Goal: Task Accomplishment & Management: Manage account settings

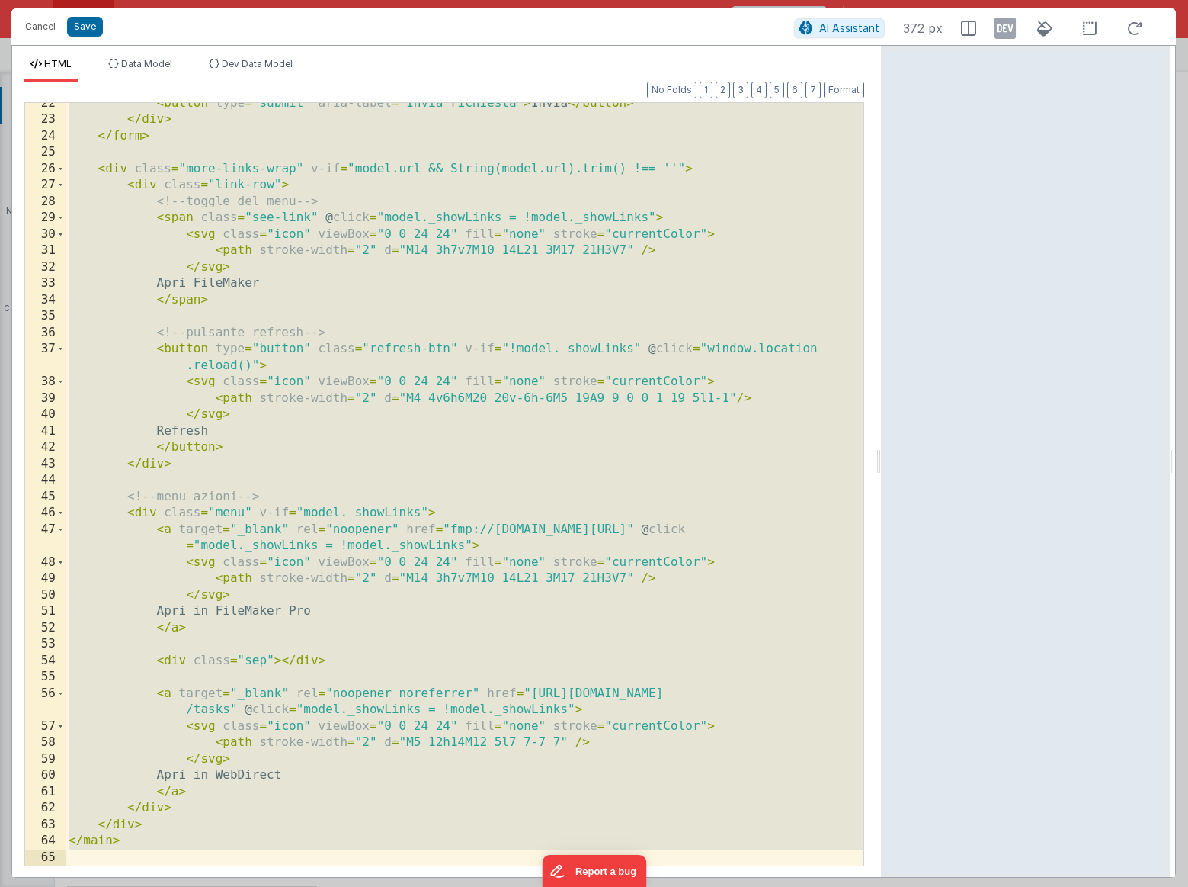
scroll to position [385, 0]
click at [515, 685] on div "< button type = "submit" aria-label = "Invia richiesta" > Invia </ button > </ …" at bounding box center [465, 492] width 798 height 795
click at [47, 35] on button "Cancel" at bounding box center [41, 26] width 46 height 21
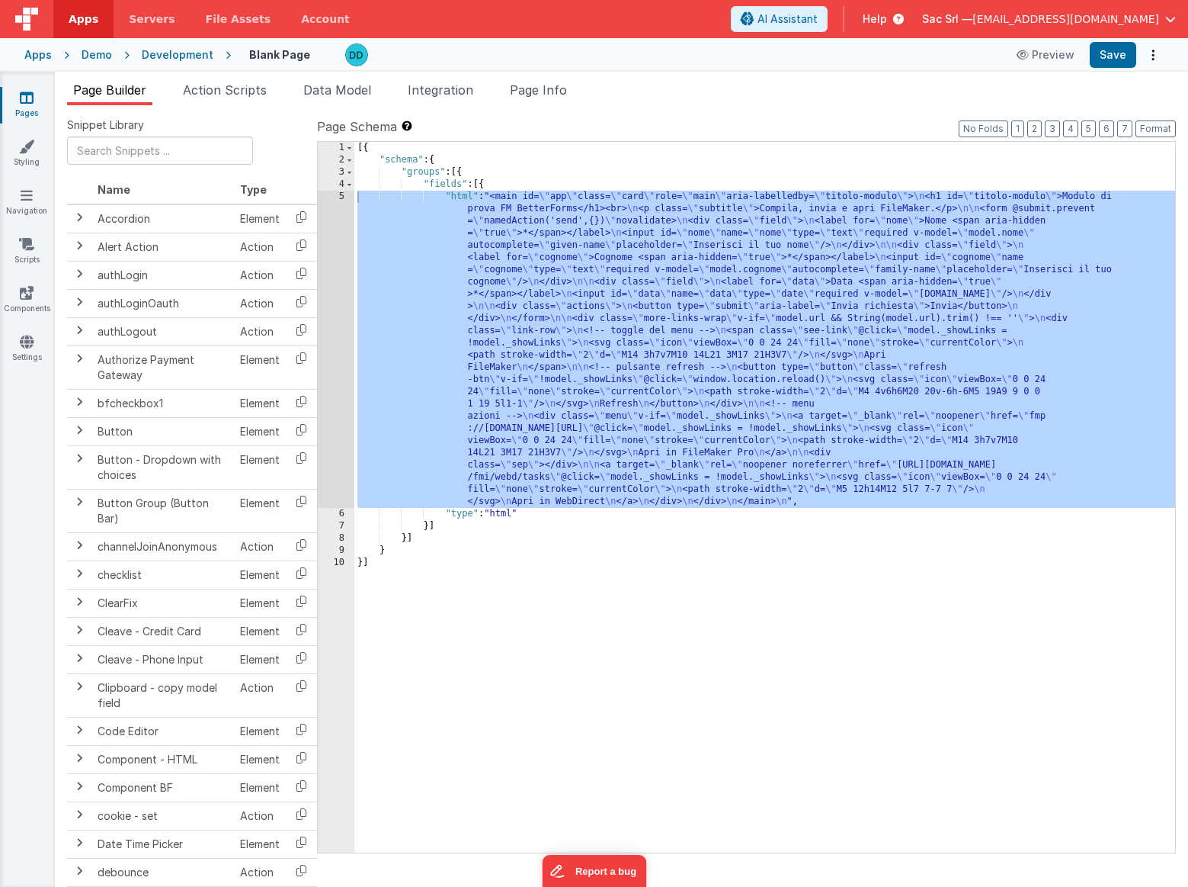
click at [570, 601] on div "[{ "schema" : { "groups" : [{ "fields" : [{ "html" : "<main id= \" app \" class…" at bounding box center [764, 509] width 821 height 735
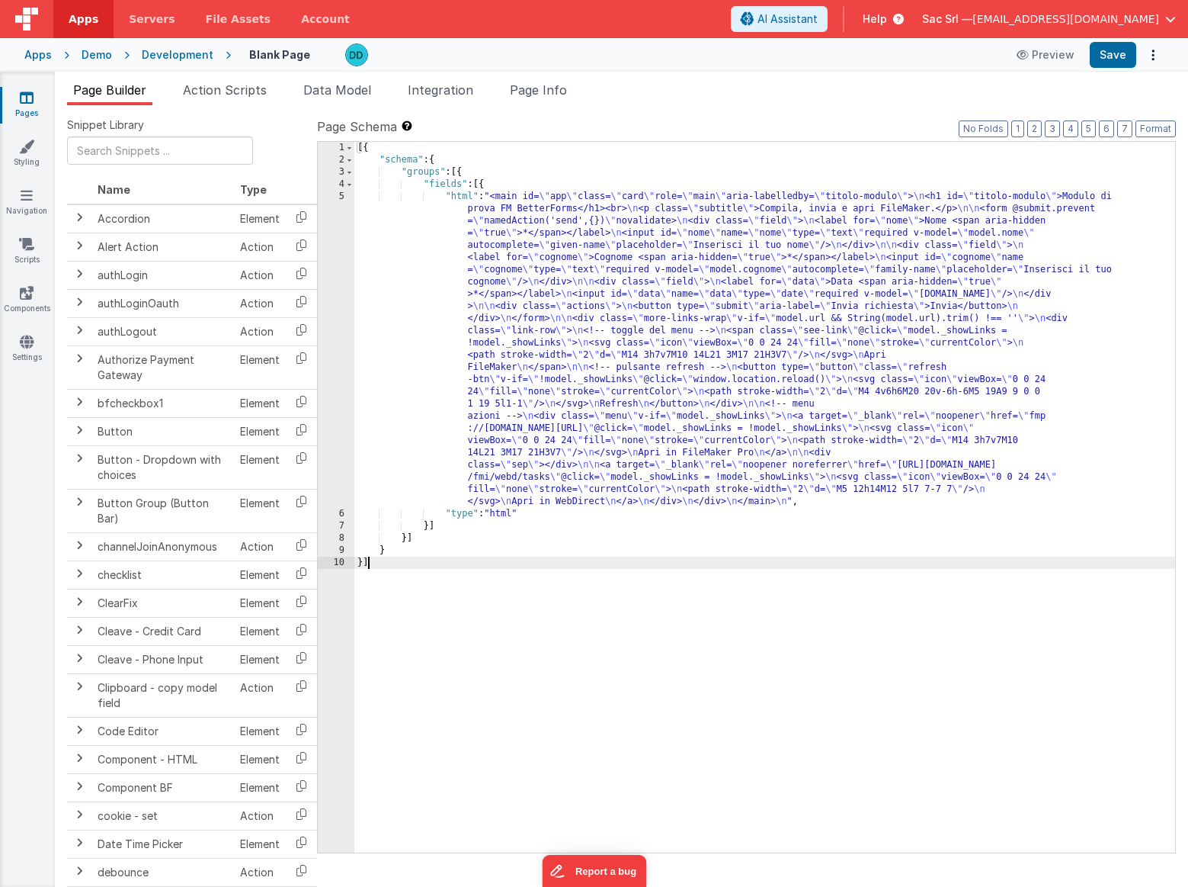
click at [413, 198] on div "[{ "schema" : { "groups" : [{ "fields" : [{ "html" : "<main id= \" app \" class…" at bounding box center [764, 509] width 821 height 735
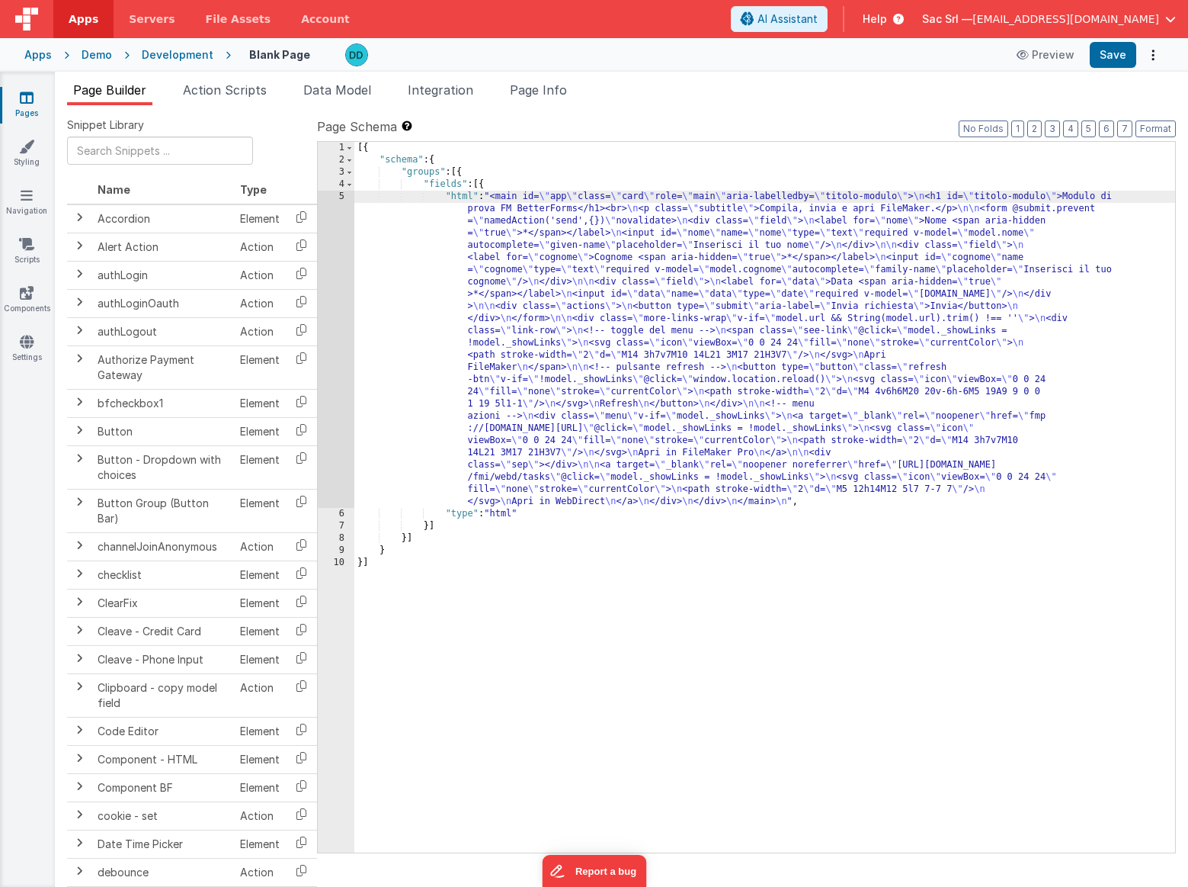
click at [341, 197] on div "5" at bounding box center [336, 349] width 37 height 317
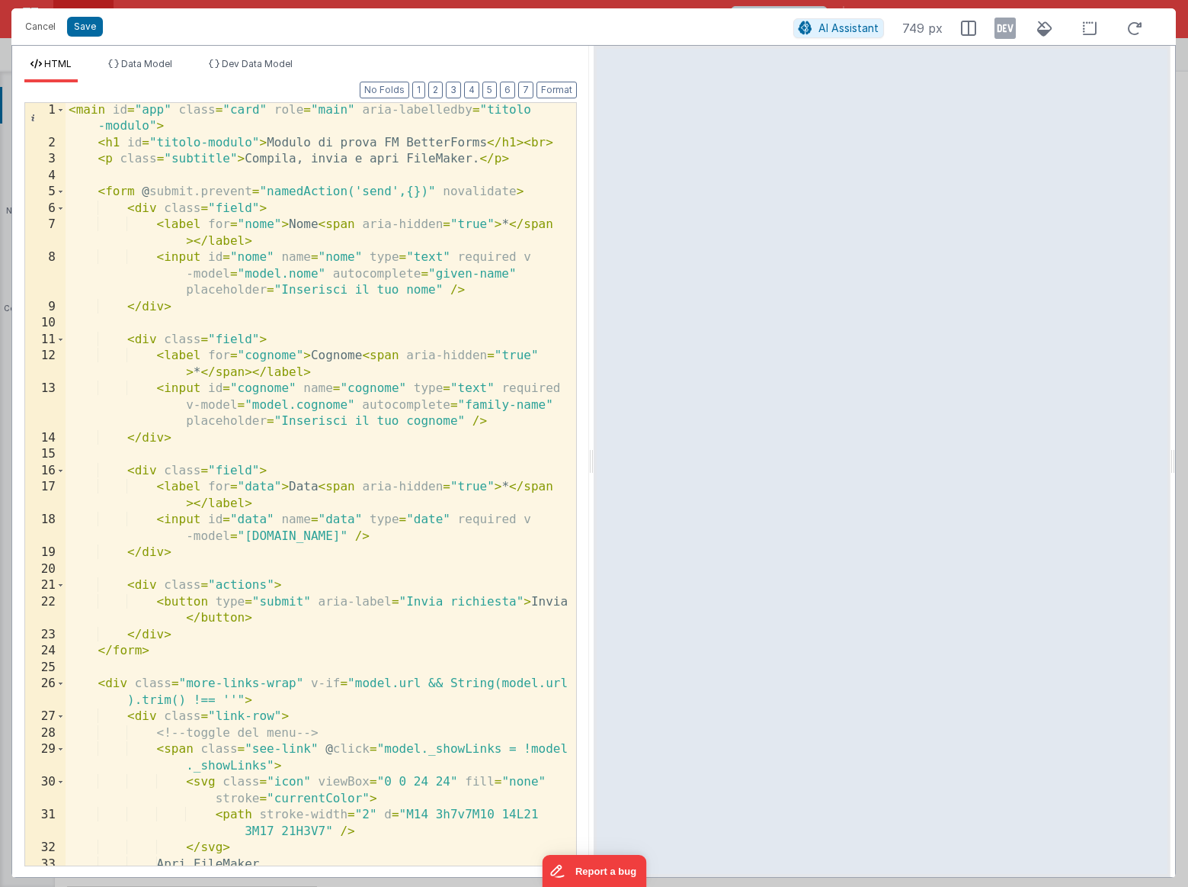
scroll to position [1, 0]
click at [529, 516] on div "< main id = "app" class = "card" role = "main" aria-labelledby = "titolo -modul…" at bounding box center [321, 508] width 511 height 812
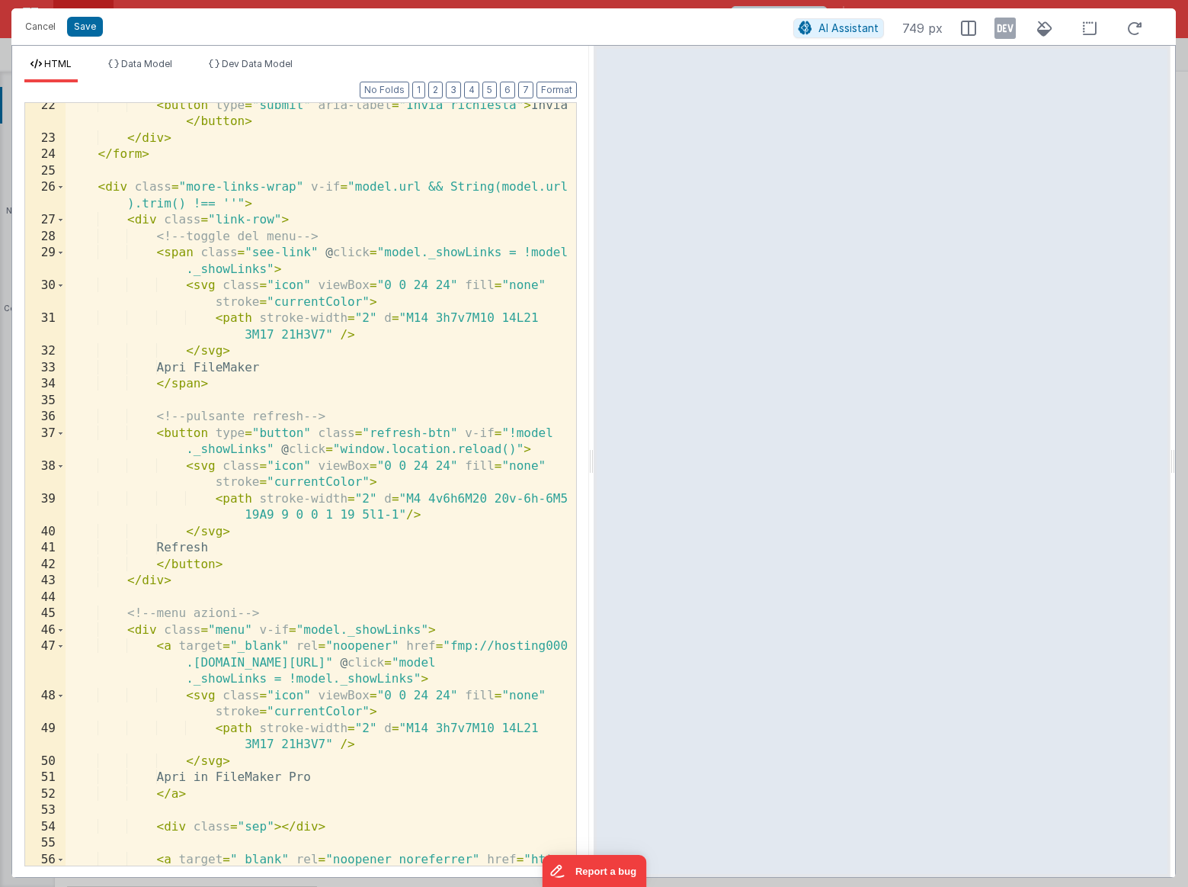
scroll to position [497, 0]
click at [34, 24] on button "Cancel" at bounding box center [41, 26] width 46 height 21
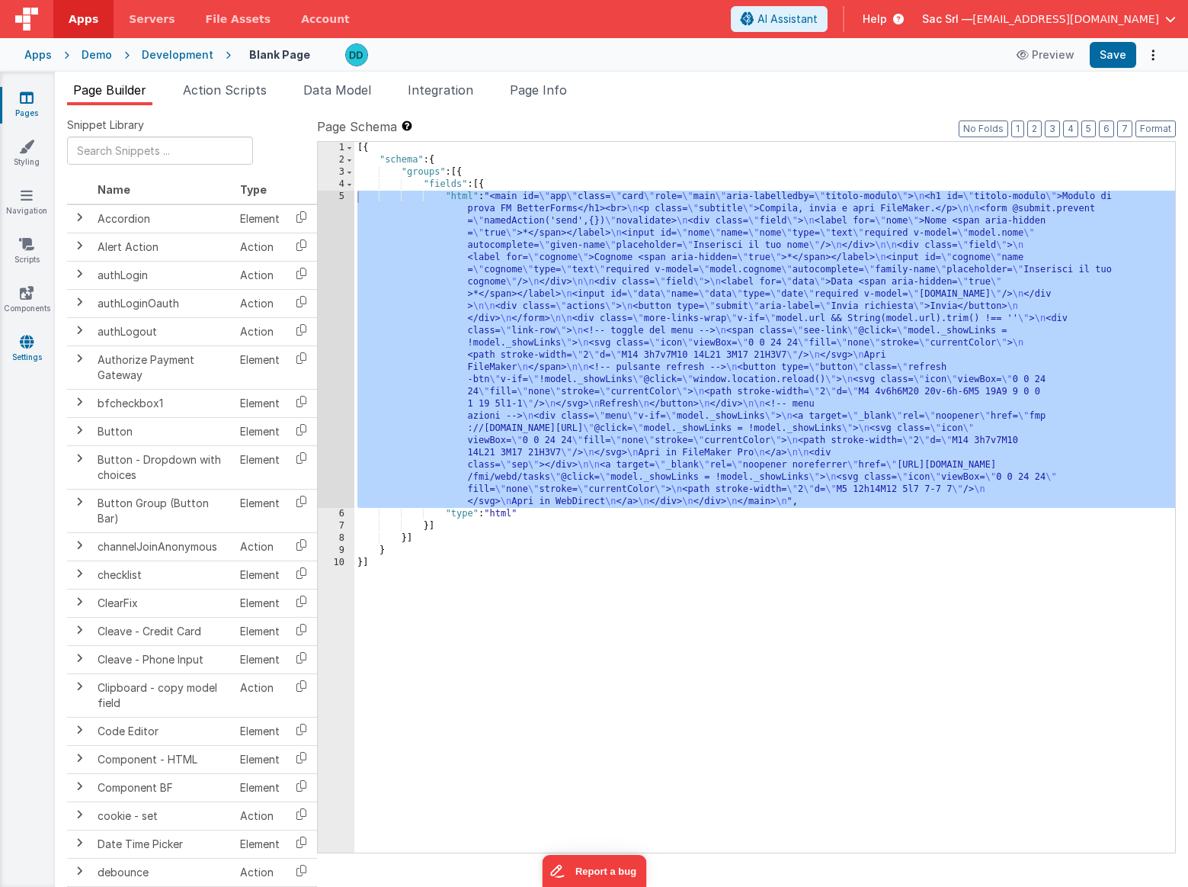
click at [19, 346] on link "Settings" at bounding box center [26, 349] width 55 height 30
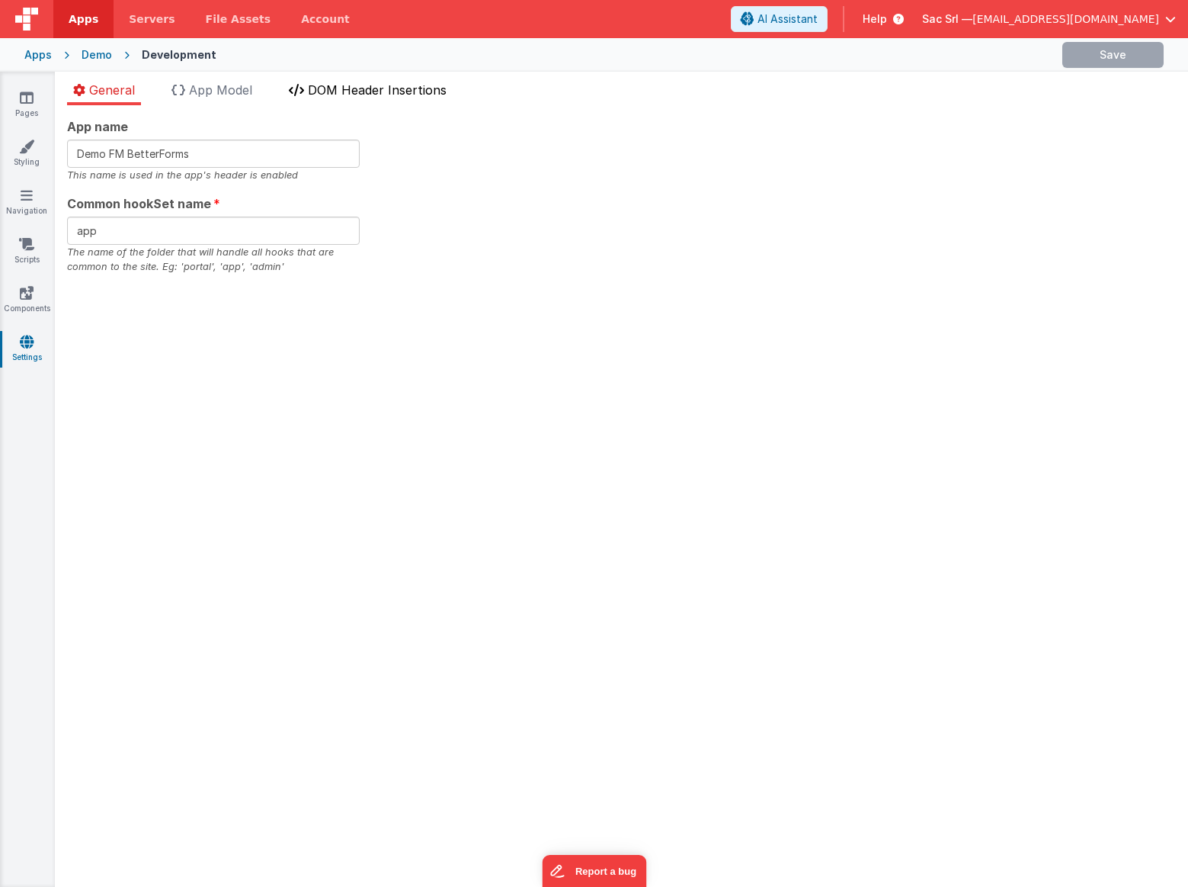
click at [377, 88] on span "DOM Header Insertions" at bounding box center [377, 89] width 139 height 15
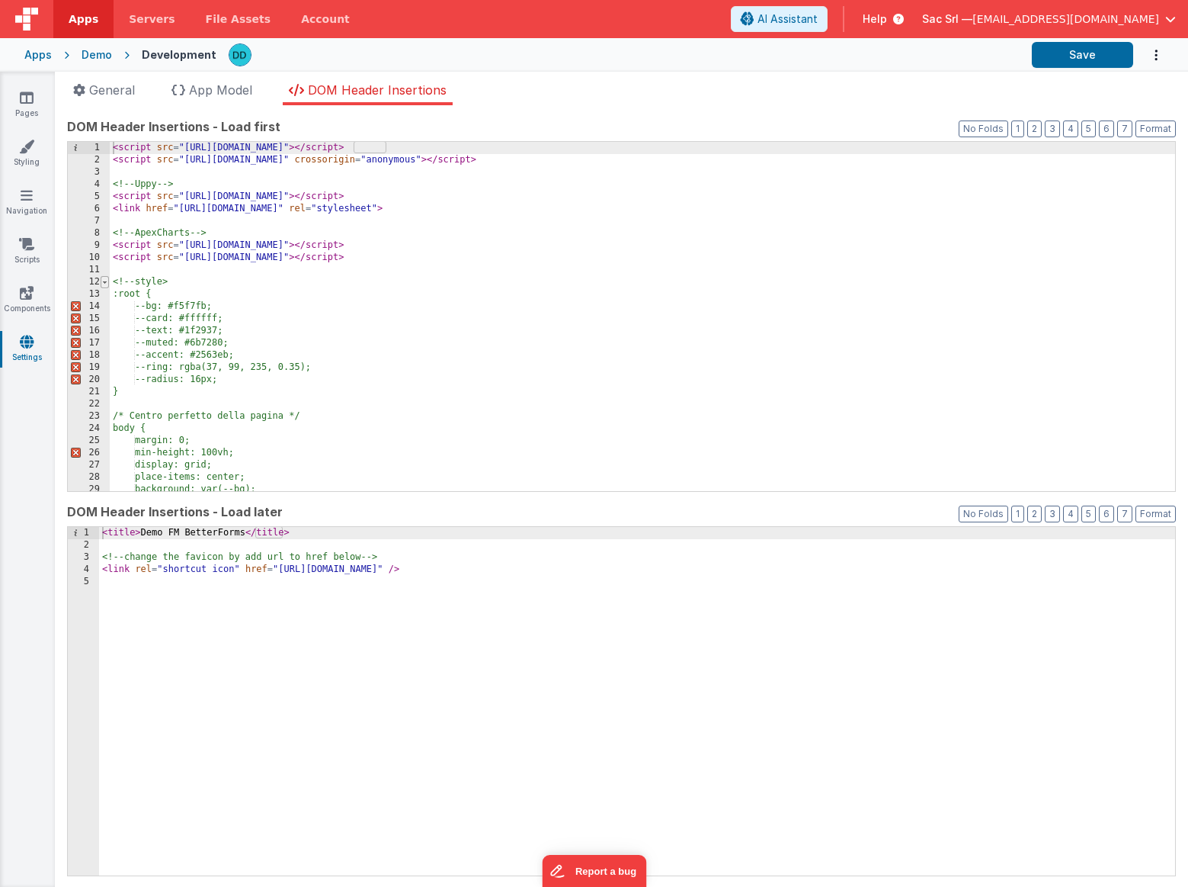
click at [107, 282] on span at bounding box center [105, 282] width 8 height 12
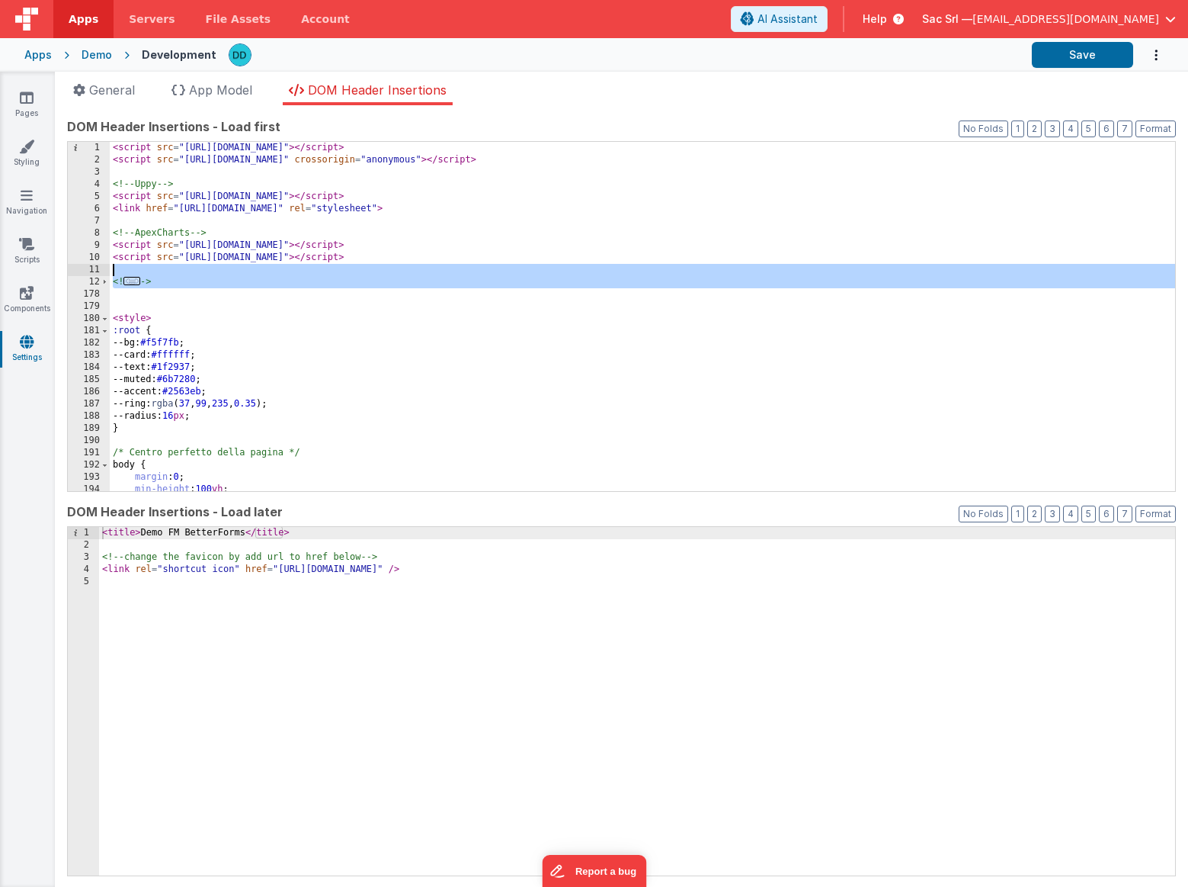
drag, startPoint x: 188, startPoint y: 290, endPoint x: 103, endPoint y: 274, distance: 86.1
click at [103, 274] on div "1 2 3 4 5 6 7 8 9 10 11 12 178 179 180 181 182 183 184 185 186 187 188 189 190 …" at bounding box center [621, 316] width 1109 height 351
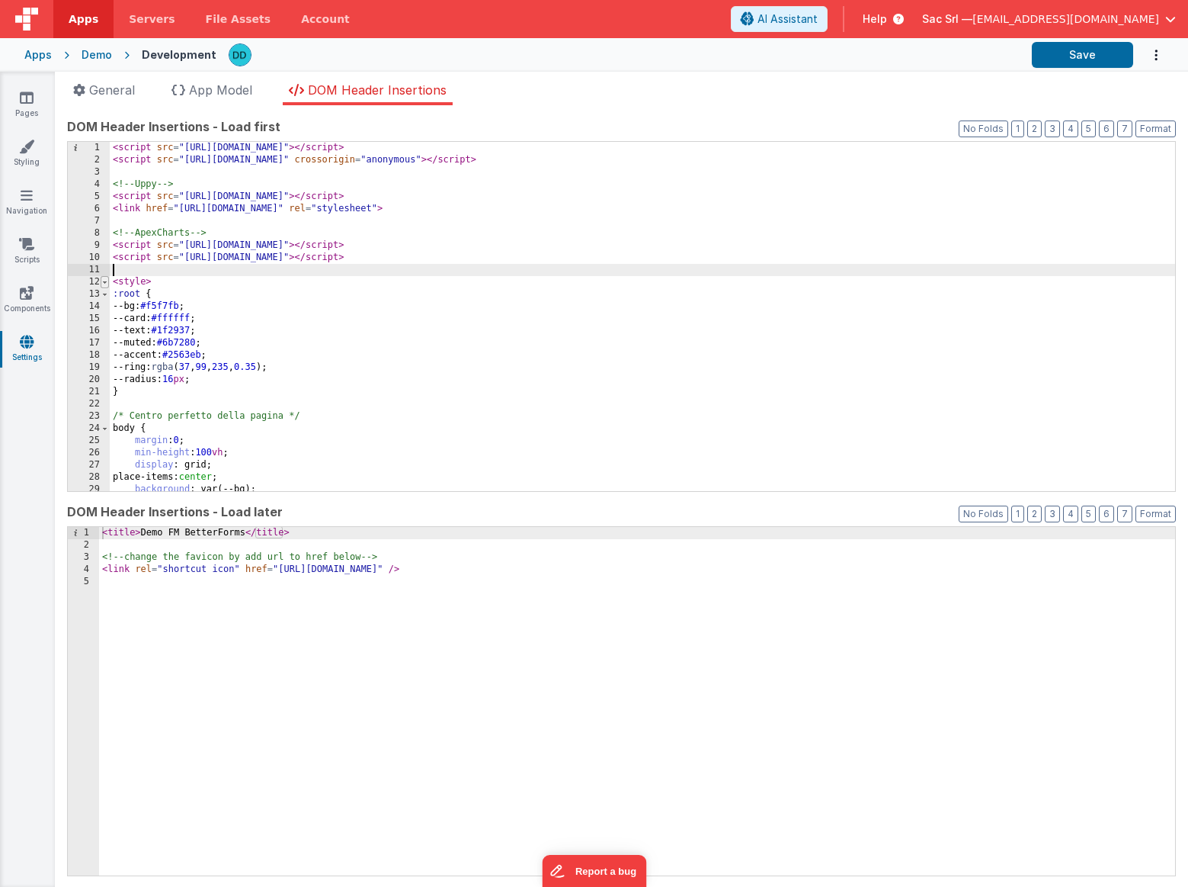
click at [102, 283] on span at bounding box center [105, 282] width 8 height 12
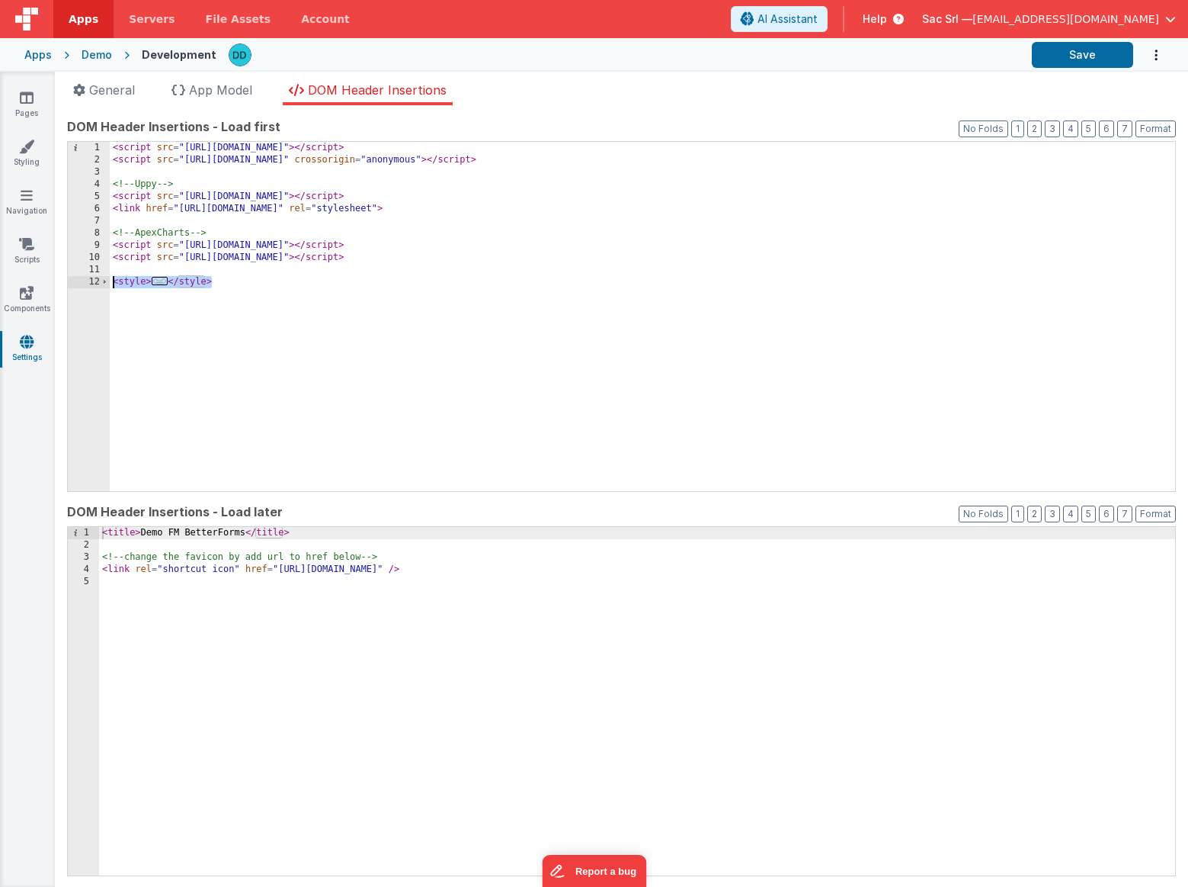
drag, startPoint x: 226, startPoint y: 284, endPoint x: 95, endPoint y: 283, distance: 131.9
click at [95, 283] on div "1 2 3 4 5 6 7 8 9 10 11 12 < script src = "[URL][DOMAIN_NAME]" > </ script > < …" at bounding box center [621, 316] width 1109 height 351
click at [1073, 52] on button "Save" at bounding box center [1082, 55] width 101 height 26
click at [35, 100] on link "Pages" at bounding box center [26, 105] width 55 height 30
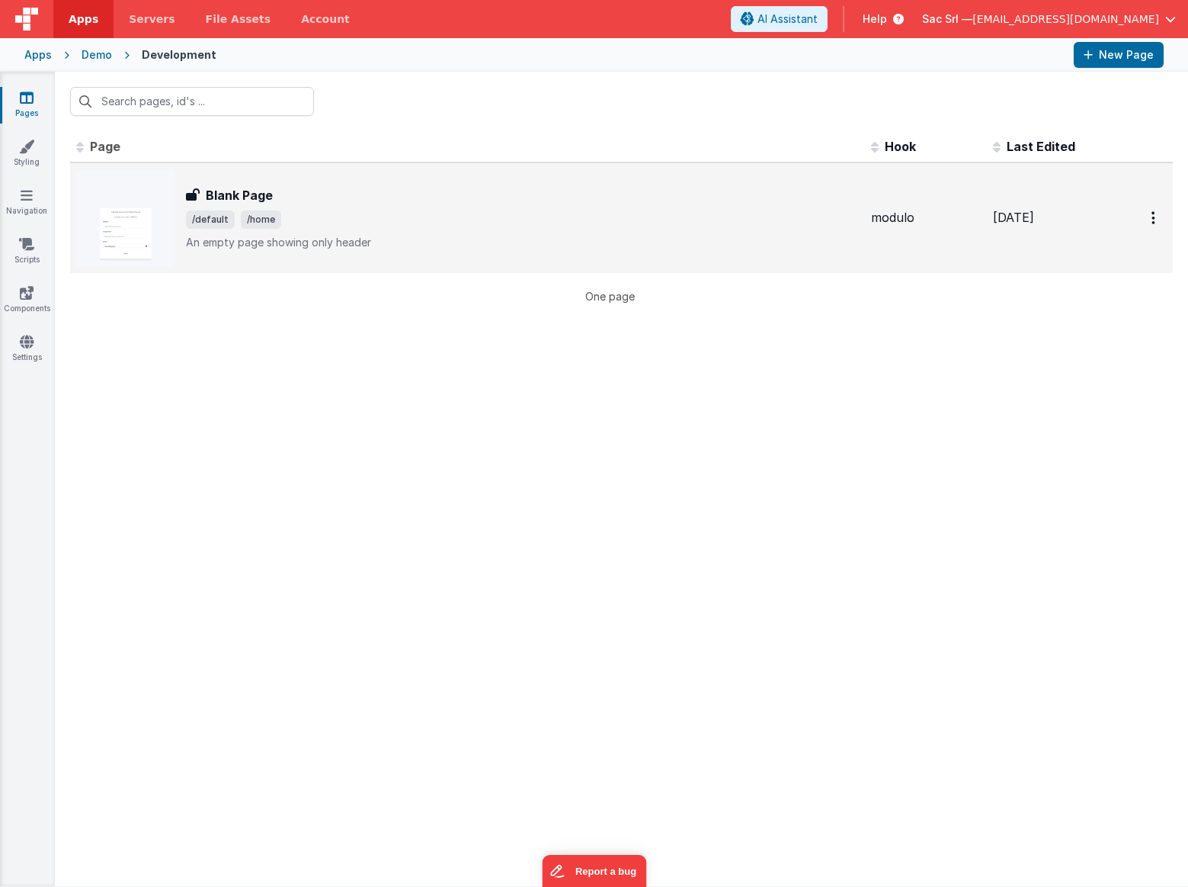
click at [319, 210] on span "/default /home" at bounding box center [522, 219] width 673 height 18
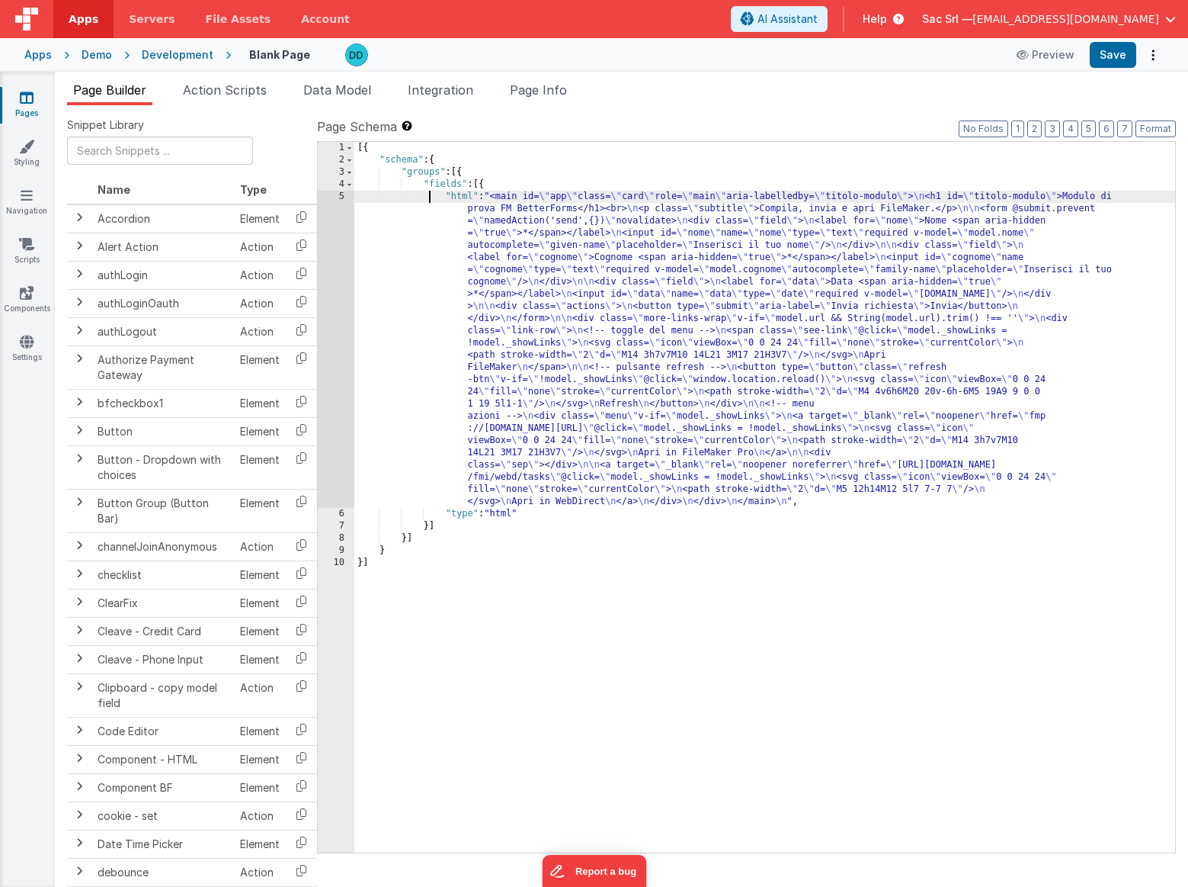
click at [428, 199] on div "[{ "schema" : { "groups" : [{ "fields" : [{ "html" : "<main id= \" app \" class…" at bounding box center [764, 509] width 821 height 735
click at [347, 198] on div "5" at bounding box center [336, 349] width 37 height 317
click at [343, 198] on div "5" at bounding box center [336, 349] width 37 height 317
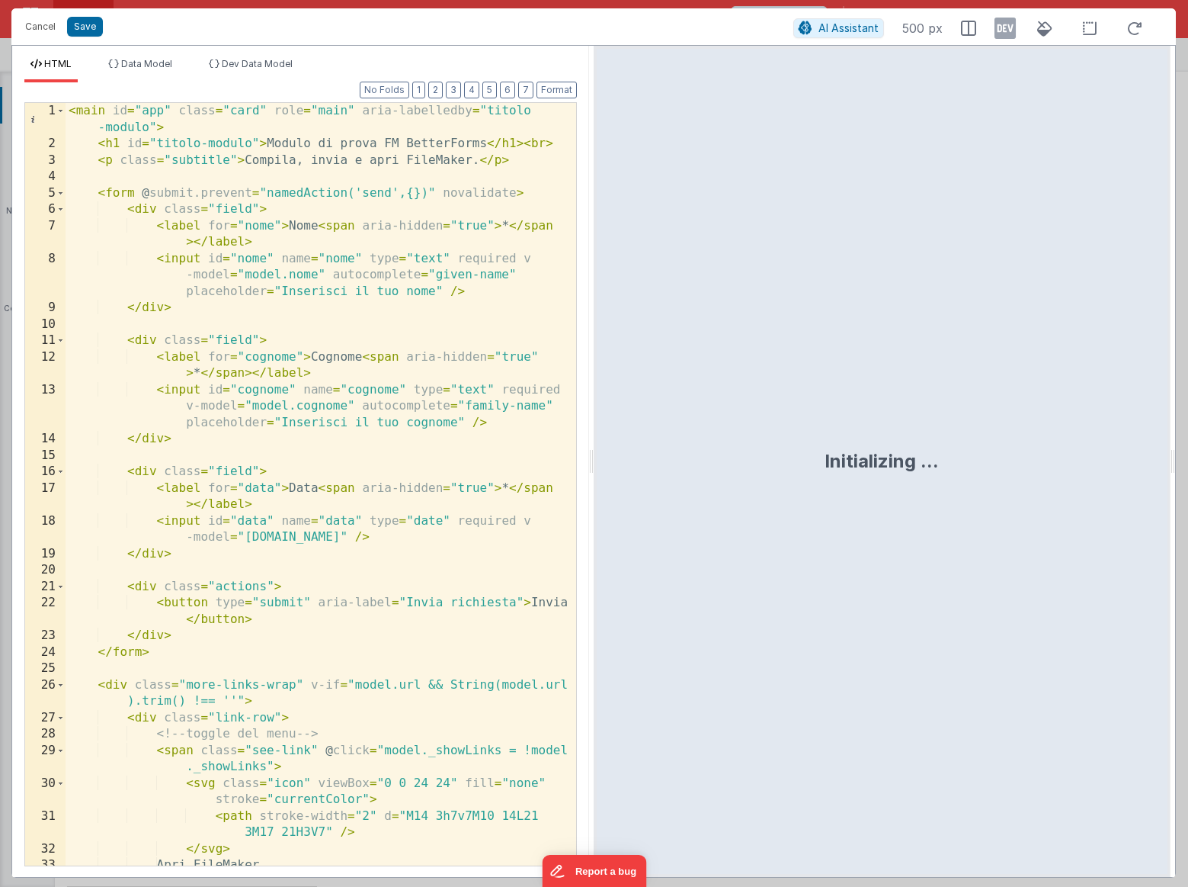
click at [455, 329] on div "< main id = "app" class = "card" role = "main" aria-labelledby = "titolo -modul…" at bounding box center [321, 509] width 511 height 812
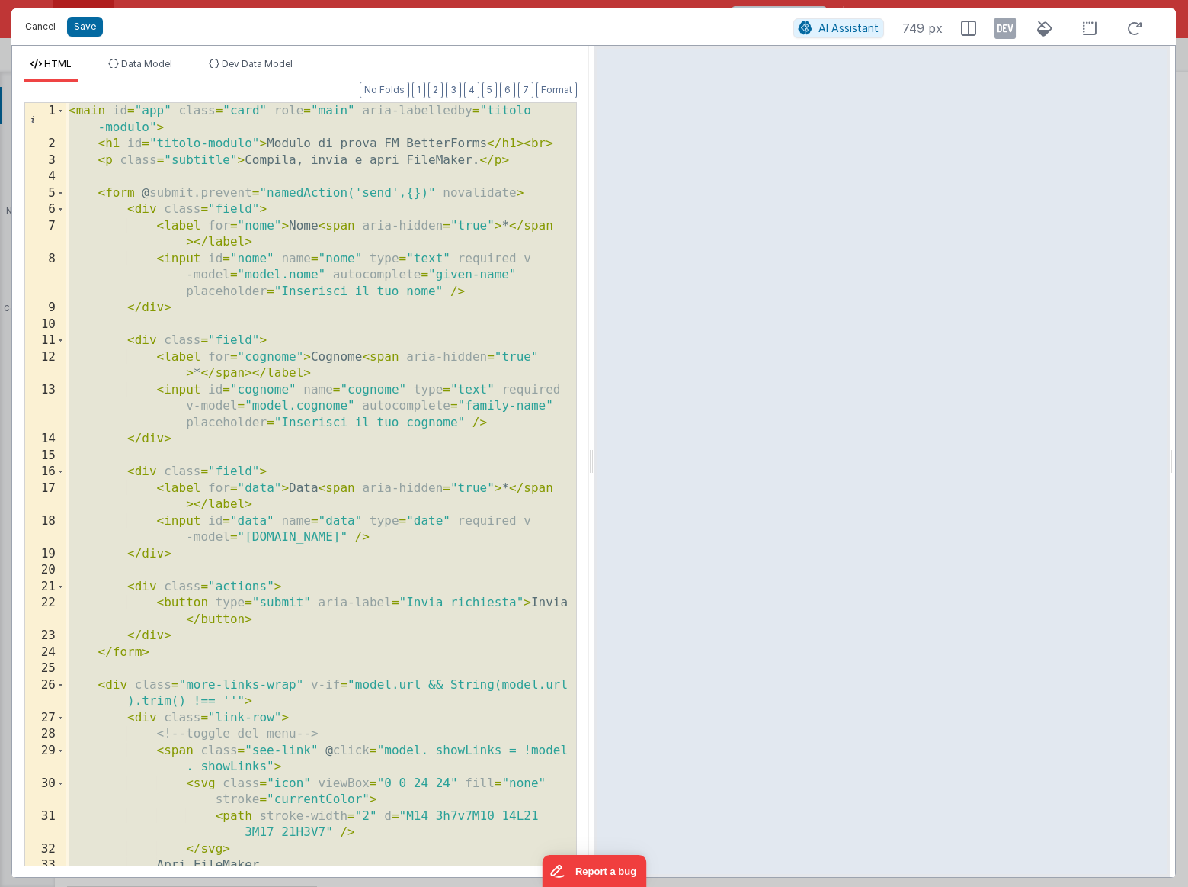
click at [43, 22] on button "Cancel" at bounding box center [41, 26] width 46 height 21
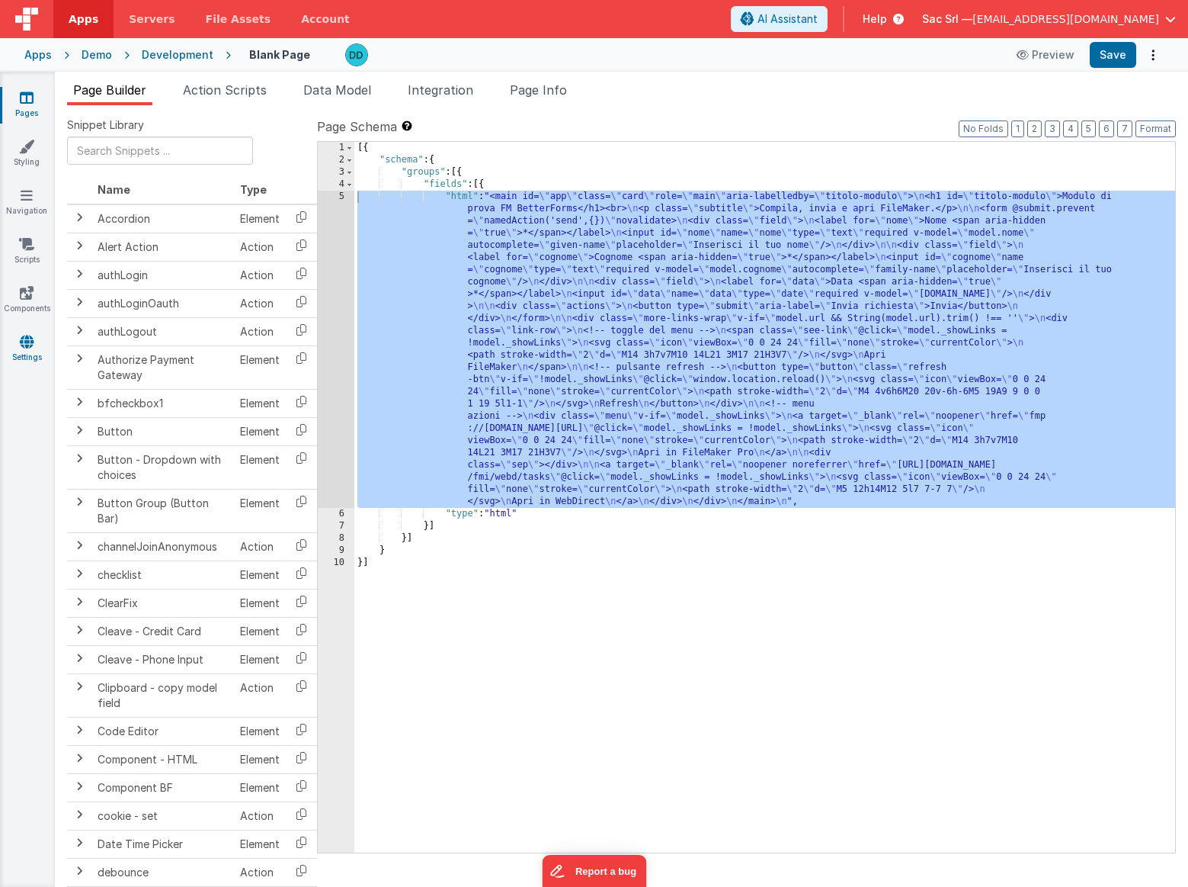
click at [30, 344] on icon at bounding box center [27, 341] width 14 height 15
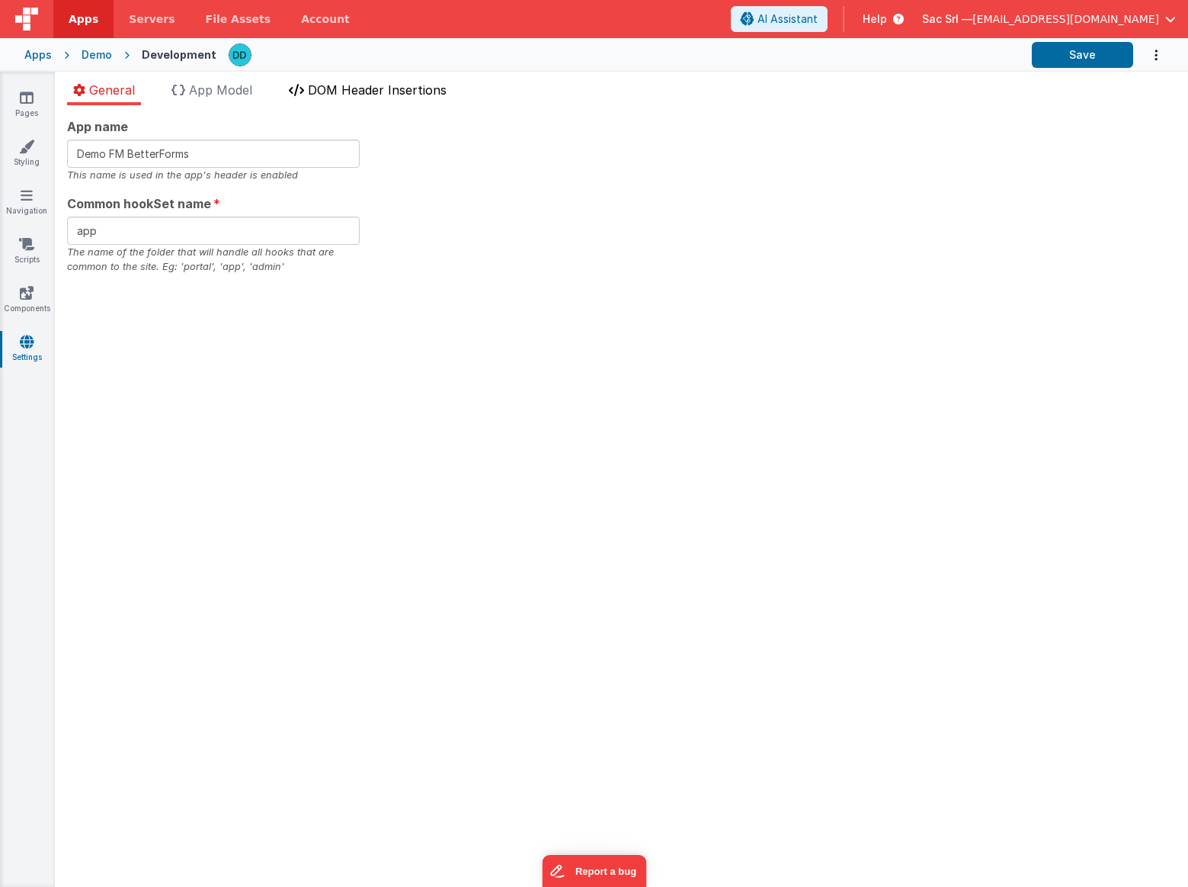
click at [350, 95] on span "DOM Header Insertions" at bounding box center [377, 89] width 139 height 15
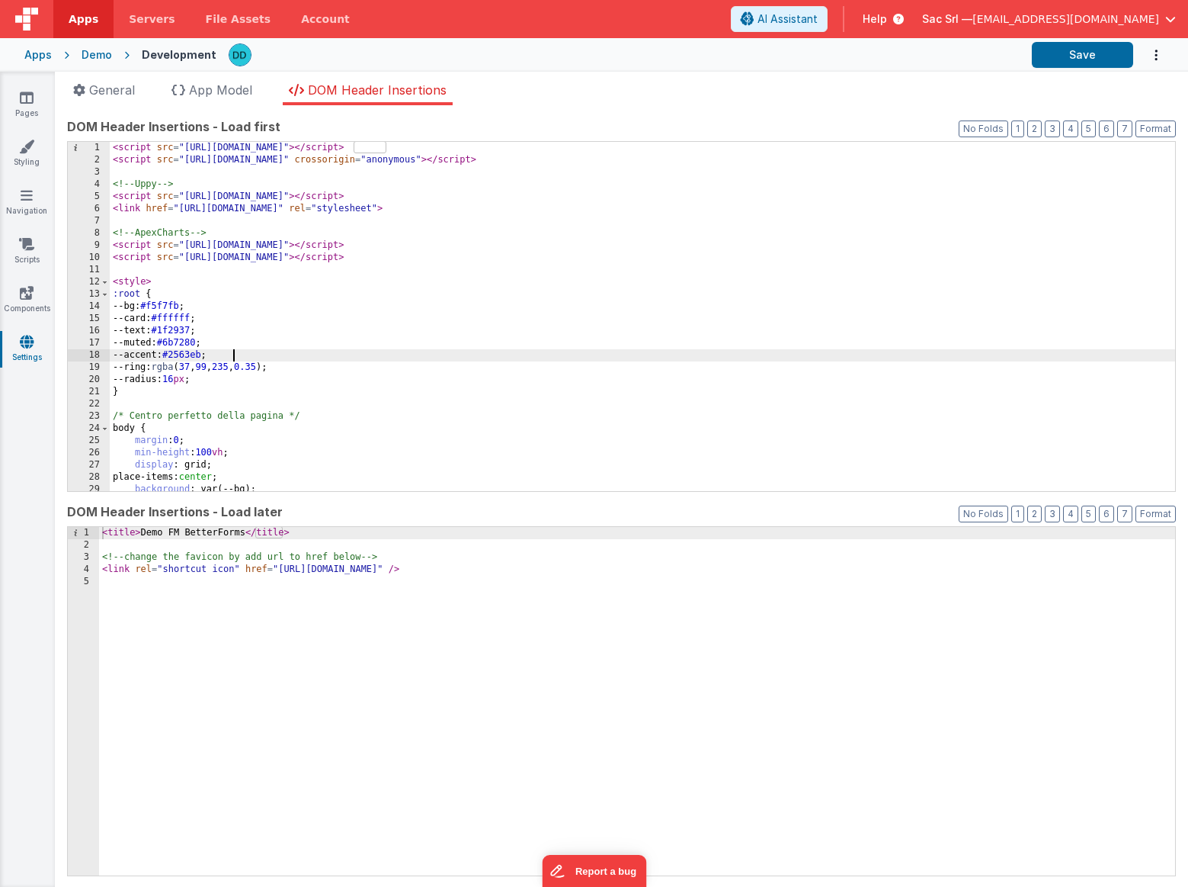
click at [614, 350] on div "< script src = "https://cdn.tailwindcss.com" > </ script > < script src = "http…" at bounding box center [643, 329] width 1066 height 374
click at [222, 90] on span "App Model" at bounding box center [220, 89] width 63 height 15
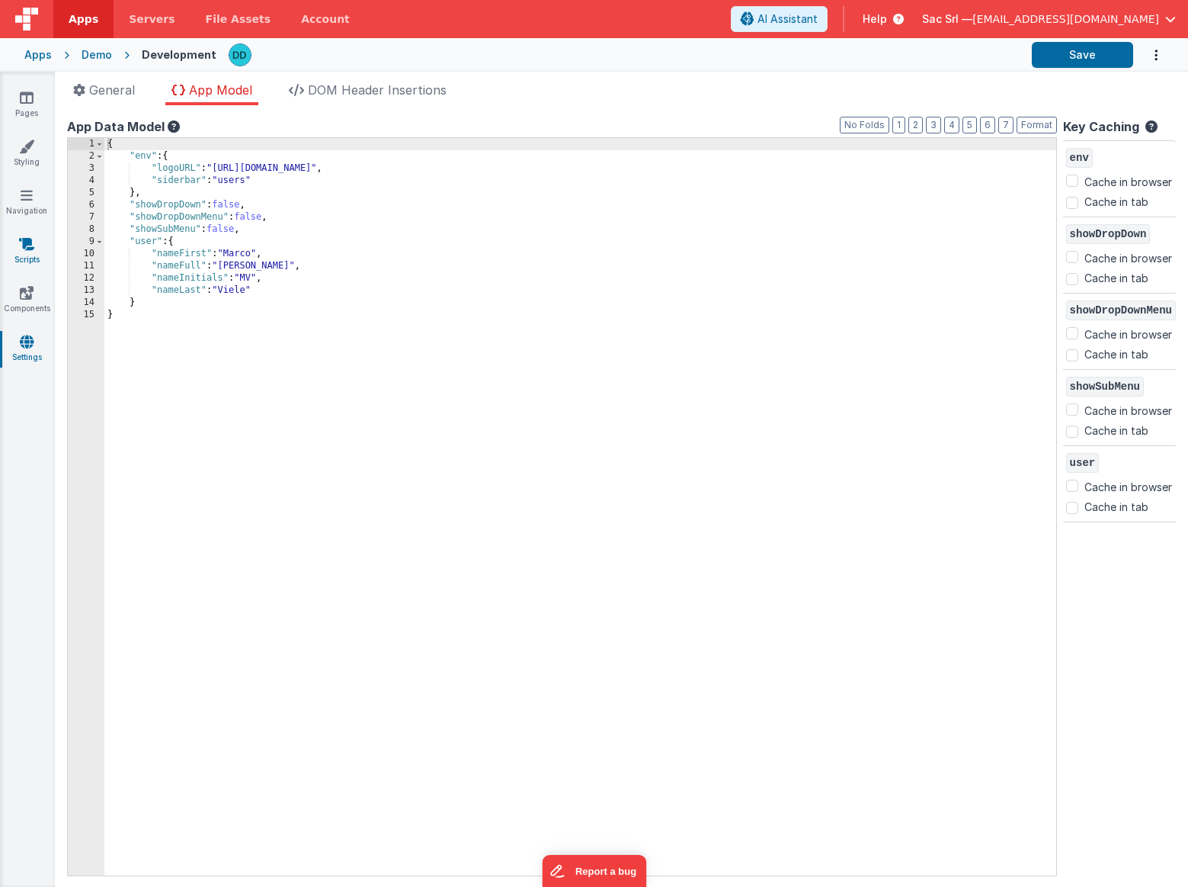
click at [32, 242] on icon at bounding box center [26, 243] width 15 height 15
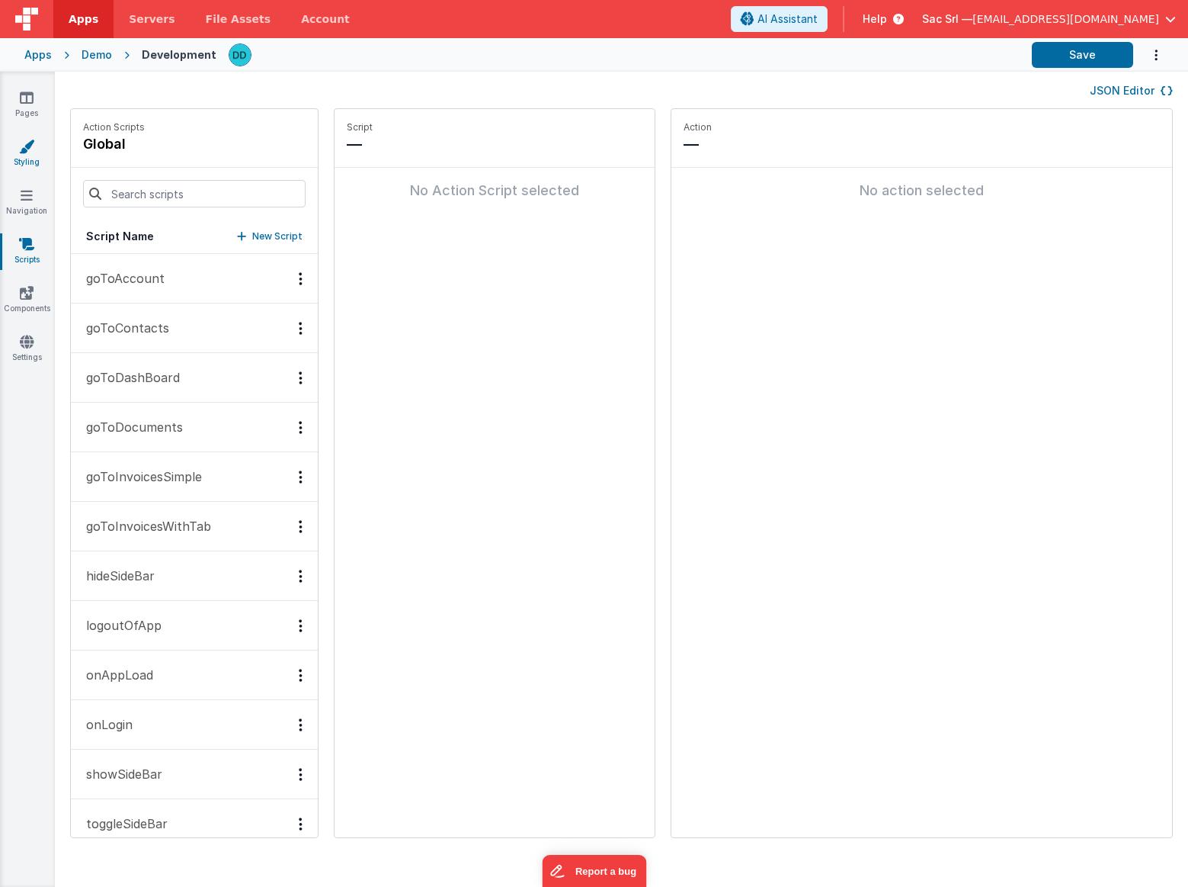
click at [36, 149] on link "Styling" at bounding box center [26, 154] width 55 height 30
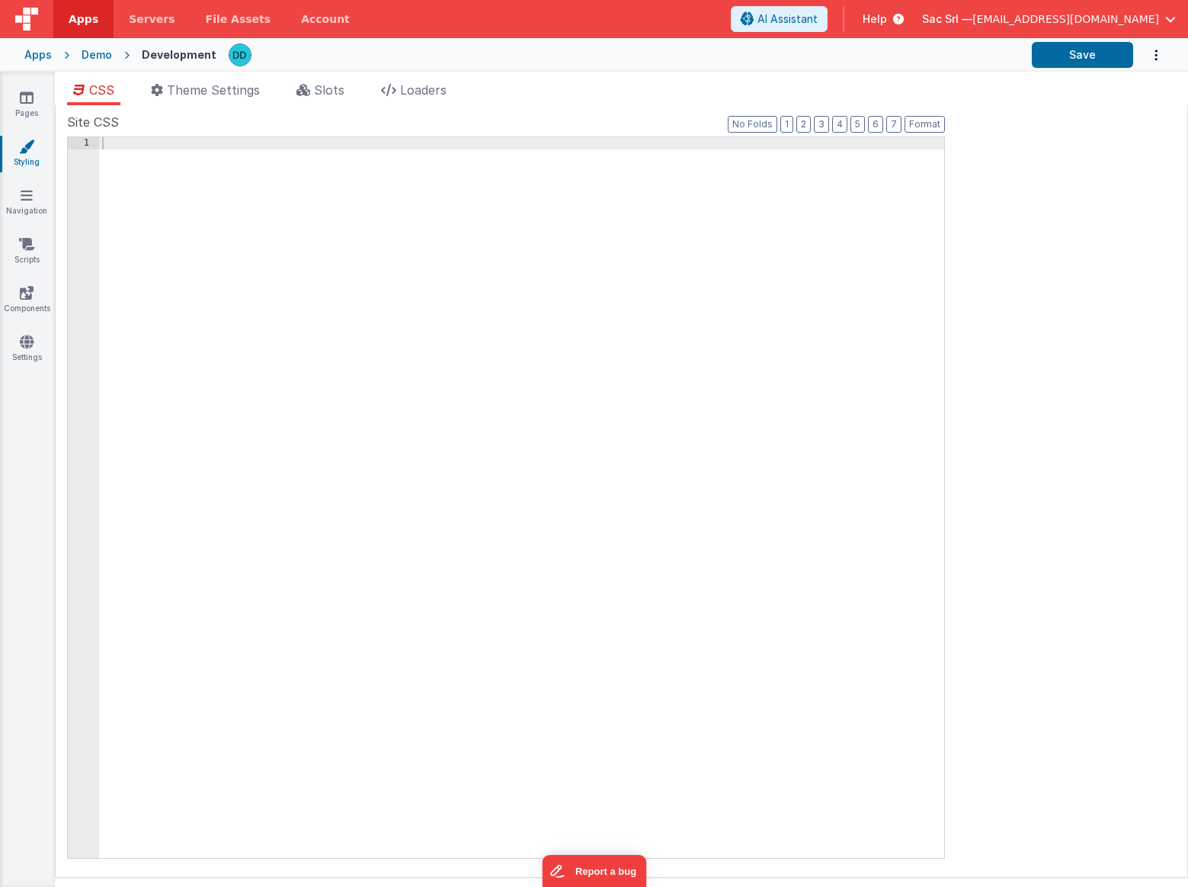
drag, startPoint x: 422, startPoint y: 95, endPoint x: 467, endPoint y: 105, distance: 46.1
click at [467, 105] on div "CSS Theme Settings Slots Loaders Site CSS Format 7 6 5 4 3 2 1 No Folds 1 XXXXX…" at bounding box center [622, 479] width 1134 height 797
click at [336, 91] on span "Slots" at bounding box center [329, 89] width 30 height 15
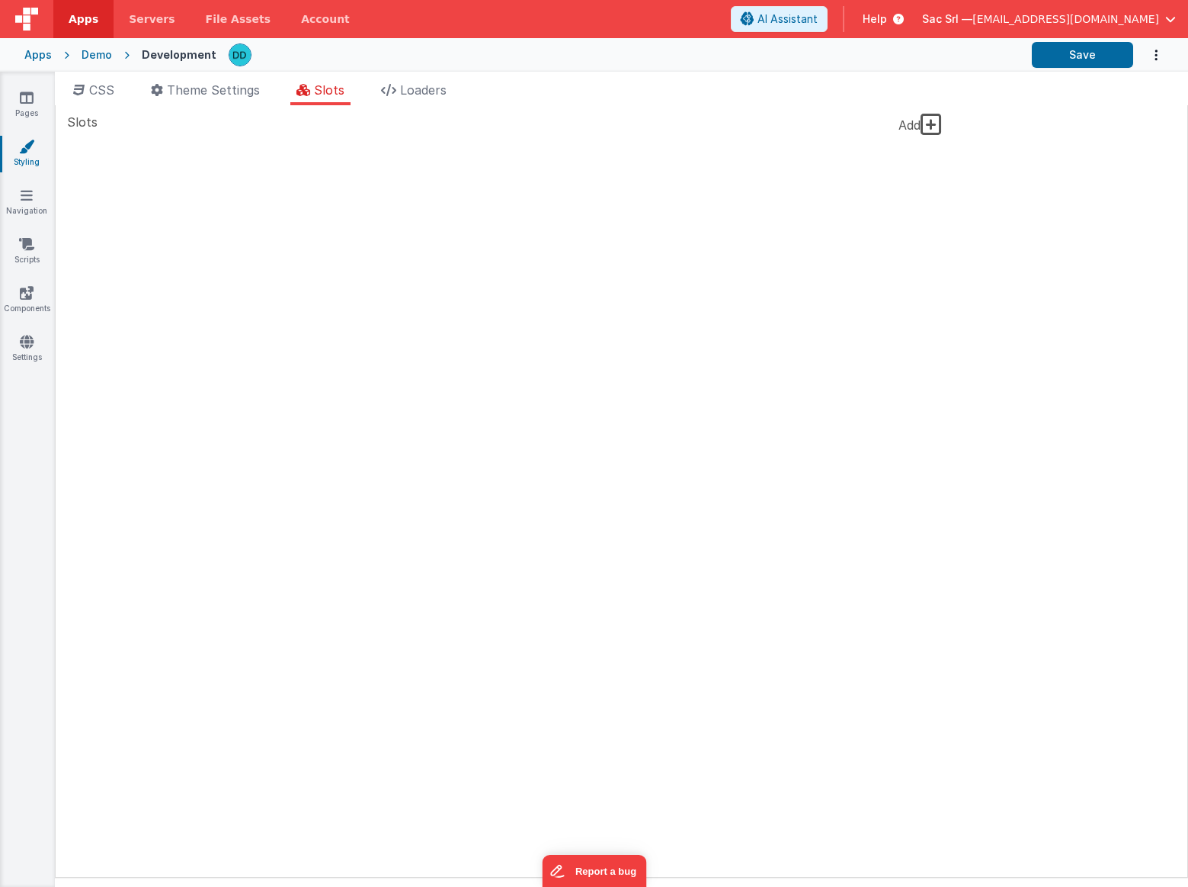
click at [926, 123] on icon at bounding box center [931, 124] width 21 height 24
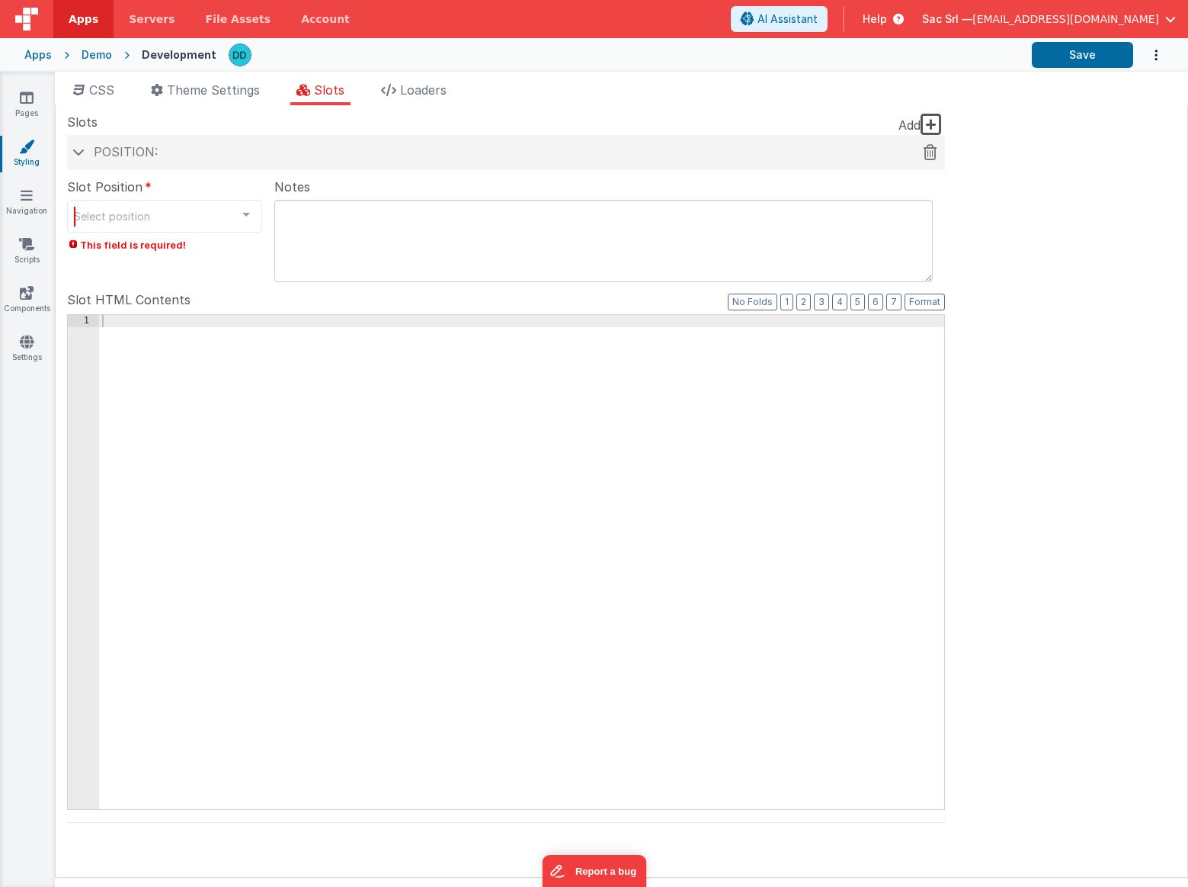
click at [82, 152] on span at bounding box center [78, 152] width 12 height 8
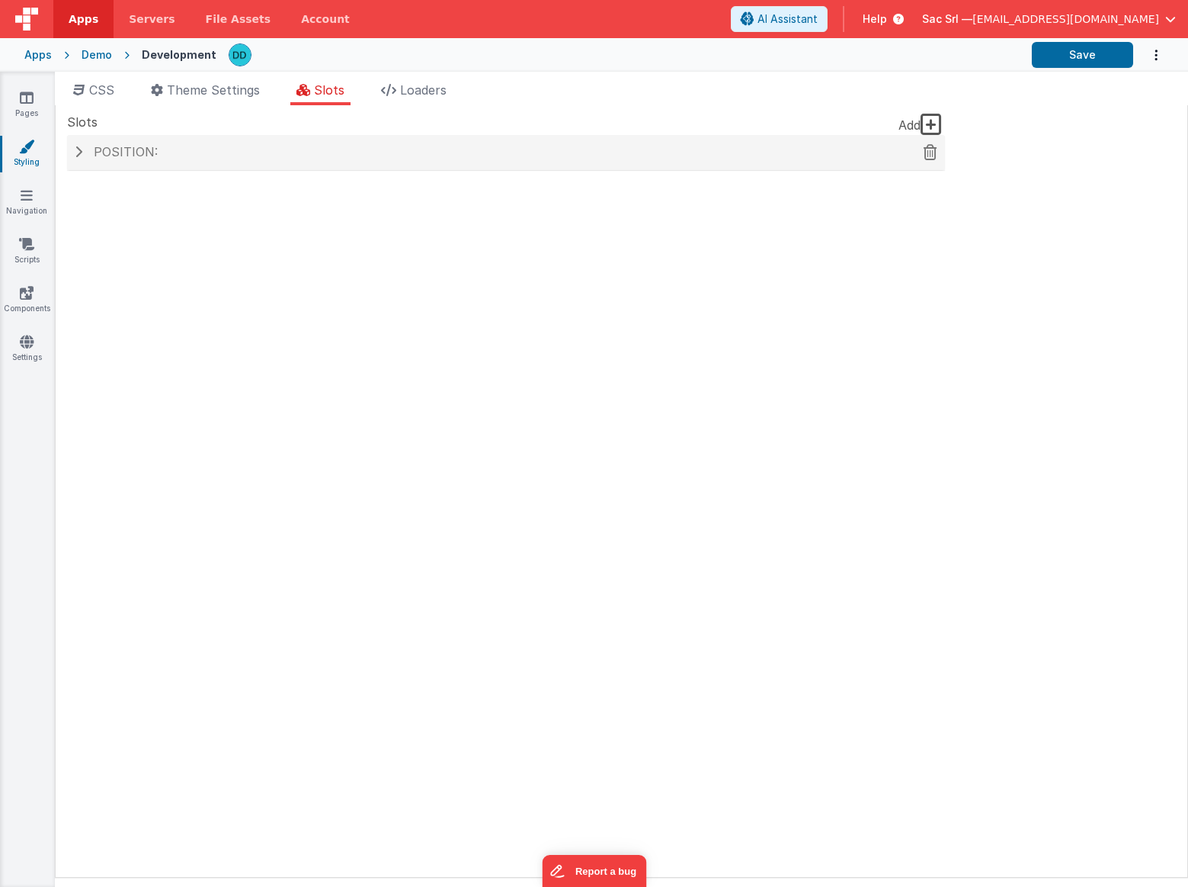
click at [82, 152] on h4 "Position:" at bounding box center [506, 153] width 863 height 14
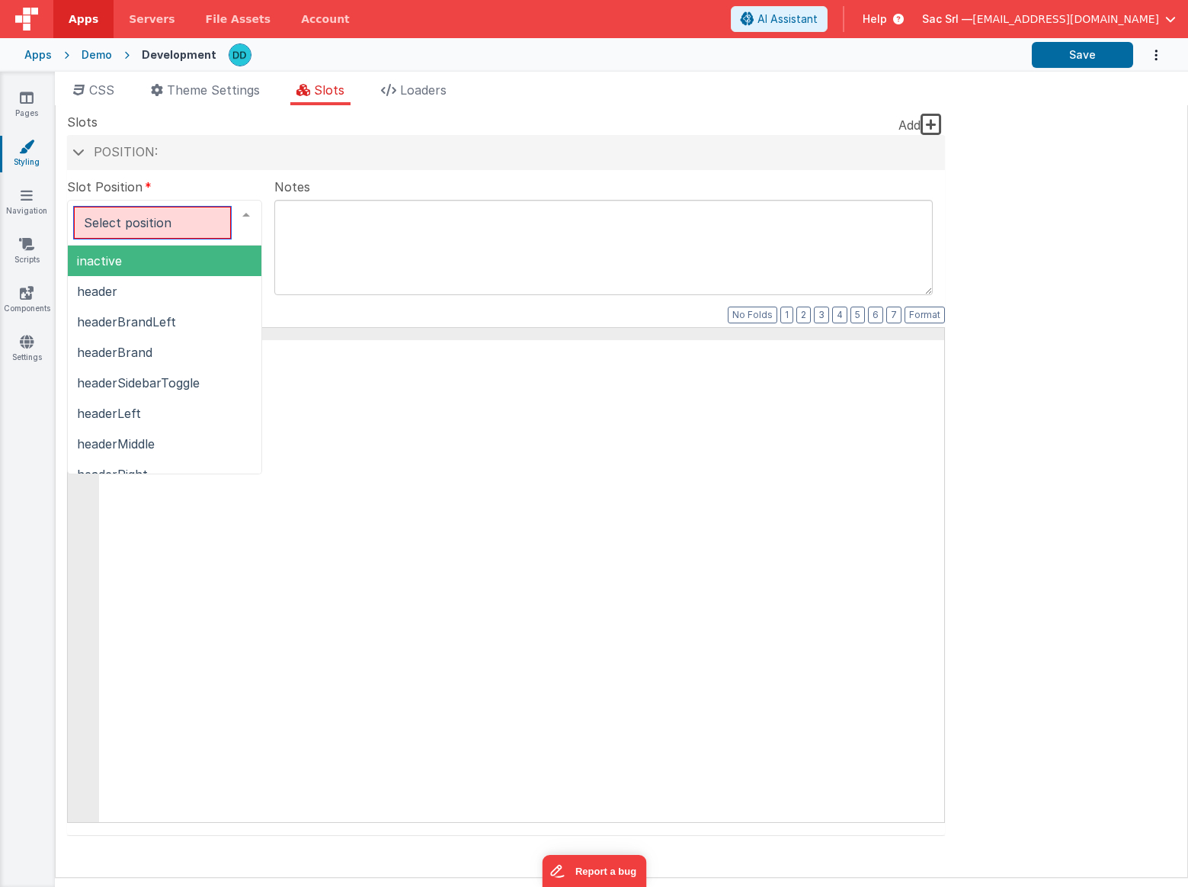
click at [249, 216] on div at bounding box center [246, 214] width 30 height 29
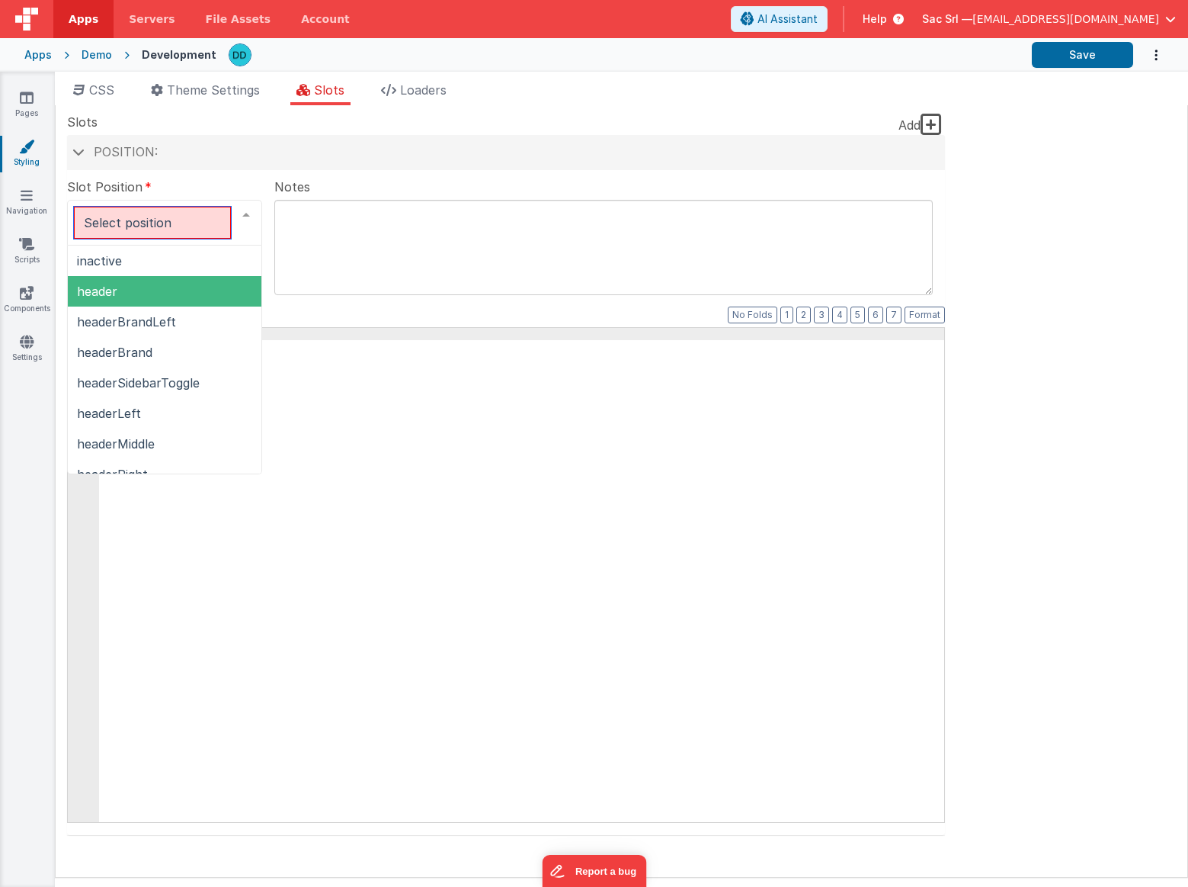
click at [198, 291] on span "header" at bounding box center [165, 291] width 194 height 30
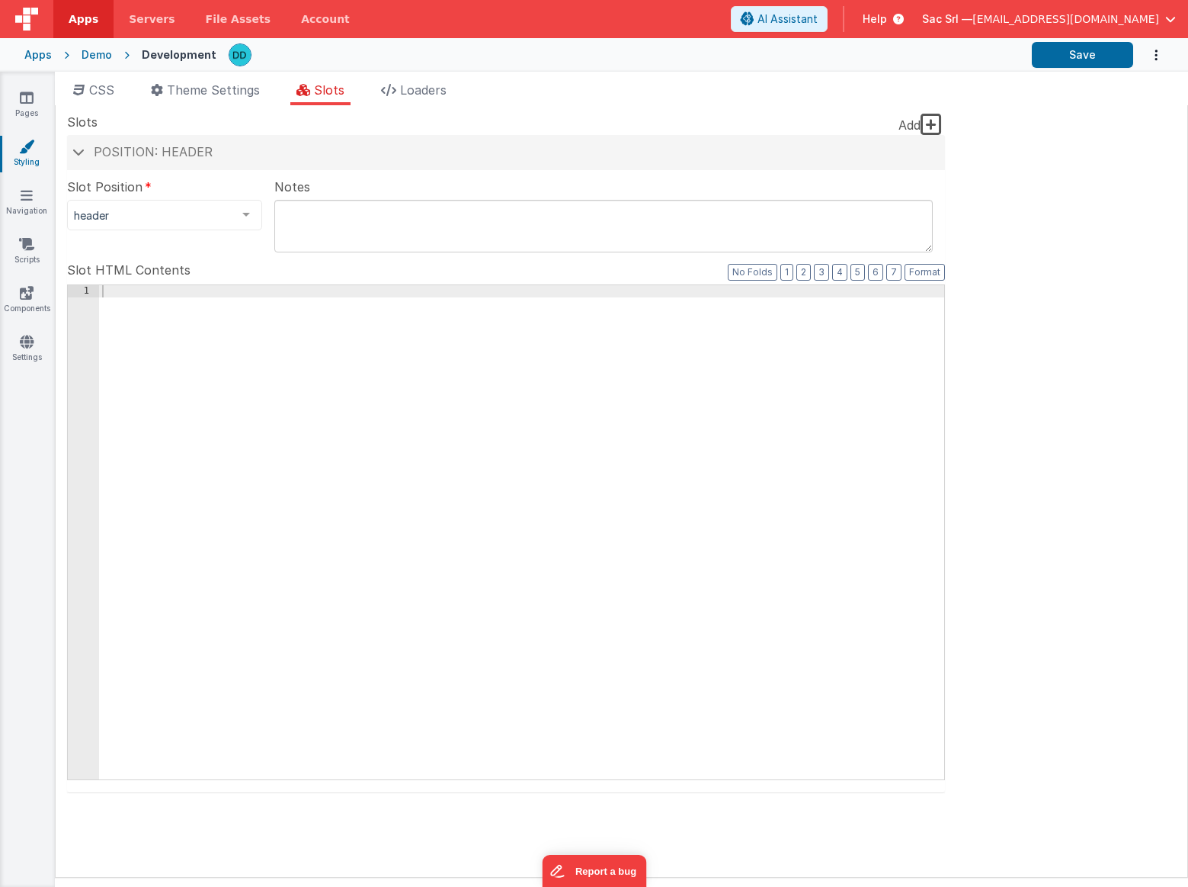
click at [356, 221] on textarea at bounding box center [603, 226] width 659 height 53
click at [243, 374] on div at bounding box center [521, 544] width 845 height 518
click at [239, 216] on div at bounding box center [246, 214] width 30 height 29
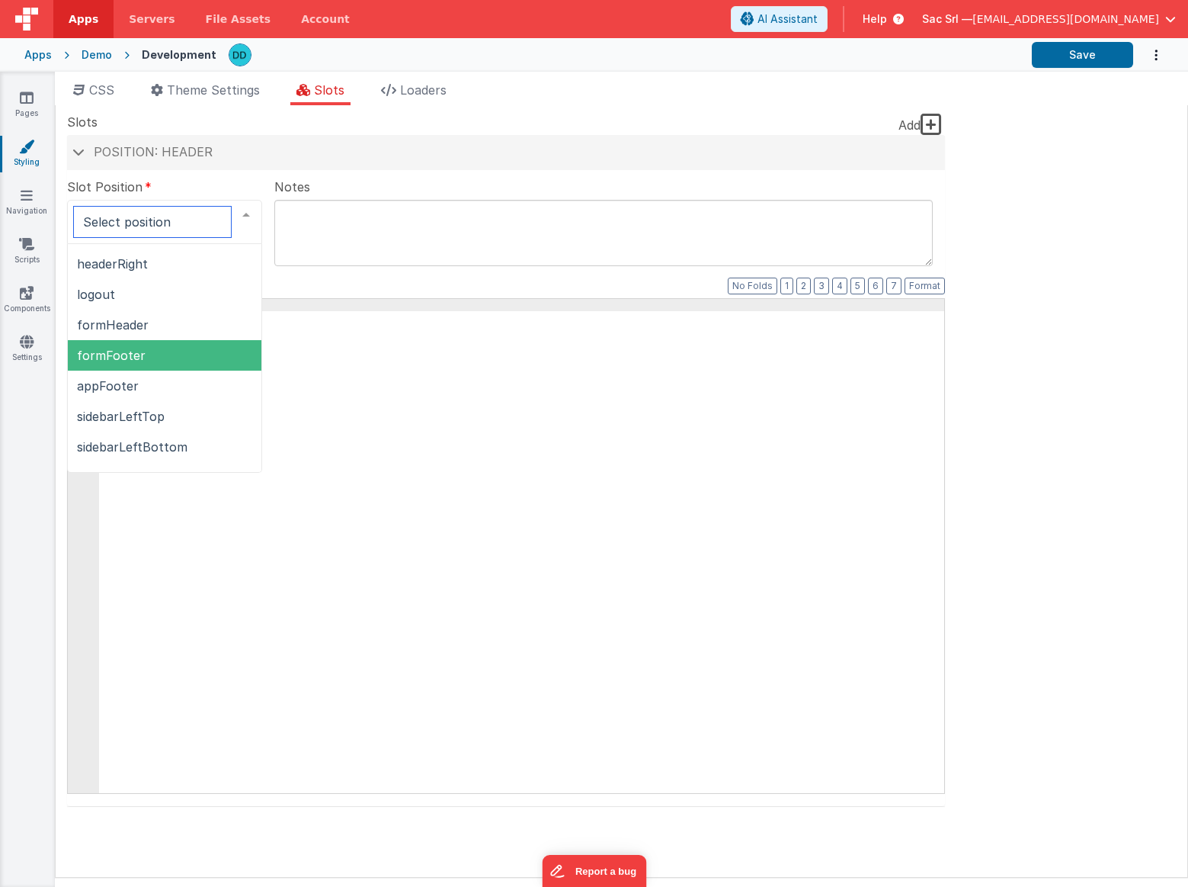
scroll to position [229, 0]
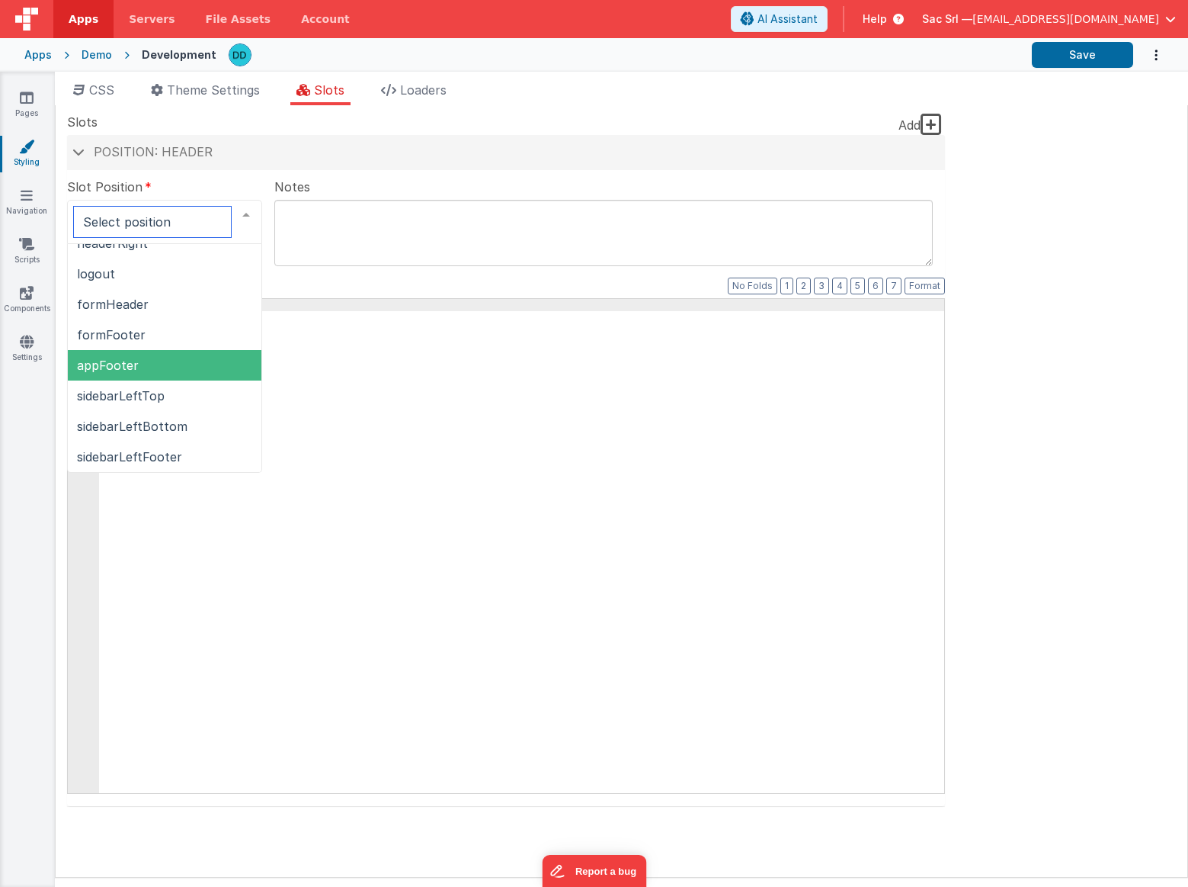
click at [169, 362] on span "appFooter" at bounding box center [165, 365] width 194 height 30
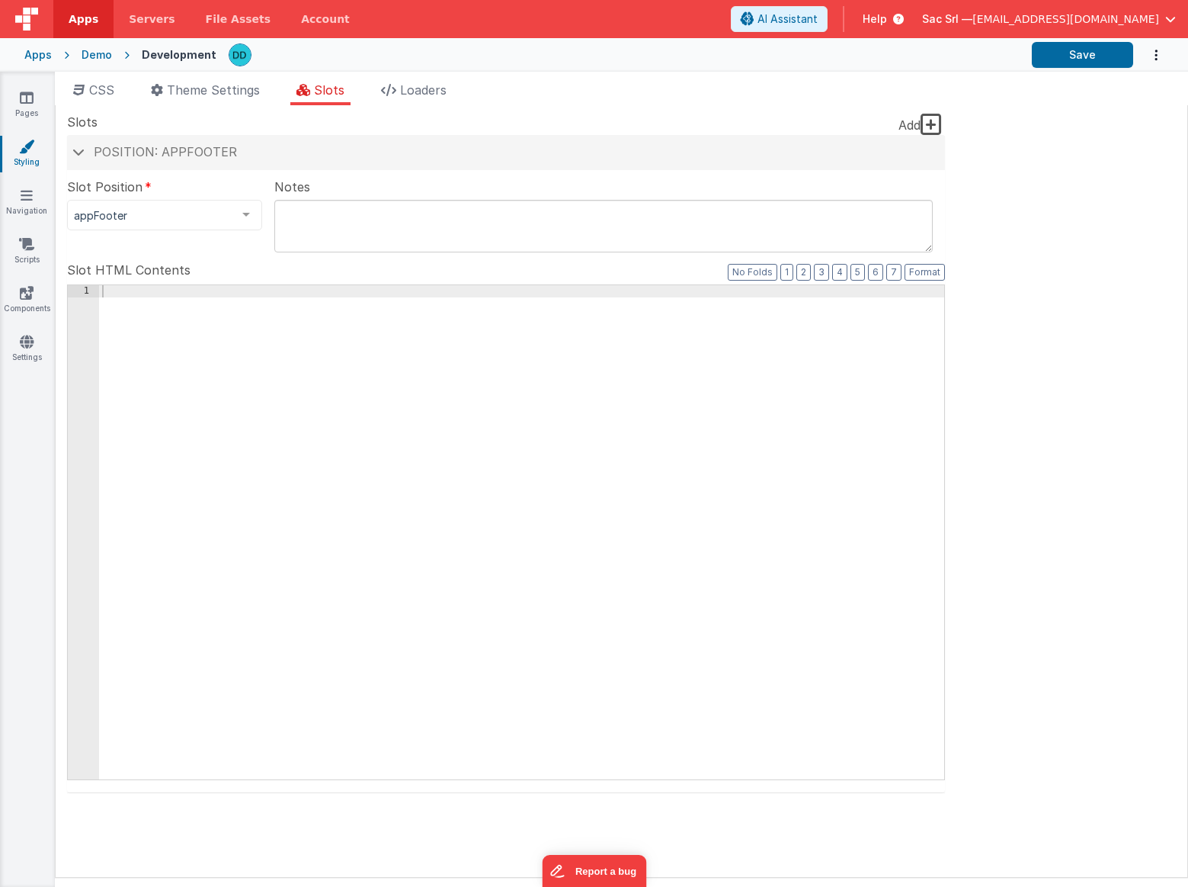
click at [81, 291] on div "1" at bounding box center [83, 291] width 31 height 12
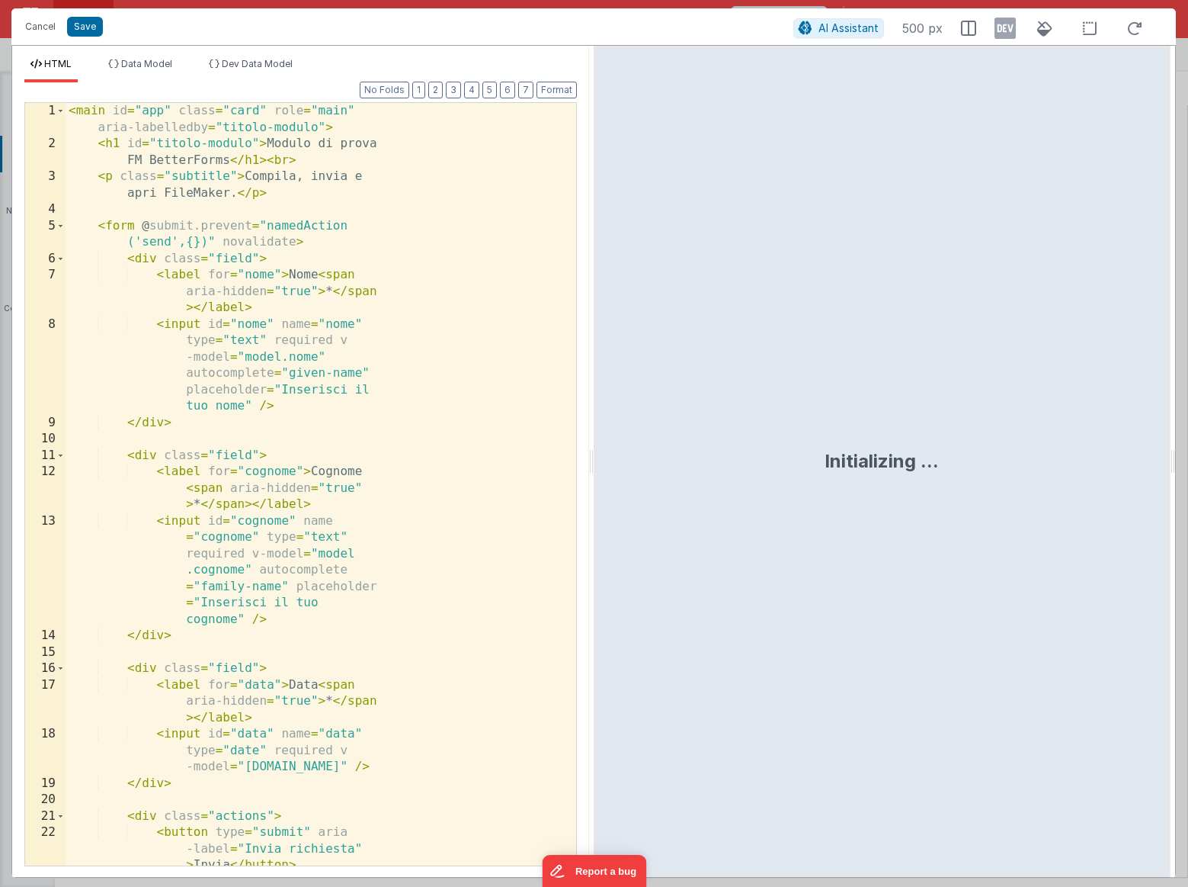
click at [81, 291] on div "< main id = "app" class = "card" role = "main" aria-labelledby = "titolo-modulo…" at bounding box center [321, 509] width 511 height 812
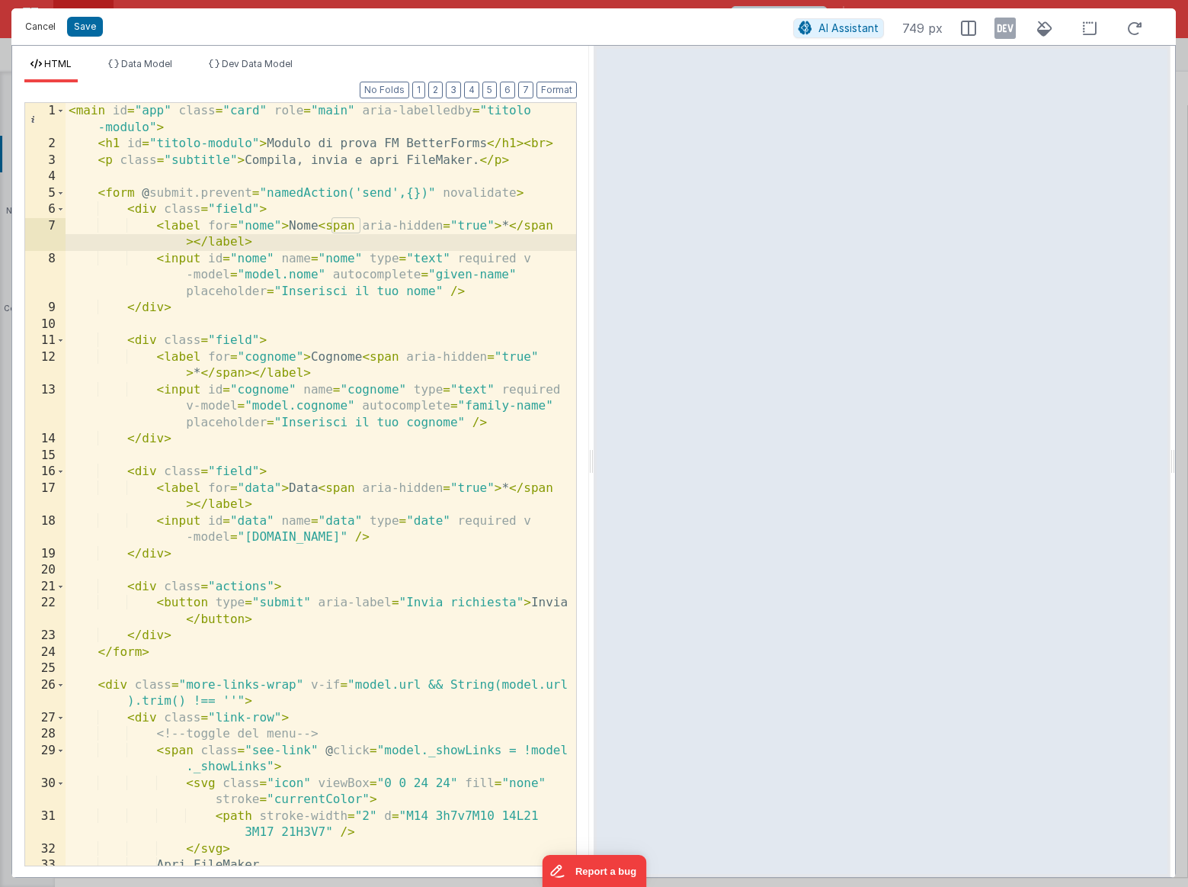
click at [43, 28] on button "Cancel" at bounding box center [41, 26] width 46 height 21
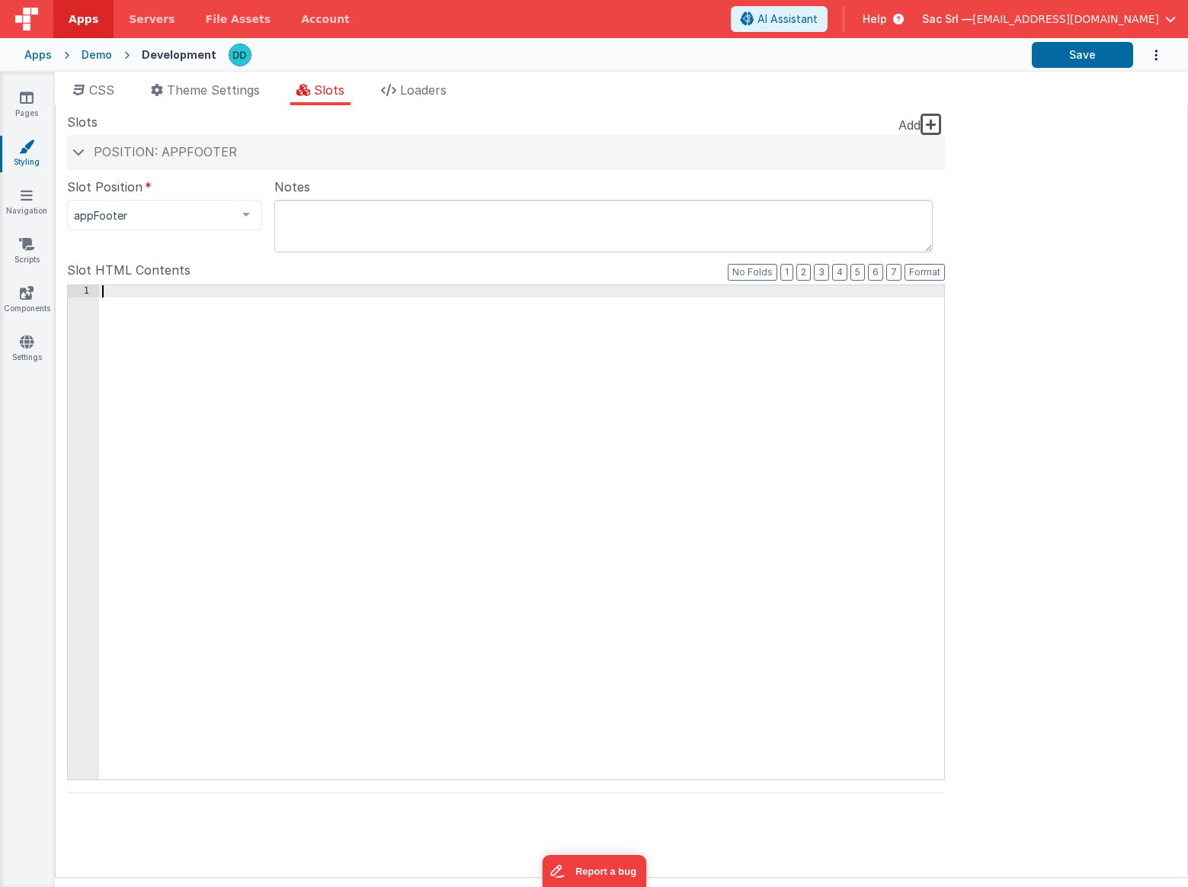
click at [129, 293] on div at bounding box center [521, 544] width 845 height 518
click at [129, 312] on div at bounding box center [521, 544] width 845 height 518
click at [85, 291] on div "1" at bounding box center [83, 291] width 31 height 12
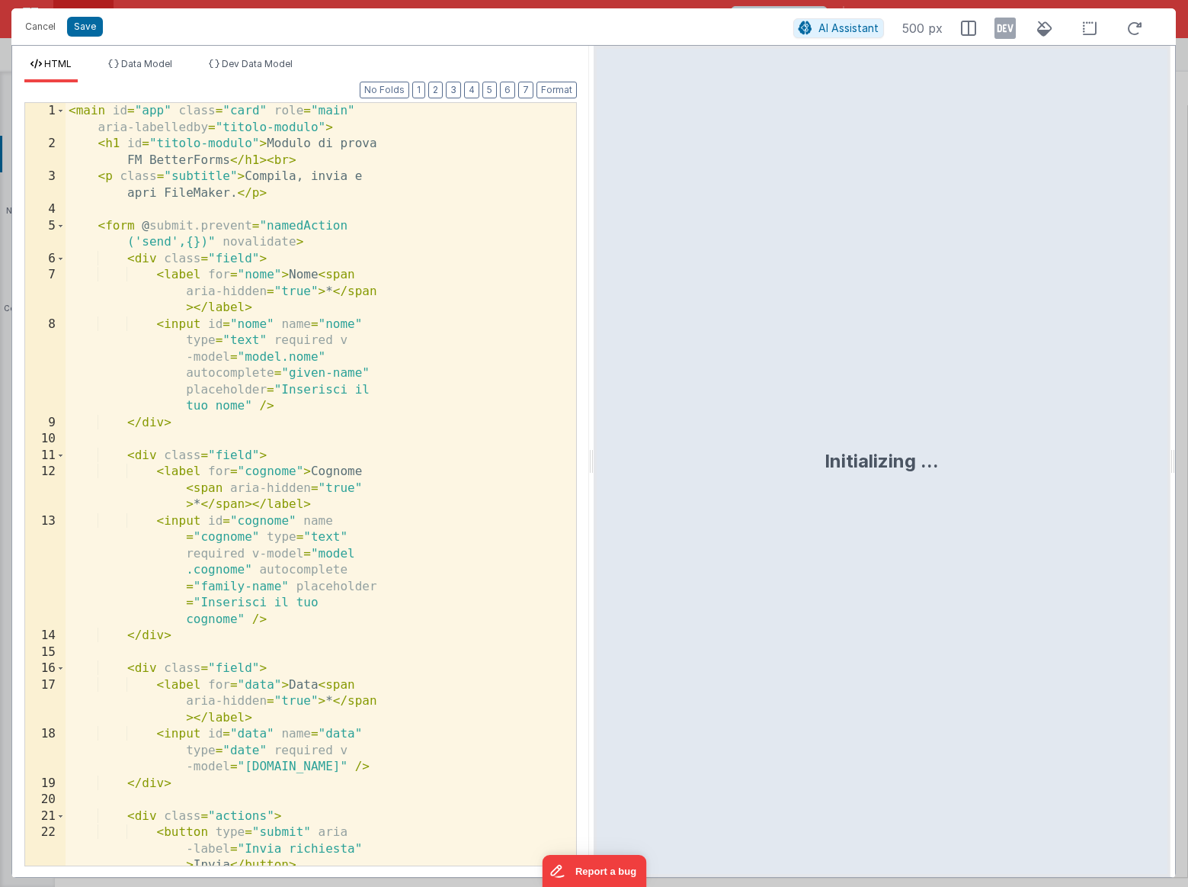
click at [85, 291] on div "< main id = "app" class = "card" role = "main" aria-labelledby = "titolo-modulo…" at bounding box center [321, 509] width 511 height 812
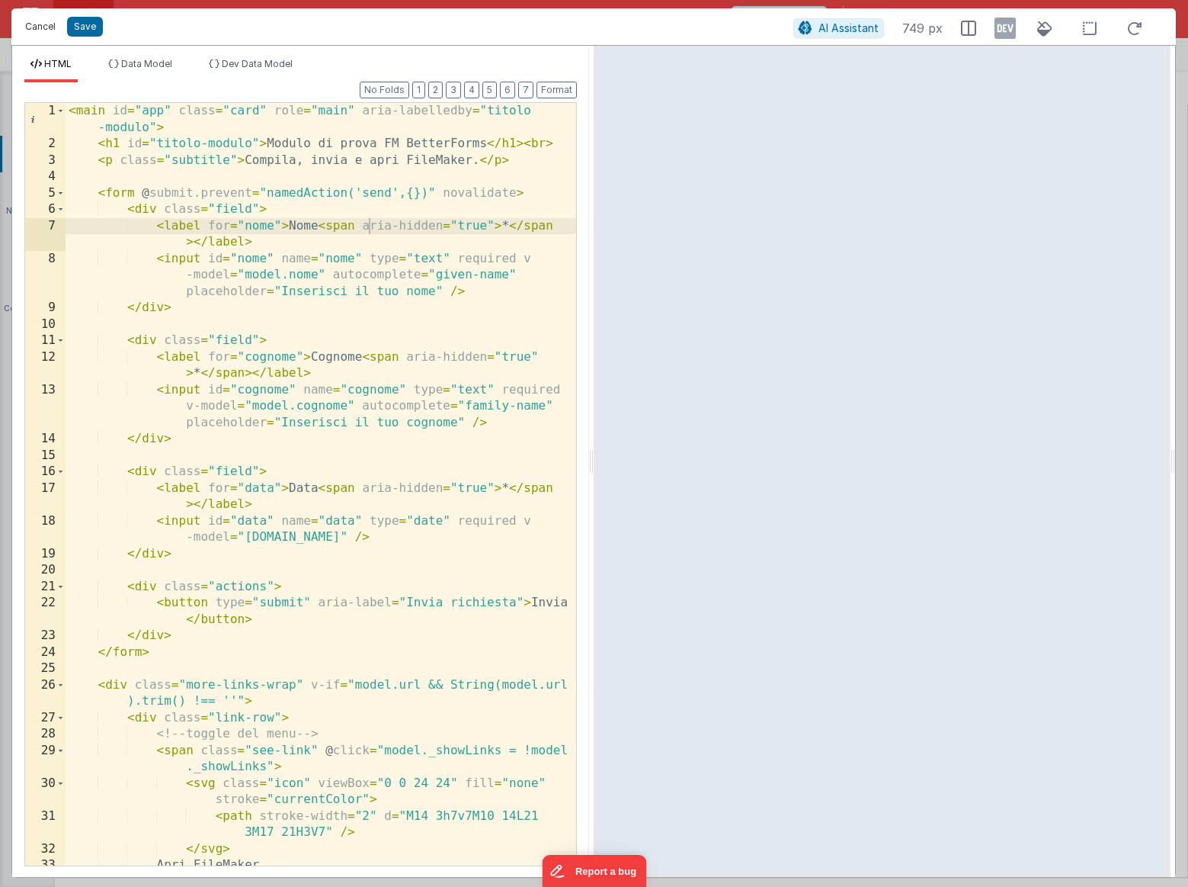
click at [31, 23] on button "Cancel" at bounding box center [41, 26] width 46 height 21
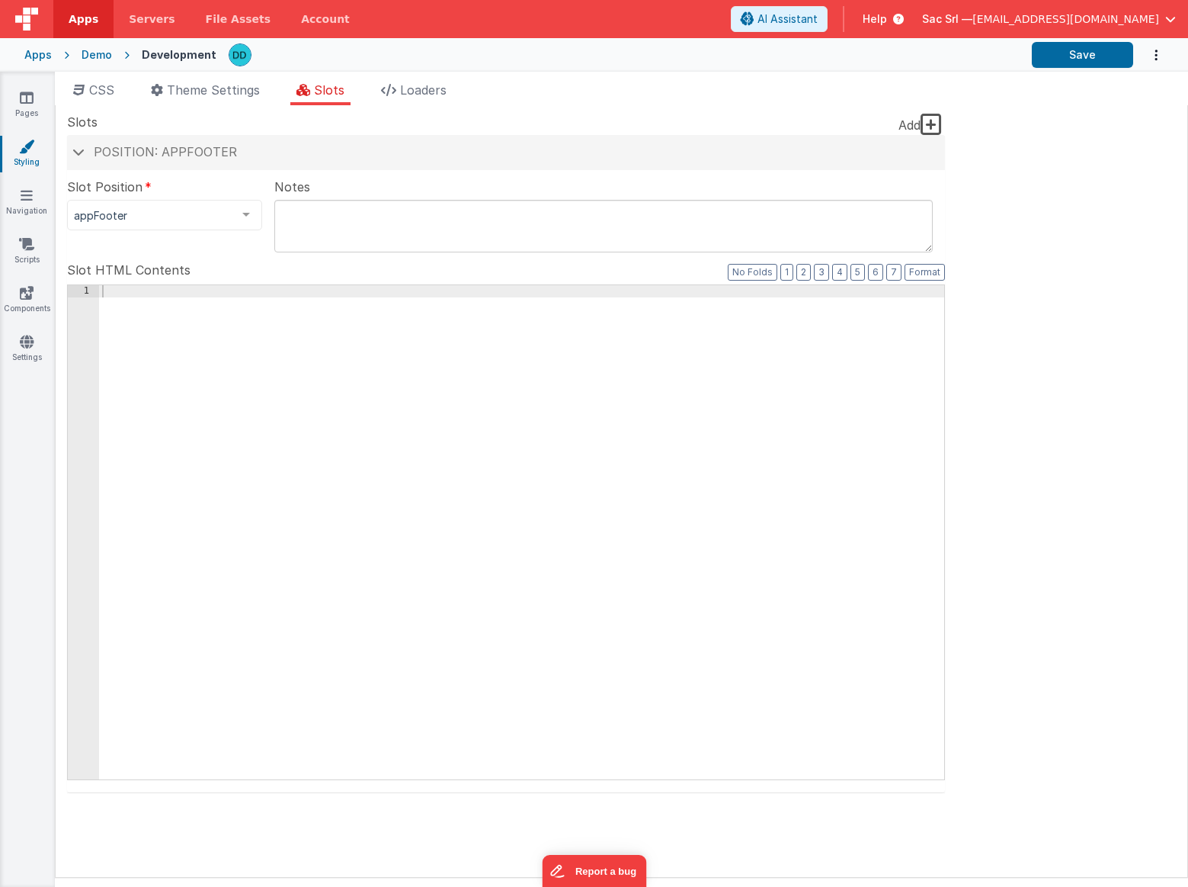
click at [607, 181] on div "Notes" at bounding box center [603, 204] width 659 height 53
click at [467, 244] on textarea at bounding box center [603, 226] width 659 height 53
click at [499, 387] on div at bounding box center [521, 544] width 845 height 518
click at [818, 21] on span "AI Assistant" at bounding box center [788, 18] width 60 height 15
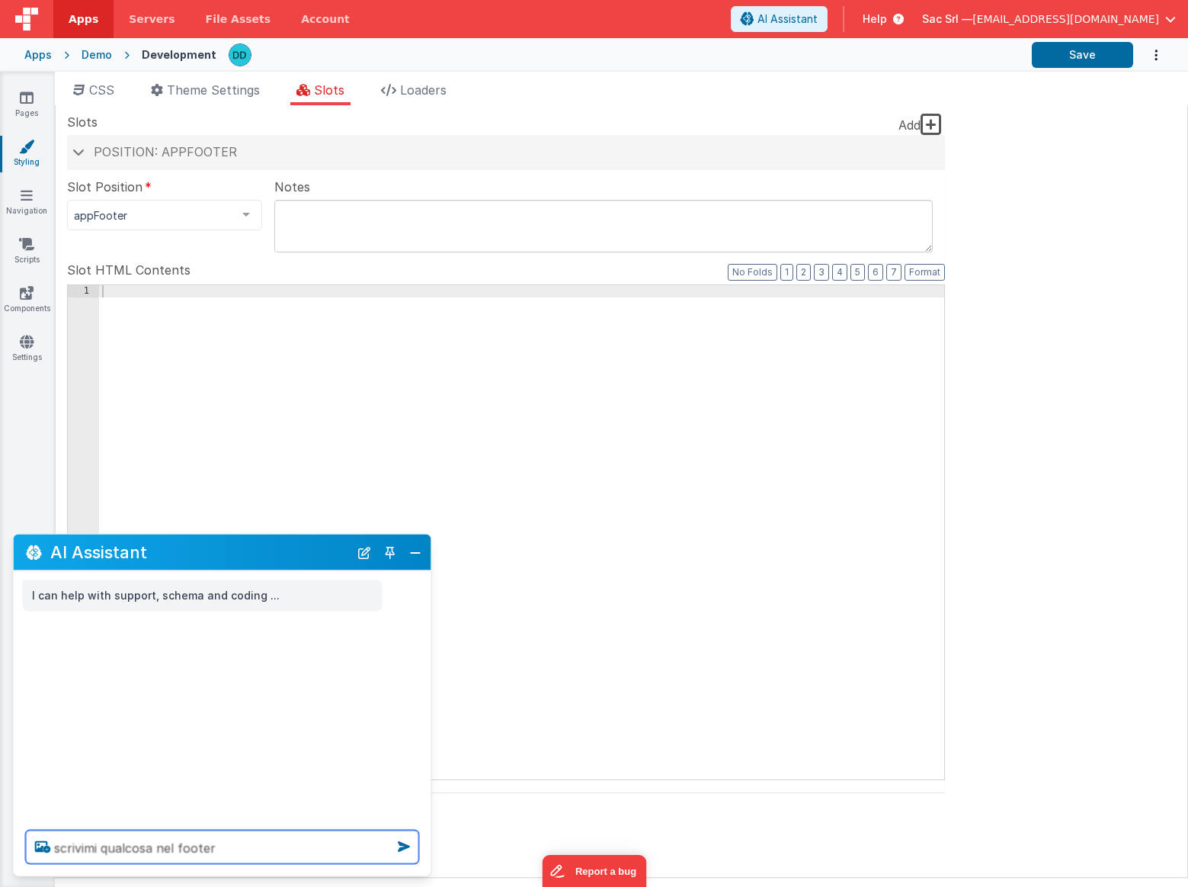
type textarea "scrivimi qualcosa nel footer"
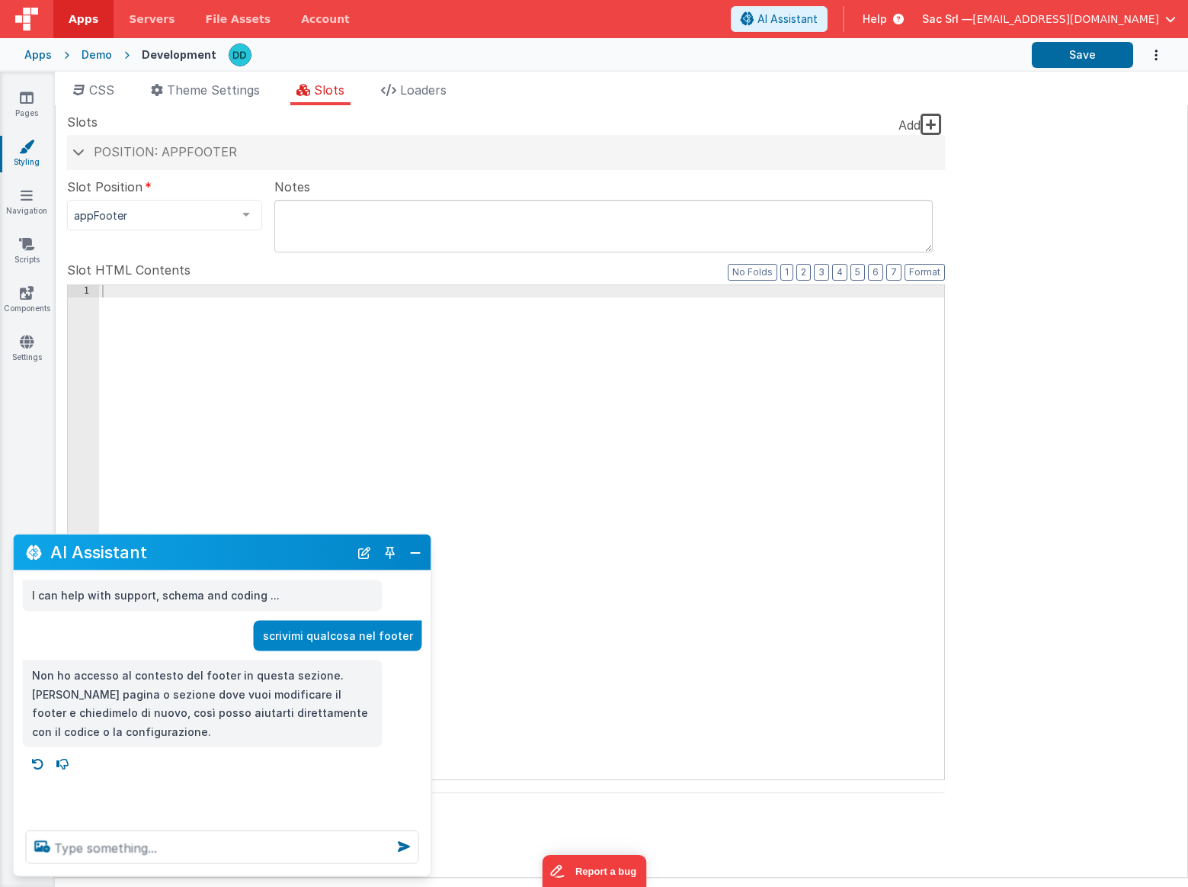
click at [486, 412] on div at bounding box center [521, 544] width 845 height 518
click at [418, 542] on button "Close" at bounding box center [416, 551] width 20 height 21
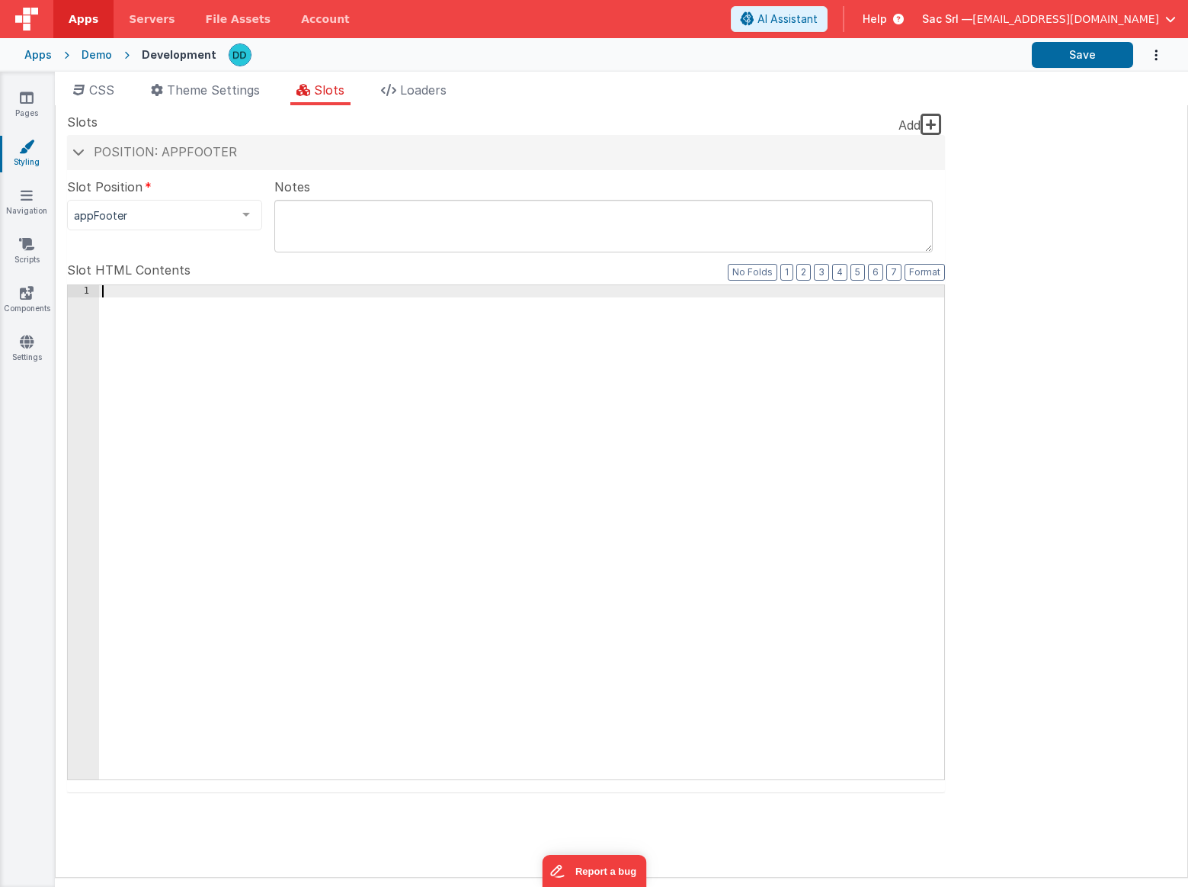
click at [445, 410] on div at bounding box center [521, 544] width 845 height 518
click at [79, 156] on h4 "Position: appFooter" at bounding box center [506, 153] width 863 height 14
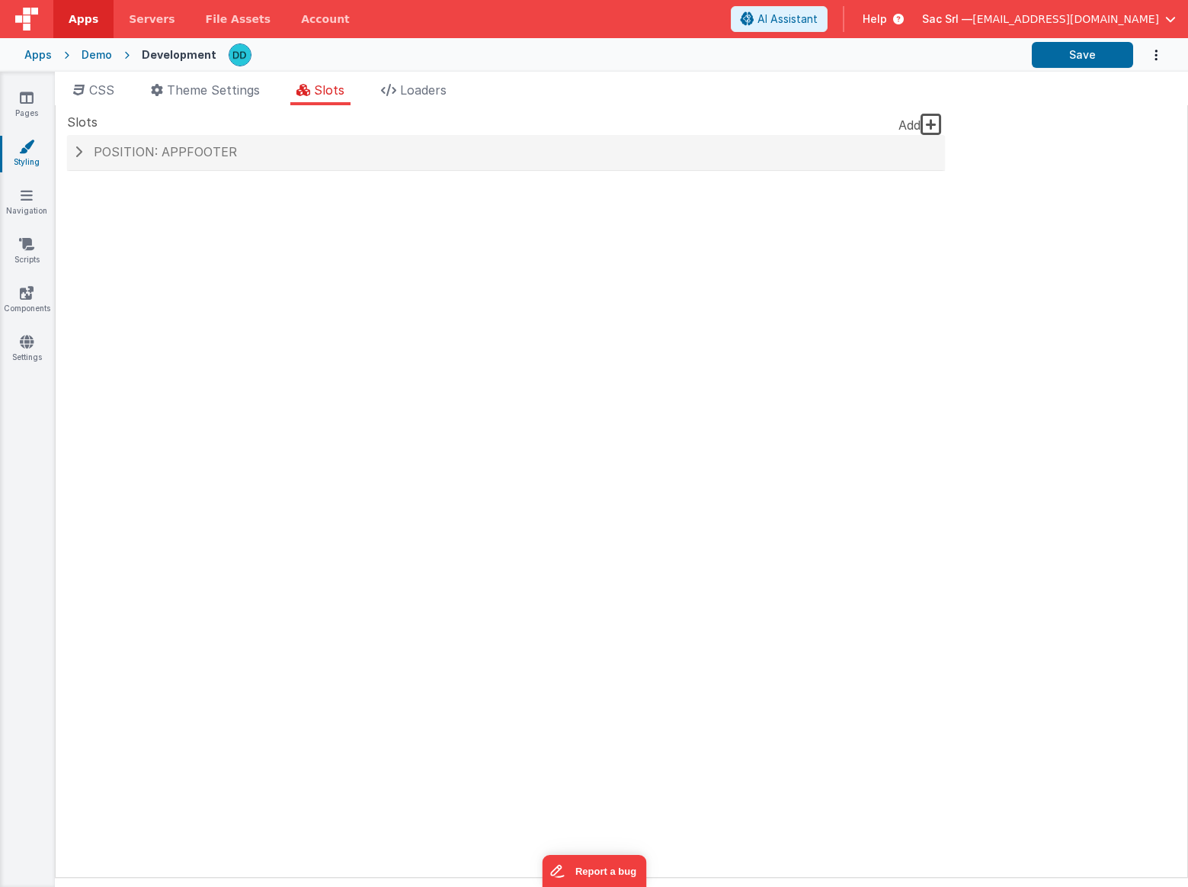
click at [906, 189] on div "Slots Add Position: appFooter Slot Position appFooter inactive header headerBra…" at bounding box center [506, 491] width 878 height 756
click at [915, 152] on h4 "Position: appFooter" at bounding box center [506, 153] width 863 height 14
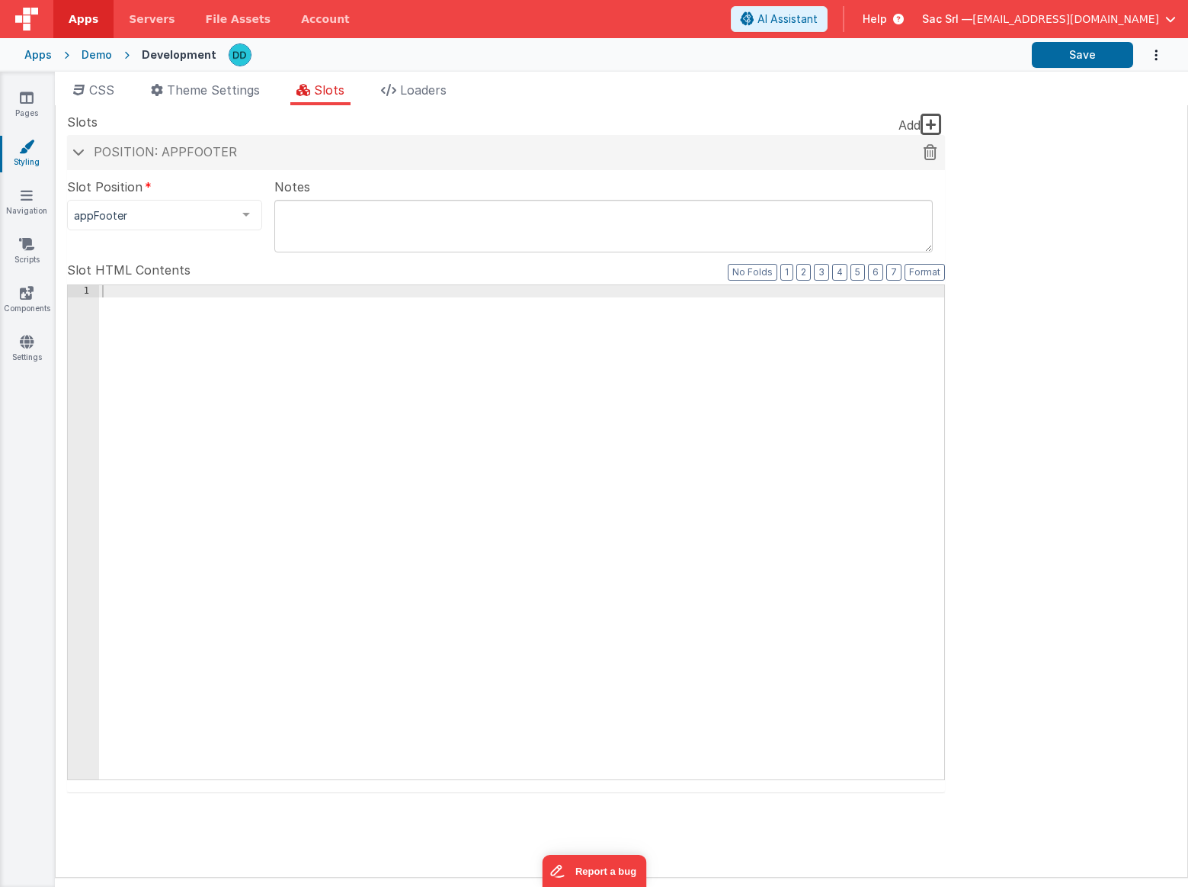
click at [931, 152] on icon at bounding box center [931, 152] width 14 height 1
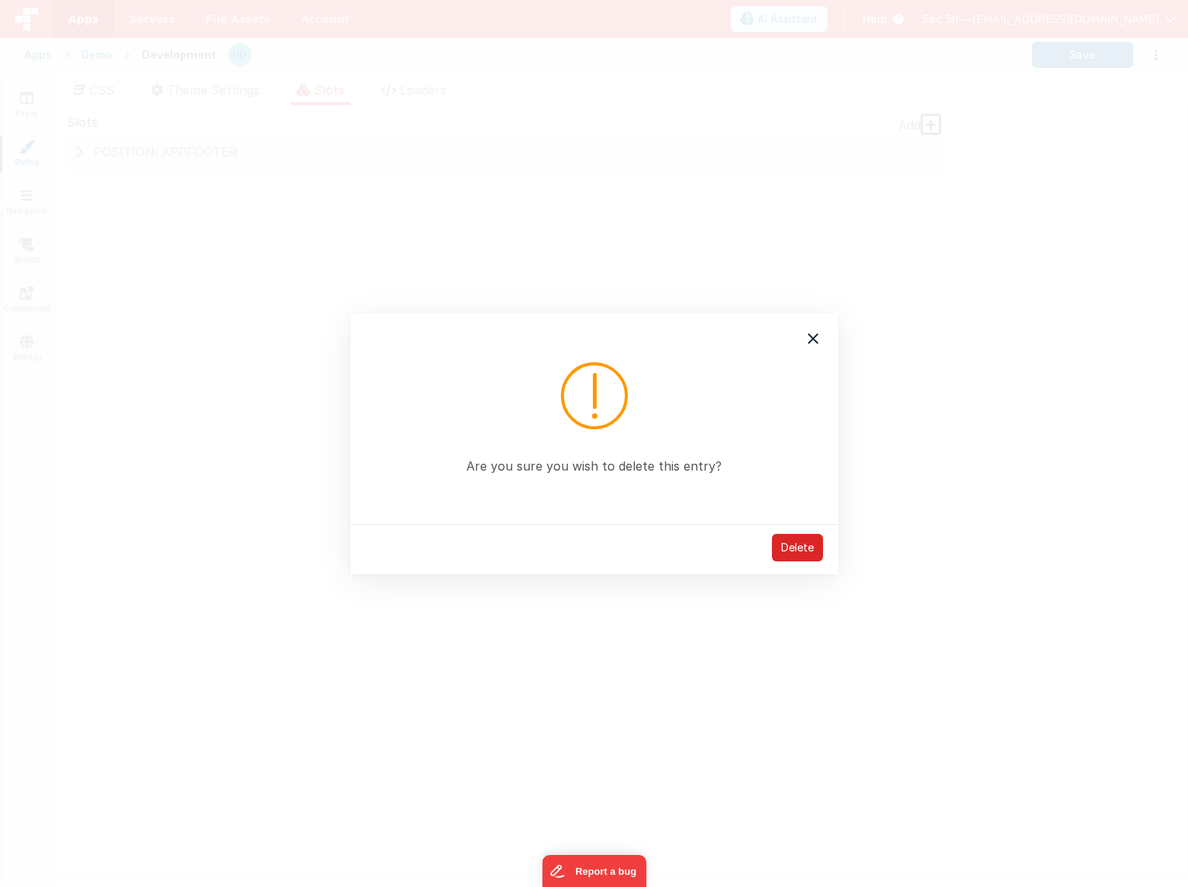
click at [806, 549] on div "Delete" at bounding box center [797, 547] width 51 height 27
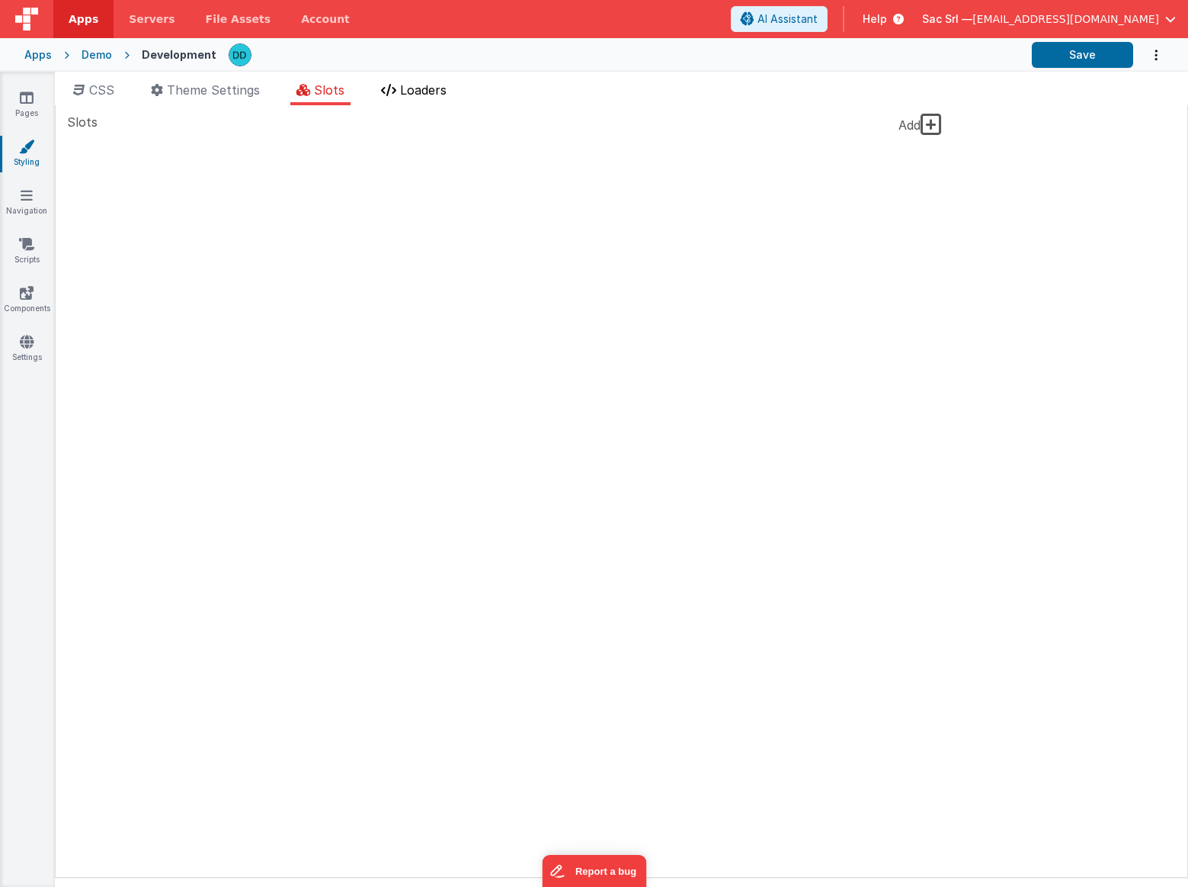
click at [413, 91] on span "Loaders" at bounding box center [423, 89] width 46 height 15
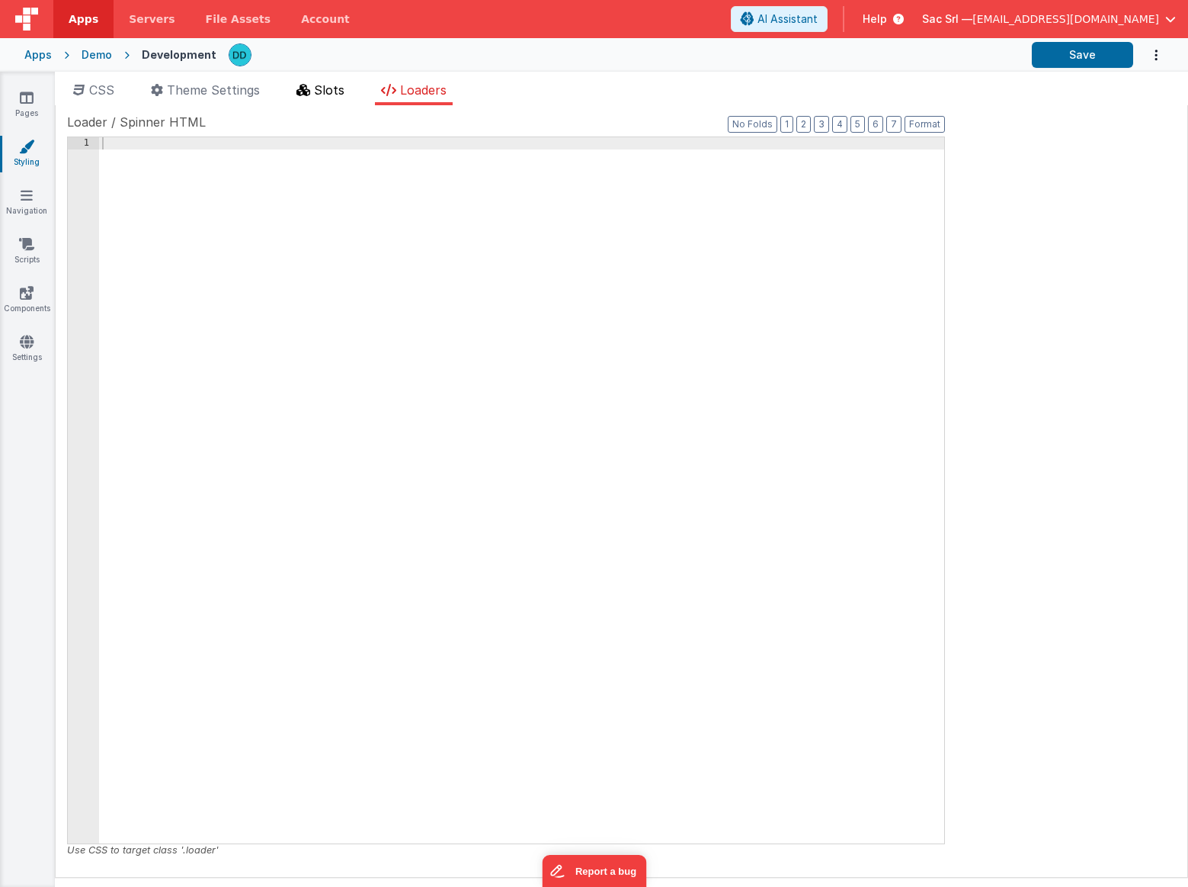
click at [293, 98] on li "Slots" at bounding box center [320, 93] width 60 height 24
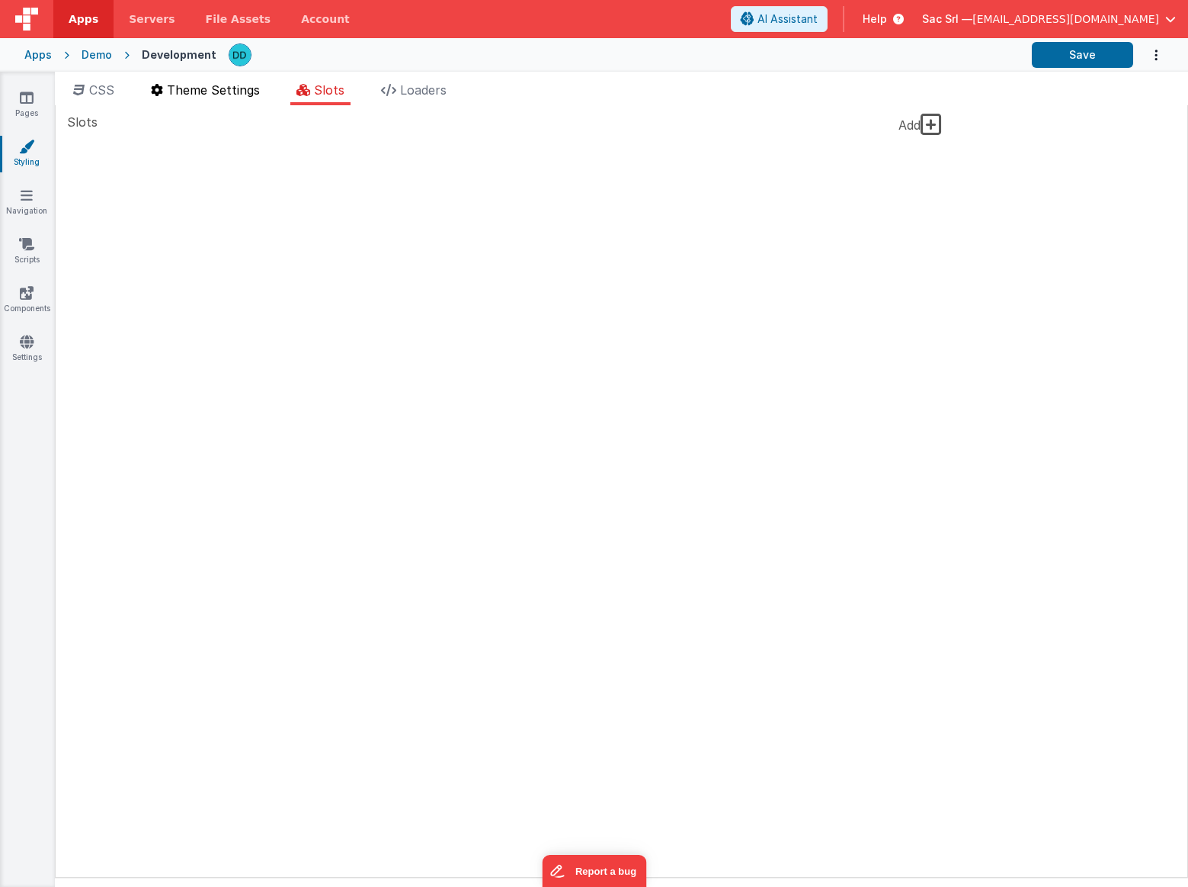
click at [221, 96] on span "Theme Settings" at bounding box center [213, 89] width 93 height 15
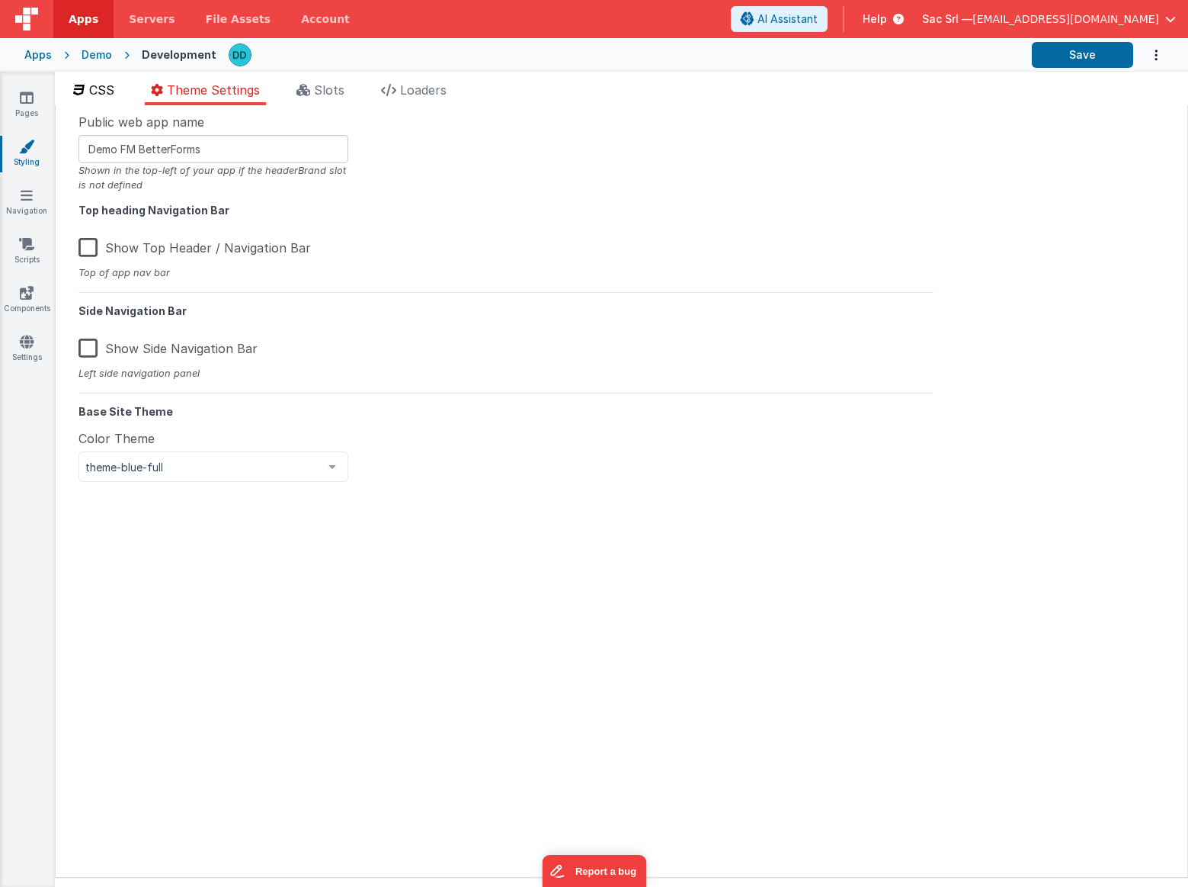
click at [96, 93] on span "CSS" at bounding box center [101, 89] width 25 height 15
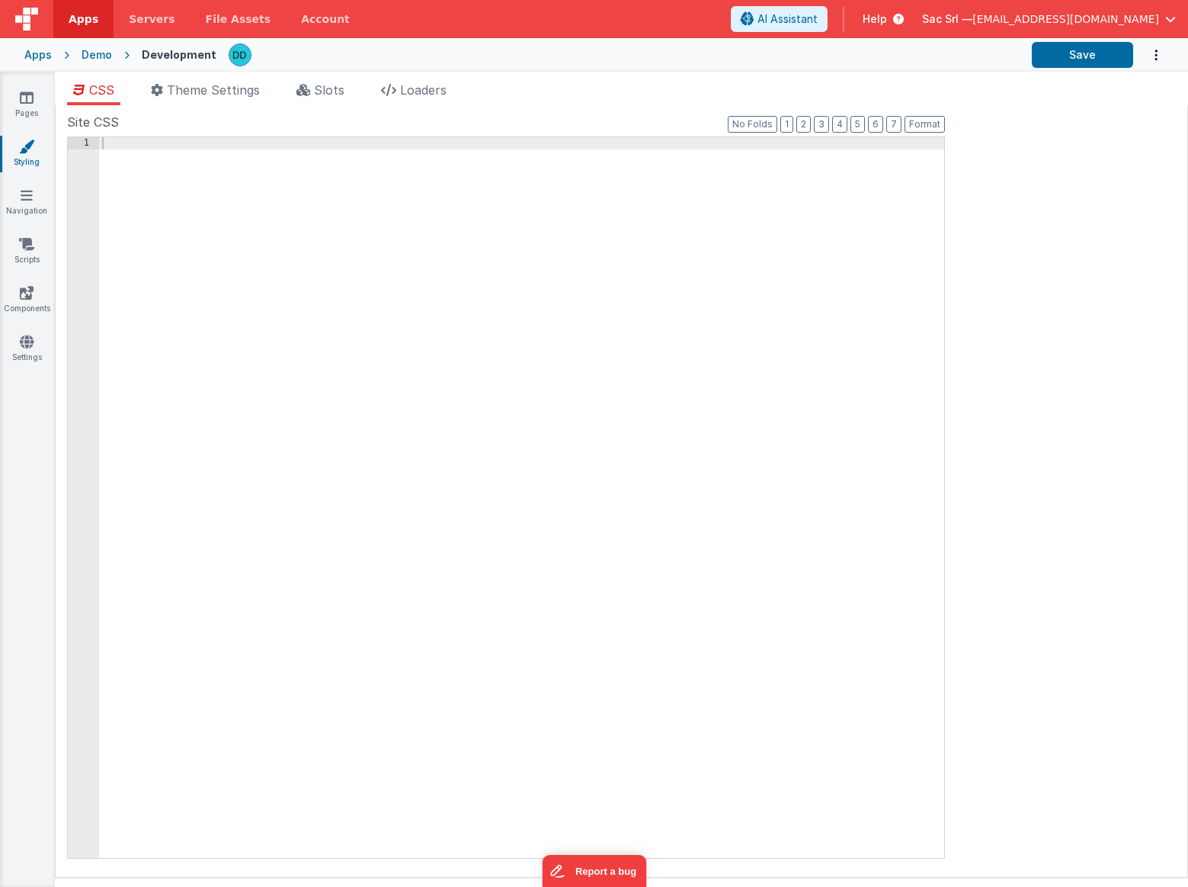
click at [28, 329] on div "Pages Styling Navigation Scripts Components Settings" at bounding box center [27, 479] width 55 height 815
click at [29, 335] on icon at bounding box center [27, 341] width 14 height 15
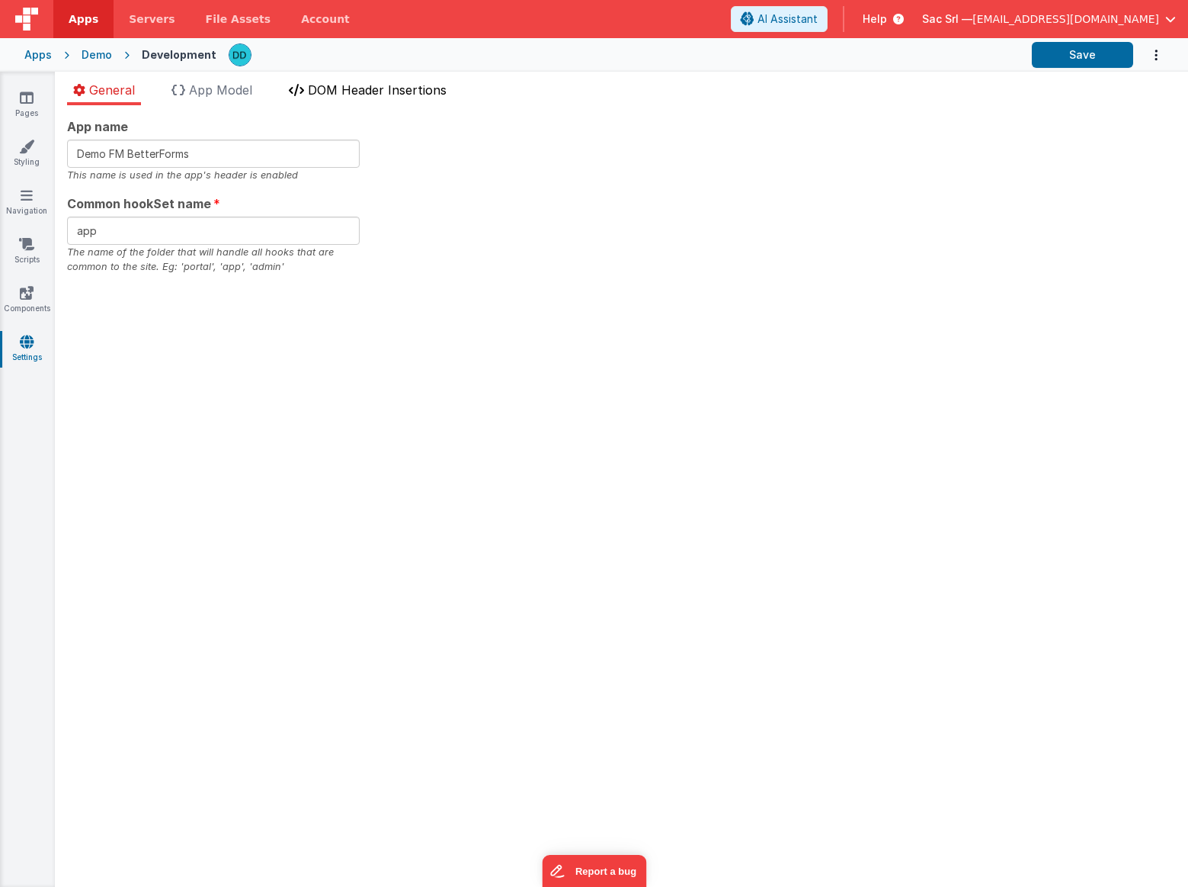
click at [332, 85] on span "DOM Header Insertions" at bounding box center [377, 89] width 139 height 15
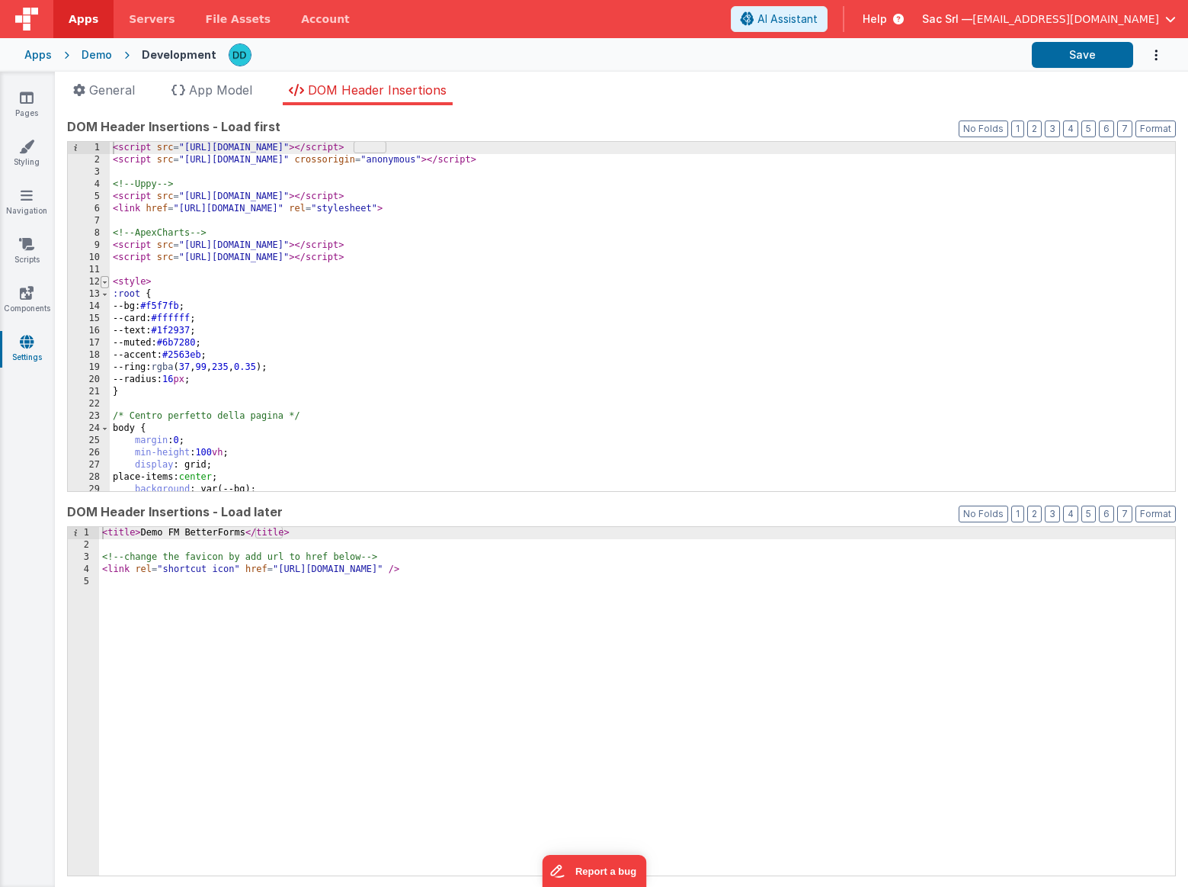
click at [104, 284] on span at bounding box center [105, 282] width 8 height 12
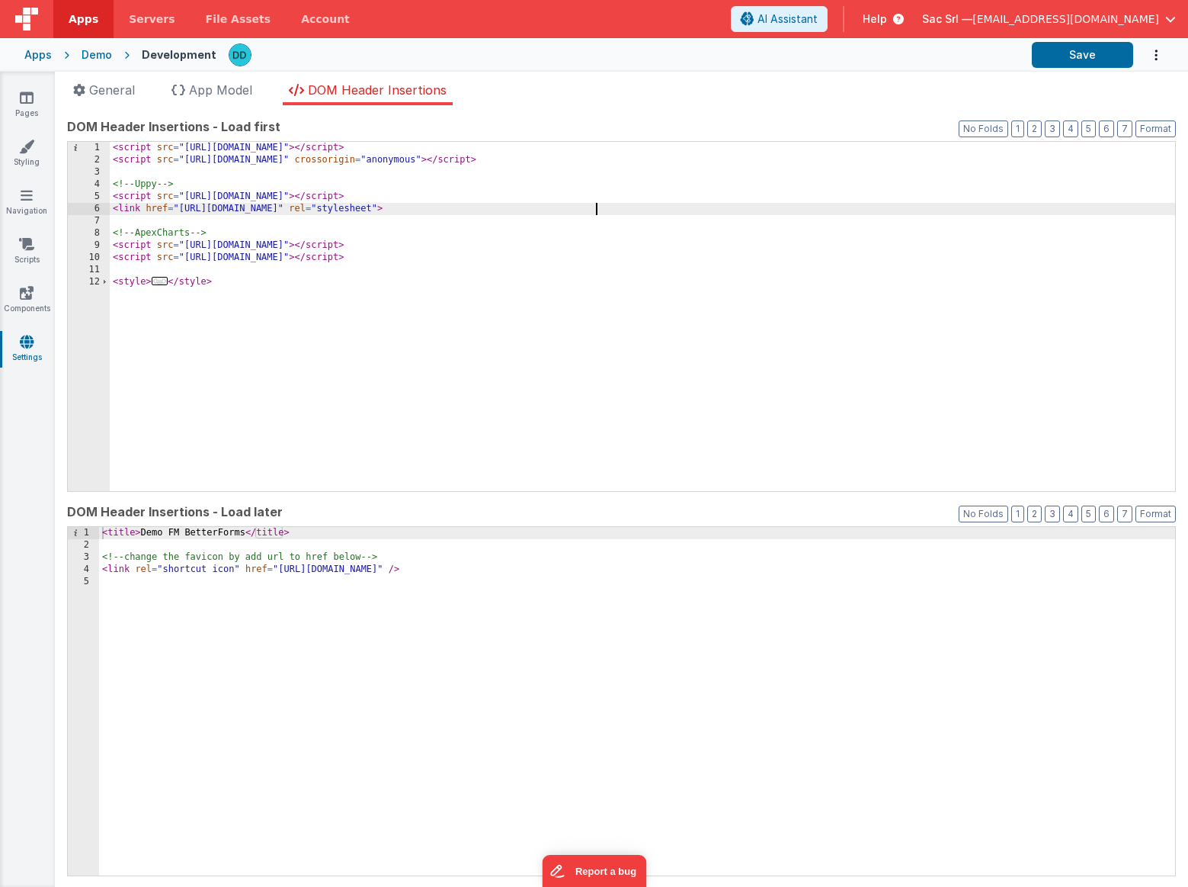
click at [656, 212] on div "< script src = "[URL][DOMAIN_NAME]" > </ script > < script src = "[URL][DOMAIN_…" at bounding box center [643, 329] width 1066 height 374
click at [664, 193] on div "< script src = "[URL][DOMAIN_NAME]" > </ script > < script src = "[URL][DOMAIN_…" at bounding box center [643, 329] width 1066 height 374
click at [668, 174] on div "< script src = "[URL][DOMAIN_NAME]" > </ script > < script src = "[URL][DOMAIN_…" at bounding box center [643, 329] width 1066 height 374
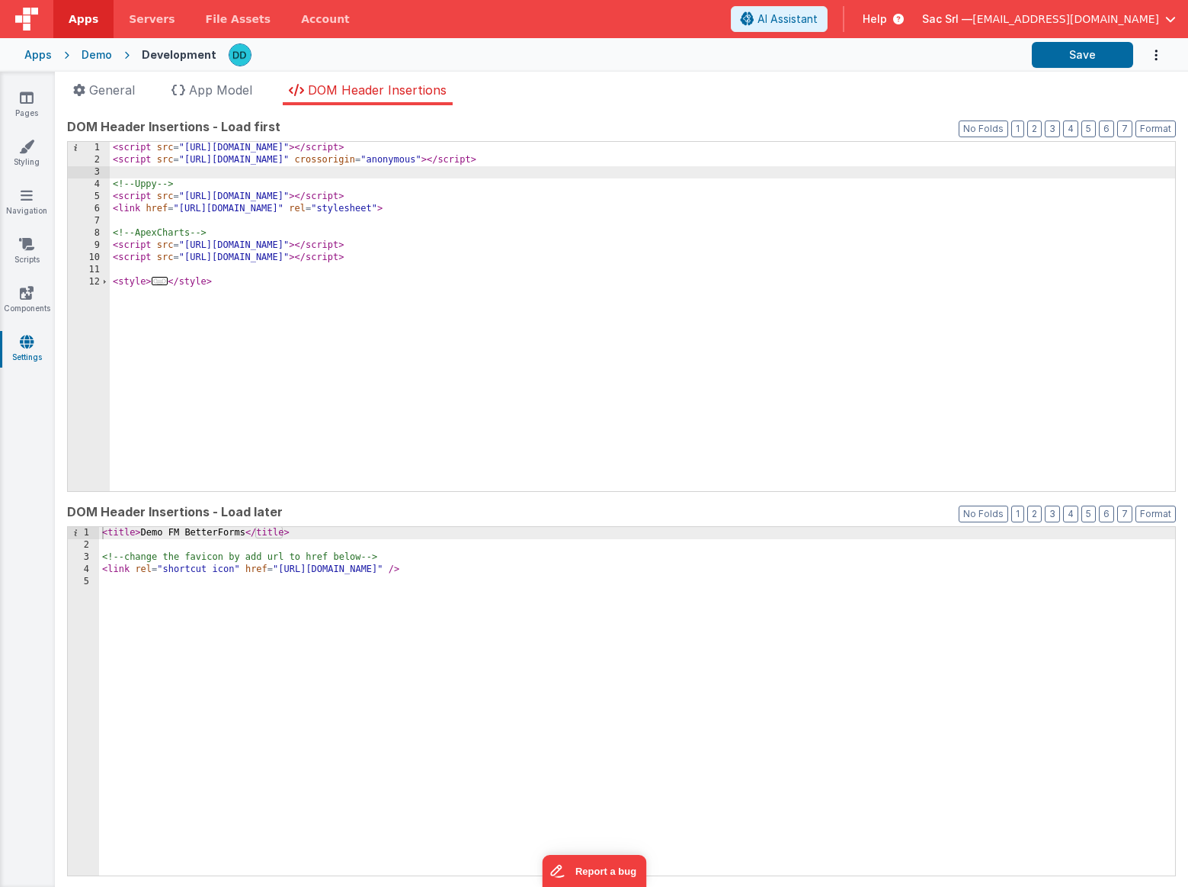
click at [677, 158] on div "< script src = "[URL][DOMAIN_NAME]" > </ script > < script src = "[URL][DOMAIN_…" at bounding box center [643, 329] width 1066 height 374
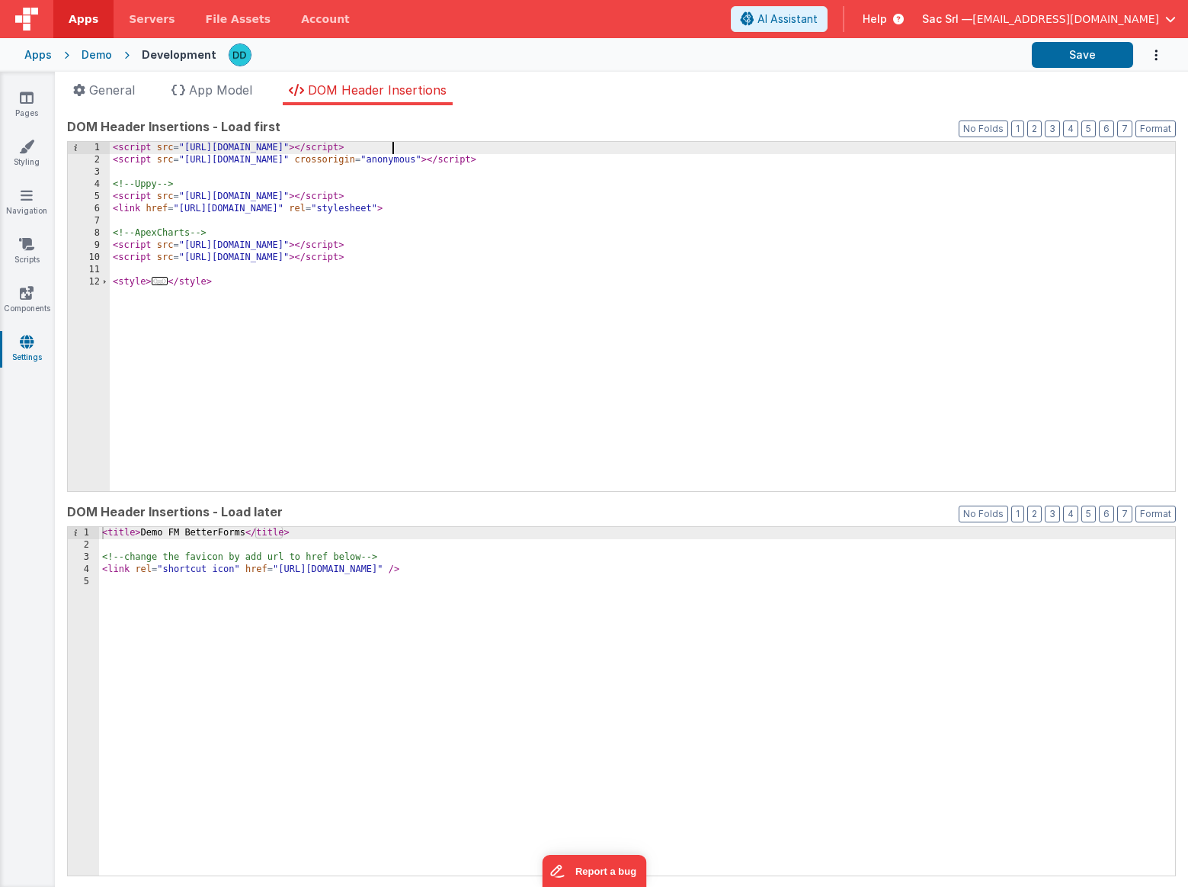
click at [398, 151] on div "< script src = "[URL][DOMAIN_NAME]" > </ script > < script src = "[URL][DOMAIN_…" at bounding box center [643, 329] width 1066 height 374
click at [472, 287] on div "< script src = "[URL][DOMAIN_NAME]" > </ script > < script src = "[URL][DOMAIN_…" at bounding box center [643, 329] width 1066 height 374
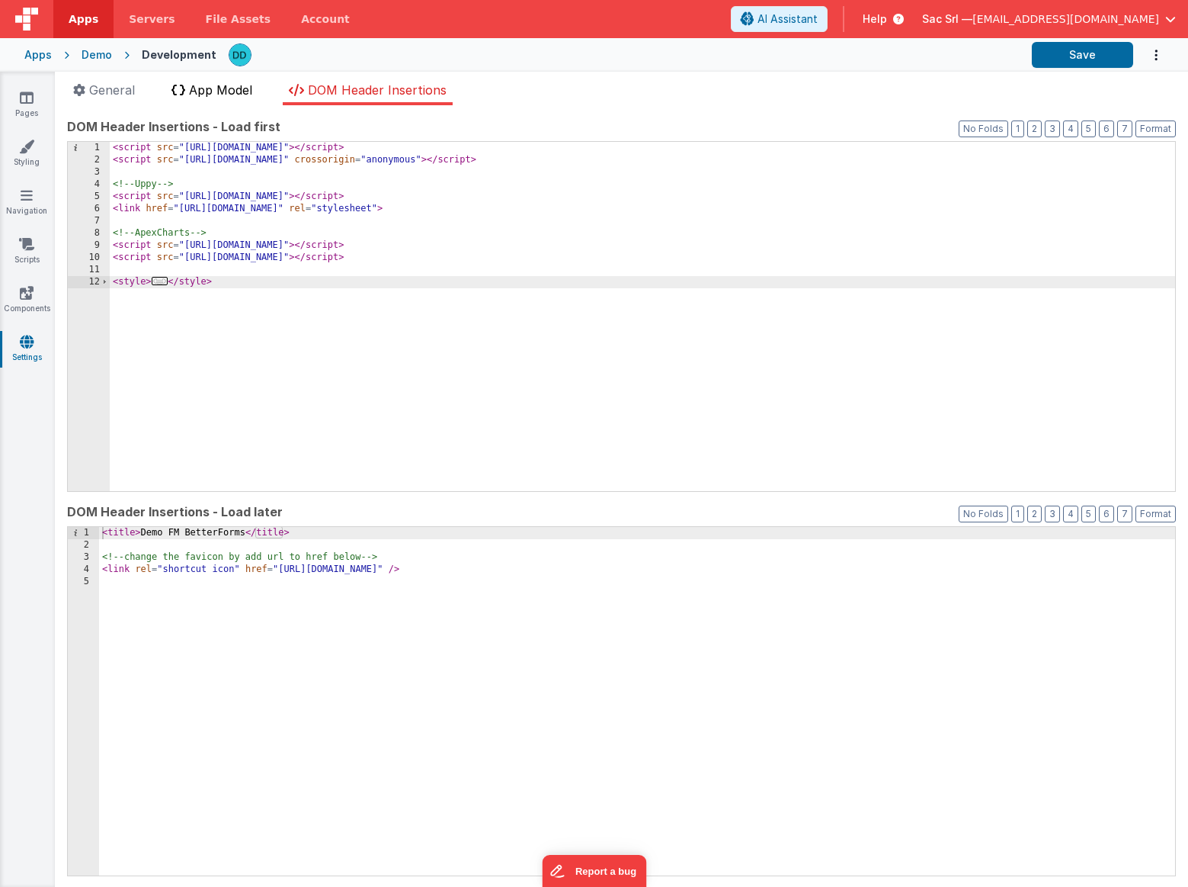
click at [237, 95] on span "App Model" at bounding box center [220, 89] width 63 height 15
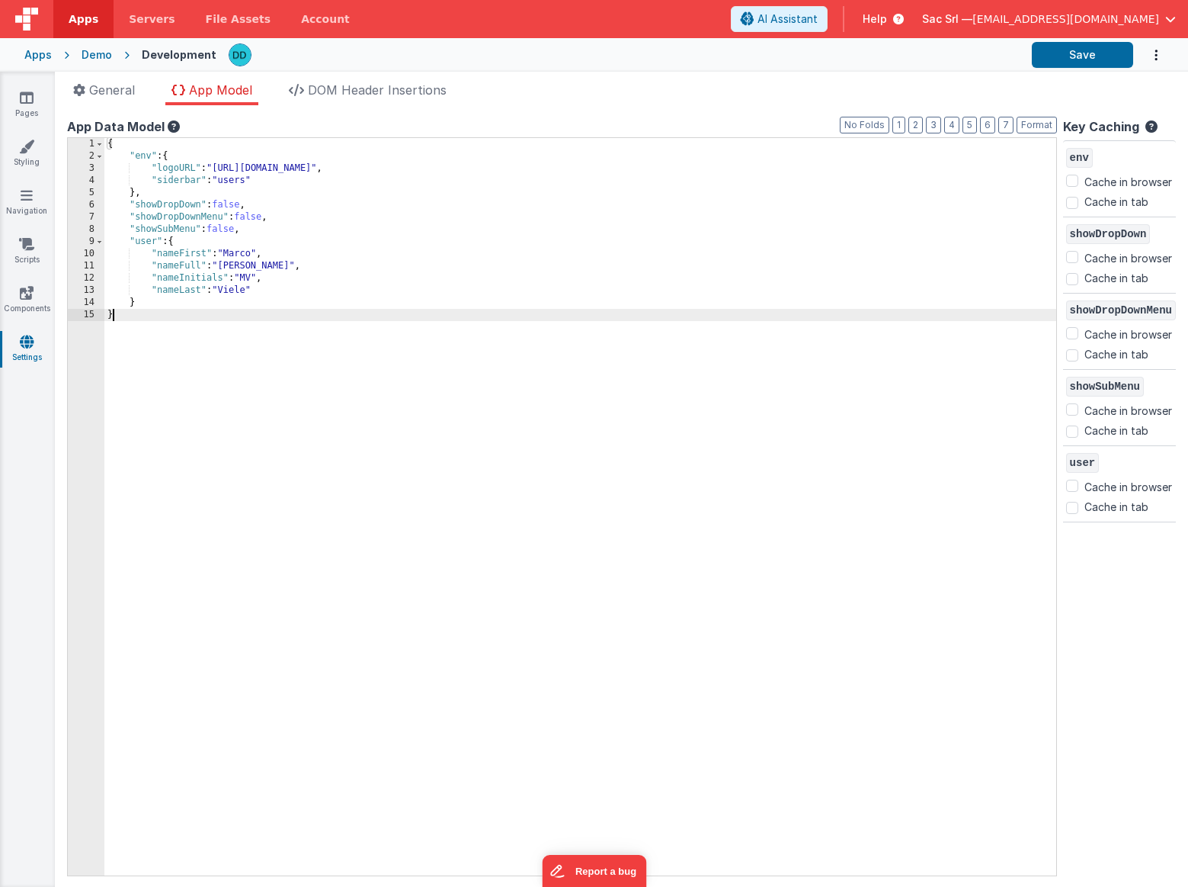
click at [296, 328] on div "{ "env" : { "logoURL" : "https://ucarecdn.com/aeaad3dd-3a93-4545-9329-20aa6755c…" at bounding box center [580, 519] width 952 height 762
click at [287, 409] on div "{ "env" : { "logoURL" : "https://ucarecdn.com/aeaad3dd-3a93-4545-9329-20aa6755c…" at bounding box center [580, 519] width 952 height 762
click at [30, 97] on icon at bounding box center [27, 97] width 14 height 15
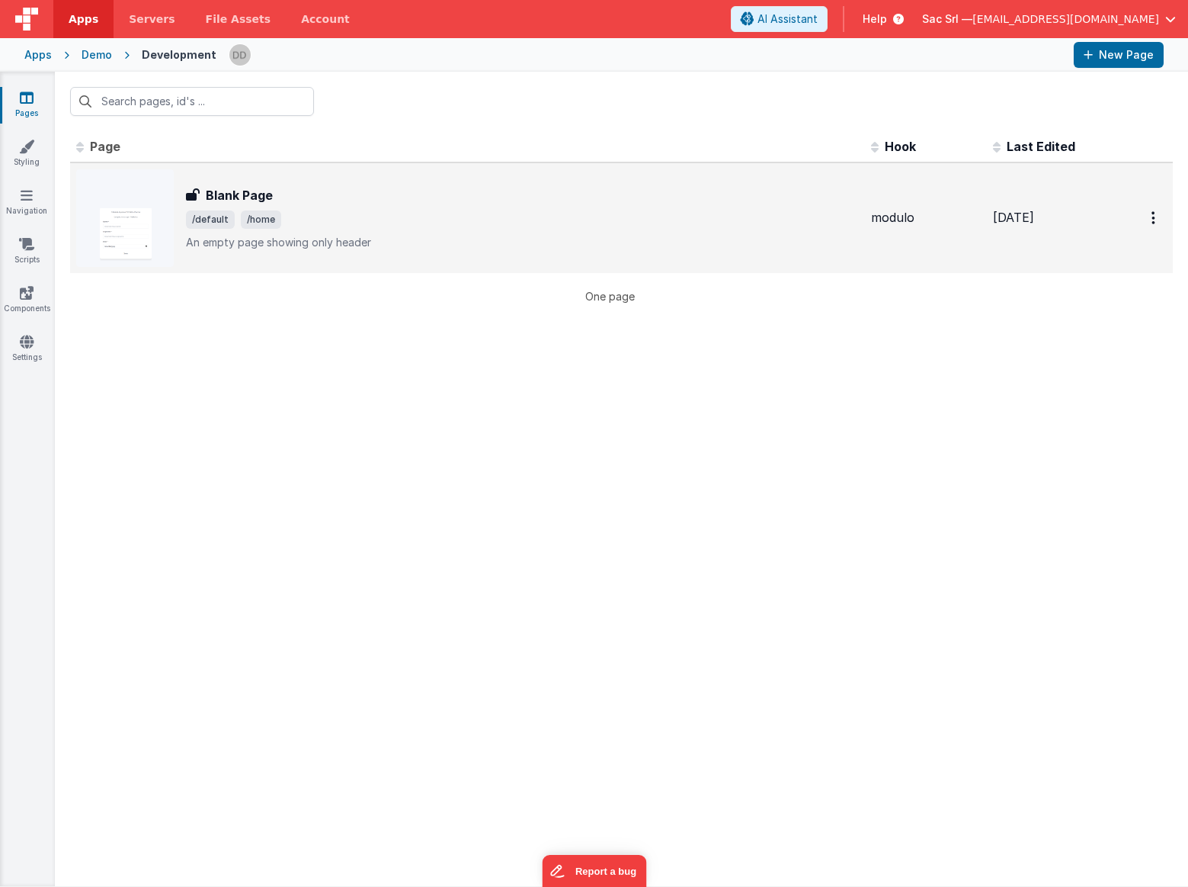
click at [464, 182] on div "Blank Page Blank Page /default /home An empty page showing only header" at bounding box center [467, 218] width 783 height 98
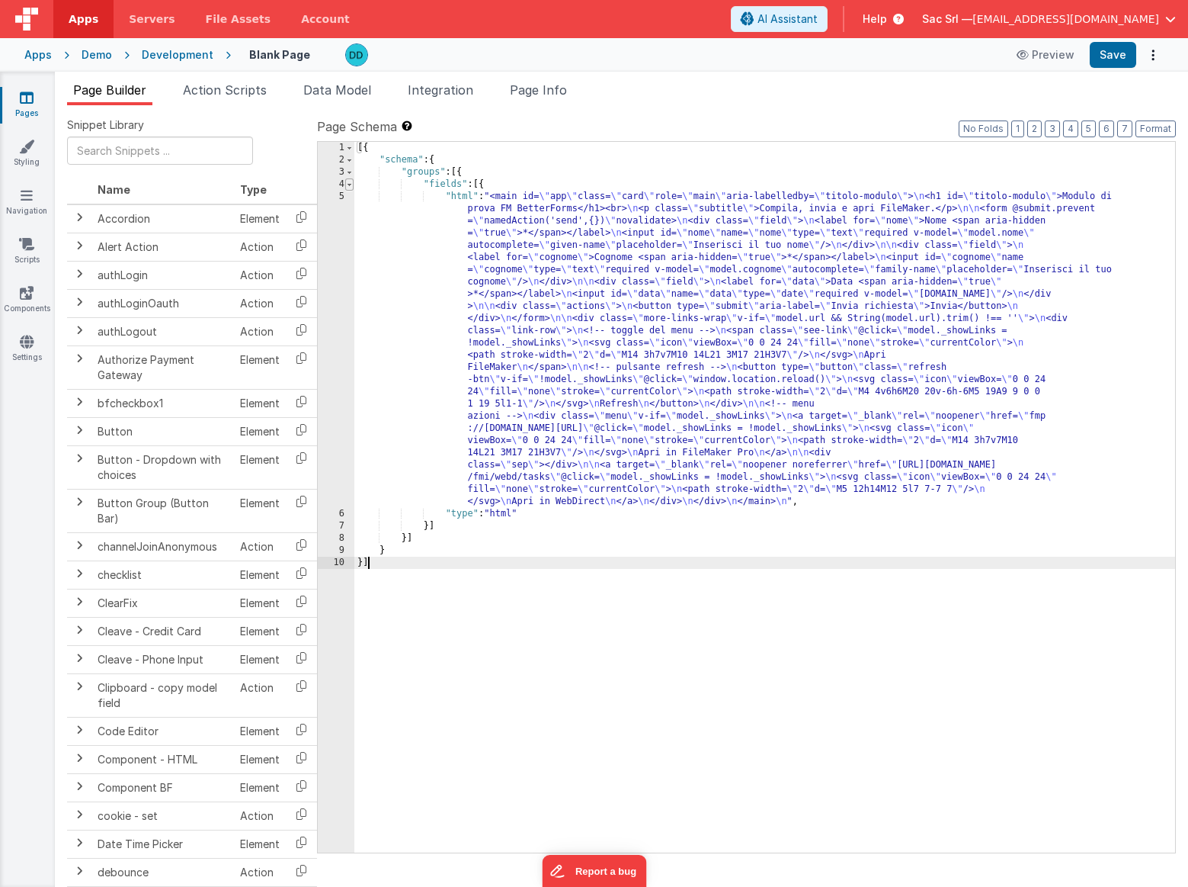
click at [348, 187] on span at bounding box center [349, 184] width 8 height 12
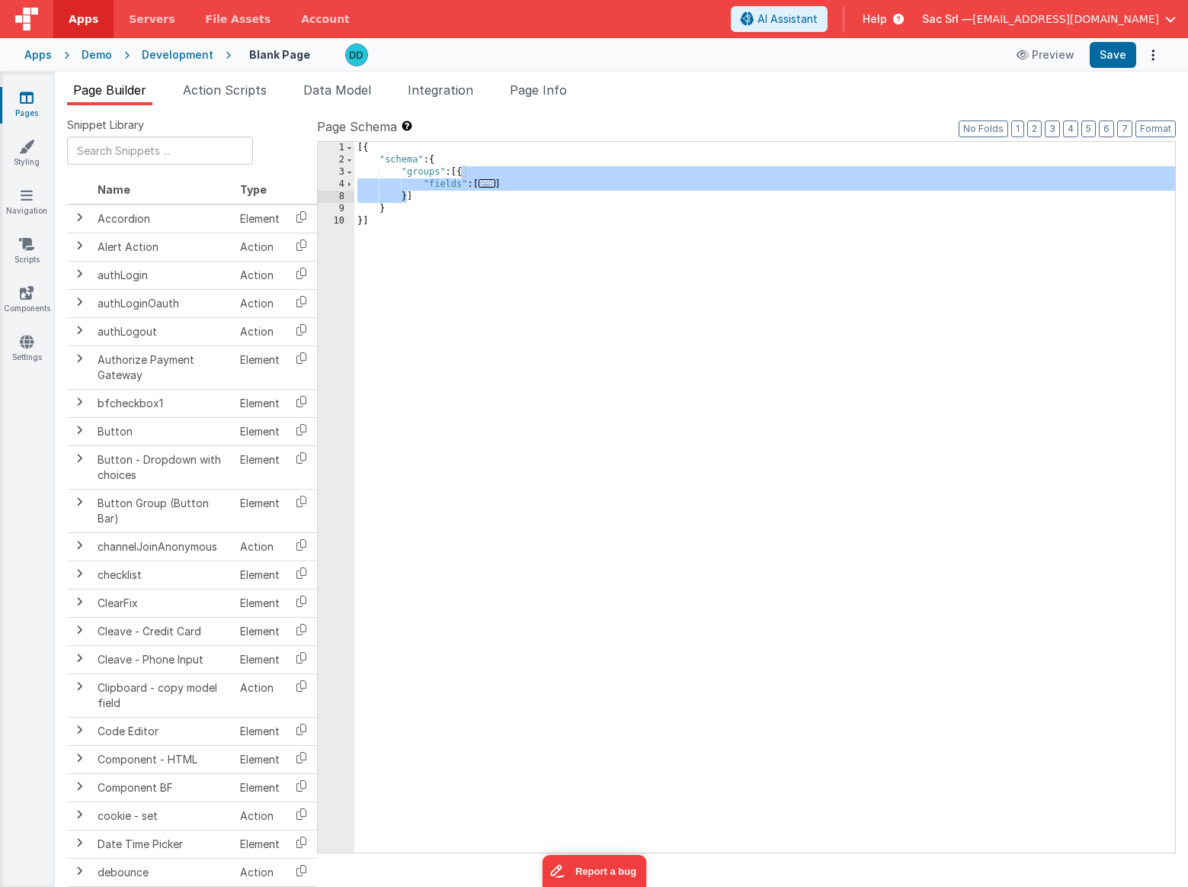
drag, startPoint x: 462, startPoint y: 173, endPoint x: 405, endPoint y: 197, distance: 62.2
click at [405, 197] on div "[{ "schema" : { "groups" : [{ "fields" : [ ... ] }] } }]" at bounding box center [764, 509] width 821 height 735
click at [518, 178] on div "[{ "schema" : { "groups" : [{ "fields" : [ ... ] }] } }]" at bounding box center [764, 509] width 821 height 735
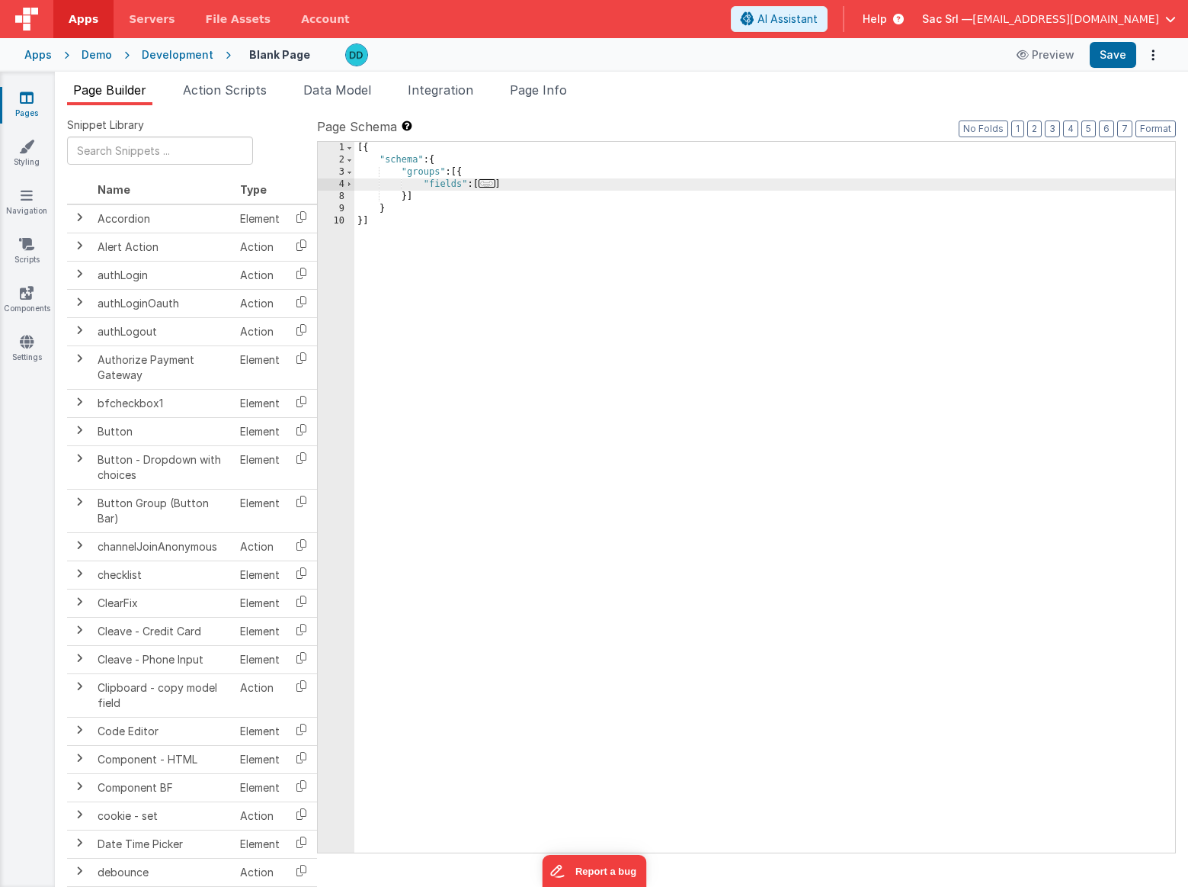
click at [424, 183] on div "[{ "schema" : { "groups" : [{ "fields" : [ ... ] }] } }]" at bounding box center [764, 509] width 821 height 735
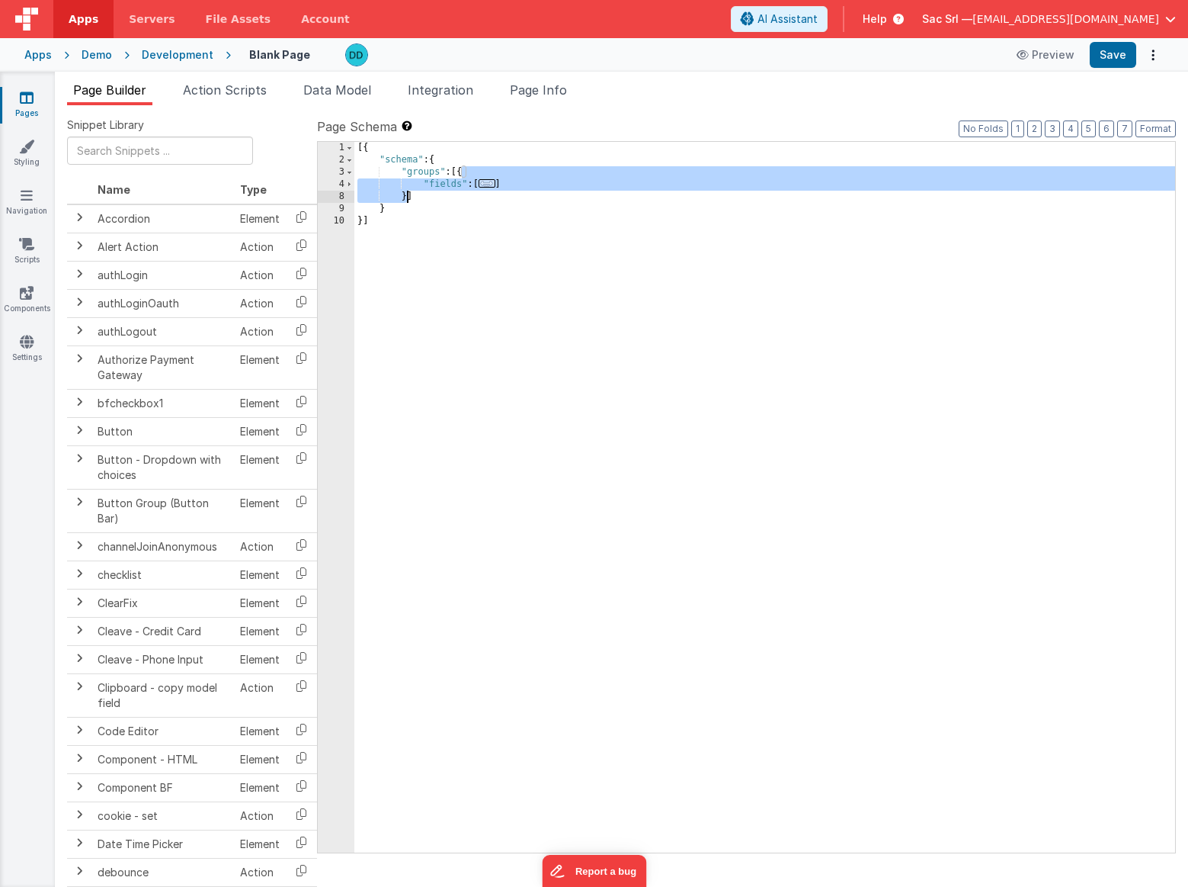
drag, startPoint x: 462, startPoint y: 169, endPoint x: 406, endPoint y: 194, distance: 60.8
click at [406, 194] on div "[{ "schema" : { "groups" : [{ "fields" : [ ... ] }] } }]" at bounding box center [764, 509] width 821 height 735
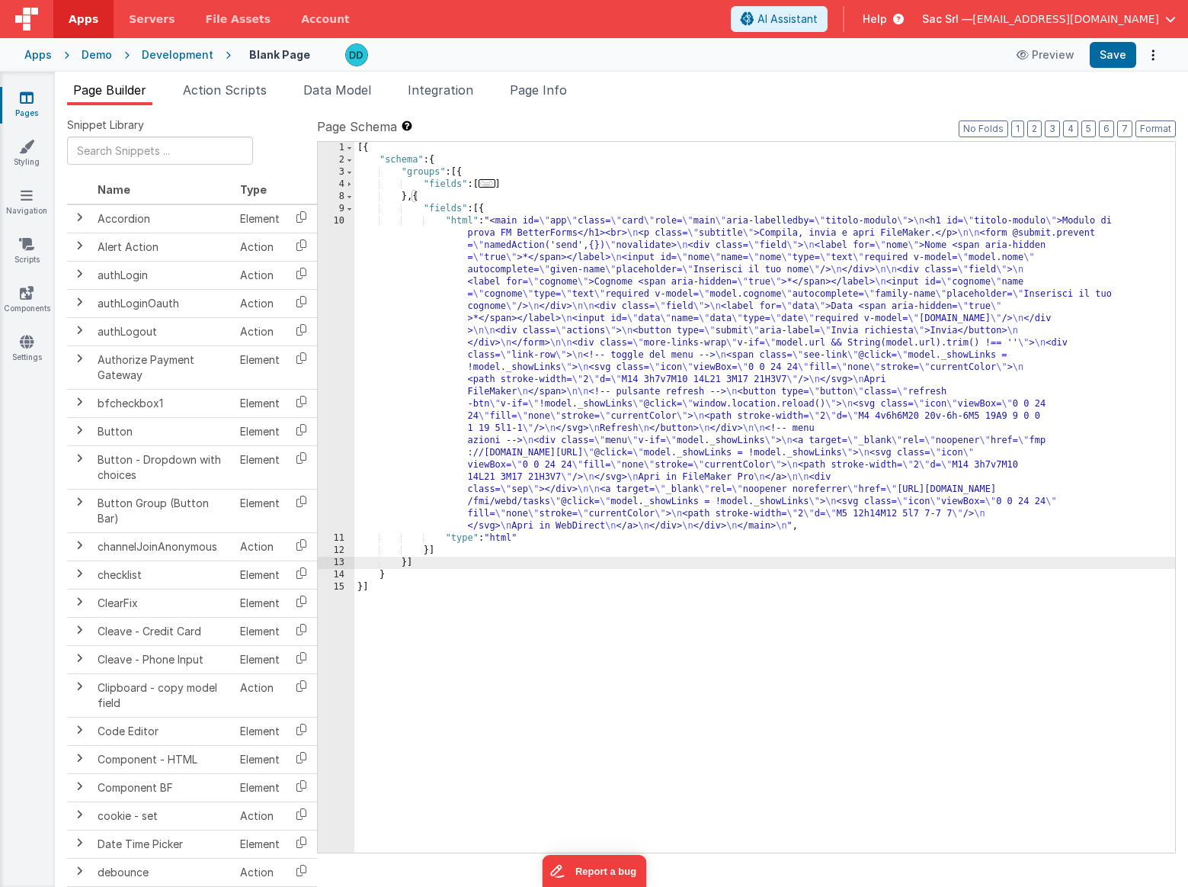
click at [428, 220] on div "[{ "schema" : { "groups" : [{ "fields" : [ ... ] } , { "fields" : [{ "html" : "…" at bounding box center [764, 509] width 821 height 735
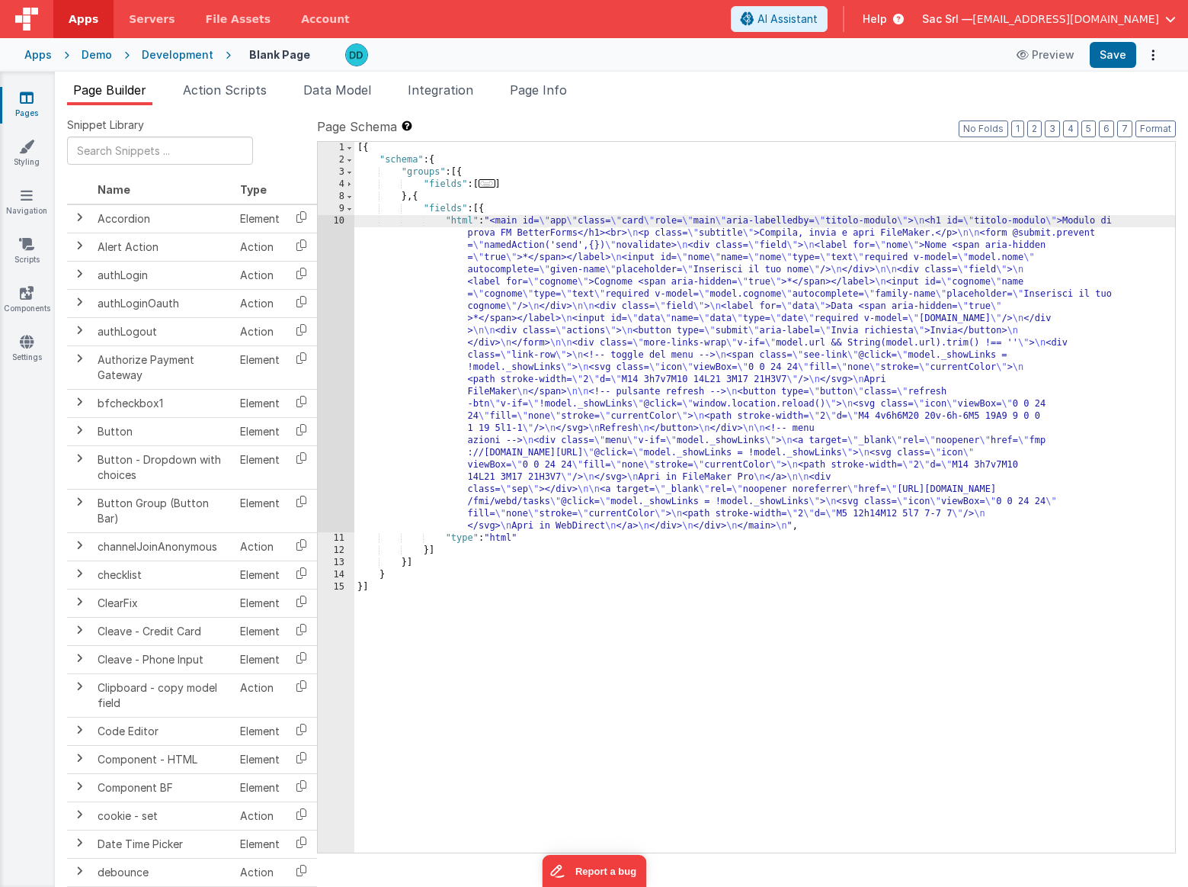
click at [338, 223] on div "10" at bounding box center [336, 373] width 37 height 317
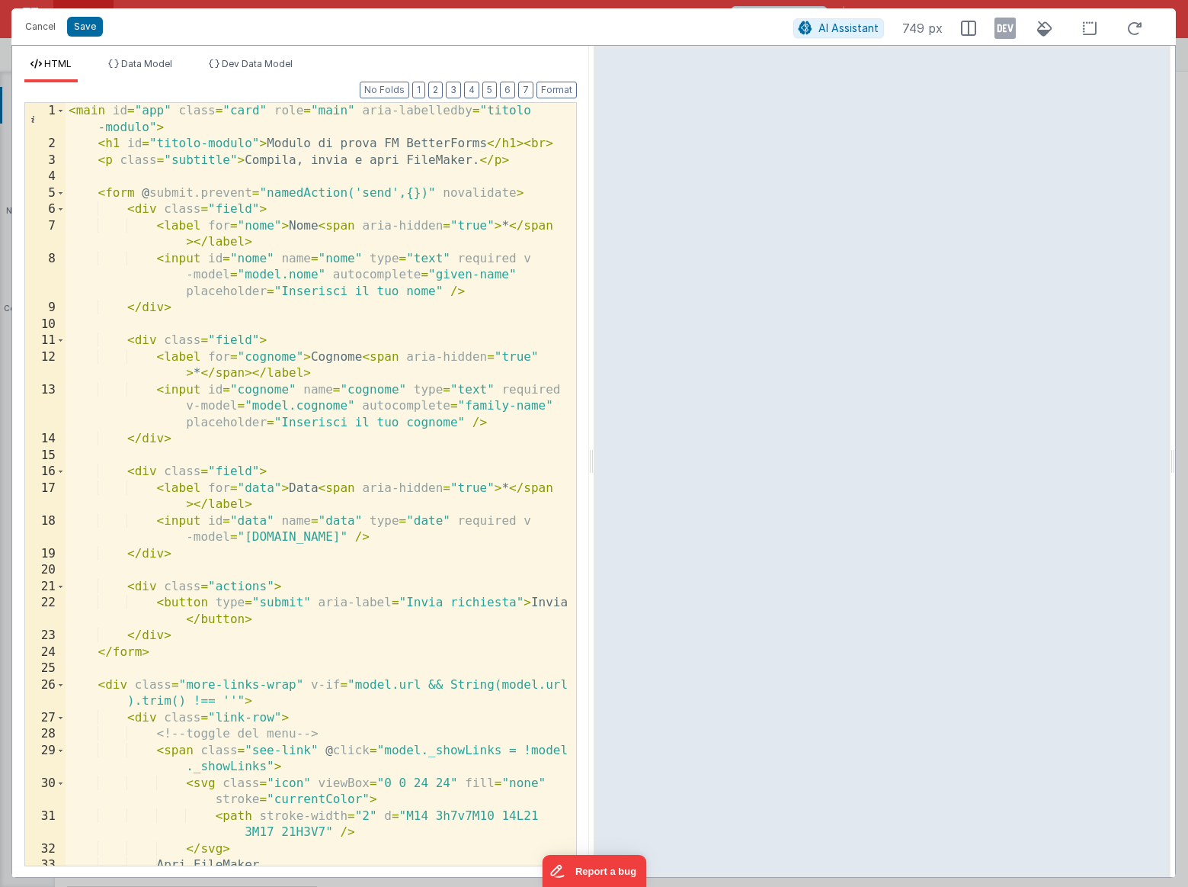
click at [458, 328] on div "< main id = "app" class = "card" role = "main" aria-labelledby = "titolo -modul…" at bounding box center [321, 509] width 511 height 812
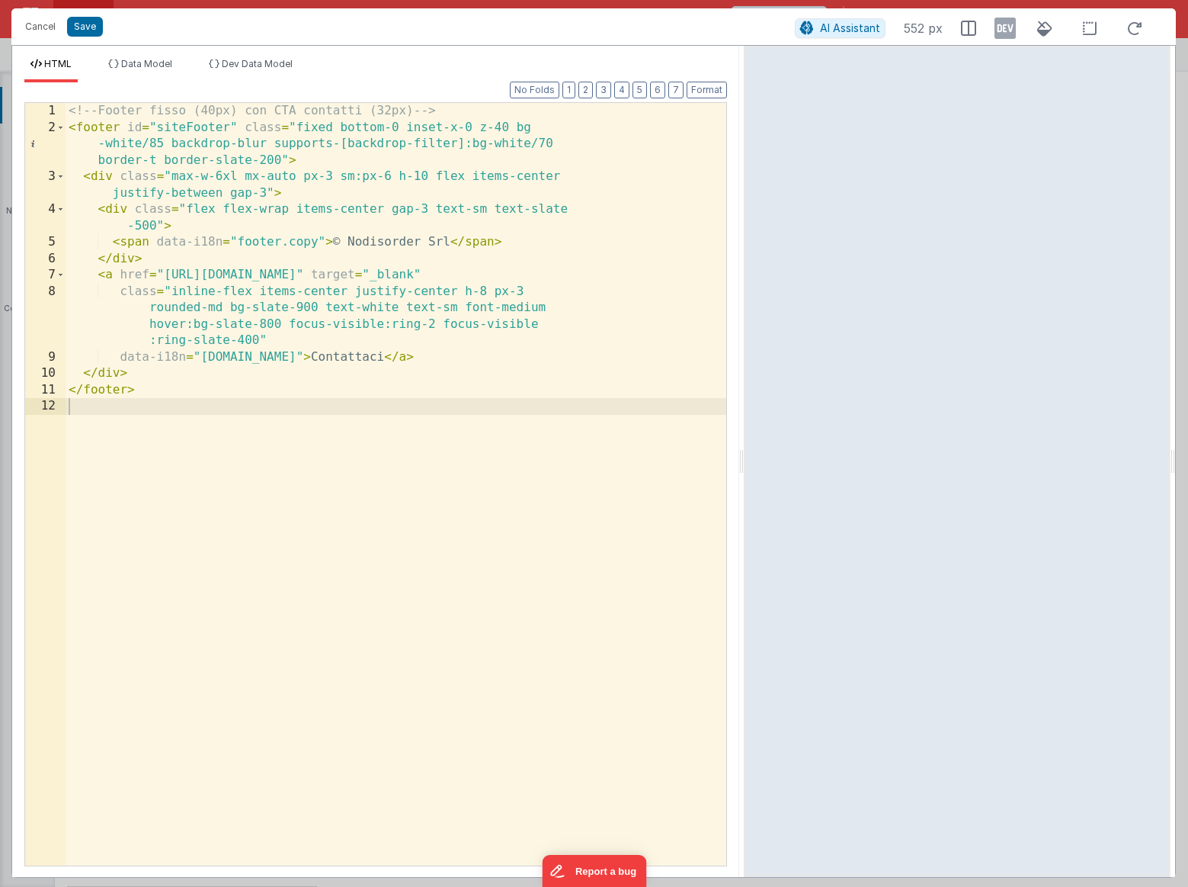
drag, startPoint x: 592, startPoint y: 459, endPoint x: 782, endPoint y: 456, distance: 190.6
click at [775, 456] on html "Are you sure you wish to delete this entry? Delete Cancel Save AI Assistant 552…" at bounding box center [594, 443] width 1188 height 887
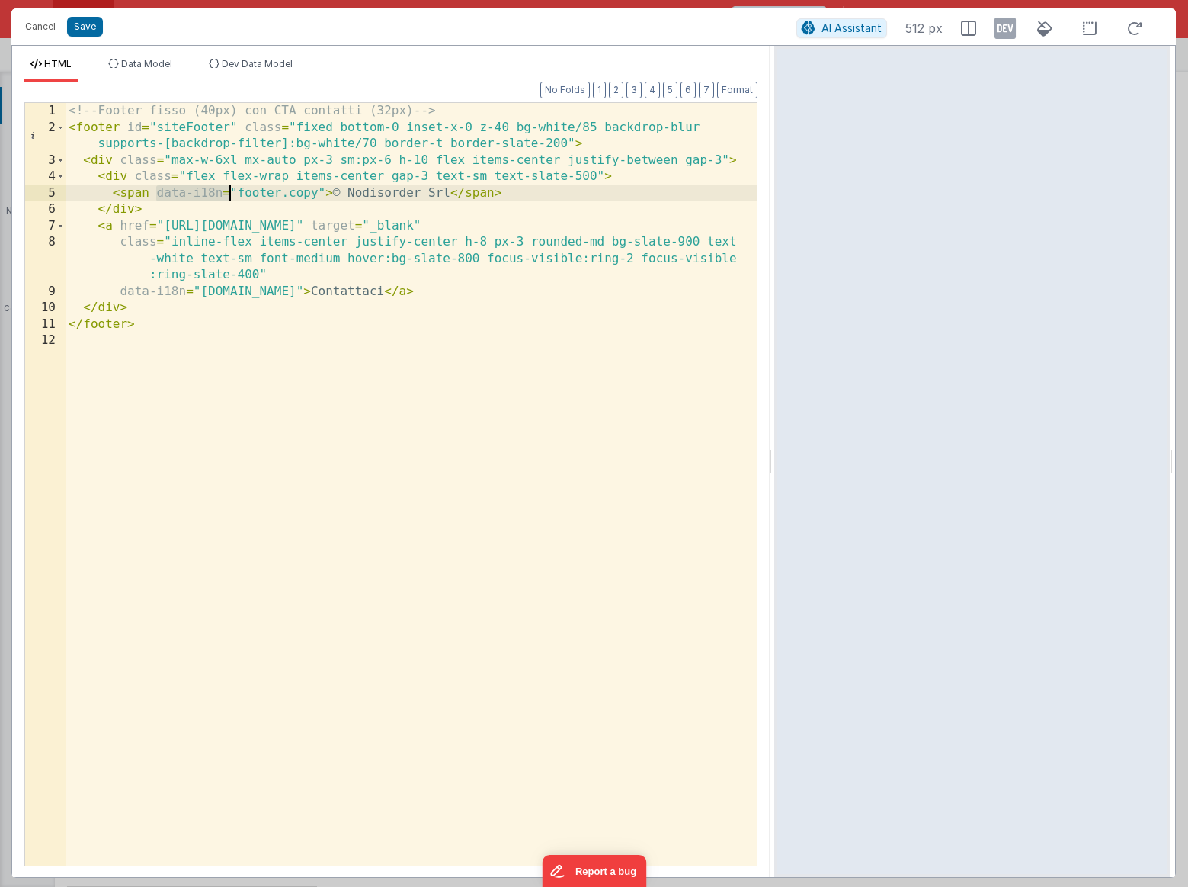
drag, startPoint x: 157, startPoint y: 194, endPoint x: 229, endPoint y: 188, distance: 72.6
click at [229, 188] on div "<!-- Footer fisso (40px) con CTA contatti (32px) --> < footer id = "siteFooter"…" at bounding box center [411, 500] width 691 height 795
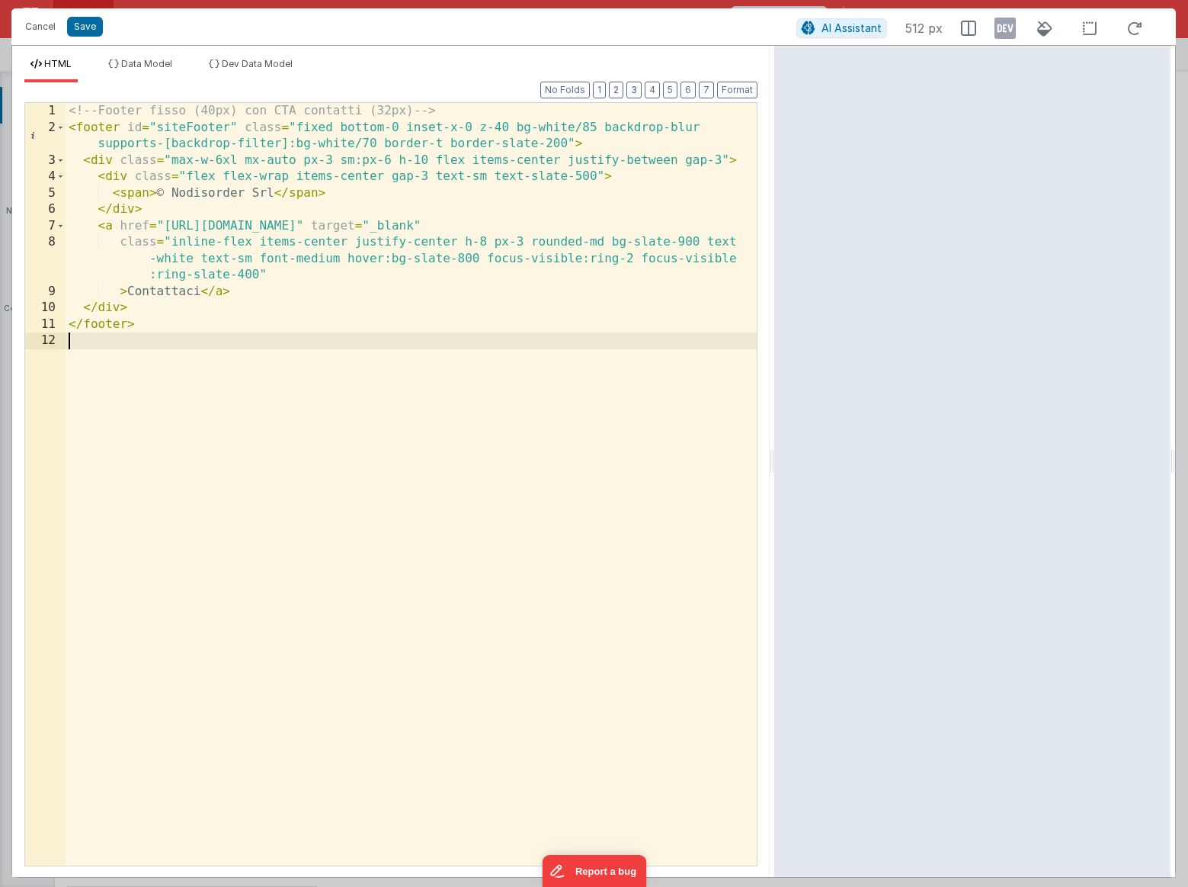
click at [351, 335] on div "<!-- Footer fisso (40px) con CTA contatti (32px) --> < footer id = "siteFooter"…" at bounding box center [411, 500] width 691 height 795
click at [117, 292] on div "<!-- Footer fisso (40px) con CTA contatti (32px) --> < footer id = "siteFooter"…" at bounding box center [411, 500] width 691 height 795
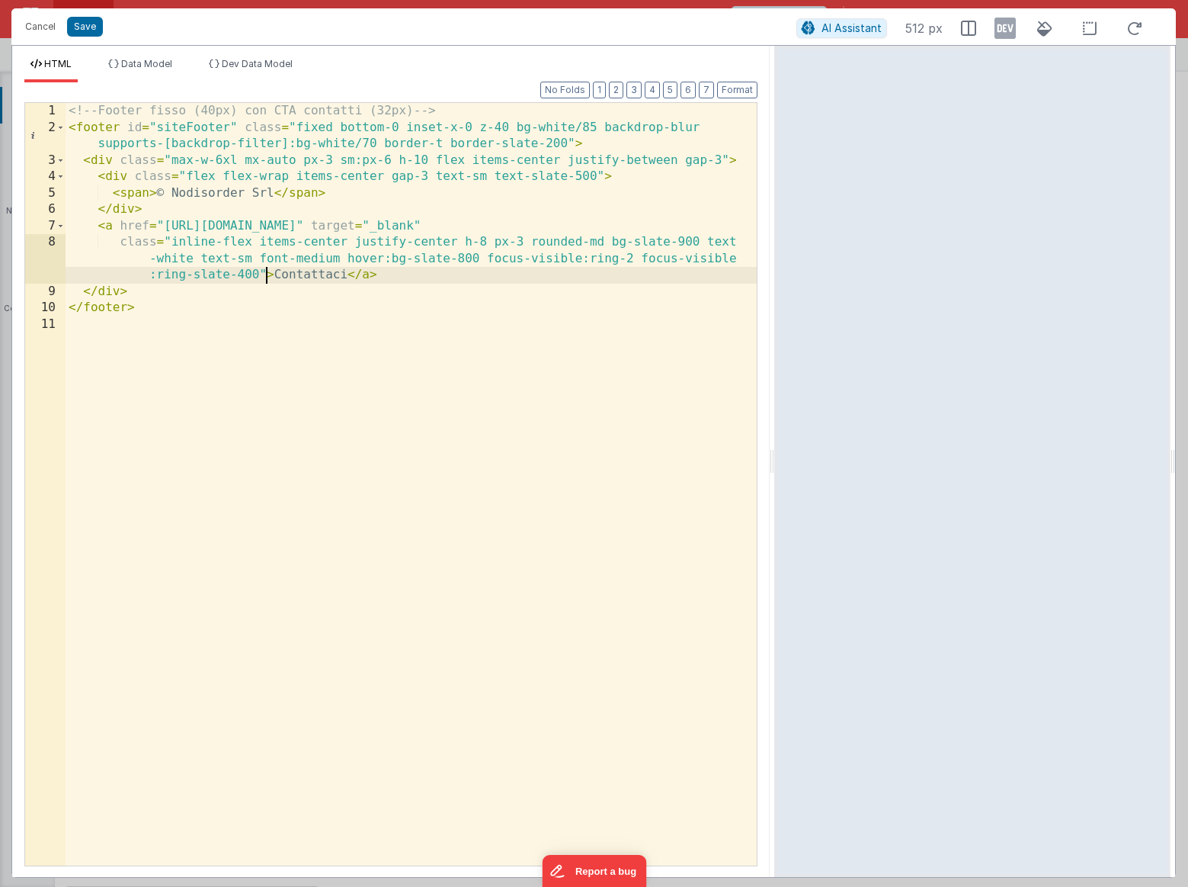
click at [396, 546] on div "<!-- Footer fisso (40px) con CTA contatti (32px) --> < footer id = "siteFooter"…" at bounding box center [411, 500] width 691 height 795
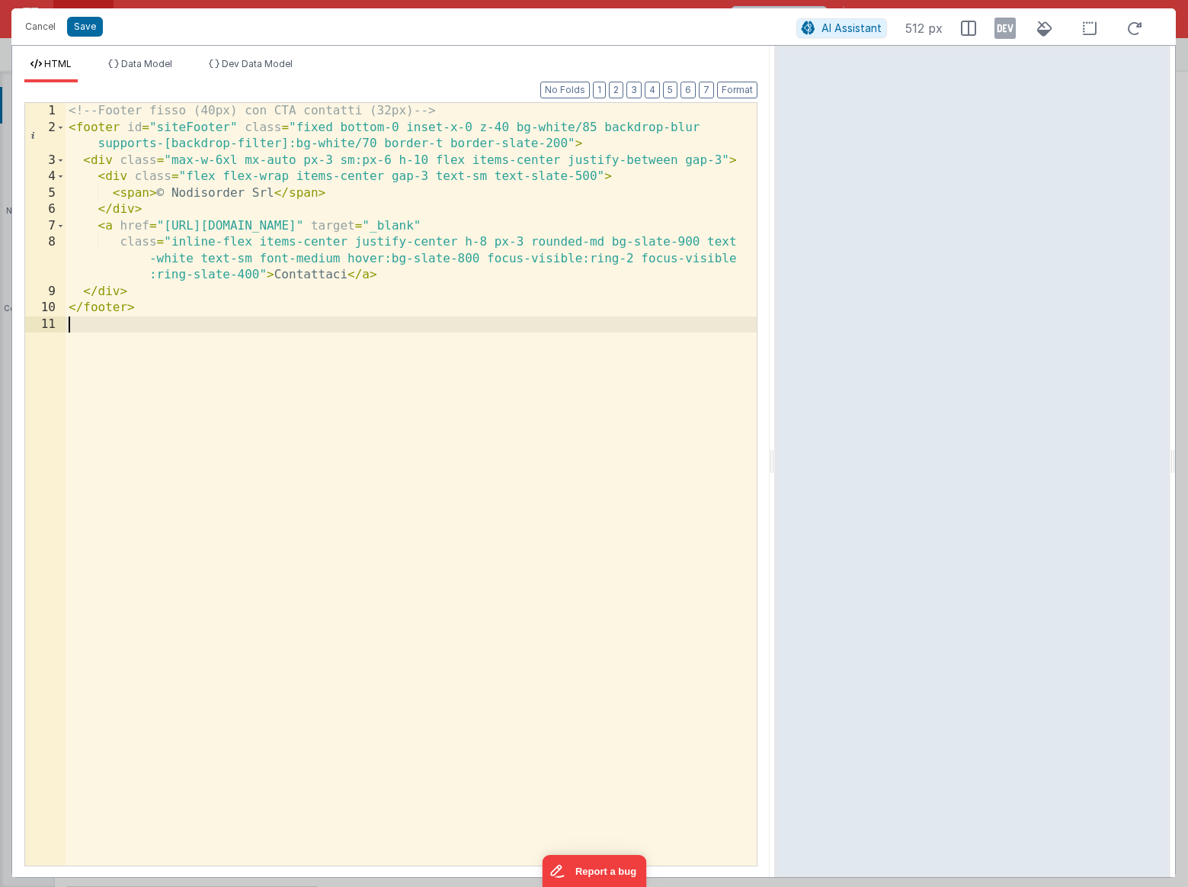
click at [519, 415] on div "<!-- Footer fisso (40px) con CTA contatti (32px) --> < footer id = "siteFooter"…" at bounding box center [411, 500] width 691 height 795
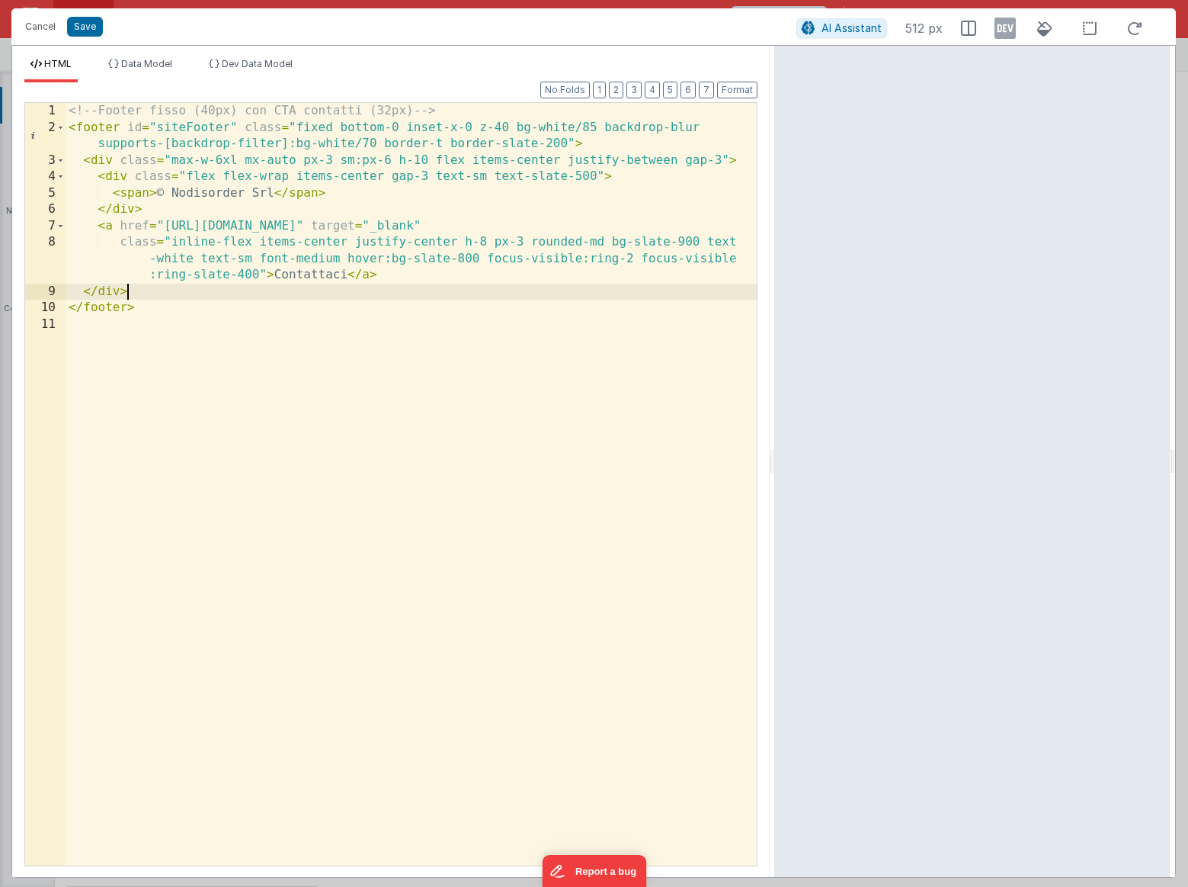
click at [426, 291] on div "<!-- Footer fisso (40px) con CTA contatti (32px) --> < footer id = "siteFooter"…" at bounding box center [411, 500] width 691 height 795
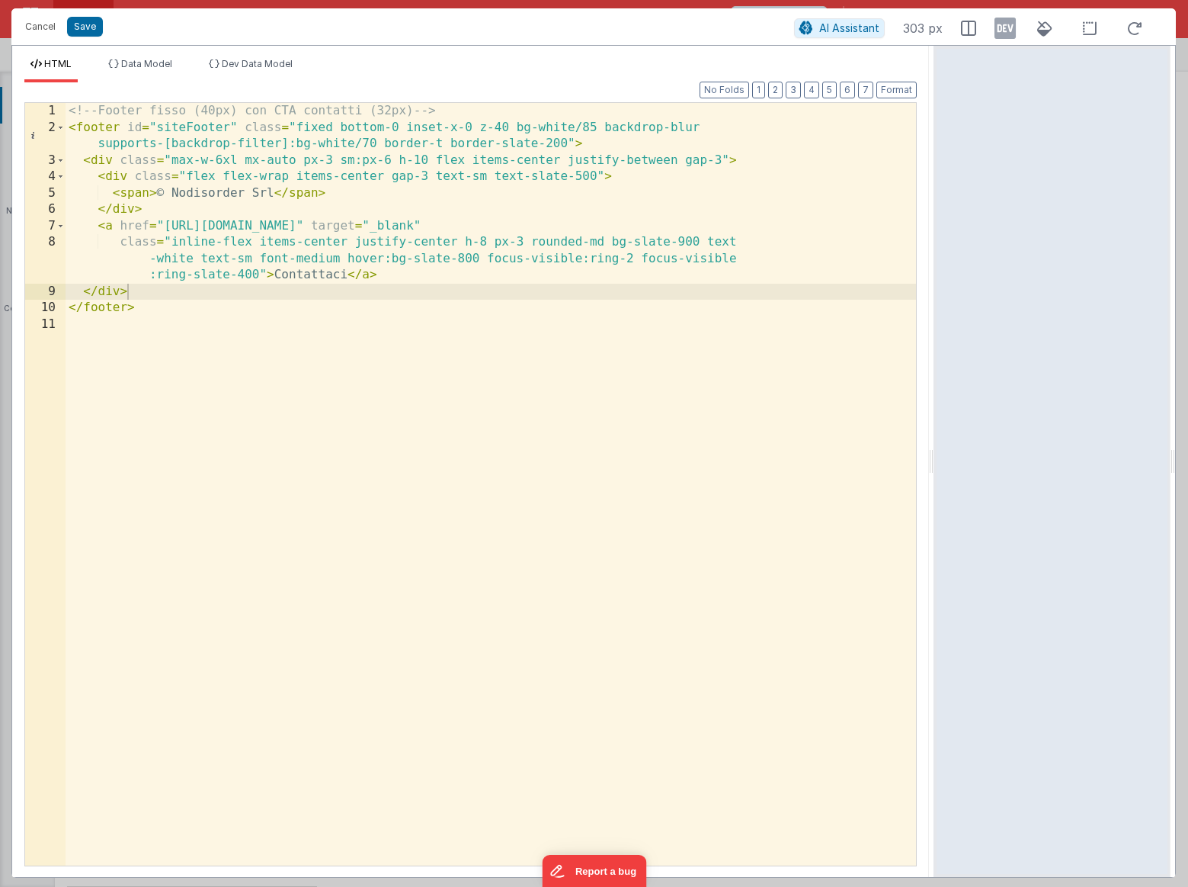
drag, startPoint x: 771, startPoint y: 458, endPoint x: 960, endPoint y: 445, distance: 188.7
click at [959, 445] on html "Are you sure you wish to delete this entry? Delete Cancel Save AI Assistant 303…" at bounding box center [594, 443] width 1188 height 887
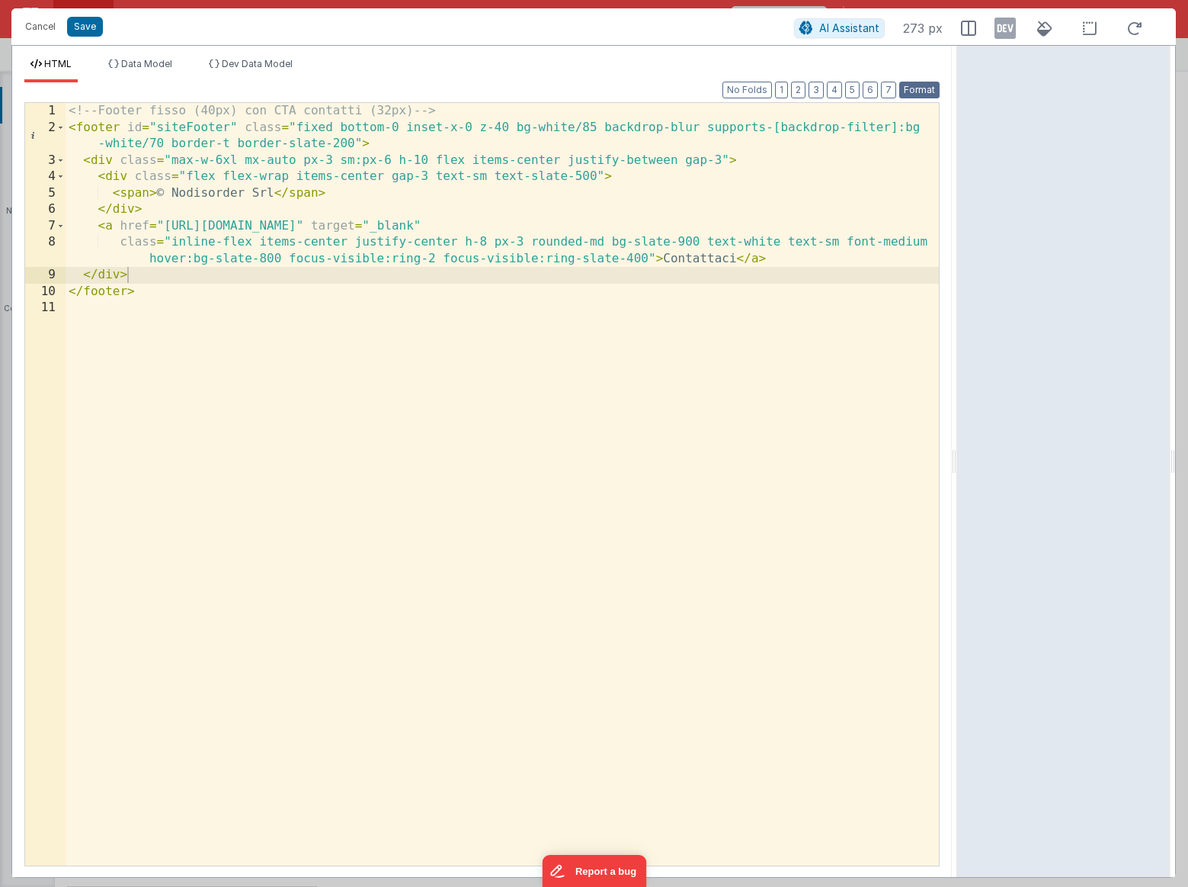
click at [915, 92] on button "Format" at bounding box center [919, 90] width 40 height 17
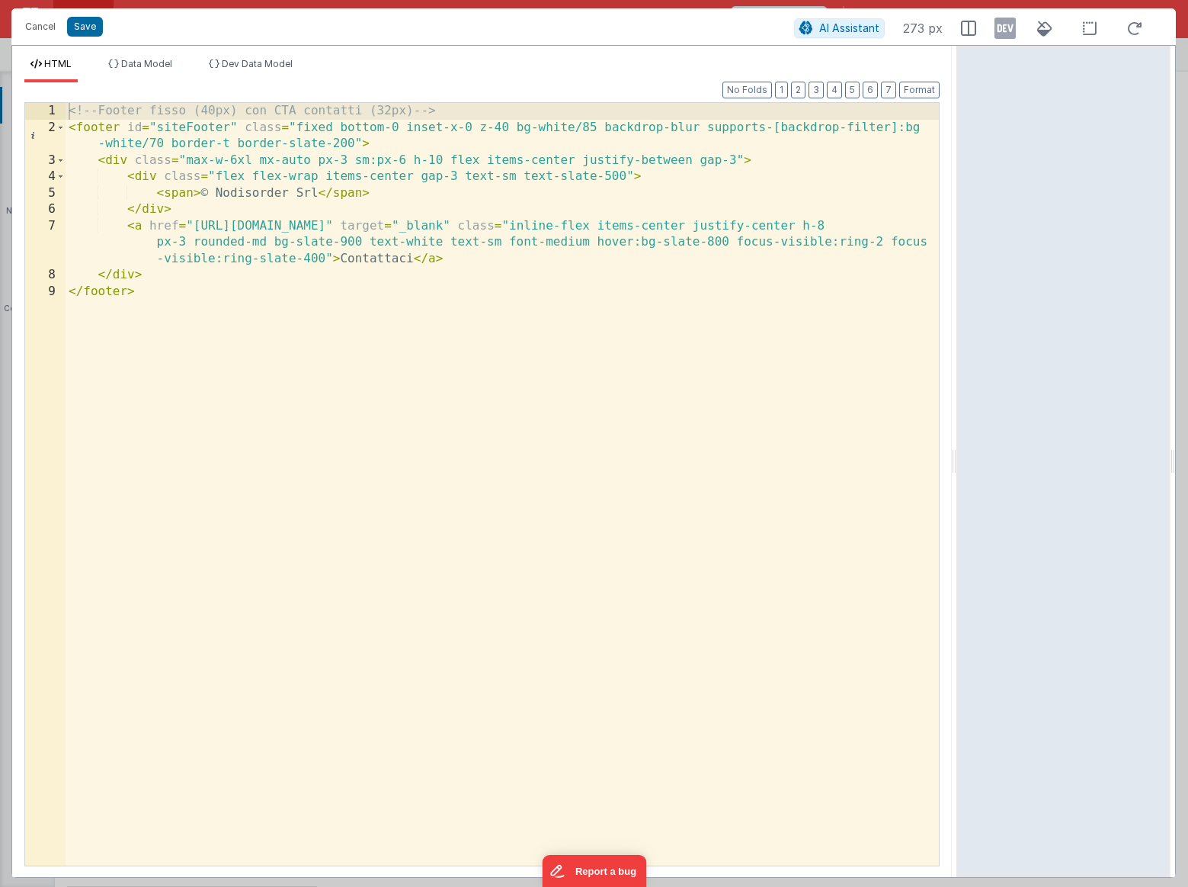
click at [713, 395] on div "<!-- Footer fisso (40px) con CTA contatti (32px) --> < footer id = "siteFooter"…" at bounding box center [503, 500] width 874 height 795
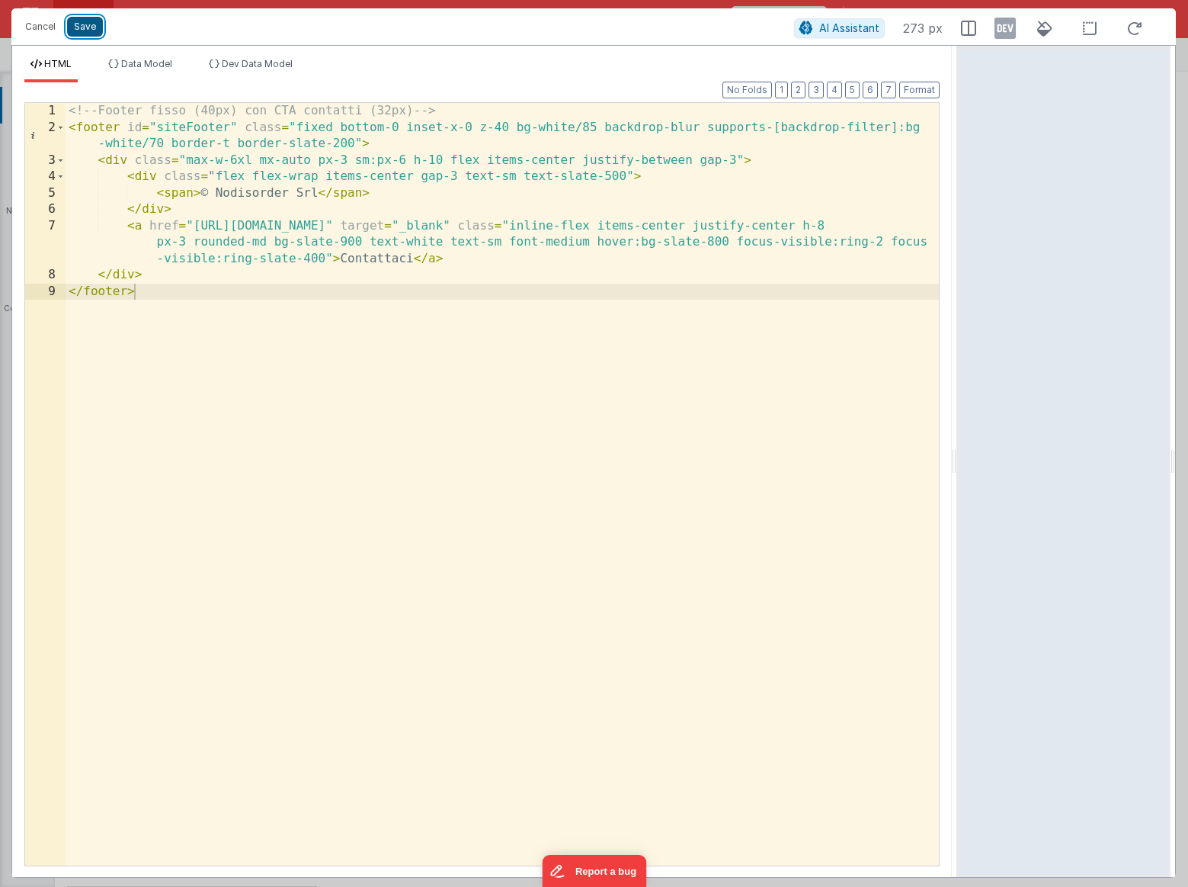
click at [93, 27] on button "Save" at bounding box center [85, 27] width 36 height 20
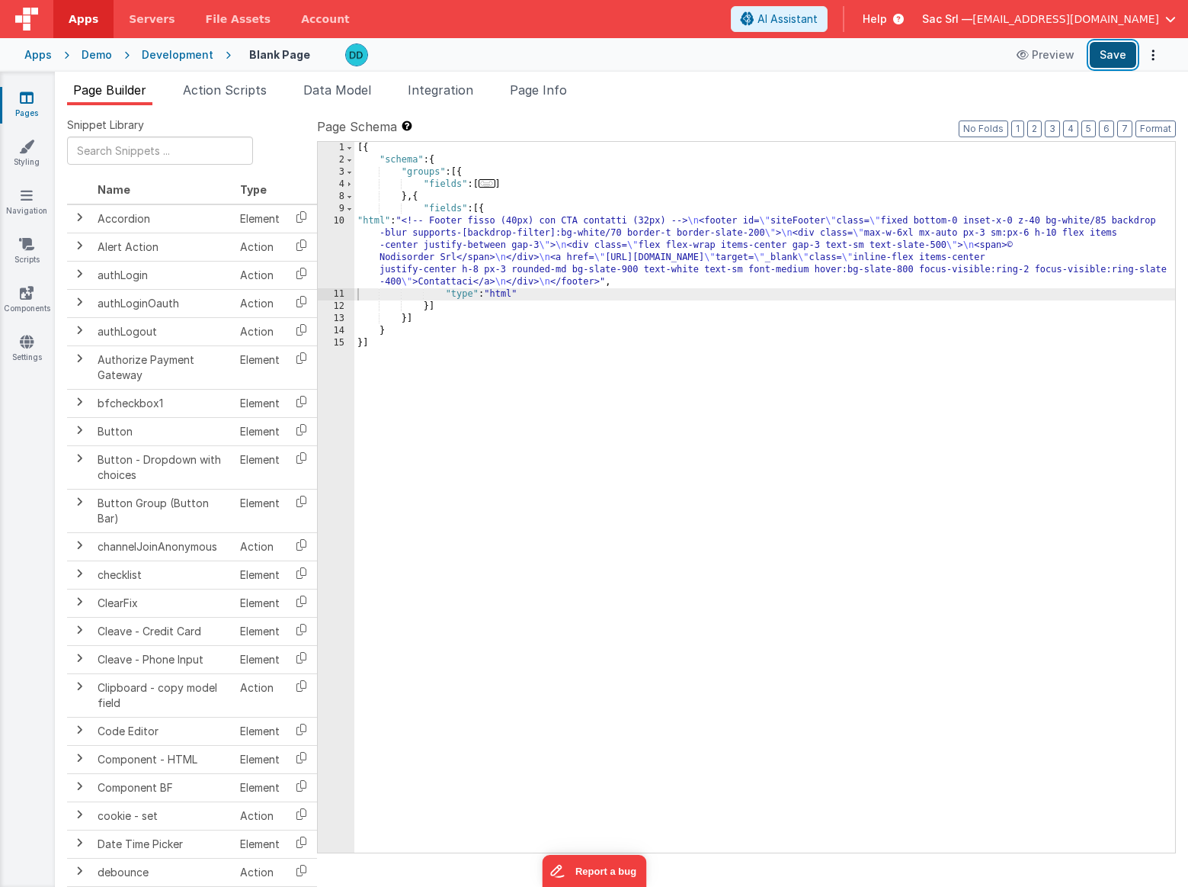
click at [1122, 63] on button "Save" at bounding box center [1113, 55] width 46 height 26
click at [1052, 55] on button "Preview" at bounding box center [1046, 55] width 76 height 24
click at [1154, 127] on button "Format" at bounding box center [1156, 128] width 40 height 17
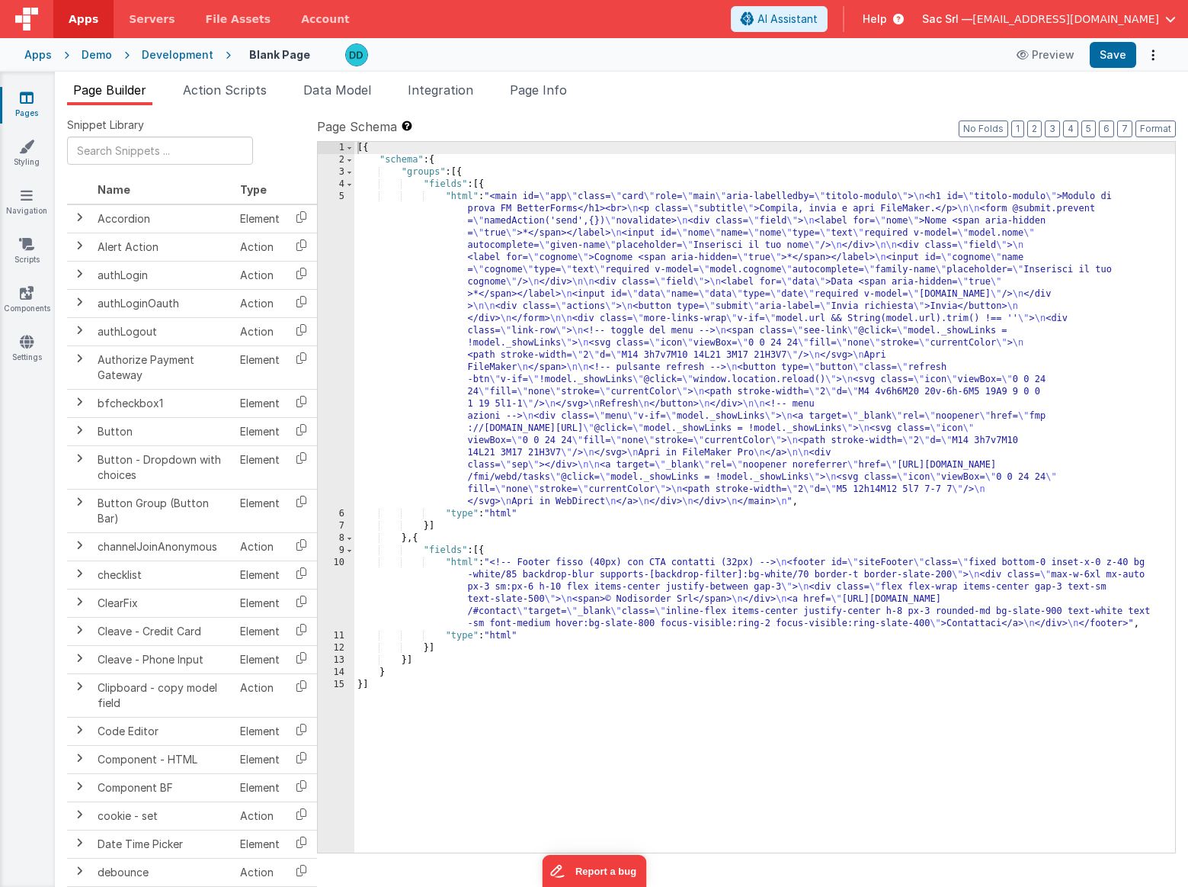
click at [573, 558] on div "[{ "schema" : { "groups" : [{ "fields" : [{ "html" : "<main id= \" app \" class…" at bounding box center [764, 509] width 821 height 735
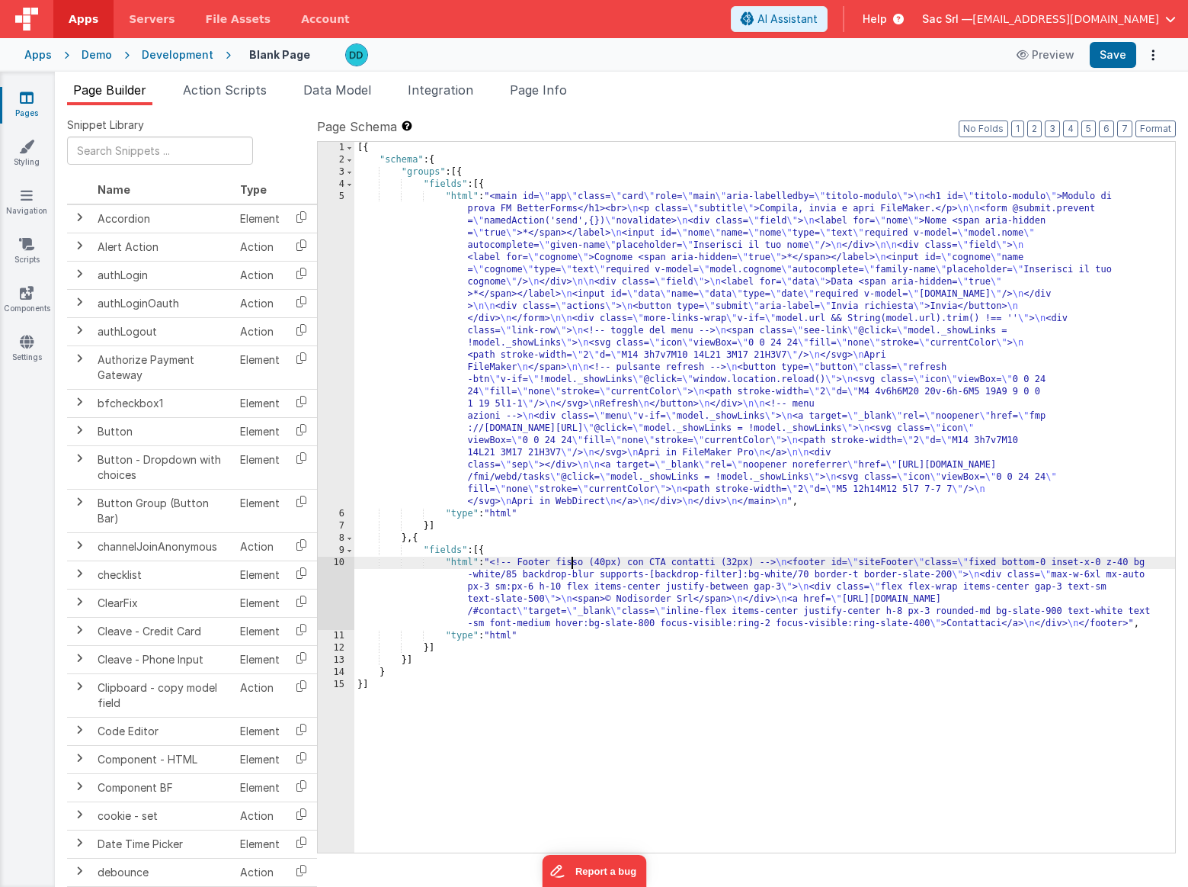
click at [337, 560] on div "10" at bounding box center [336, 592] width 37 height 73
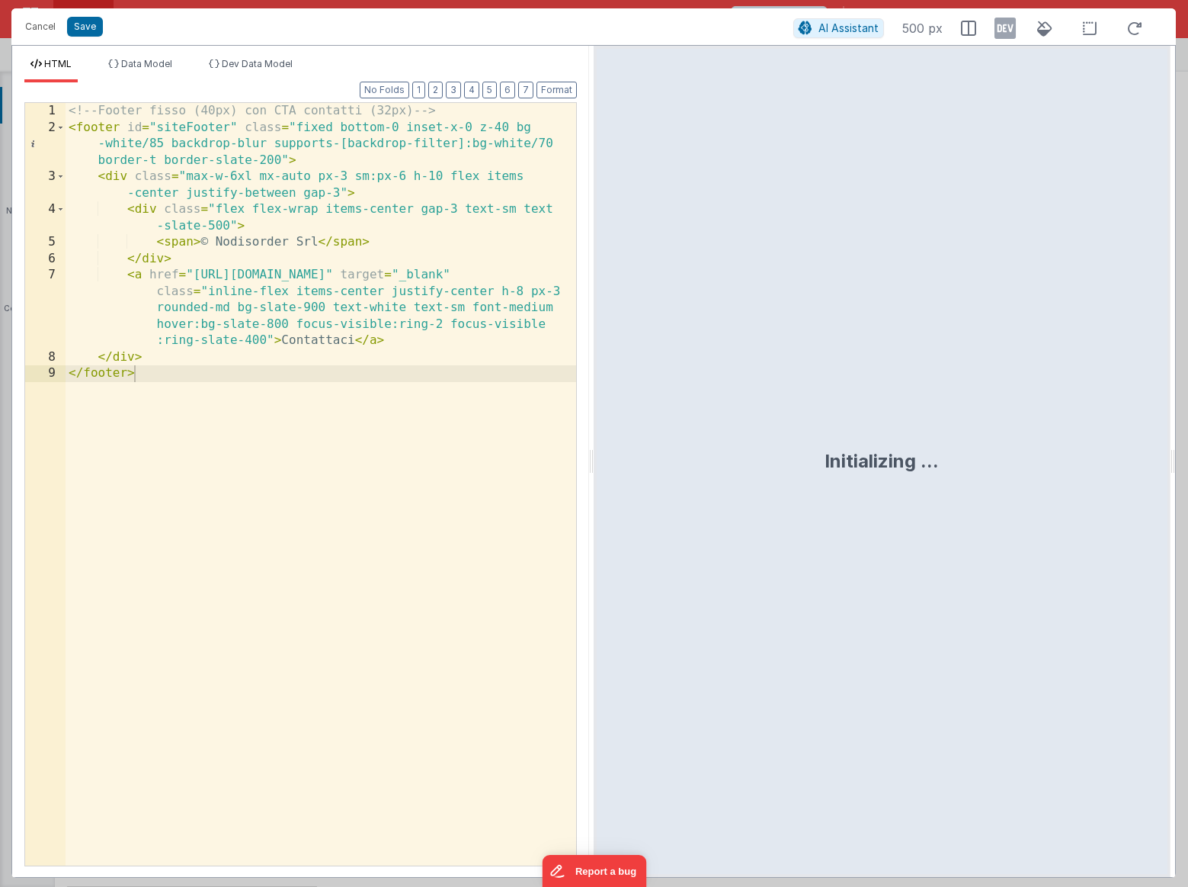
click at [362, 608] on div "<!-- Footer fisso (40px) con CTA contatti (32px) --> < footer id = "siteFooter"…" at bounding box center [321, 500] width 511 height 795
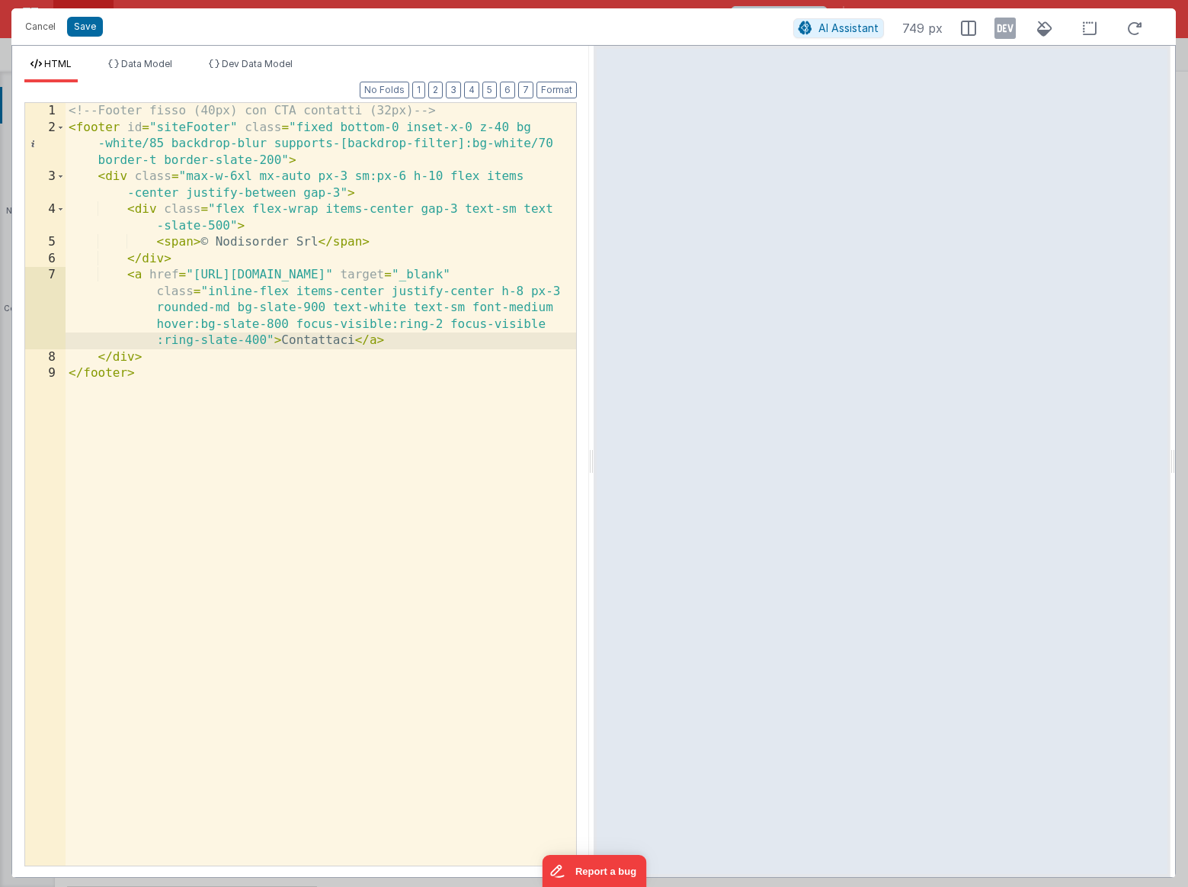
click at [399, 335] on div "<!-- Footer fisso (40px) con CTA contatti (32px) --> < footer id = "siteFooter"…" at bounding box center [321, 500] width 511 height 795
click at [425, 393] on div "<!-- Footer fisso (40px) con CTA contatti (32px) --> < footer id = "siteFooter"…" at bounding box center [321, 500] width 511 height 795
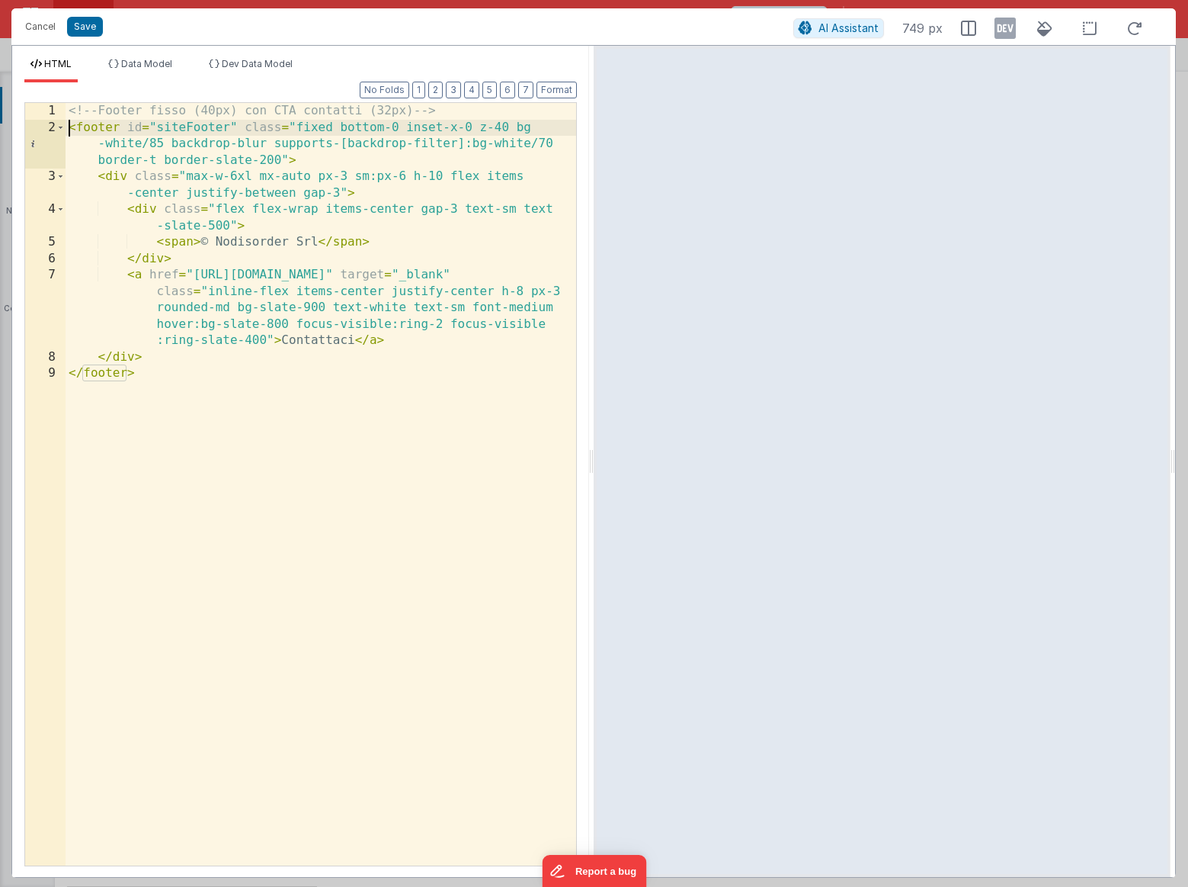
click at [71, 125] on div "<!-- Footer fisso (40px) con CTA contatti (32px) --> < footer id = "siteFooter"…" at bounding box center [321, 500] width 511 height 795
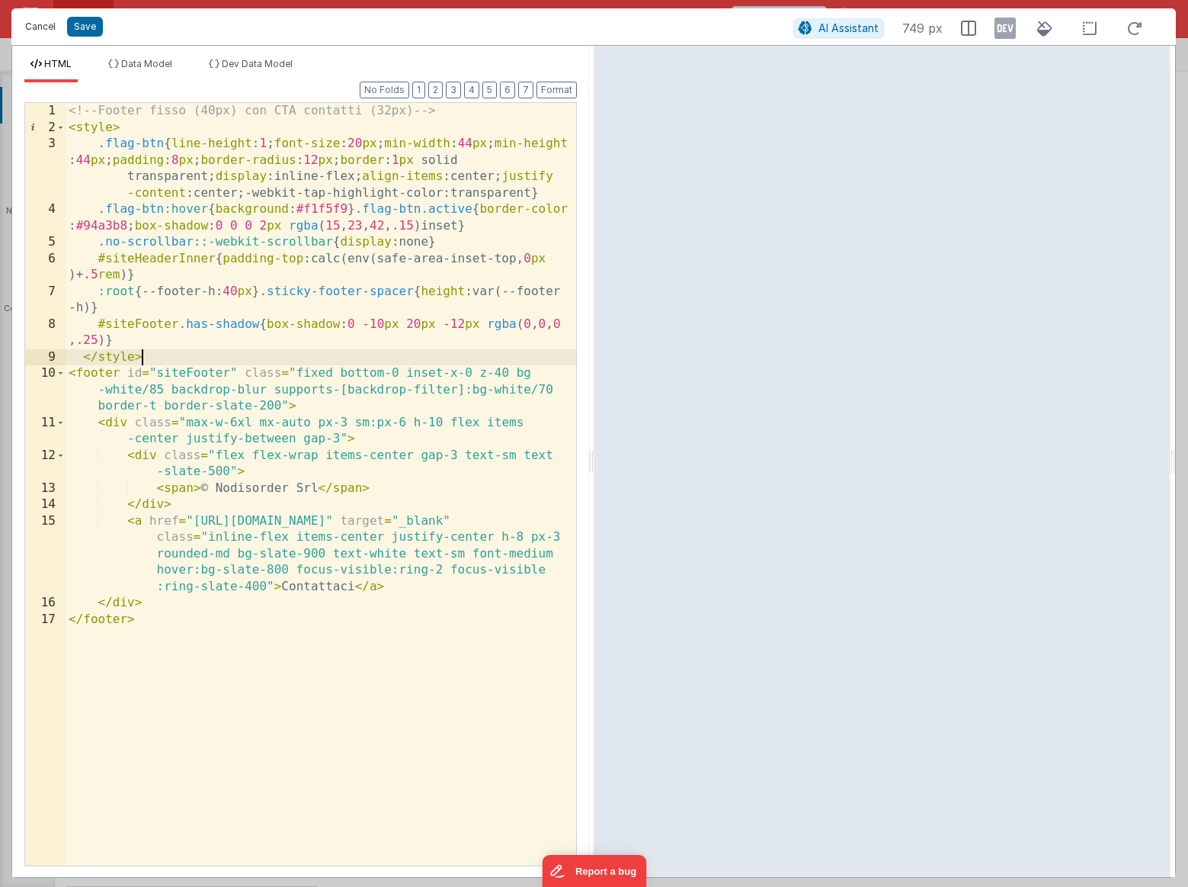
click at [45, 31] on button "Cancel" at bounding box center [41, 26] width 46 height 21
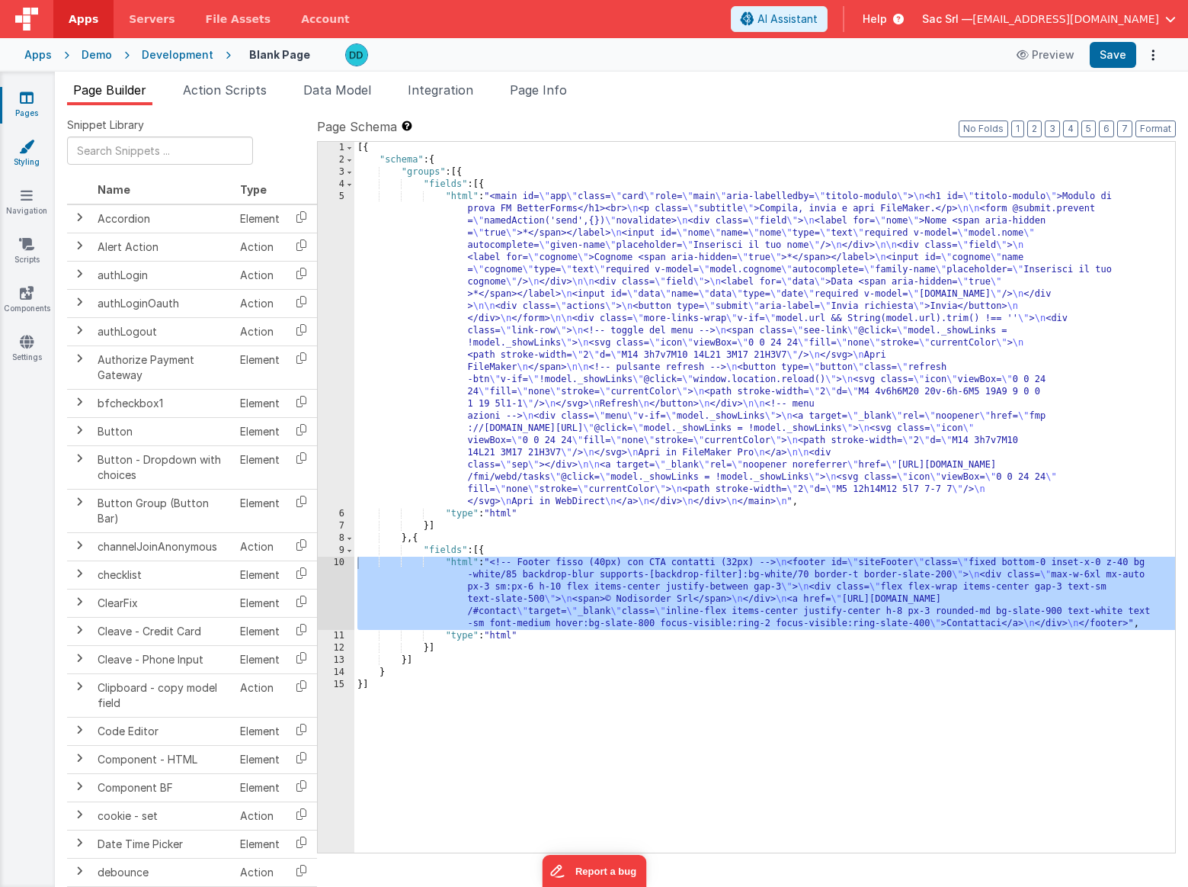
click at [29, 151] on icon at bounding box center [26, 146] width 15 height 15
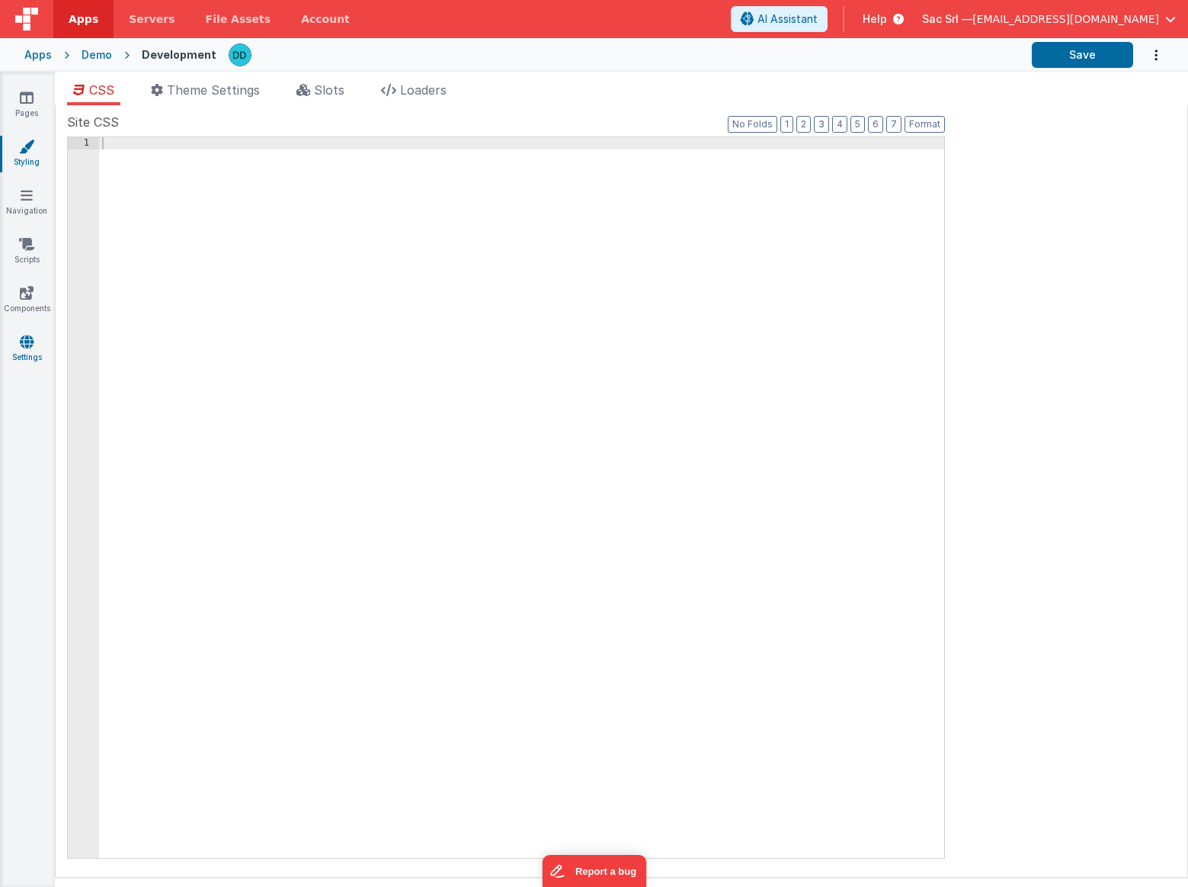
click at [31, 346] on icon at bounding box center [27, 341] width 14 height 15
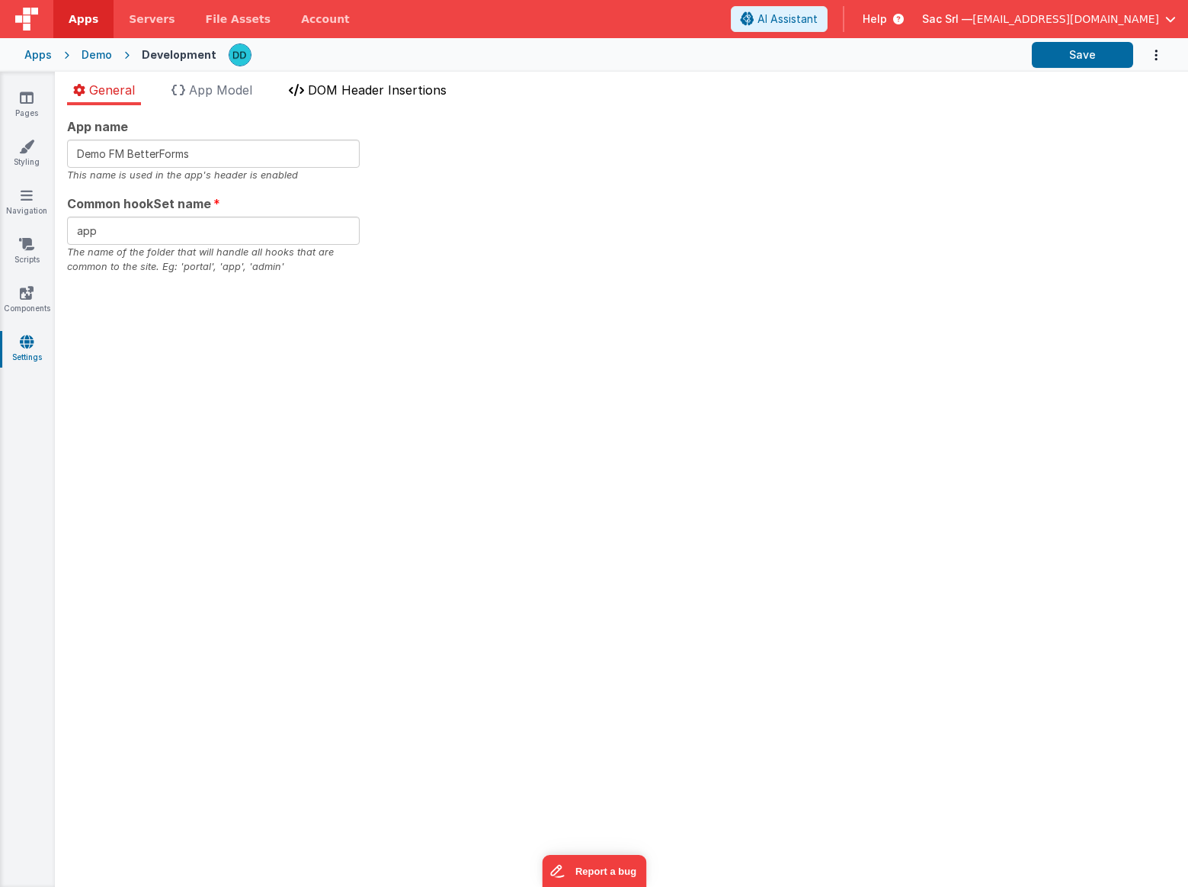
click at [367, 95] on span "DOM Header Insertions" at bounding box center [377, 89] width 139 height 15
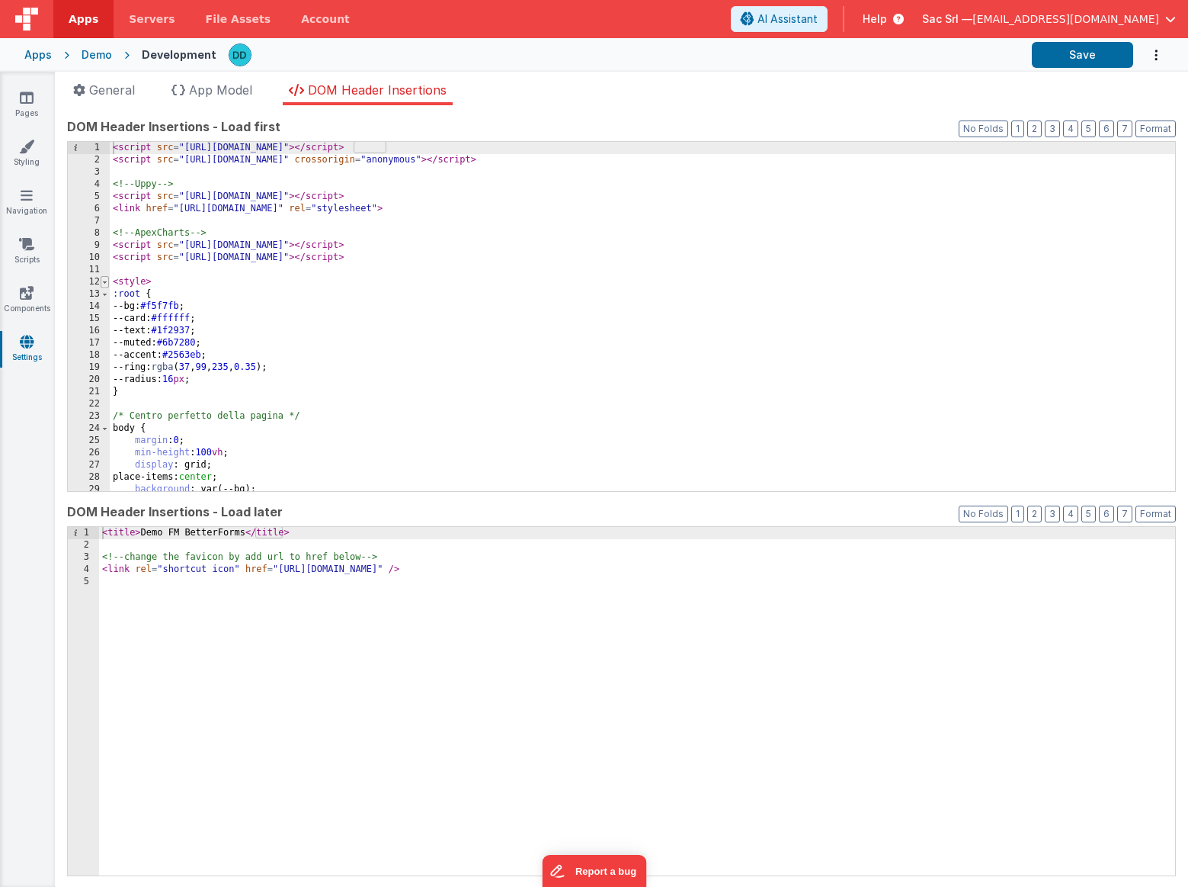
click at [103, 280] on span at bounding box center [105, 282] width 8 height 12
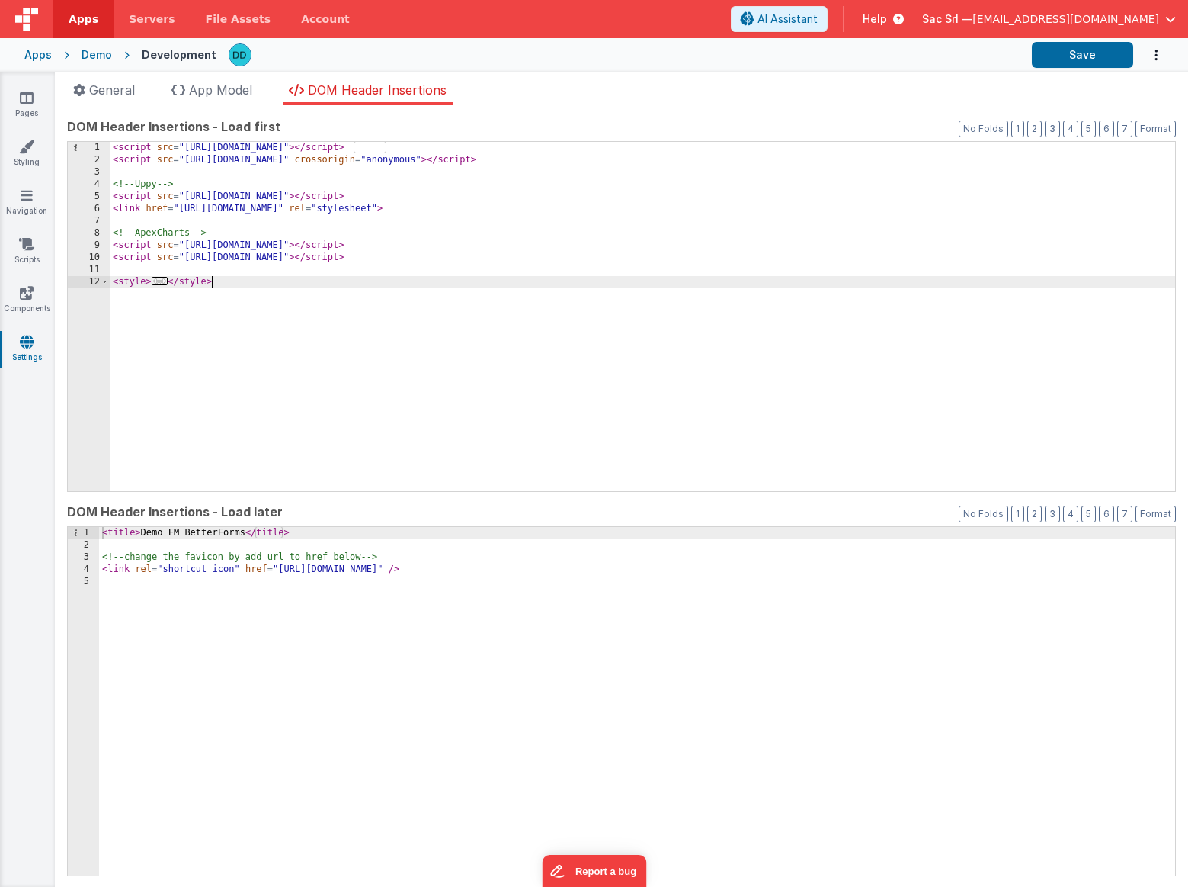
click at [271, 333] on div "< script src = "[URL][DOMAIN_NAME]" > </ script > < script src = "[URL][DOMAIN_…" at bounding box center [643, 329] width 1066 height 374
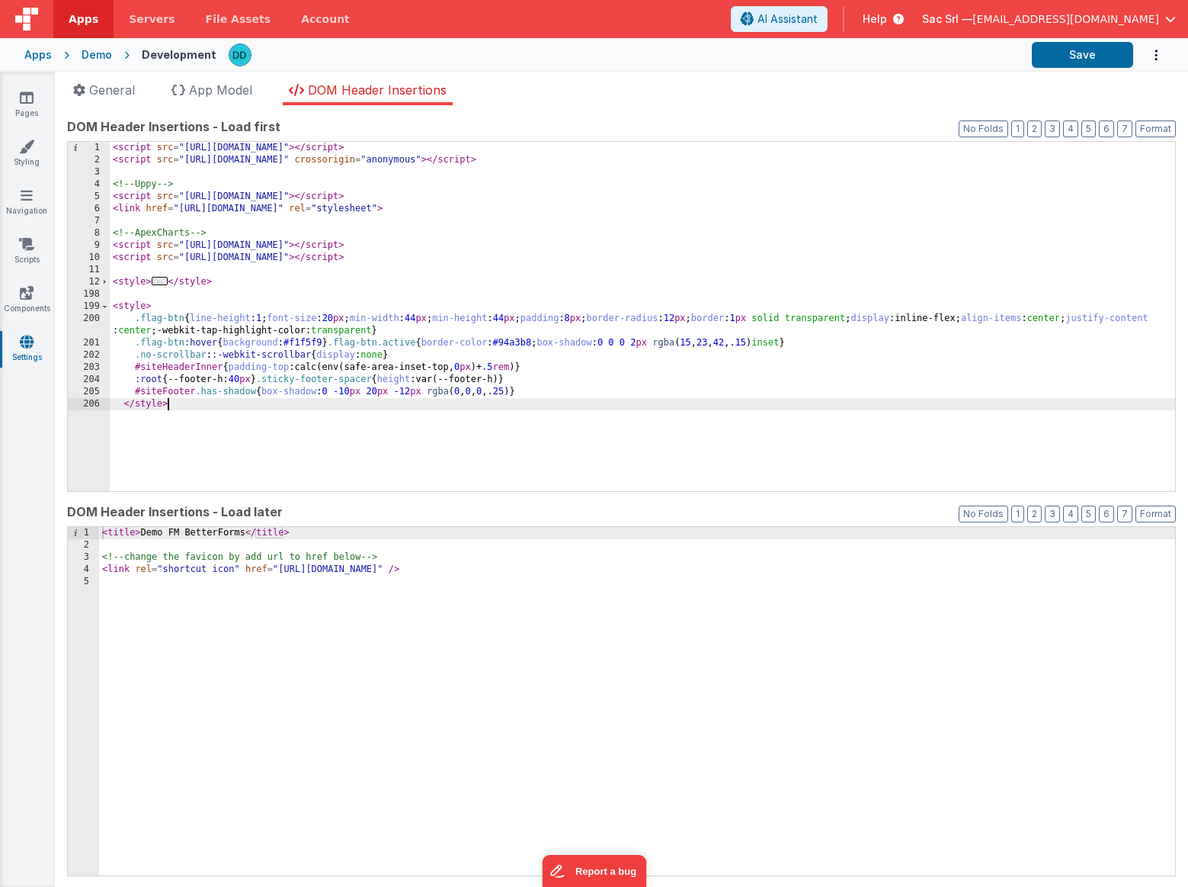
click at [168, 312] on div "< script src = "https://cdn.tailwindcss.com" > </ script > < script src = "http…" at bounding box center [643, 329] width 1066 height 374
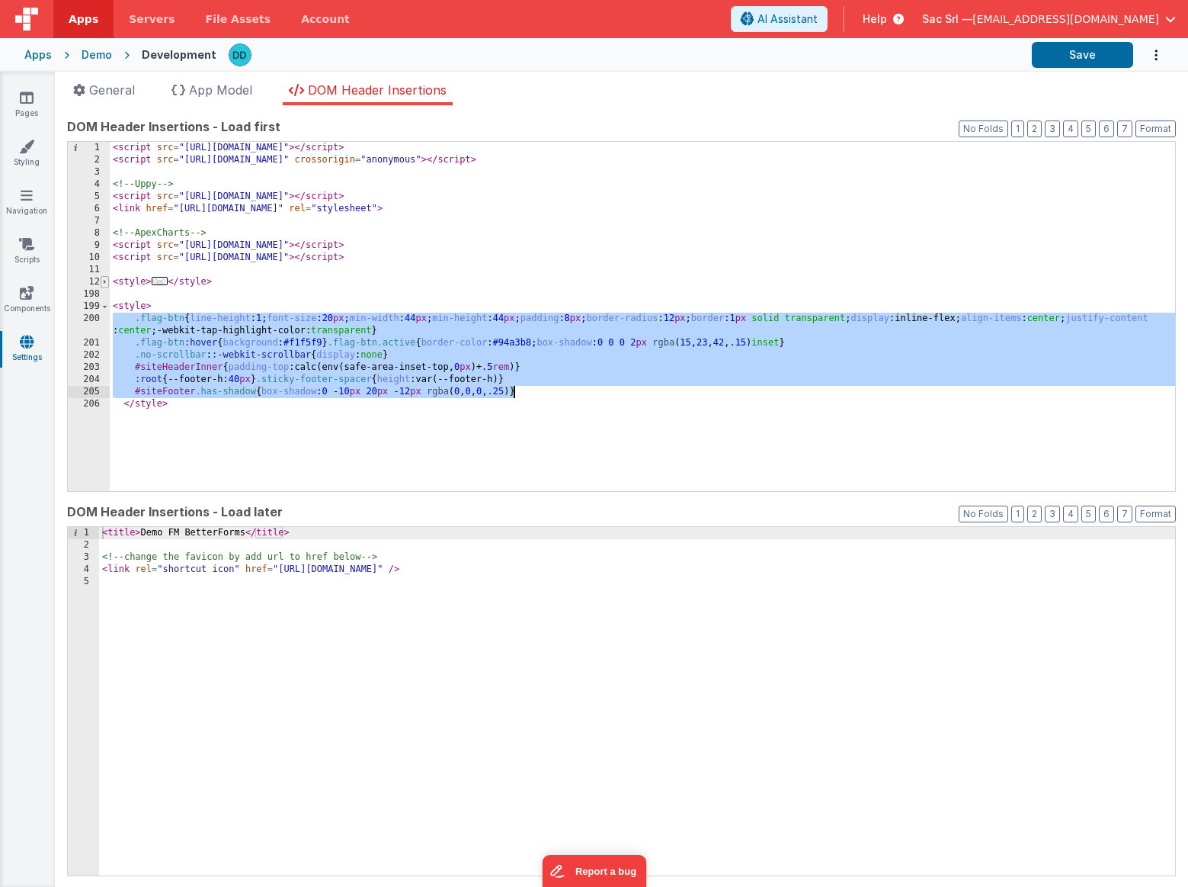
click at [106, 284] on span at bounding box center [105, 282] width 8 height 12
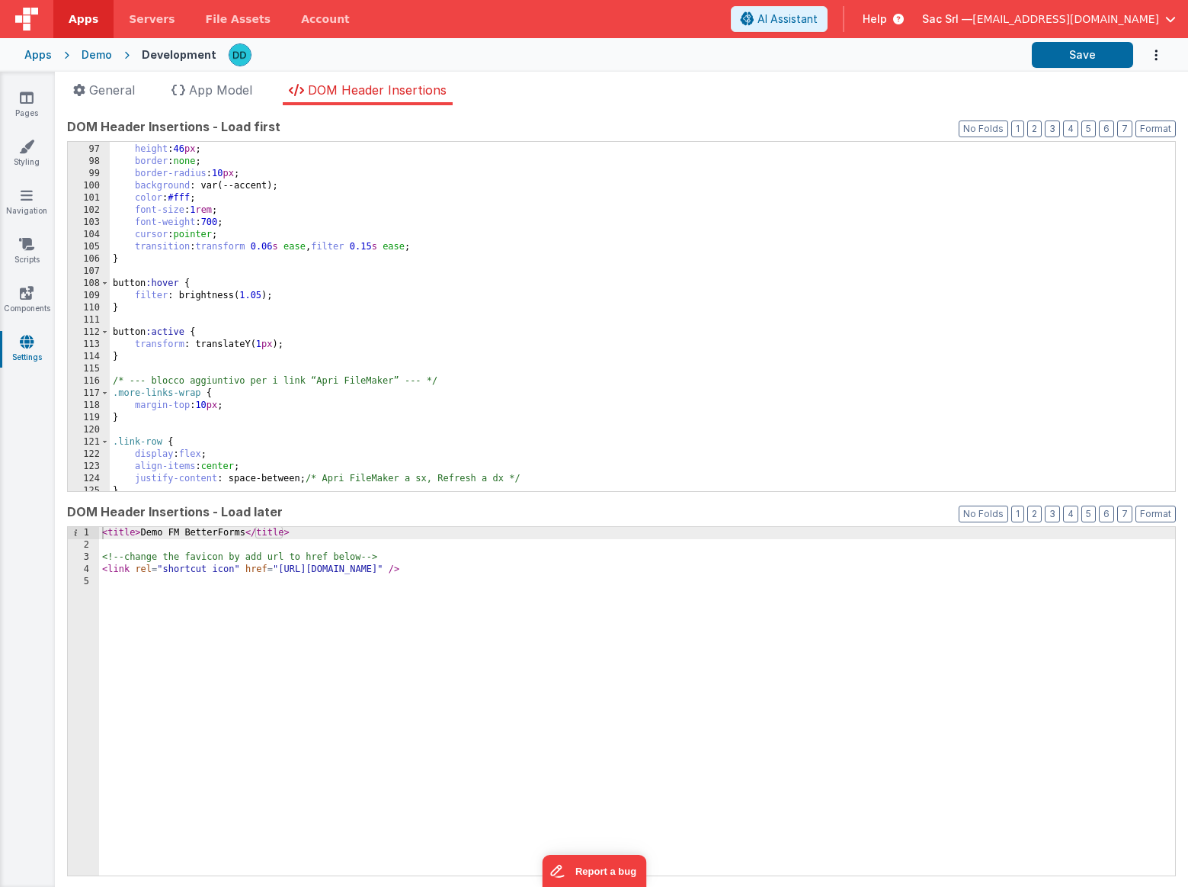
scroll to position [2176, 0]
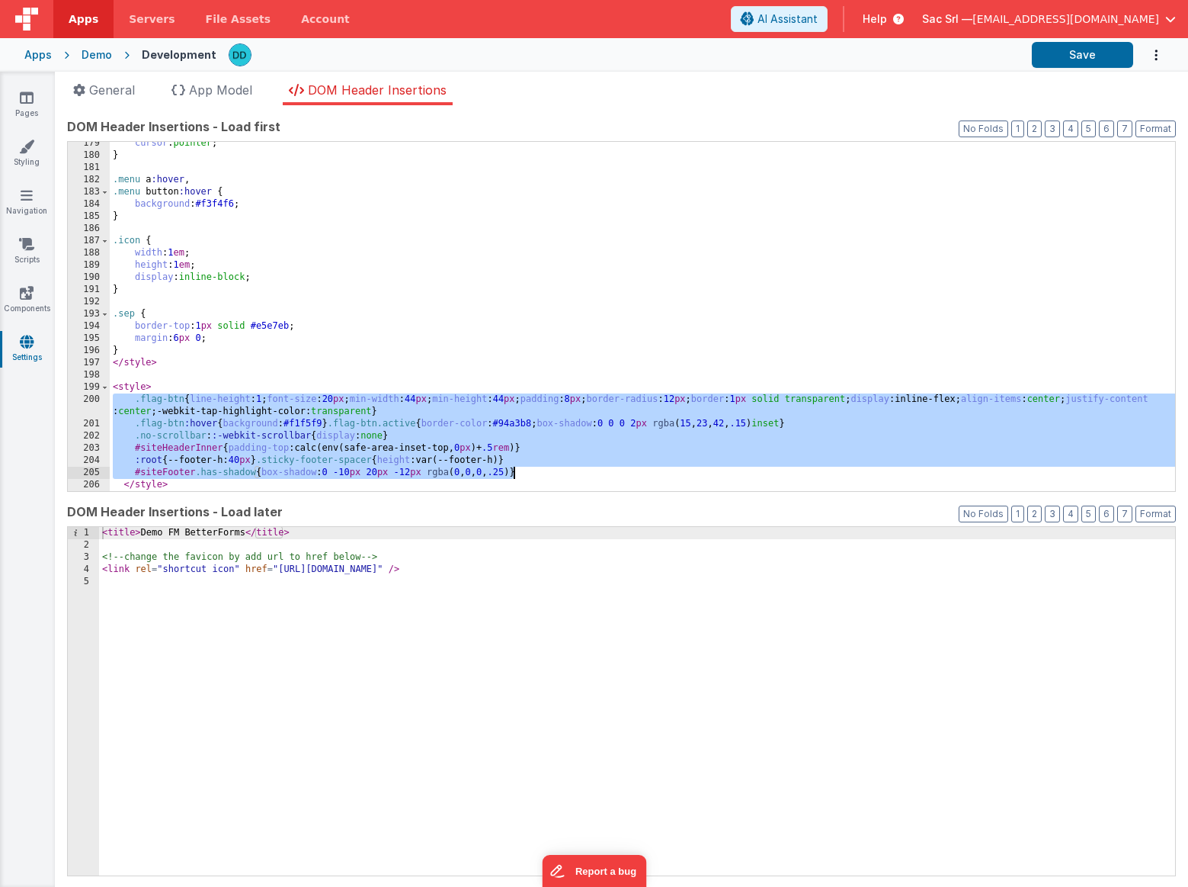
click at [169, 351] on div "cursor : pointer ; } .menu a :hover , .menu button :hover { background : #f3f4f…" at bounding box center [643, 324] width 1066 height 374
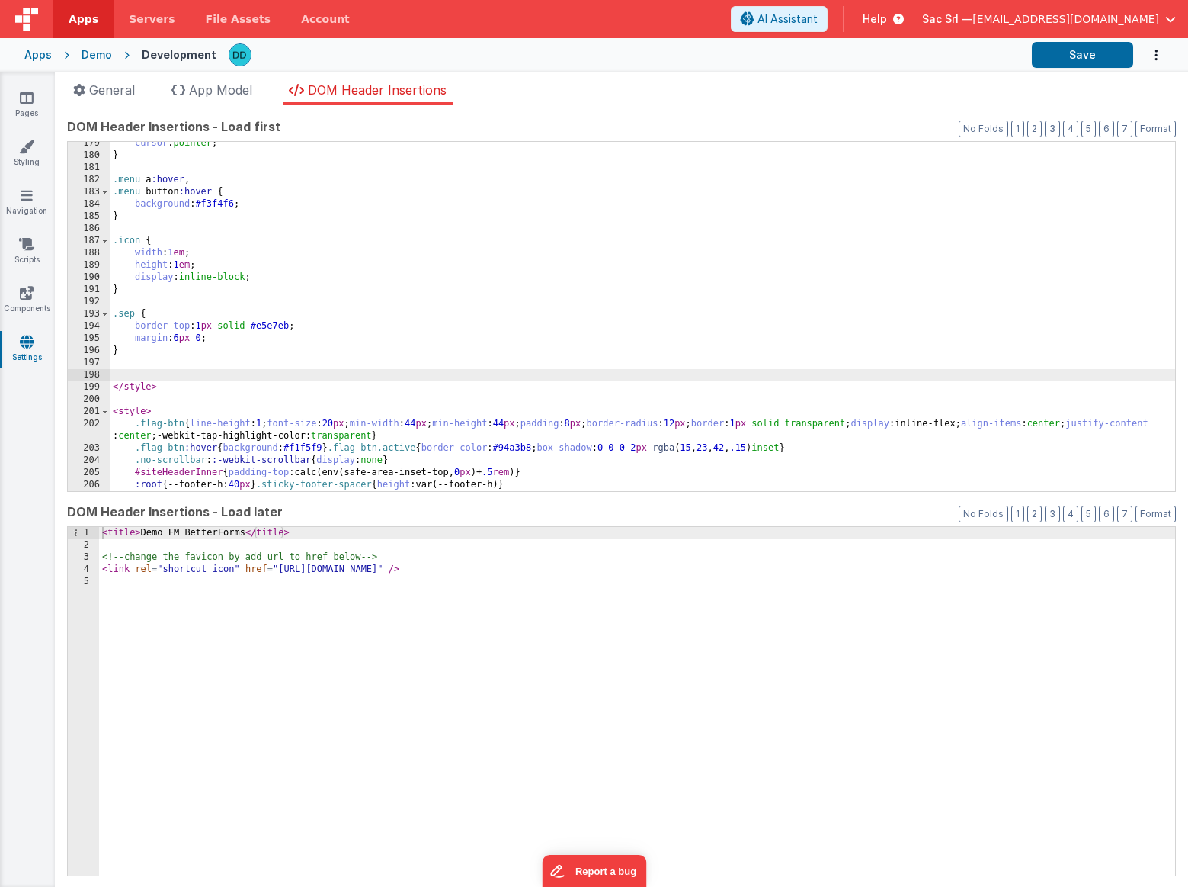
paste textarea
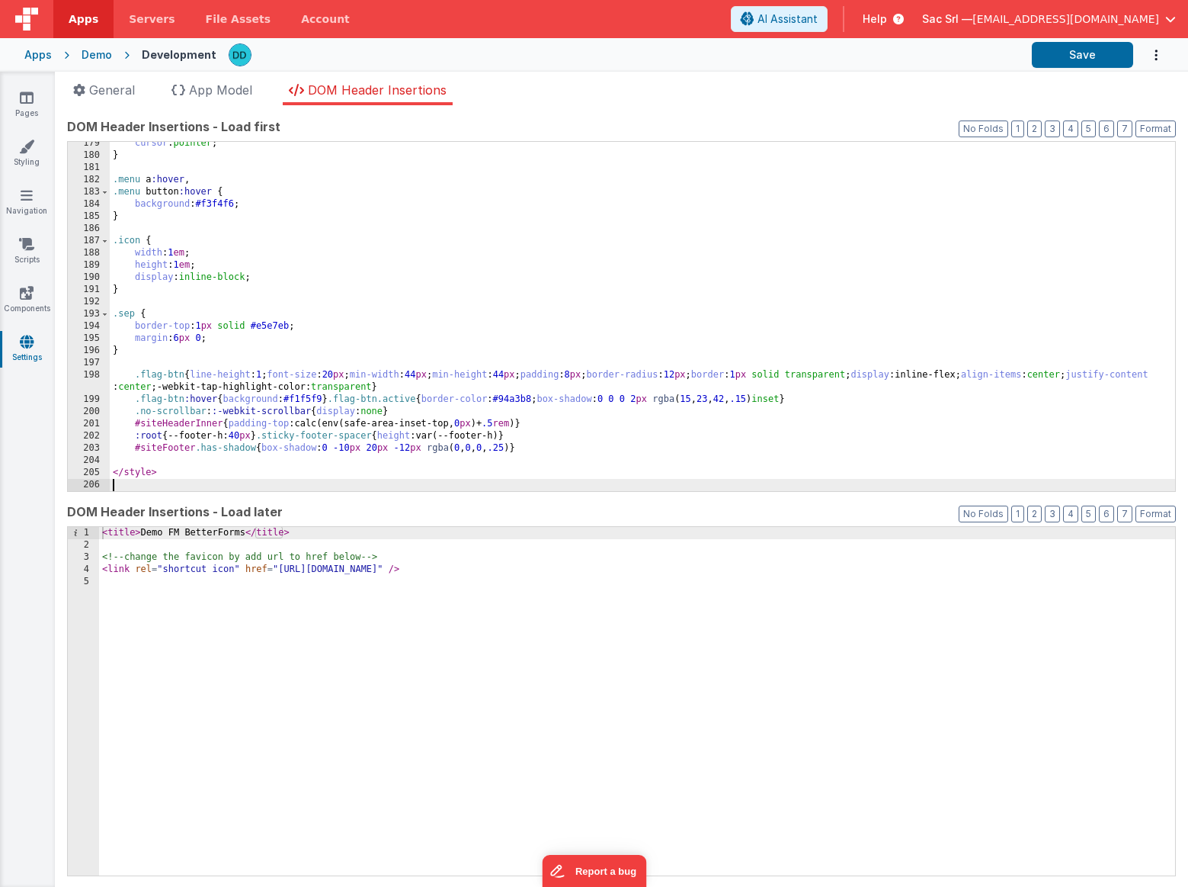
scroll to position [2188, 0]
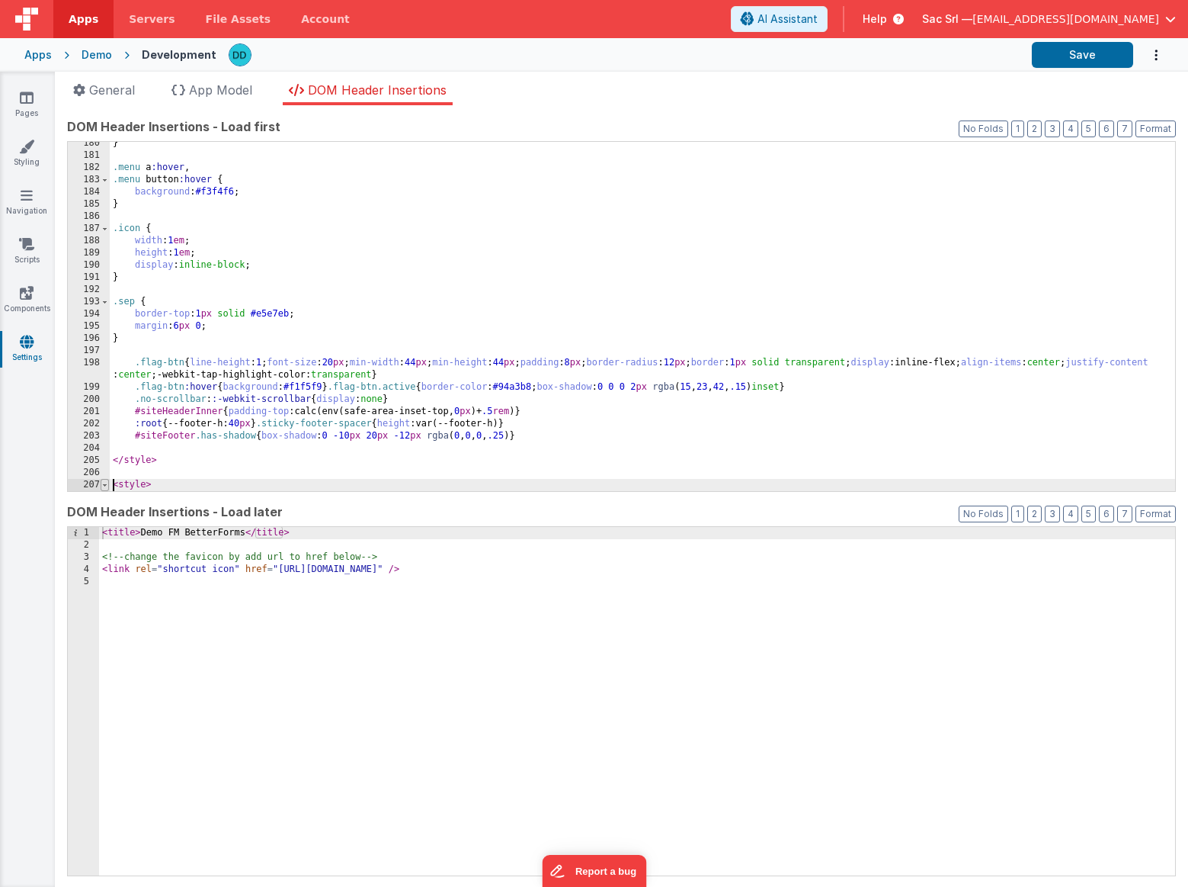
click at [102, 484] on span at bounding box center [105, 485] width 8 height 12
drag, startPoint x: 223, startPoint y: 483, endPoint x: 101, endPoint y: 484, distance: 122.0
click at [101, 484] on div "180 181 182 183 184 185 186 187 188 189 190 191 192 193 194 195 196 197 198 199…" at bounding box center [621, 316] width 1109 height 351
click at [1089, 46] on button "Save" at bounding box center [1082, 55] width 101 height 26
click at [36, 98] on link "Pages" at bounding box center [26, 105] width 55 height 30
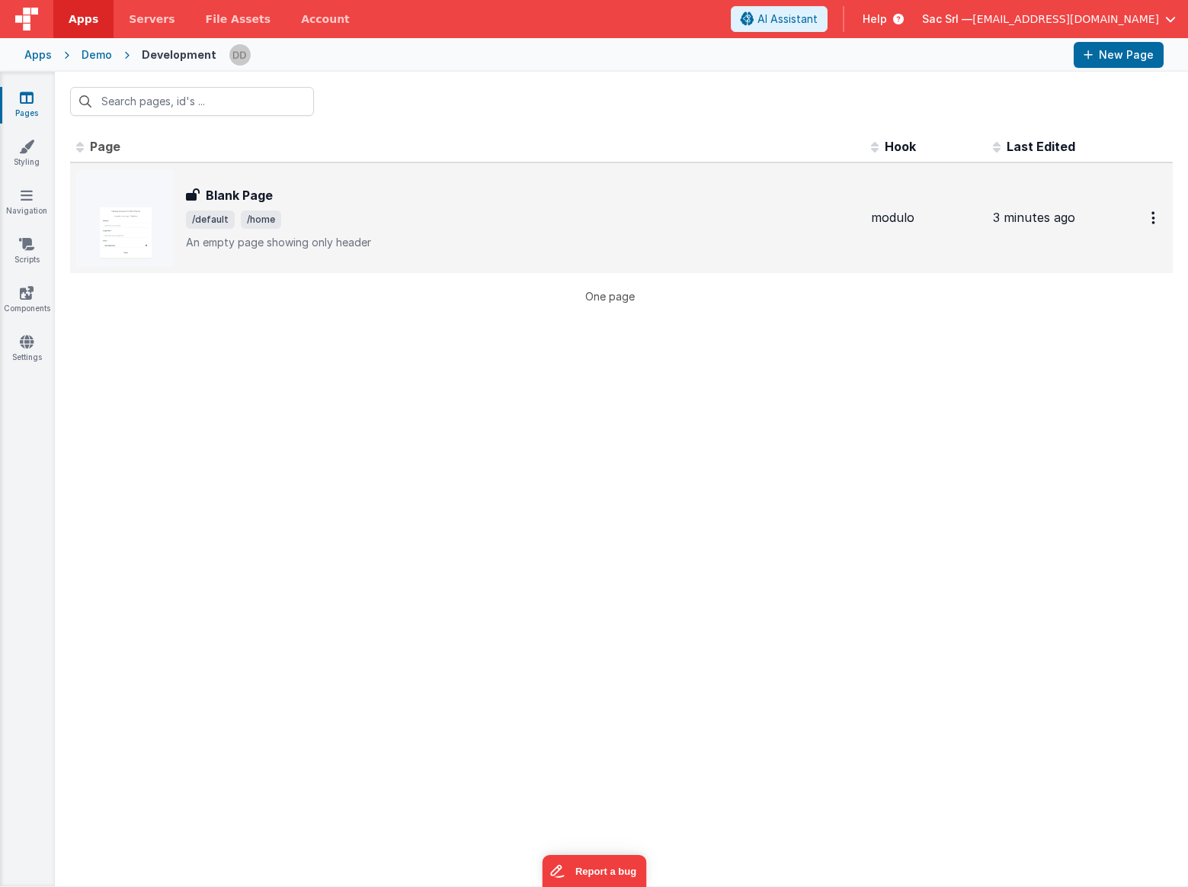
click at [524, 229] on div "Blank Page Blank Page /default /home An empty page showing only header" at bounding box center [522, 218] width 673 height 64
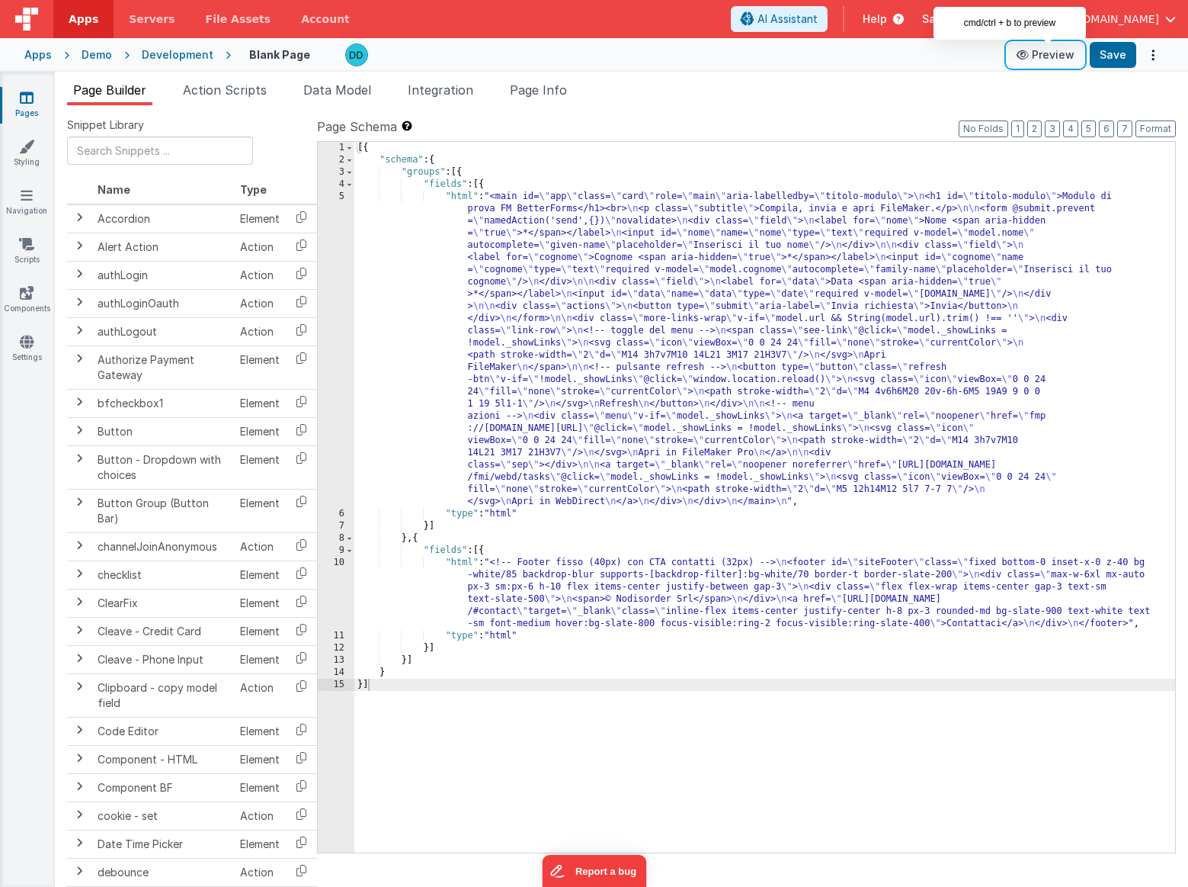
click at [1055, 56] on button "Preview" at bounding box center [1046, 55] width 76 height 24
click at [399, 567] on div "[{ "schema" : { "groups" : [{ "fields" : [{ "html" : "<main id= \" app \" class…" at bounding box center [764, 509] width 821 height 735
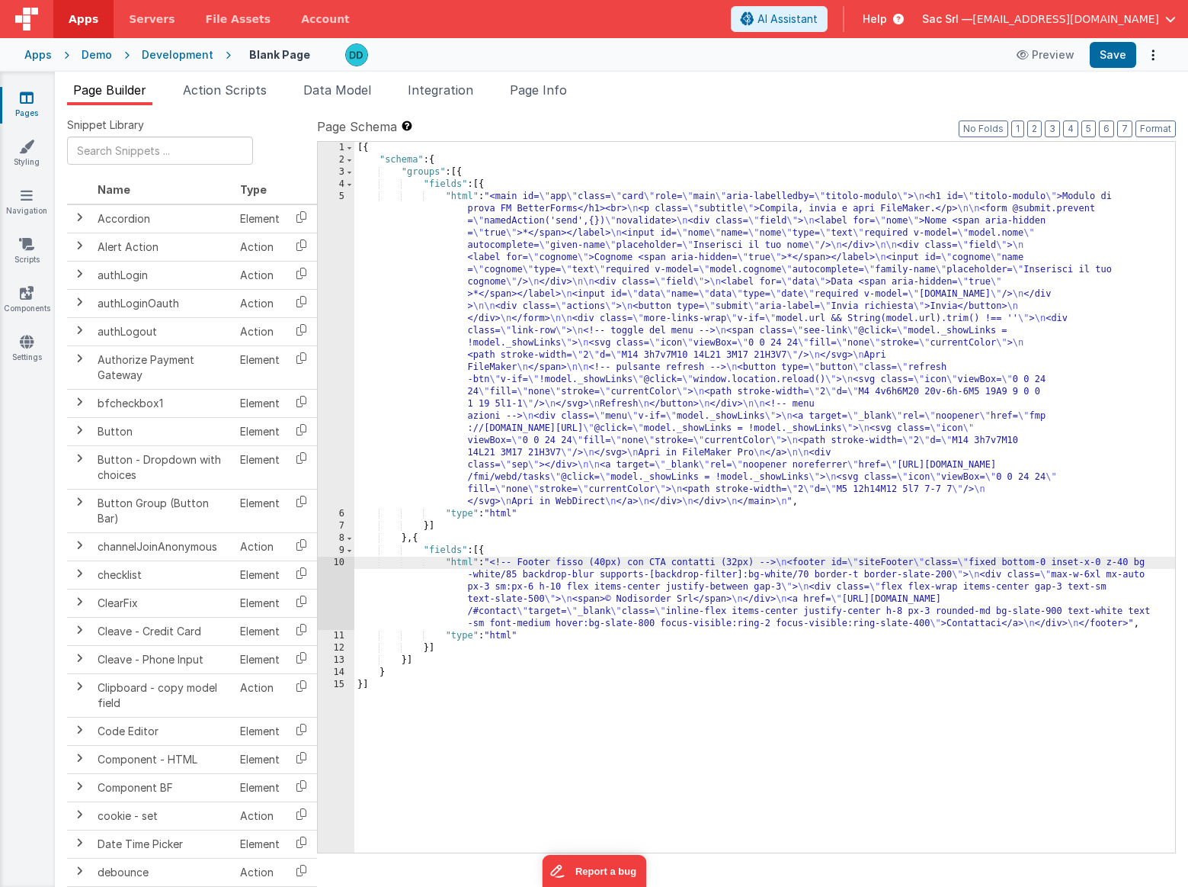
click at [340, 562] on div "10" at bounding box center [336, 592] width 37 height 73
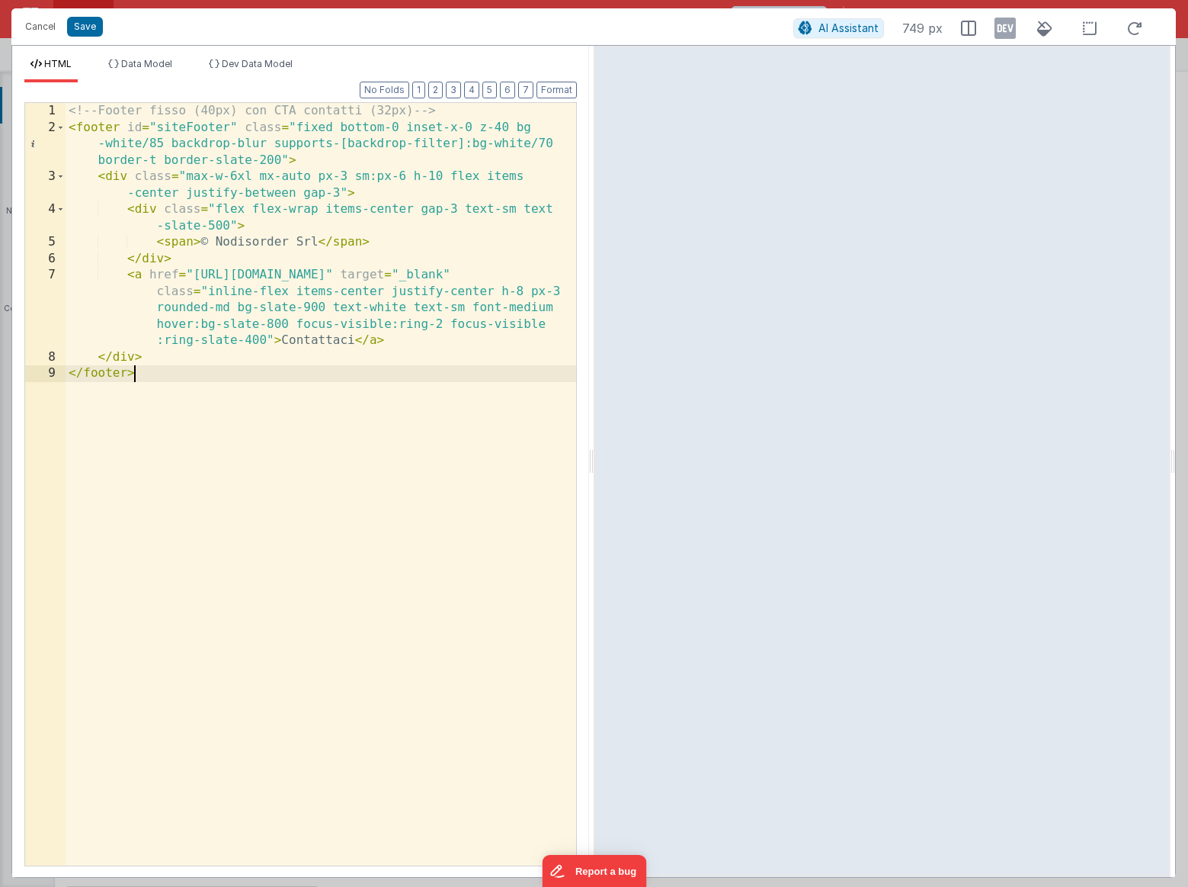
click at [164, 367] on div "<!-- Footer fisso (40px) con CTA contatti (32px) --> < footer id = "siteFooter"…" at bounding box center [321, 500] width 511 height 795
drag, startPoint x: 165, startPoint y: 361, endPoint x: 181, endPoint y: 419, distance: 60.6
click at [181, 419] on div "<!-- Footer fisso (40px) con CTA contatti (32px) --> < footer id = "siteFooter"…" at bounding box center [321, 500] width 511 height 795
click at [194, 409] on div "<!-- Footer fisso (40px) con CTA contatti (32px) --> < footer id = "siteFooter"…" at bounding box center [321, 500] width 511 height 795
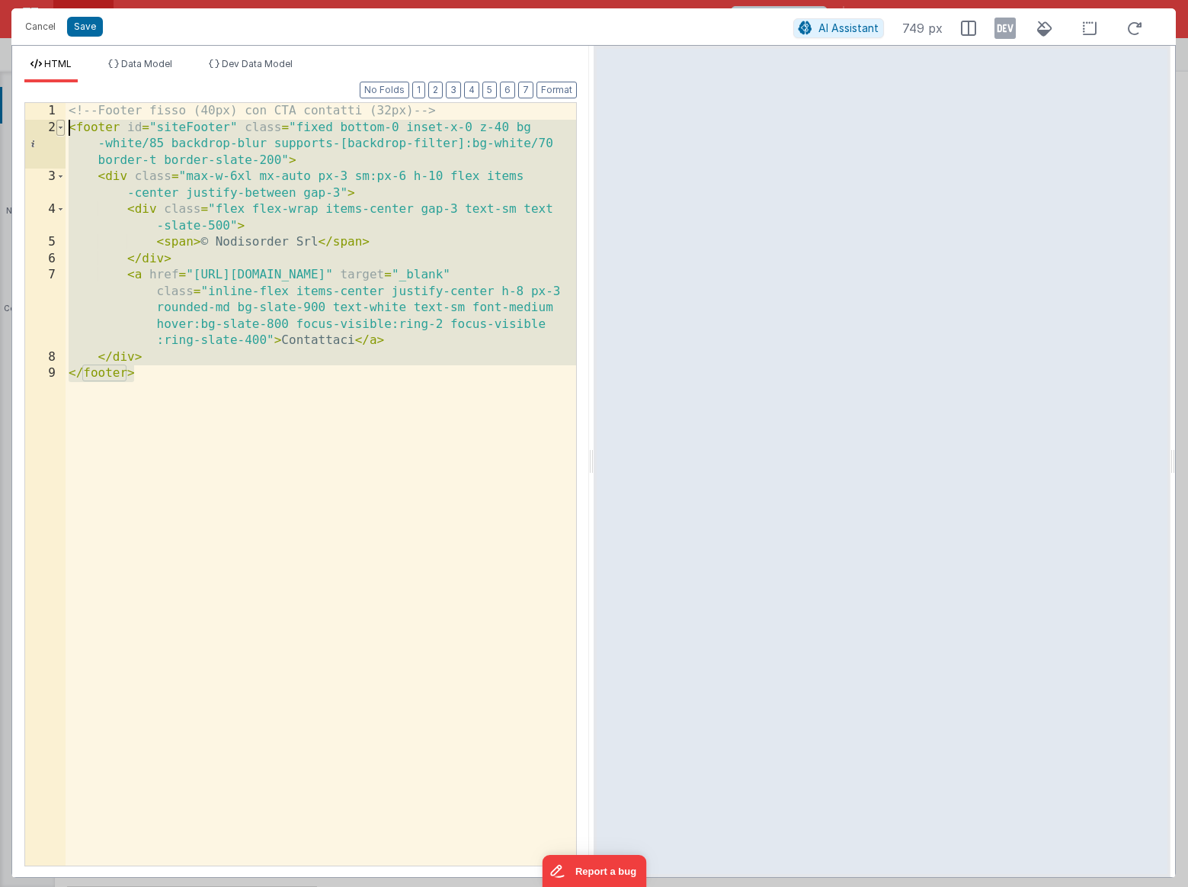
drag, startPoint x: 172, startPoint y: 392, endPoint x: 57, endPoint y: 130, distance: 285.4
click at [57, 129] on div "1 2 3 4 5 6 7 8 9 <!-- Footer fisso (40px) con CTA contatti (32px) --> < footer…" at bounding box center [300, 484] width 553 height 764
click at [40, 29] on button "Cancel" at bounding box center [41, 26] width 46 height 21
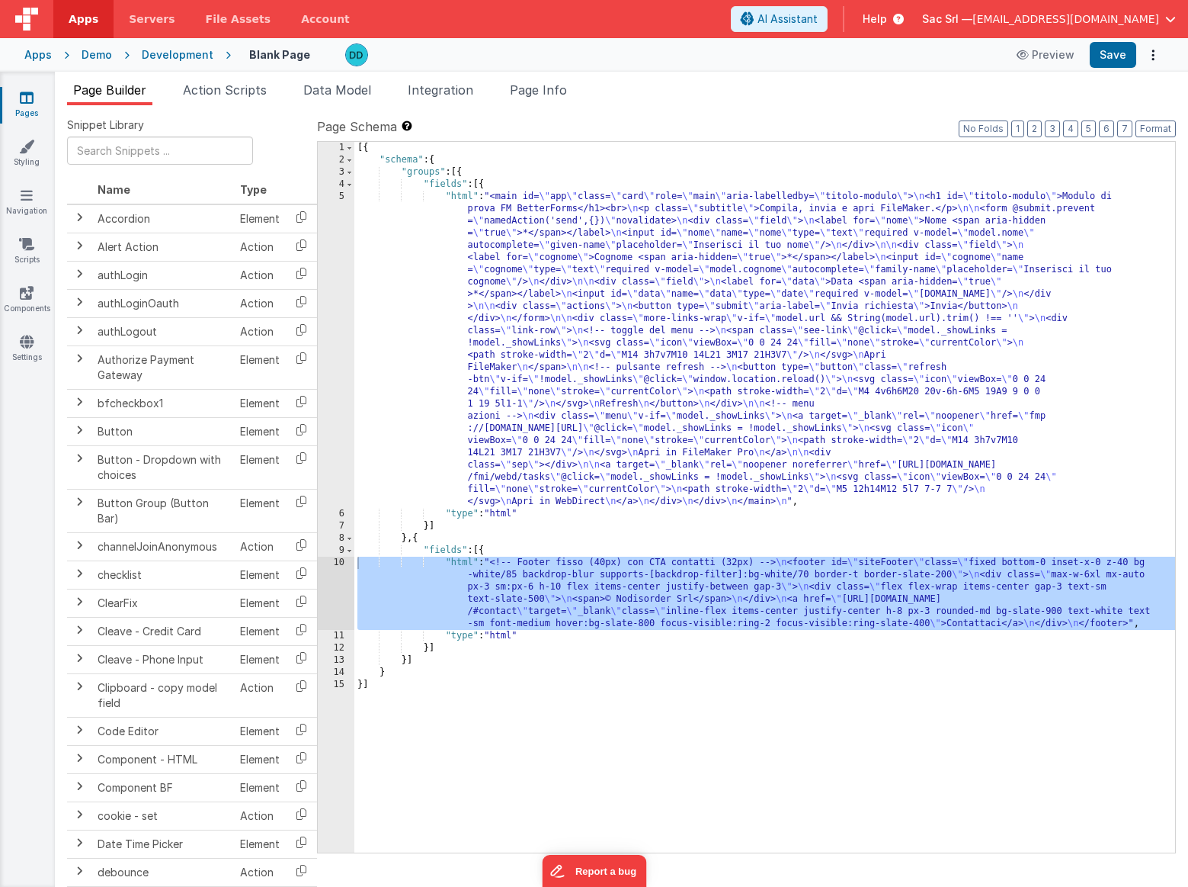
click at [166, 56] on div "Development" at bounding box center [178, 54] width 72 height 15
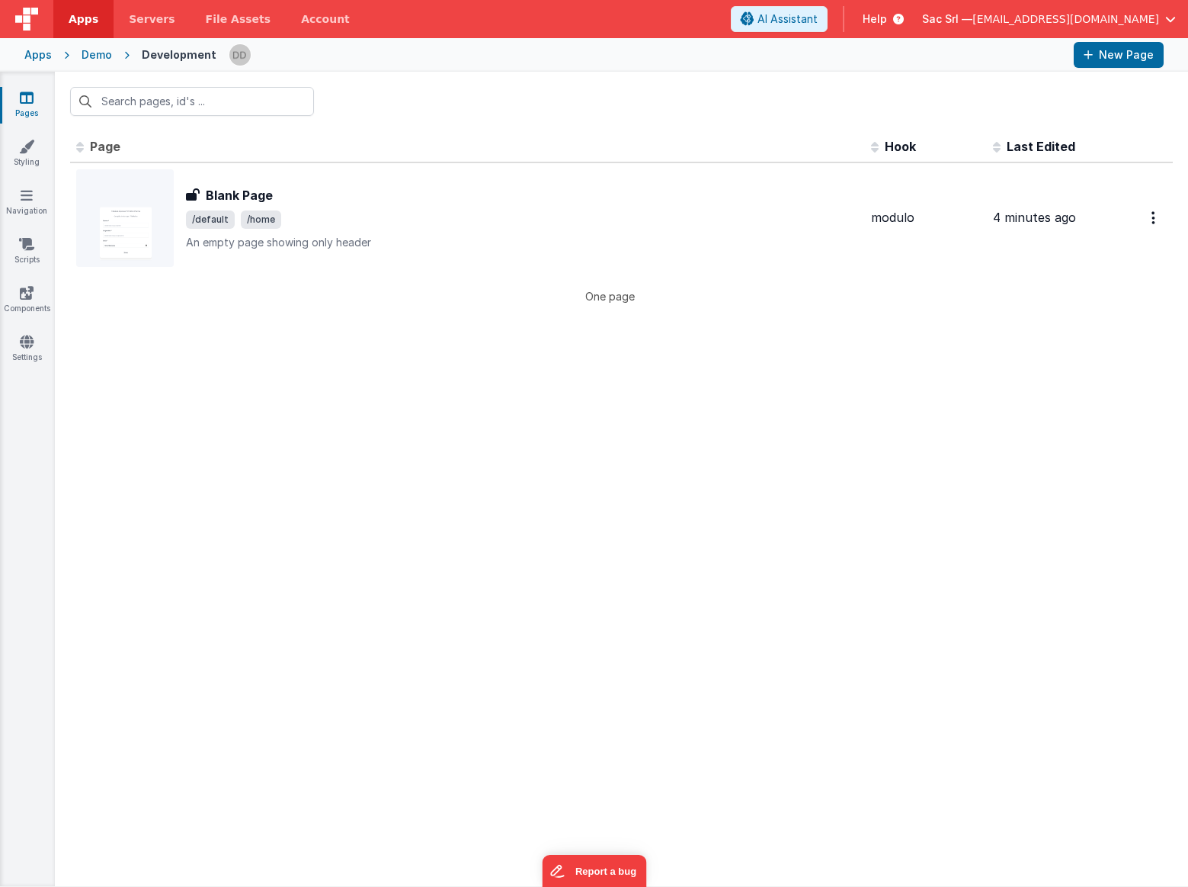
click at [98, 56] on div "Demo" at bounding box center [97, 54] width 30 height 15
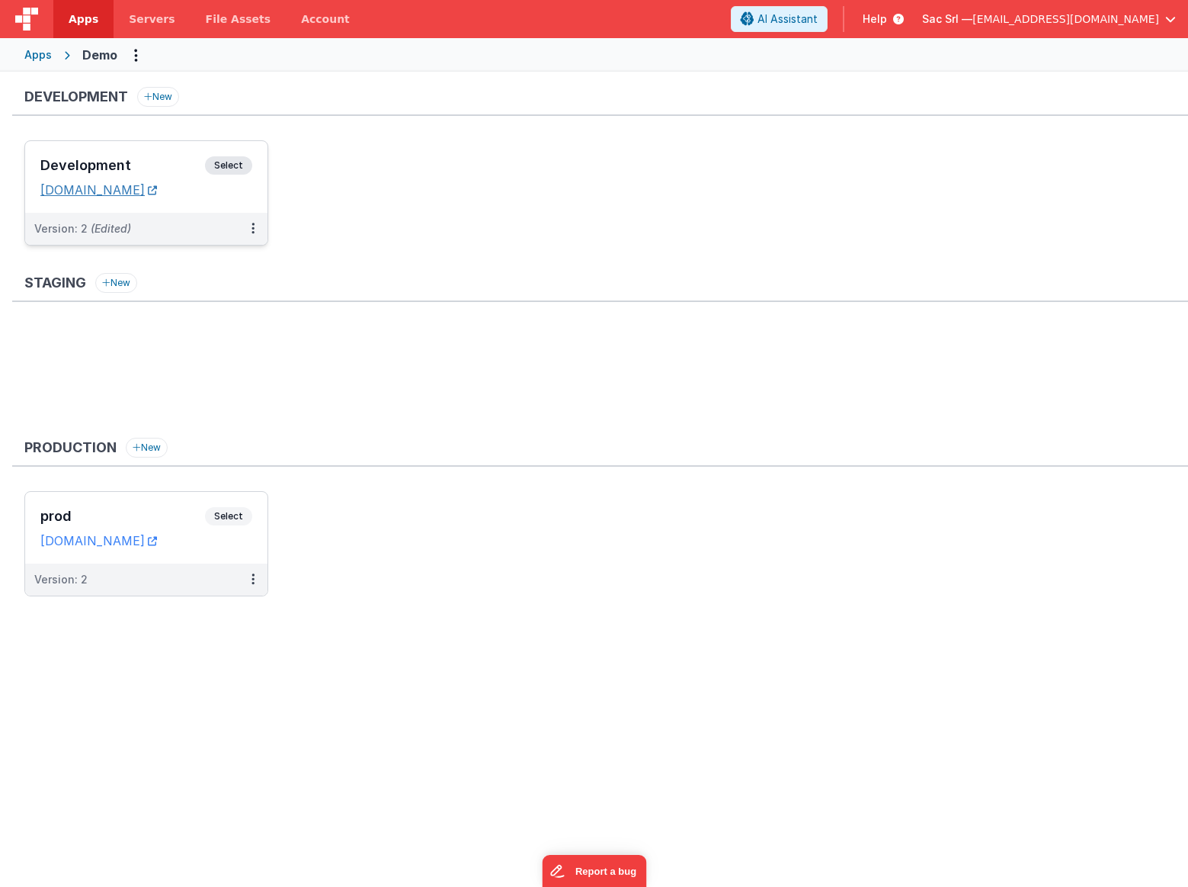
click at [157, 191] on icon at bounding box center [152, 190] width 9 height 1
click at [244, 193] on dd "[DOMAIN_NAME]" at bounding box center [146, 189] width 212 height 15
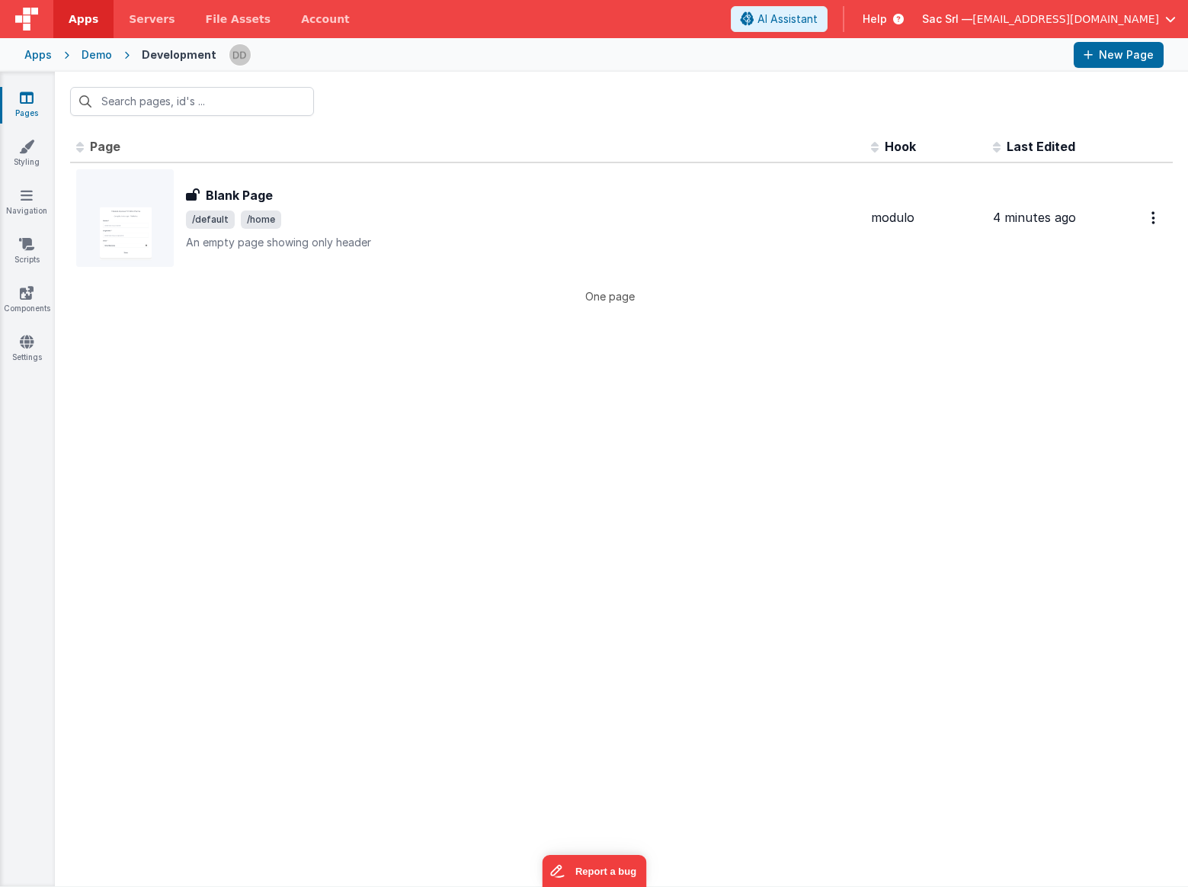
click at [94, 53] on div "Demo" at bounding box center [97, 54] width 30 height 15
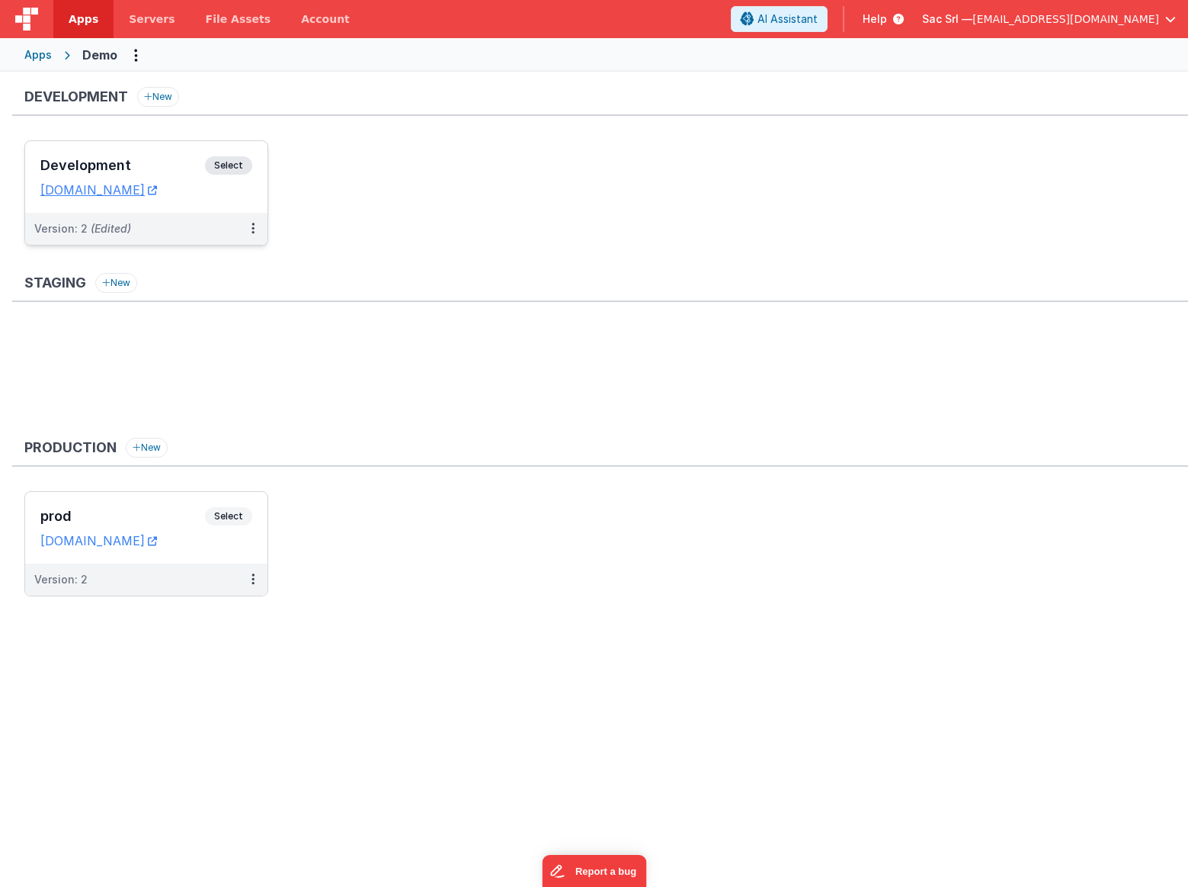
click at [240, 191] on dd "[DOMAIN_NAME]" at bounding box center [146, 189] width 212 height 15
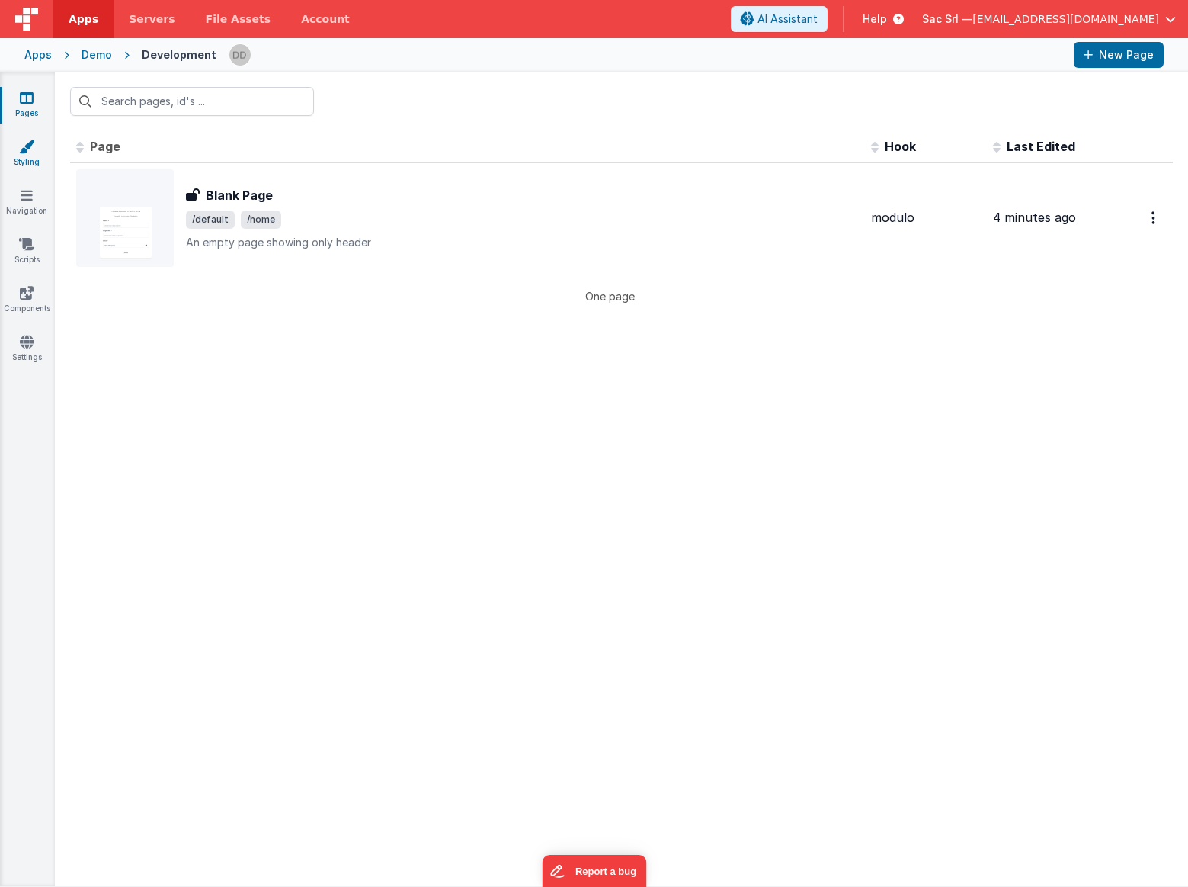
click at [30, 143] on icon at bounding box center [26, 146] width 15 height 15
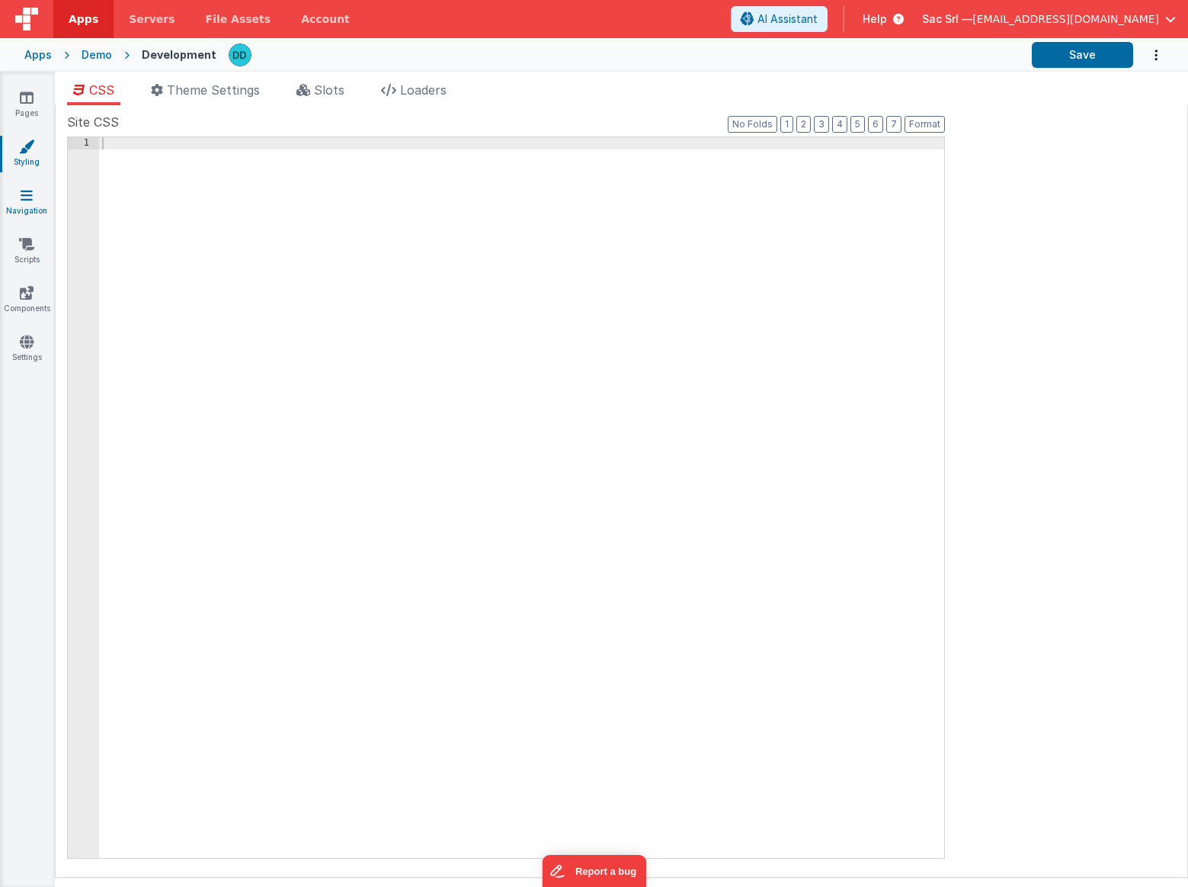
click at [36, 200] on link "Navigation" at bounding box center [26, 203] width 55 height 30
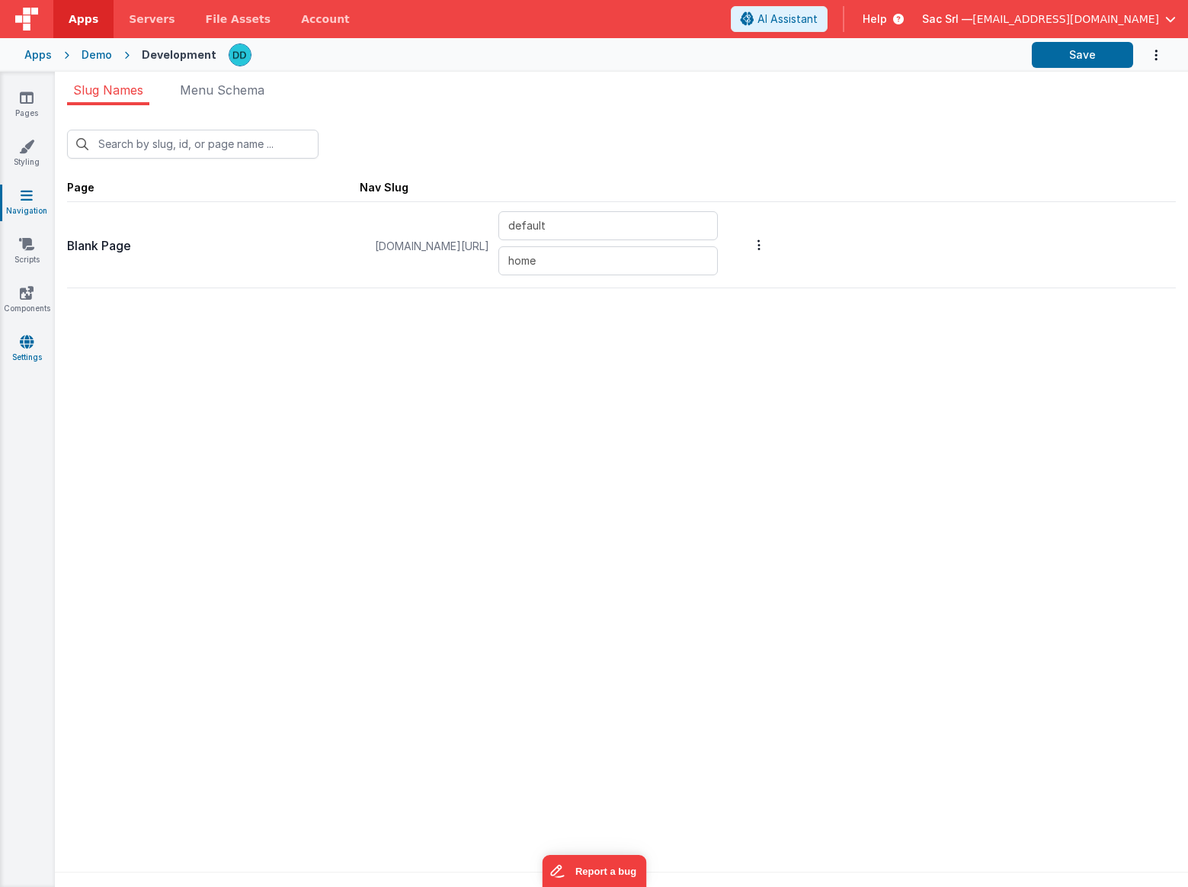
click at [30, 343] on icon at bounding box center [27, 341] width 14 height 15
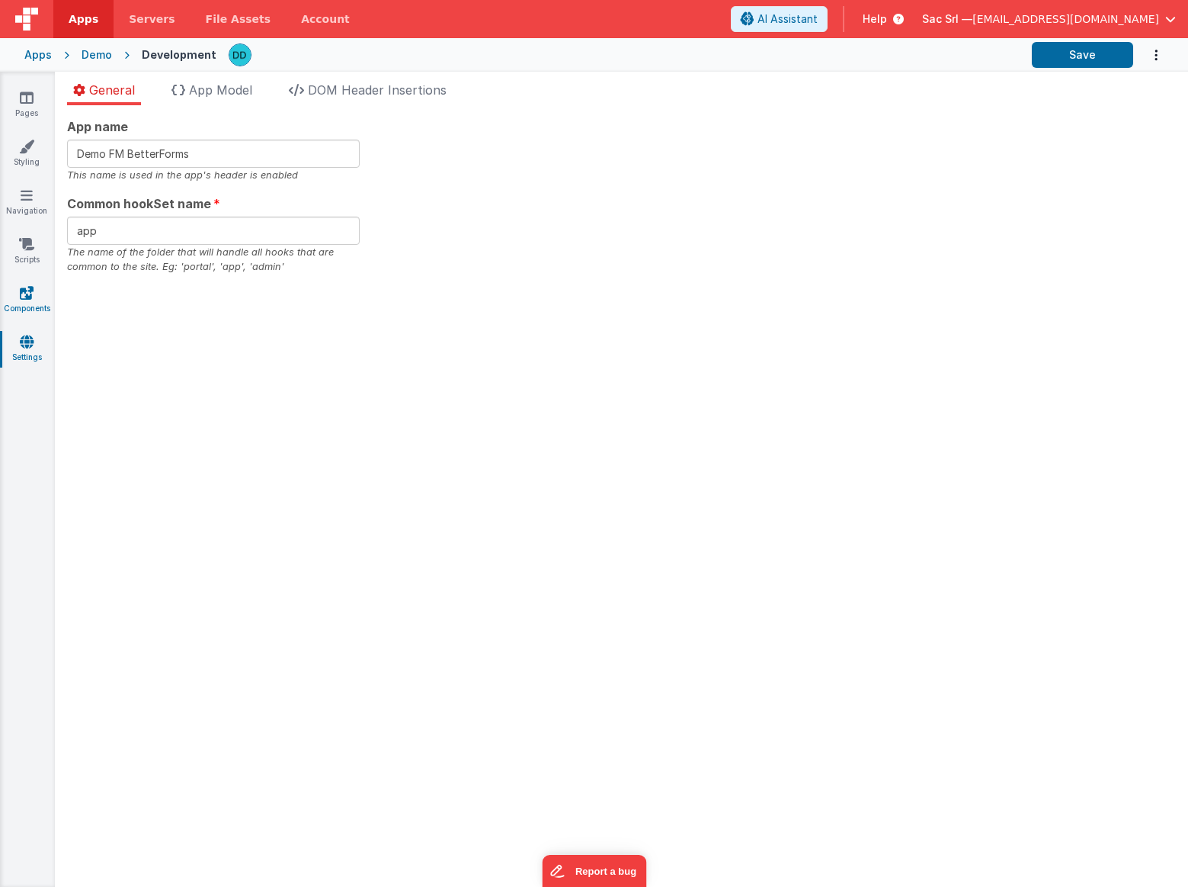
click at [30, 293] on icon at bounding box center [27, 292] width 14 height 15
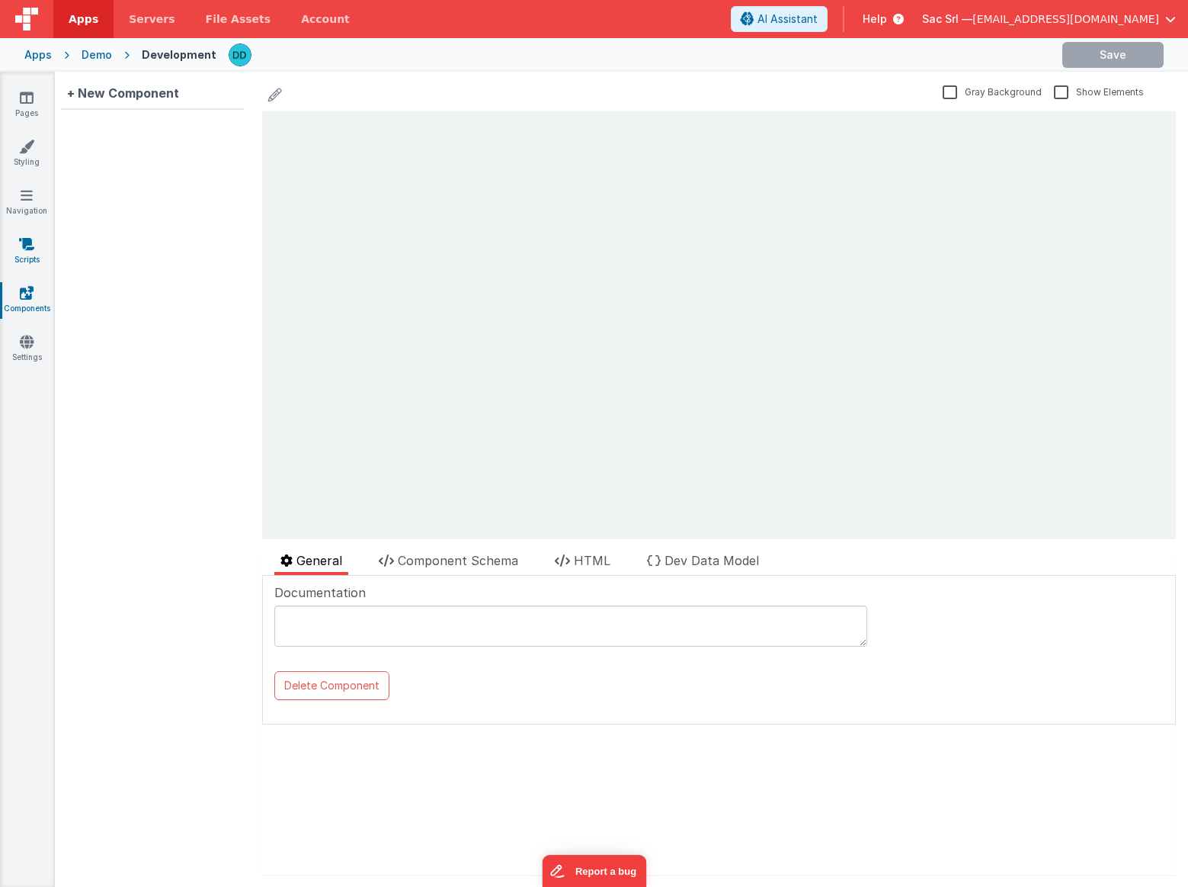
click at [30, 244] on icon at bounding box center [26, 243] width 15 height 15
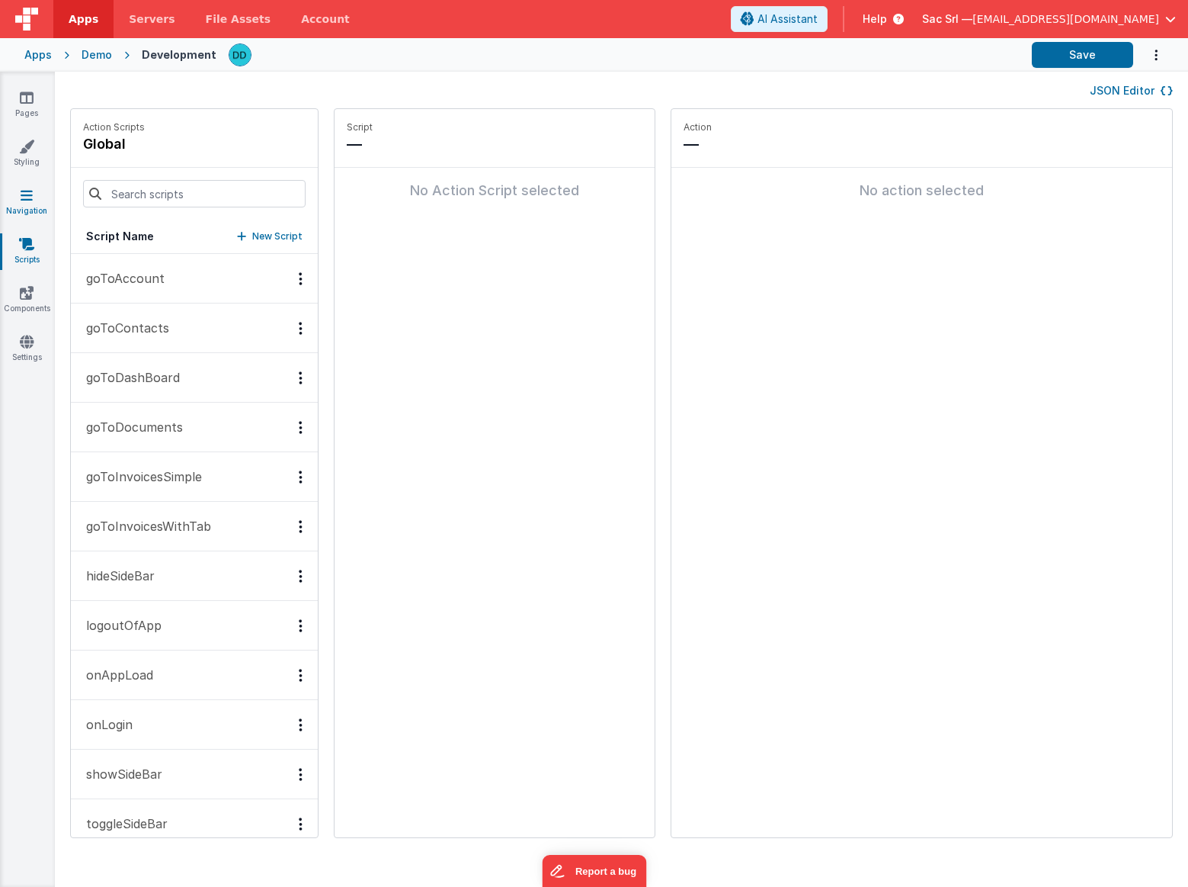
click at [25, 201] on icon at bounding box center [27, 195] width 12 height 15
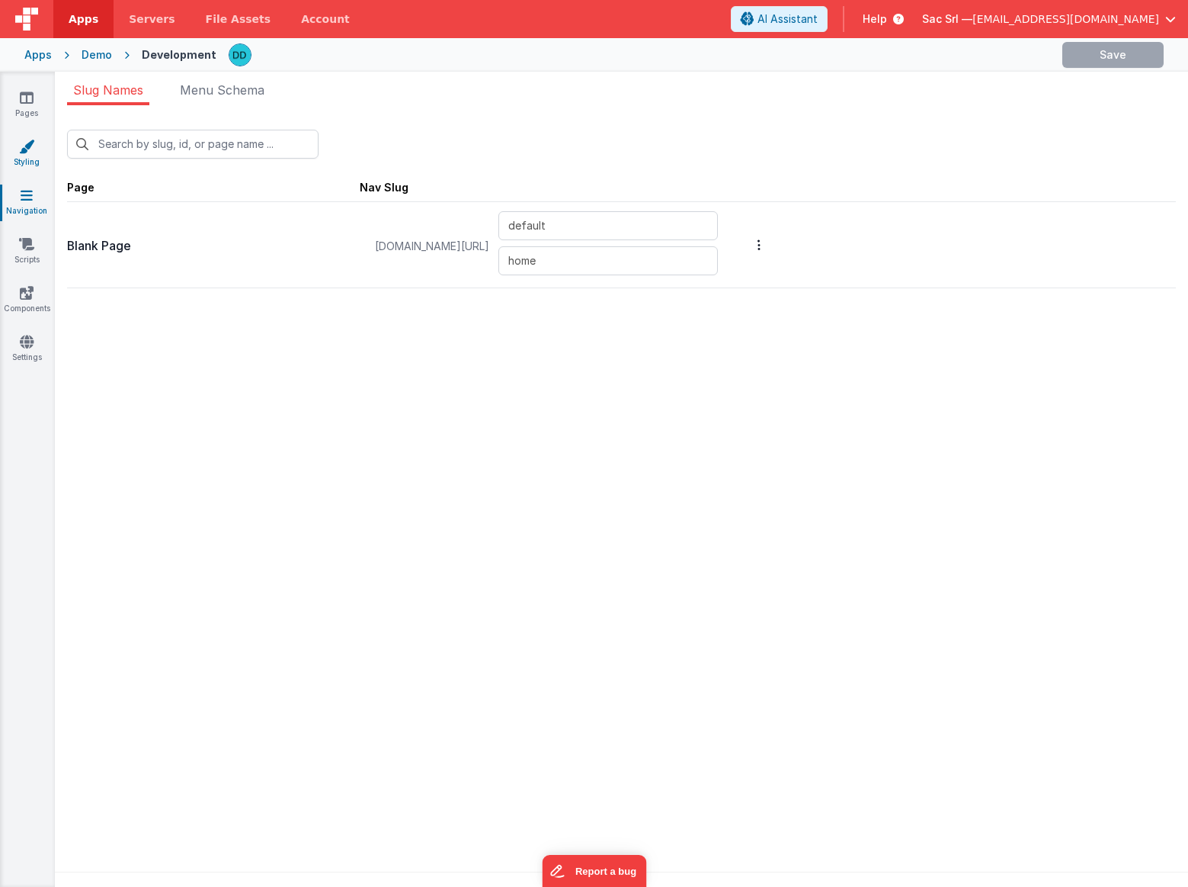
click at [27, 153] on icon at bounding box center [26, 146] width 15 height 15
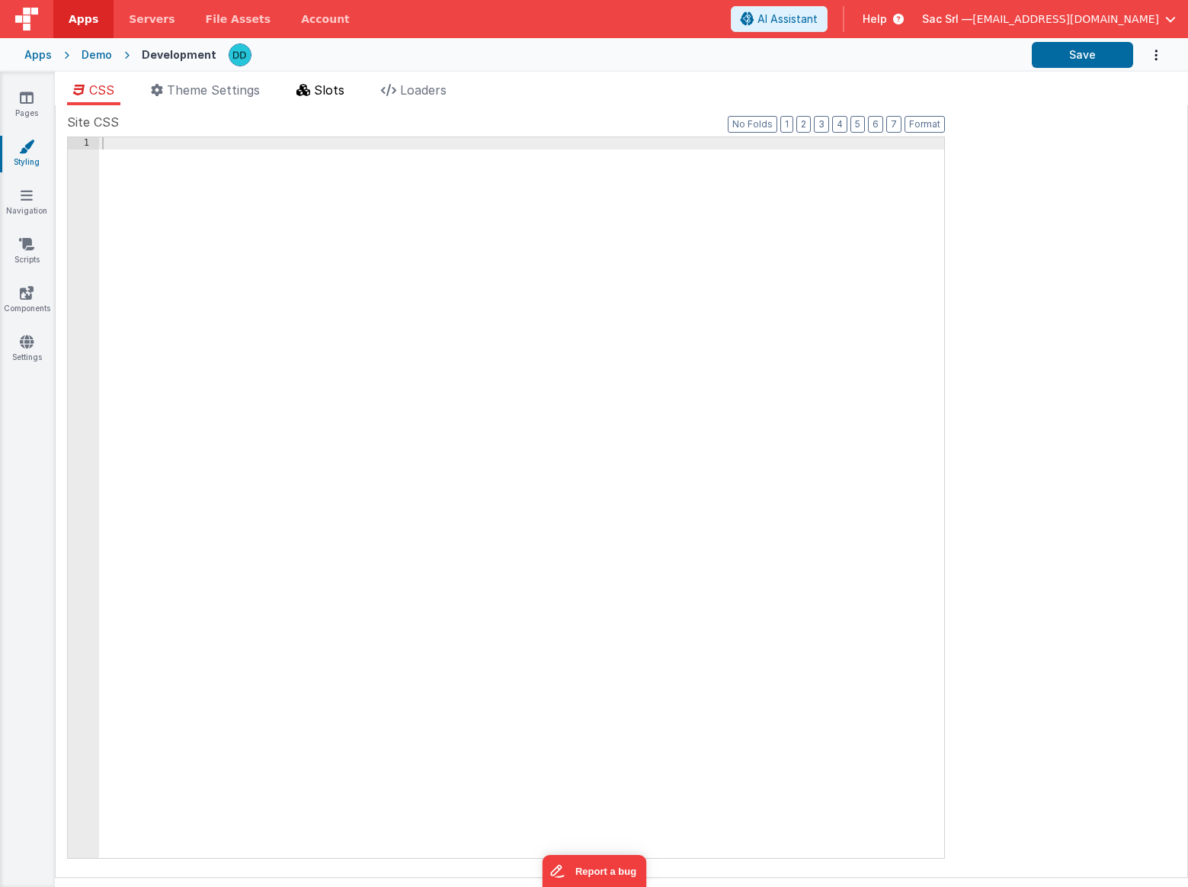
click at [335, 85] on span "Slots" at bounding box center [329, 89] width 30 height 15
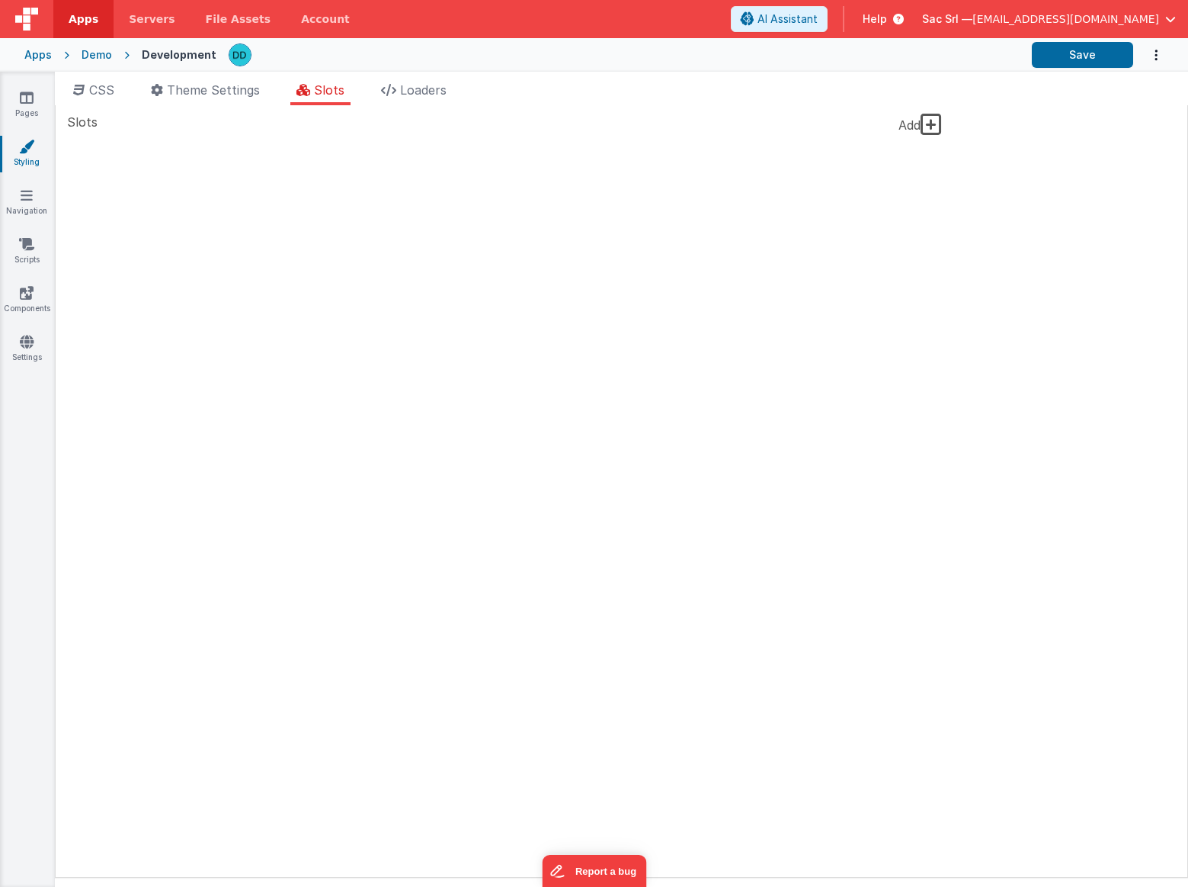
click at [928, 127] on icon at bounding box center [931, 124] width 21 height 24
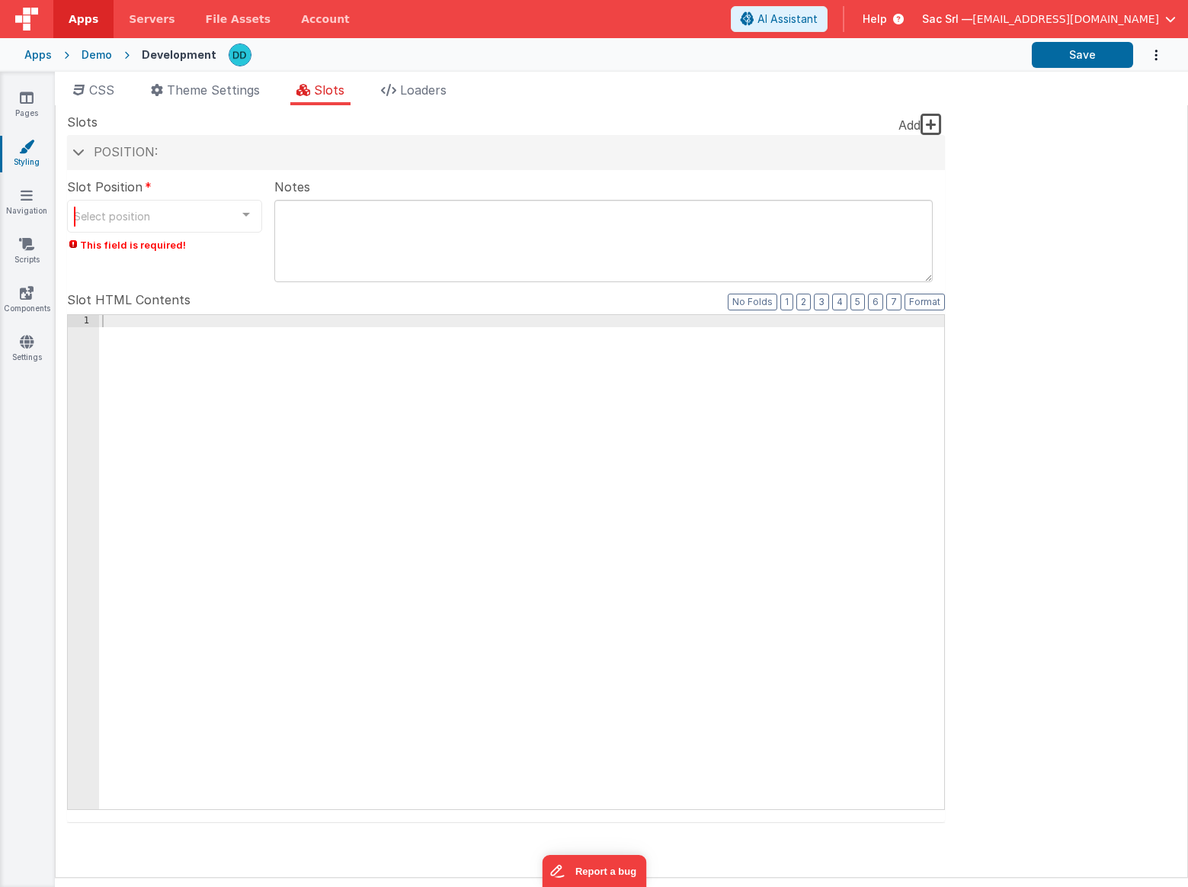
click at [263, 207] on div "Slot Position Select position inactive header headerBrandLeft headerBrand heade…" at bounding box center [500, 219] width 866 height 83
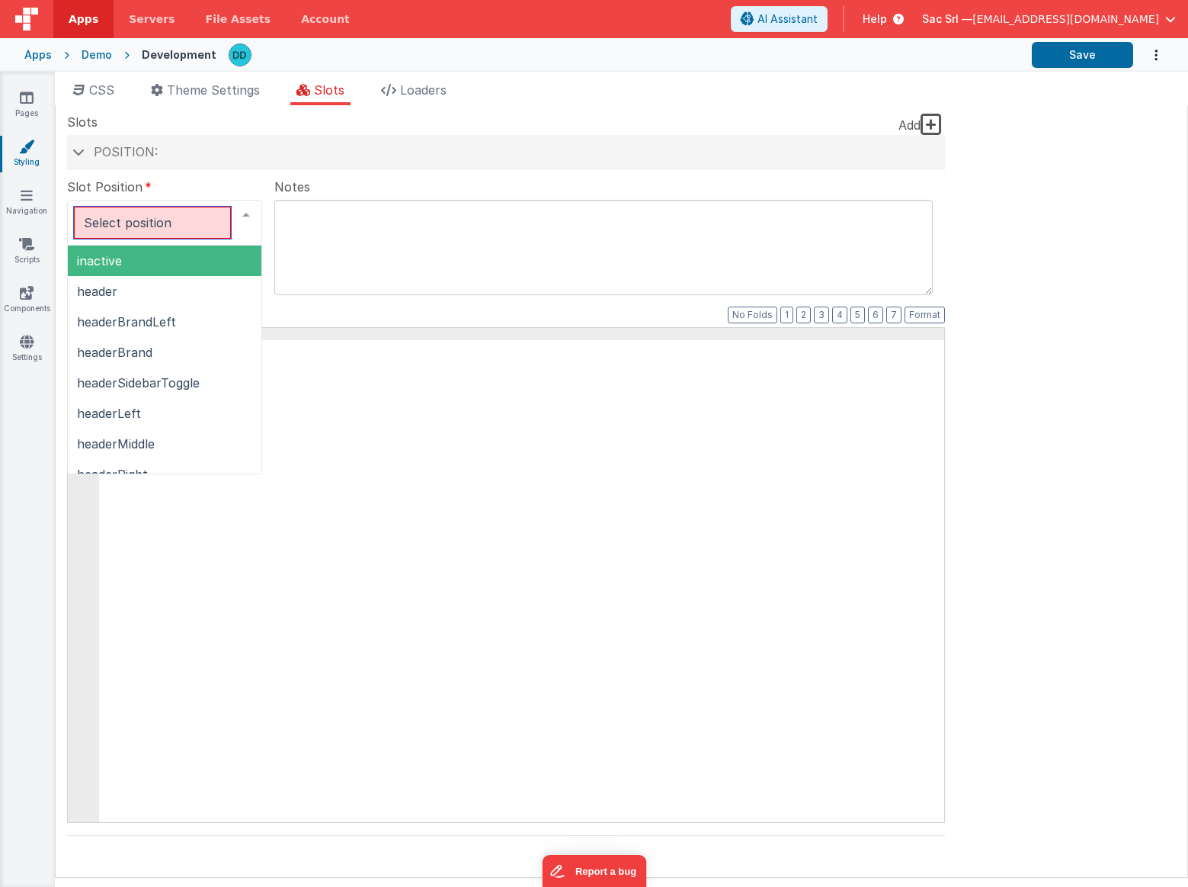
click at [256, 207] on div at bounding box center [246, 214] width 30 height 29
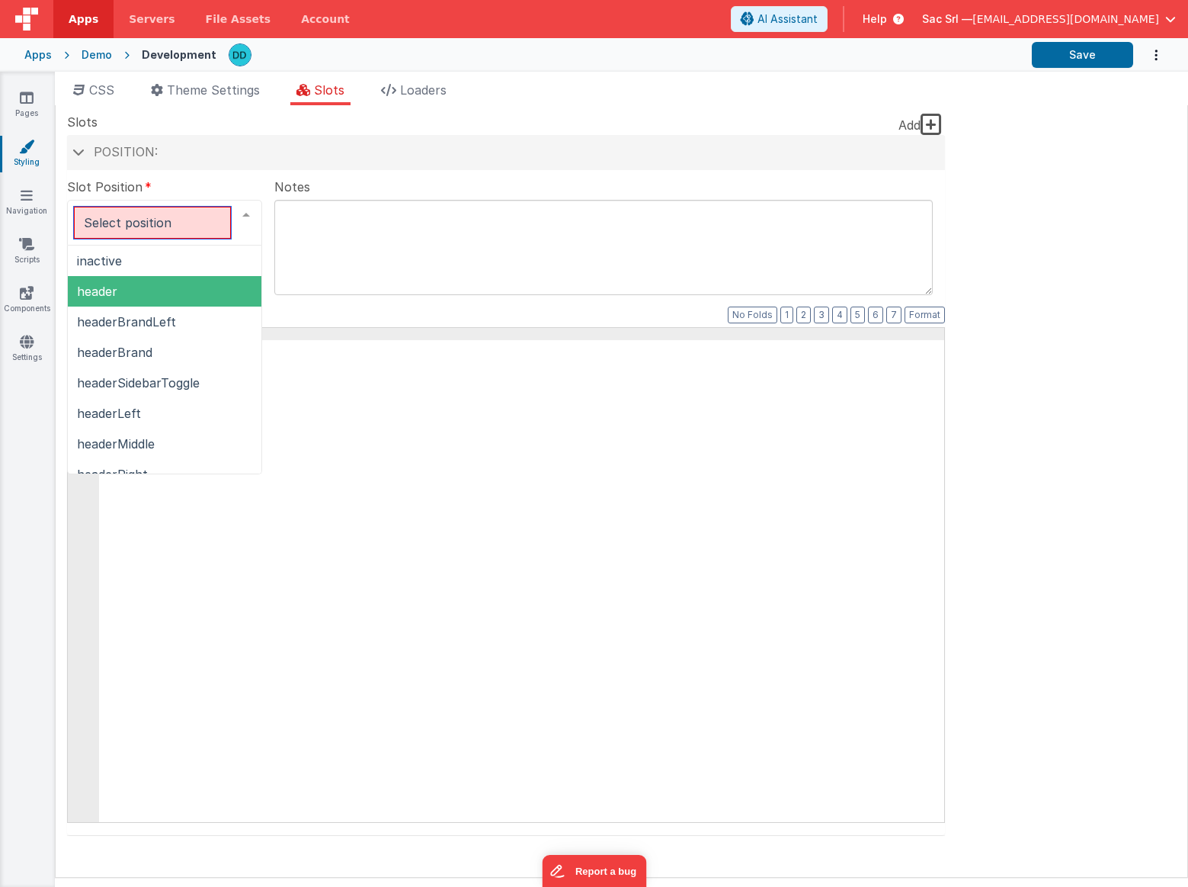
click at [161, 290] on span "header" at bounding box center [165, 291] width 194 height 30
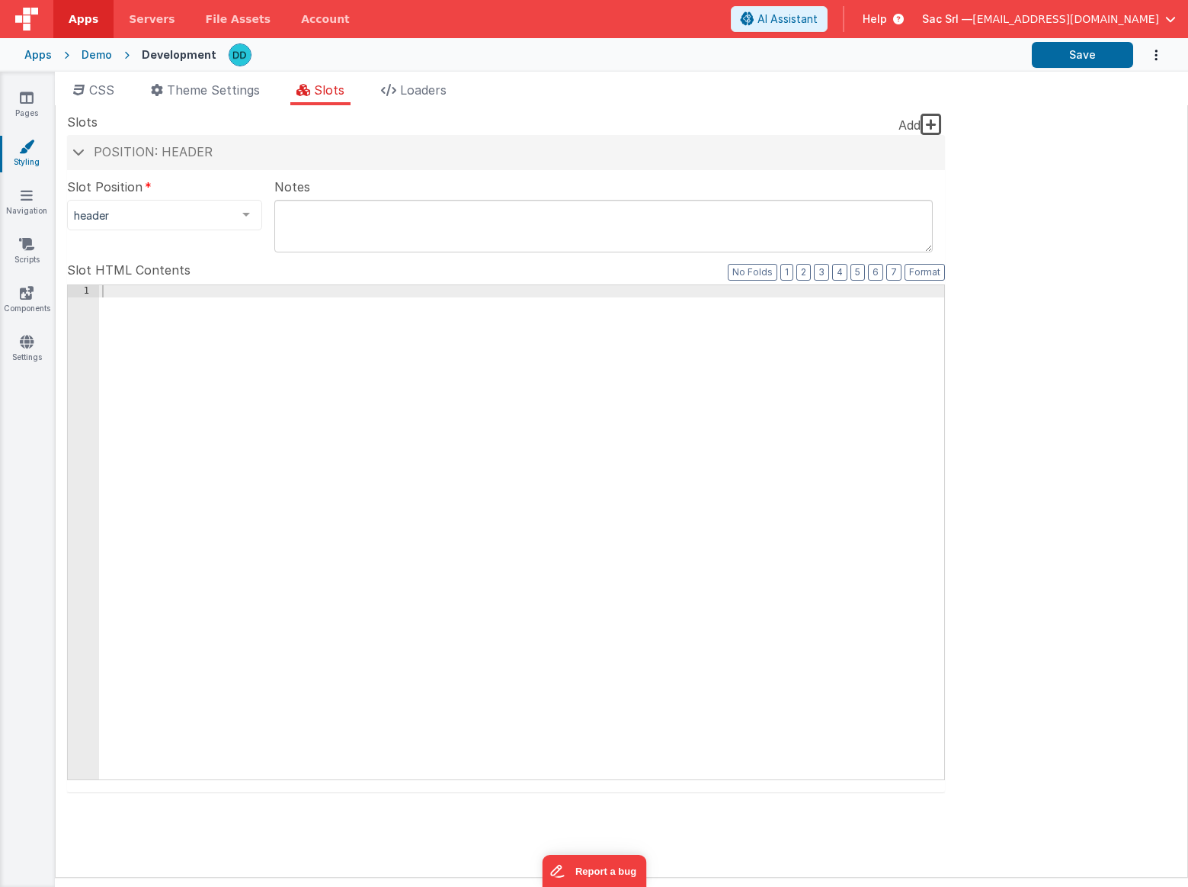
click at [441, 627] on div at bounding box center [521, 544] width 845 height 518
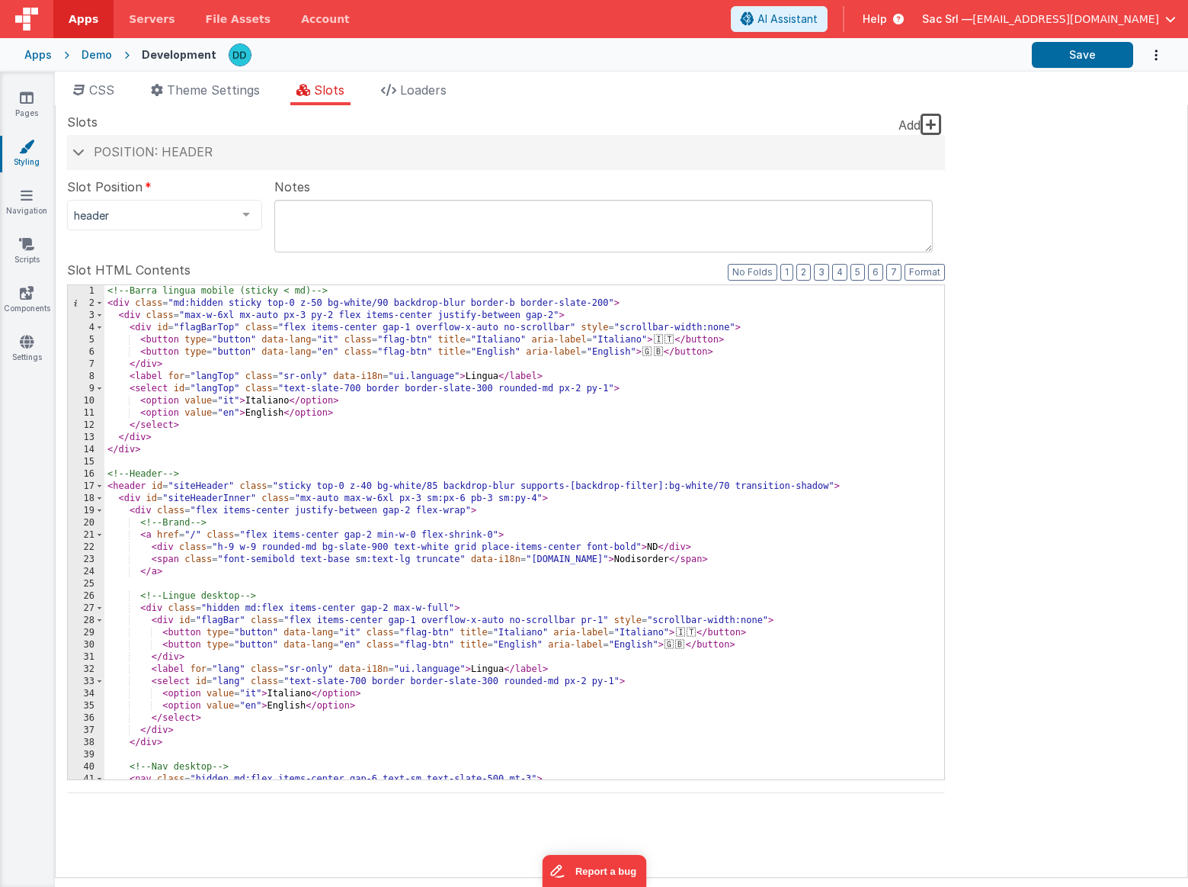
click at [528, 420] on div "<!-- Barra lingua mobile (sticky < md) --> < div class = "md:hidden sticky top-…" at bounding box center [524, 544] width 840 height 518
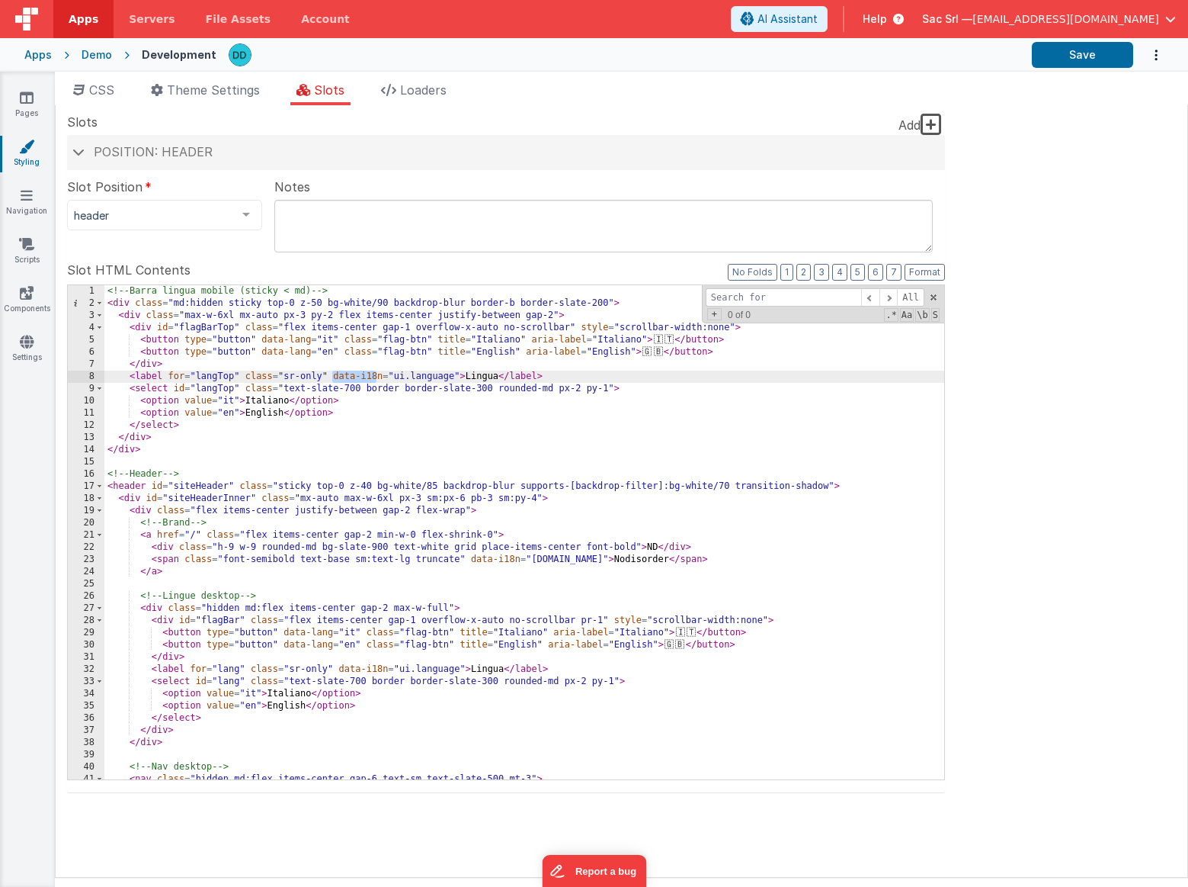
drag, startPoint x: 332, startPoint y: 376, endPoint x: 379, endPoint y: 376, distance: 46.5
click at [379, 376] on div "<!-- Barra lingua mobile (sticky < md) --> < div class = "md:hidden sticky top-…" at bounding box center [524, 544] width 840 height 518
click at [762, 296] on input at bounding box center [784, 297] width 156 height 19
paste input "data-i18n=""
type input "data-i18n=""
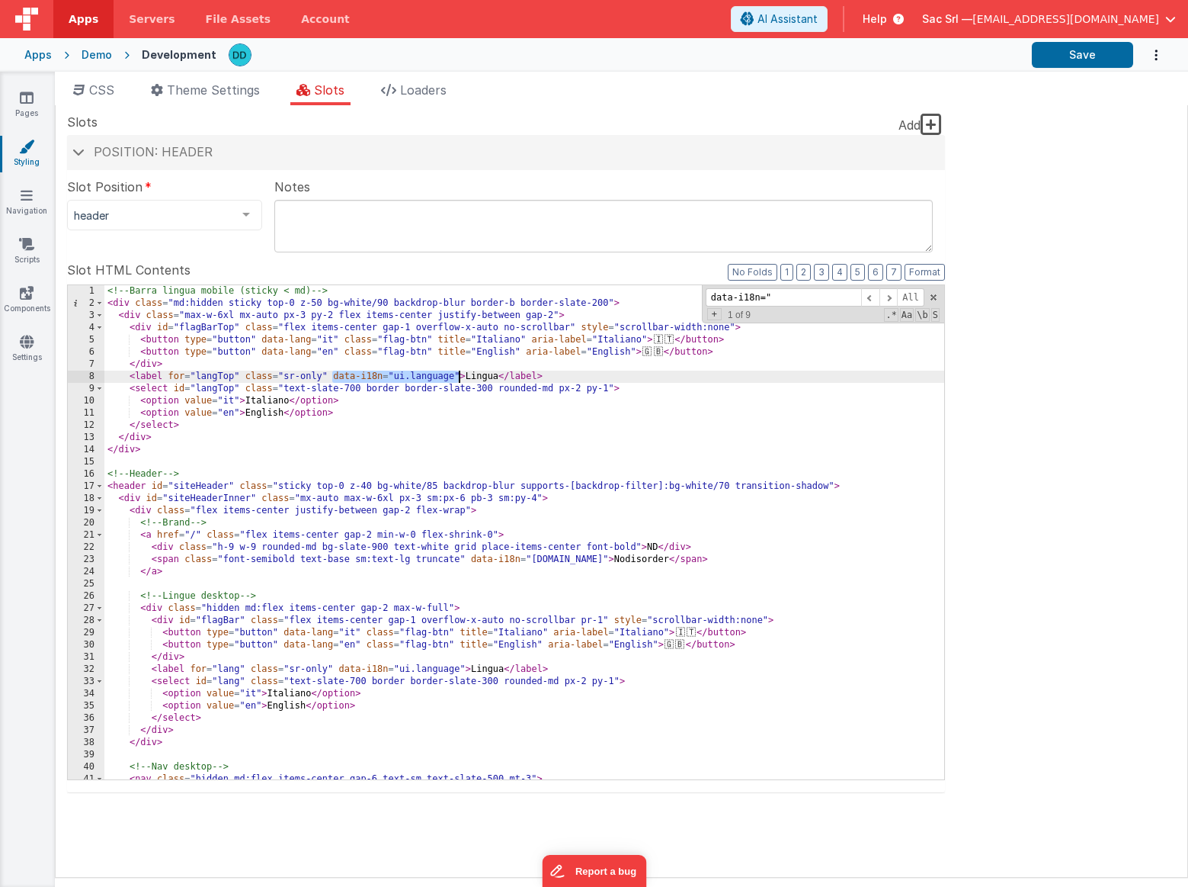
click at [459, 376] on div "<!-- Barra lingua mobile (sticky < md) --> < div class = "md:hidden sticky top-…" at bounding box center [524, 544] width 840 height 518
click at [890, 300] on span at bounding box center [889, 297] width 18 height 19
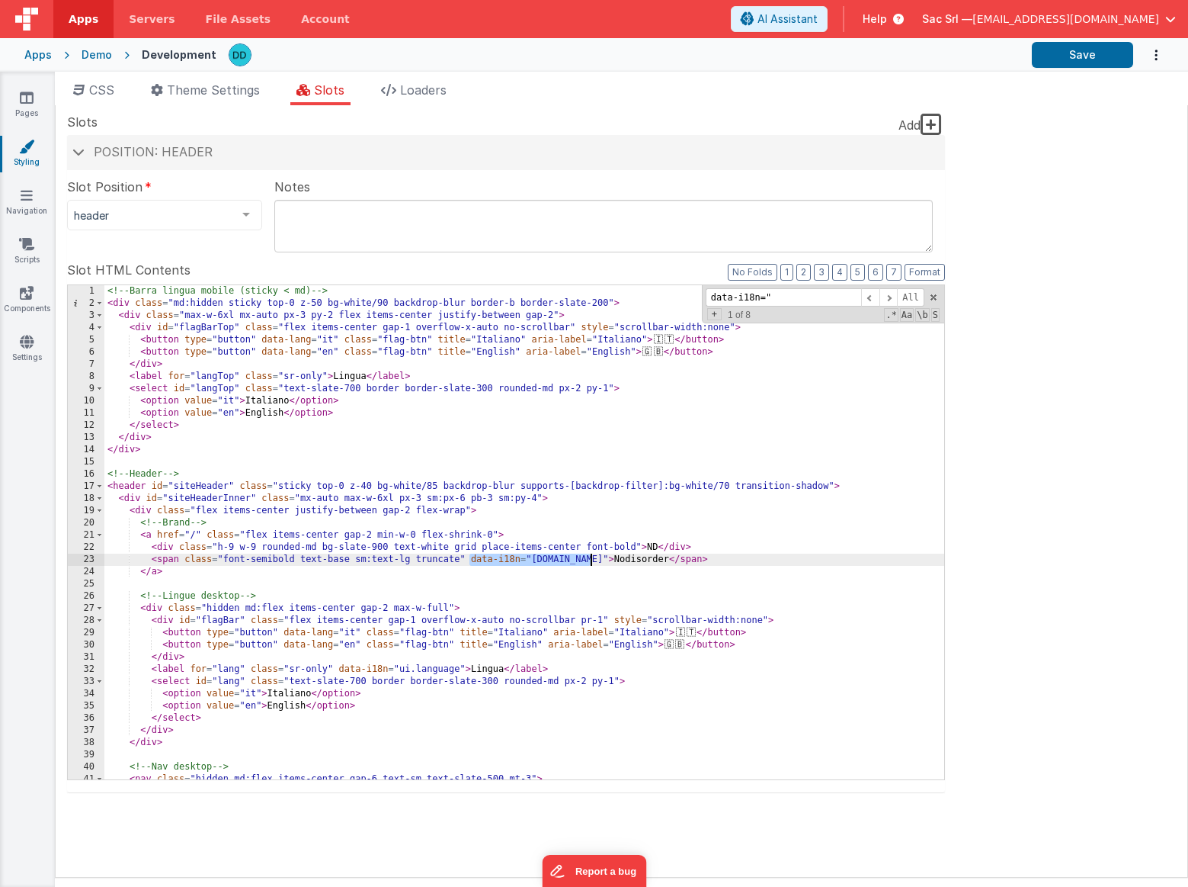
click at [591, 559] on div "<!-- Barra lingua mobile (sticky < md) --> < div class = "md:hidden sticky top-…" at bounding box center [524, 544] width 840 height 518
click at [890, 299] on span at bounding box center [889, 297] width 18 height 19
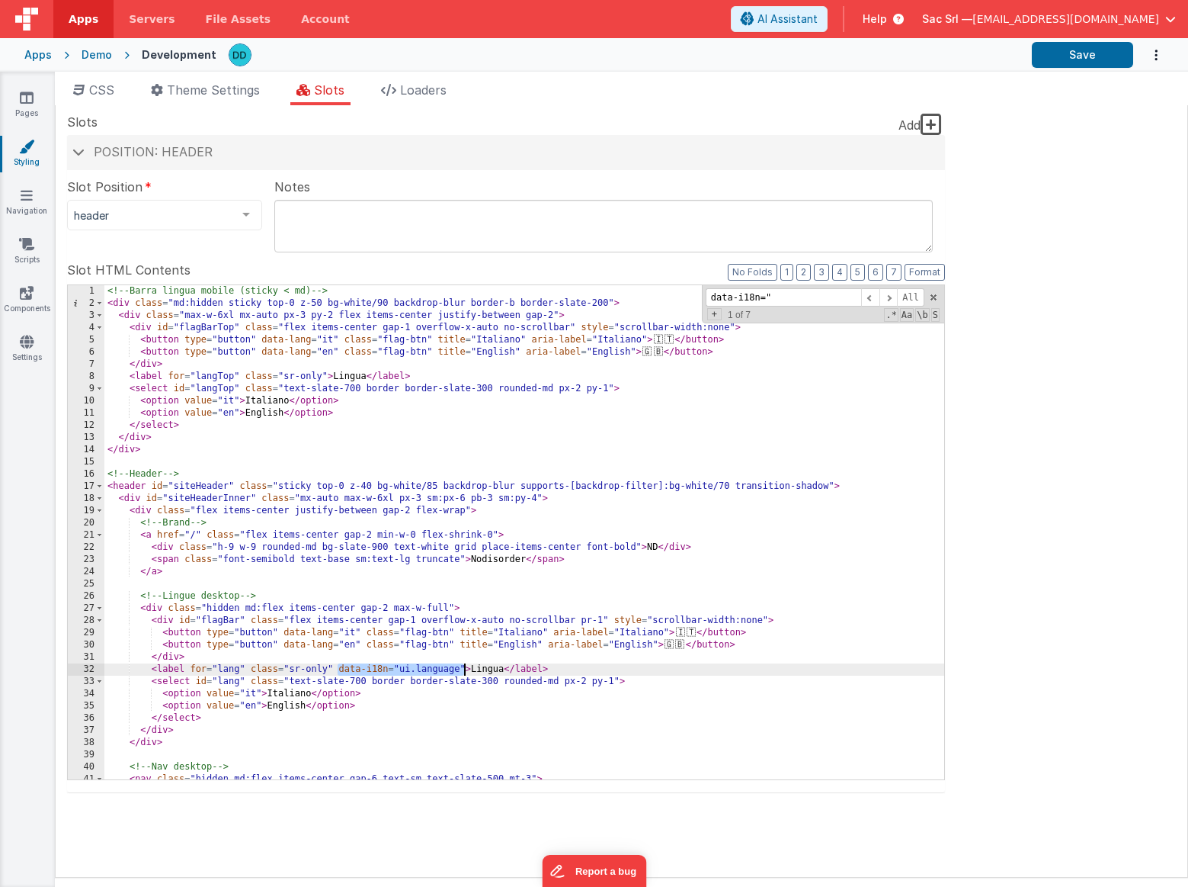
click at [464, 669] on div "<!-- Barra lingua mobile (sticky < md) --> < div class = "md:hidden sticky top-…" at bounding box center [524, 544] width 840 height 518
click at [894, 299] on span at bounding box center [889, 297] width 18 height 19
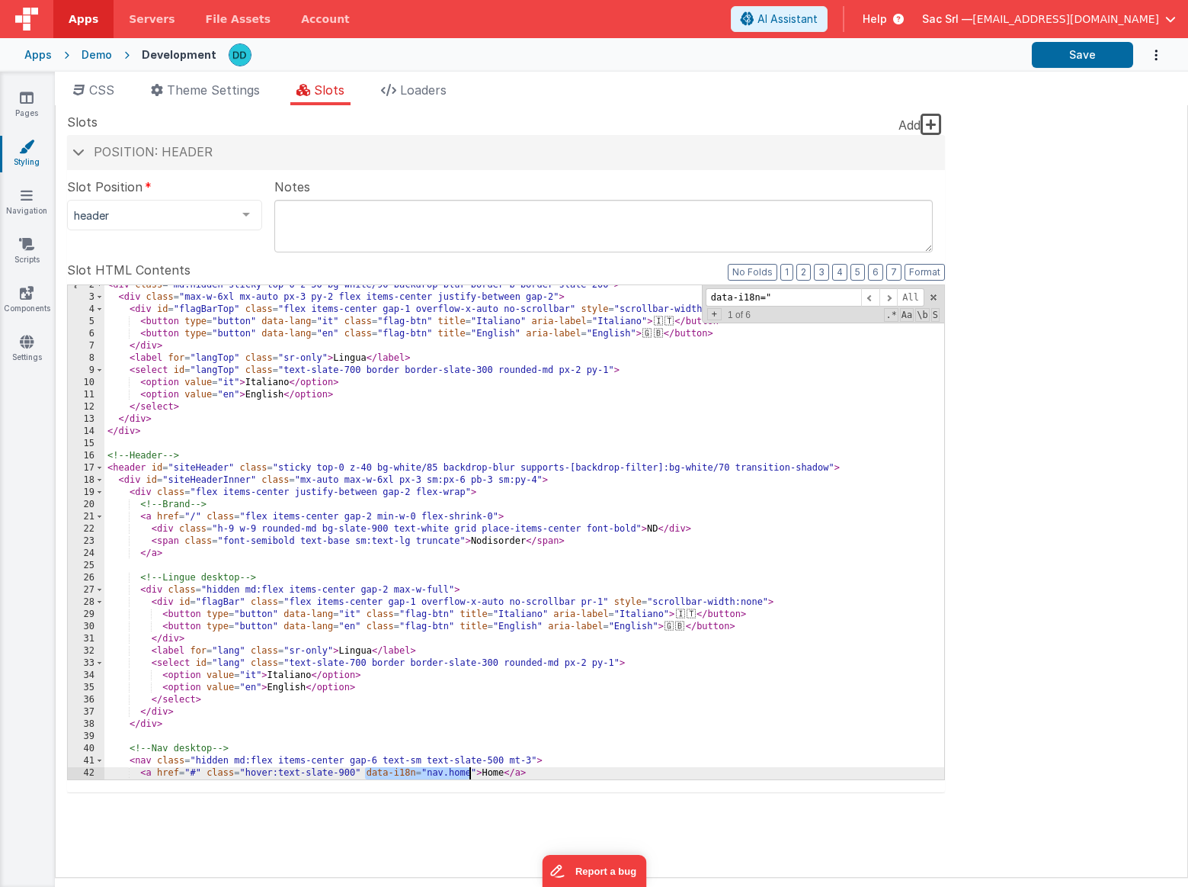
click at [472, 772] on div "< div class = "md:hidden sticky top-0 z-50 bg-white/90 backdrop-blur border-b b…" at bounding box center [524, 538] width 840 height 518
click at [893, 294] on span at bounding box center [889, 297] width 18 height 19
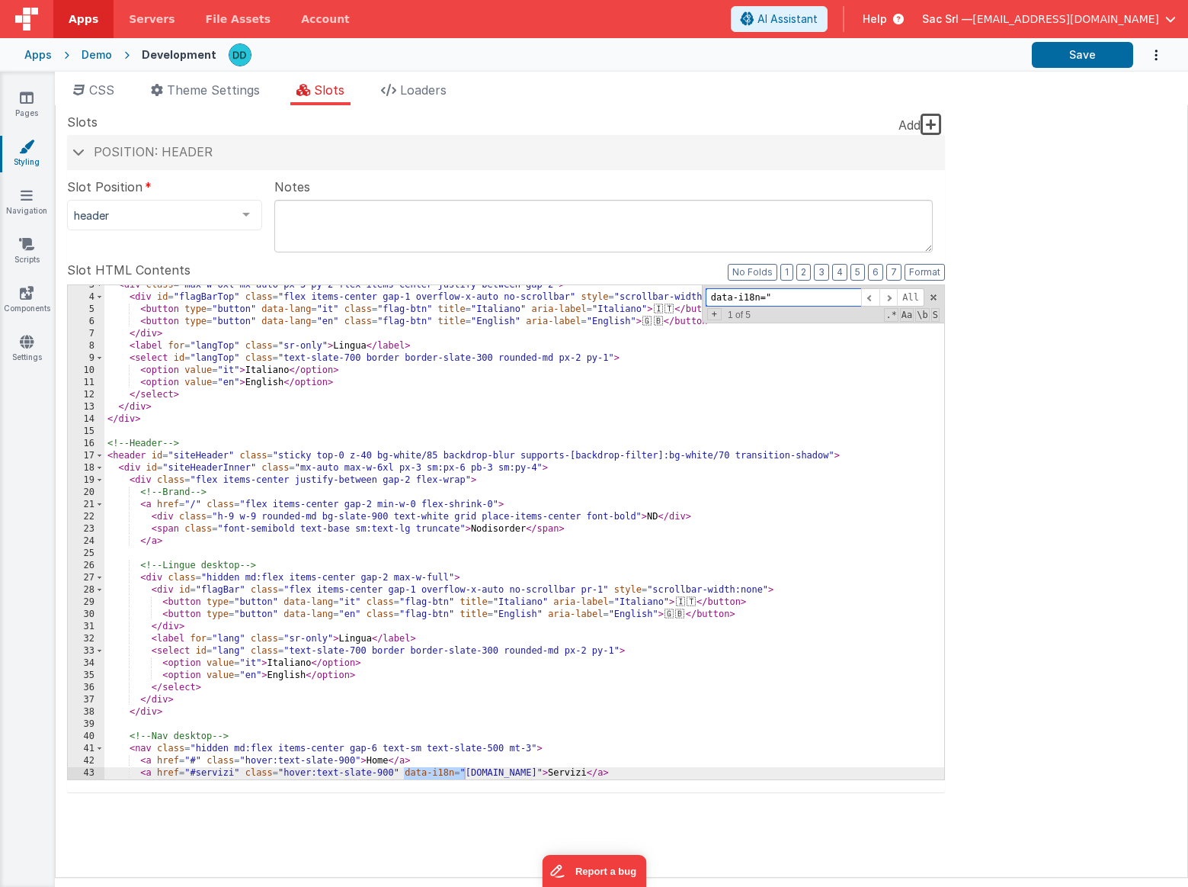
scroll to position [140, 0]
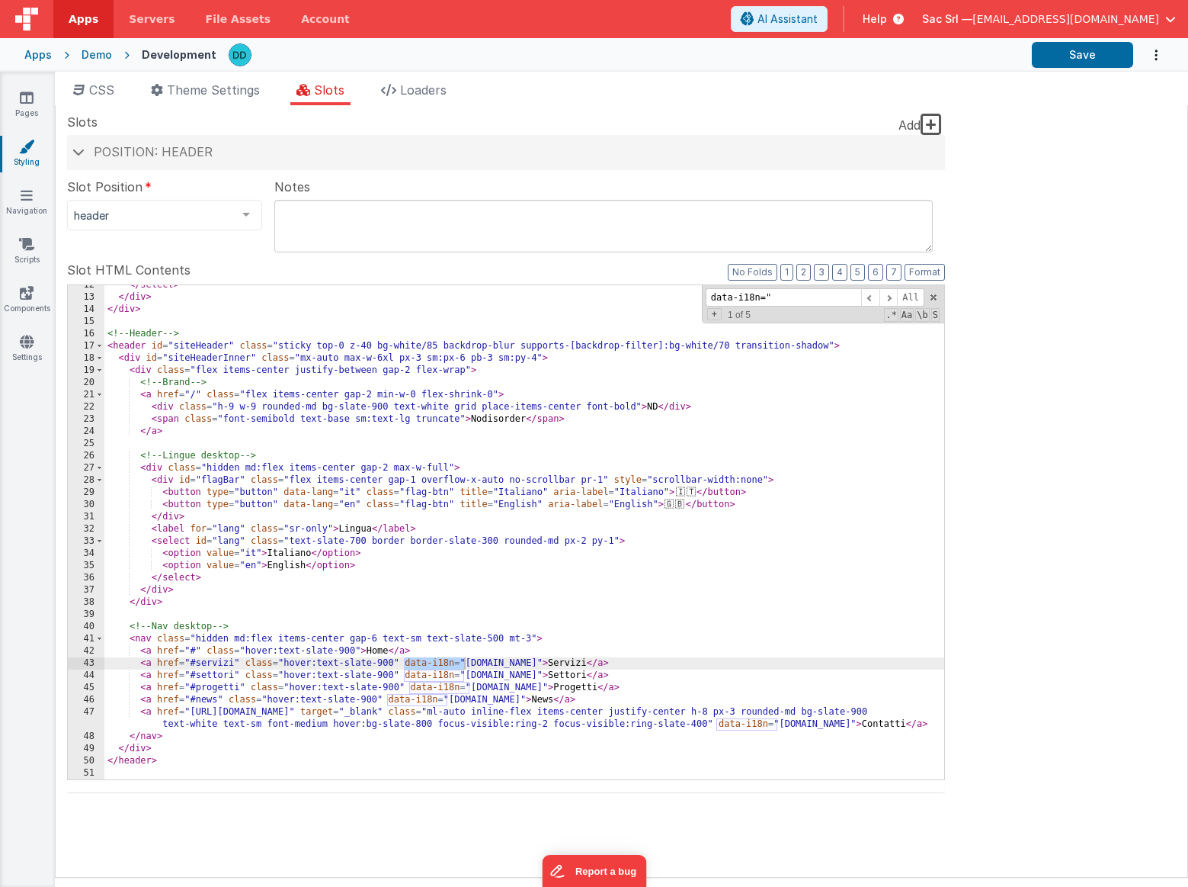
click at [534, 662] on div "</ select > </ div > </ div > <!-- Header --> < header id = "siteHeader" class …" at bounding box center [524, 538] width 840 height 518
click at [406, 674] on div "</ select > </ div > </ div > <!-- Header --> < header id = "siteHeader" class …" at bounding box center [524, 538] width 840 height 518
click at [545, 673] on div "</ select > </ div > </ div > <!-- Header --> < header id = "siteHeader" class …" at bounding box center [524, 538] width 840 height 518
click at [404, 686] on div "</ select > </ div > </ div > <!-- Header --> < header id = "siteHeader" class …" at bounding box center [524, 538] width 840 height 518
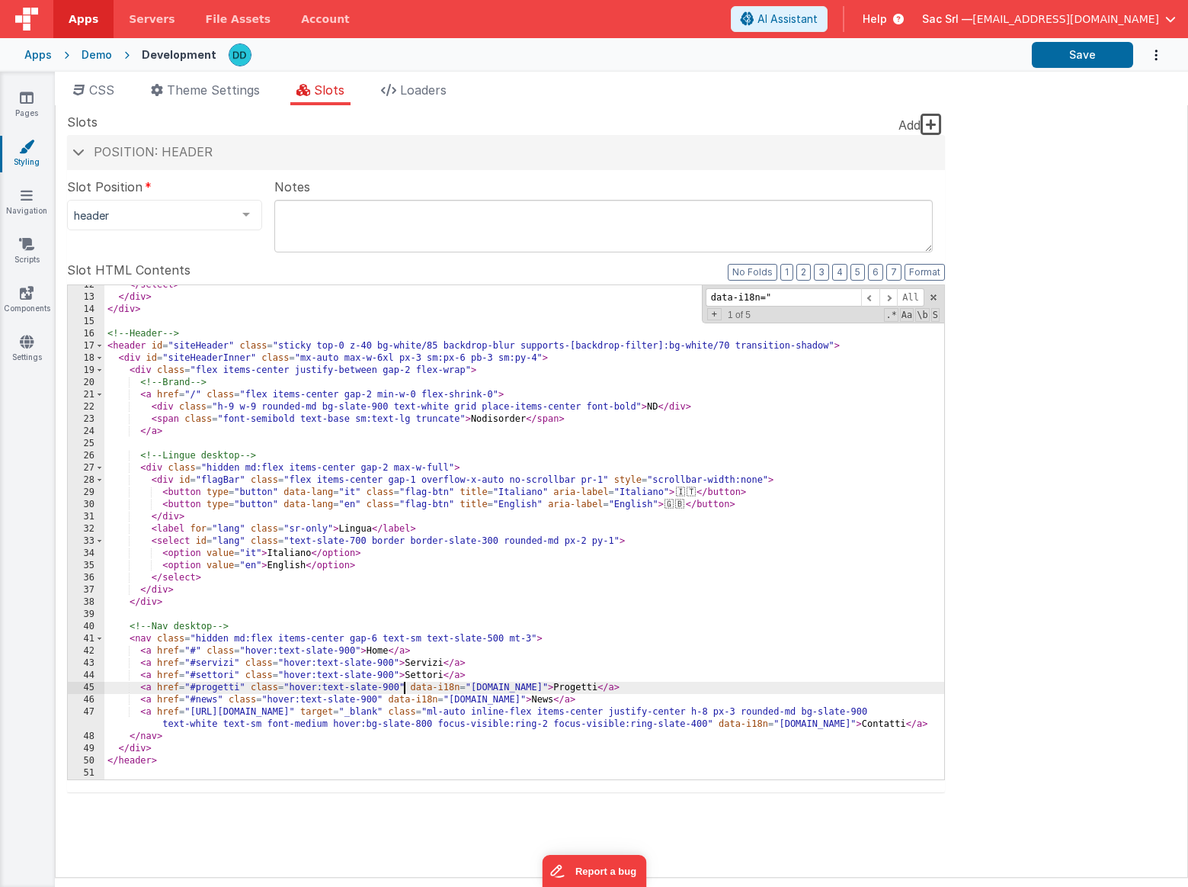
click at [518, 688] on div "</ select > </ div > </ div > <!-- Header --> < header id = "siteHeader" class …" at bounding box center [524, 538] width 840 height 518
click at [381, 699] on div "</ select > </ div > </ div > <!-- Header --> < header id = "siteHeader" class …" at bounding box center [524, 538] width 840 height 518
click at [495, 700] on div "</ select > </ div > </ div > <!-- Header --> < header id = "siteHeader" class …" at bounding box center [524, 538] width 840 height 518
click at [887, 297] on span at bounding box center [889, 297] width 18 height 19
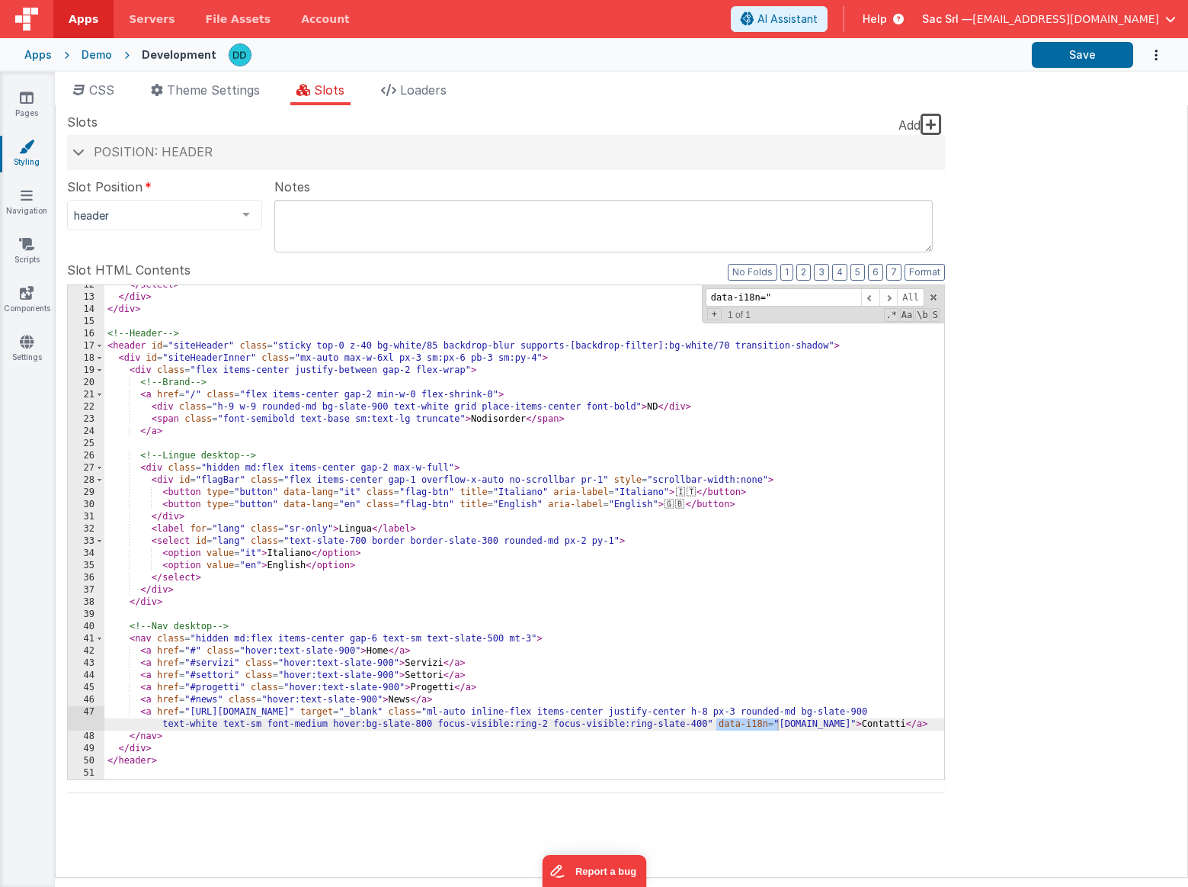
click at [713, 726] on div "</ select > </ div > </ div > <!-- Header --> < header id = "siteHeader" class …" at bounding box center [524, 538] width 840 height 518
click at [843, 720] on div "</ select > </ div > </ div > <!-- Header --> < header id = "siteHeader" class …" at bounding box center [524, 538] width 840 height 518
click at [887, 300] on span at bounding box center [889, 297] width 18 height 19
click at [869, 300] on span at bounding box center [870, 297] width 18 height 19
click at [930, 298] on span at bounding box center [933, 297] width 11 height 11
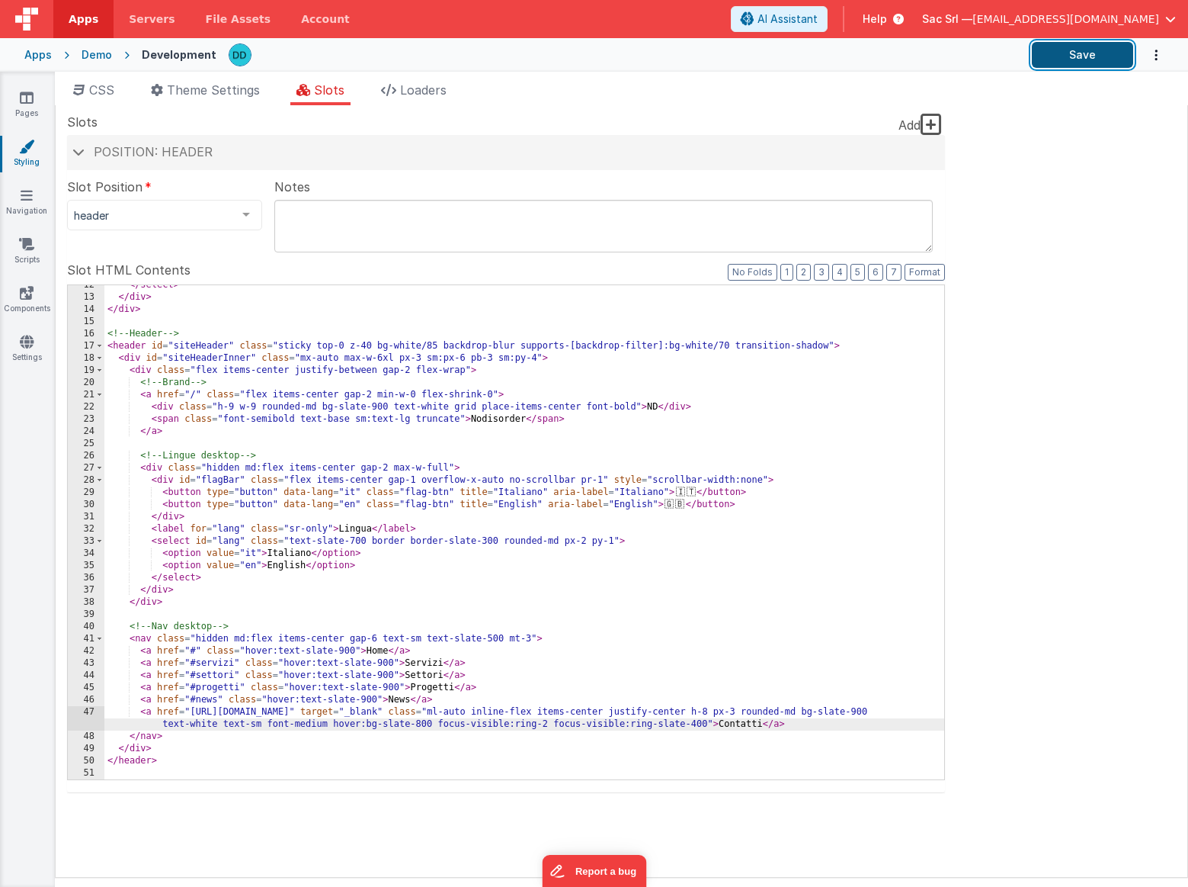
click at [1077, 59] on button "Save" at bounding box center [1082, 55] width 101 height 26
click at [183, 91] on span "Theme Settings" at bounding box center [213, 89] width 93 height 15
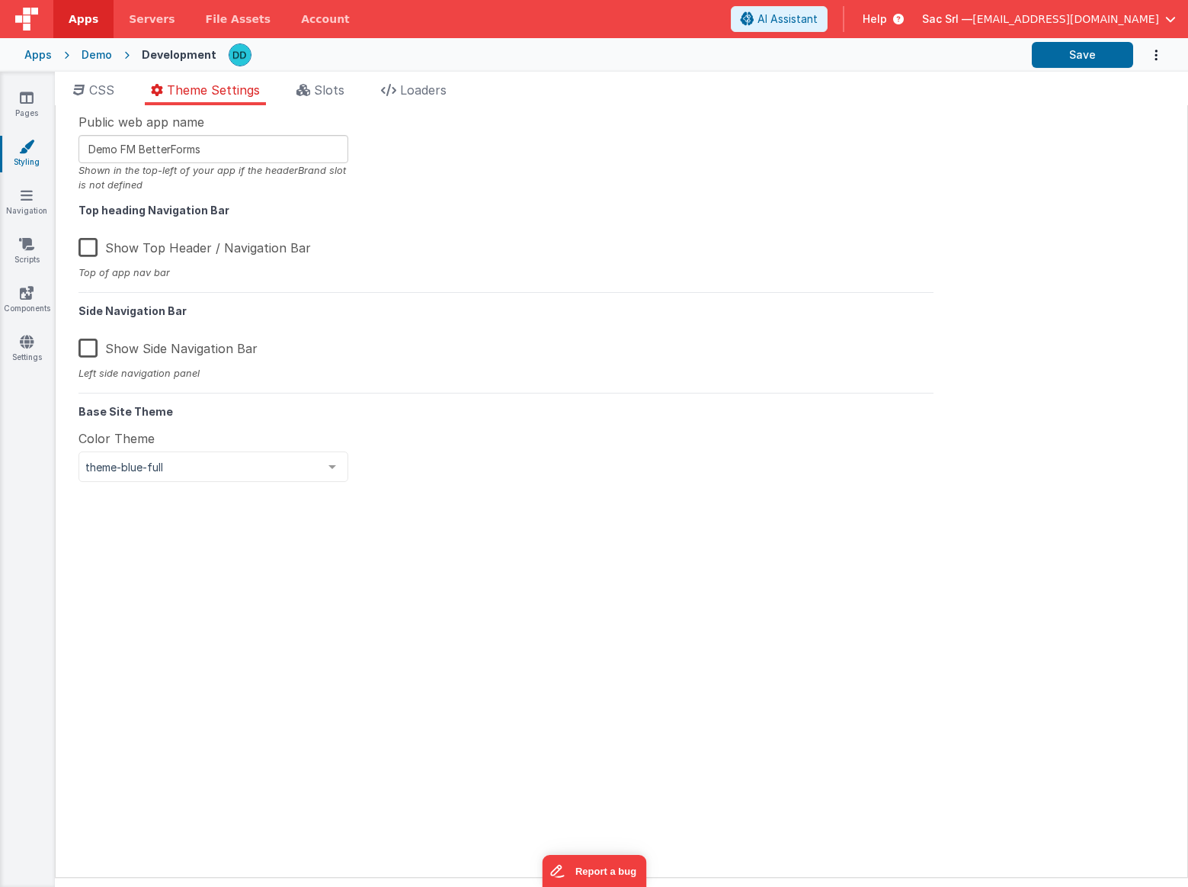
click at [98, 251] on label "Show Top Header / Navigation Bar" at bounding box center [195, 245] width 232 height 33
click at [0, 0] on input "Show Top Header / Navigation Bar" at bounding box center [0, 0] width 0 height 0
click at [1077, 59] on button "Save" at bounding box center [1082, 55] width 101 height 26
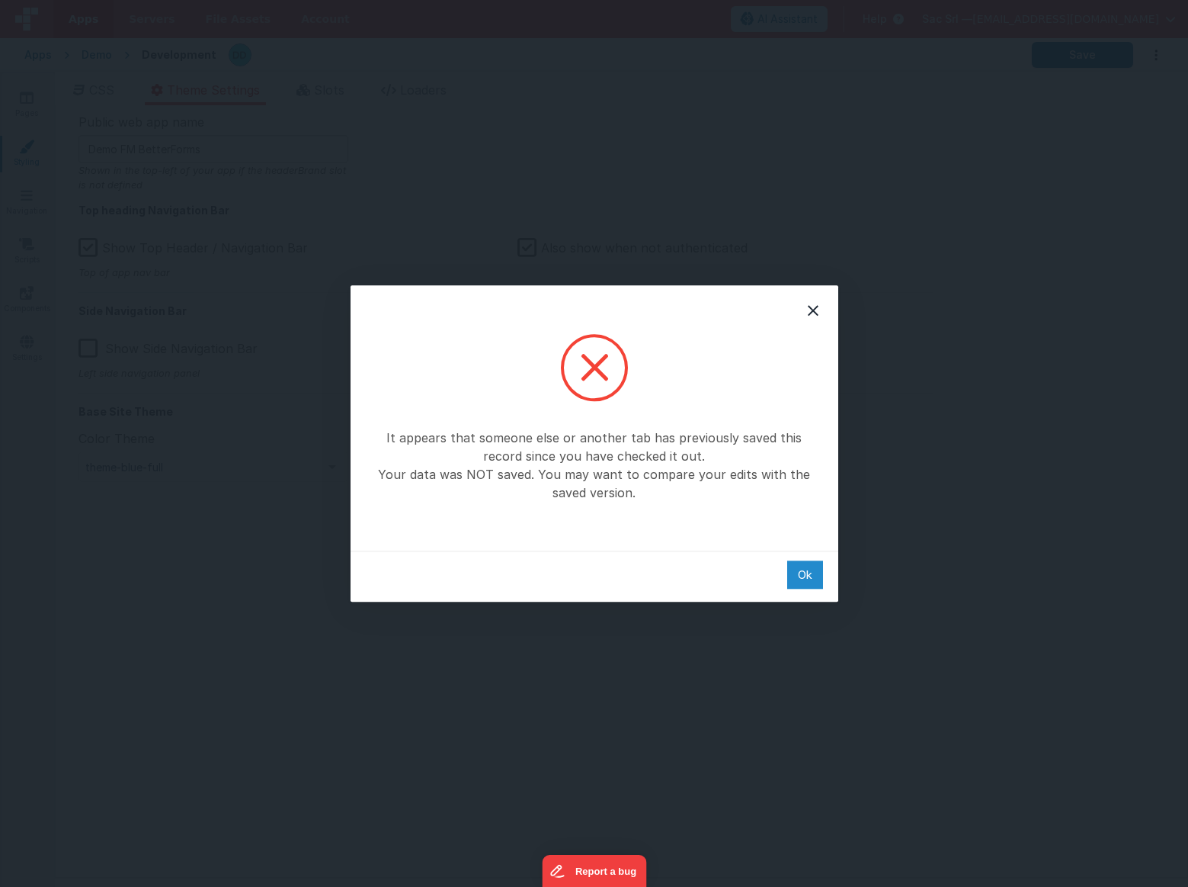
click at [794, 576] on div "Ok" at bounding box center [805, 574] width 36 height 28
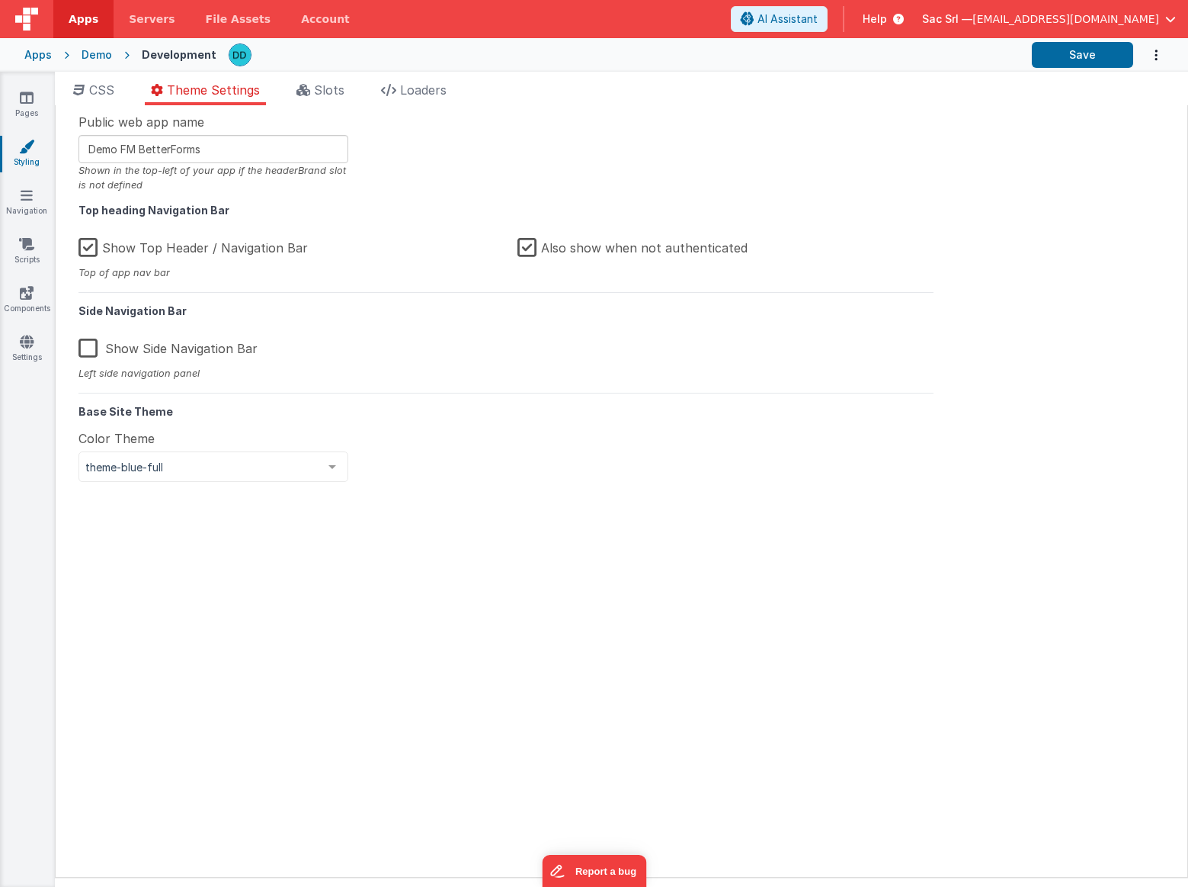
click at [552, 403] on h5 "Base Site Theme" at bounding box center [506, 405] width 855 height 24
click at [1088, 57] on button "Save" at bounding box center [1082, 55] width 101 height 26
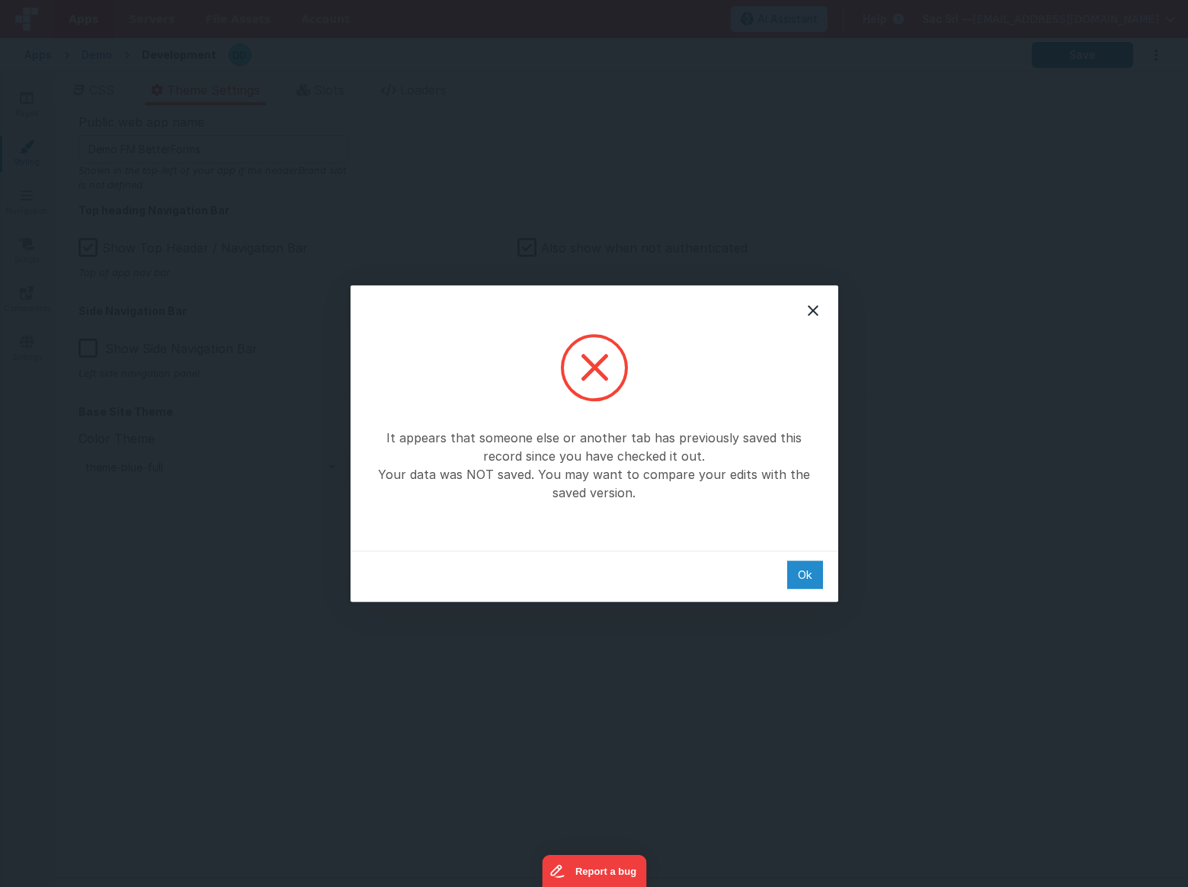
click at [813, 573] on div "Ok" at bounding box center [805, 574] width 36 height 28
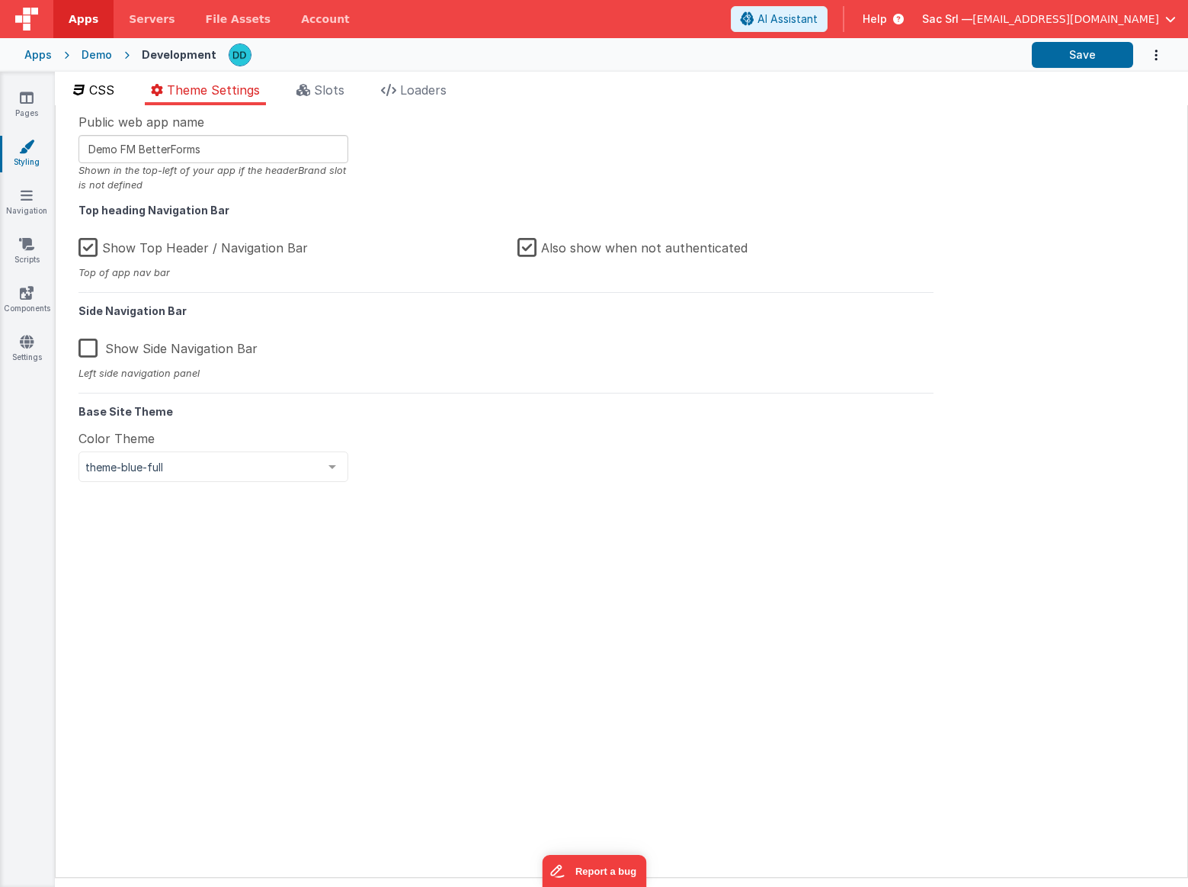
drag, startPoint x: 468, startPoint y: 333, endPoint x: 101, endPoint y: 95, distance: 437.0
click at [101, 95] on div "CSS Theme Settings Slots Loaders Site CSS Format 7 6 5 4 3 2 1 No Folds 1 XXXXX…" at bounding box center [622, 479] width 1134 height 797
click at [101, 95] on span "CSS" at bounding box center [101, 89] width 25 height 15
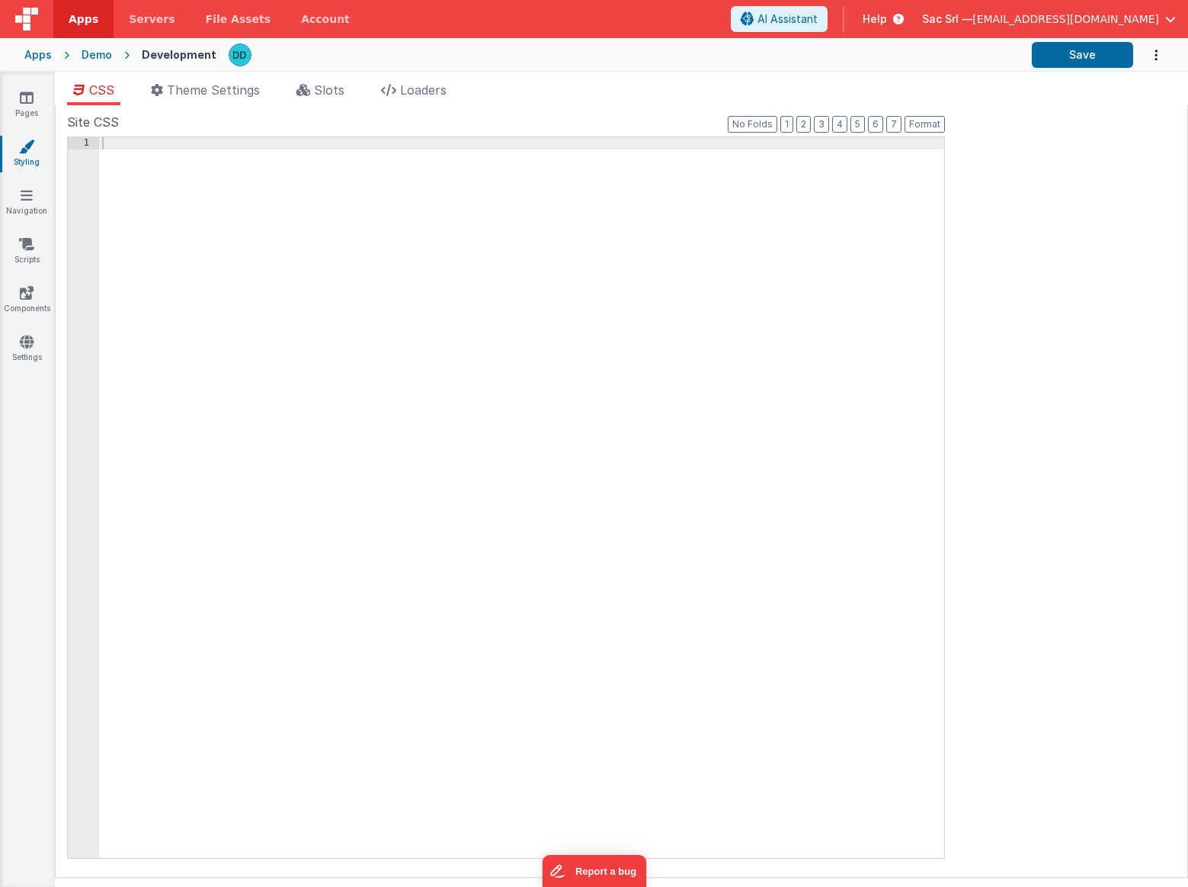
click at [41, 166] on link "Styling" at bounding box center [26, 154] width 55 height 30
click at [30, 108] on link "Pages" at bounding box center [26, 105] width 55 height 30
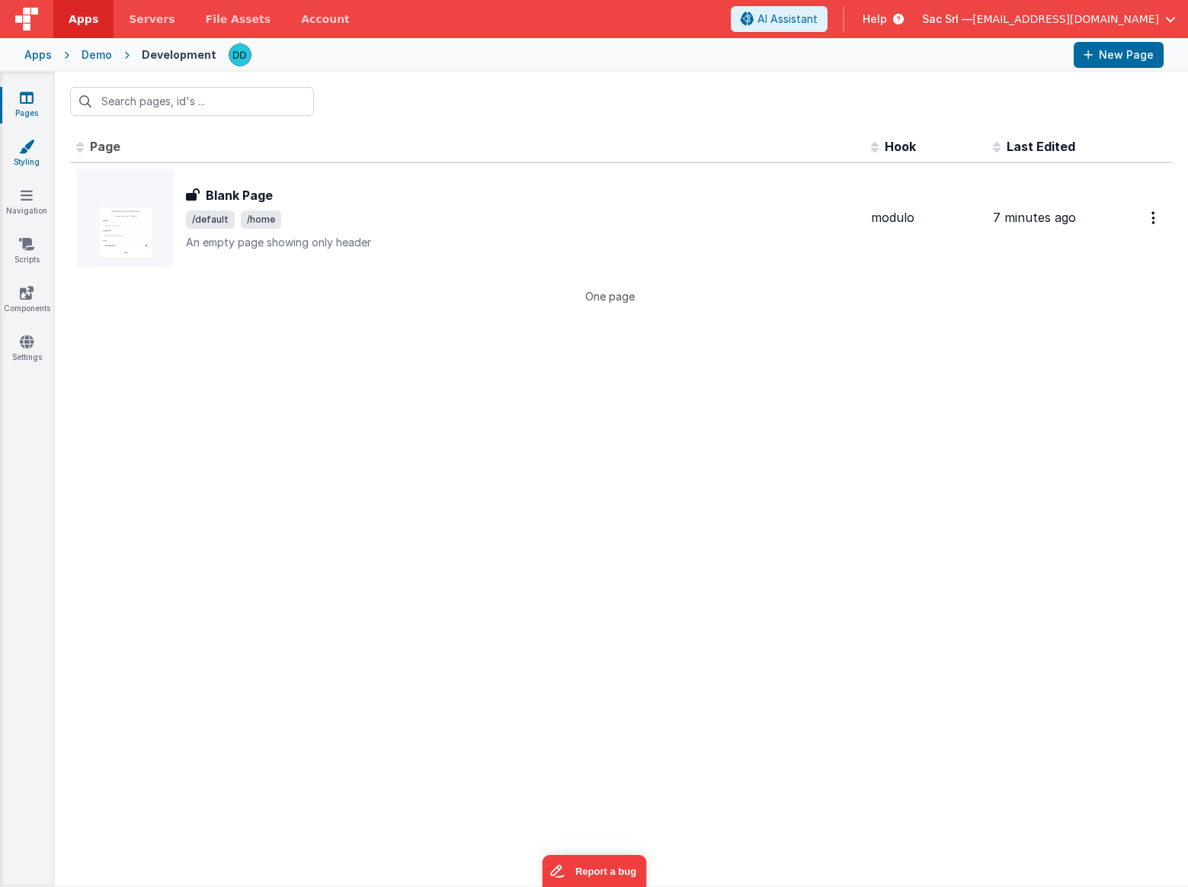
click at [33, 150] on icon at bounding box center [26, 146] width 15 height 15
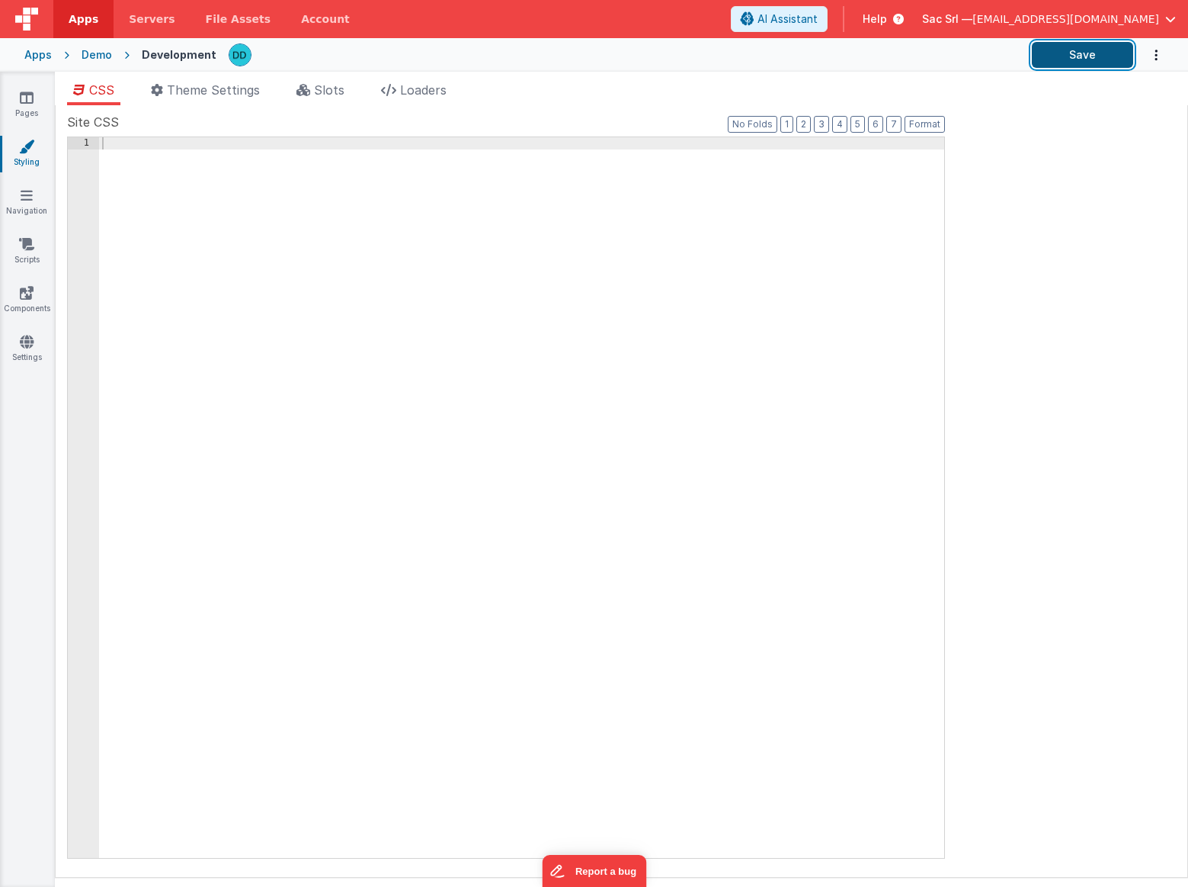
click at [1095, 57] on button "Save" at bounding box center [1082, 55] width 101 height 26
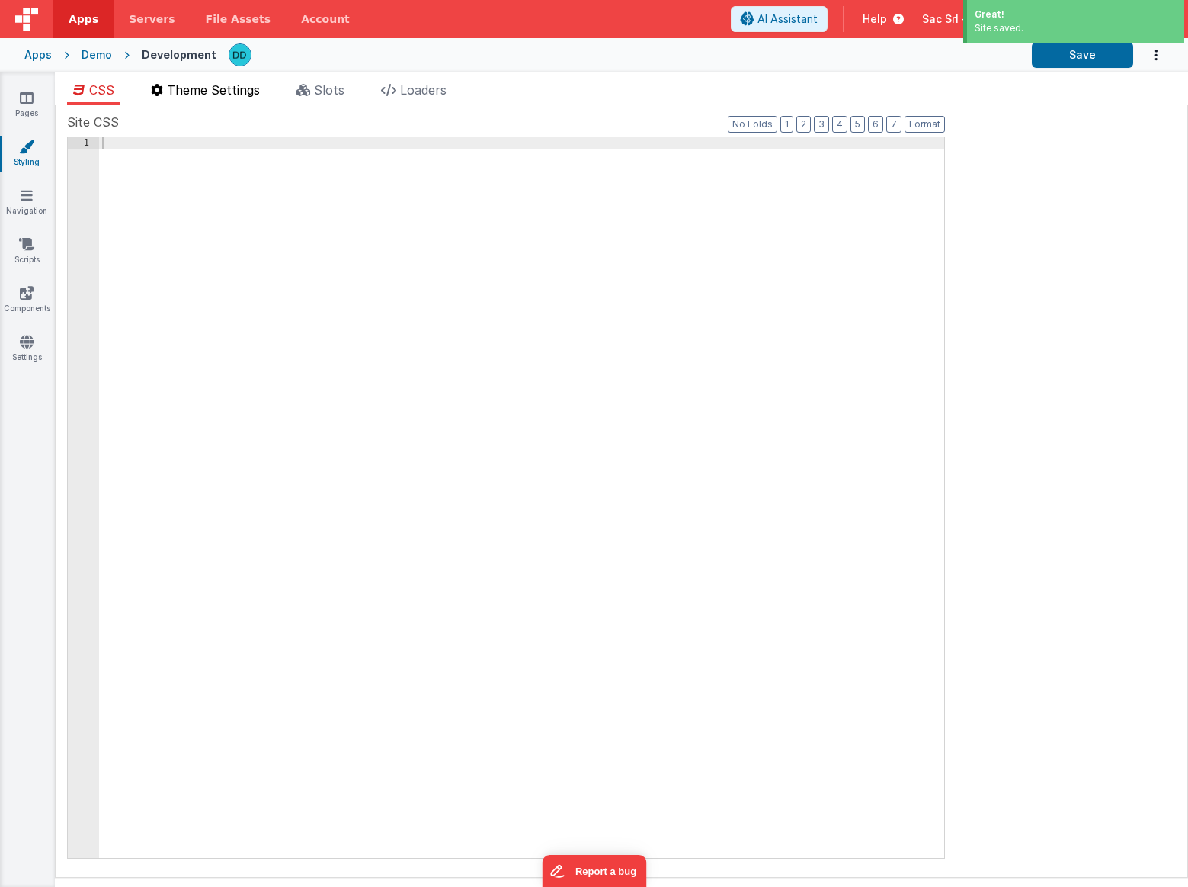
click at [215, 91] on span "Theme Settings" at bounding box center [213, 89] width 93 height 15
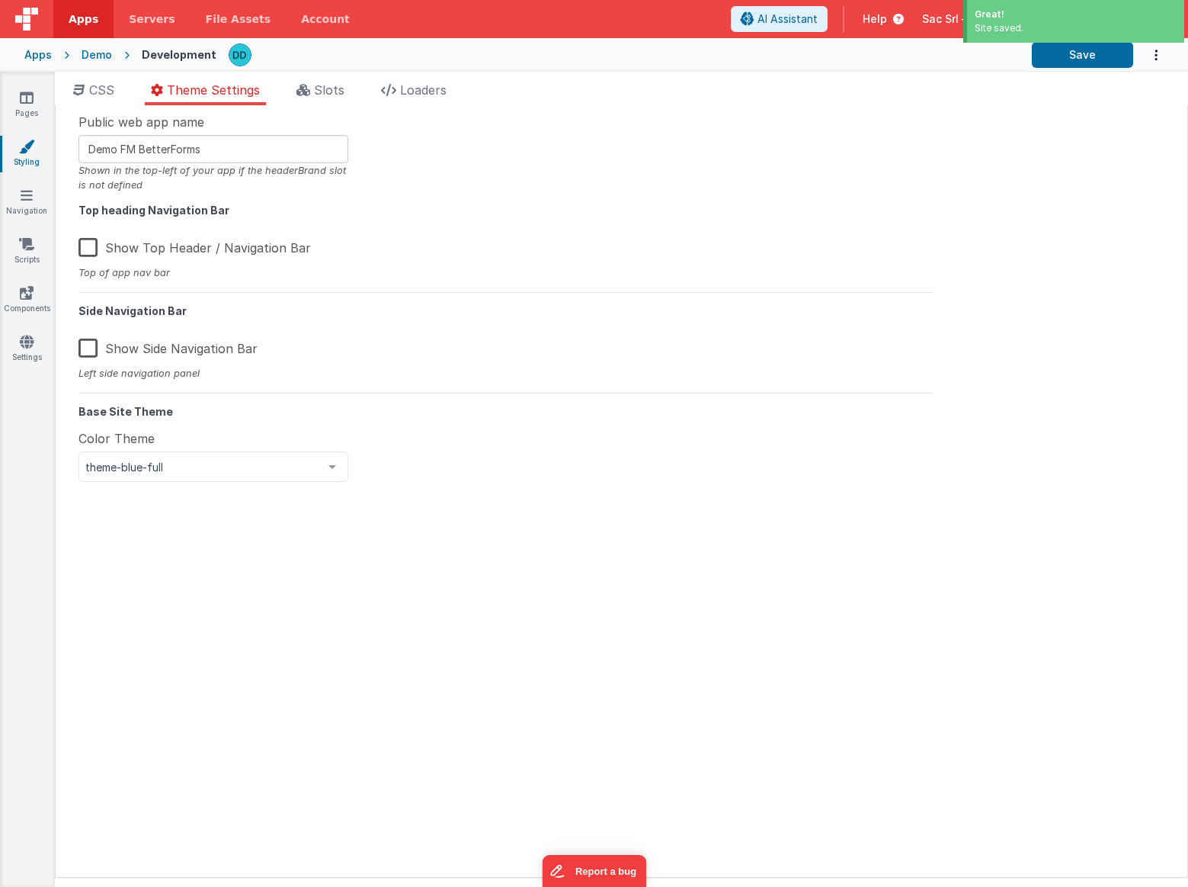
click at [89, 247] on label "Show Top Header / Navigation Bar" at bounding box center [195, 245] width 232 height 33
click at [0, 0] on input "Show Top Header / Navigation Bar" at bounding box center [0, 0] width 0 height 0
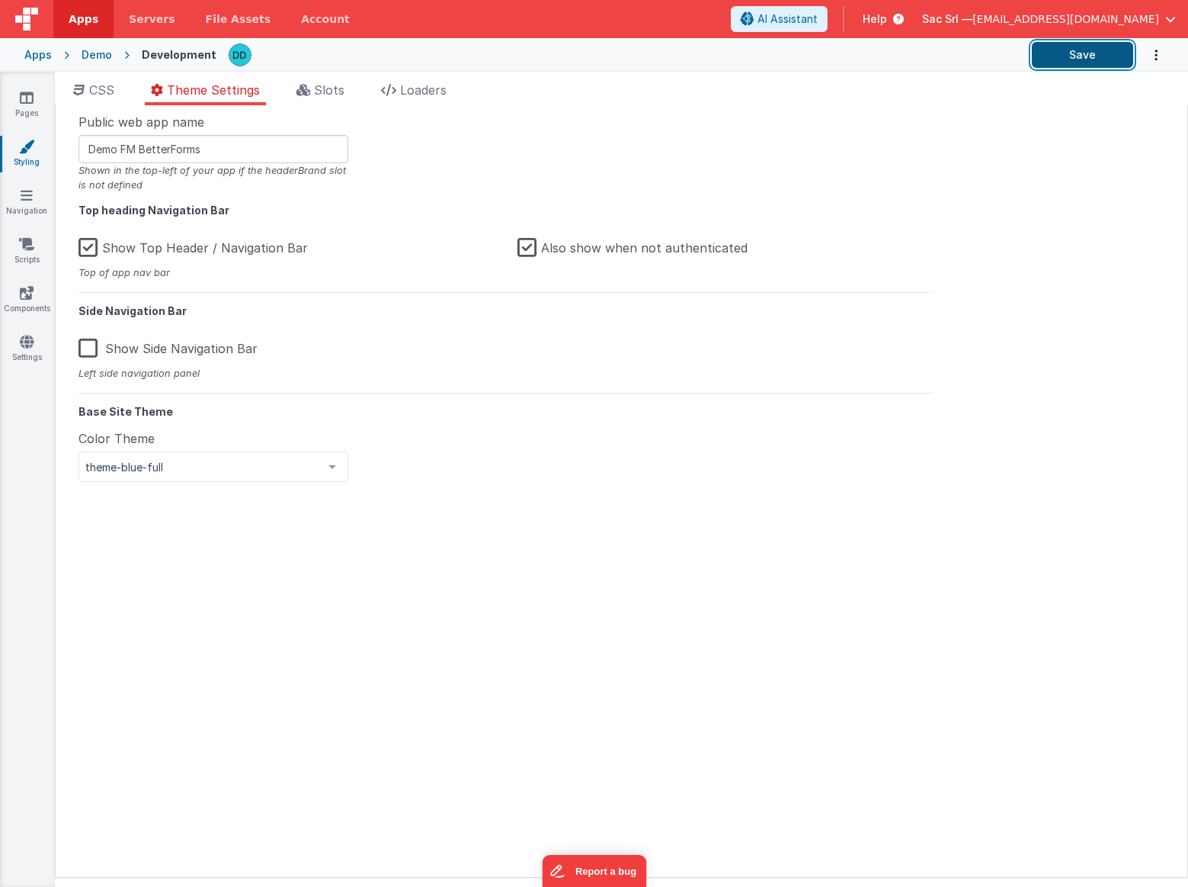
click at [1076, 59] on button "Save" at bounding box center [1082, 55] width 101 height 26
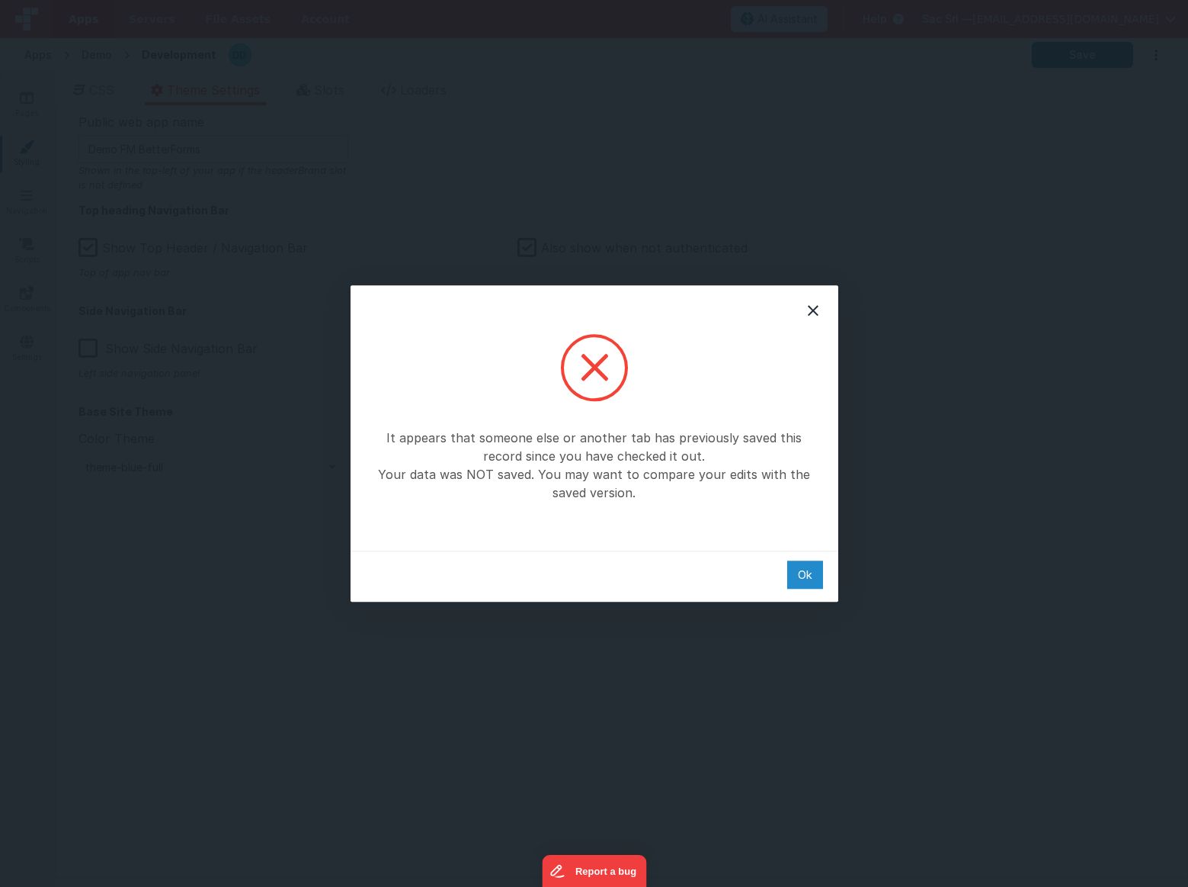
click at [809, 576] on div "Ok" at bounding box center [805, 574] width 36 height 28
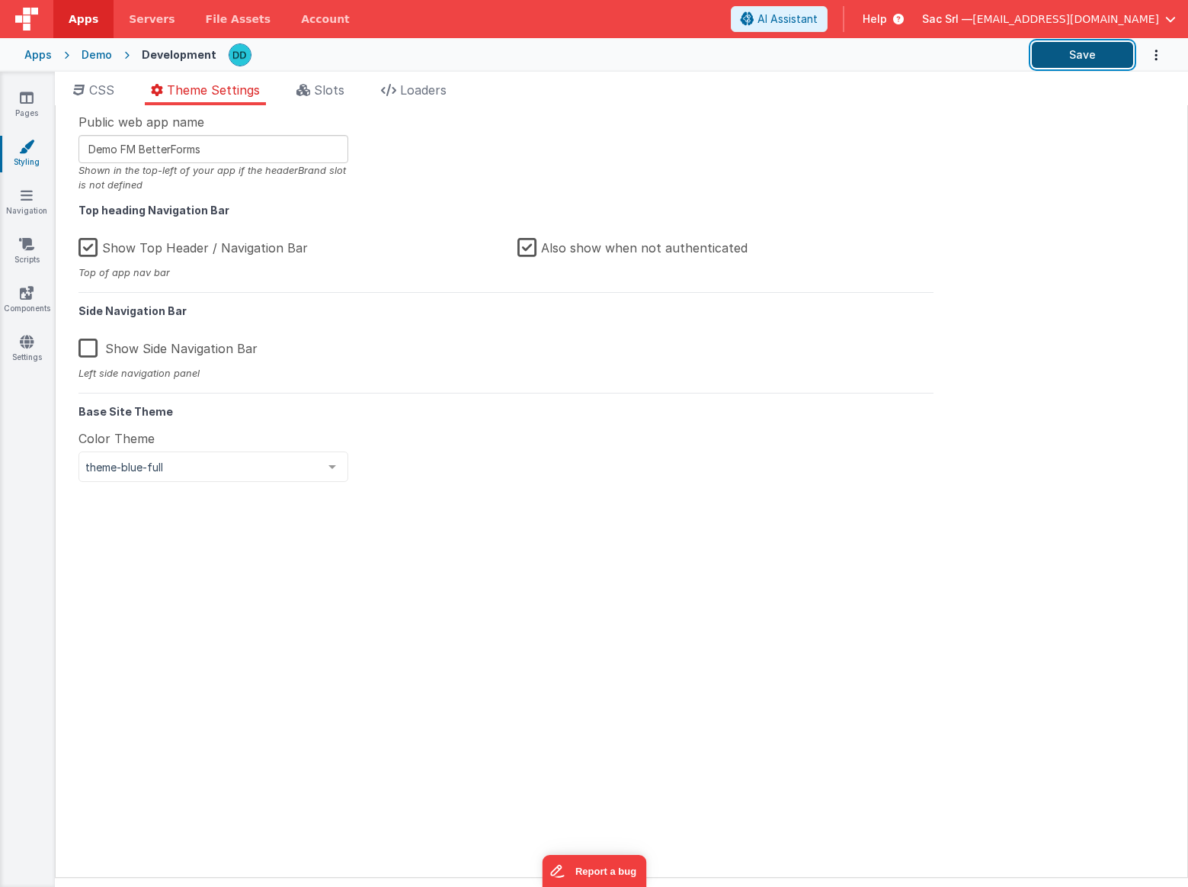
click at [1071, 50] on button "Save" at bounding box center [1082, 55] width 101 height 26
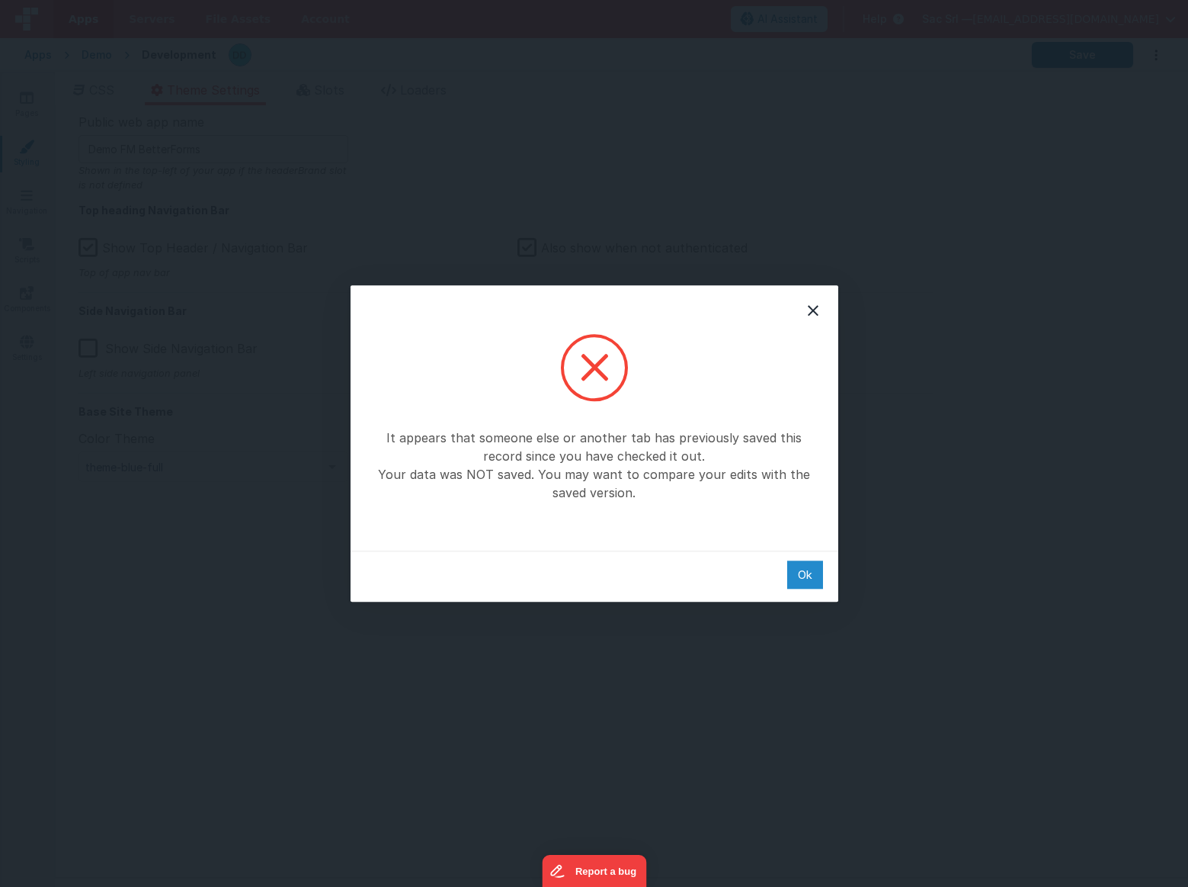
click at [807, 573] on div "Ok" at bounding box center [805, 574] width 36 height 28
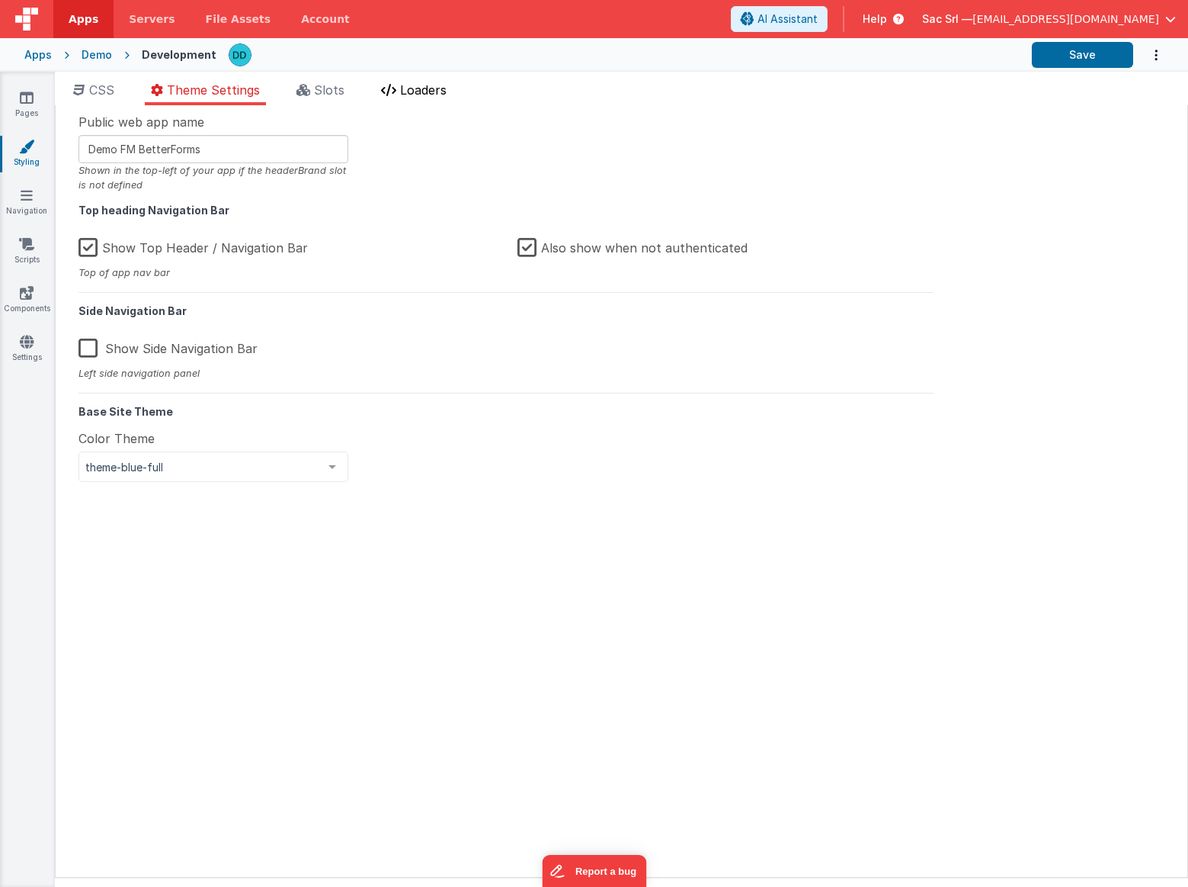
click at [409, 88] on span "Loaders" at bounding box center [423, 89] width 46 height 15
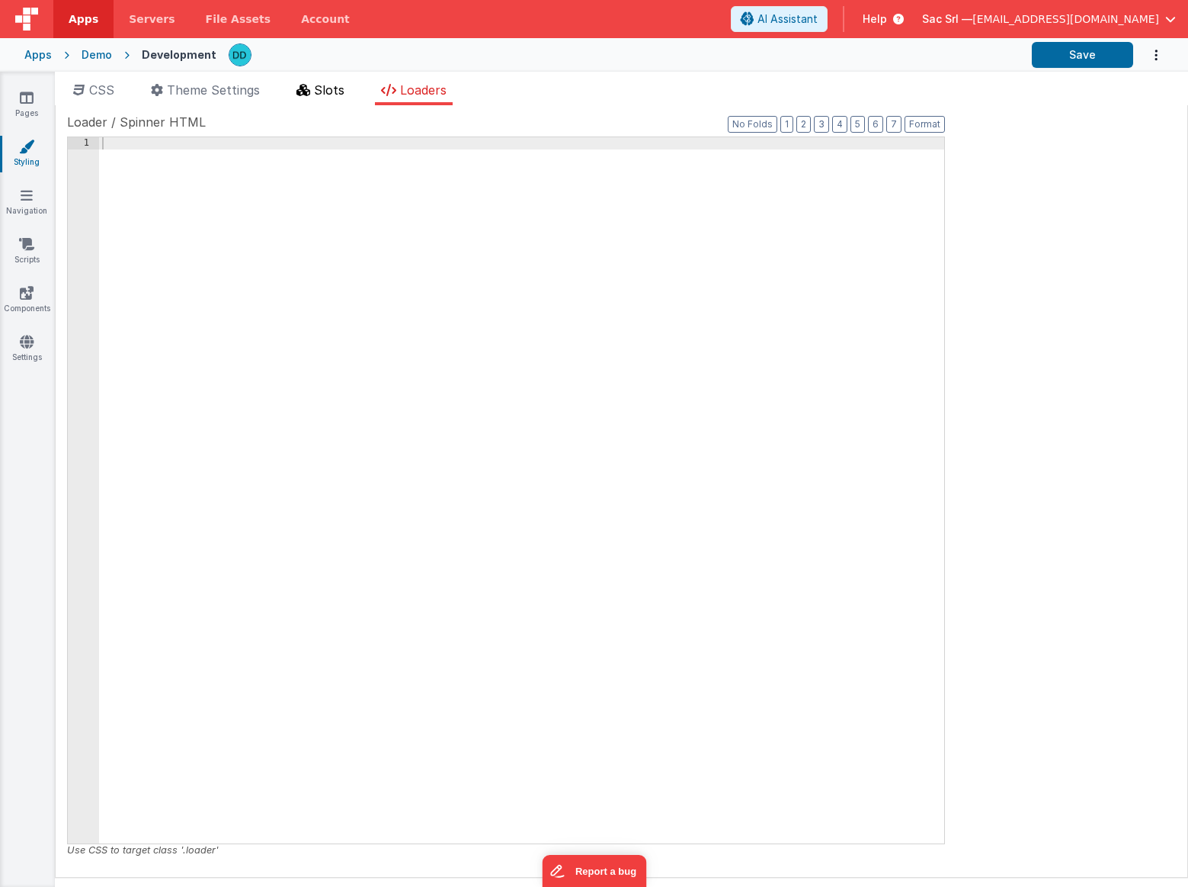
click at [338, 85] on span "Slots" at bounding box center [329, 89] width 30 height 15
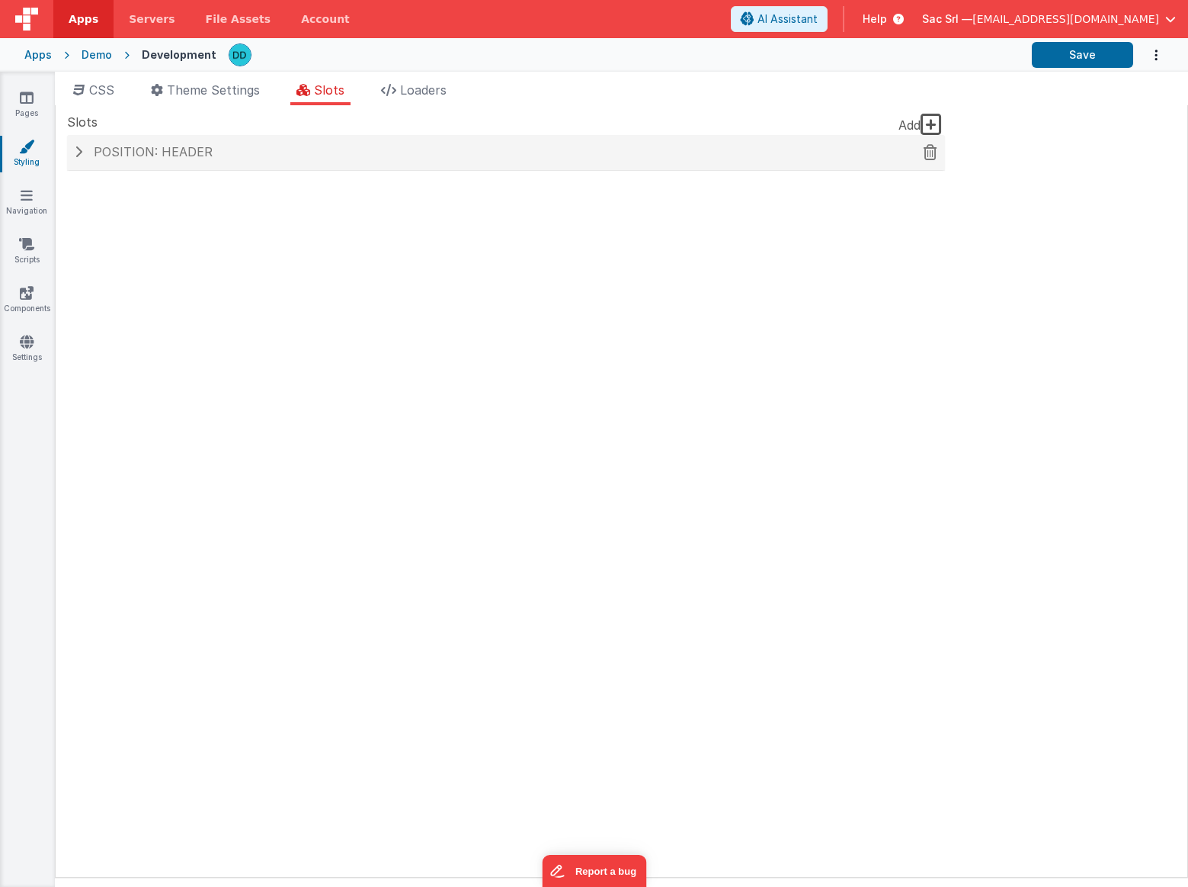
click at [85, 146] on h4 "Position: header" at bounding box center [506, 153] width 863 height 14
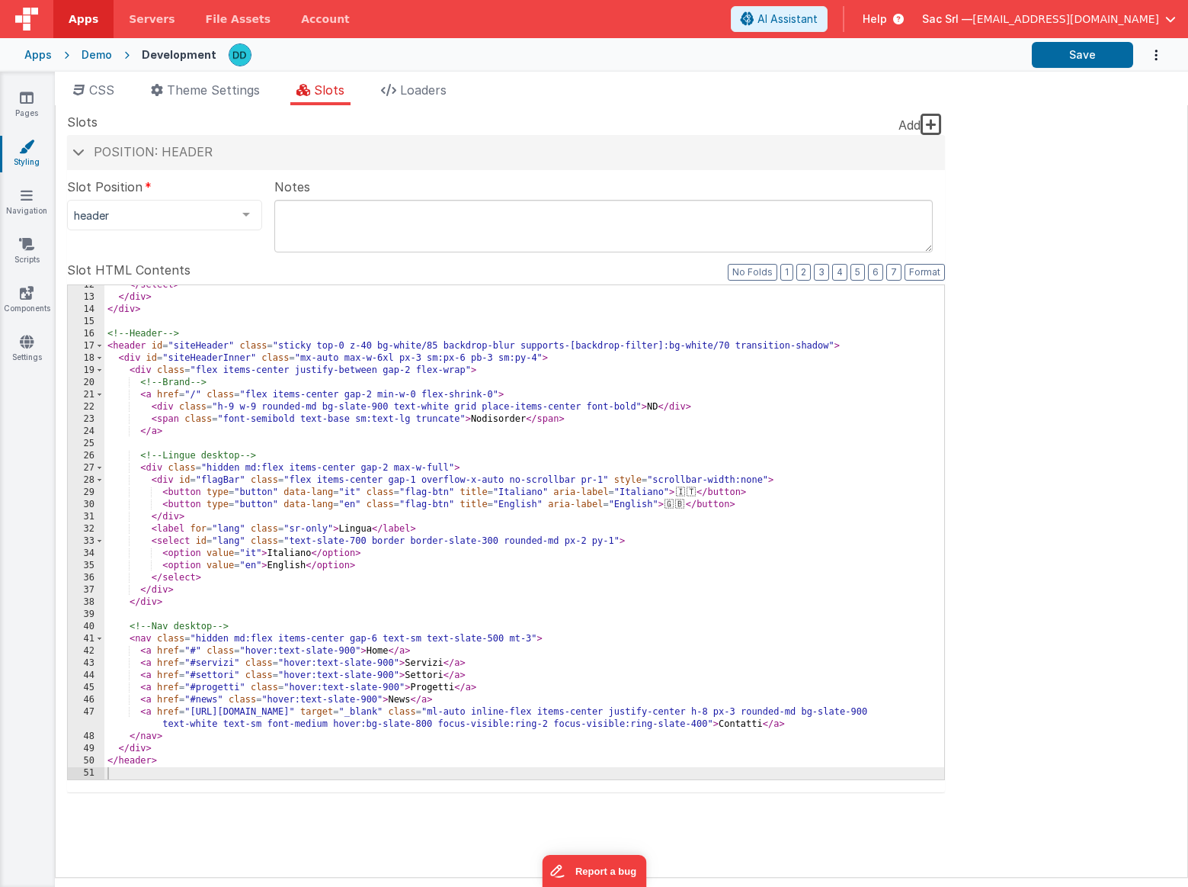
scroll to position [140, 0]
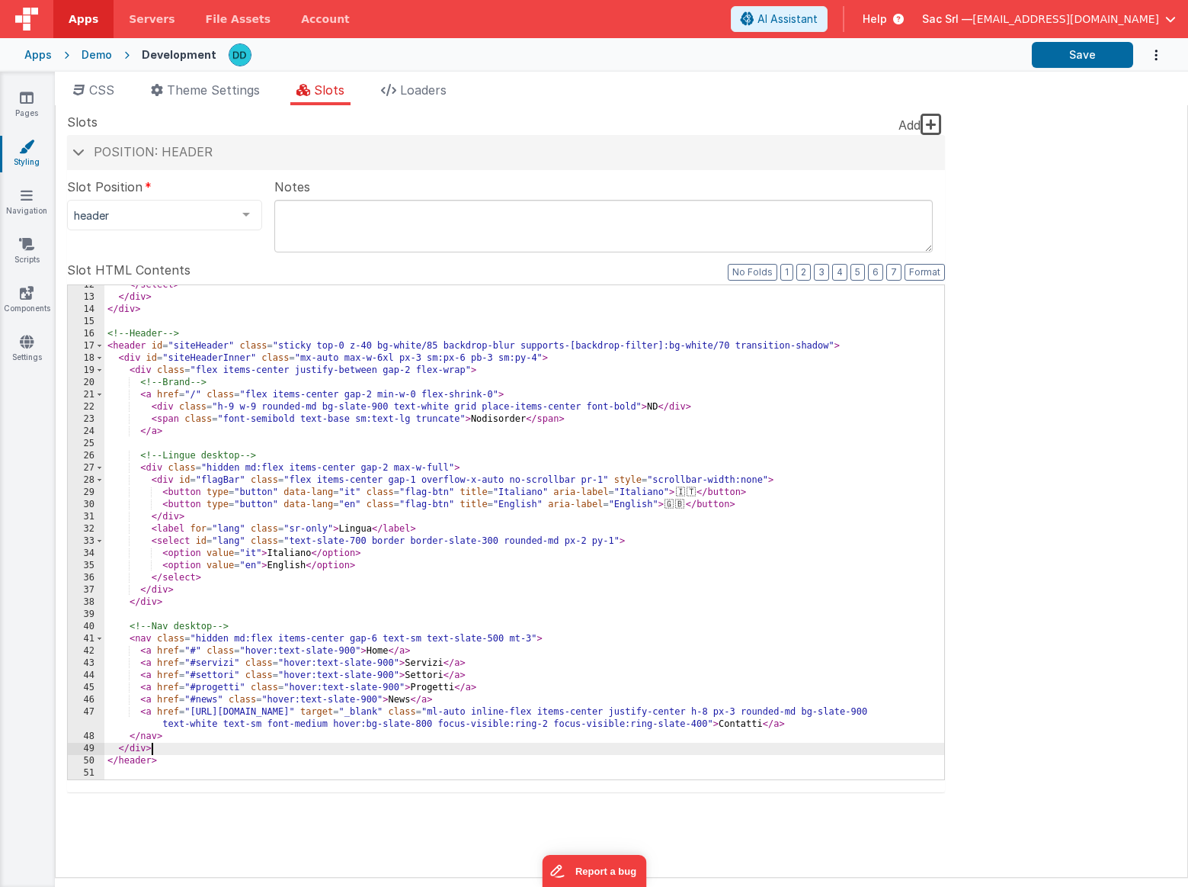
click at [178, 751] on div "</ select > </ div > </ div > <!-- Header --> < header id = "siteHeader" class …" at bounding box center [524, 538] width 840 height 518
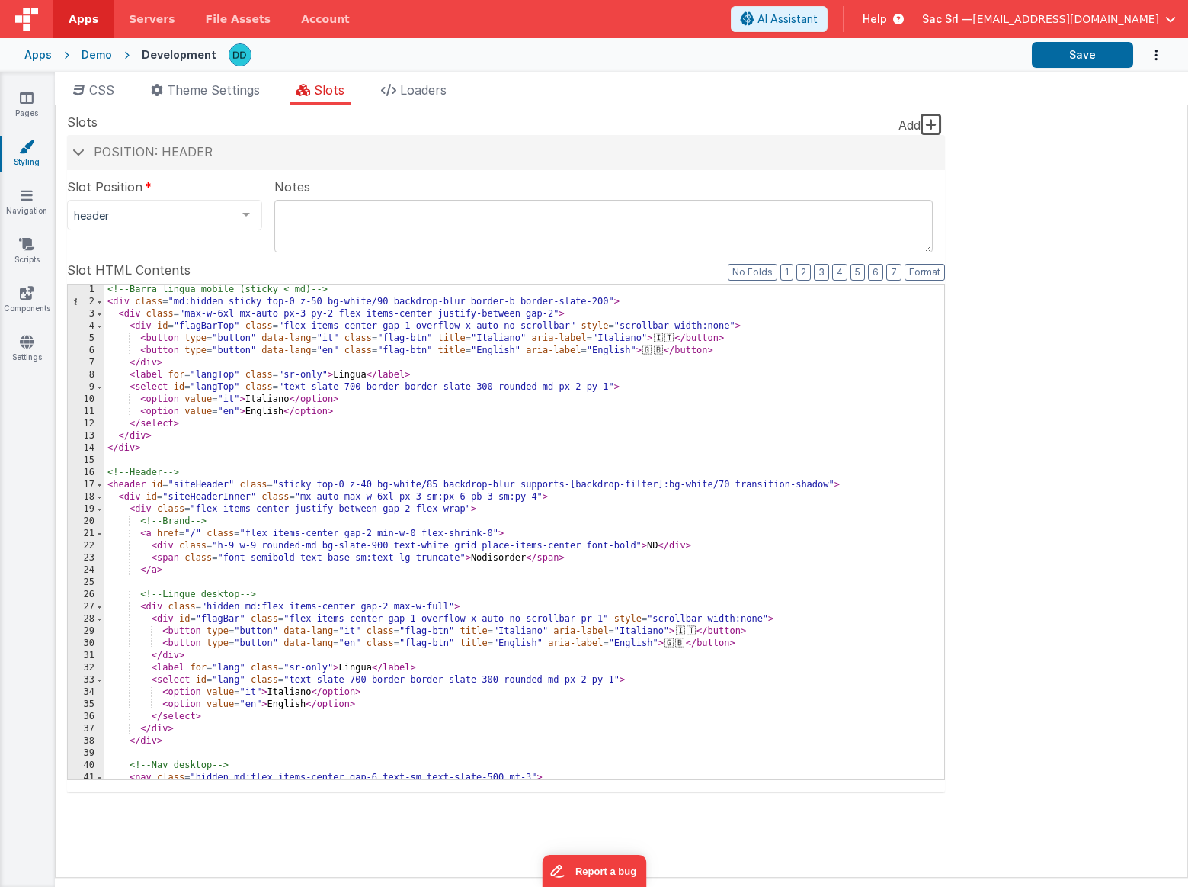
scroll to position [1, 0]
click at [209, 95] on span "Theme Settings" at bounding box center [213, 89] width 93 height 15
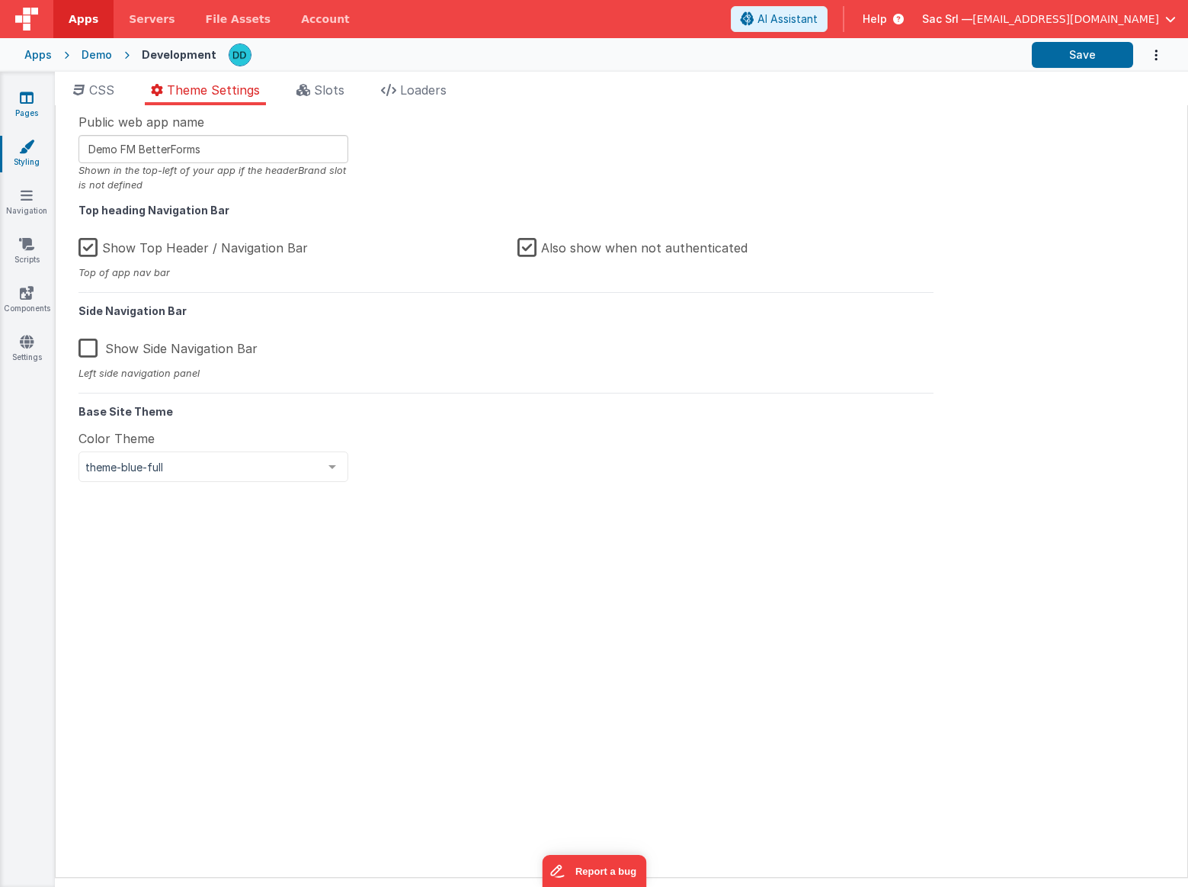
click at [36, 110] on link "Pages" at bounding box center [26, 105] width 55 height 30
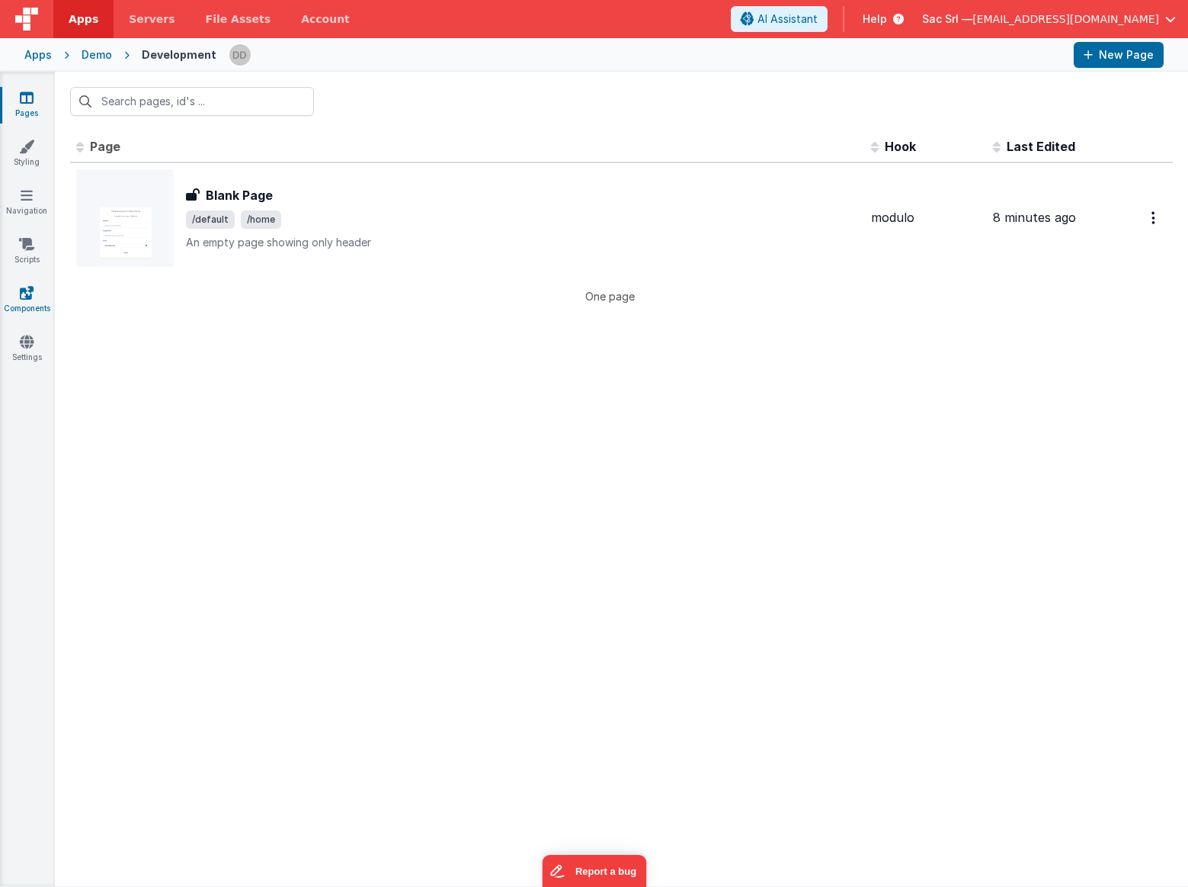
click at [28, 298] on icon at bounding box center [27, 292] width 14 height 15
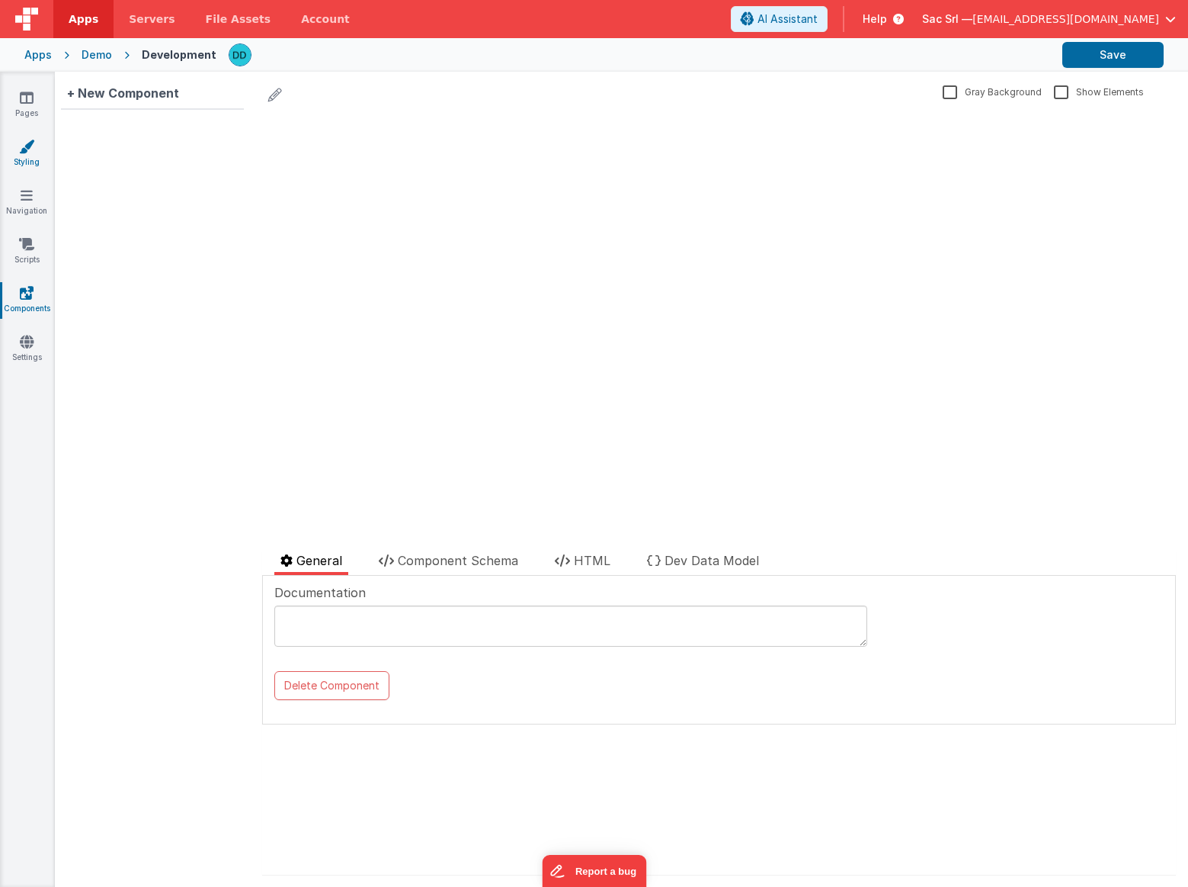
click at [31, 144] on icon at bounding box center [26, 146] width 15 height 15
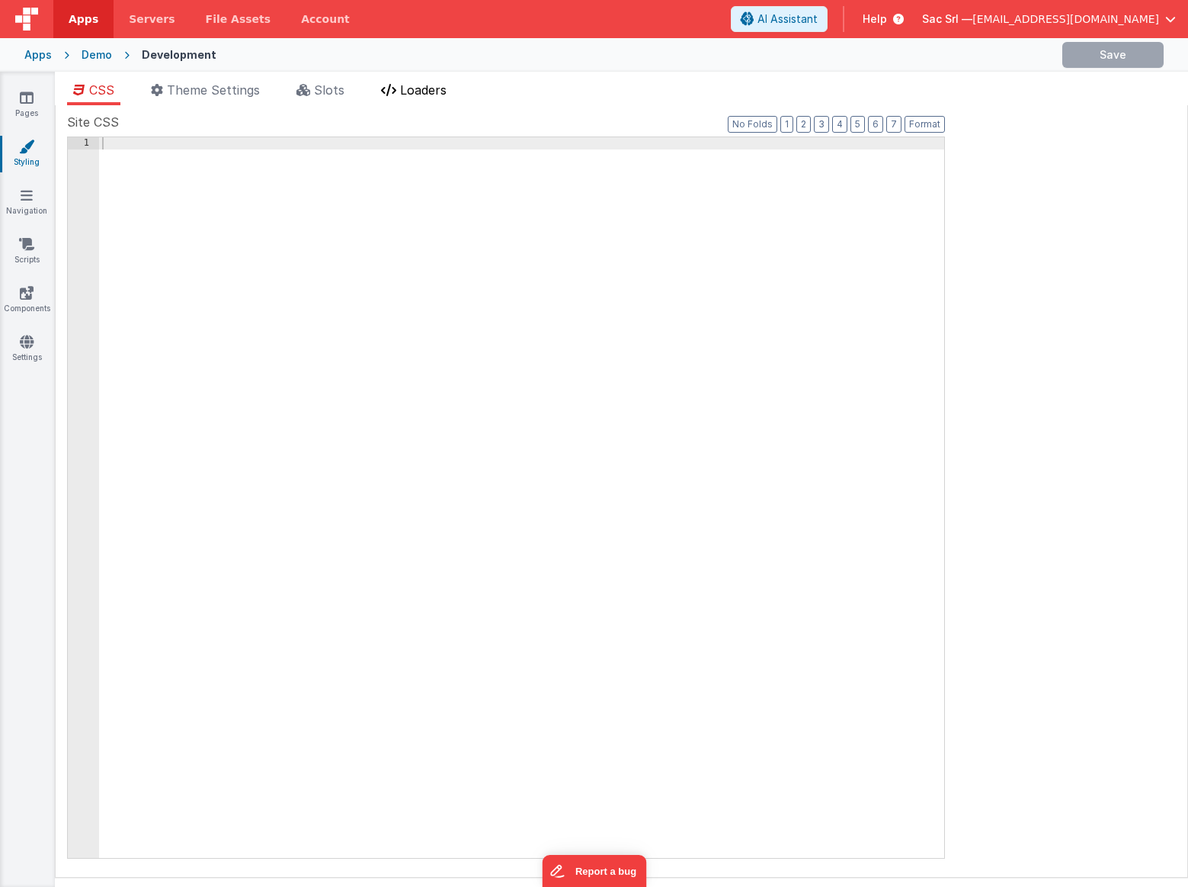
click at [421, 84] on span "Loaders" at bounding box center [423, 89] width 46 height 15
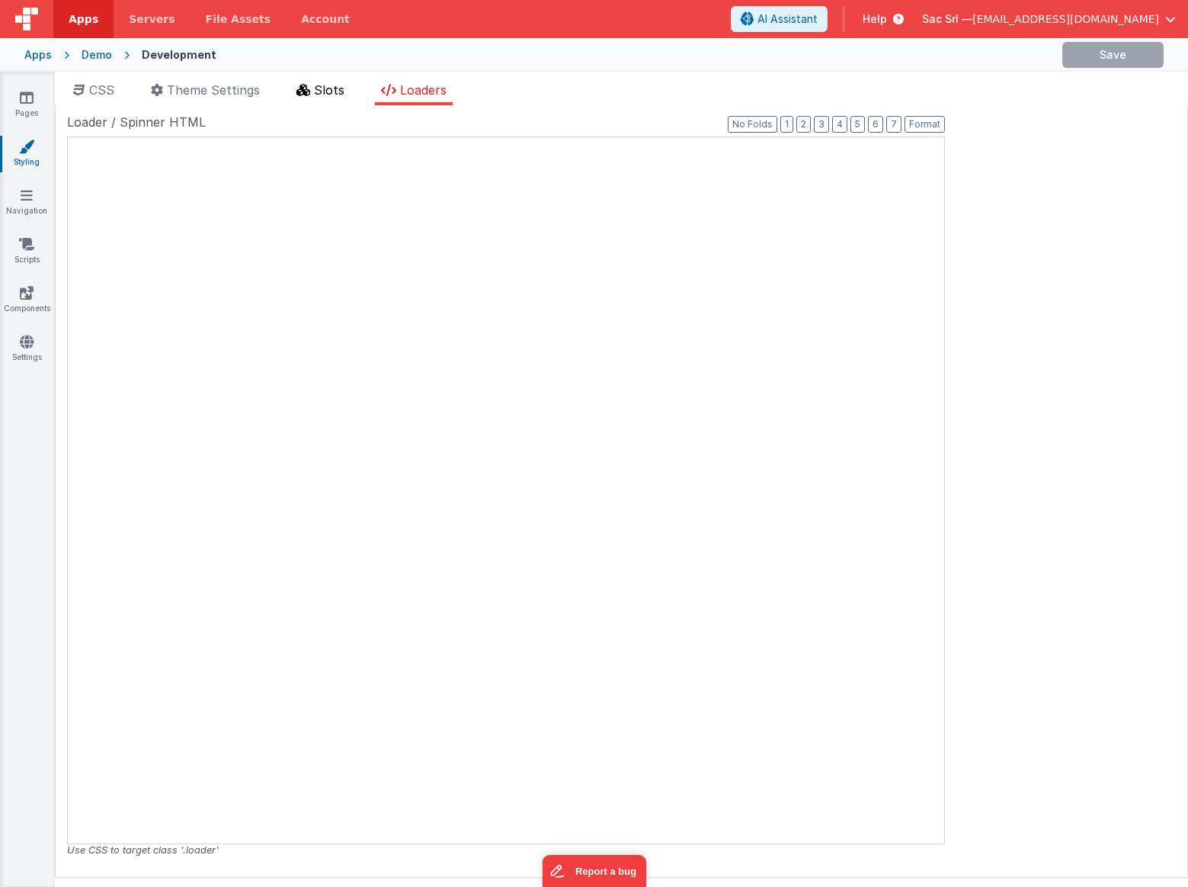
click at [337, 84] on span "Slots" at bounding box center [329, 89] width 30 height 15
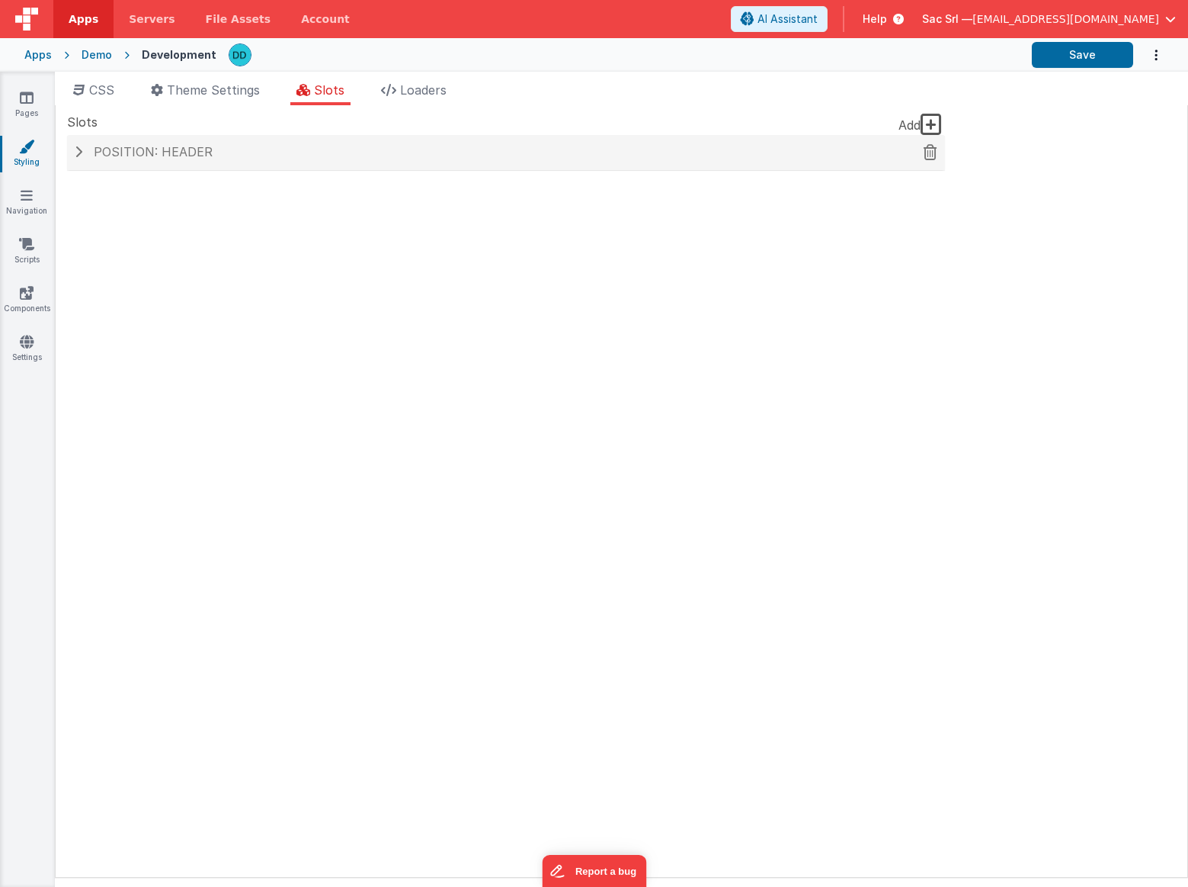
click at [86, 149] on h4 "Position: header" at bounding box center [506, 153] width 863 height 14
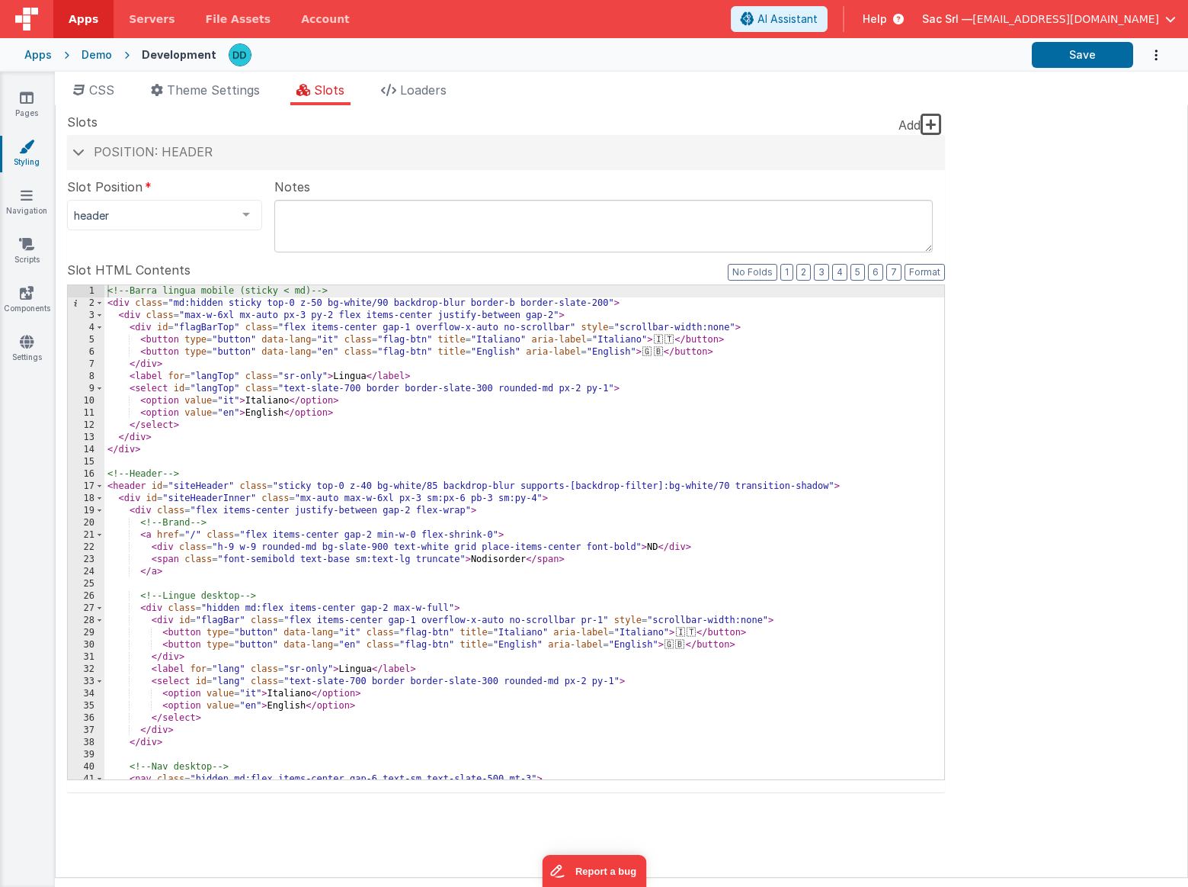
click at [31, 55] on div "Apps" at bounding box center [37, 54] width 27 height 15
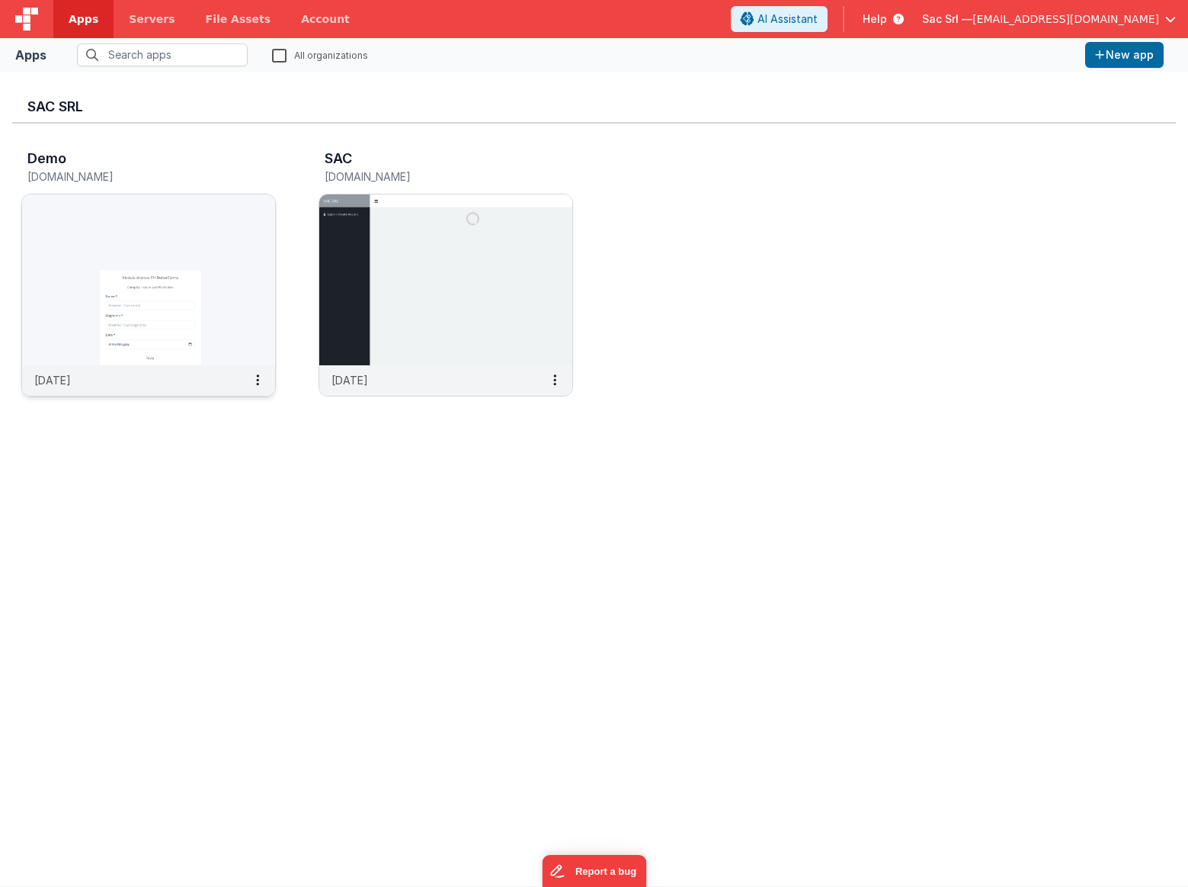
click at [181, 256] on img at bounding box center [148, 279] width 253 height 171
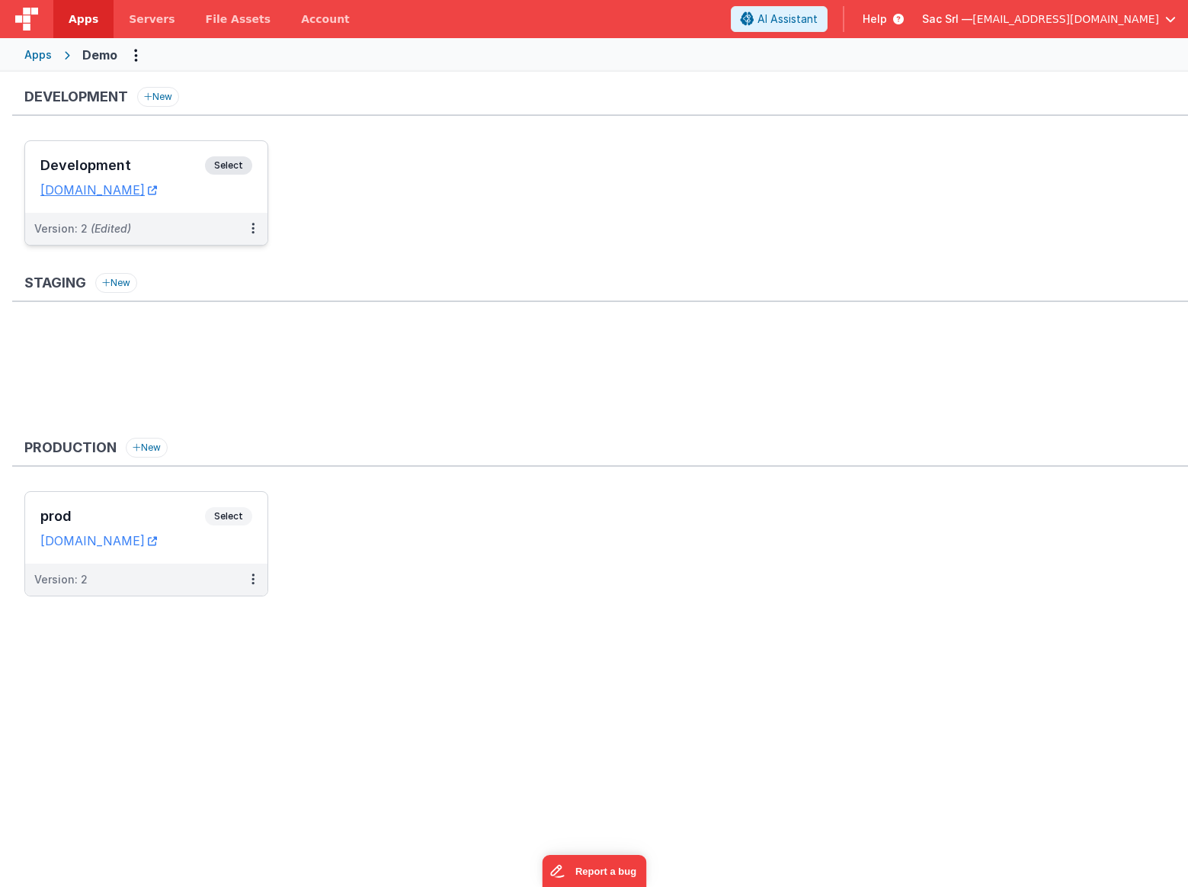
click at [245, 199] on div "Development Select URLs [DOMAIN_NAME]" at bounding box center [146, 177] width 242 height 72
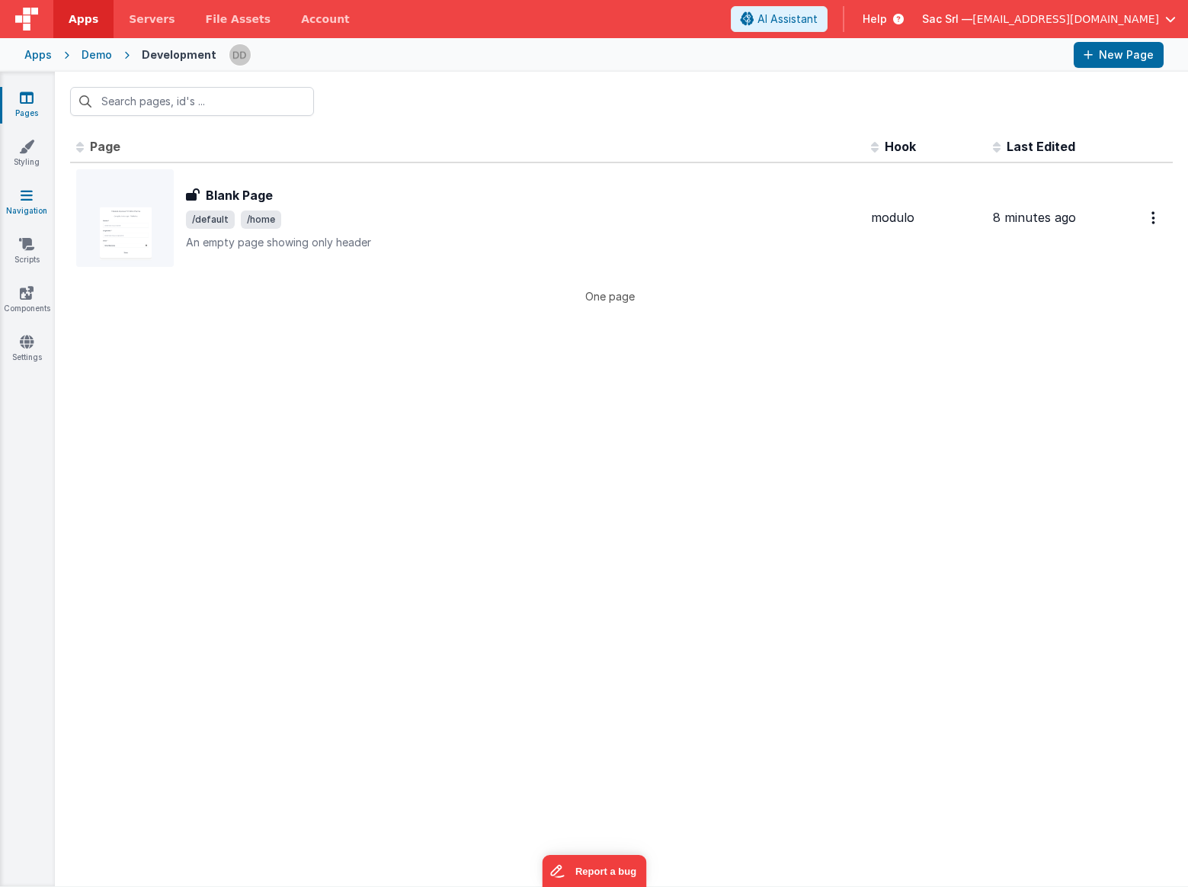
click at [32, 206] on link "Navigation" at bounding box center [26, 203] width 55 height 30
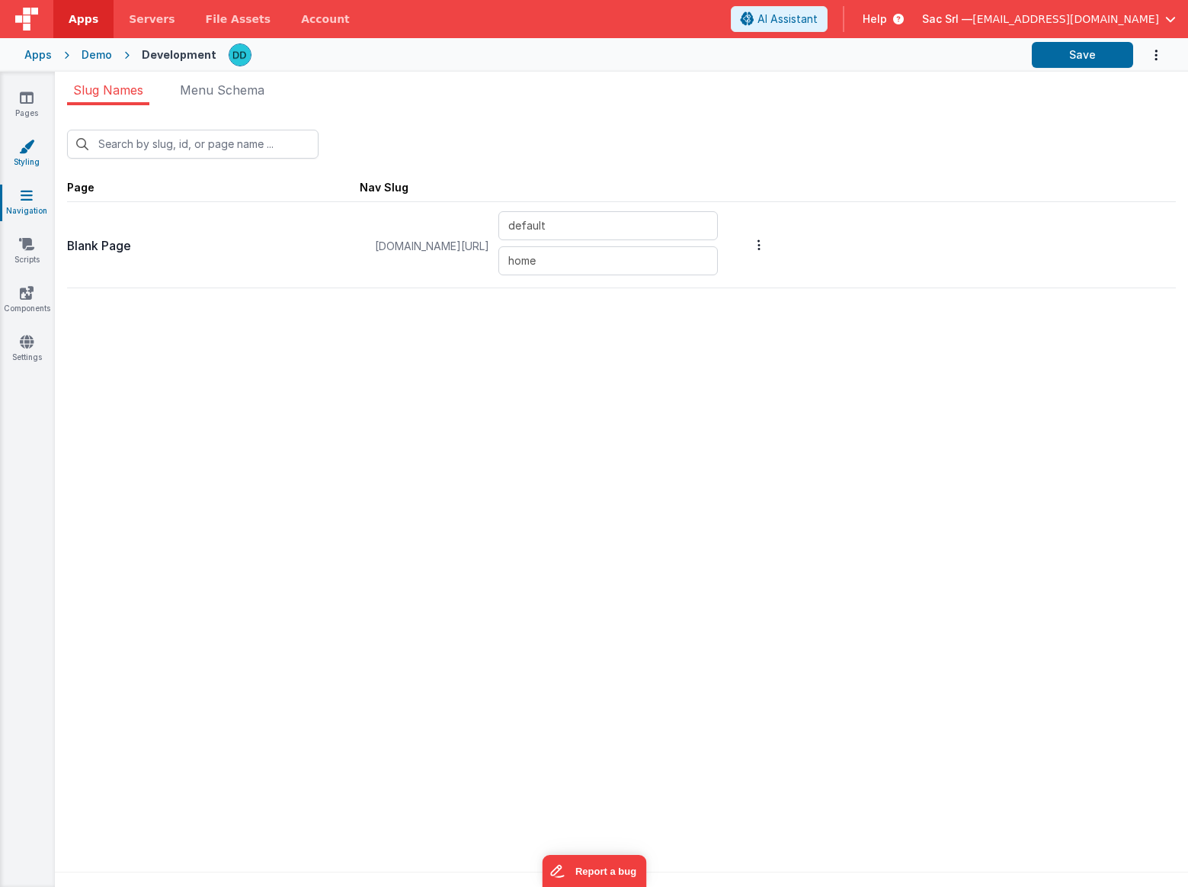
click at [40, 148] on link "Styling" at bounding box center [26, 154] width 55 height 30
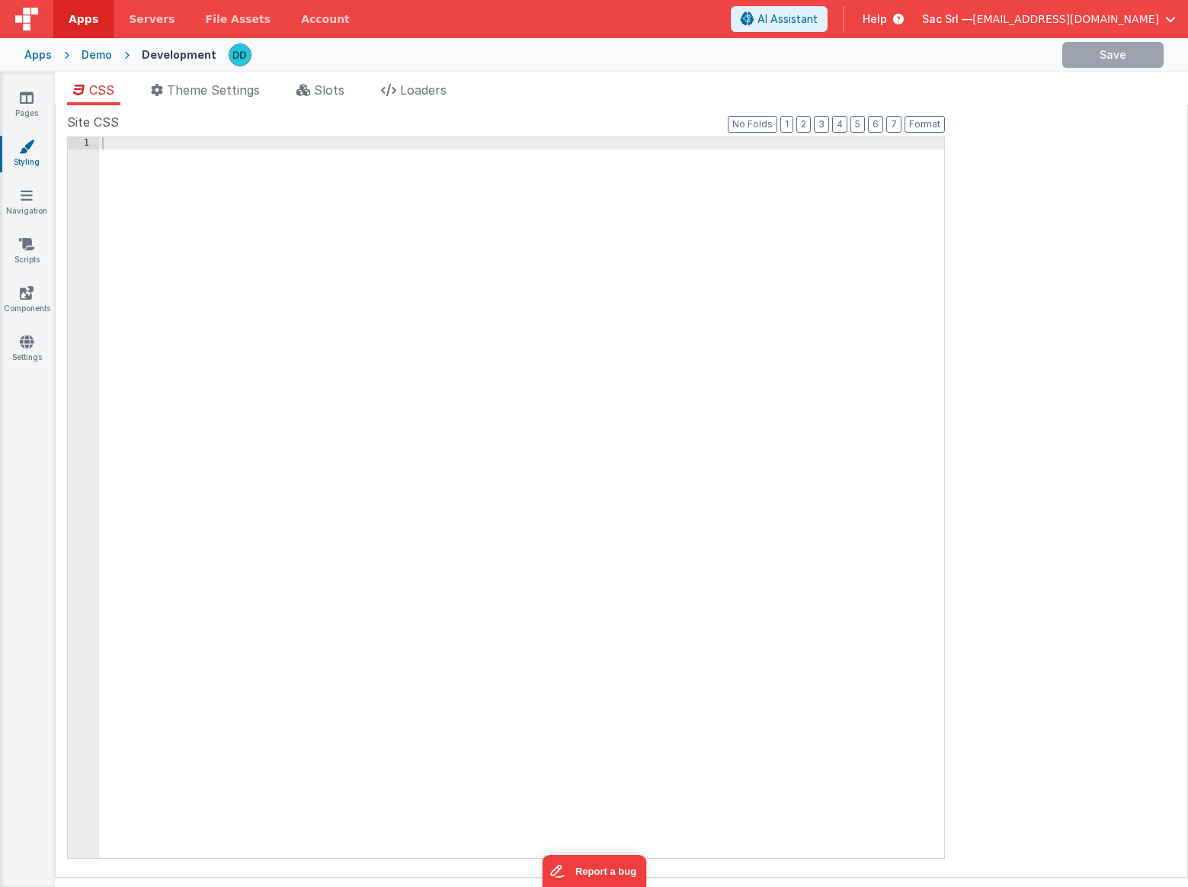
click at [205, 106] on div "Site CSS Format 7 6 5 4 3 2 1 No Folds 1 XXXXXXXXXXXXXXXXXXXXXXXXXXXXXXXXXXXXXX…" at bounding box center [622, 491] width 1134 height 772
click at [213, 98] on li "Theme Settings" at bounding box center [205, 93] width 121 height 24
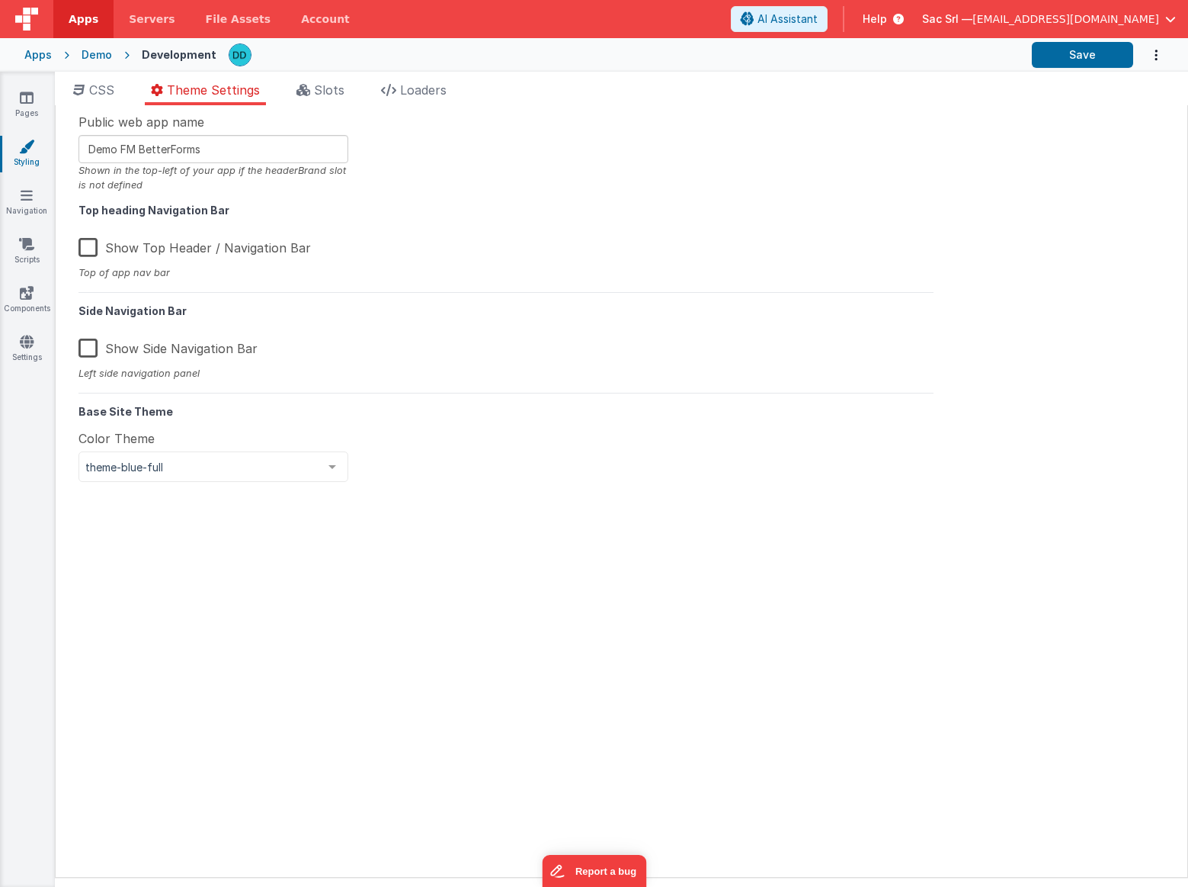
click at [113, 242] on label "Show Top Header / Navigation Bar" at bounding box center [195, 245] width 232 height 33
click at [0, 0] on input "Show Top Header / Navigation Bar" at bounding box center [0, 0] width 0 height 0
click at [538, 250] on label "Also show when not authenticated" at bounding box center [633, 245] width 230 height 33
click at [0, 0] on input "Also show when not authenticated" at bounding box center [0, 0] width 0 height 0
click at [538, 250] on label "Also show when not authenticated" at bounding box center [634, 245] width 233 height 33
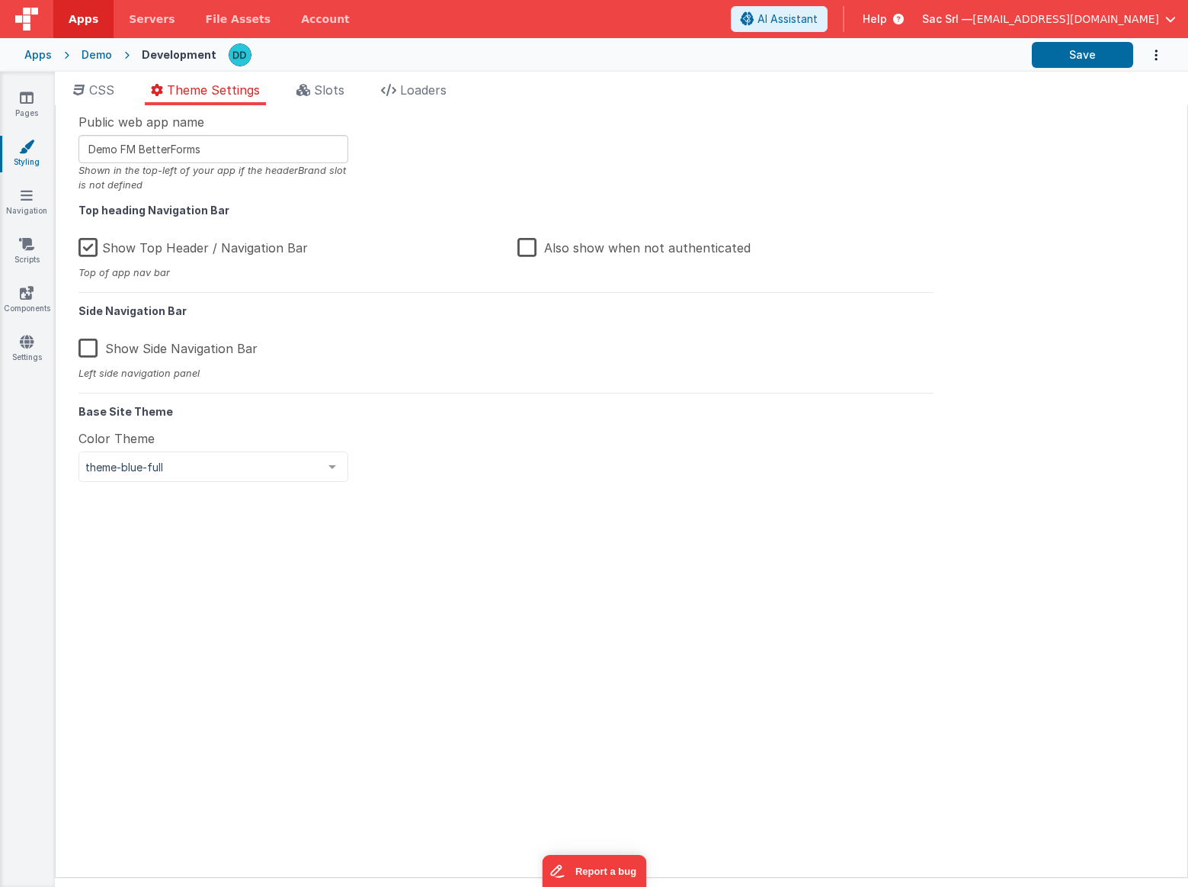
click at [0, 0] on input "Also show when not authenticated" at bounding box center [0, 0] width 0 height 0
click at [276, 150] on input "Demo FM BetterForms" at bounding box center [214, 149] width 270 height 28
click at [1084, 55] on button "Save" at bounding box center [1082, 55] width 101 height 26
click at [107, 50] on div "Demo" at bounding box center [97, 54] width 30 height 15
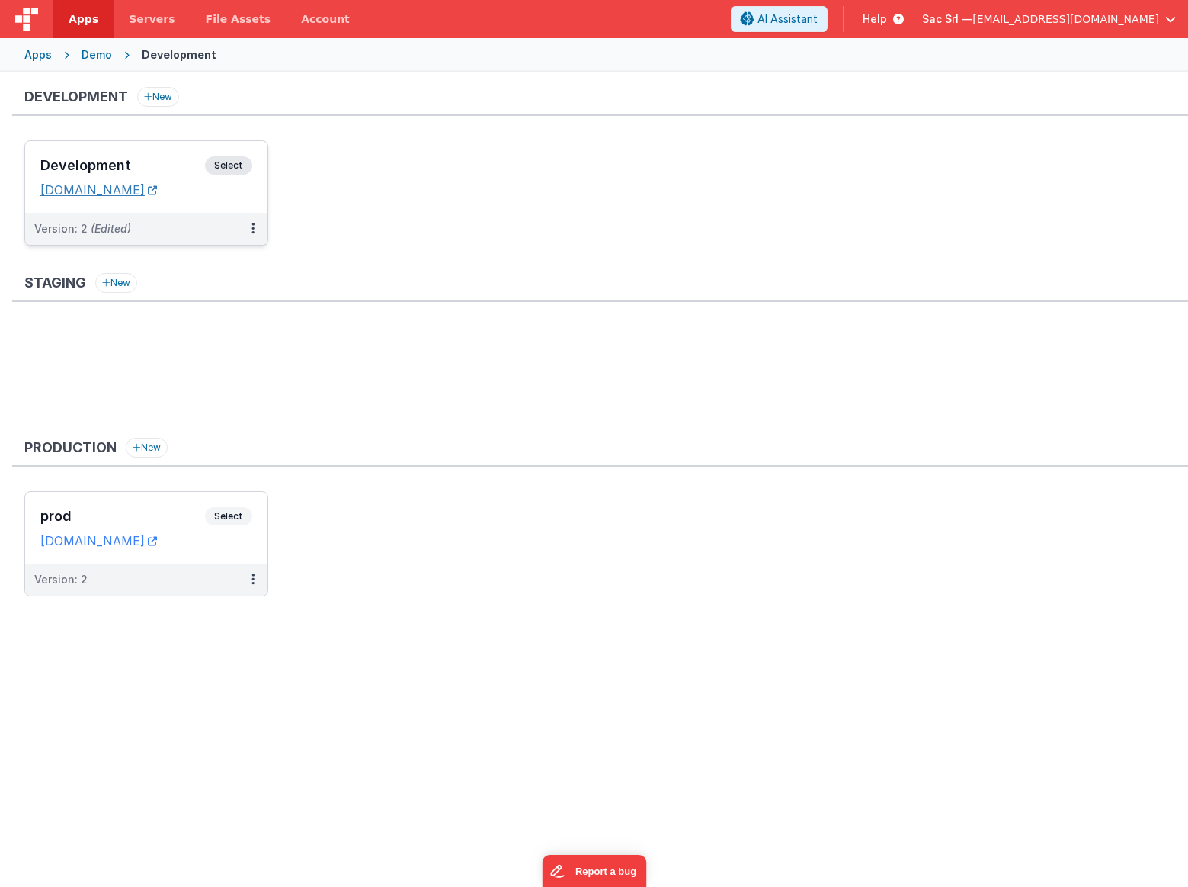
click at [157, 187] on link "[DOMAIN_NAME]" at bounding box center [98, 189] width 117 height 15
click at [245, 204] on div "Development Select URLs [DOMAIN_NAME]" at bounding box center [146, 177] width 242 height 72
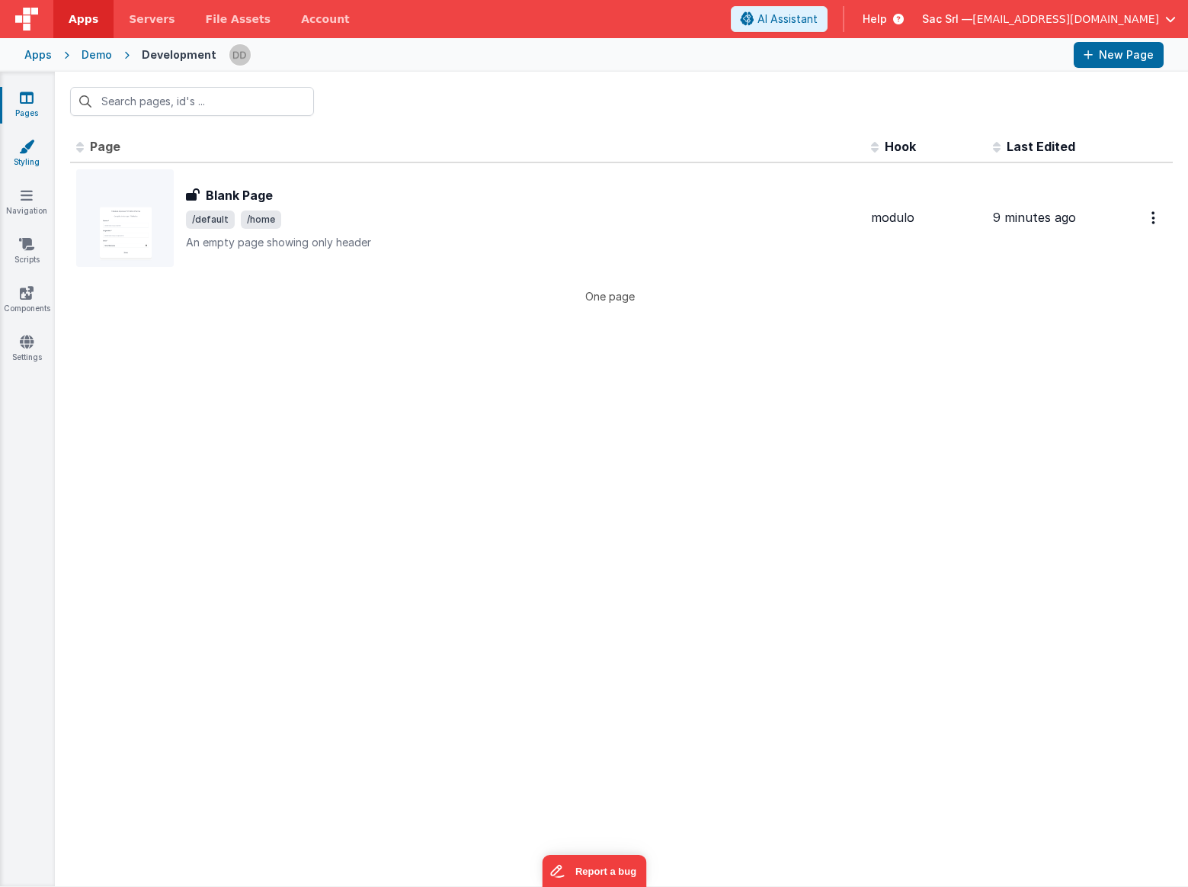
click at [21, 150] on icon at bounding box center [26, 146] width 15 height 15
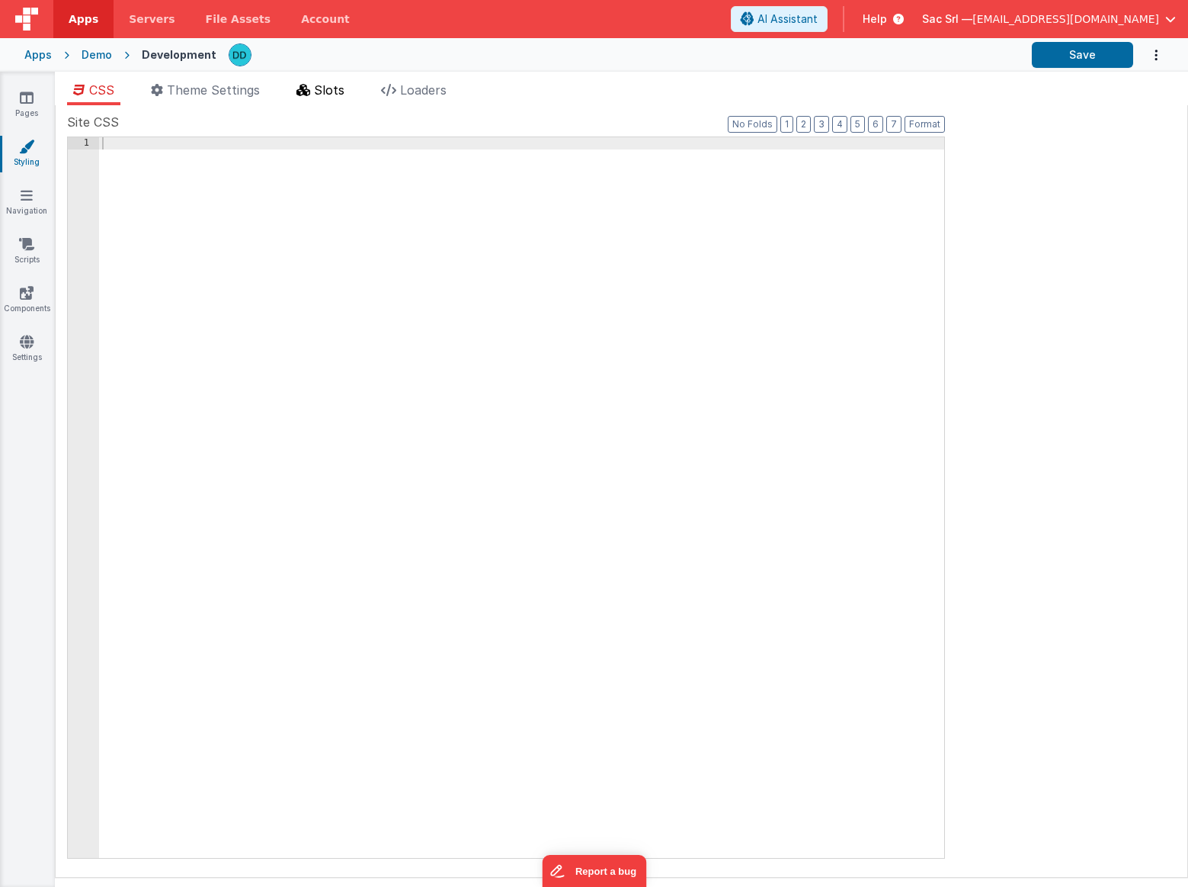
click at [333, 103] on li "Slots" at bounding box center [320, 93] width 60 height 24
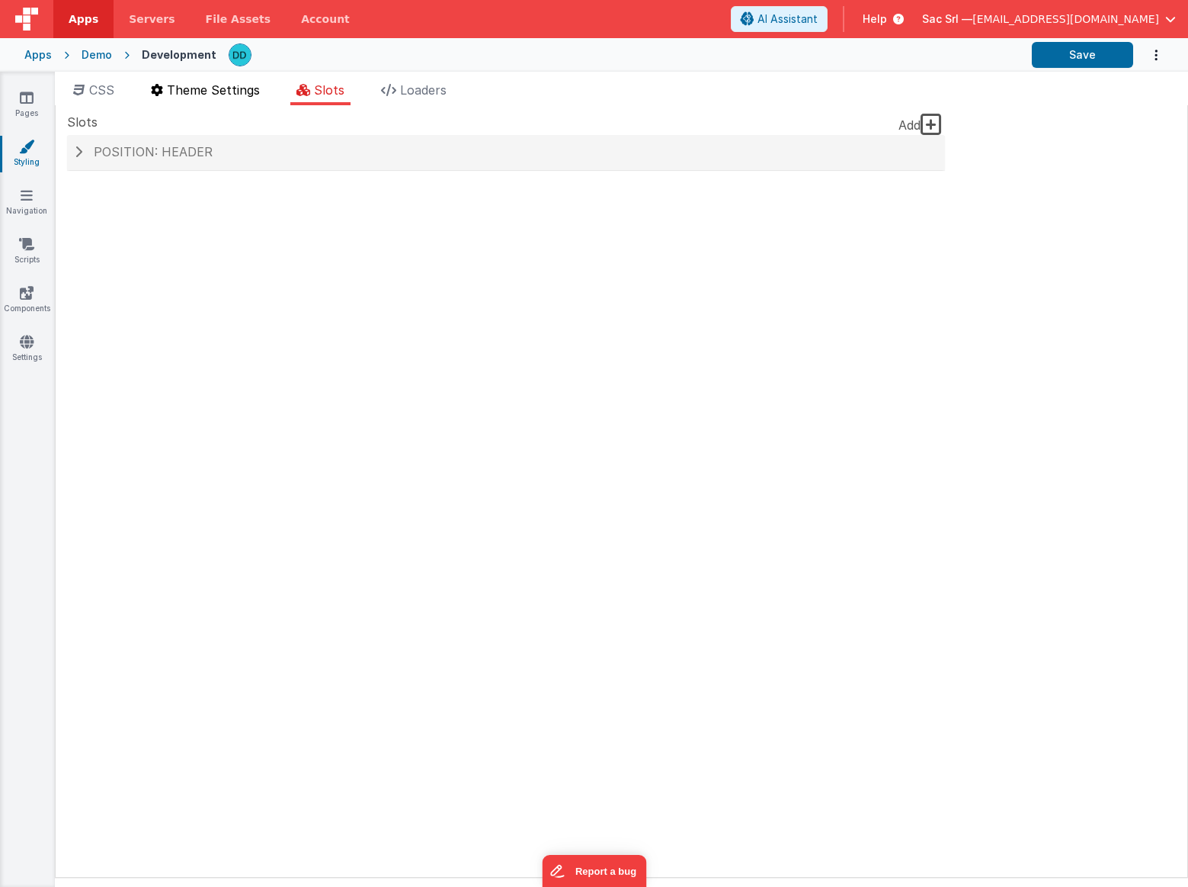
click at [230, 82] on span "Theme Settings" at bounding box center [213, 89] width 93 height 15
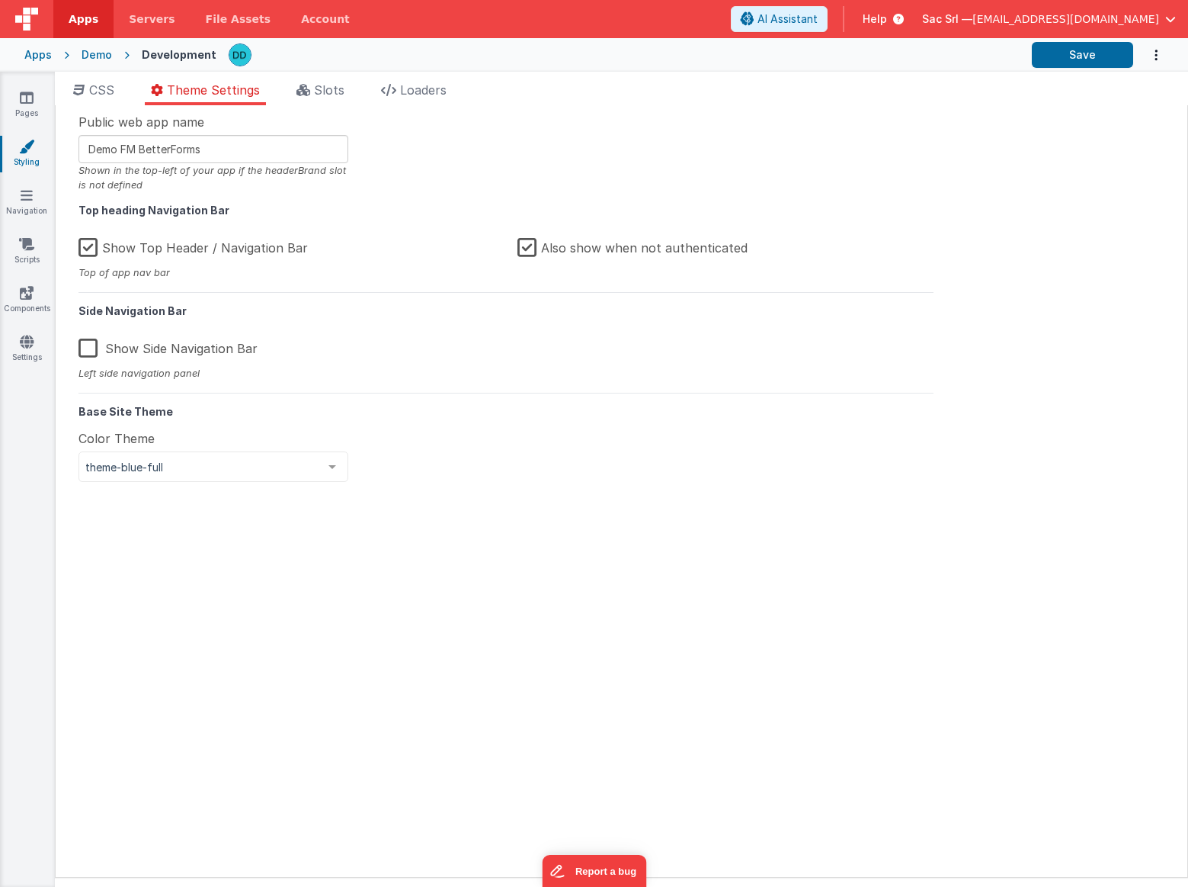
click at [94, 240] on label "Show Top Header / Navigation Bar" at bounding box center [193, 245] width 229 height 33
click at [0, 0] on input "Show Top Header / Navigation Bar" at bounding box center [0, 0] width 0 height 0
click at [1081, 58] on button "Save" at bounding box center [1082, 55] width 101 height 26
click at [336, 87] on span "Slots" at bounding box center [329, 89] width 30 height 15
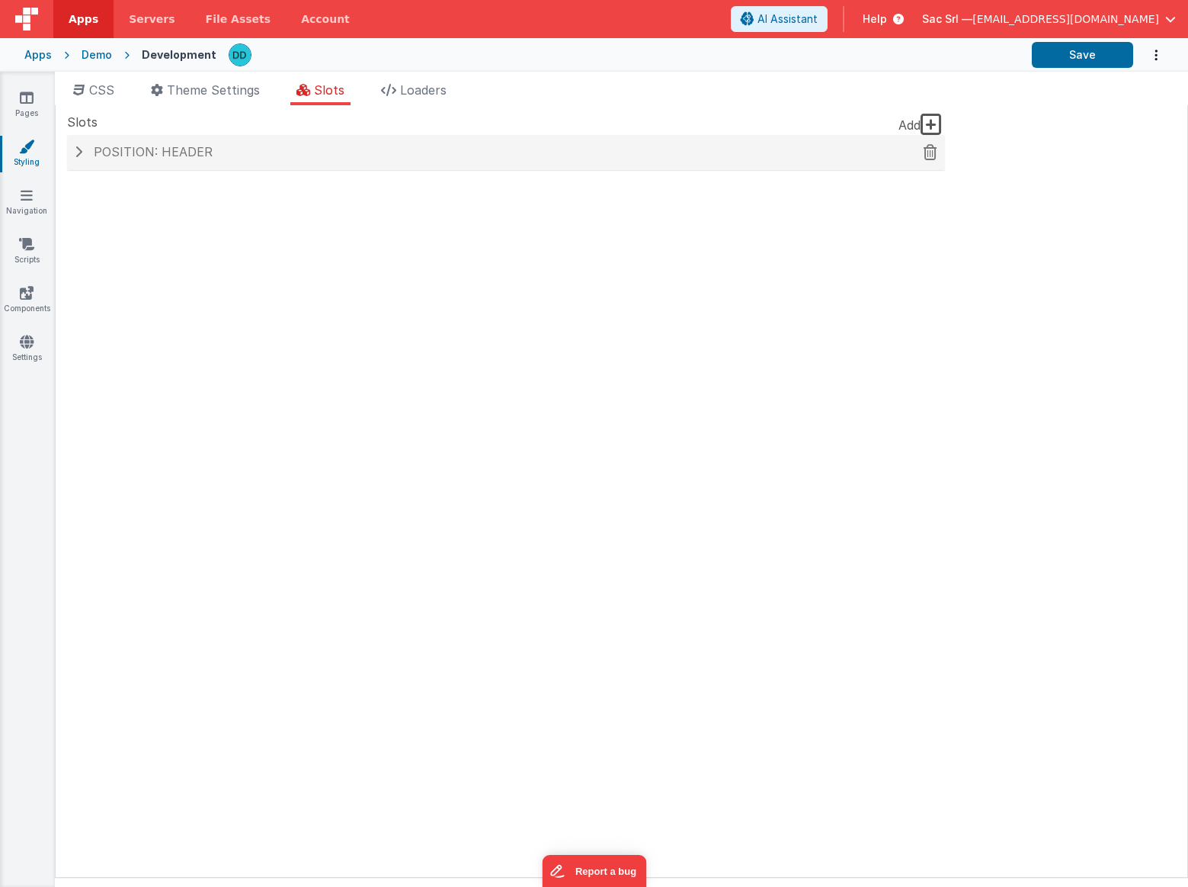
click at [77, 156] on span at bounding box center [79, 152] width 8 height 12
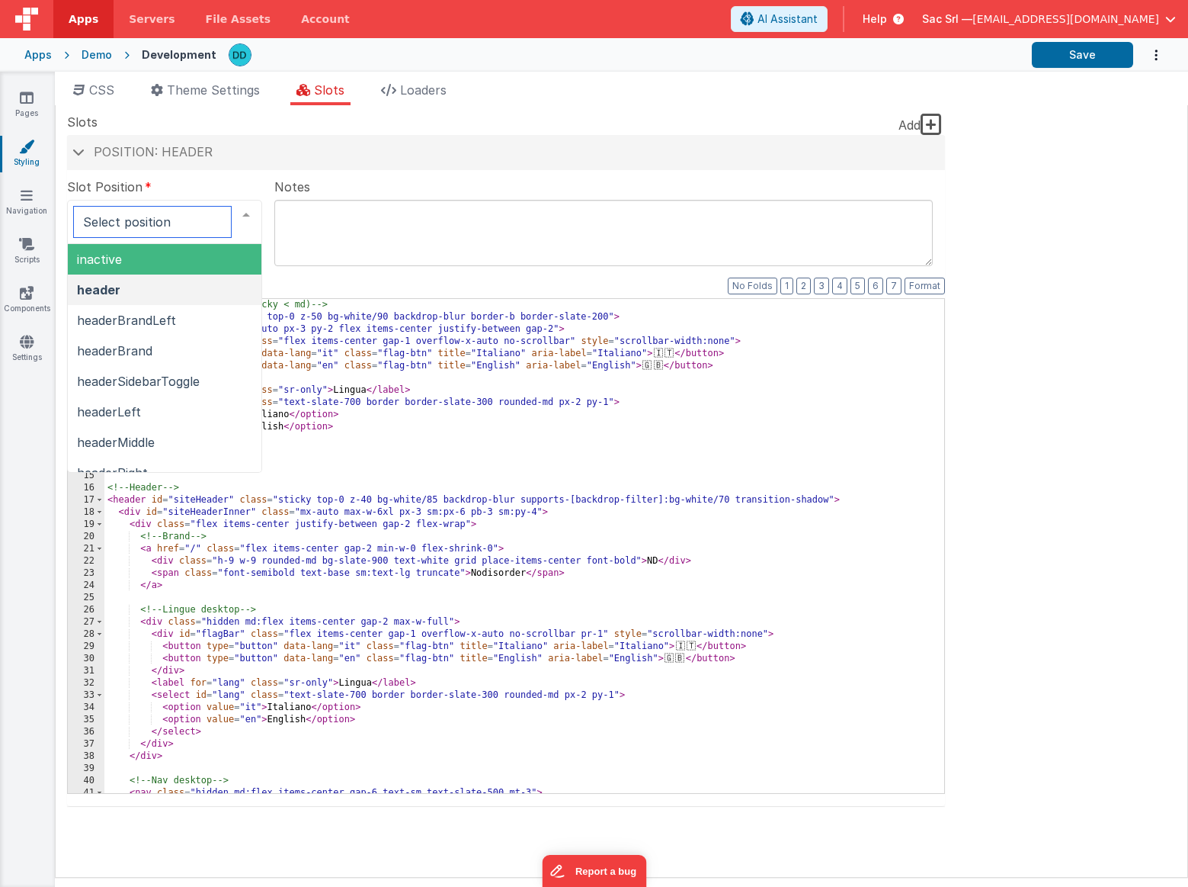
click at [245, 216] on div at bounding box center [246, 214] width 30 height 29
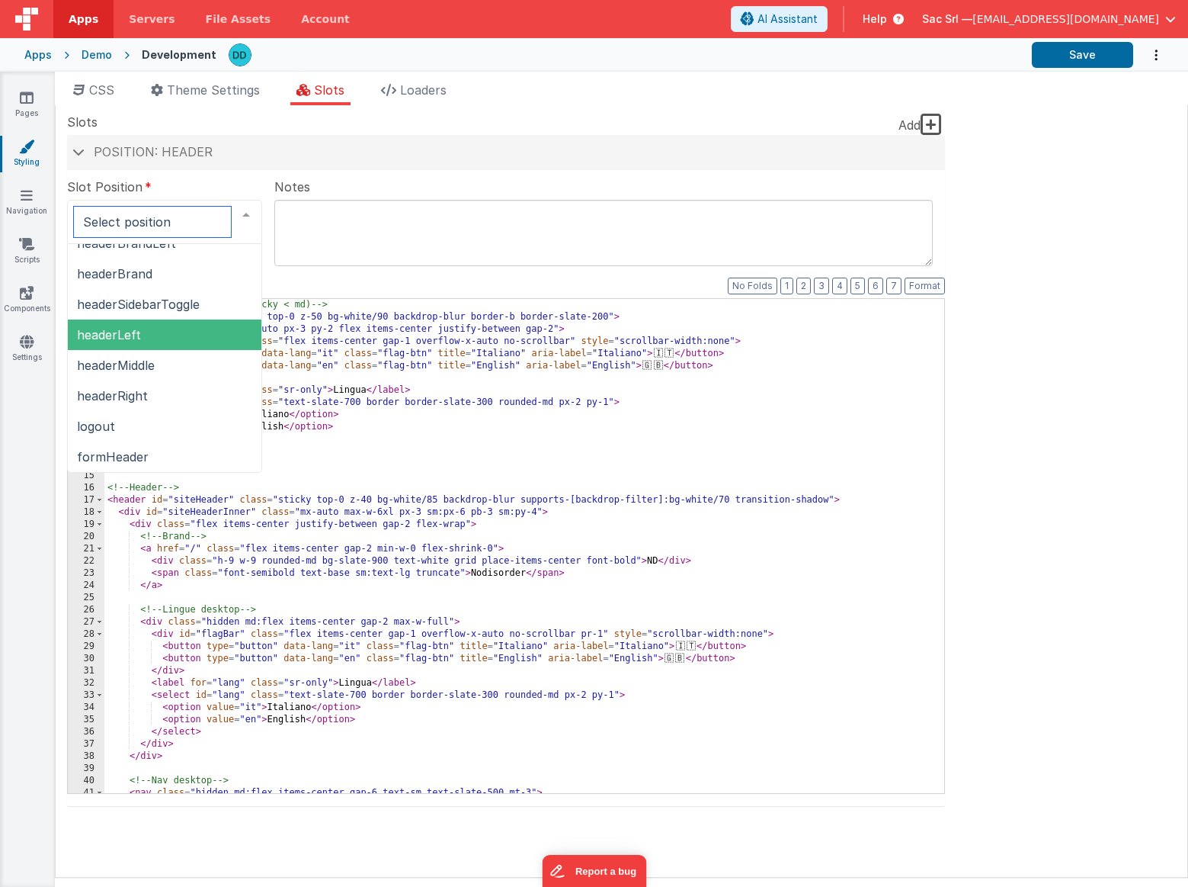
scroll to position [100, 0]
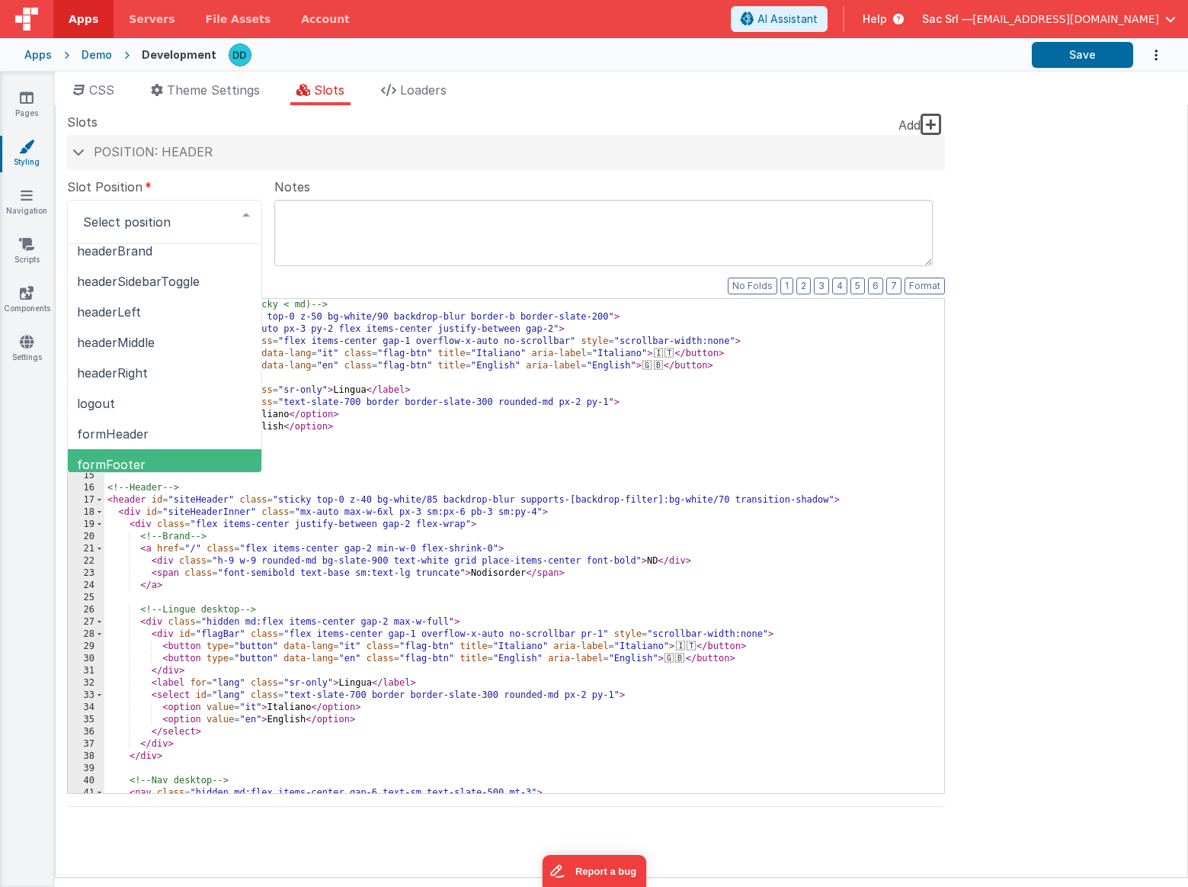
click at [383, 454] on div "<!-- Barra lingua mobile (sticky < md) --> < div class = "md:hidden sticky top-…" at bounding box center [524, 558] width 840 height 518
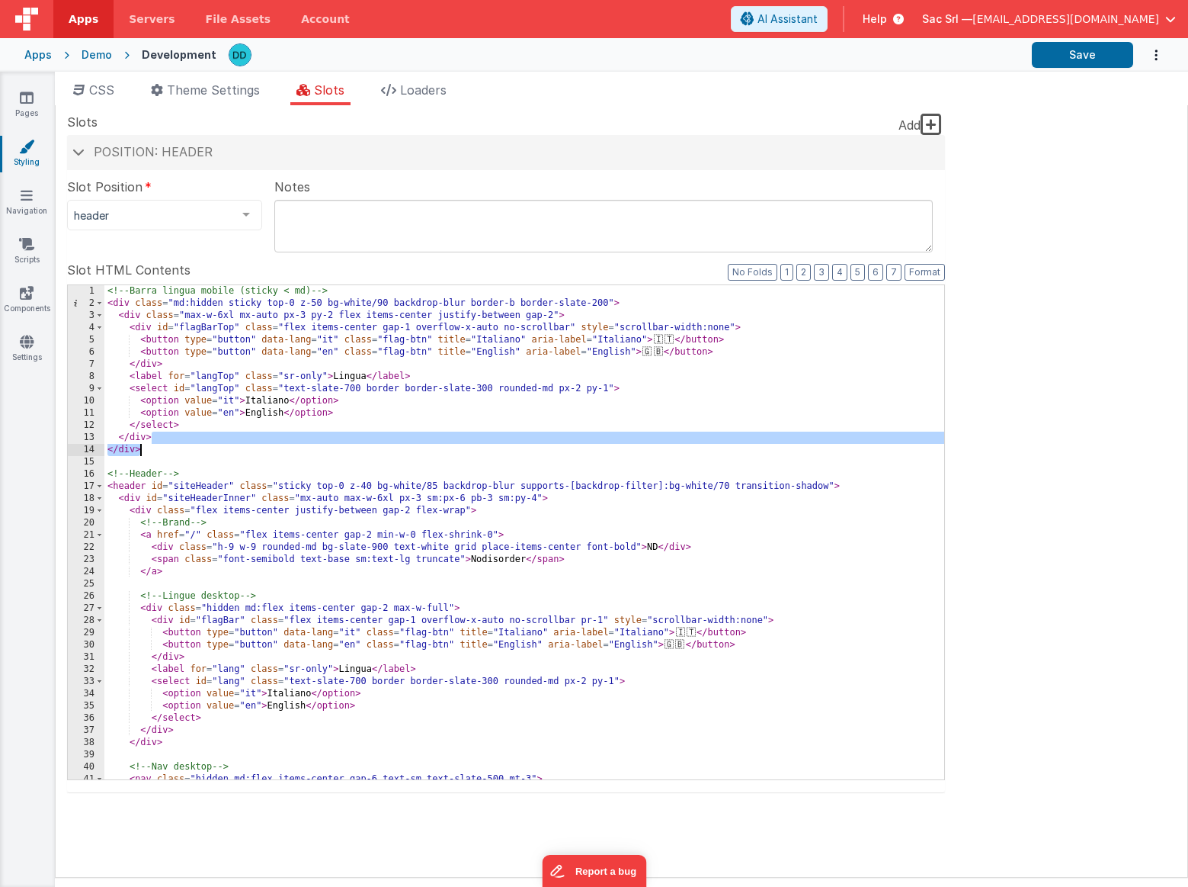
scroll to position [0, 0]
click at [341, 412] on div "<!-- Barra lingua mobile (sticky < md) --> < div class = "md:hidden sticky top-…" at bounding box center [524, 544] width 840 height 518
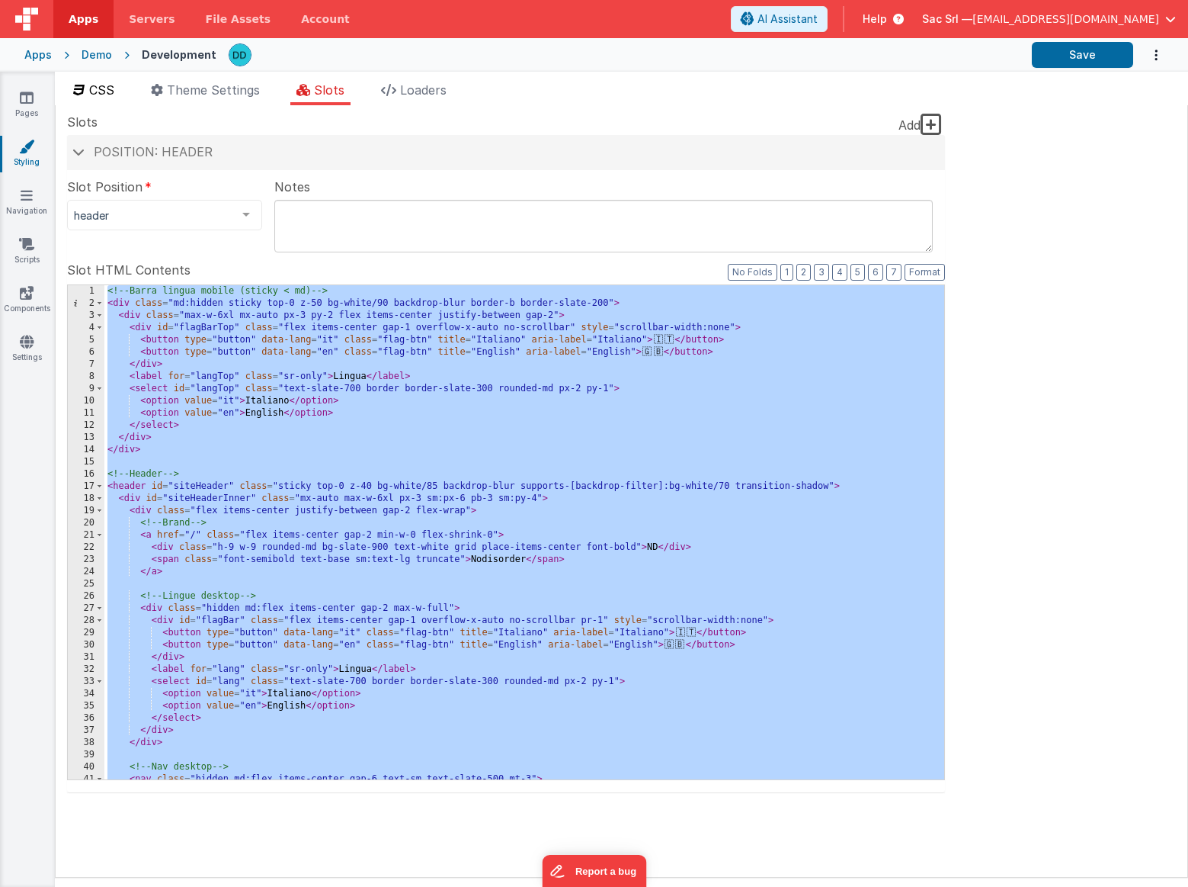
click at [103, 89] on span "CSS" at bounding box center [101, 89] width 25 height 15
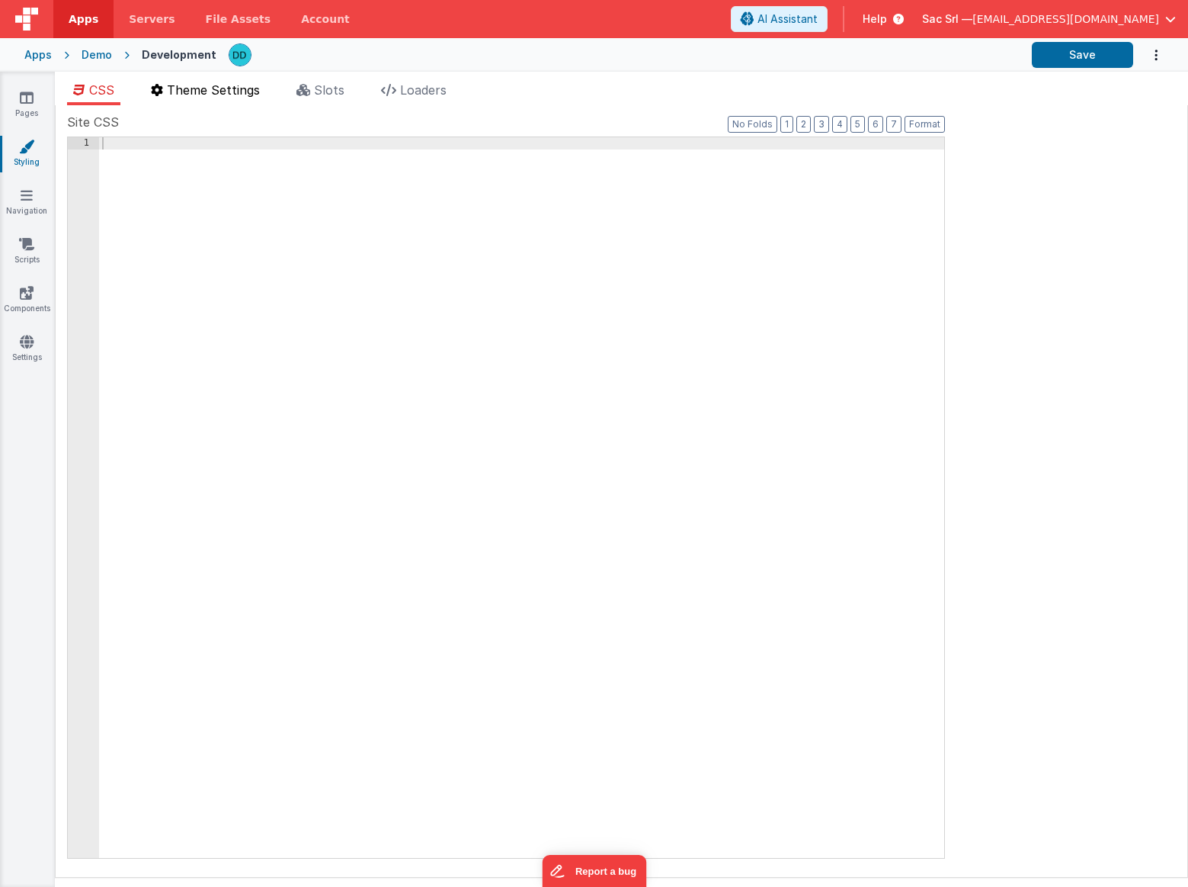
click at [186, 89] on span "Theme Settings" at bounding box center [213, 89] width 93 height 15
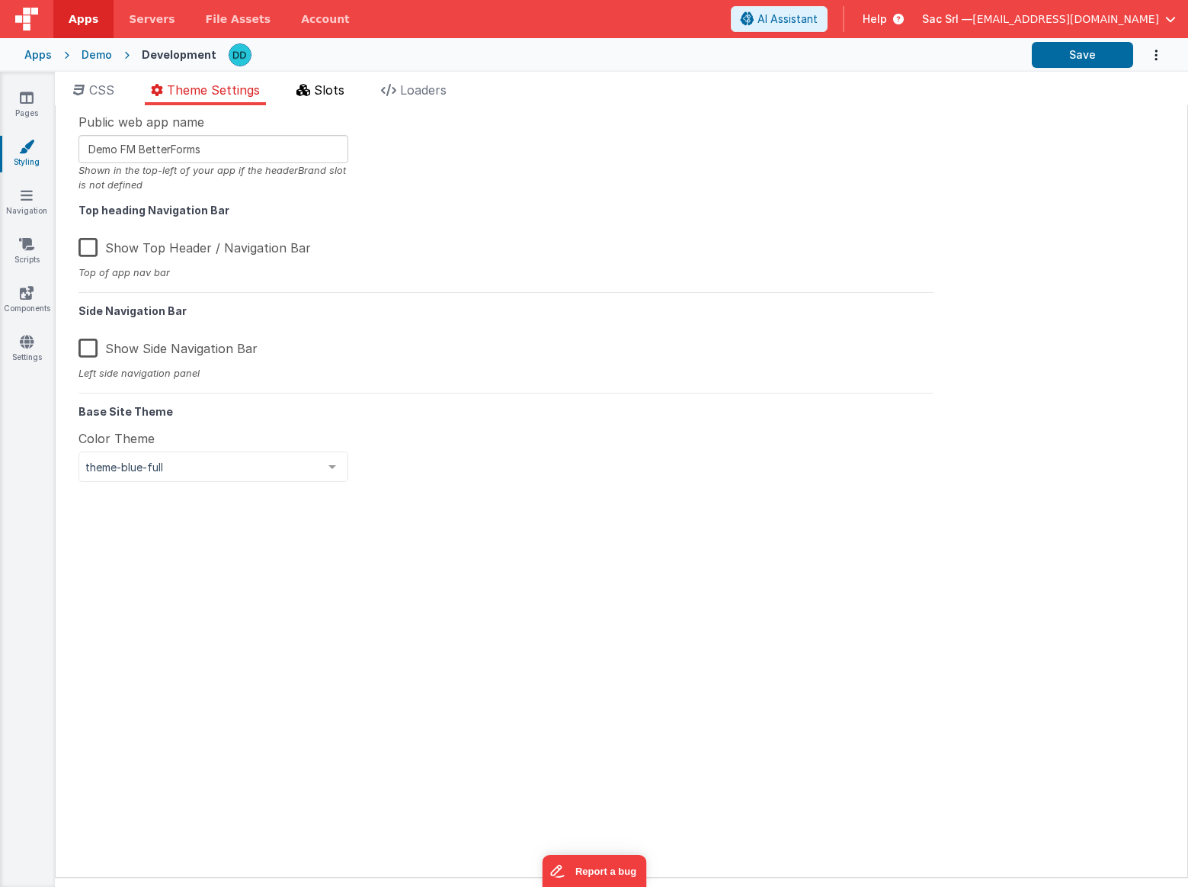
click at [339, 89] on span "Slots" at bounding box center [329, 89] width 30 height 15
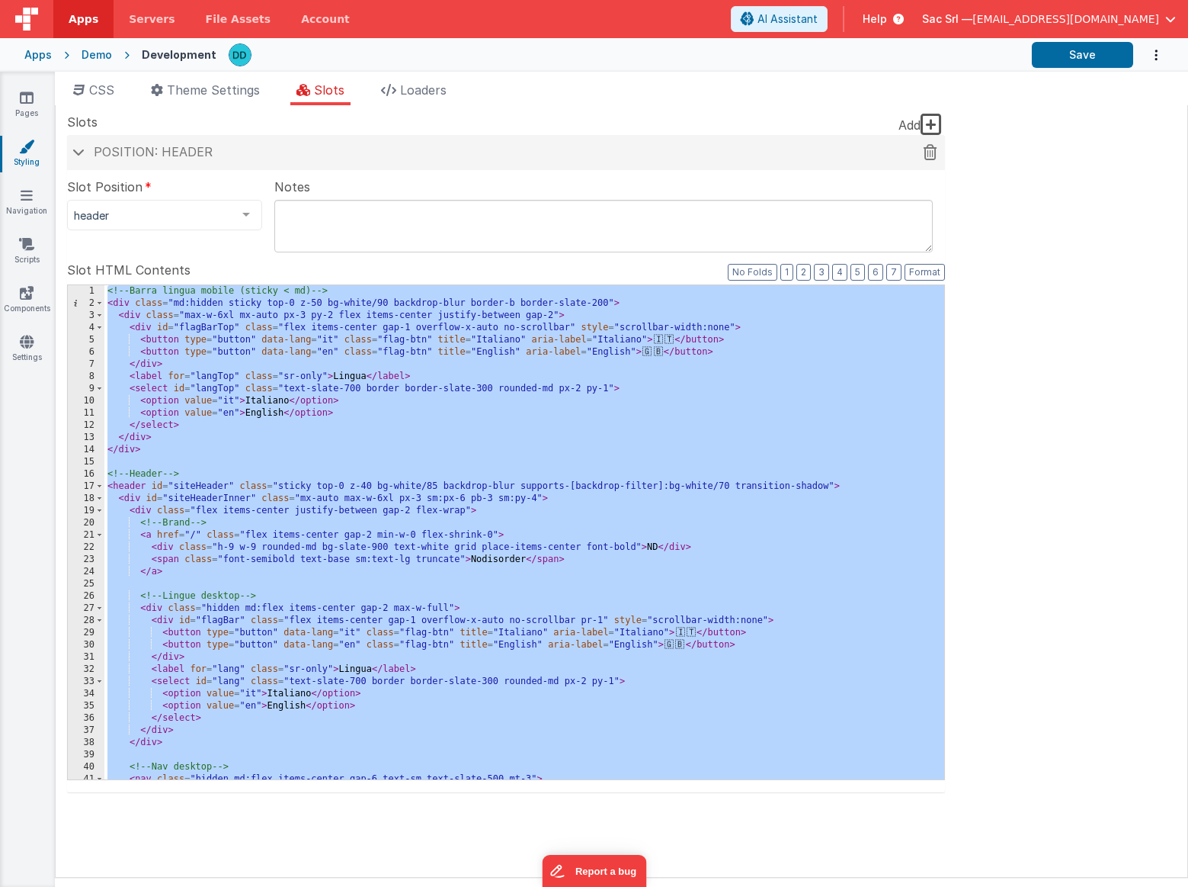
click at [929, 152] on icon at bounding box center [931, 152] width 14 height 1
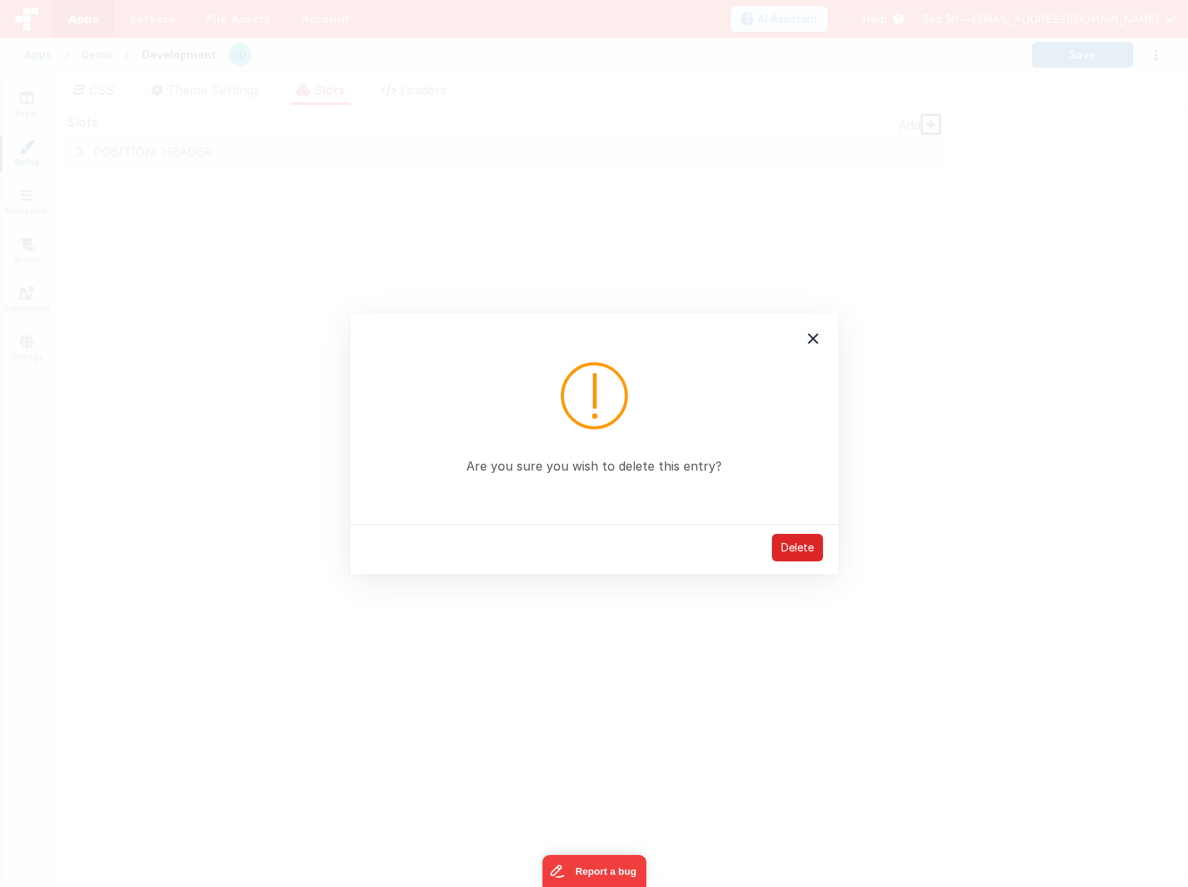
click at [792, 547] on div "Delete" at bounding box center [797, 547] width 51 height 27
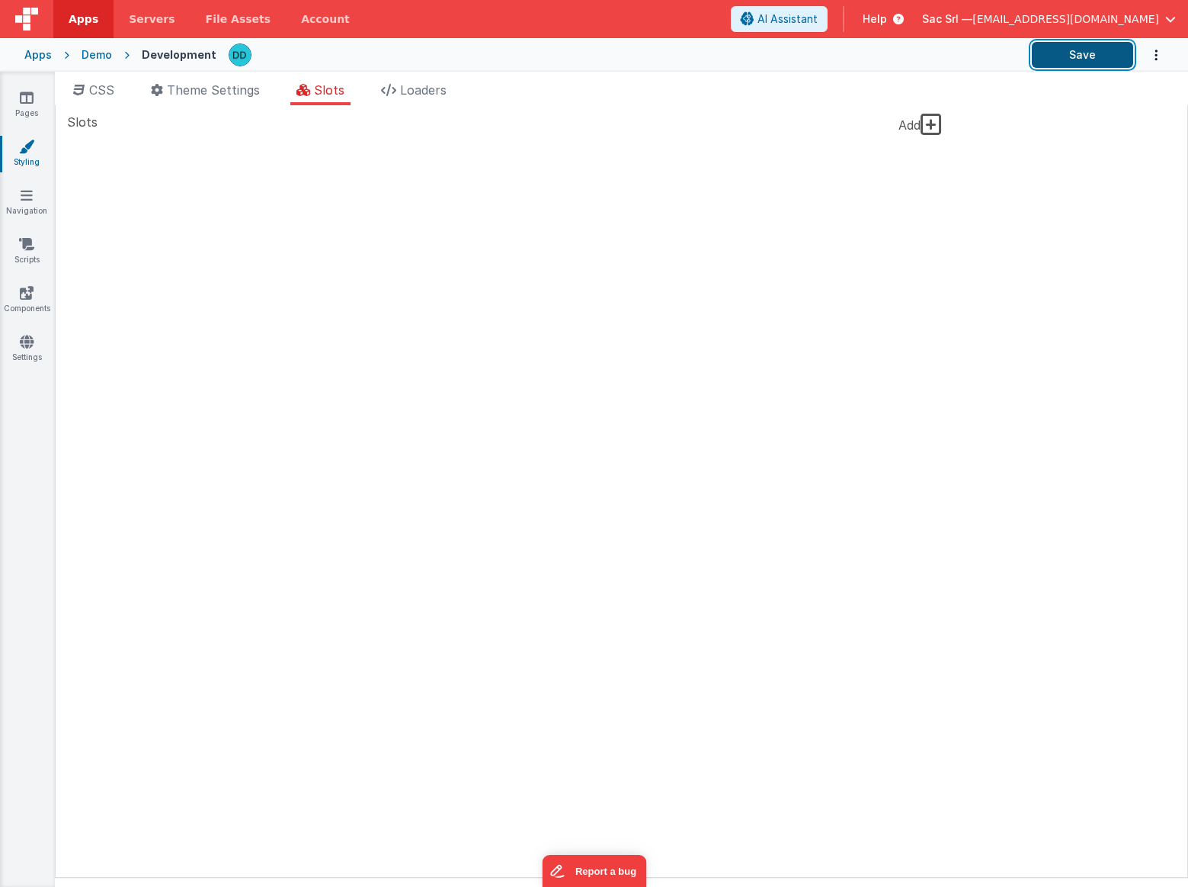
click at [1076, 53] on button "Save" at bounding box center [1082, 55] width 101 height 26
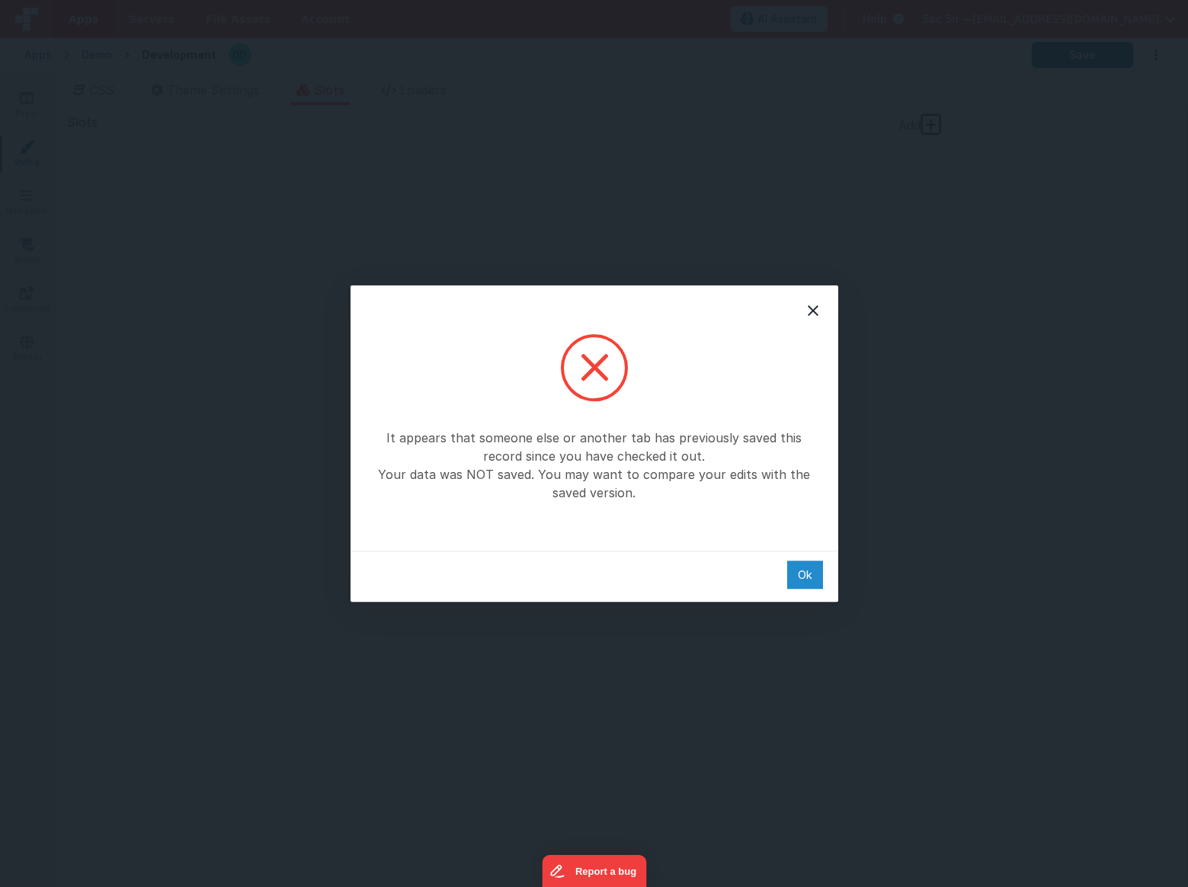
click at [797, 573] on div "Ok" at bounding box center [805, 574] width 36 height 28
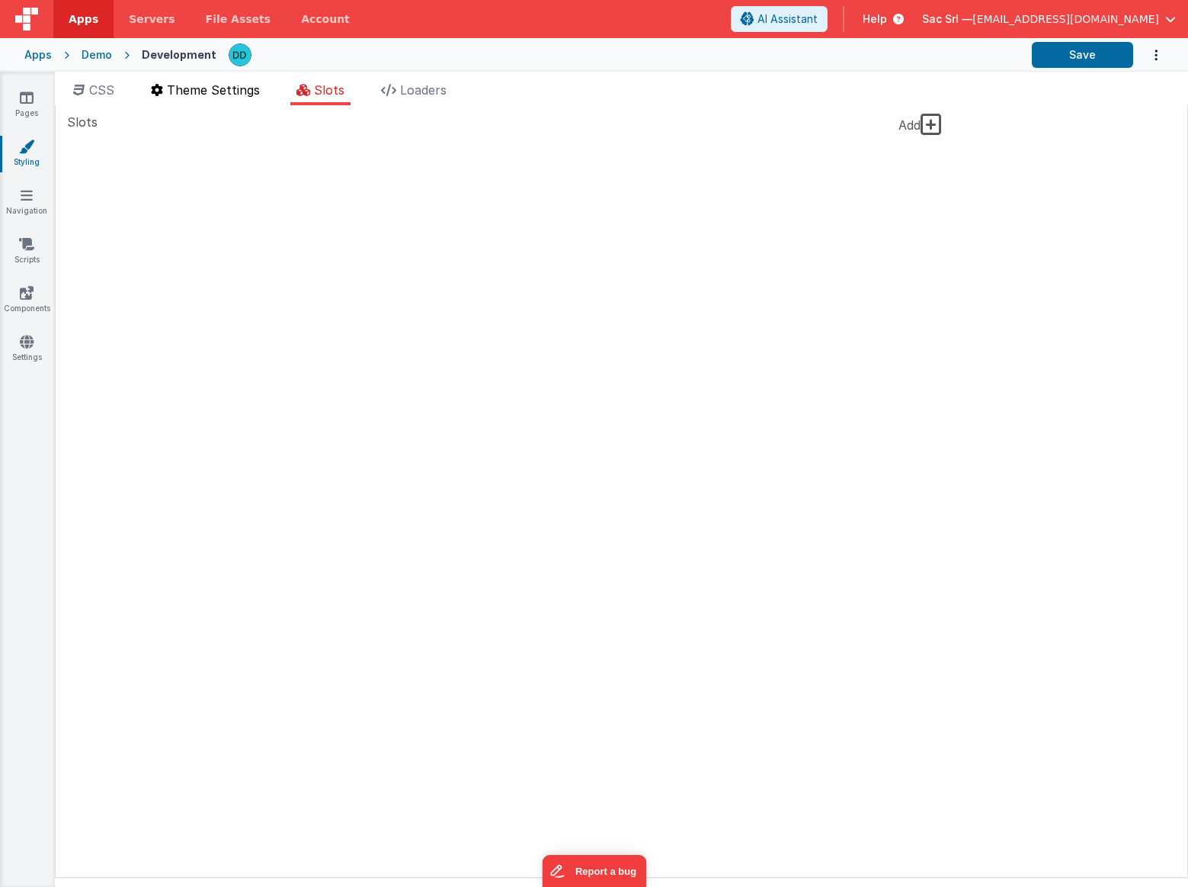
click at [216, 97] on li "Theme Settings" at bounding box center [205, 93] width 121 height 24
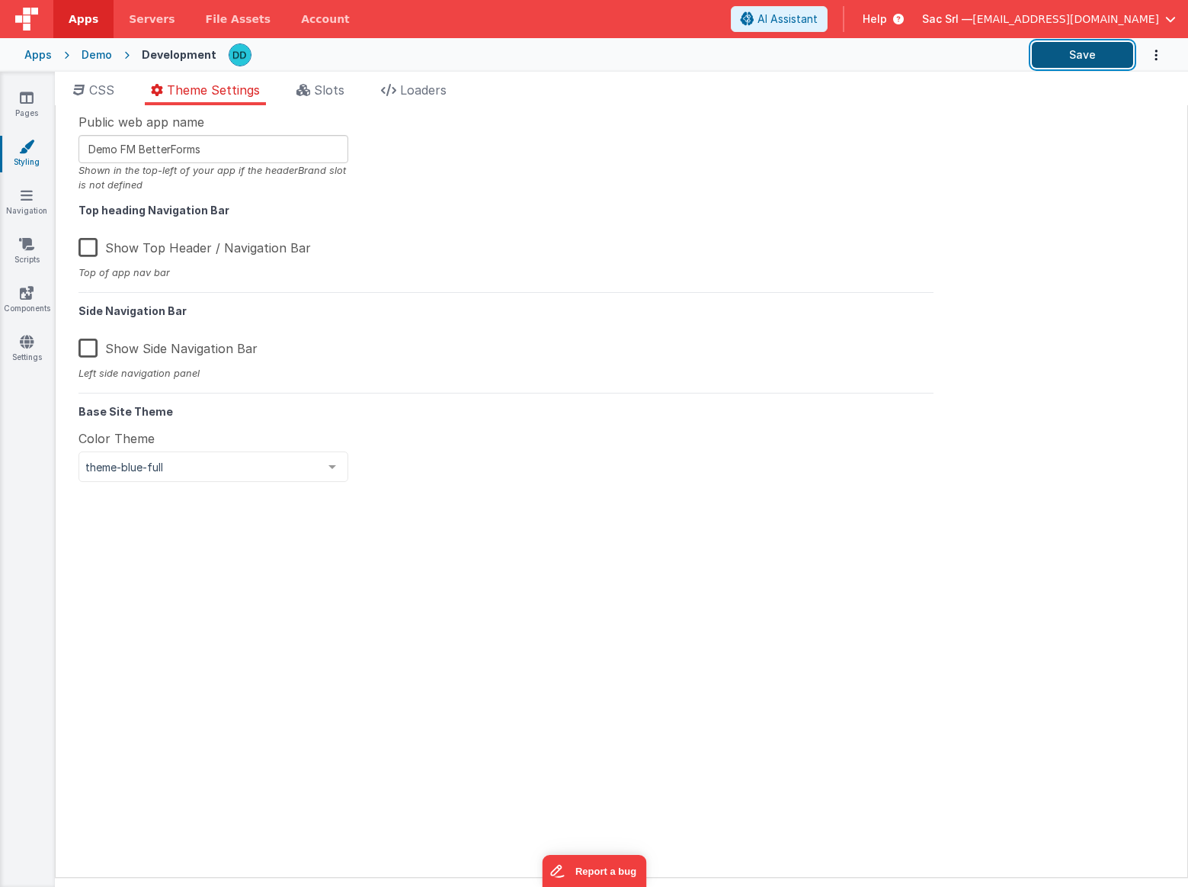
click at [1083, 53] on button "Save" at bounding box center [1082, 55] width 101 height 26
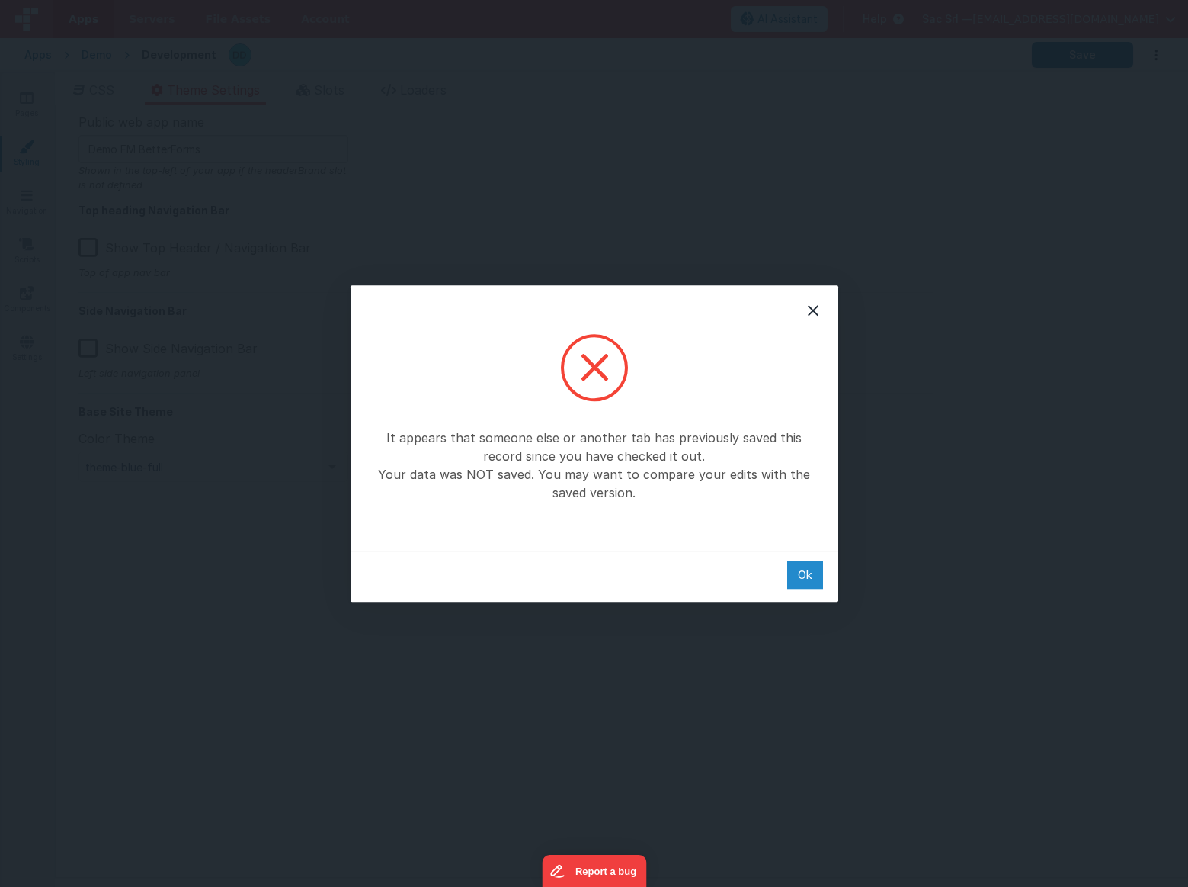
click at [797, 573] on div "Ok" at bounding box center [805, 574] width 36 height 28
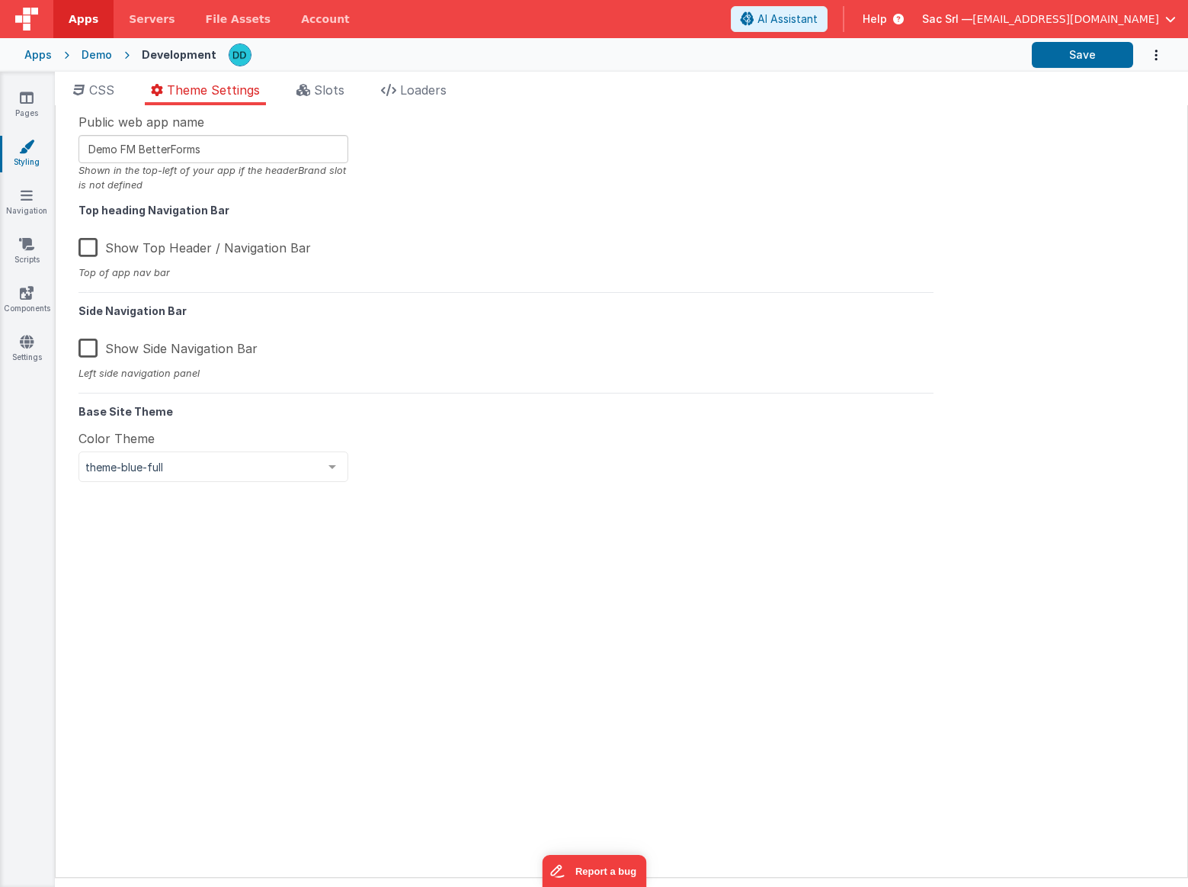
click at [108, 56] on div "Demo" at bounding box center [97, 54] width 30 height 15
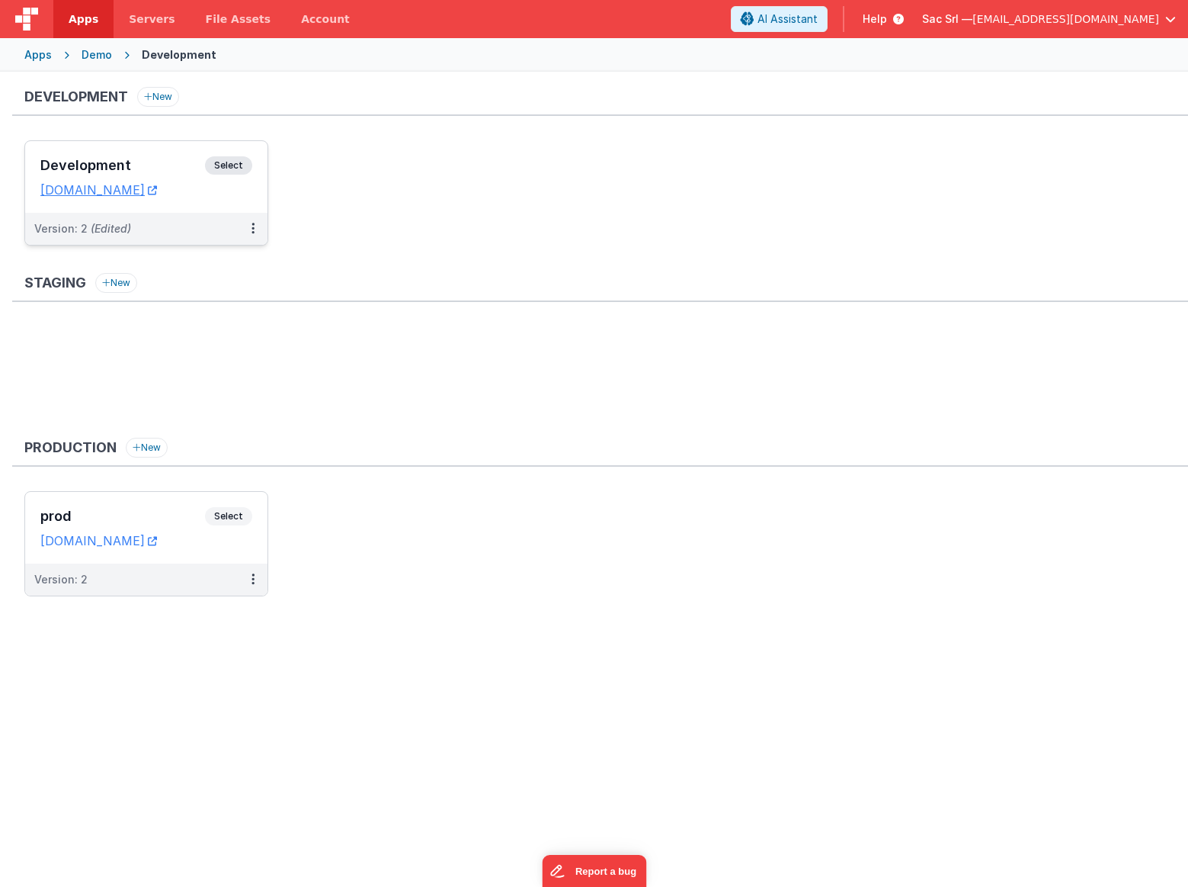
click at [239, 192] on dd "[DOMAIN_NAME]" at bounding box center [146, 189] width 212 height 15
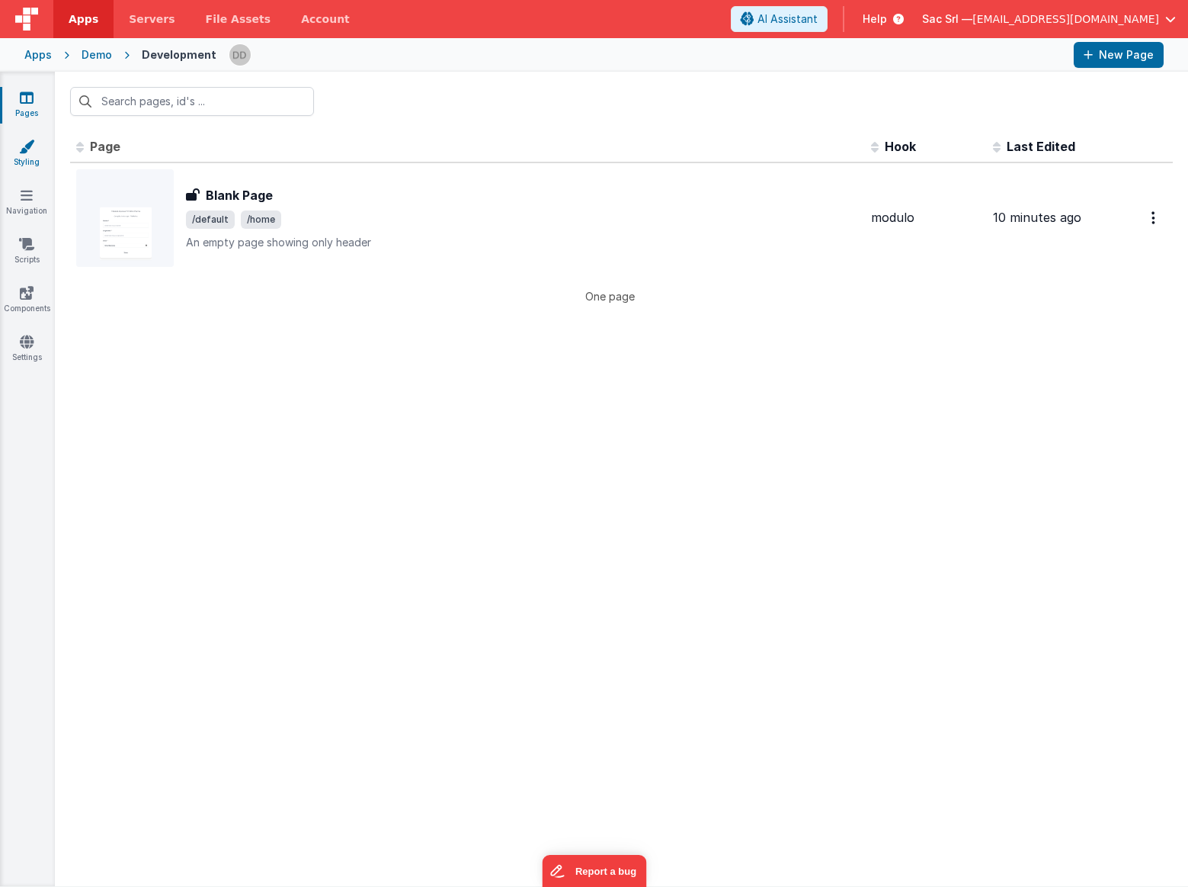
click at [31, 149] on icon at bounding box center [26, 146] width 15 height 15
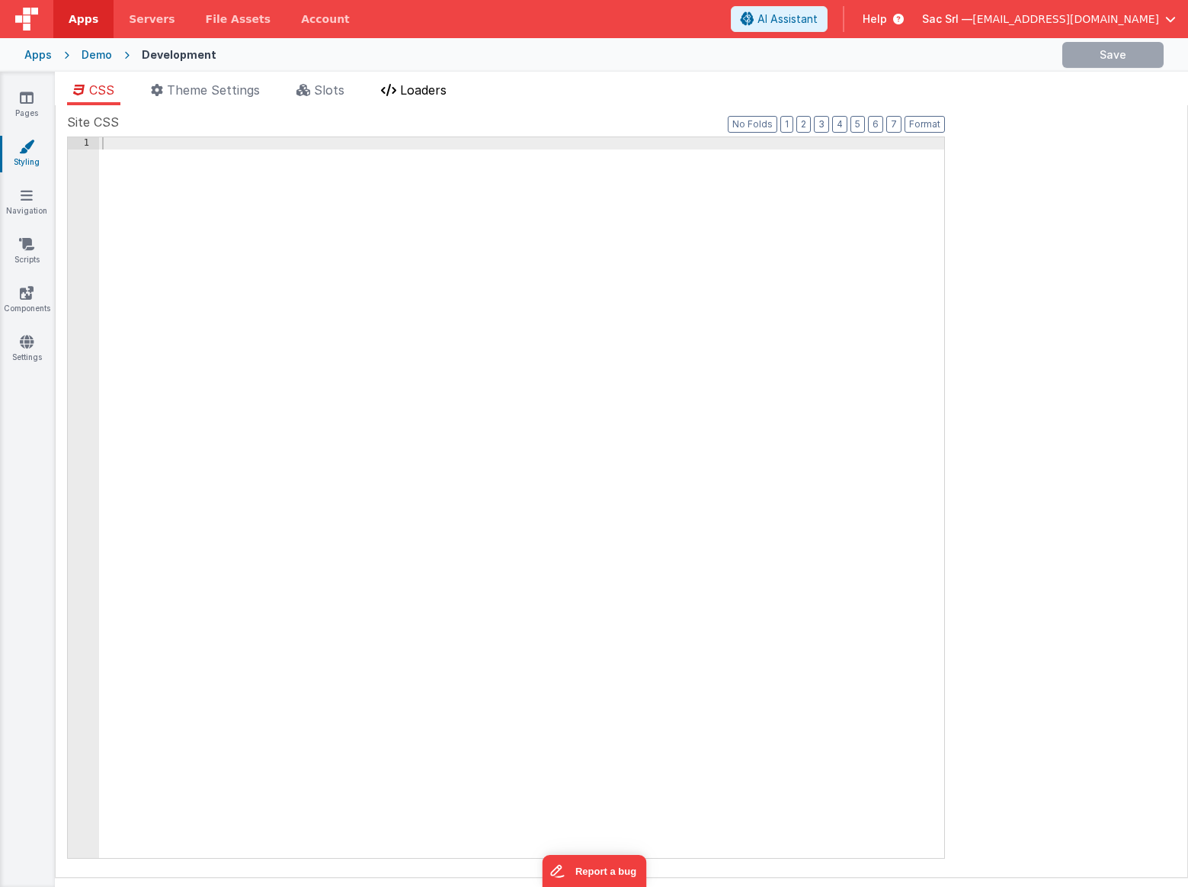
click at [422, 92] on span "Loaders" at bounding box center [423, 89] width 46 height 15
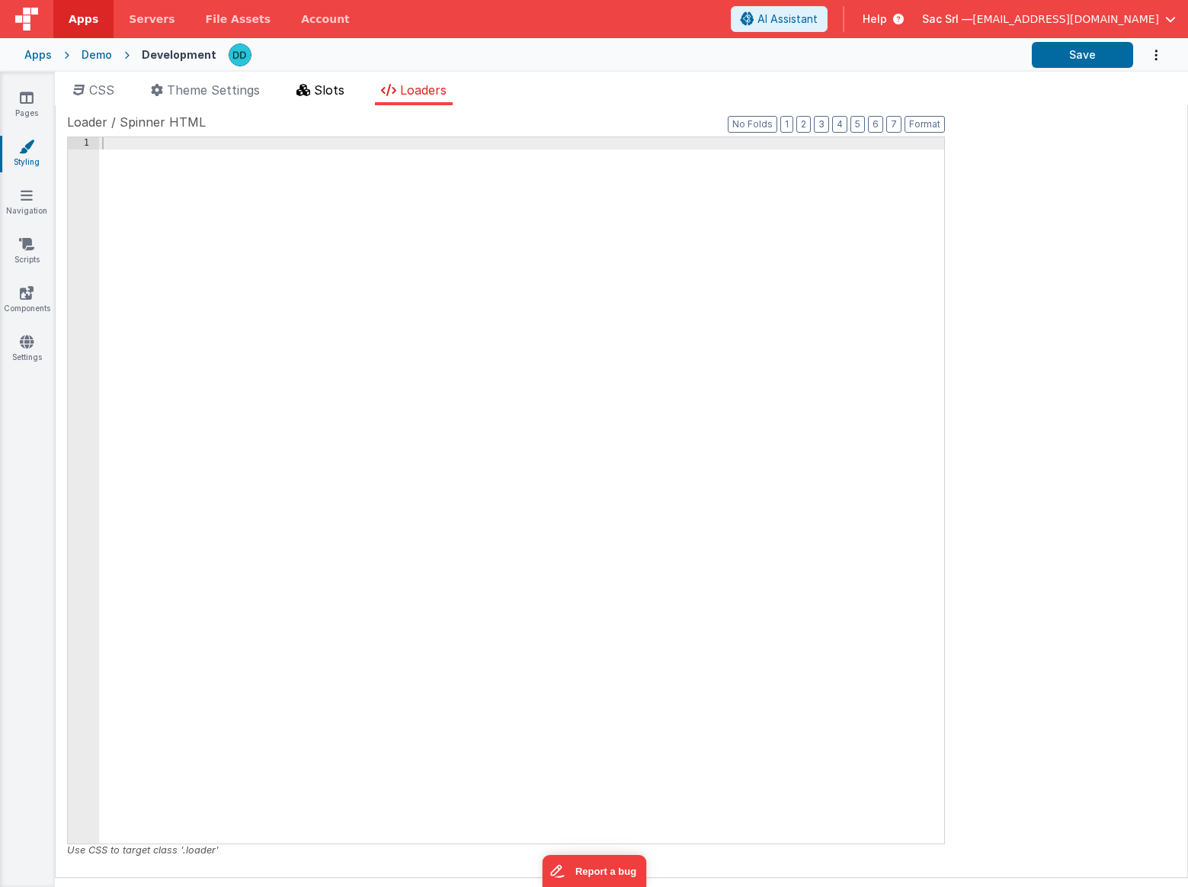
click at [348, 89] on li "Slots" at bounding box center [320, 93] width 60 height 24
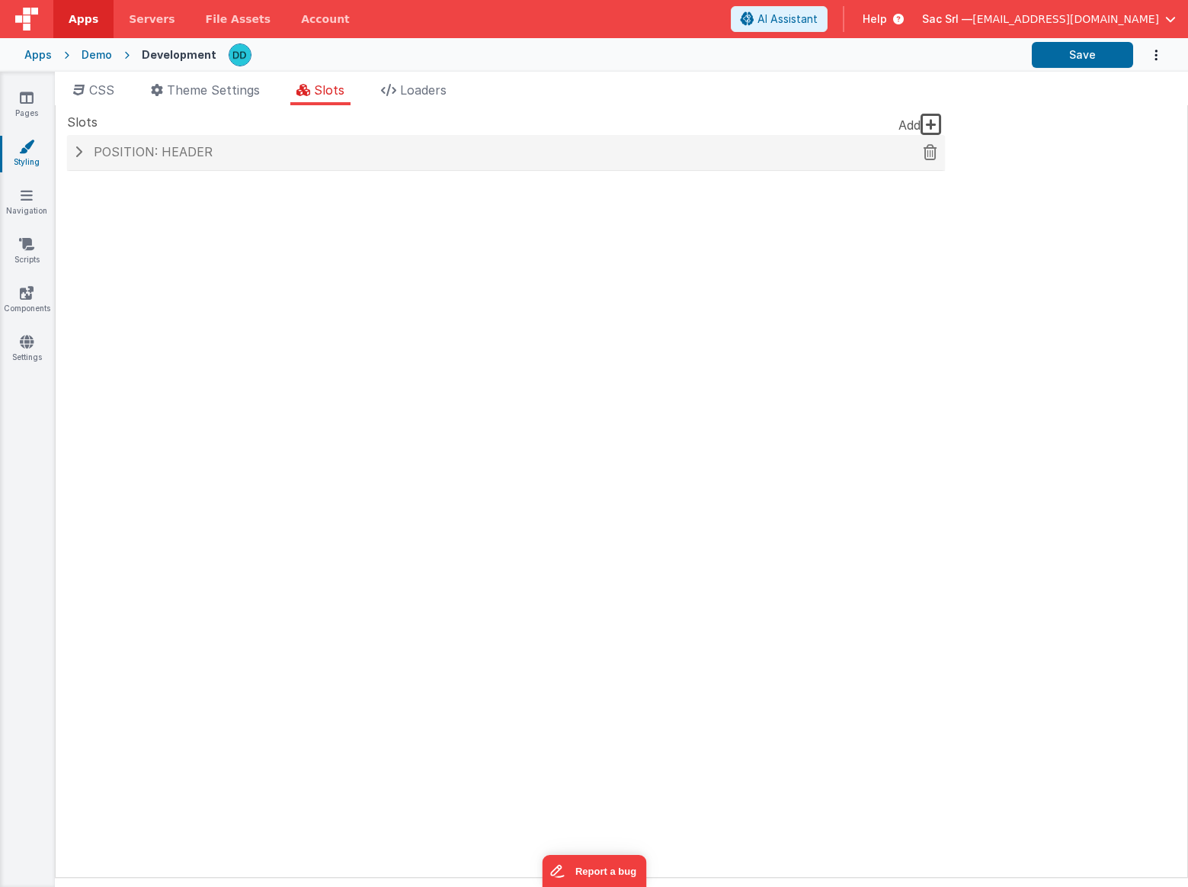
click at [933, 152] on icon at bounding box center [931, 152] width 14 height 1
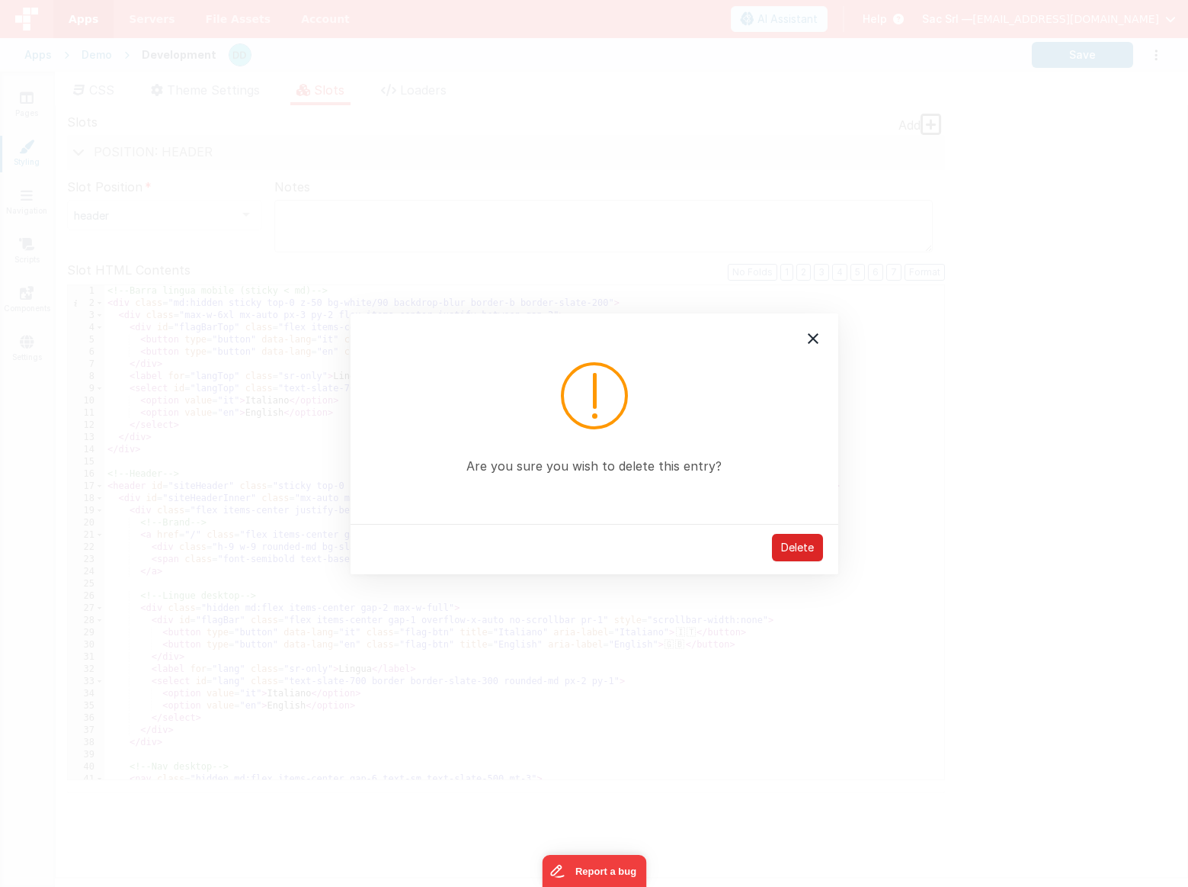
click at [796, 556] on div "Delete" at bounding box center [797, 547] width 51 height 27
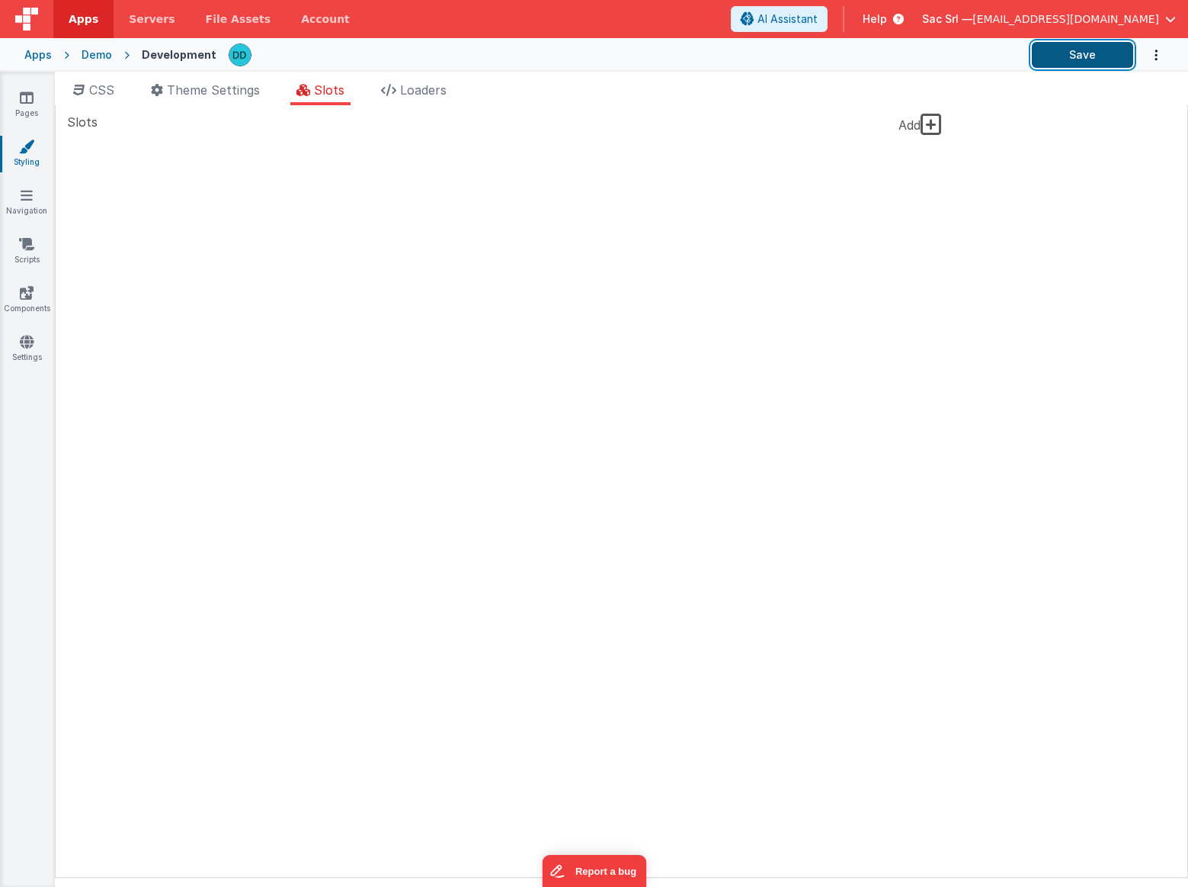
click at [1095, 58] on button "Save" at bounding box center [1082, 55] width 101 height 26
click at [98, 53] on div "Demo" at bounding box center [97, 54] width 30 height 15
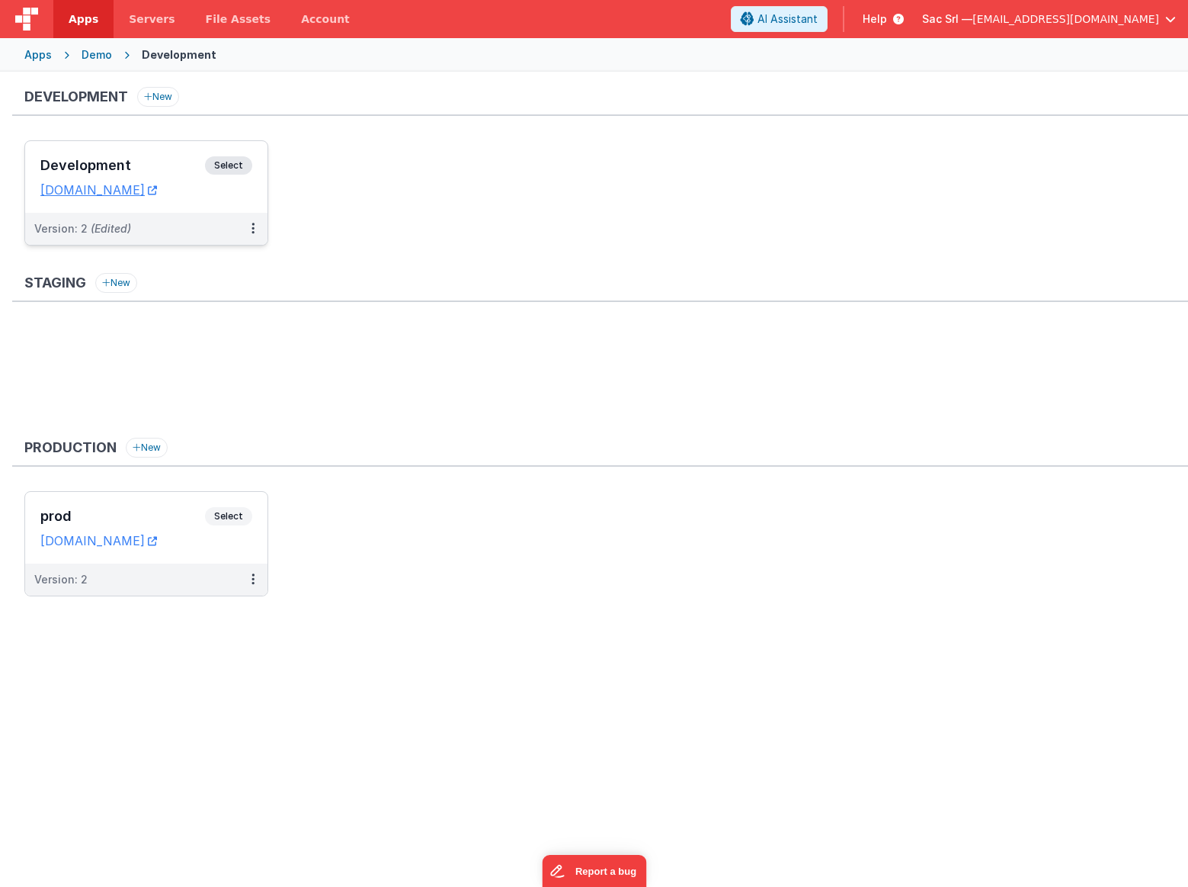
click at [168, 161] on h3 "Development" at bounding box center [122, 165] width 165 height 15
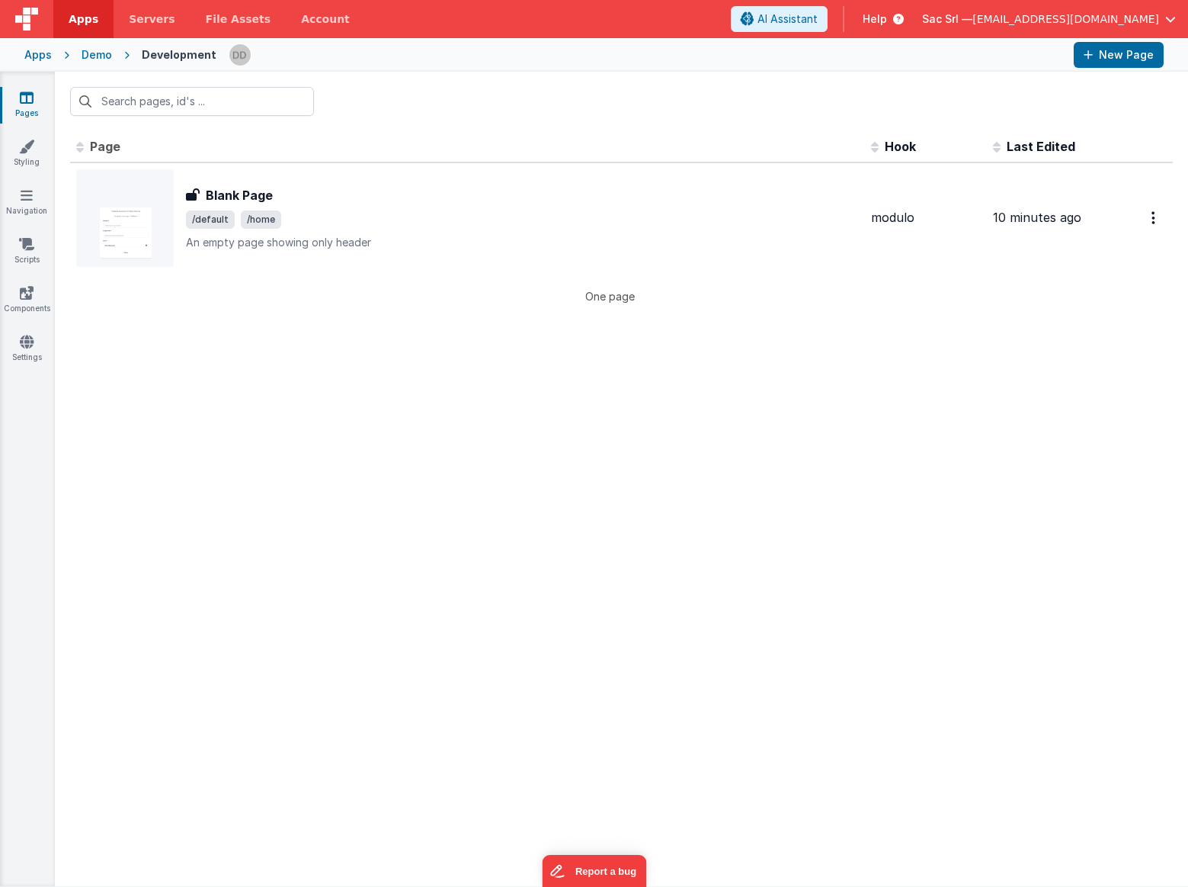
click at [30, 104] on icon at bounding box center [27, 97] width 14 height 15
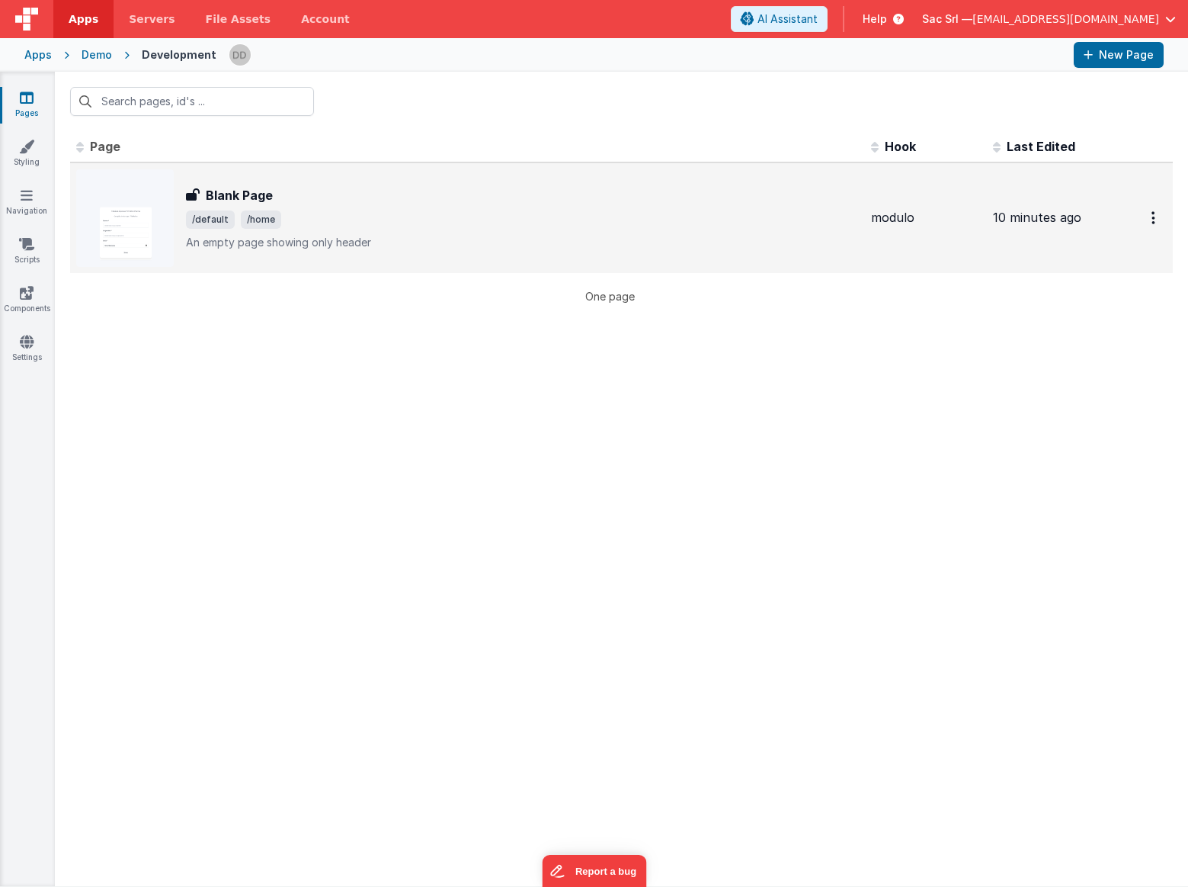
click at [342, 200] on div "Blank Page" at bounding box center [522, 195] width 673 height 18
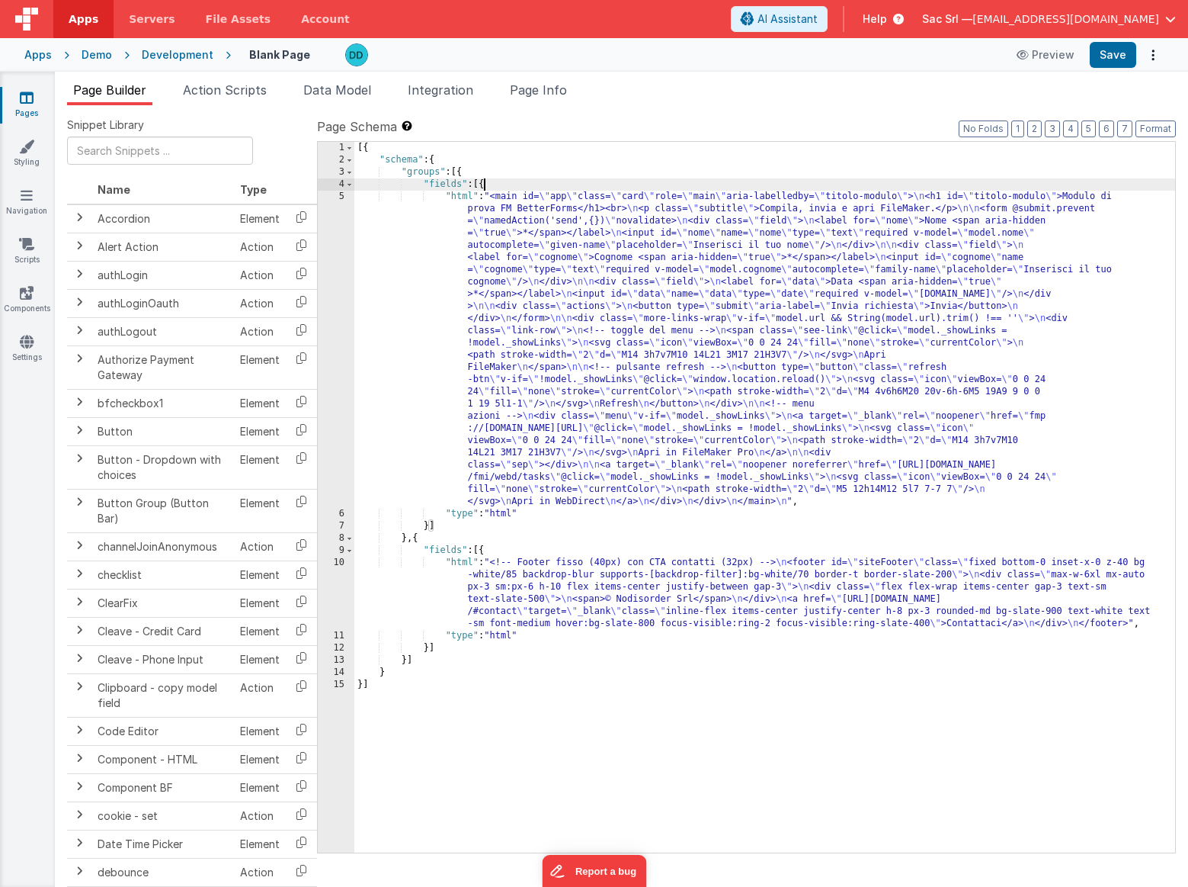
click at [485, 185] on div "[{ "schema" : { "groups" : [{ "fields" : [{ "html" : "<main id= \" app \" class…" at bounding box center [764, 509] width 821 height 735
click at [407, 538] on div "[{ "schema" : { "groups" : [{ "fields" : [{ "html" : "<main id= \" app \" class…" at bounding box center [764, 509] width 821 height 735
click at [463, 176] on div "[{ "schema" : { "groups" : [{ "fields" : [{ "html" : "<main id= \" app \" class…" at bounding box center [764, 509] width 821 height 735
click at [409, 539] on div "[{ "schema" : { "groups" : [{ "fields" : [{ "html" : "<main id= \" app \" class…" at bounding box center [764, 509] width 821 height 735
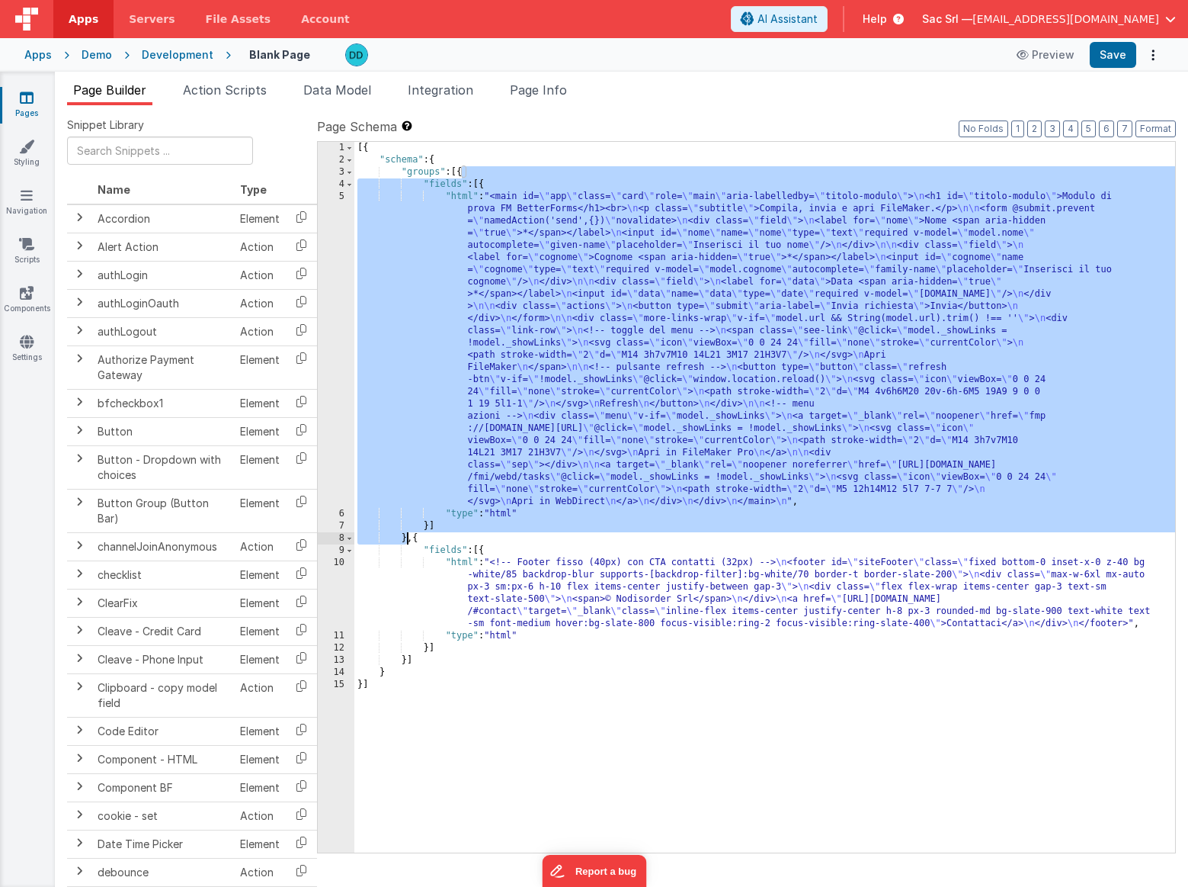
click at [462, 176] on div "[{ "schema" : { "groups" : [{ "fields" : [{ "html" : "<main id= \" app \" class…" at bounding box center [764, 509] width 821 height 735
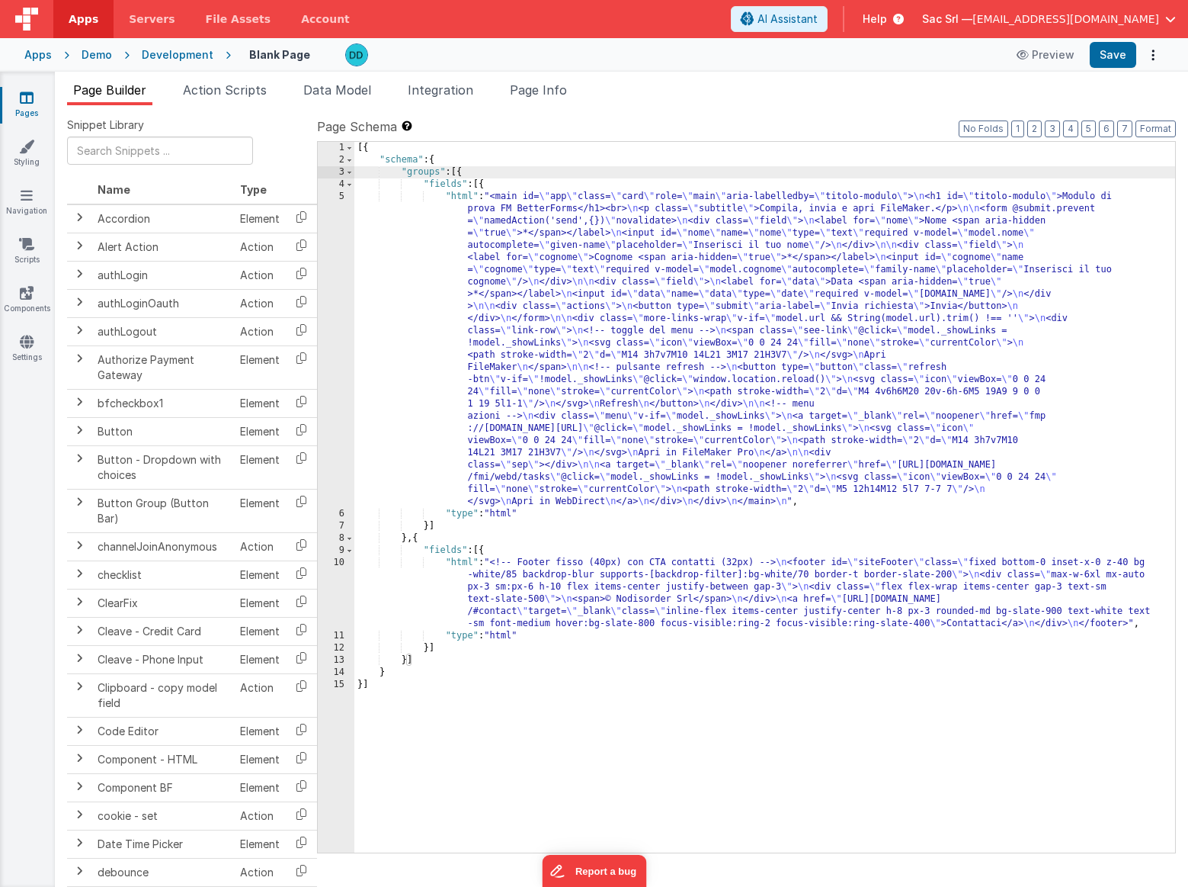
paste textarea
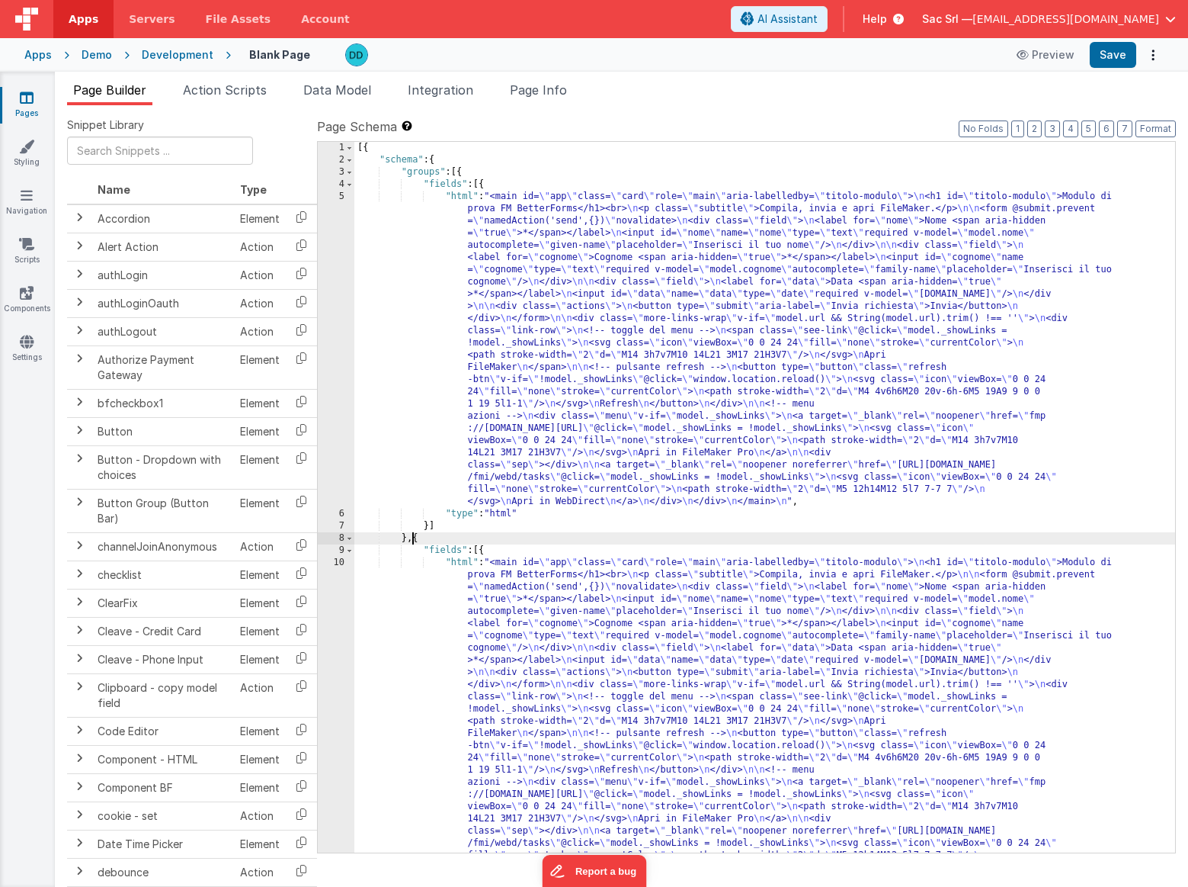
click at [435, 200] on div "[{ "schema" : { "groups" : [{ "fields" : [{ "html" : "<main id= \" app \" class…" at bounding box center [764, 662] width 821 height 1040
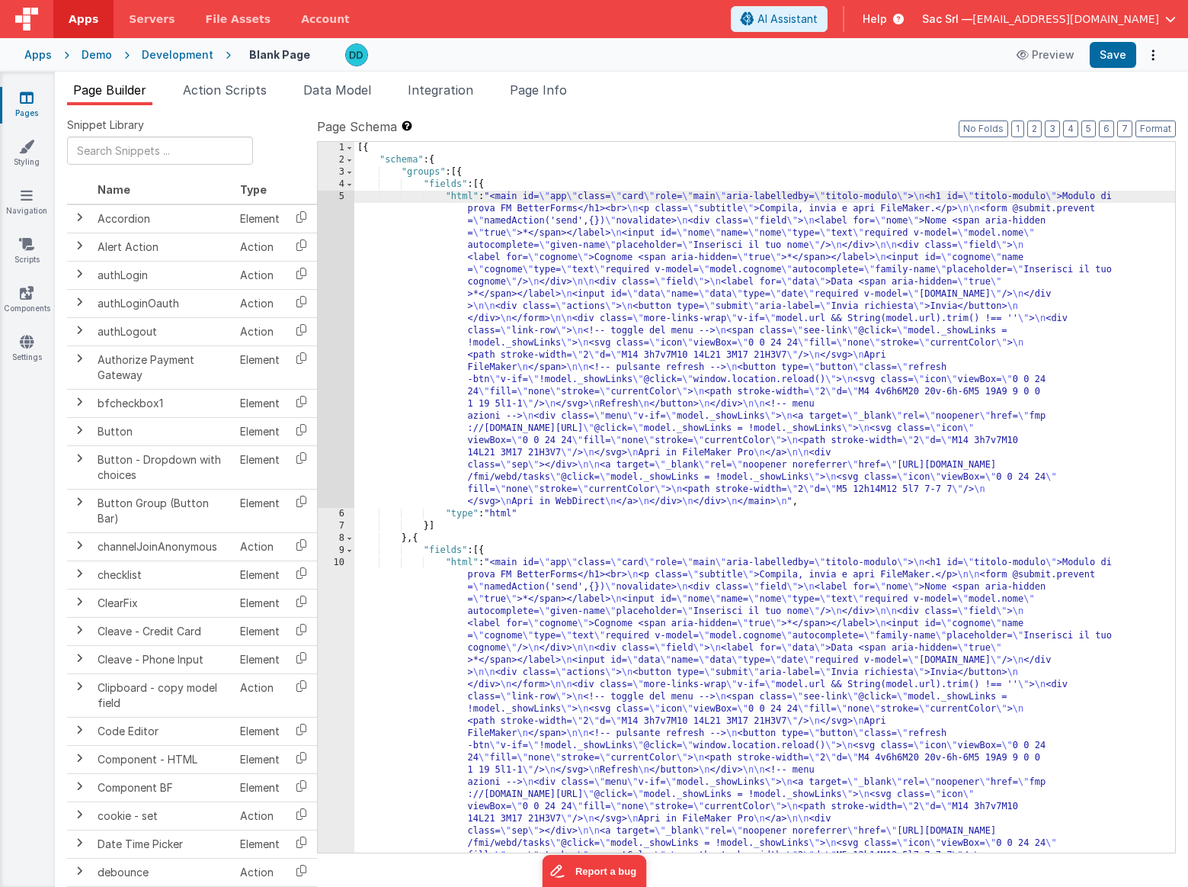
click at [343, 197] on div "5" at bounding box center [336, 349] width 37 height 317
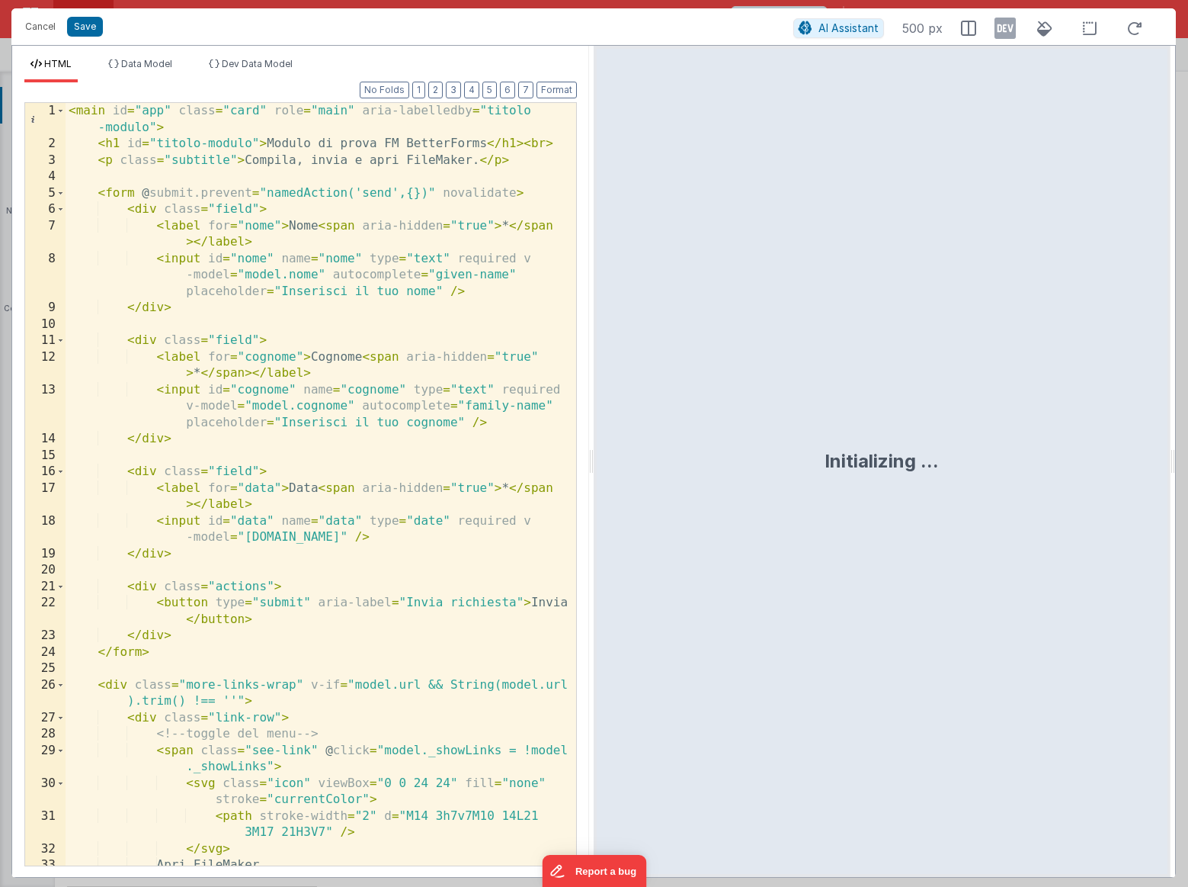
click at [543, 325] on div "< main id = "app" class = "card" role = "main" aria-labelledby = "titolo -modul…" at bounding box center [321, 509] width 511 height 812
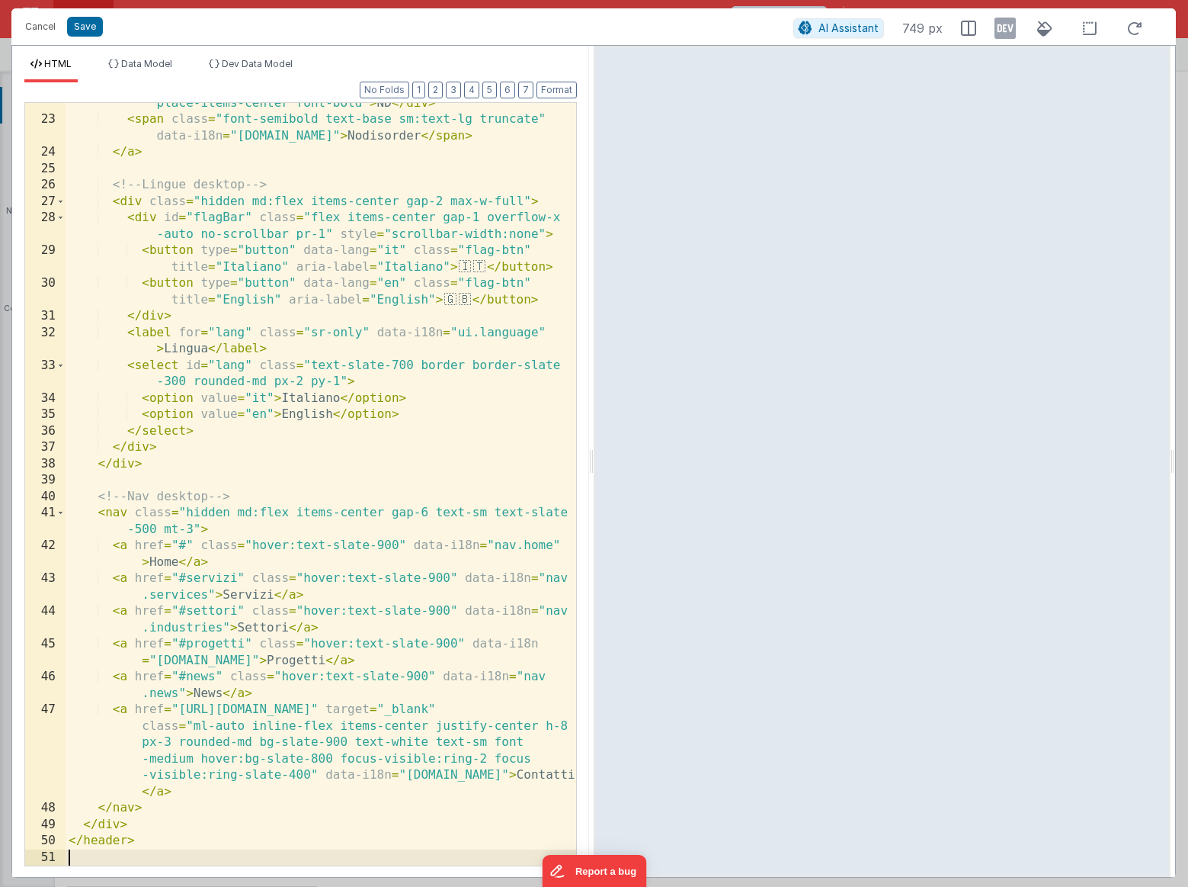
scroll to position [549, 0]
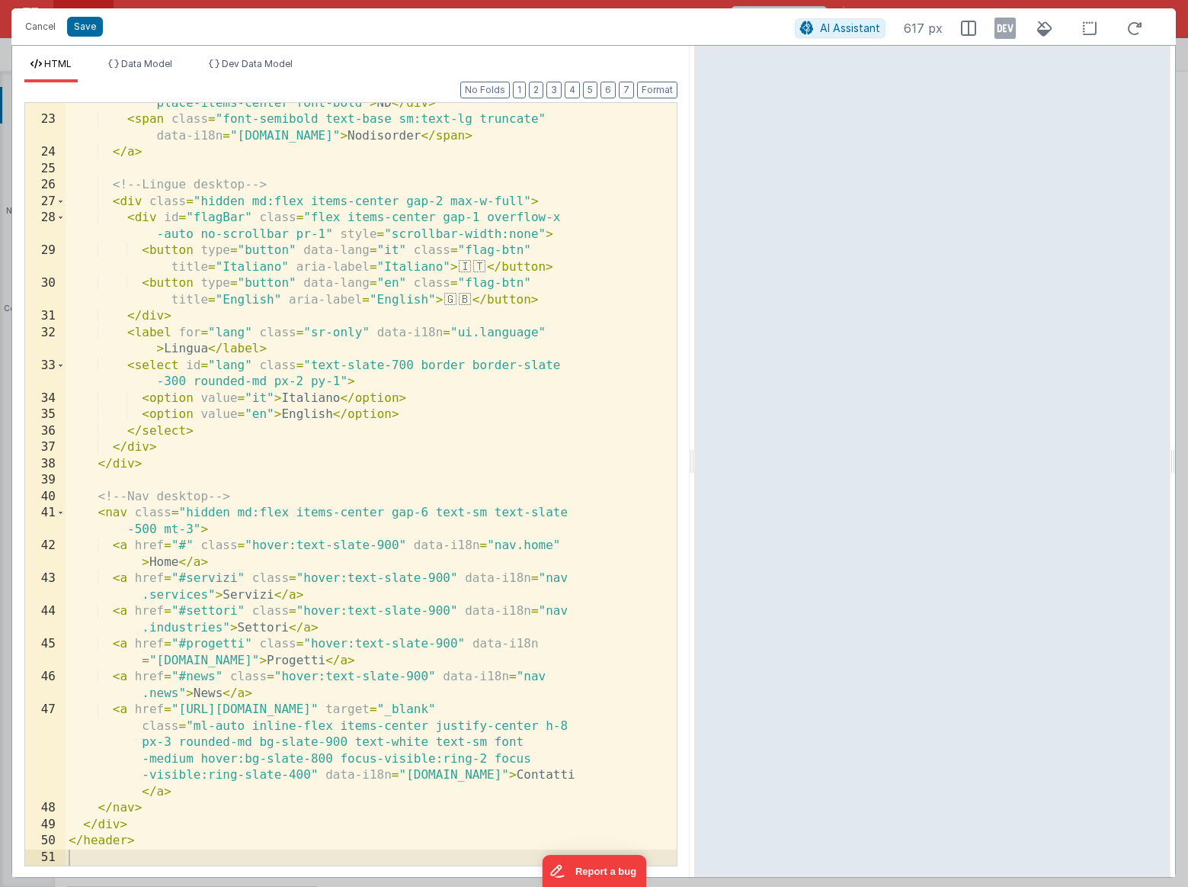
drag, startPoint x: 590, startPoint y: 451, endPoint x: 694, endPoint y: 412, distance: 111.2
click at [694, 412] on html "Are you sure you wish to delete this entry? Delete Cancel Save AI Assistant 617…" at bounding box center [594, 443] width 1188 height 887
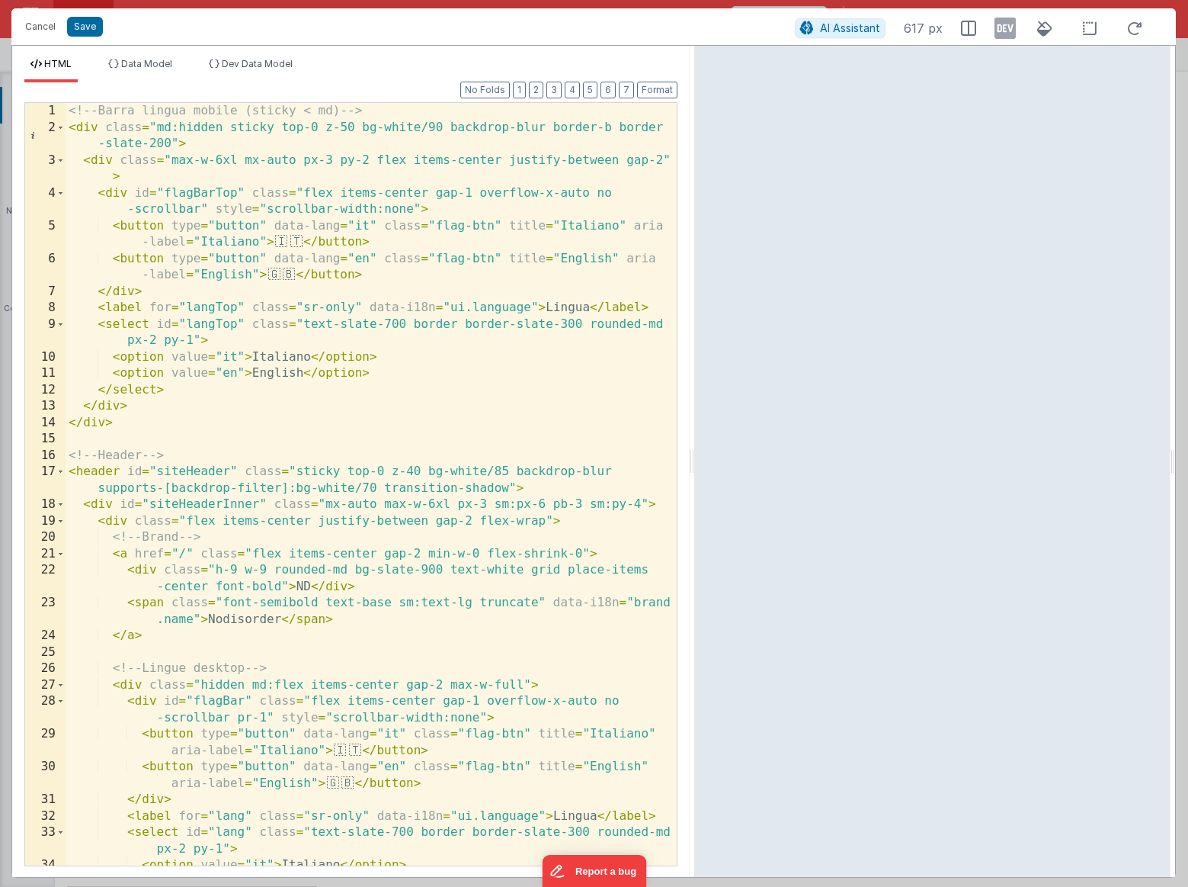
scroll to position [0, 0]
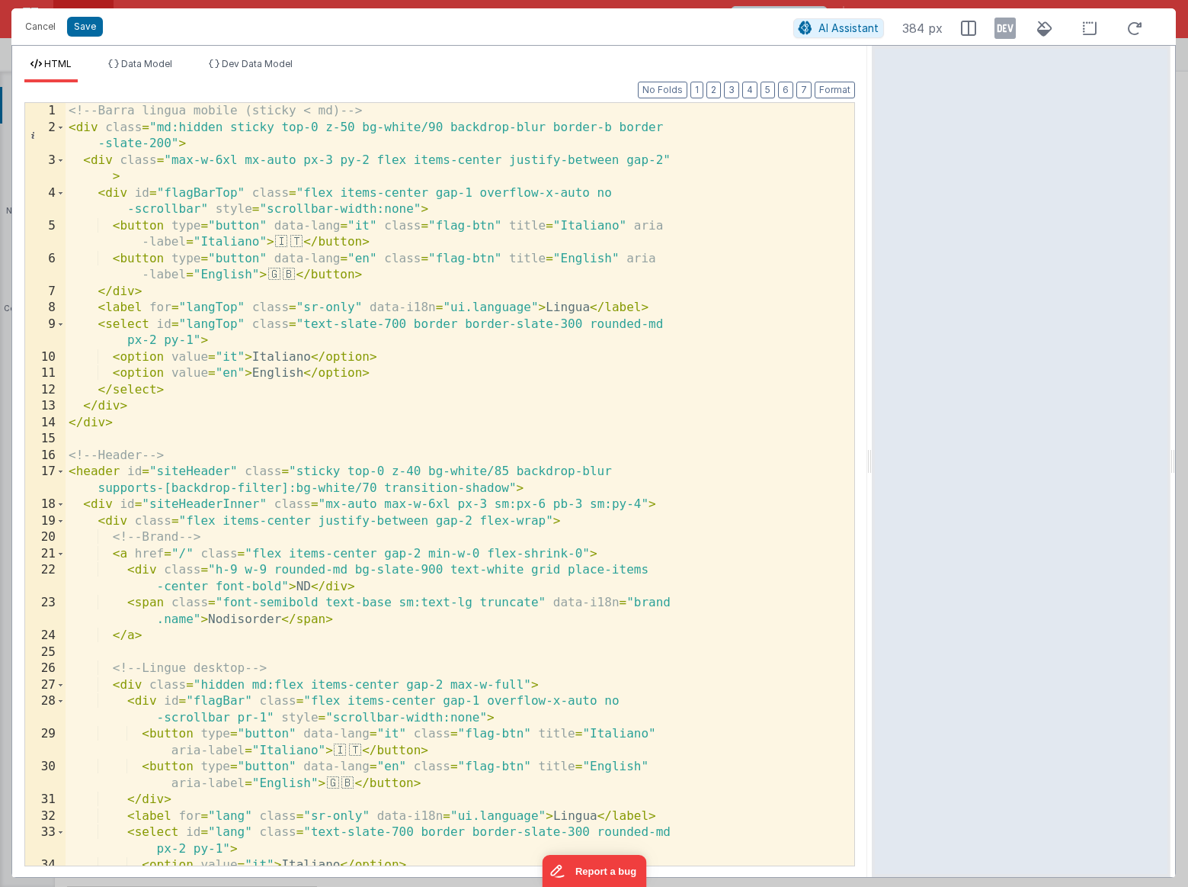
drag, startPoint x: 693, startPoint y: 460, endPoint x: 874, endPoint y: 447, distance: 181.2
click at [874, 447] on html "Are you sure you wish to delete this entry? Delete Cancel Save AI Assistant 384…" at bounding box center [594, 443] width 1188 height 887
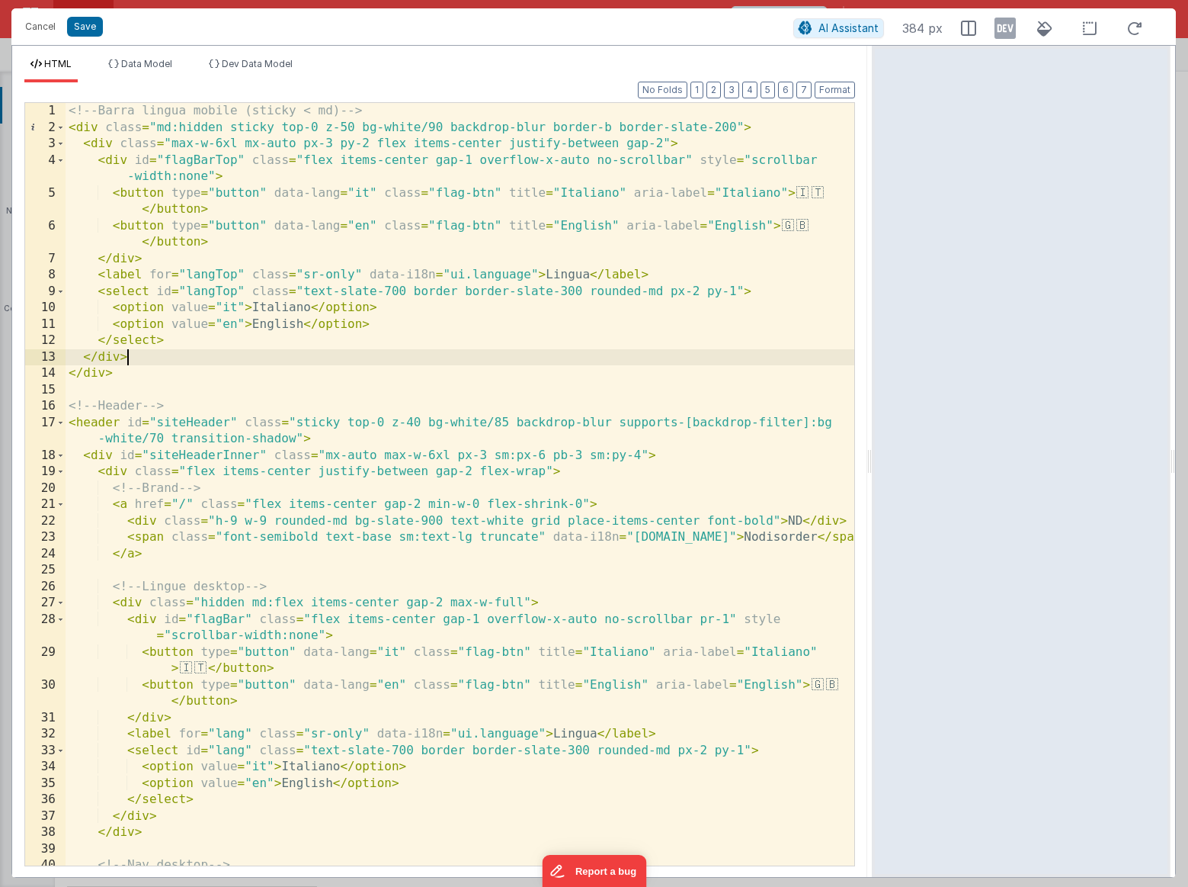
click at [242, 351] on div "<!-- Barra lingua mobile (sticky < md) --> < div class = "md:hidden sticky top-…" at bounding box center [460, 500] width 789 height 795
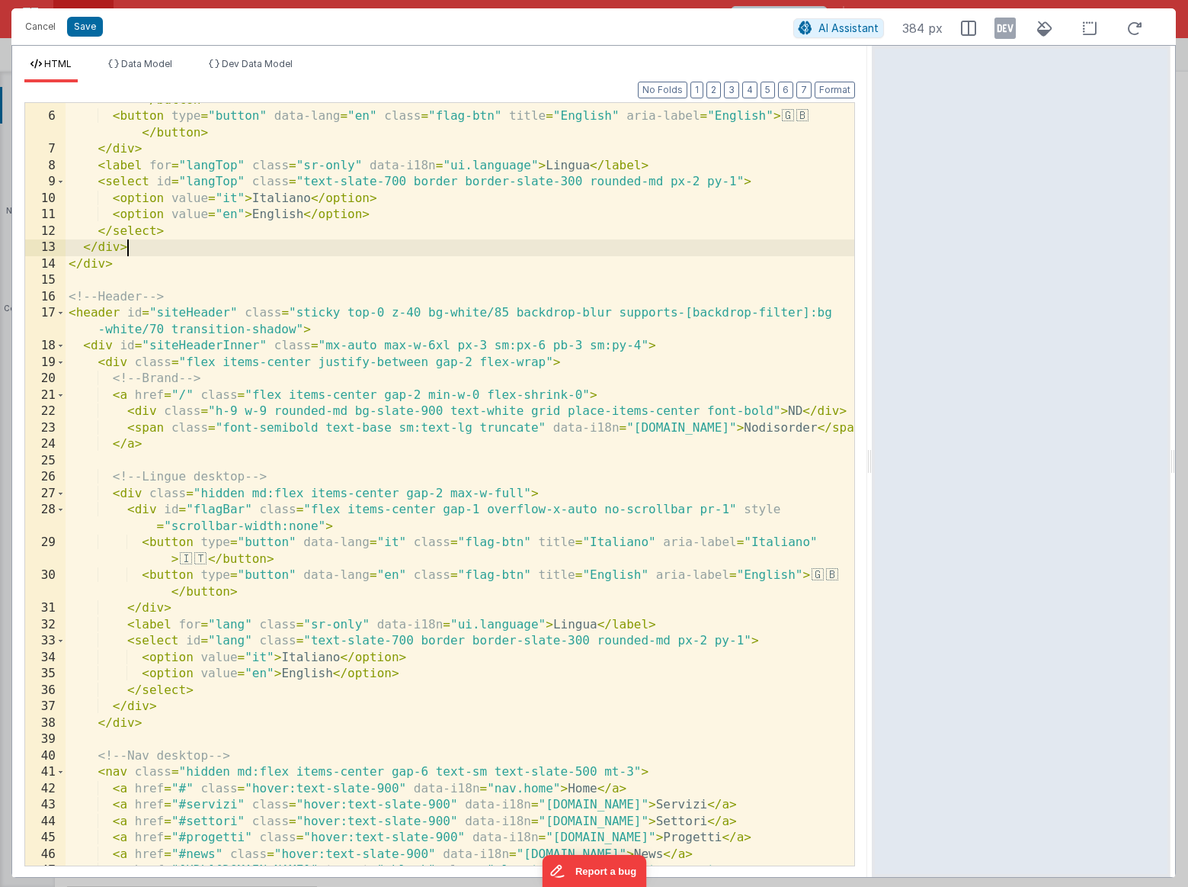
scroll to position [221, 0]
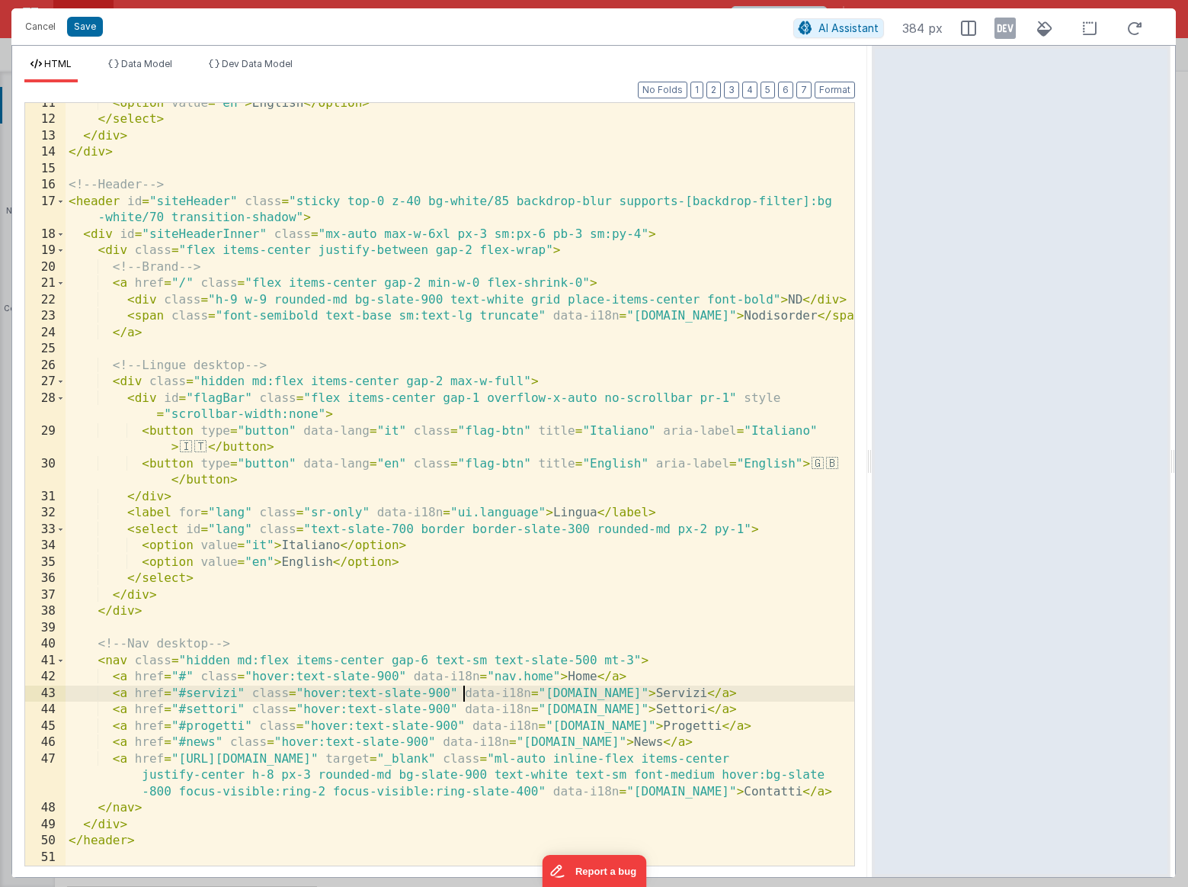
click at [466, 694] on div "< option value = "en" > English </ option > </ select > </ div > </ div > <!-- …" at bounding box center [460, 492] width 789 height 795
drag, startPoint x: 459, startPoint y: 693, endPoint x: 543, endPoint y: 690, distance: 83.9
click at [542, 690] on div "< option value = "en" > English </ option > </ select > </ div > </ div > <!-- …" at bounding box center [460, 492] width 789 height 795
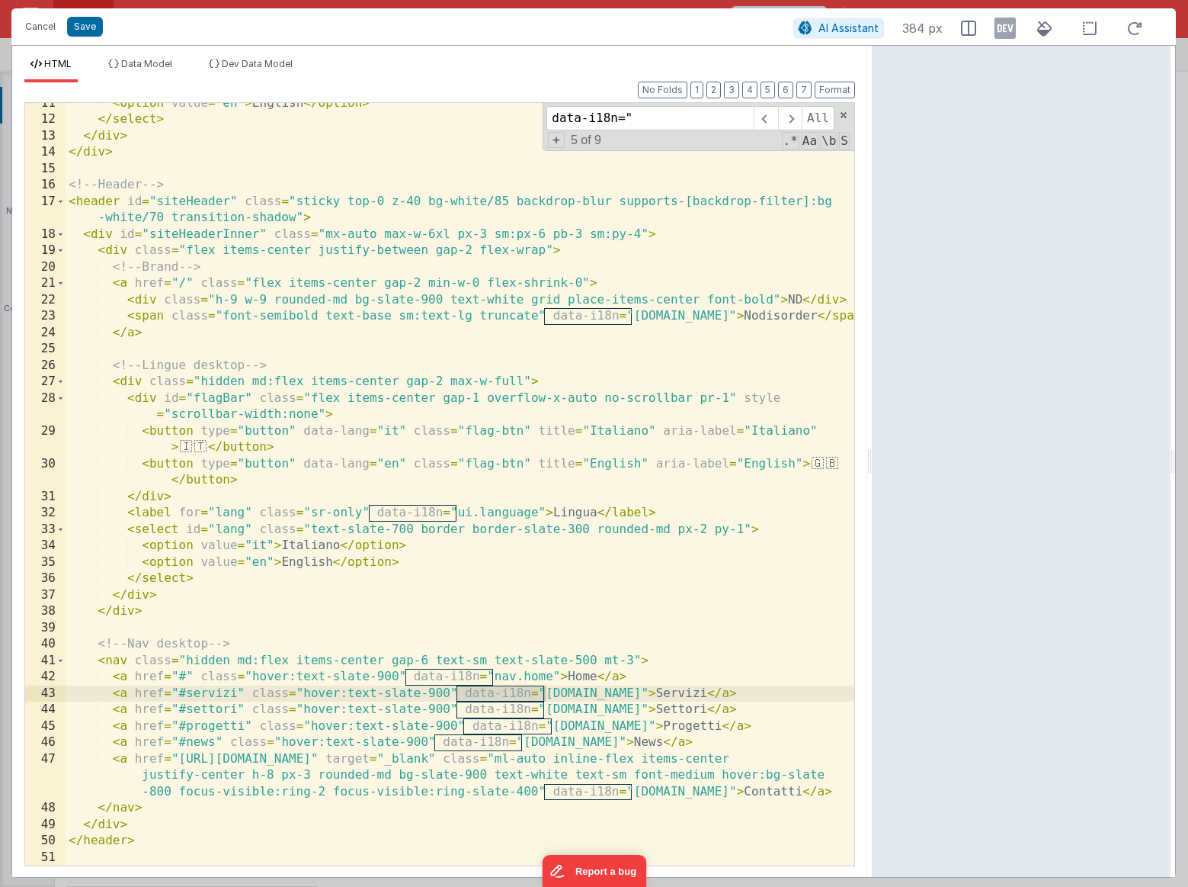
click at [560, 675] on div "< option value = "en" > English </ option > </ select > </ div > </ div > <!-- …" at bounding box center [460, 492] width 789 height 795
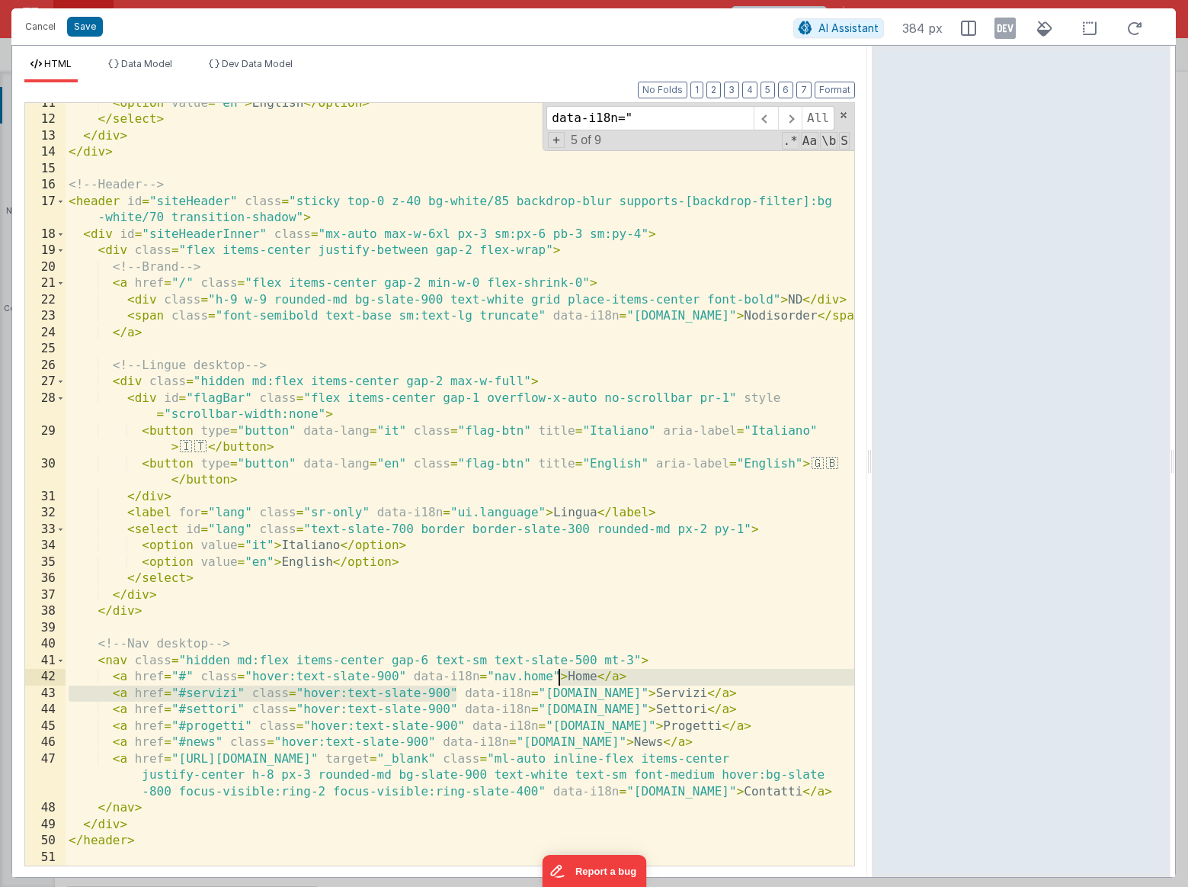
click at [558, 675] on div "< option value = "en" > English </ option > </ select > </ div > </ div > <!-- …" at bounding box center [460, 492] width 789 height 795
click at [405, 676] on div "< option value = "en" > English </ option > </ select > </ div > </ div > <!-- …" at bounding box center [460, 492] width 789 height 795
click at [791, 125] on span at bounding box center [790, 118] width 24 height 24
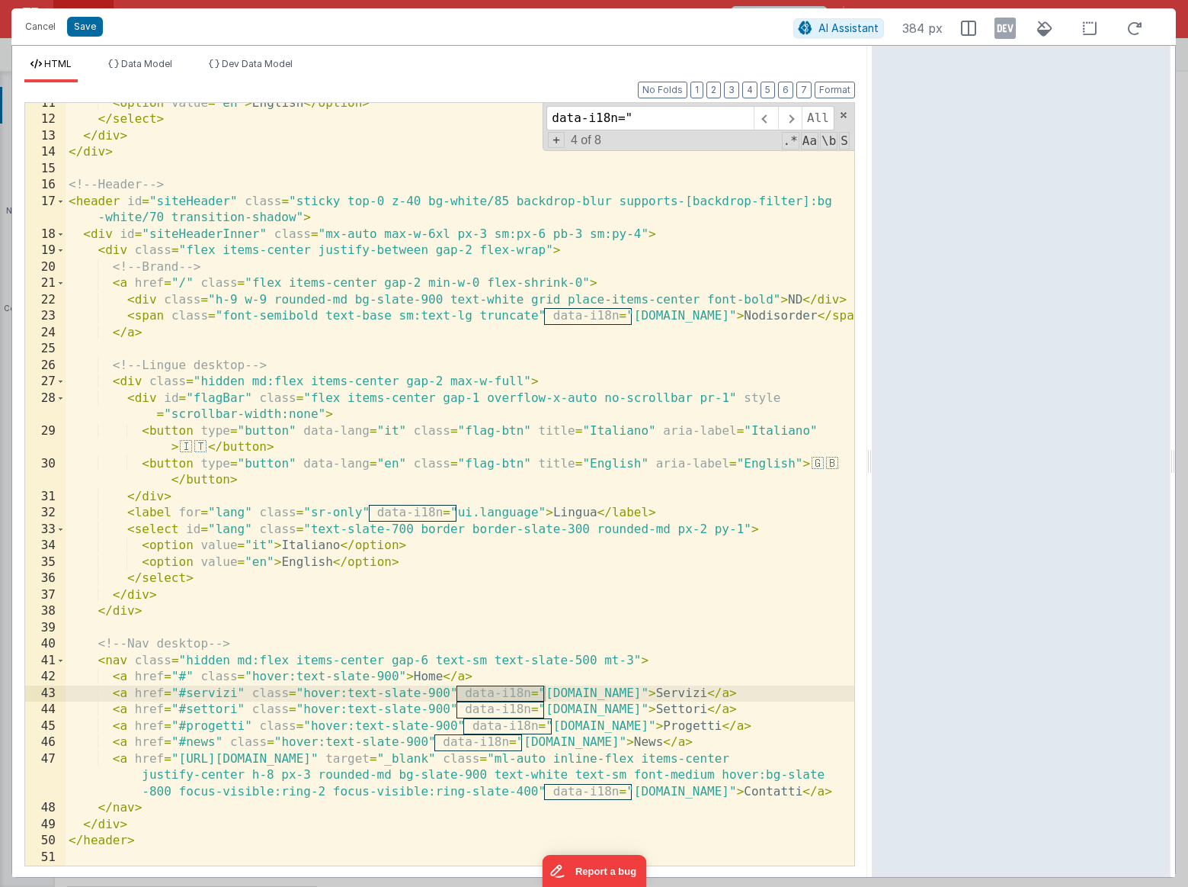
click at [457, 694] on div "< option value = "en" > English </ option > </ select > </ div > </ div > <!-- …" at bounding box center [460, 492] width 789 height 795
click at [636, 694] on div "< option value = "en" > English </ option > </ select > </ div > </ div > <!-- …" at bounding box center [460, 492] width 789 height 795
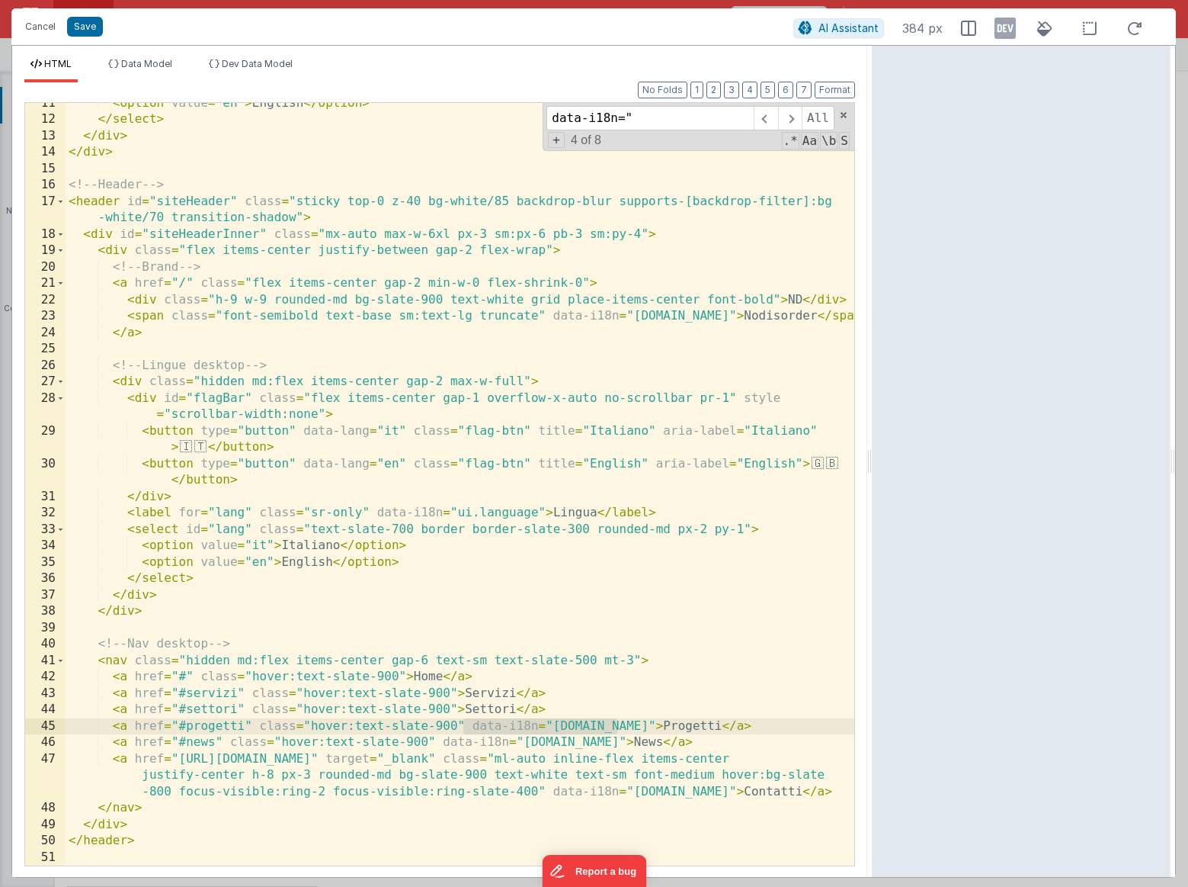
click at [310, 628] on div "< option value = "en" > English </ option > </ select > </ div > </ div > <!-- …" at bounding box center [460, 492] width 789 height 795
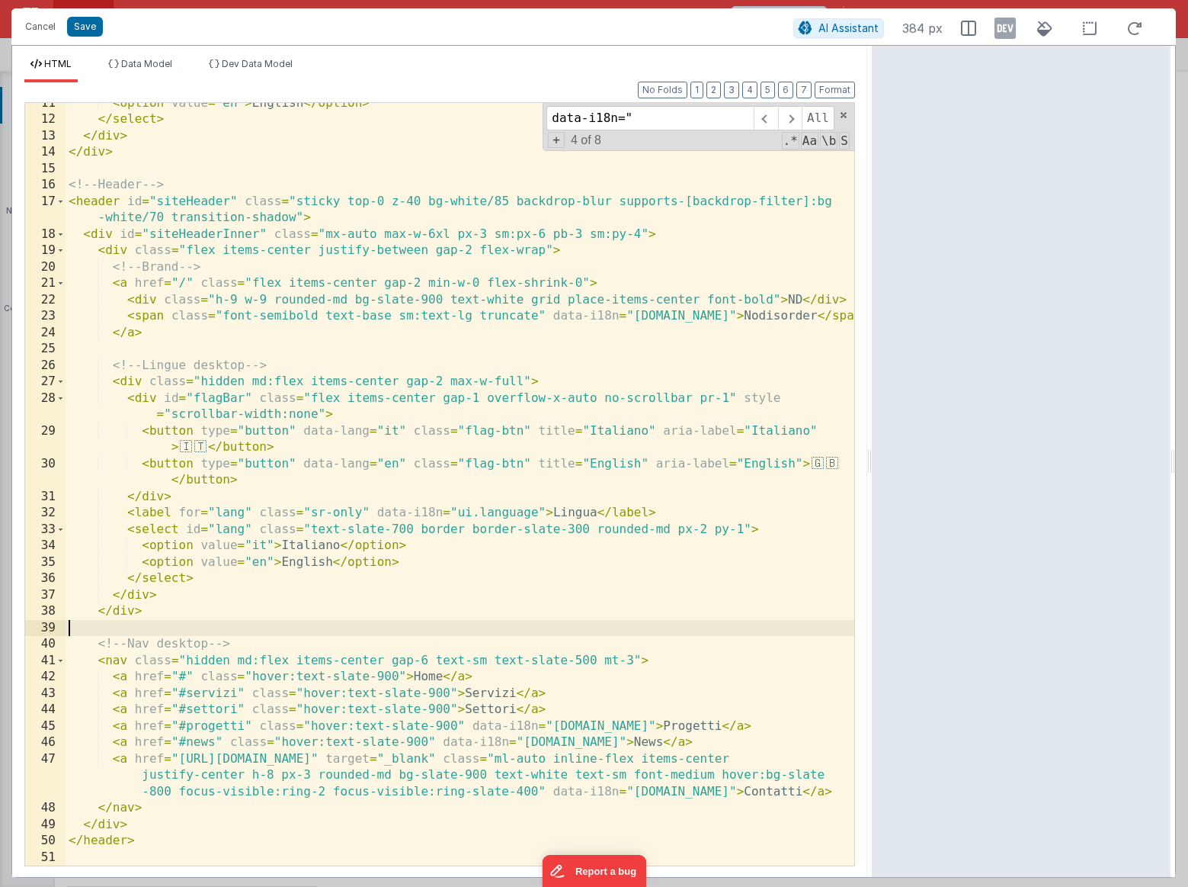
click at [268, 624] on div "< option value = "en" > English </ option > </ select > </ div > </ div > <!-- …" at bounding box center [460, 492] width 789 height 795
click at [250, 632] on div "< option value = "en" > English </ option > </ select > </ div > </ div > <!-- …" at bounding box center [460, 492] width 789 height 795
click at [236, 630] on div "< option value = "en" > English </ option > </ select > </ div > </ div > <!-- …" at bounding box center [460, 492] width 789 height 795
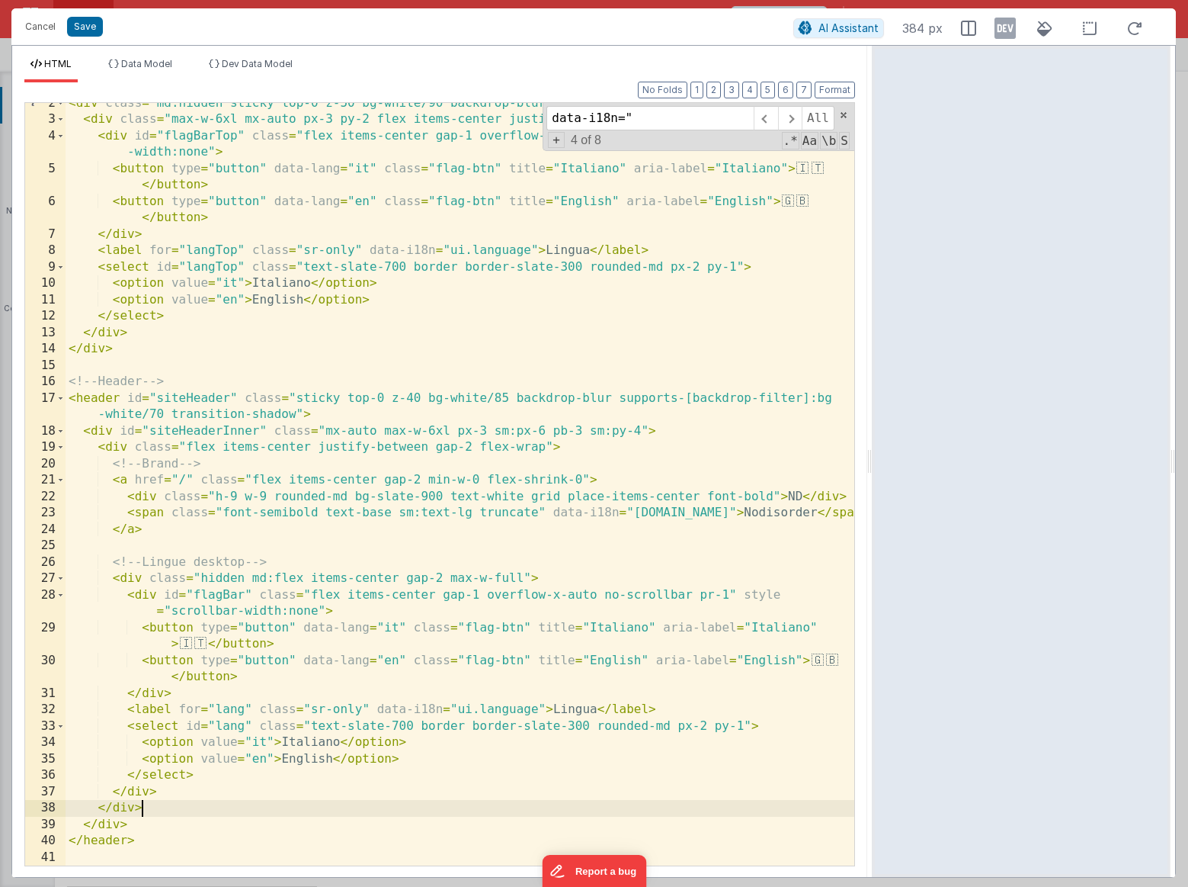
scroll to position [24, 0]
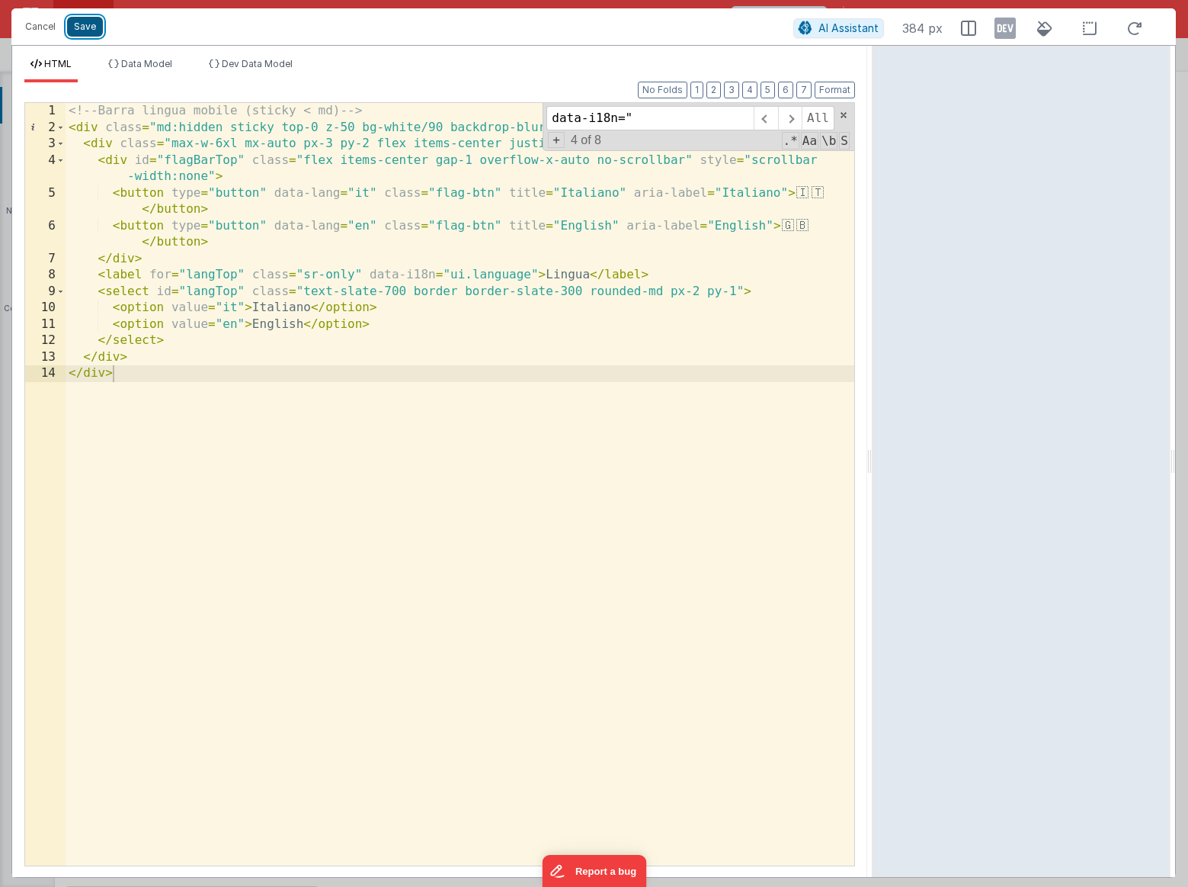
click at [82, 28] on button "Save" at bounding box center [85, 27] width 36 height 20
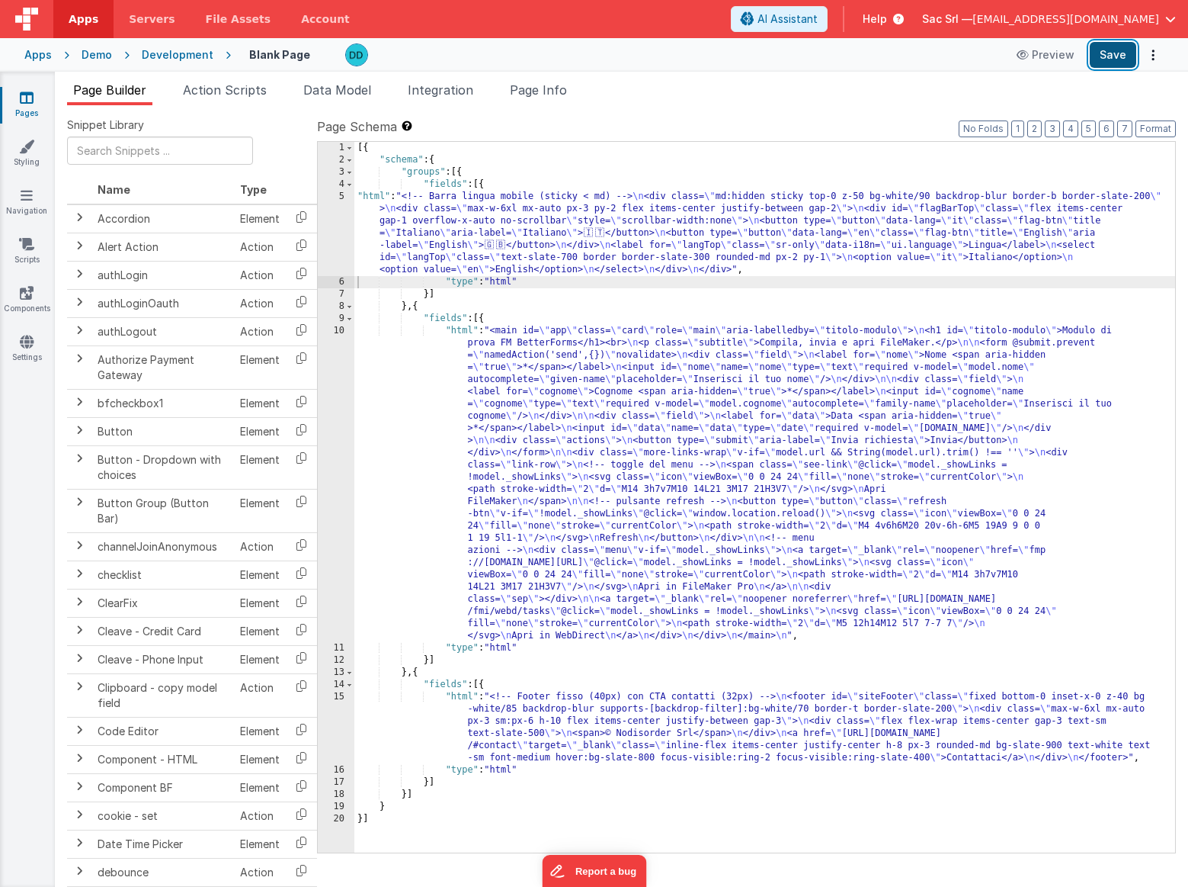
click at [1111, 55] on button "Save" at bounding box center [1113, 55] width 46 height 26
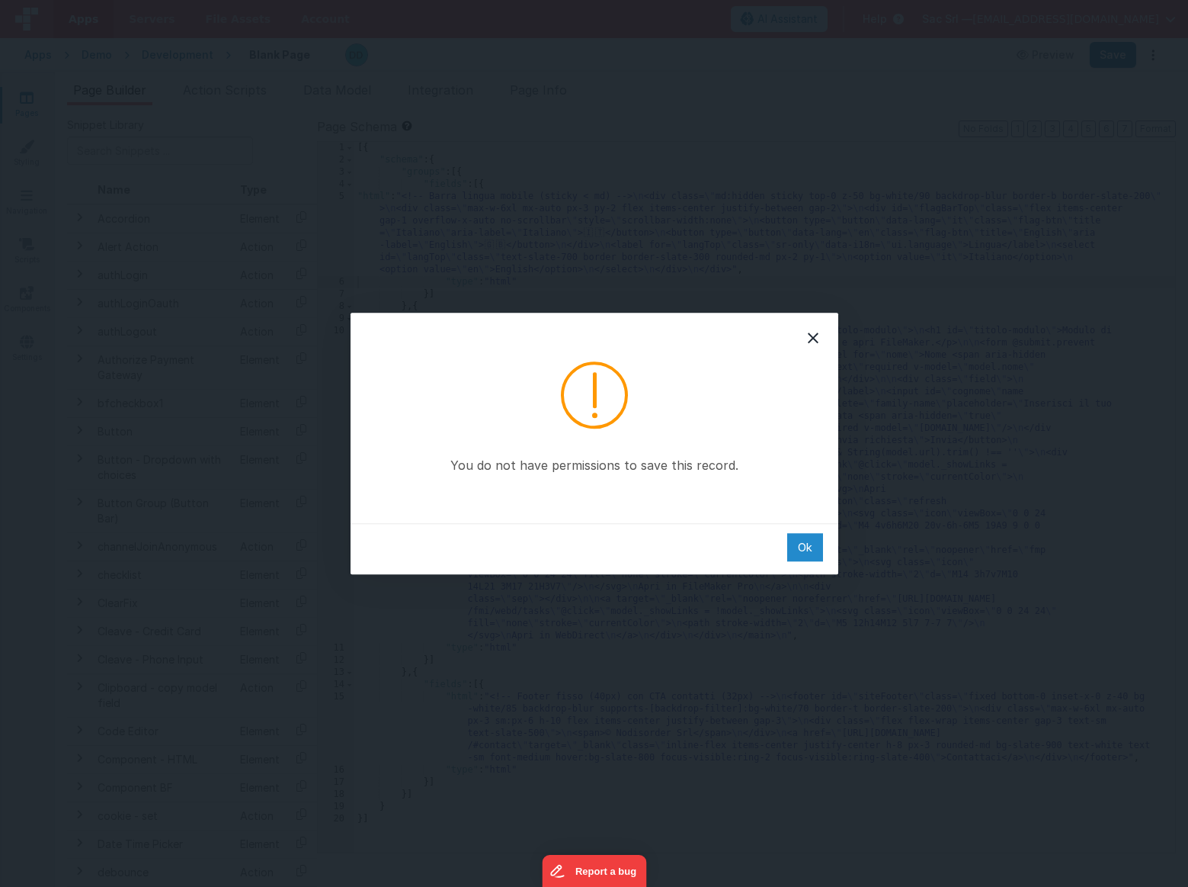
click at [813, 550] on div "Ok" at bounding box center [805, 547] width 36 height 28
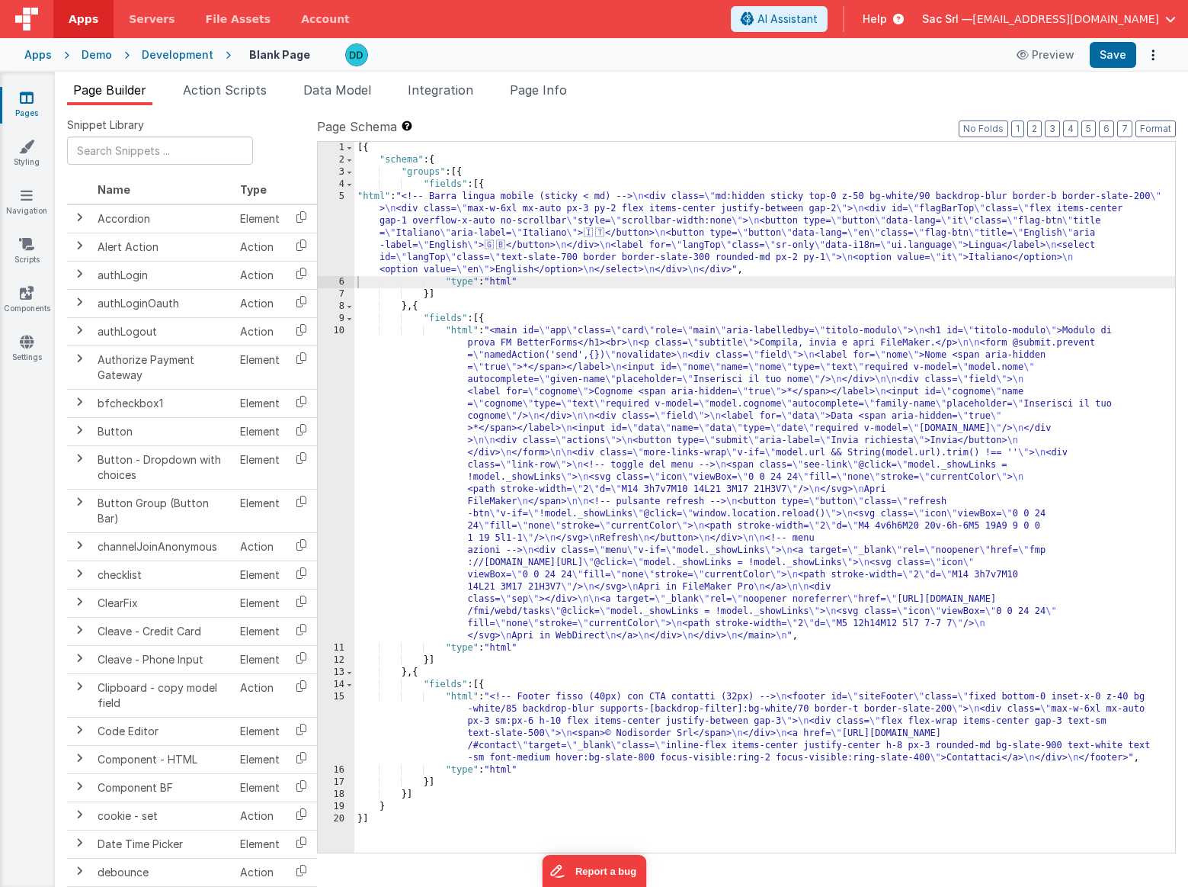
click at [341, 194] on div "5" at bounding box center [336, 233] width 37 height 85
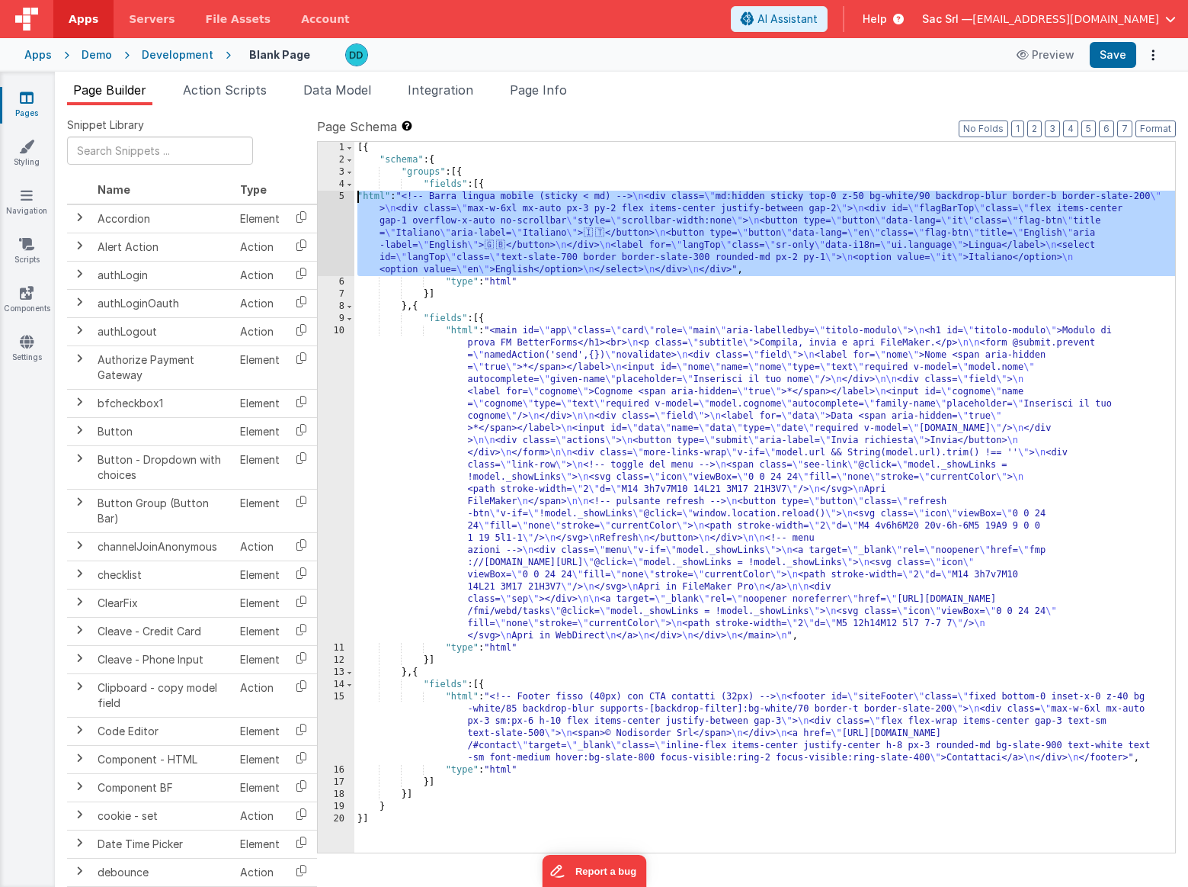
click at [341, 198] on div "5" at bounding box center [336, 233] width 37 height 85
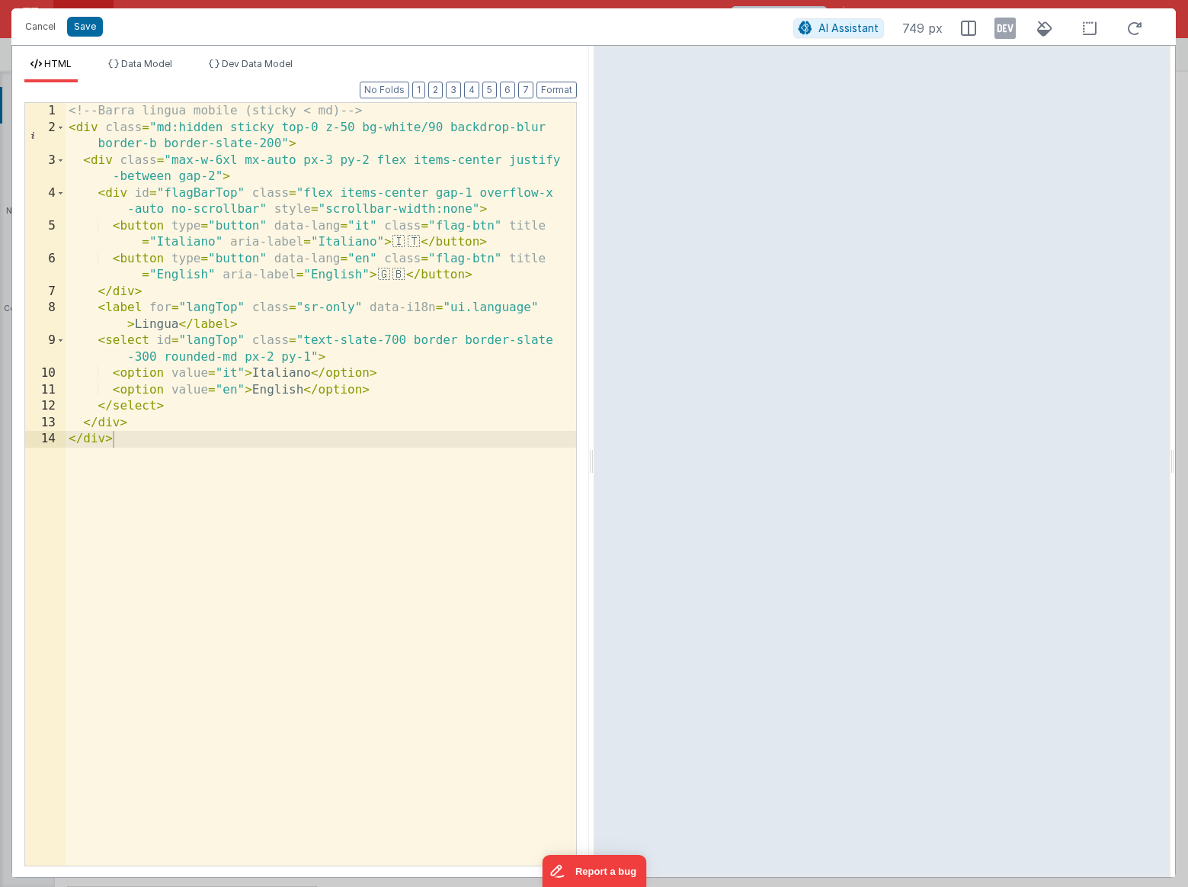
click at [491, 468] on div "<!-- Barra lingua mobile (sticky < md) --> < div class = "md:hidden sticky top-…" at bounding box center [321, 500] width 511 height 795
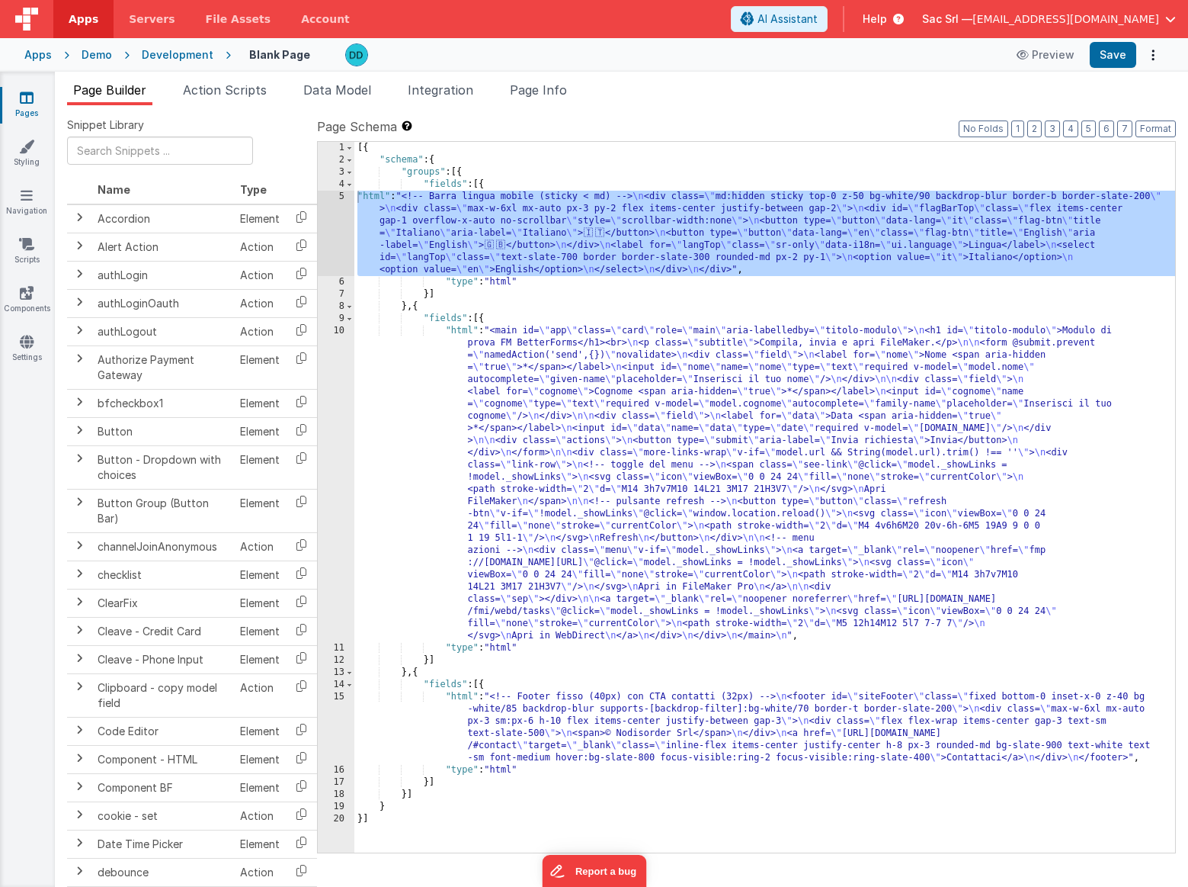
click at [418, 412] on div "[{ "schema" : { "groups" : [{ "fields" : [{ "html" : "<!-- Barra lingua mobile …" at bounding box center [764, 509] width 821 height 735
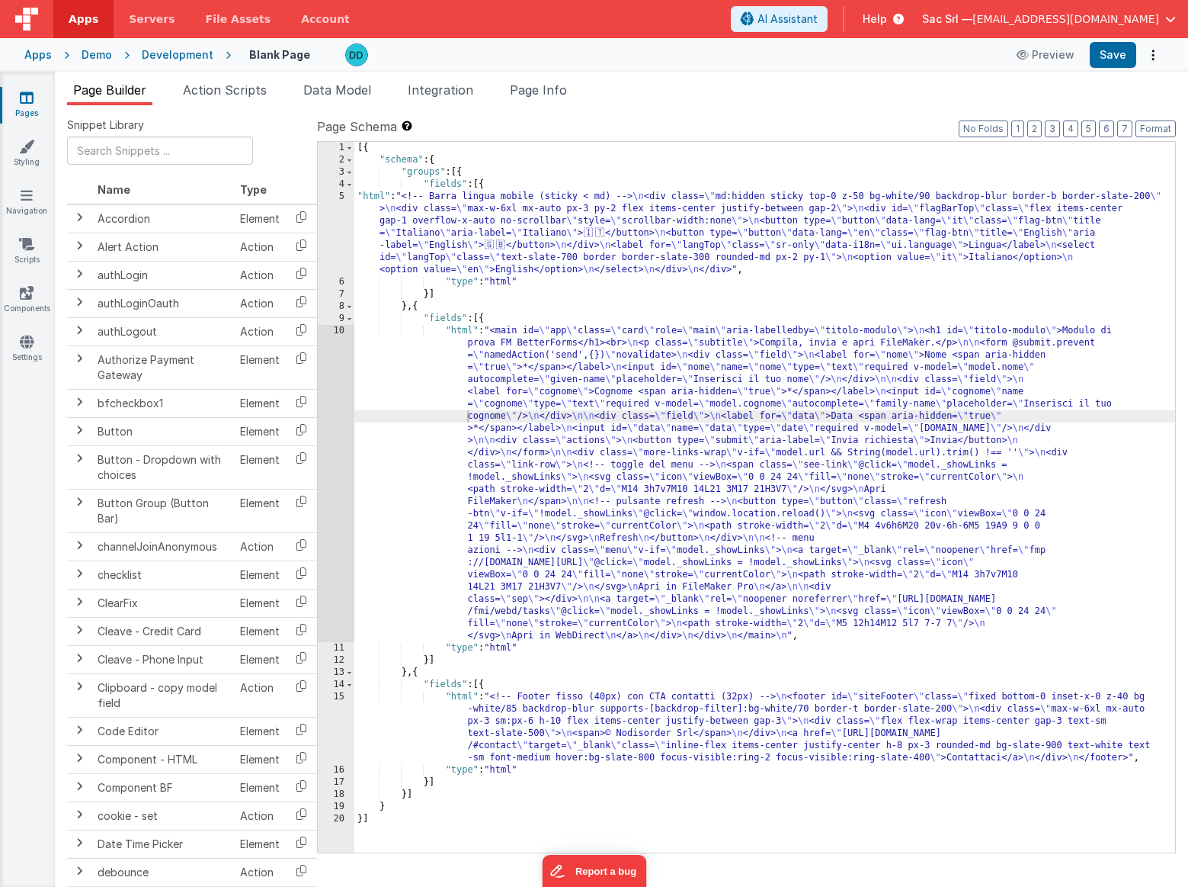
click at [27, 111] on link "Pages" at bounding box center [26, 105] width 55 height 30
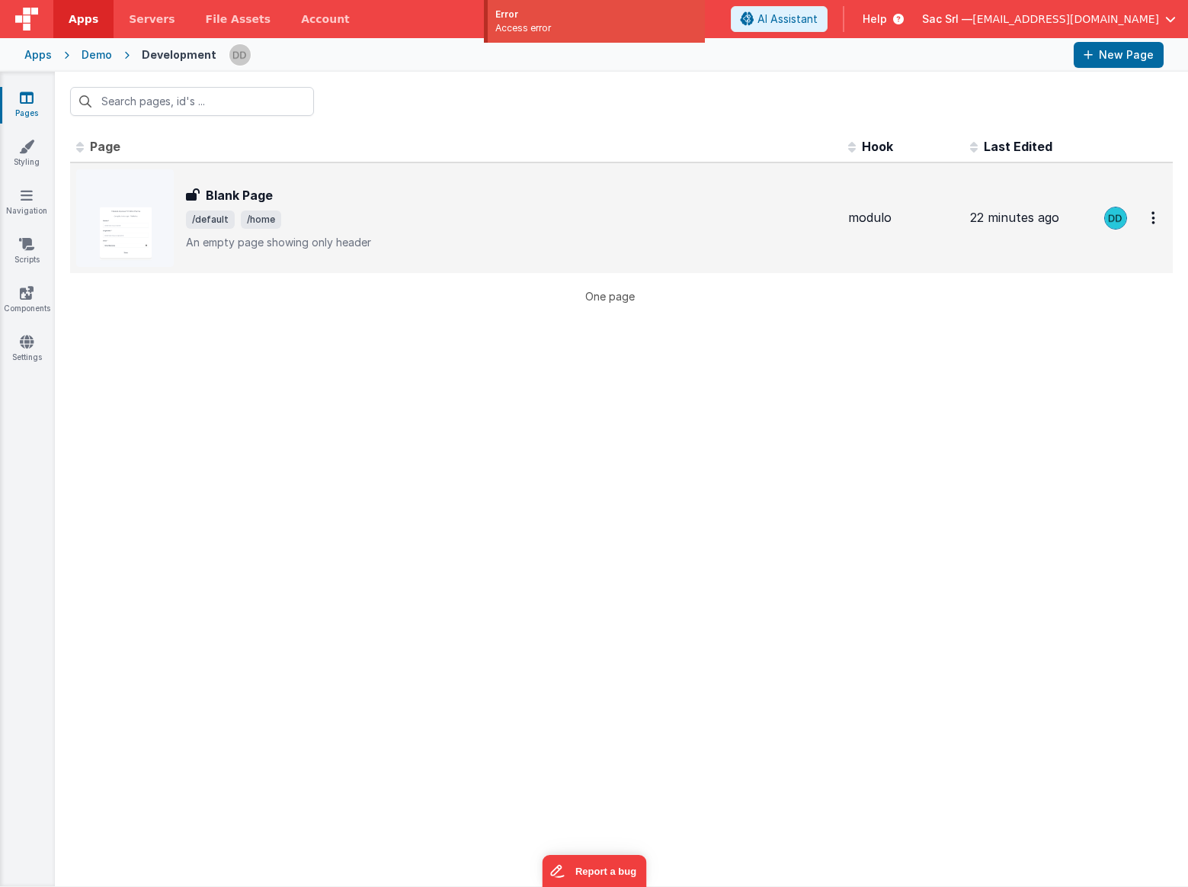
click at [407, 211] on span "/default /home" at bounding box center [511, 219] width 650 height 18
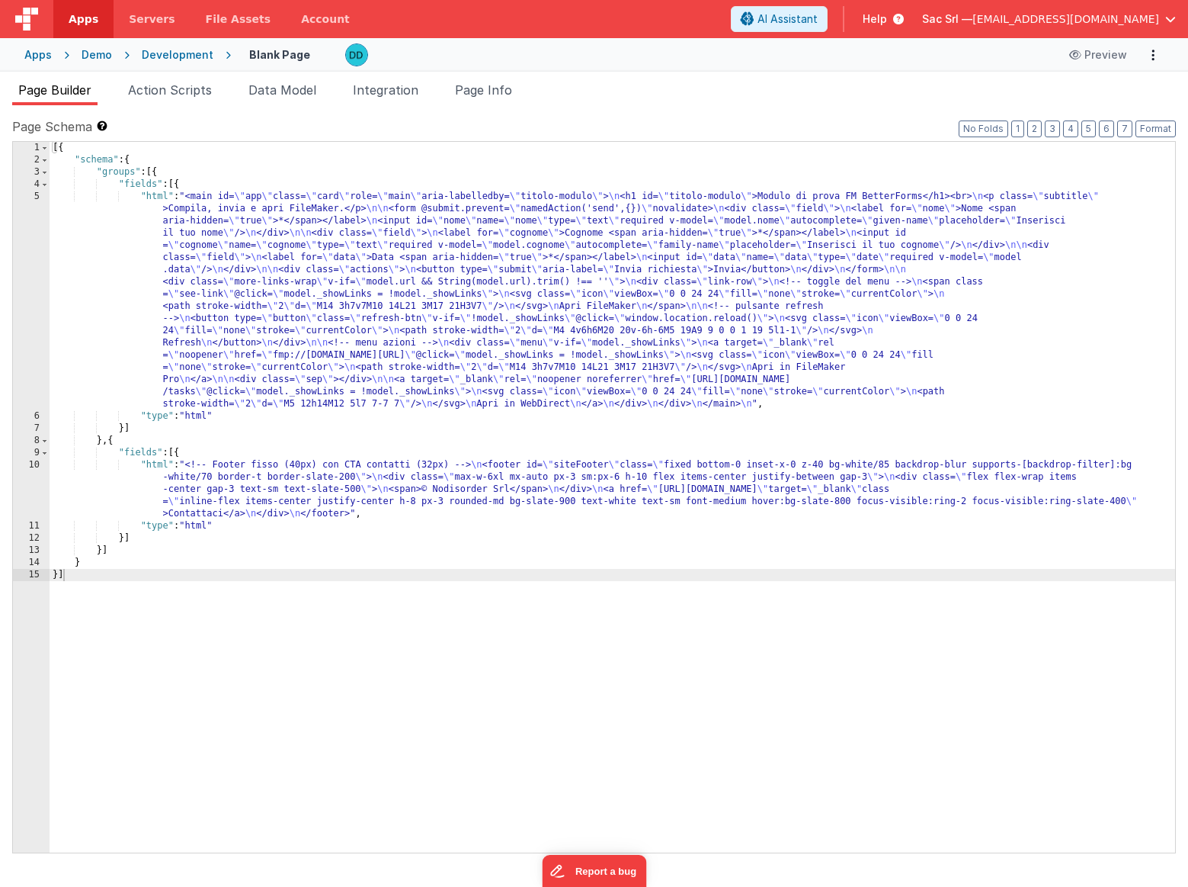
click at [161, 580] on div "[{ "schema" : { "groups" : [{ "fields" : [{ "html" : "<main id= \" app \" class…" at bounding box center [613, 509] width 1126 height 735
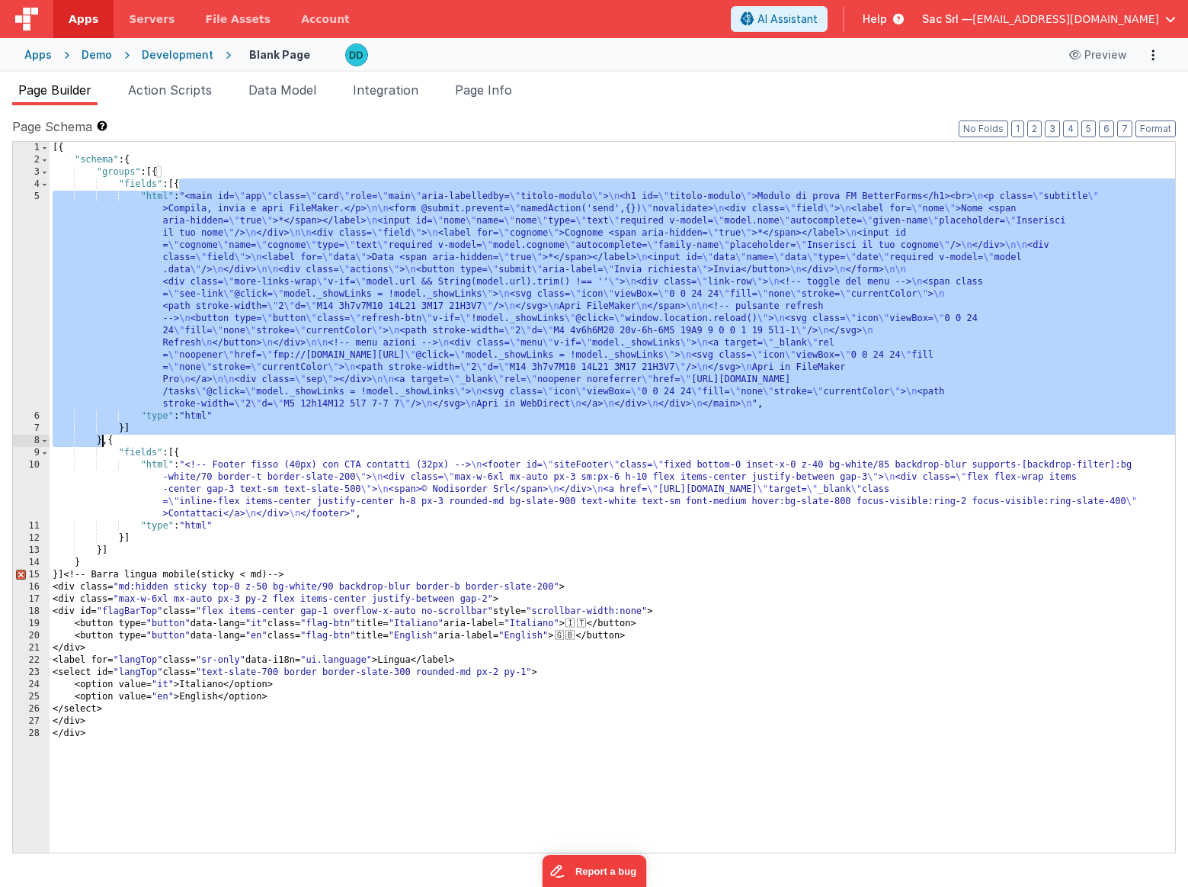
drag, startPoint x: 177, startPoint y: 183, endPoint x: 103, endPoint y: 440, distance: 267.3
click at [103, 439] on div "[{ "schema" : { "groups" : [{ "fields" : [{ "html" : "<main id= \" app \" class…" at bounding box center [613, 509] width 1126 height 735
click at [159, 172] on div "[{ "schema" : { "groups" : [{ "fields" : [{ "html" : "<main id= \" app \" class…" at bounding box center [613, 509] width 1126 height 735
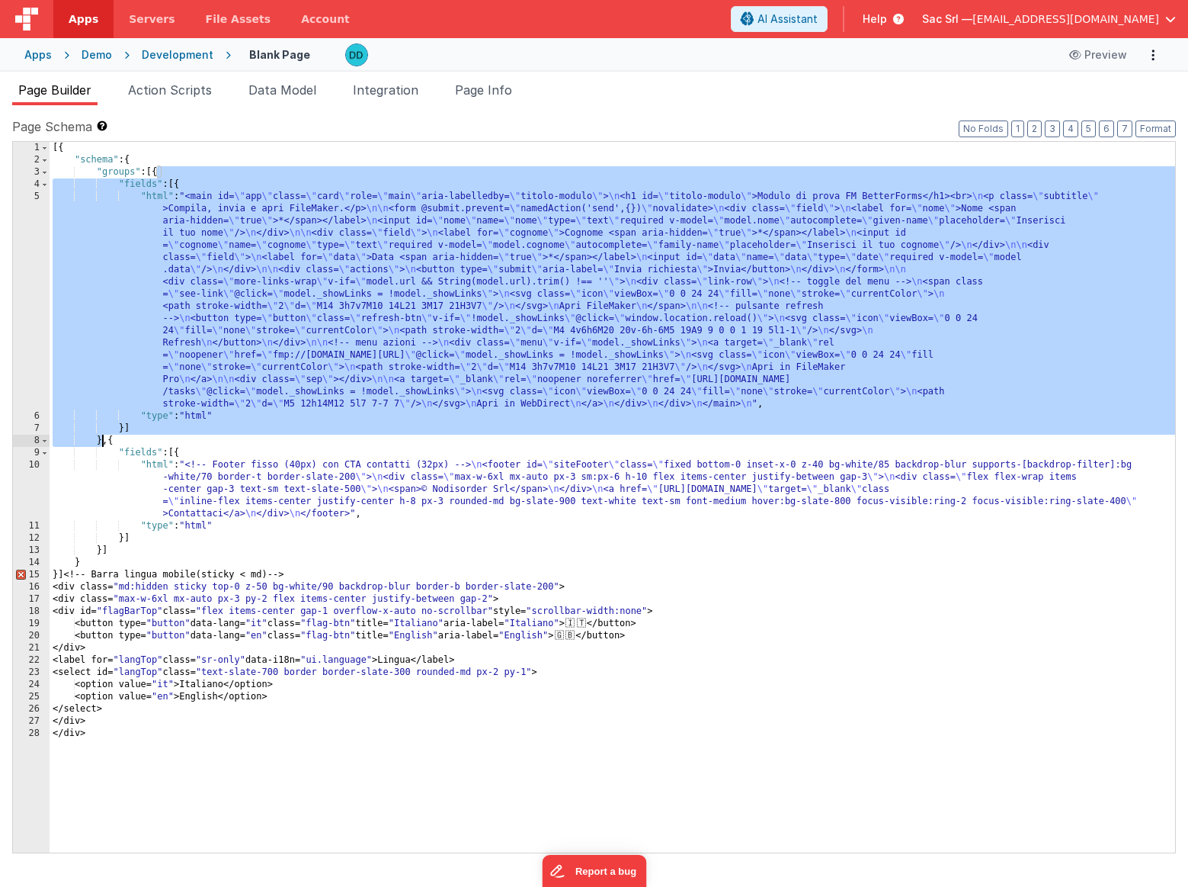
click at [101, 441] on div "[{ "schema" : { "groups" : [{ "fields" : [{ "html" : "<main id= \" app \" class…" at bounding box center [613, 509] width 1126 height 735
click at [106, 441] on div "[{ "schema" : { "groups" : [{ "fields" : [{ "html" : "<main id= \" app \" class…" at bounding box center [613, 509] width 1126 height 735
click at [109, 441] on div "[{ "schema" : { "groups" : [{ "fields" : [{ "html" : "<main id= \" app \" class…" at bounding box center [613, 509] width 1126 height 735
click at [159, 169] on div "[{ "schema" : { "groups" : [{ "fields" : [{ "html" : "<main id= \" app \" class…" at bounding box center [613, 509] width 1126 height 735
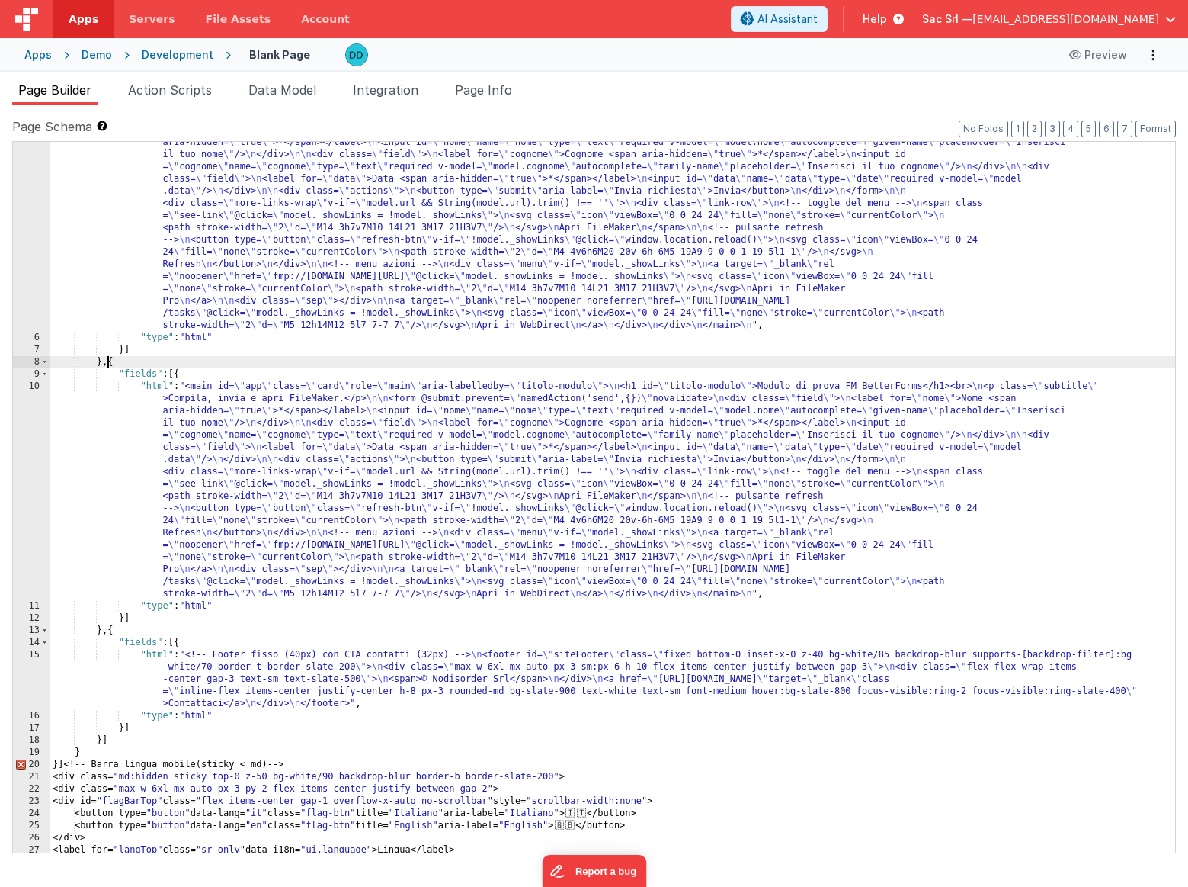
scroll to position [156, 0]
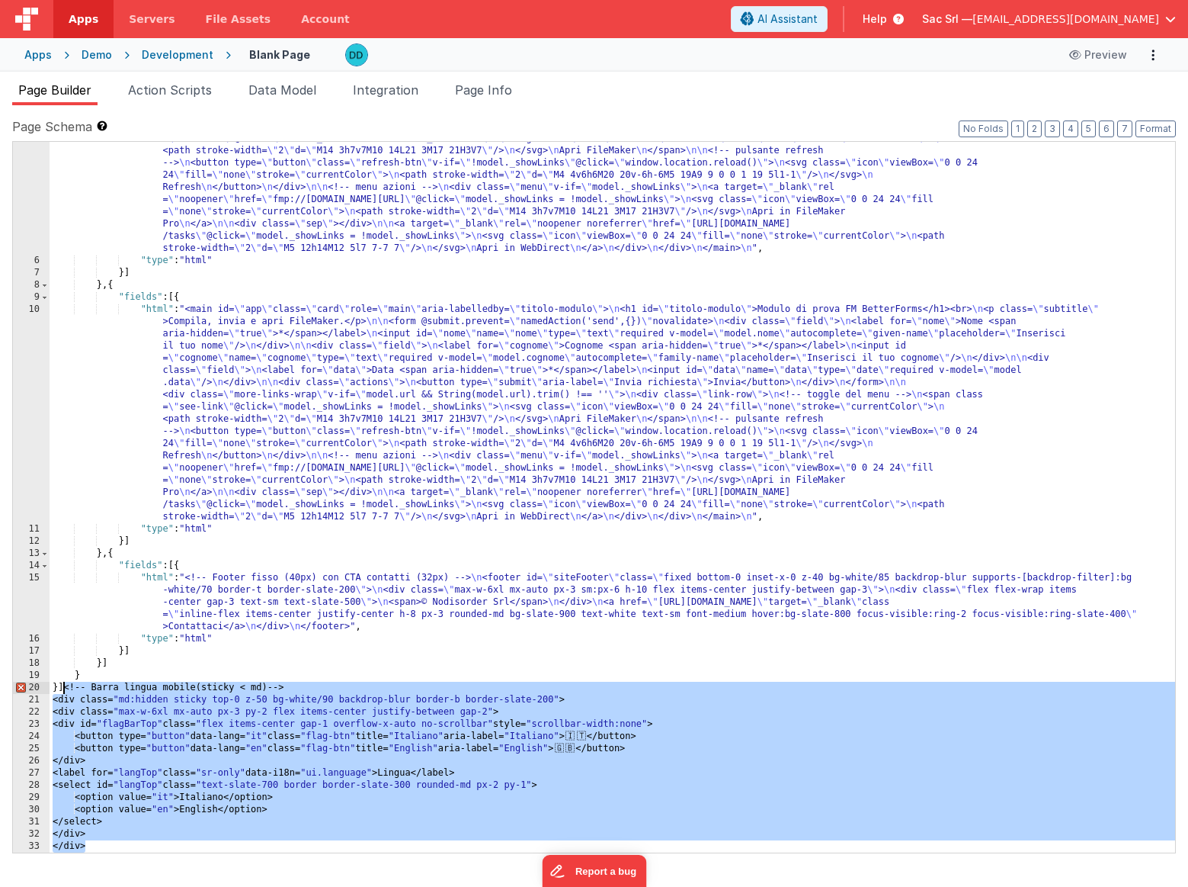
drag, startPoint x: 95, startPoint y: 849, endPoint x: 65, endPoint y: 689, distance: 163.0
click at [65, 689] on div ""html" : "<main id= \" app \" class= \" card \" role= \" main \" aria-labelledb…" at bounding box center [613, 506] width 1126 height 942
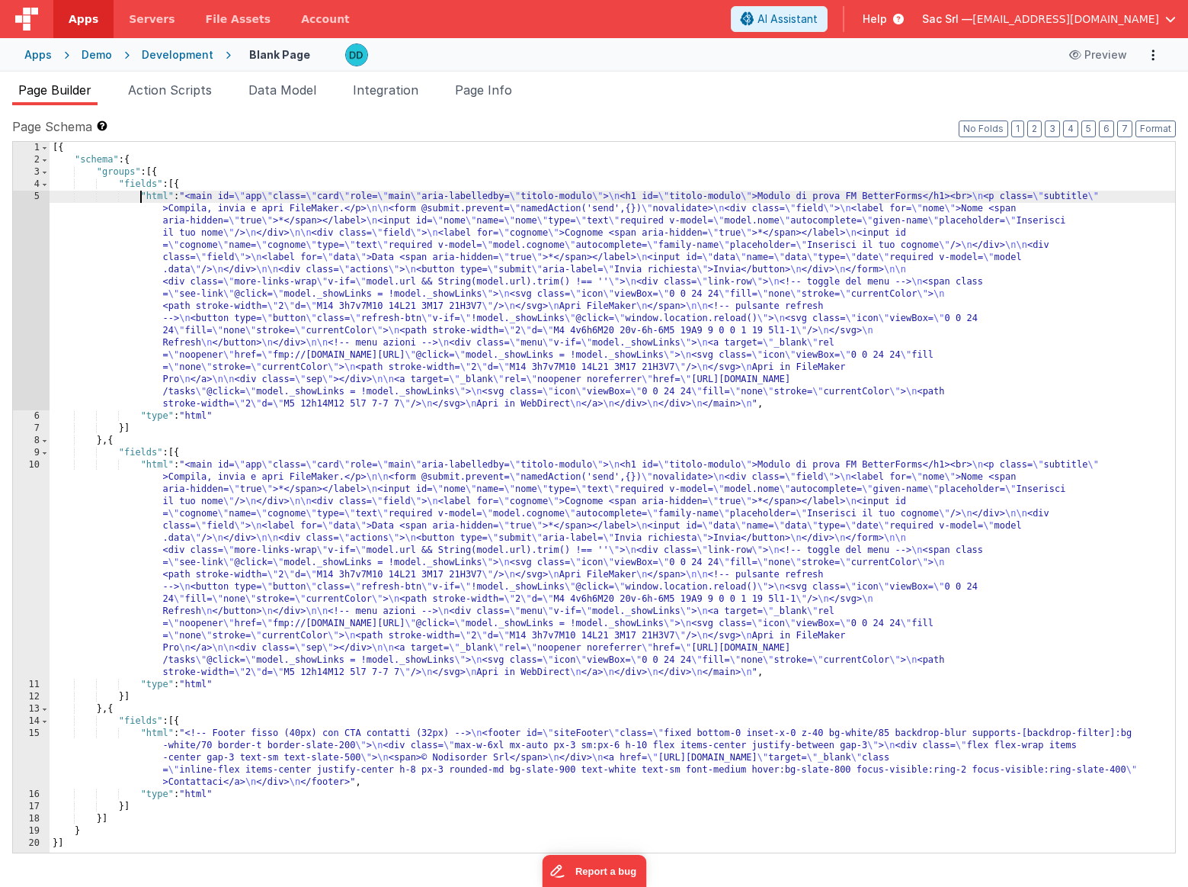
click at [139, 199] on div "[{ "schema" : { "groups" : [{ "fields" : [{ "html" : "<main id= \" app \" class…" at bounding box center [613, 509] width 1126 height 735
click at [37, 195] on div "5" at bounding box center [31, 301] width 37 height 220
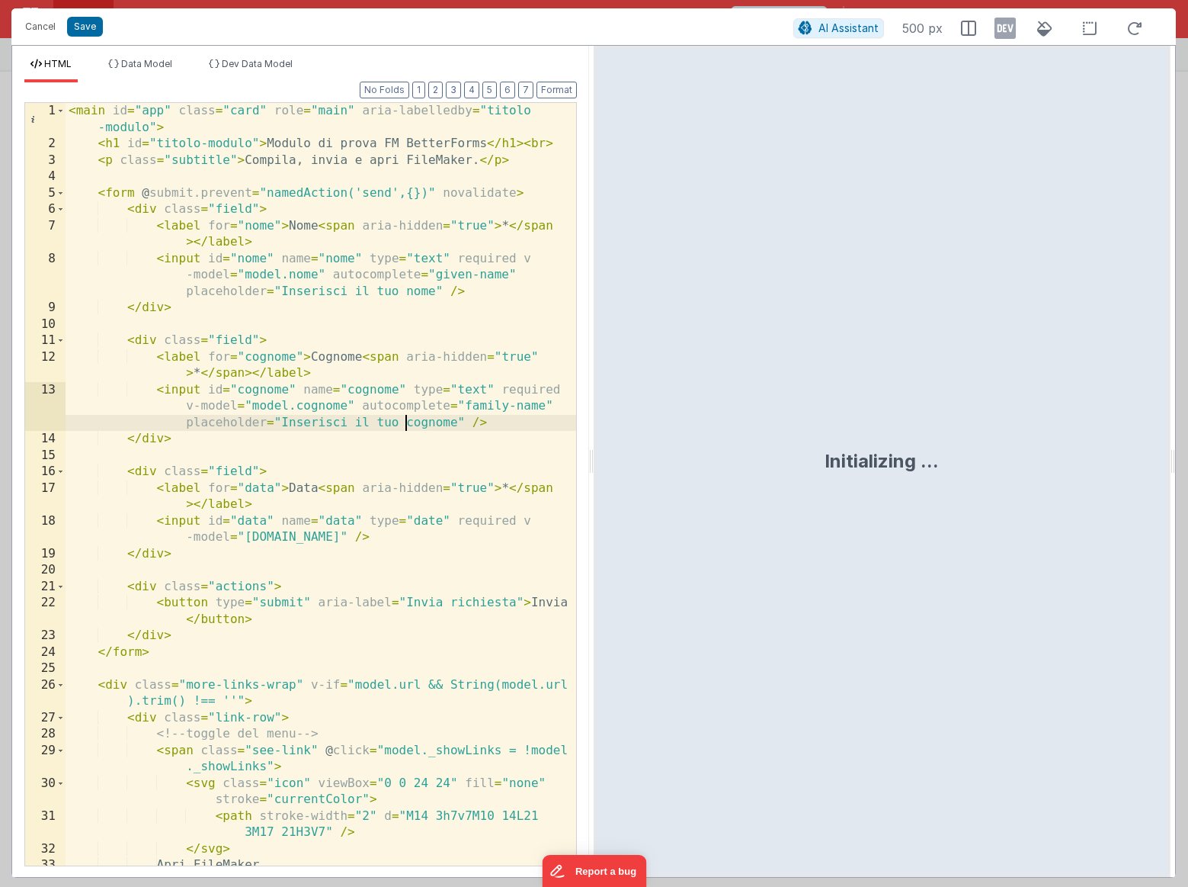
click at [405, 425] on div "< main id = "app" class = "card" role = "main" aria-labelledby = "titolo -modul…" at bounding box center [321, 509] width 511 height 812
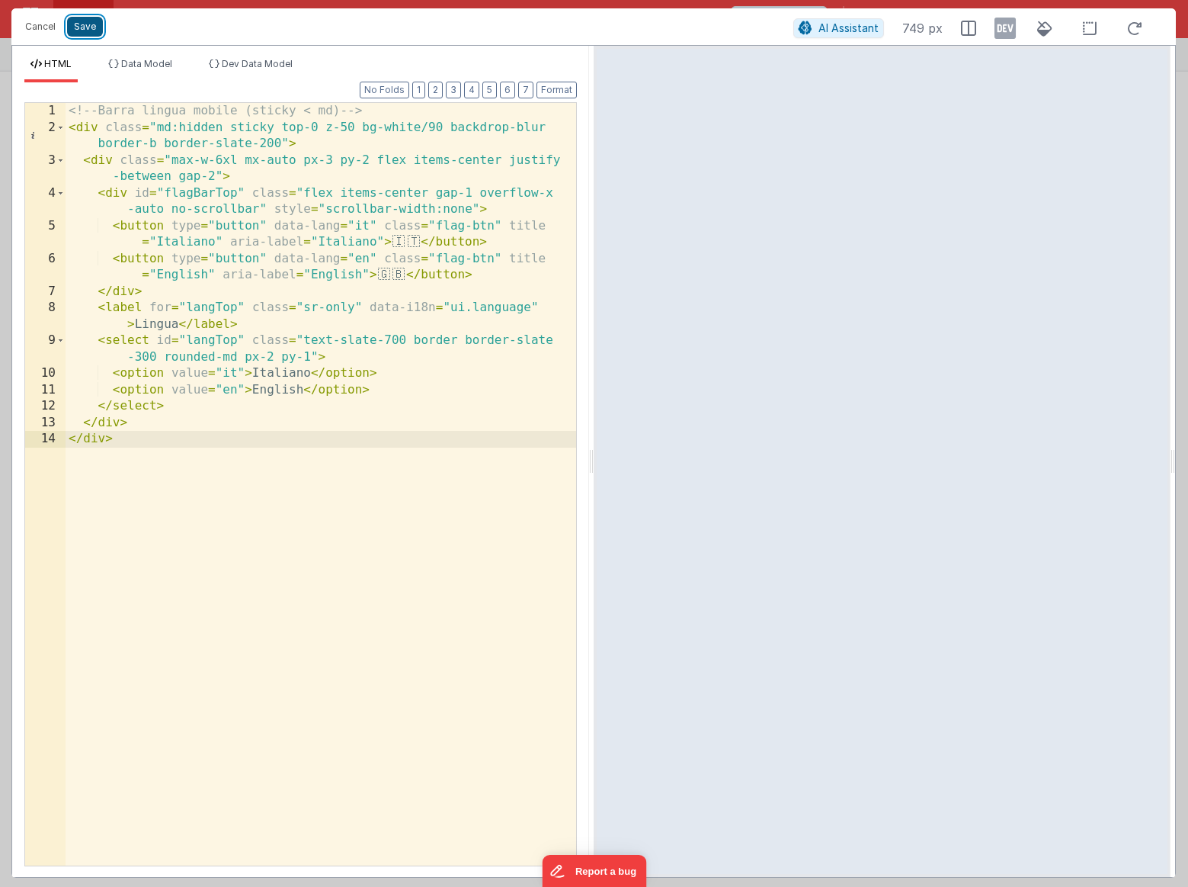
click at [89, 31] on button "Save" at bounding box center [85, 27] width 36 height 20
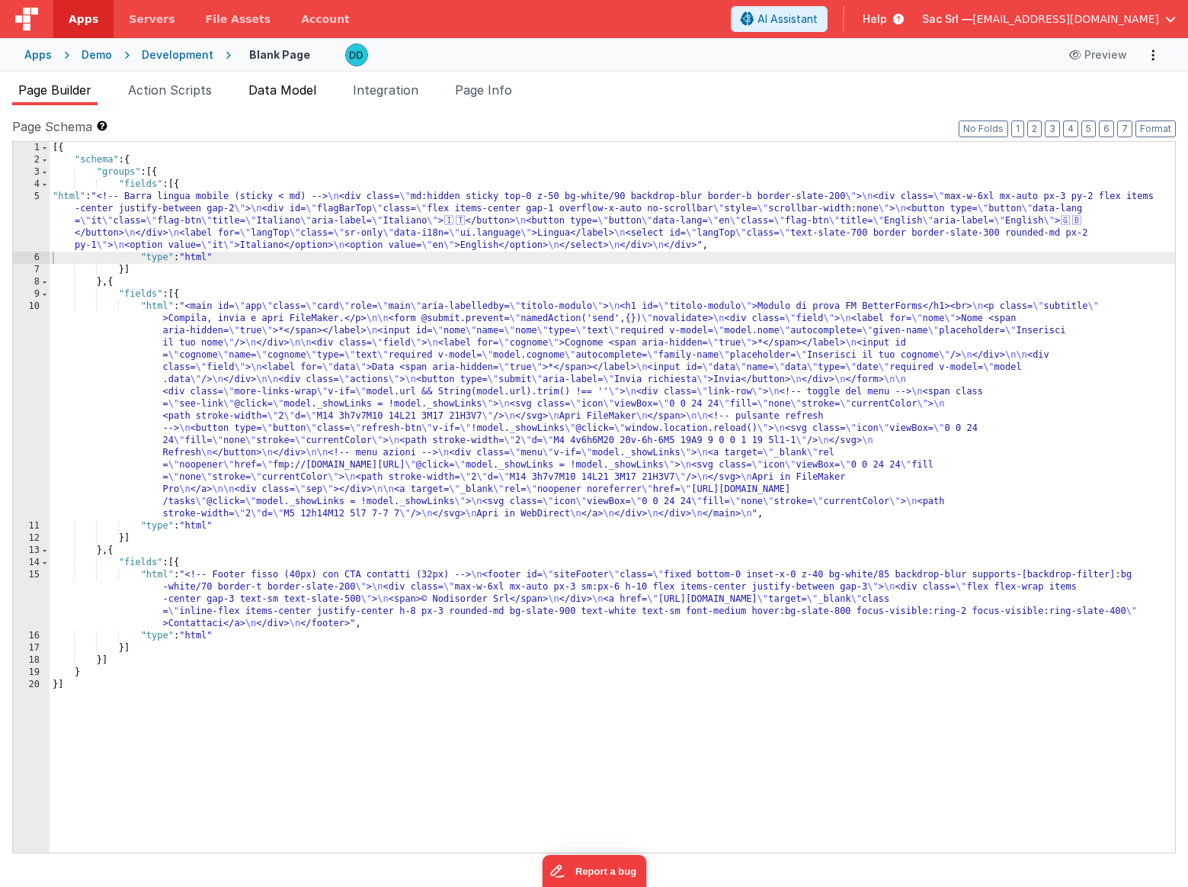
click at [277, 91] on span "Data Model" at bounding box center [283, 89] width 68 height 15
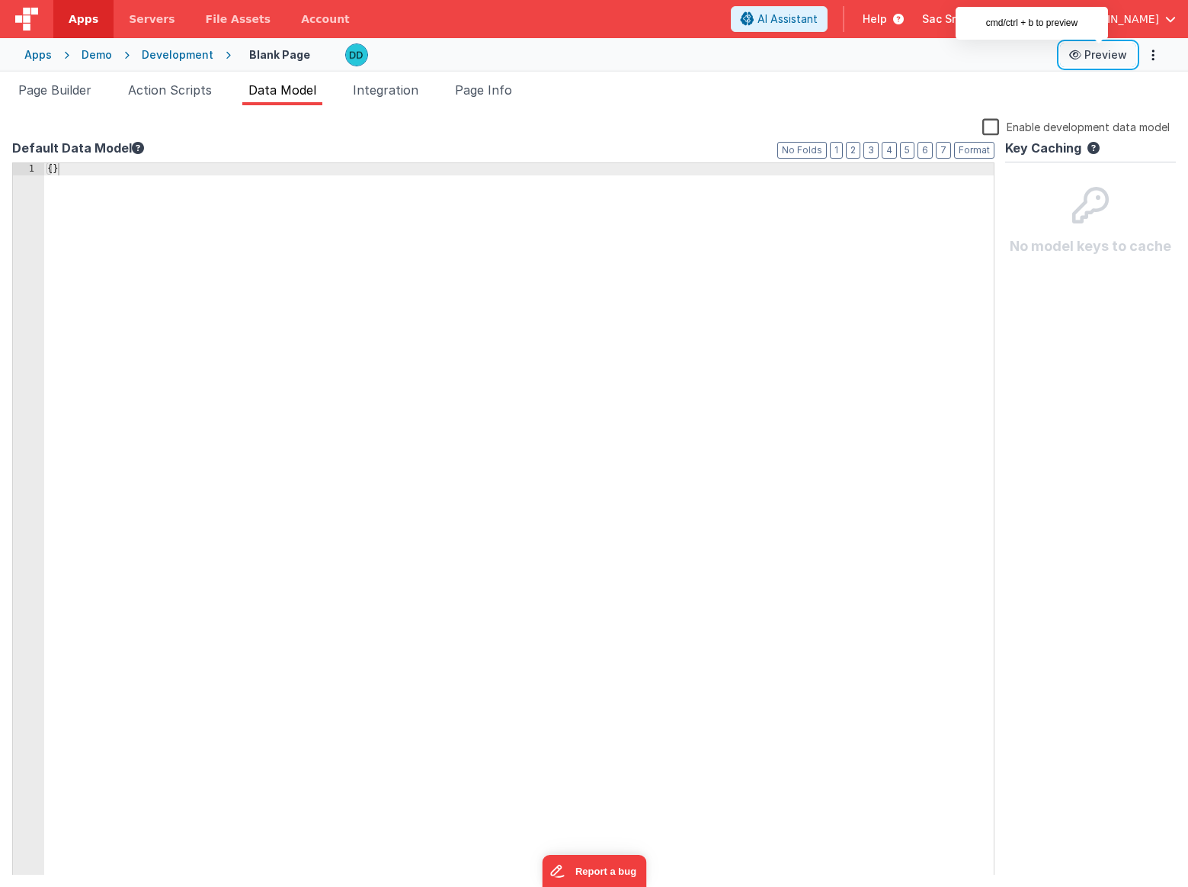
click at [1101, 60] on button "Preview" at bounding box center [1098, 55] width 76 height 24
click at [1164, 58] on div "Apps Demo Development Blank Page Preview" at bounding box center [594, 55] width 1188 height 34
click at [1152, 56] on icon "Options" at bounding box center [1153, 55] width 21 height 1
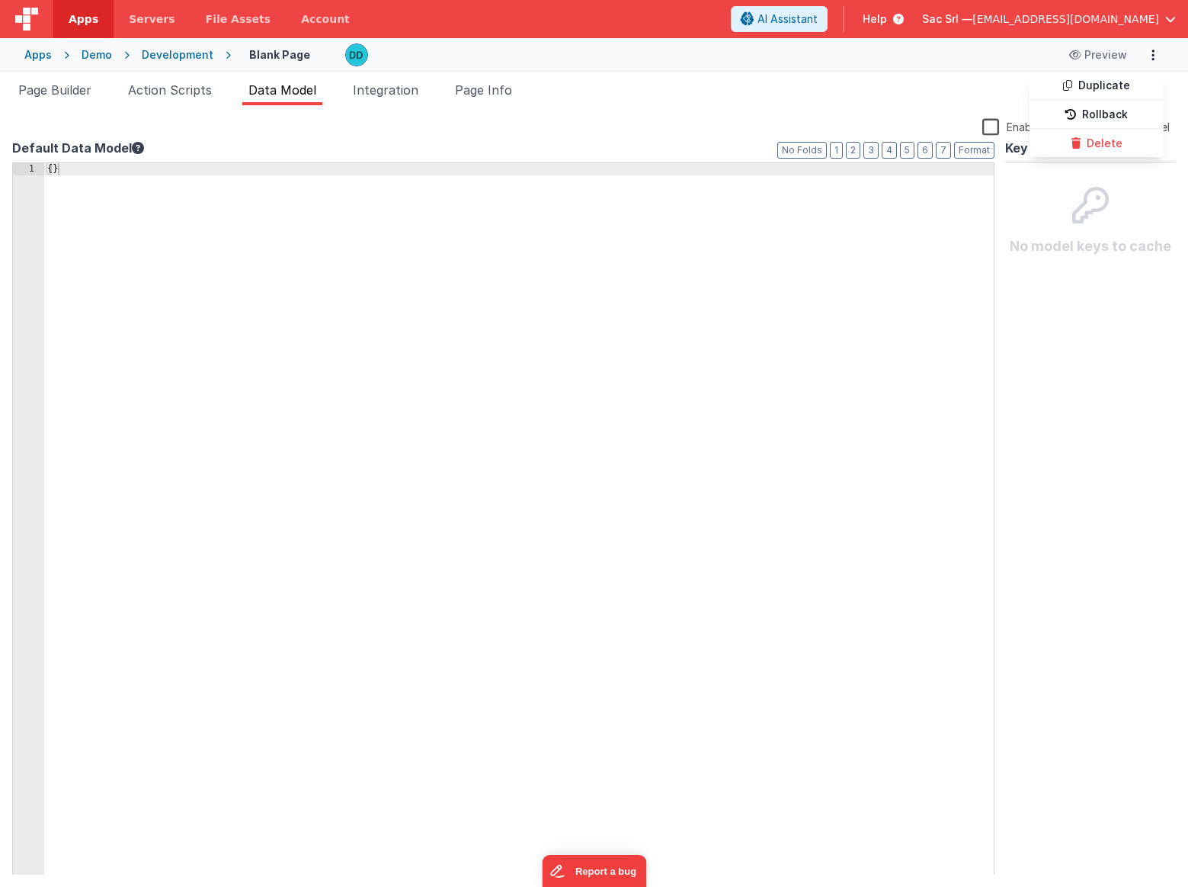
click at [922, 107] on button at bounding box center [594, 443] width 1188 height 887
click at [492, 88] on span "Page Info" at bounding box center [483, 89] width 57 height 15
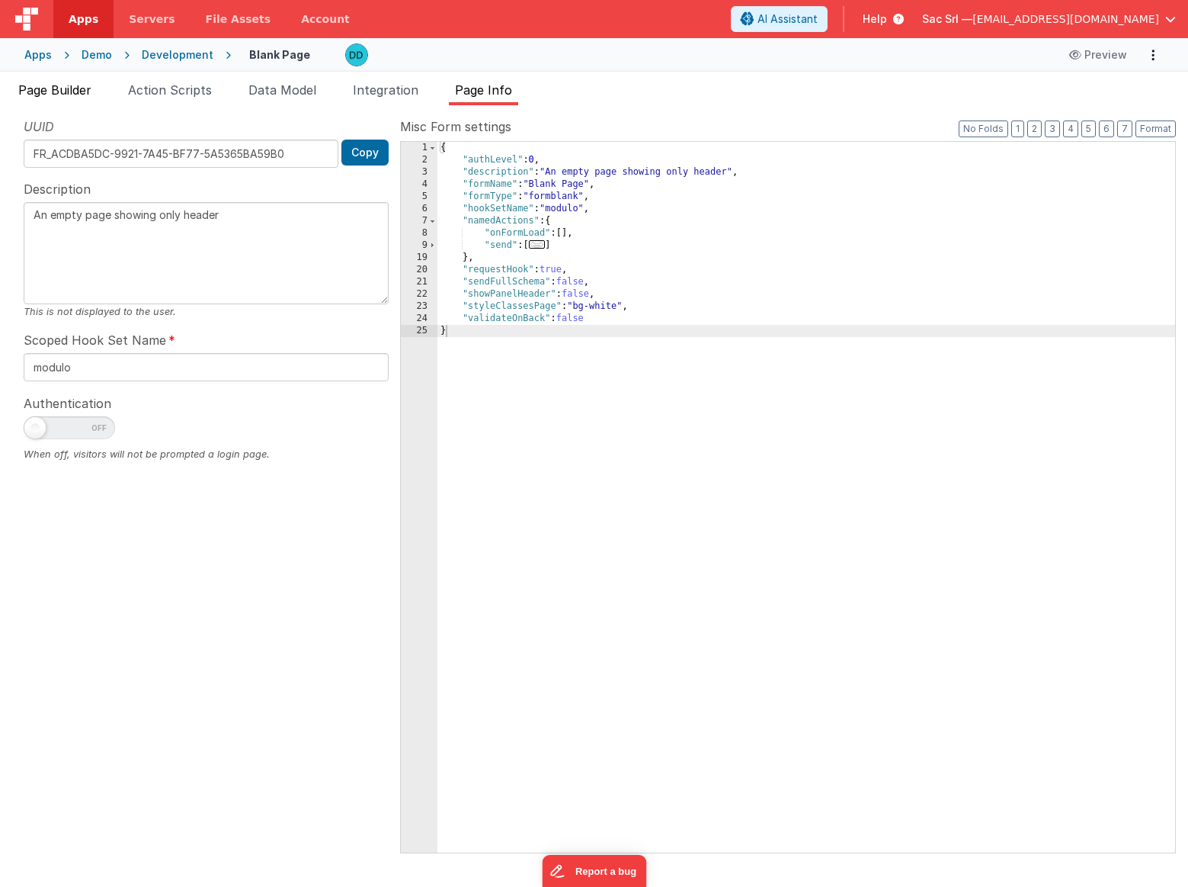
click at [72, 98] on li "Page Builder" at bounding box center [54, 93] width 85 height 24
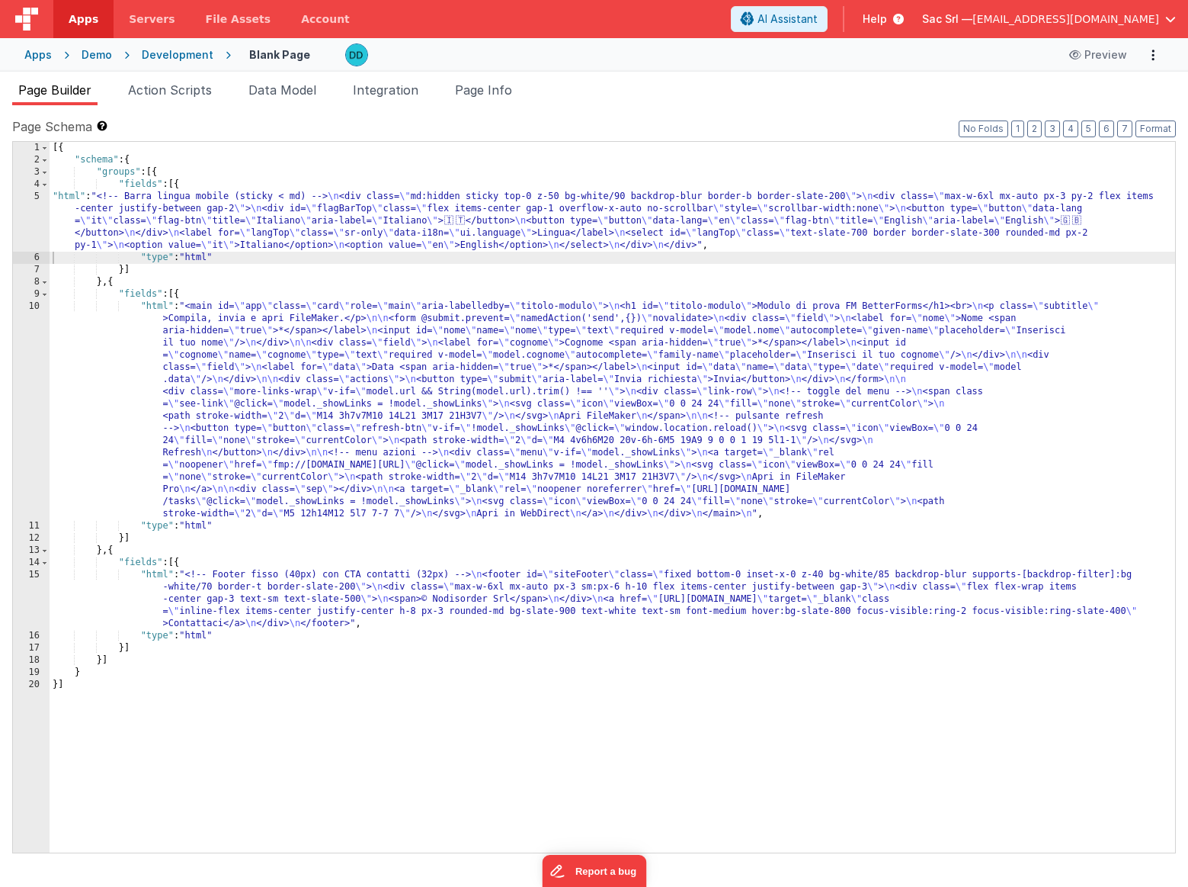
click at [171, 63] on div "Apps Demo Development Blank Page Preview" at bounding box center [594, 55] width 1188 height 34
click at [183, 57] on div "Development" at bounding box center [178, 54] width 72 height 15
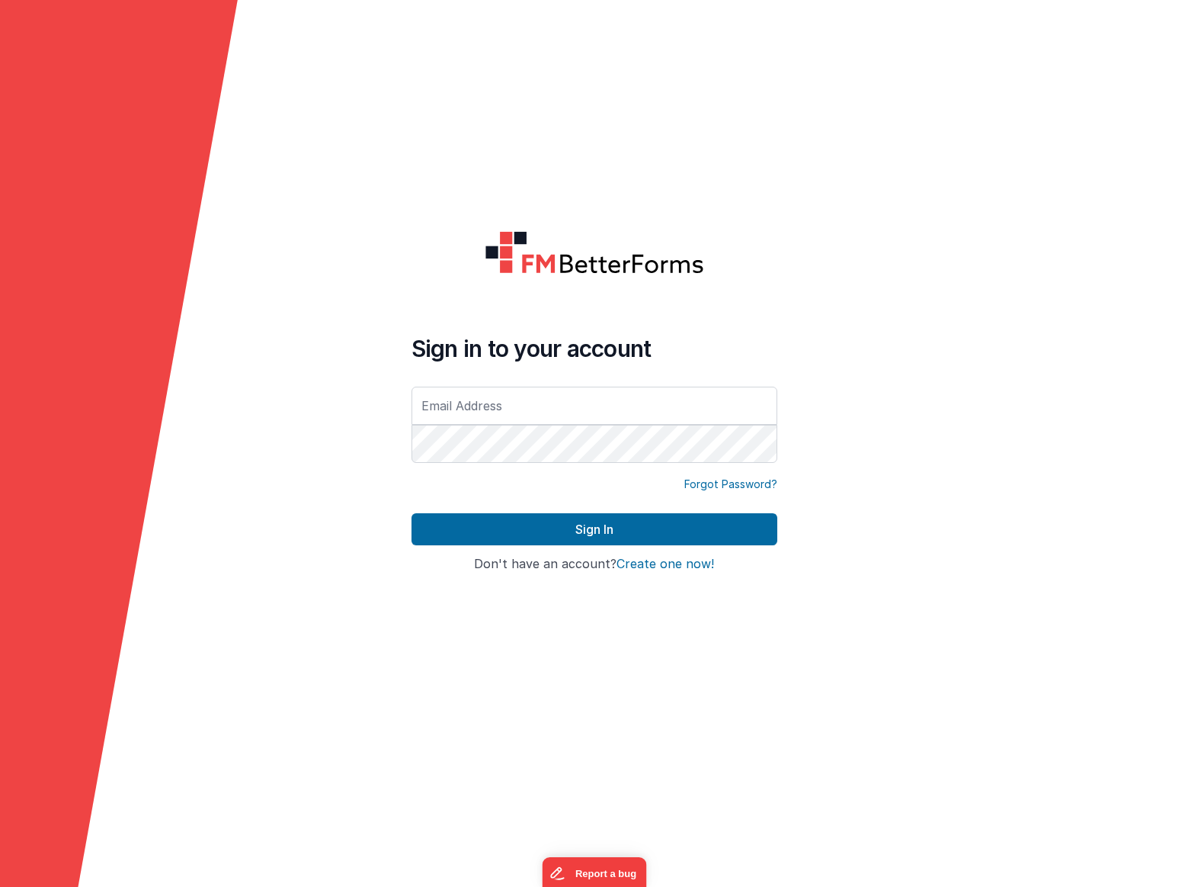
type input "[EMAIL_ADDRESS][DOMAIN_NAME]"
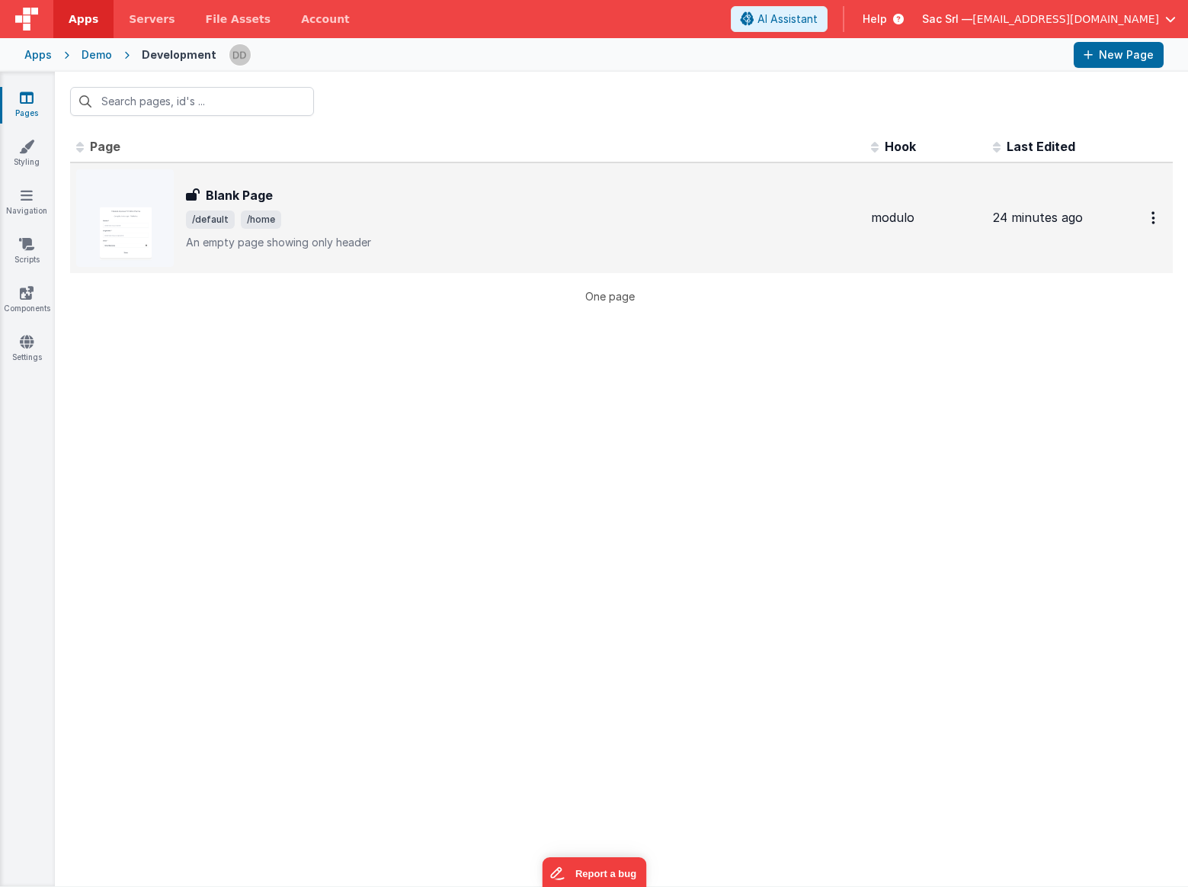
click at [355, 217] on span "/default /home" at bounding box center [522, 219] width 673 height 18
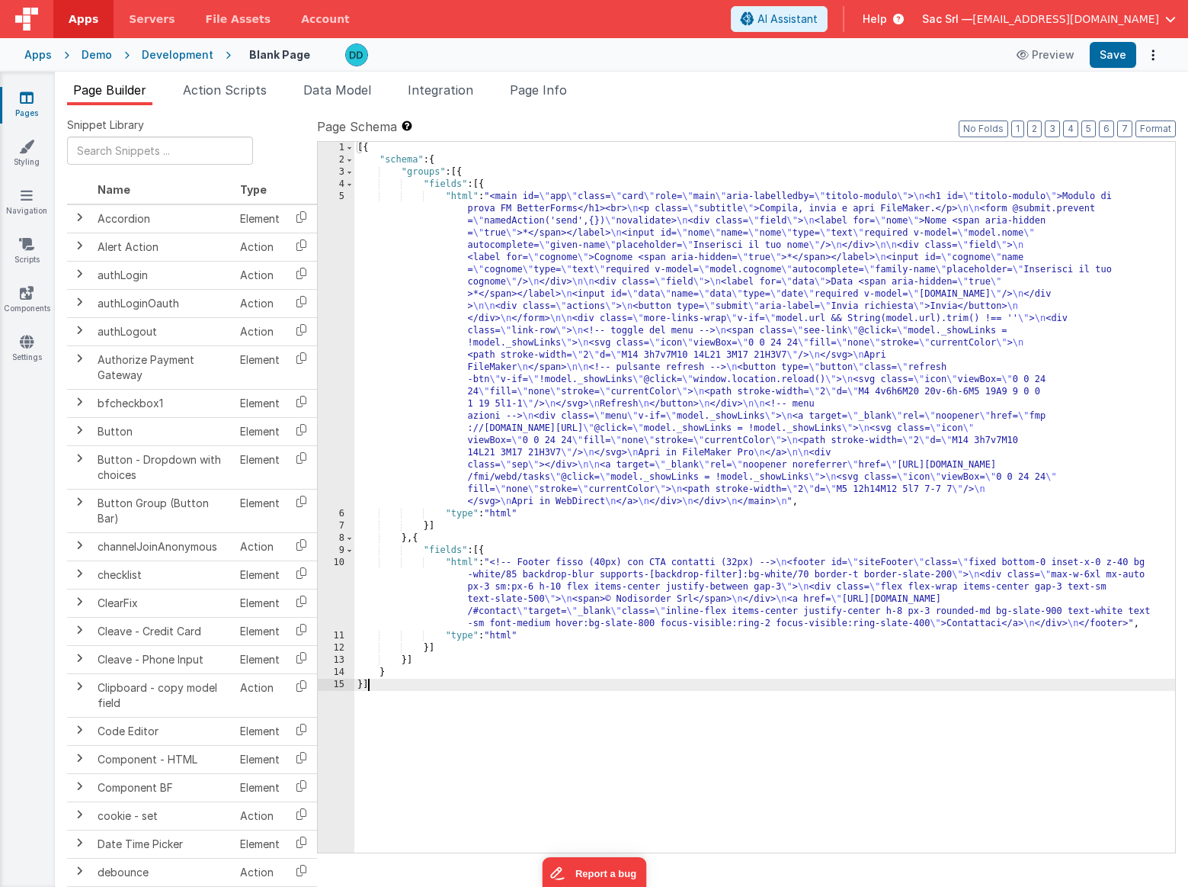
click at [467, 681] on div "[{ "schema" : { "groups" : [{ "fields" : [{ "html" : "<main id= \" app \" class…" at bounding box center [764, 509] width 821 height 735
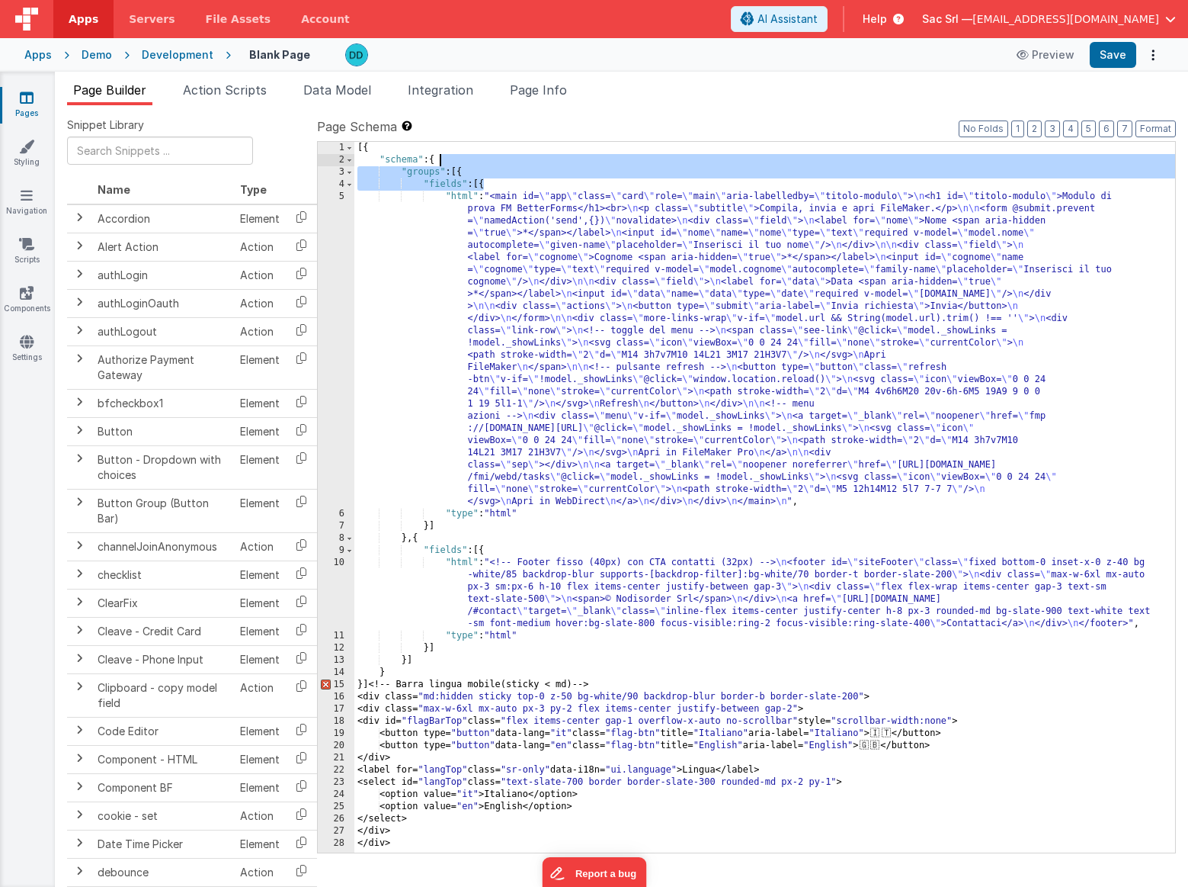
drag, startPoint x: 483, startPoint y: 187, endPoint x: 454, endPoint y: 165, distance: 36.6
click at [454, 165] on div "[{ "schema" : { "groups" : [{ "fields" : [{ "html" : "<main id= \" app \" class…" at bounding box center [764, 509] width 821 height 735
click at [465, 172] on div "[{ "schema" : { "groups" : [{ "fields" : [{ "html" : "<main id= \" app \" class…" at bounding box center [764, 509] width 821 height 735
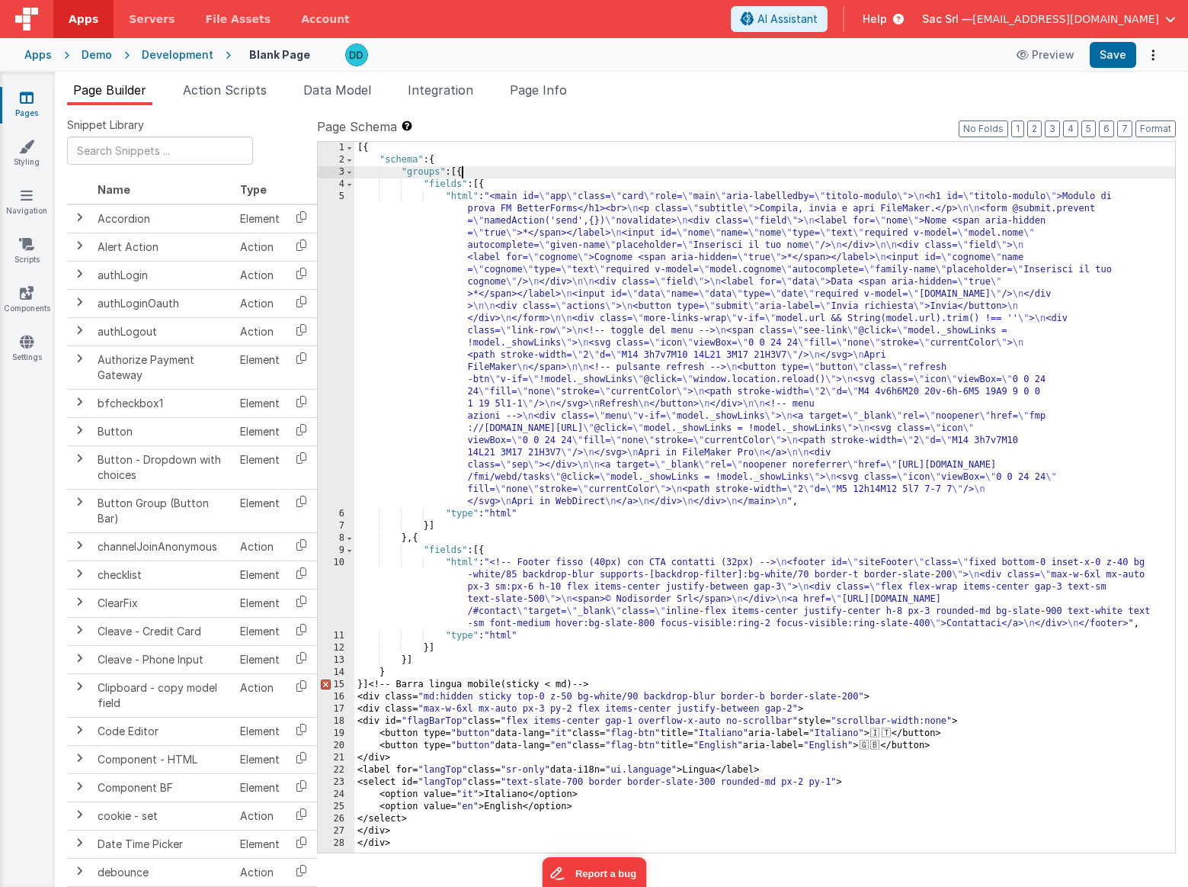
click at [461, 173] on div "[{ "schema" : { "groups" : [{ "fields" : [{ "html" : "<main id= \" app \" class…" at bounding box center [764, 509] width 821 height 735
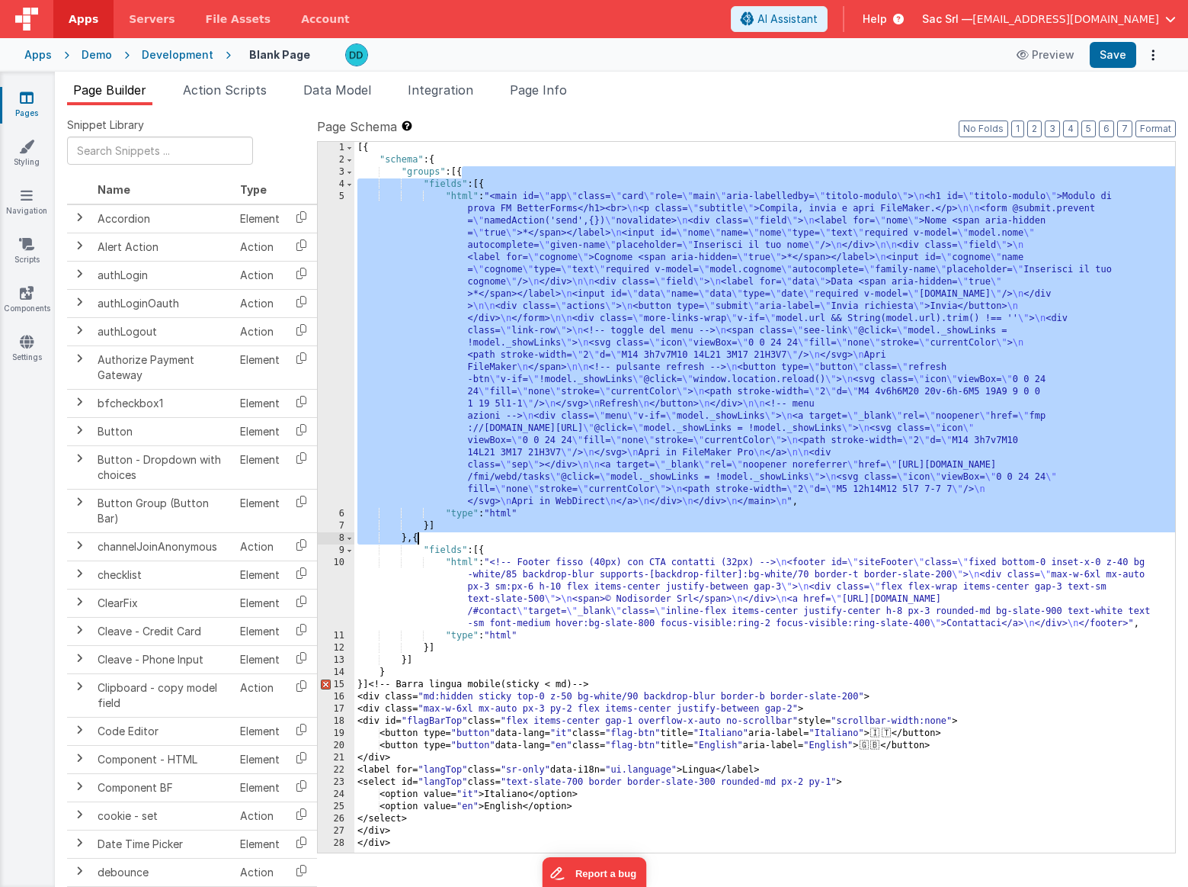
drag, startPoint x: 461, startPoint y: 173, endPoint x: 418, endPoint y: 534, distance: 363.9
click at [418, 534] on div "[{ "schema" : { "groups" : [{ "fields" : [{ "html" : "<main id= \" app \" class…" at bounding box center [764, 509] width 821 height 735
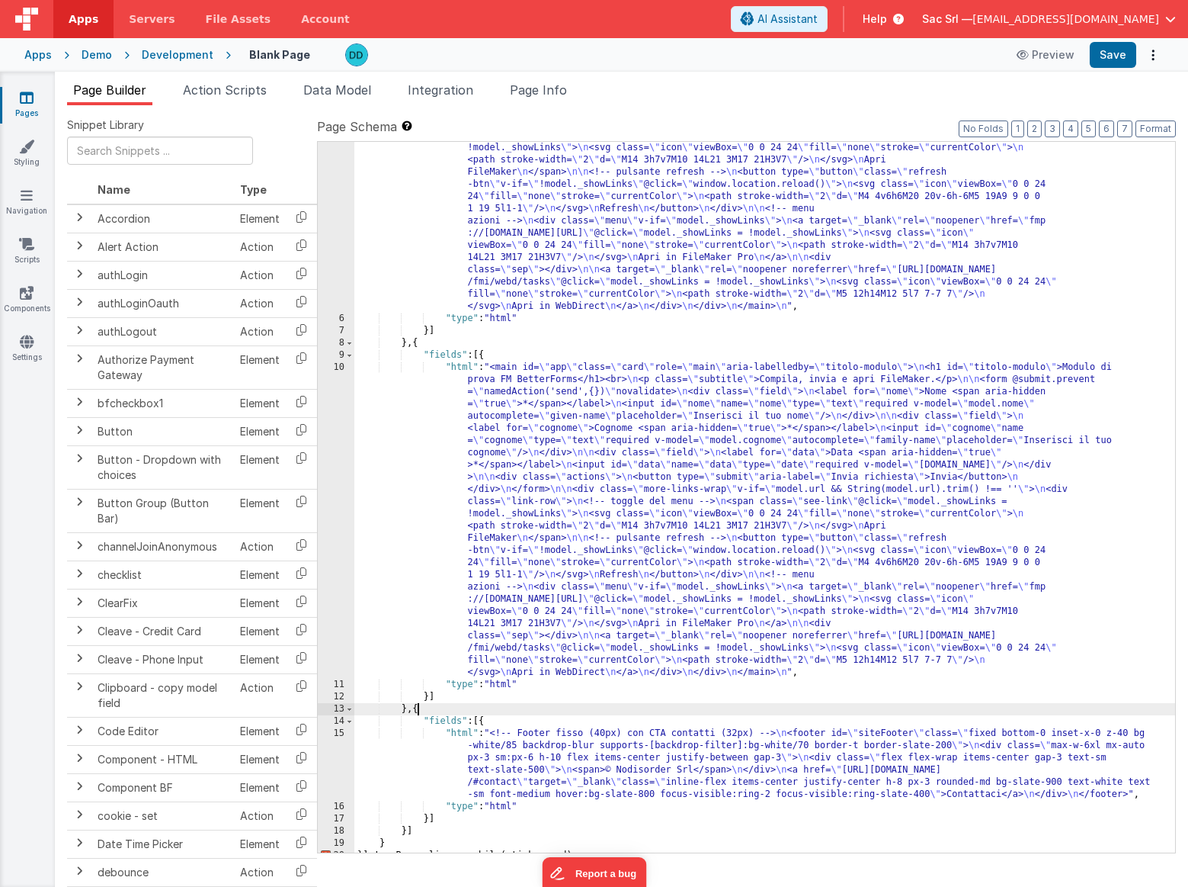
scroll to position [363, 0]
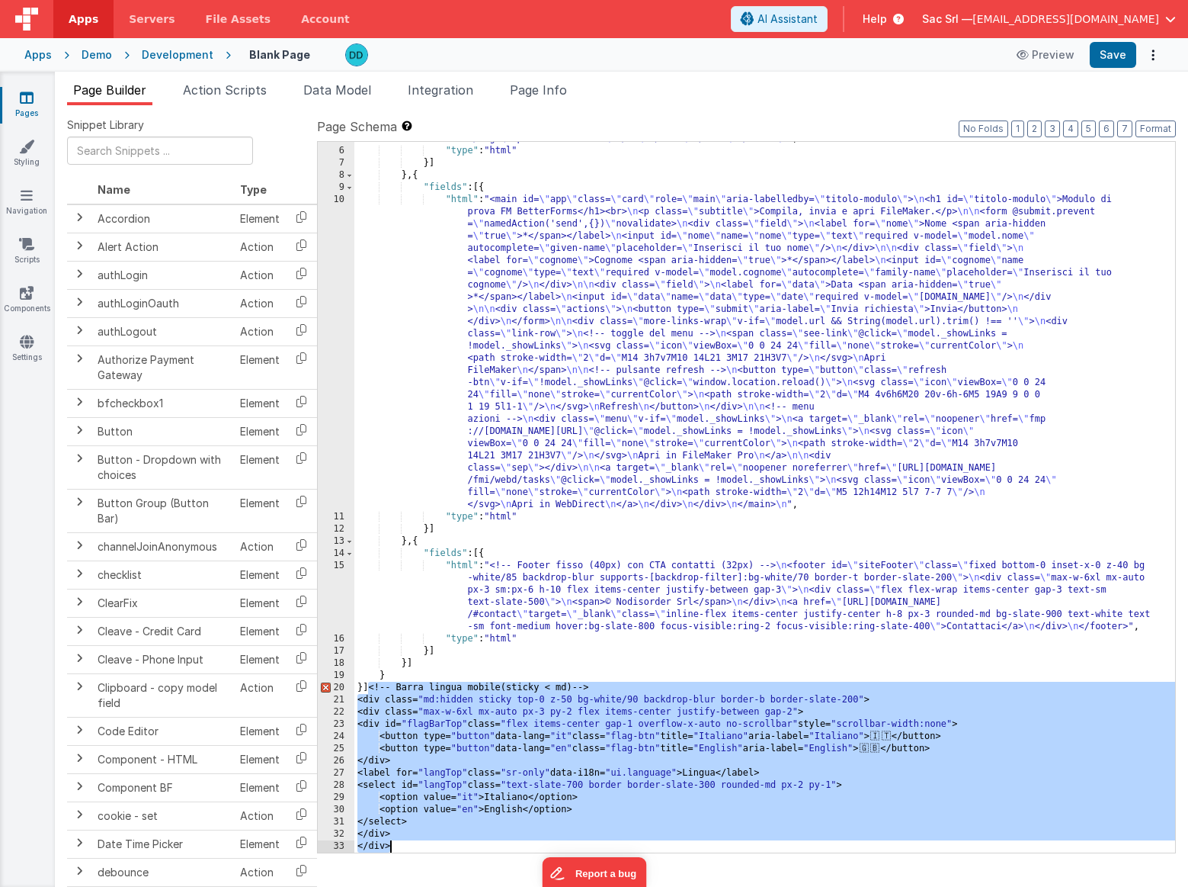
drag, startPoint x: 369, startPoint y: 688, endPoint x: 404, endPoint y: 854, distance: 169.8
click at [404, 854] on div "Snippet Library Name Type Accordion Element Alert Action Action authLogin Actio…" at bounding box center [621, 507] width 1109 height 781
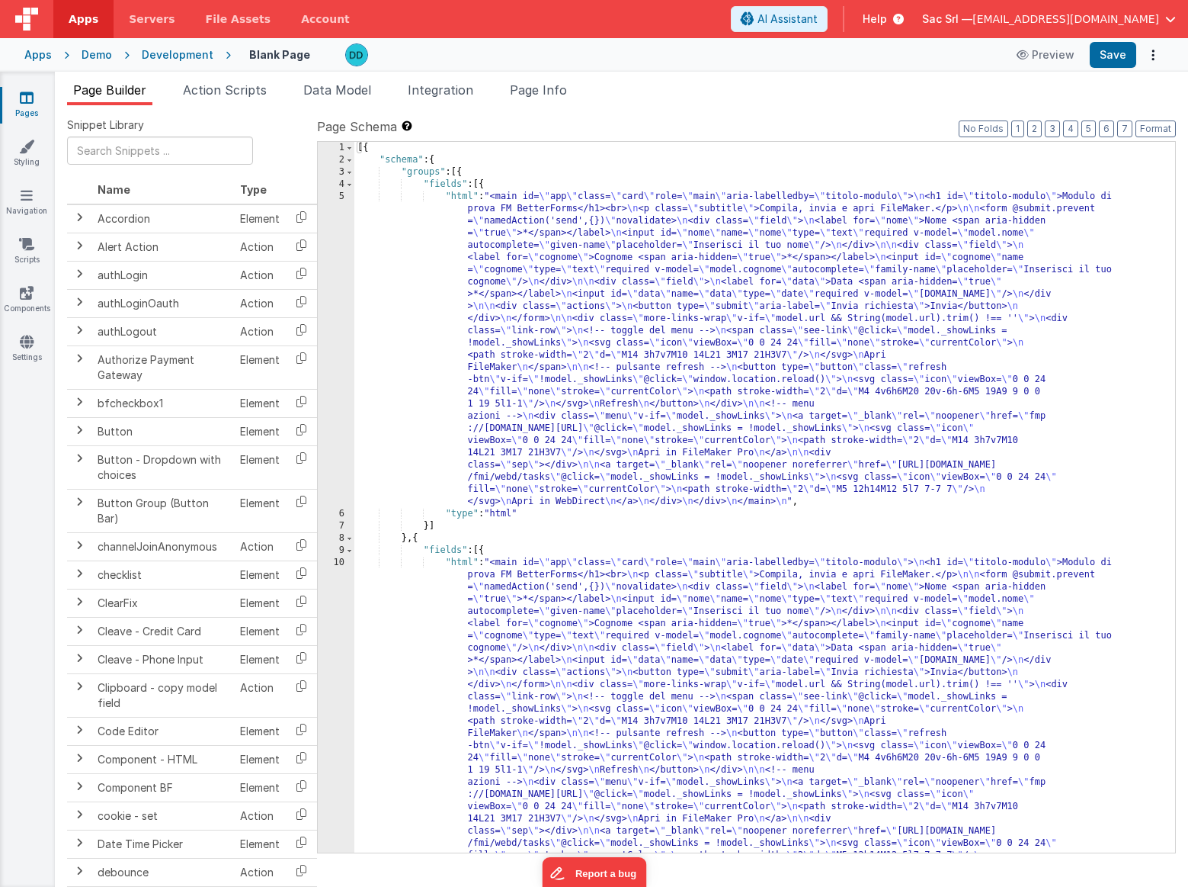
scroll to position [0, 0]
click at [454, 201] on div "[{ "schema" : { "groups" : [{ "fields" : [{ "html" : "<main id= \" app \" class…" at bounding box center [764, 662] width 821 height 1040
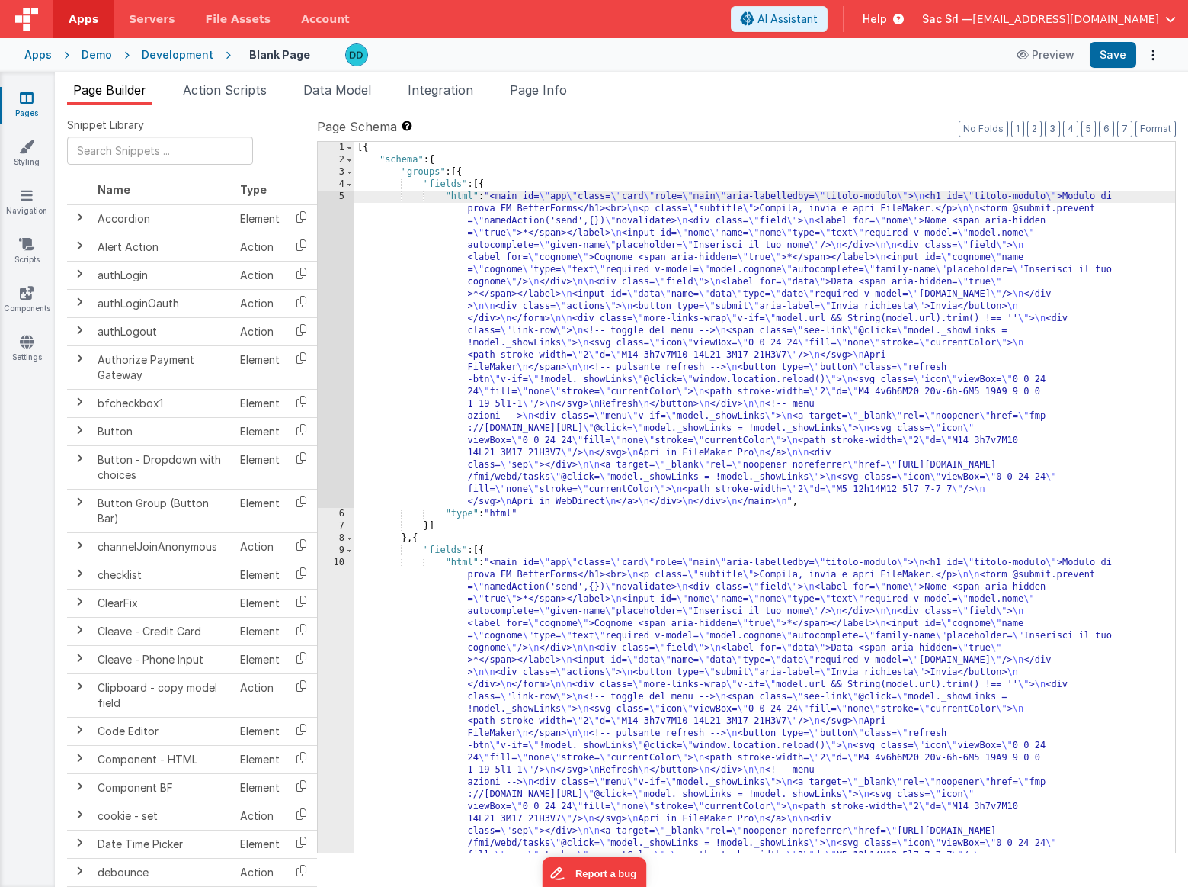
click at [344, 197] on div "5" at bounding box center [336, 349] width 37 height 317
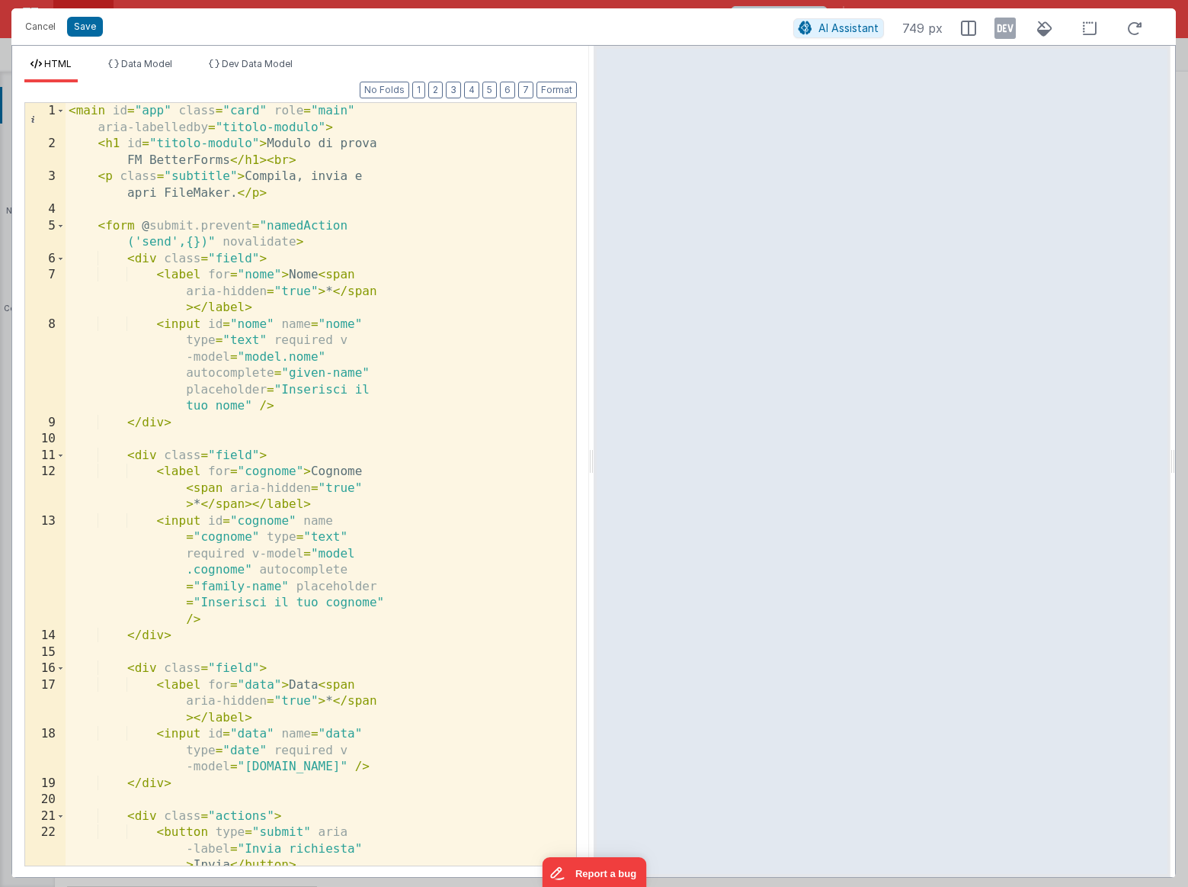
click at [433, 232] on div "< main id = "app" class = "card" role = "main" aria-labelledby = "titolo-modulo…" at bounding box center [321, 517] width 511 height 829
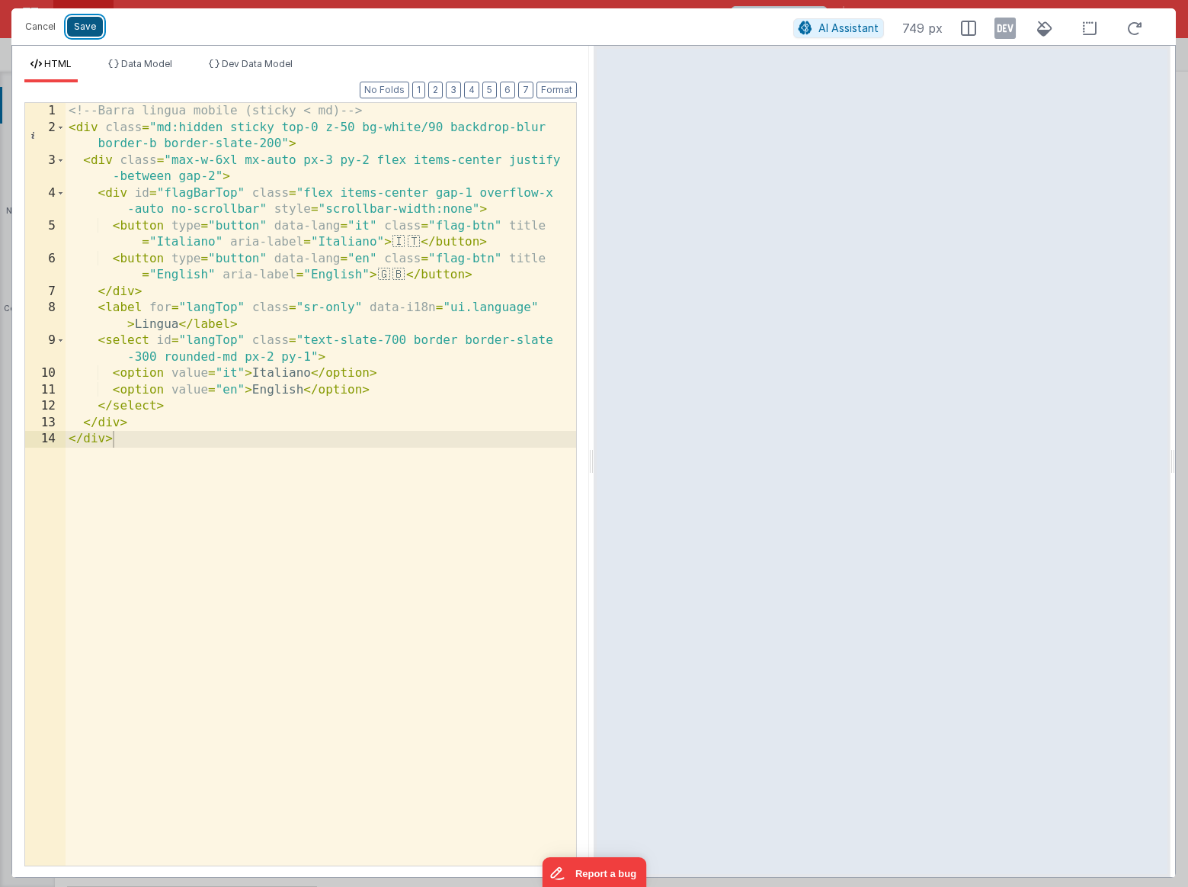
click at [91, 33] on button "Save" at bounding box center [85, 27] width 36 height 20
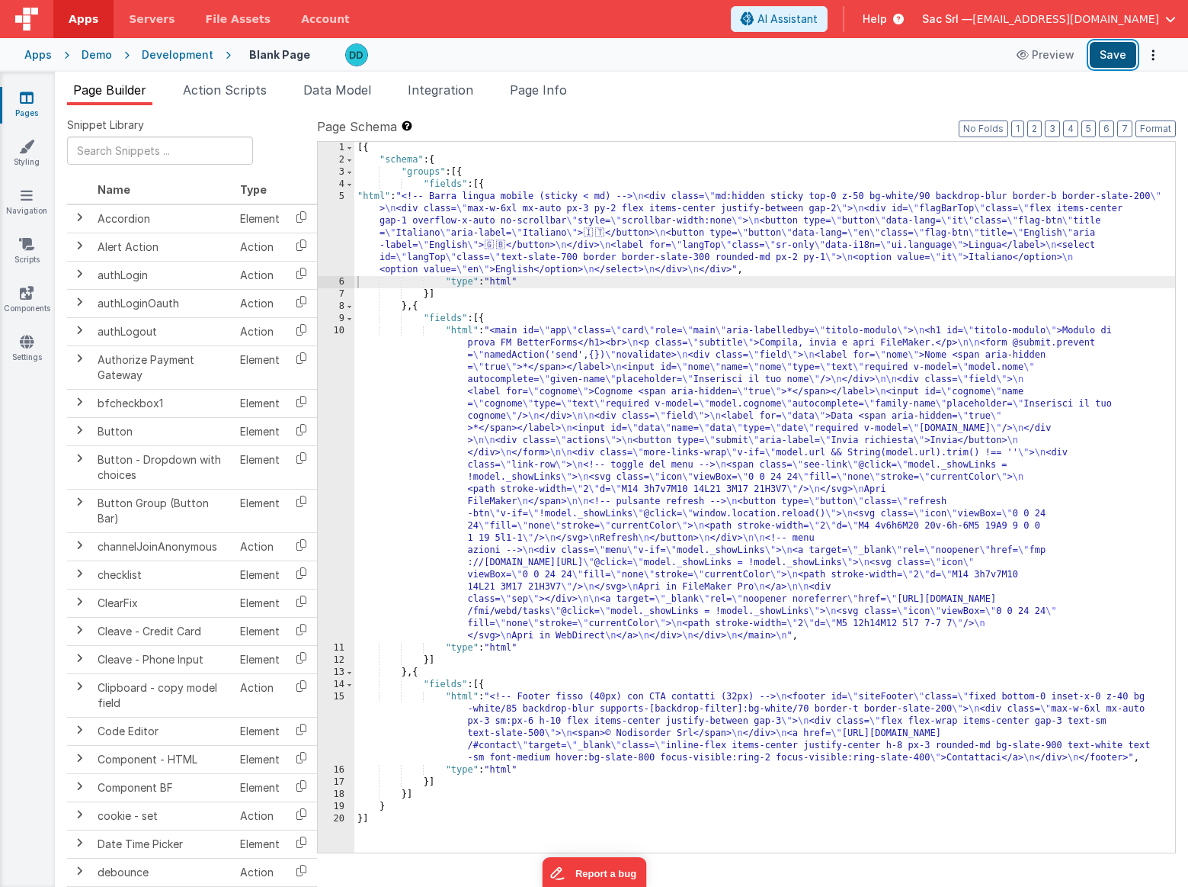
click at [1114, 58] on button "Save" at bounding box center [1113, 55] width 46 height 26
click at [98, 59] on div "Demo" at bounding box center [97, 54] width 30 height 15
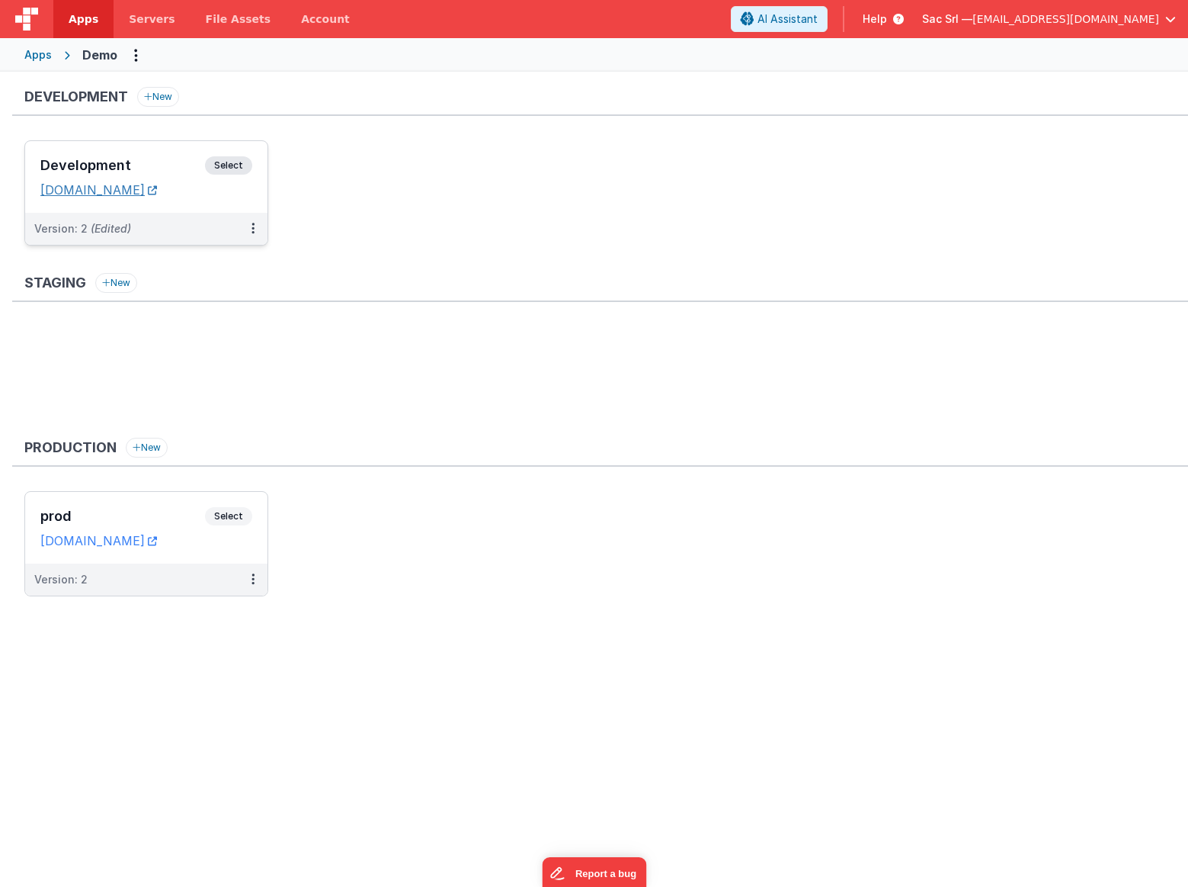
click at [157, 189] on link "[DOMAIN_NAME]" at bounding box center [98, 189] width 117 height 15
click at [244, 200] on div "Development Select URLs [DOMAIN_NAME]" at bounding box center [146, 177] width 242 height 72
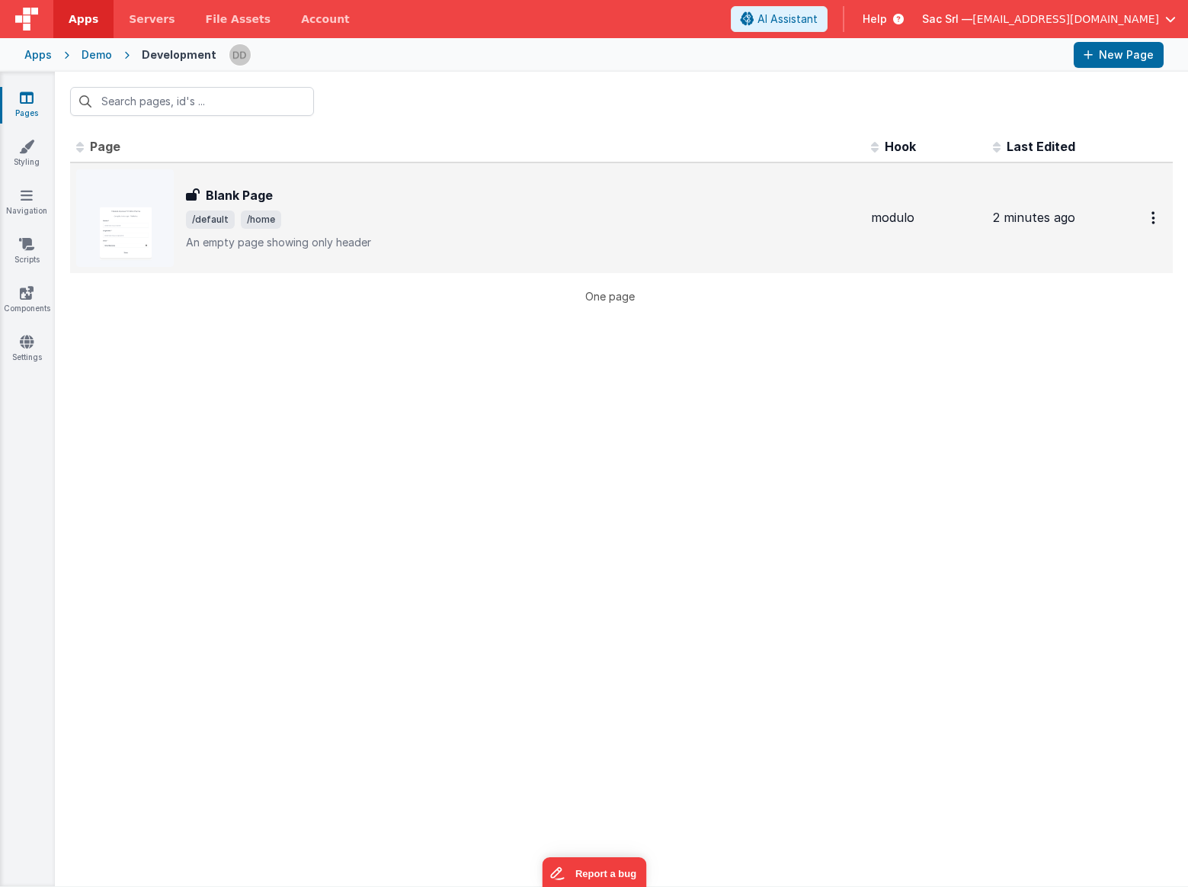
click at [476, 213] on span "/default /home" at bounding box center [522, 219] width 673 height 18
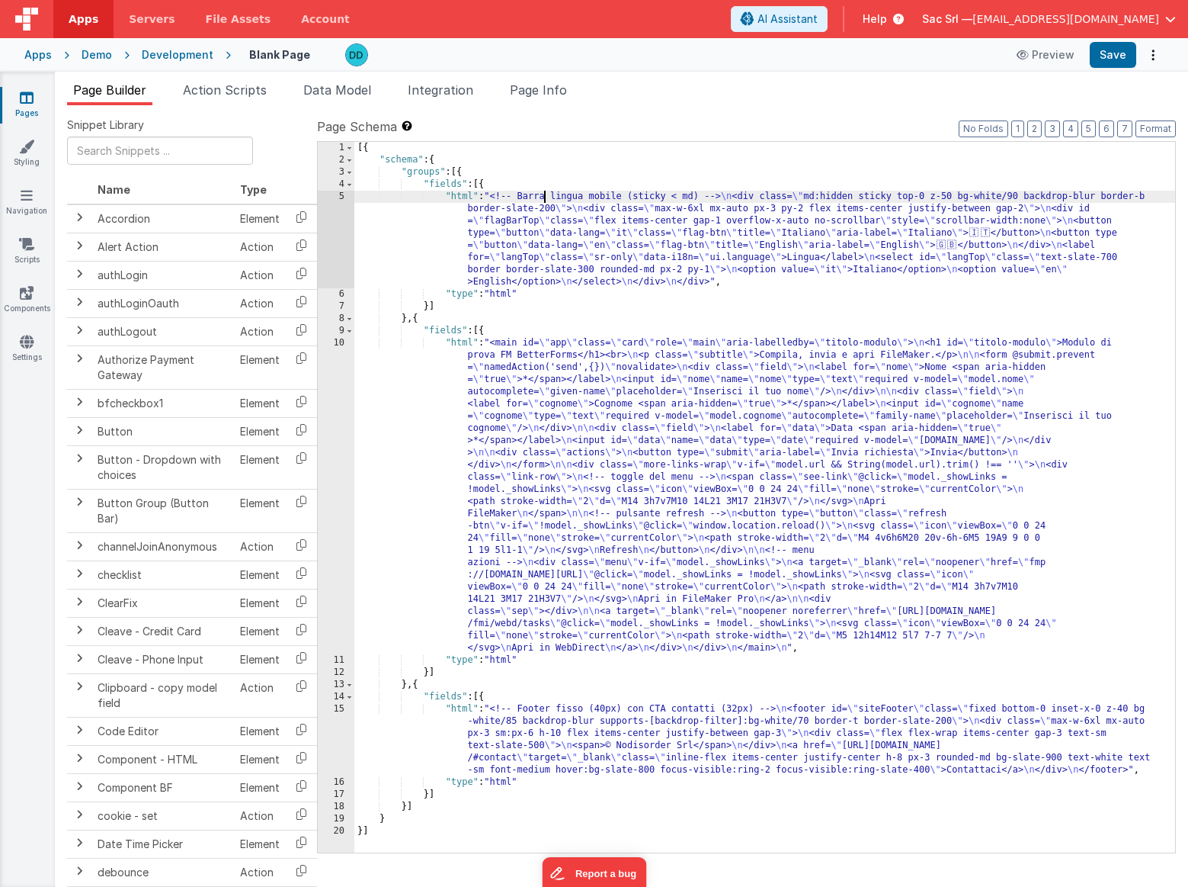
click at [546, 197] on div "[{ "schema" : { "groups" : [{ "fields" : [{ "html" : "<!-- Barra lingua mobile …" at bounding box center [764, 509] width 821 height 735
click at [430, 204] on div "[{ "schema" : { "groups" : [{ "fields" : [{ "html" : "<!-- Barra lingua mobile …" at bounding box center [764, 509] width 821 height 735
click at [343, 195] on div "5" at bounding box center [336, 240] width 37 height 98
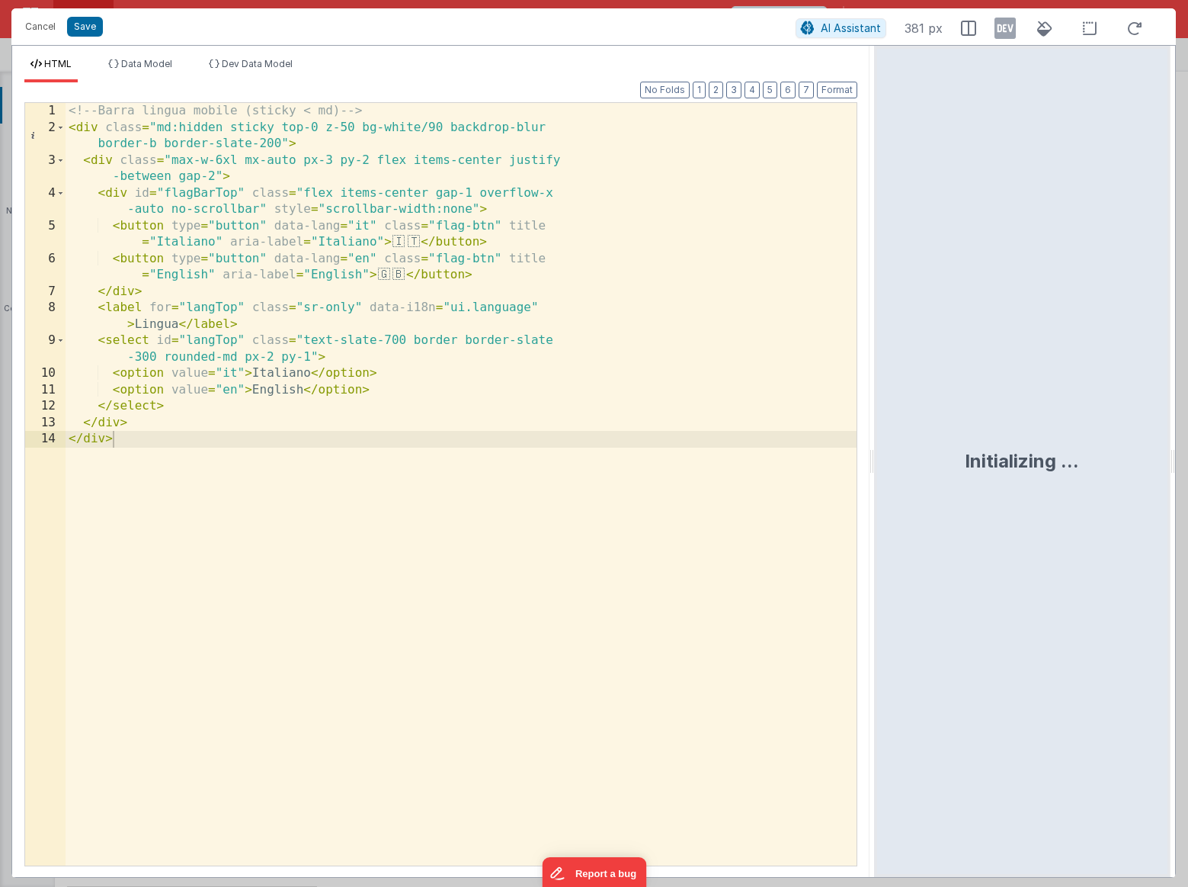
drag, startPoint x: 590, startPoint y: 456, endPoint x: 874, endPoint y: 387, distance: 291.7
click at [888, 387] on html "Cancel Save AI Assistant 381 px HTML Data Model Dev Data Model Format 7 6 5 4 3…" at bounding box center [594, 443] width 1188 height 887
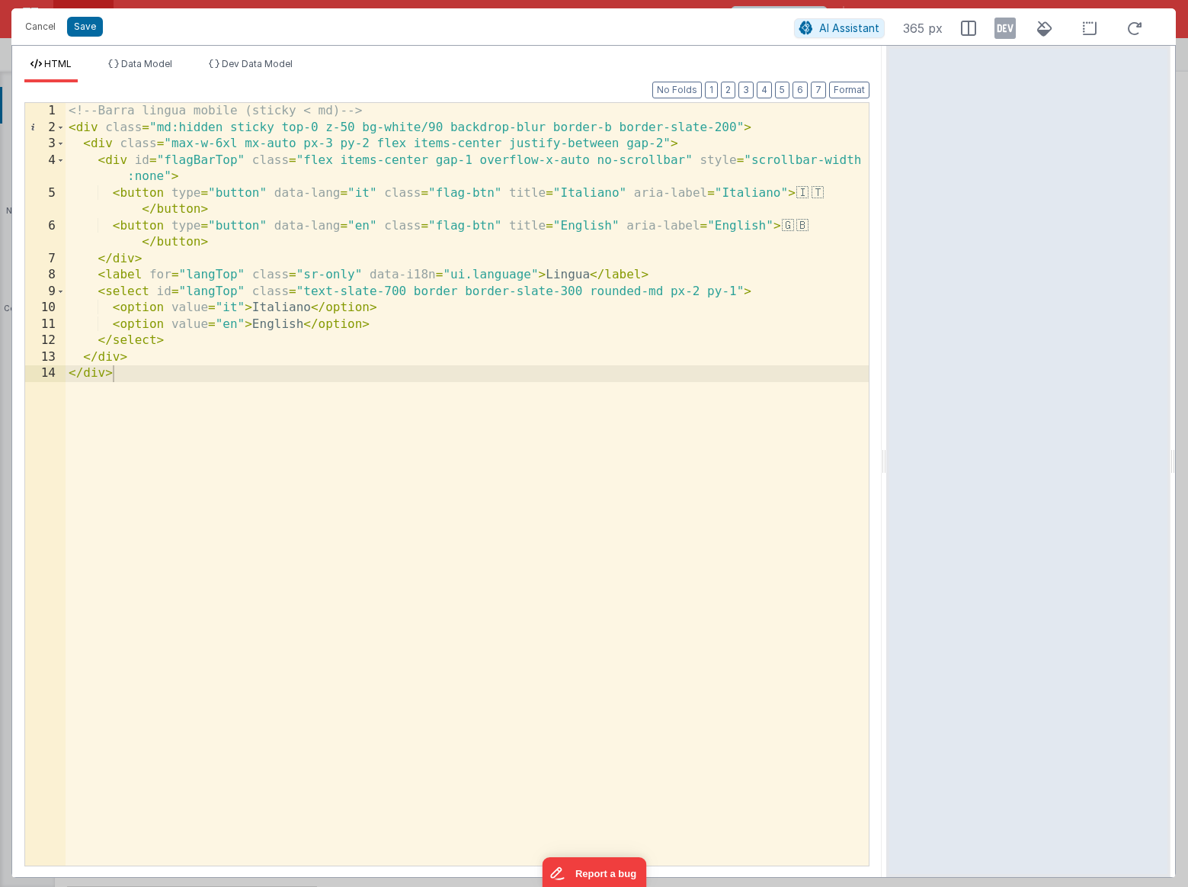
click at [743, 425] on div "<!-- Barra lingua mobile (sticky < md) --> < div class = "md:hidden sticky top-…" at bounding box center [467, 500] width 803 height 795
click at [157, 64] on span "Data Model" at bounding box center [146, 63] width 51 height 11
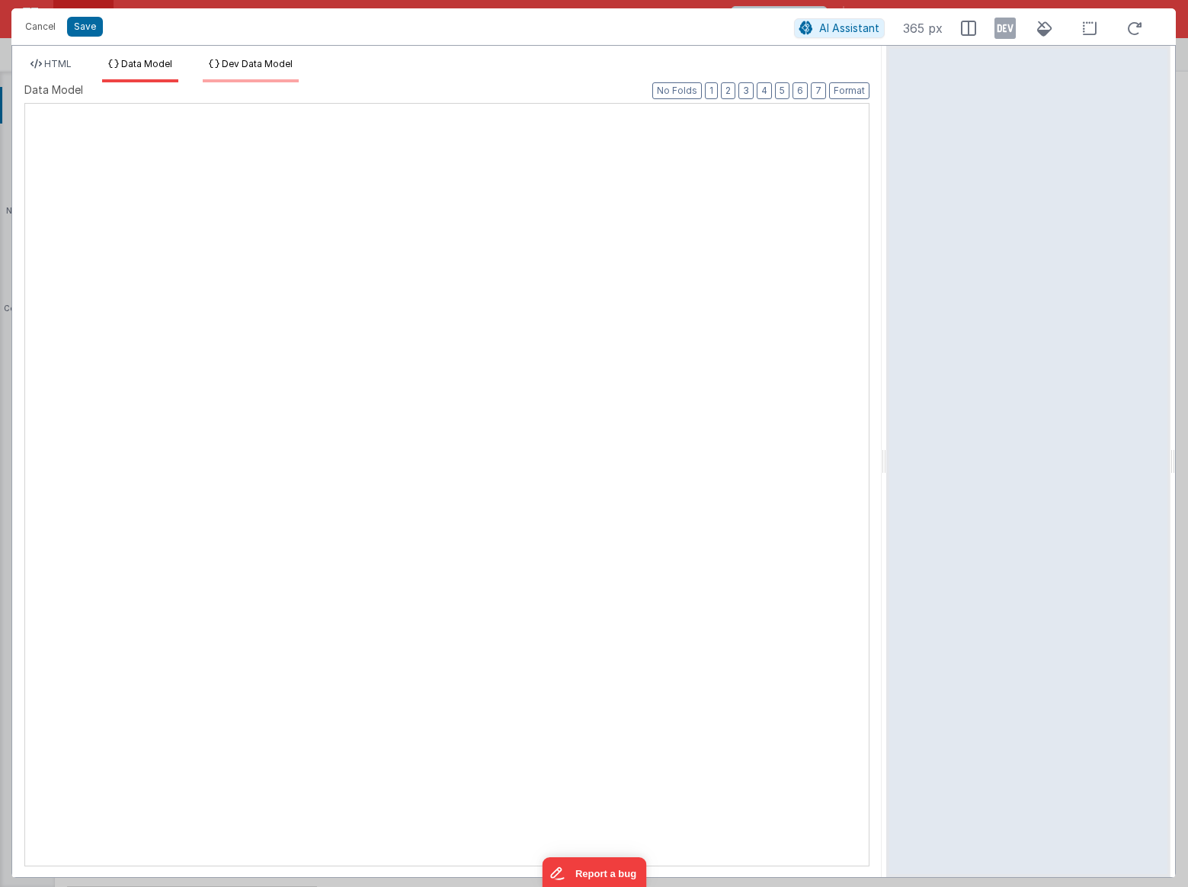
click at [282, 63] on span "Dev Data Model" at bounding box center [257, 63] width 71 height 11
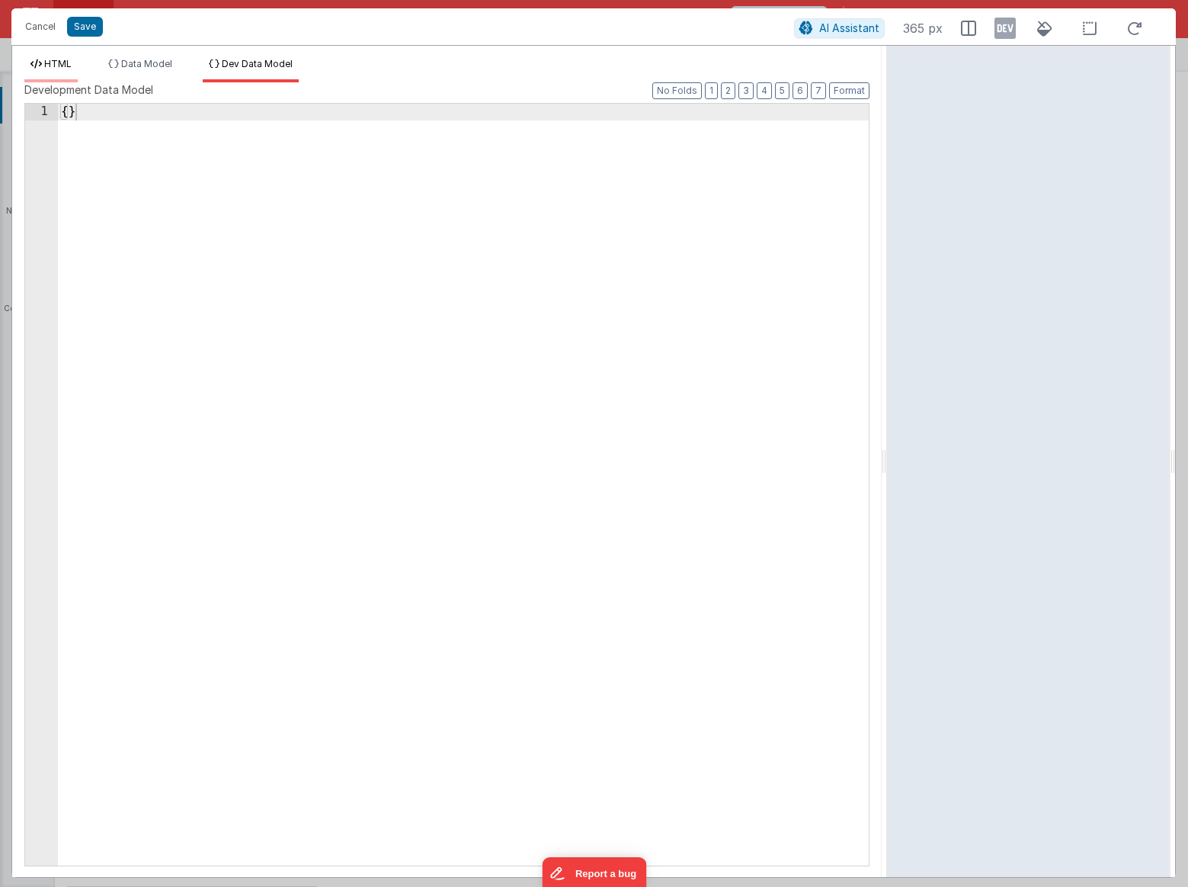
click at [76, 60] on li "HTML" at bounding box center [50, 70] width 53 height 24
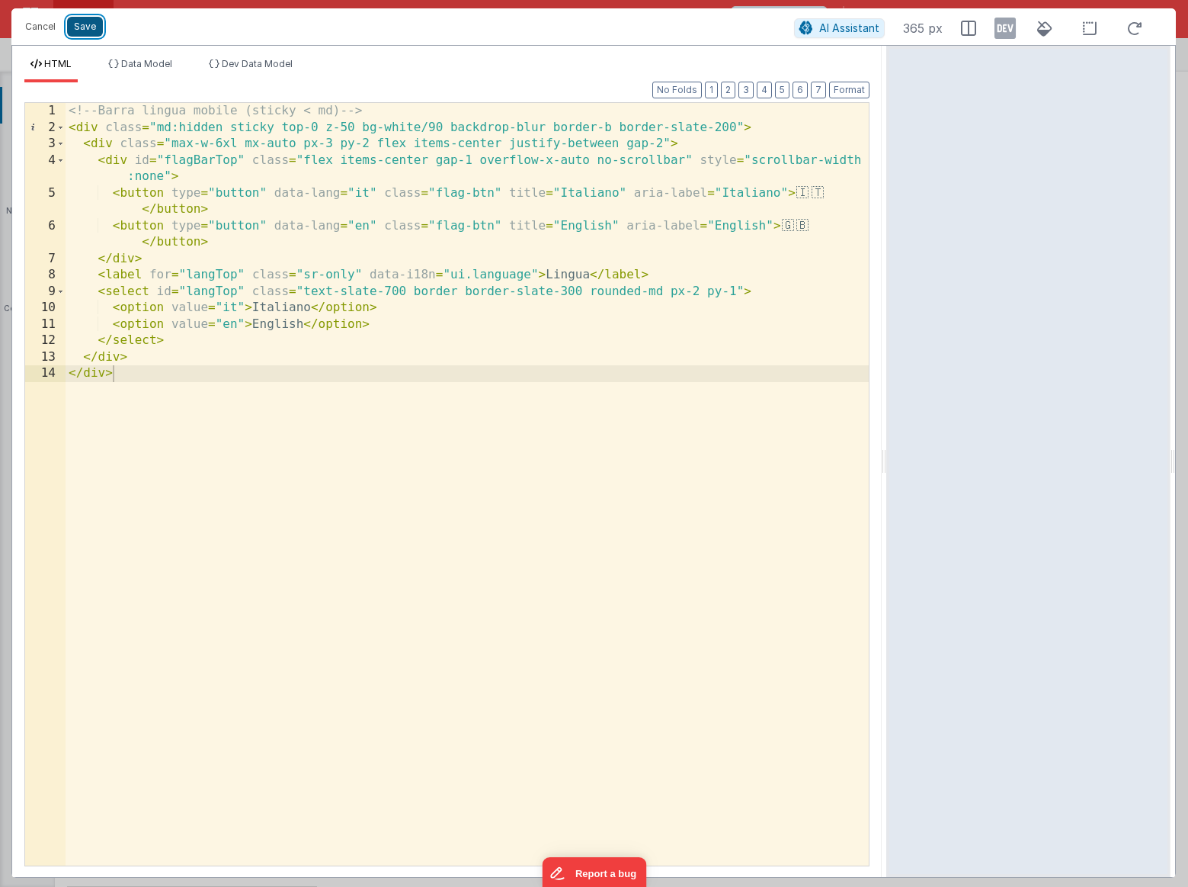
click at [87, 25] on button "Save" at bounding box center [85, 27] width 36 height 20
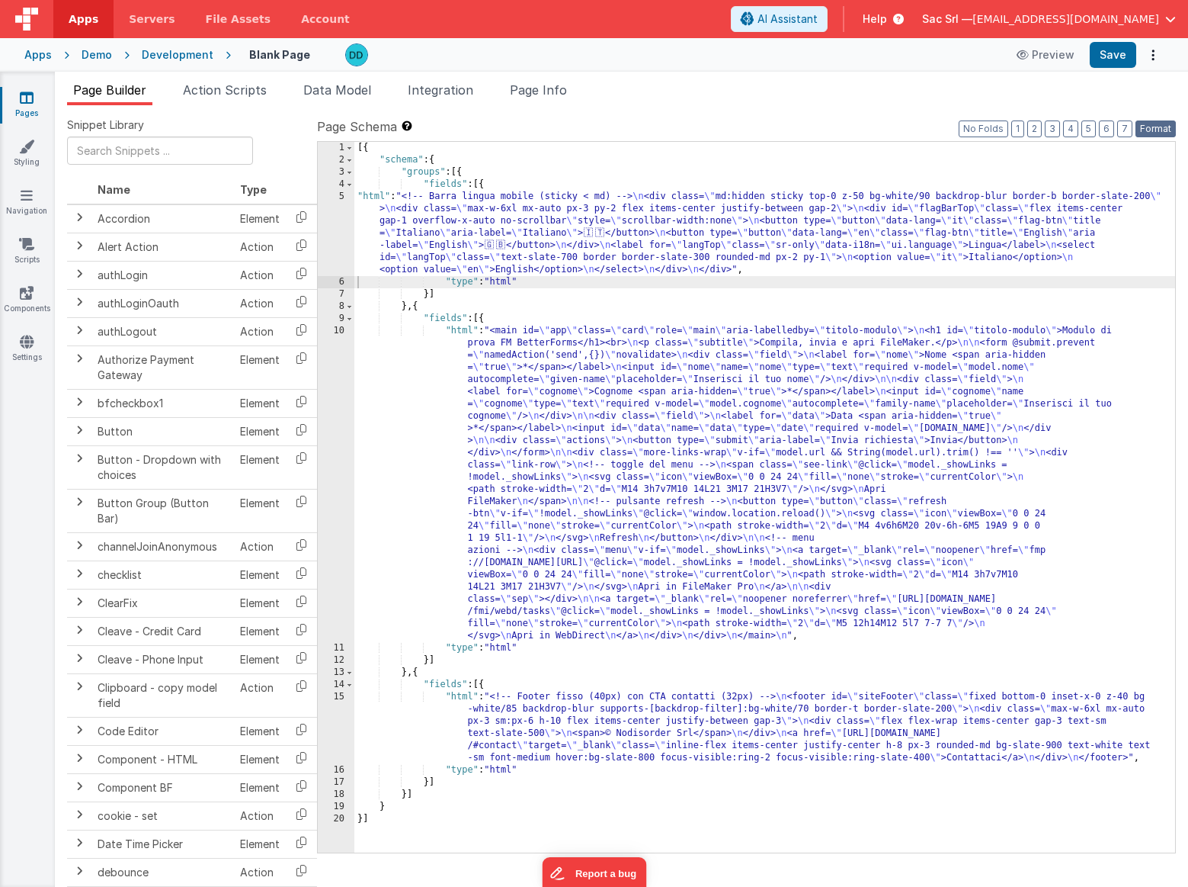
click at [1164, 126] on button "Format" at bounding box center [1156, 128] width 40 height 17
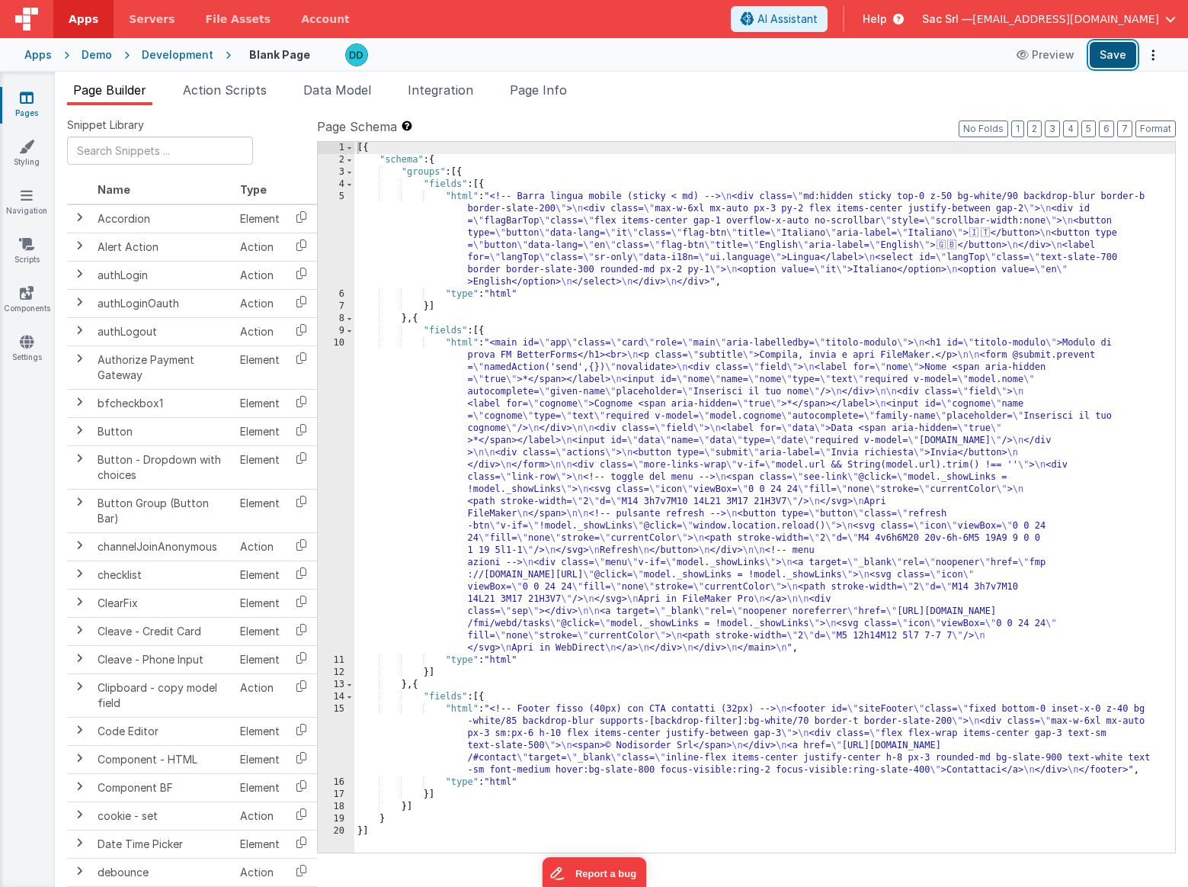
click at [1115, 50] on button "Save" at bounding box center [1113, 55] width 46 height 26
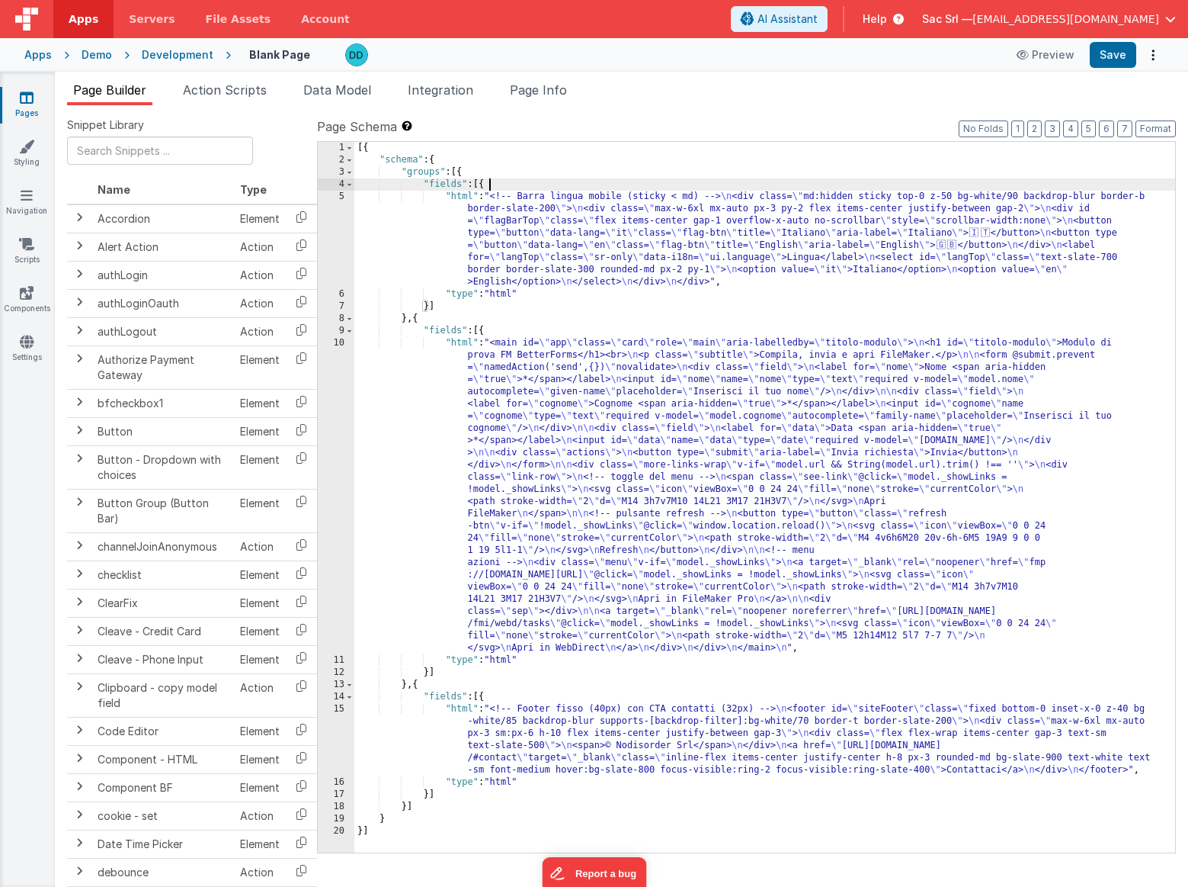
click at [489, 188] on div "[{ "schema" : { "groups" : [{ "fields" : [{ "html" : "<!-- Barra lingua mobile …" at bounding box center [764, 509] width 821 height 735
click at [473, 174] on div "[{ "schema" : { "groups" : [{ "fields" : [{ "html" : "<!-- Barra lingua mobile …" at bounding box center [764, 509] width 821 height 735
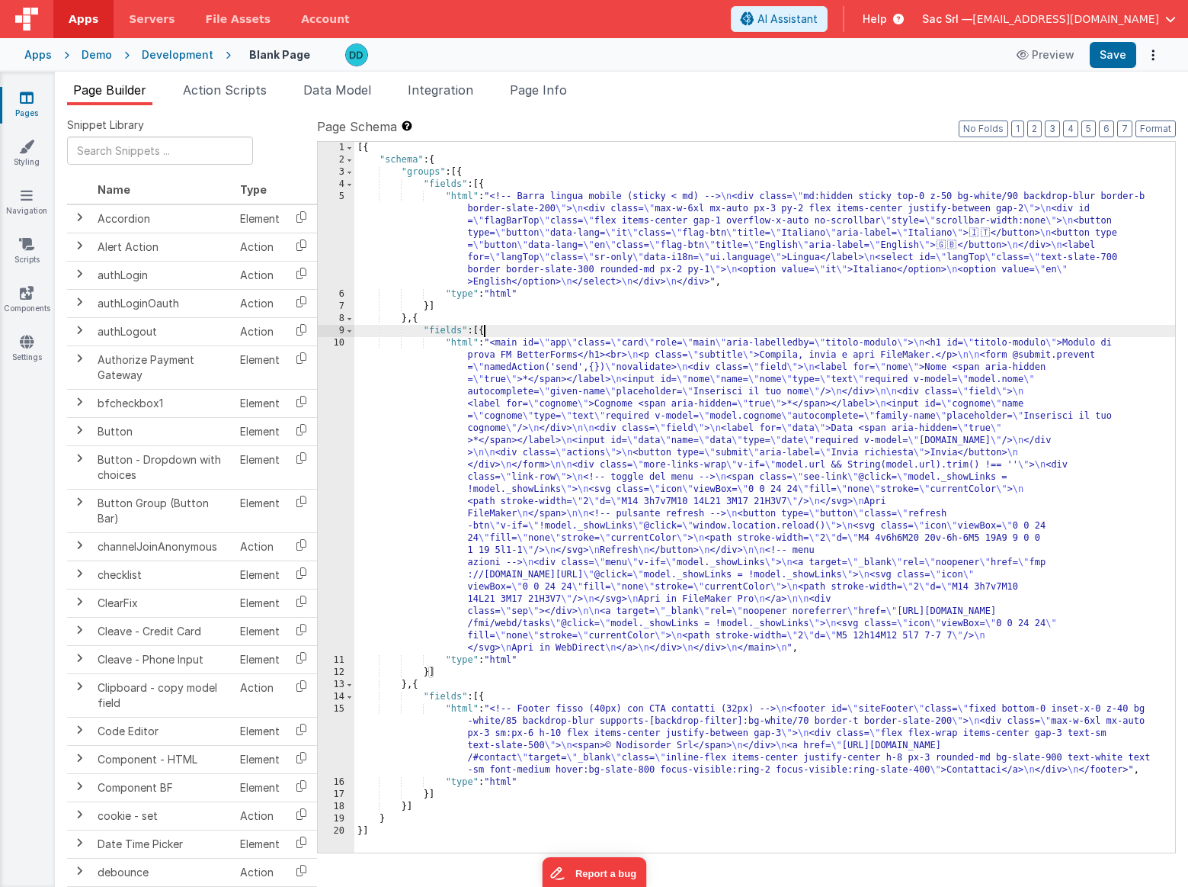
click at [483, 331] on div "[{ "schema" : { "groups" : [{ "fields" : [{ "html" : "<!-- Barra lingua mobile …" at bounding box center [764, 509] width 821 height 735
click at [430, 673] on div "[{ "schema" : { "groups" : [{ "fields" : [{ "html" : "<!-- Barra lingua mobile …" at bounding box center [764, 509] width 821 height 735
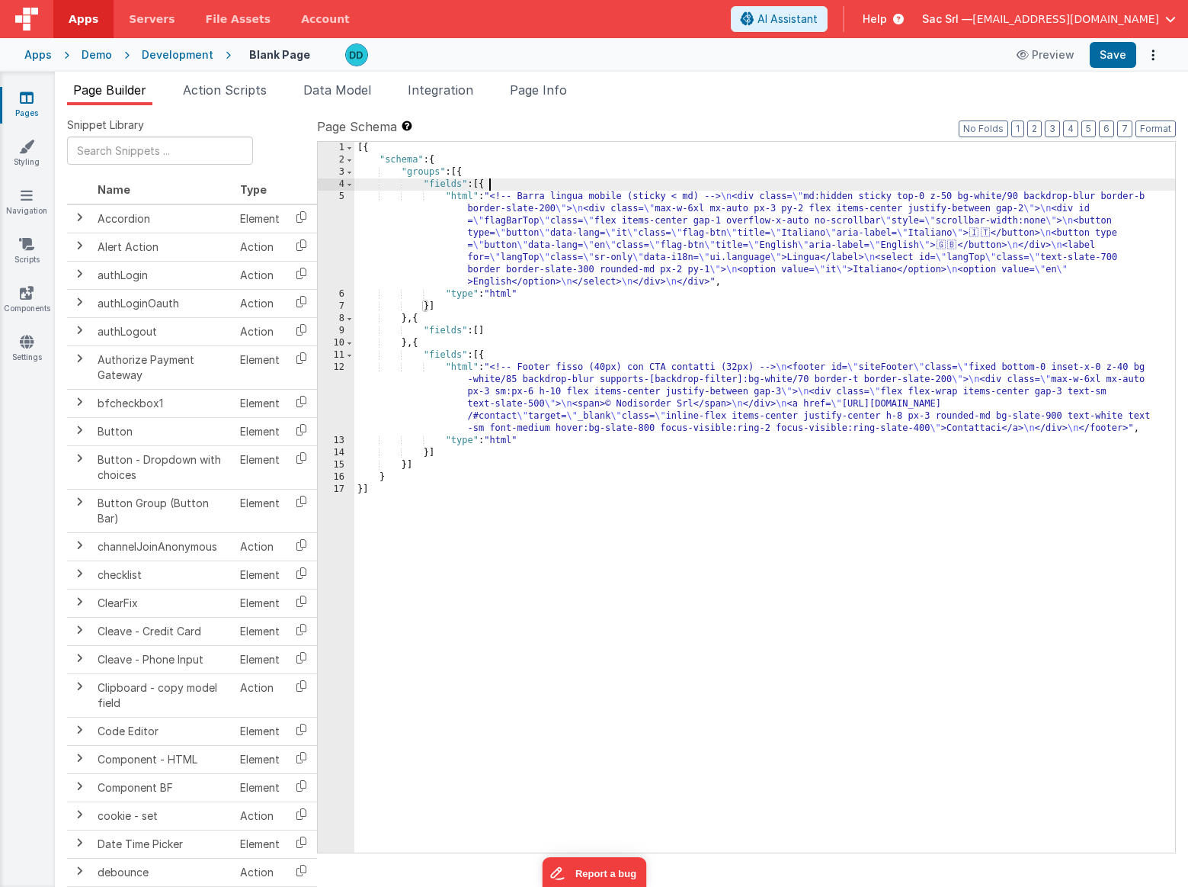
click at [495, 183] on div "[{ "schema" : { "groups" : [{ "fields" : [{ "html" : "<!-- Barra lingua mobile …" at bounding box center [764, 509] width 821 height 735
click at [429, 307] on div "[{ "schema" : { "groups" : [{ "fields" : [{ "html" : "<!-- Barra lingua mobile …" at bounding box center [764, 509] width 821 height 735
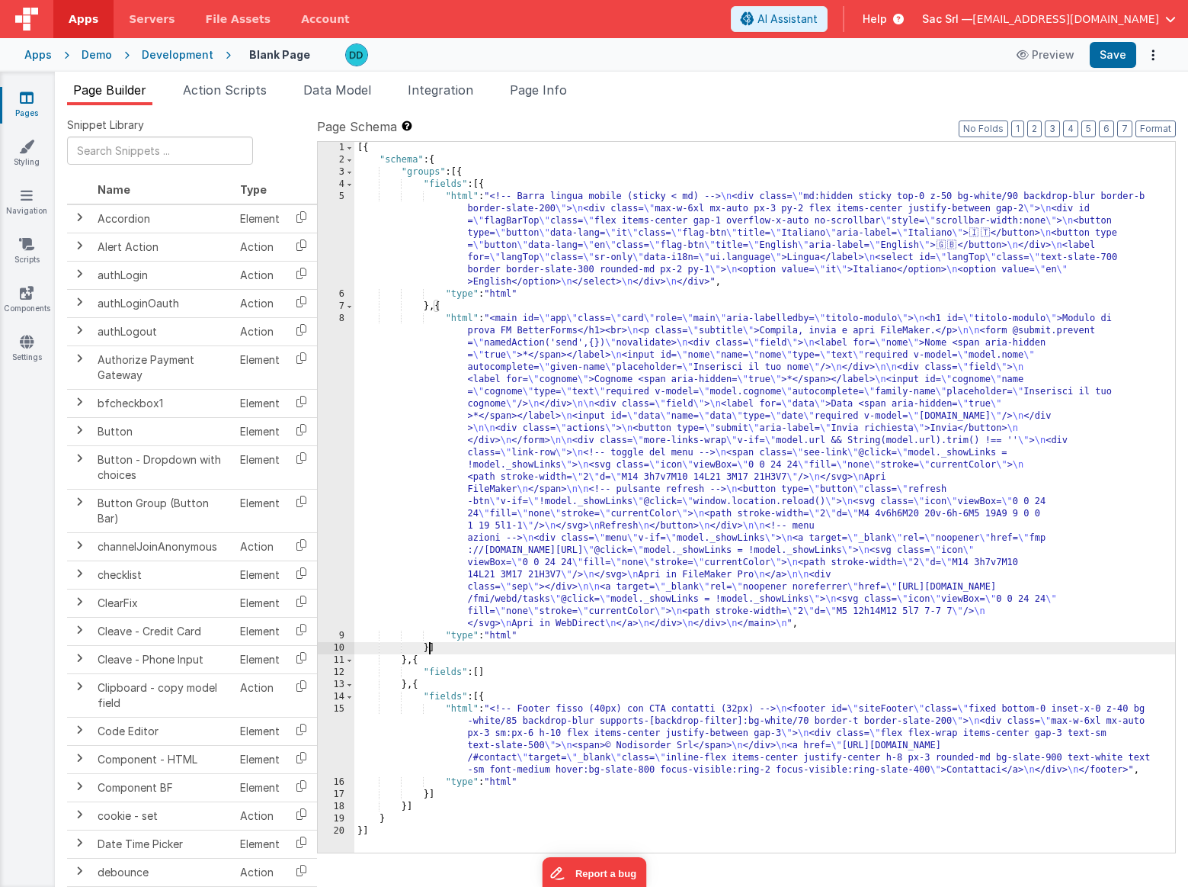
click at [484, 701] on div "[{ "schema" : { "groups" : [{ "fields" : [{ "html" : "<!-- Barra lingua mobile …" at bounding box center [764, 509] width 821 height 735
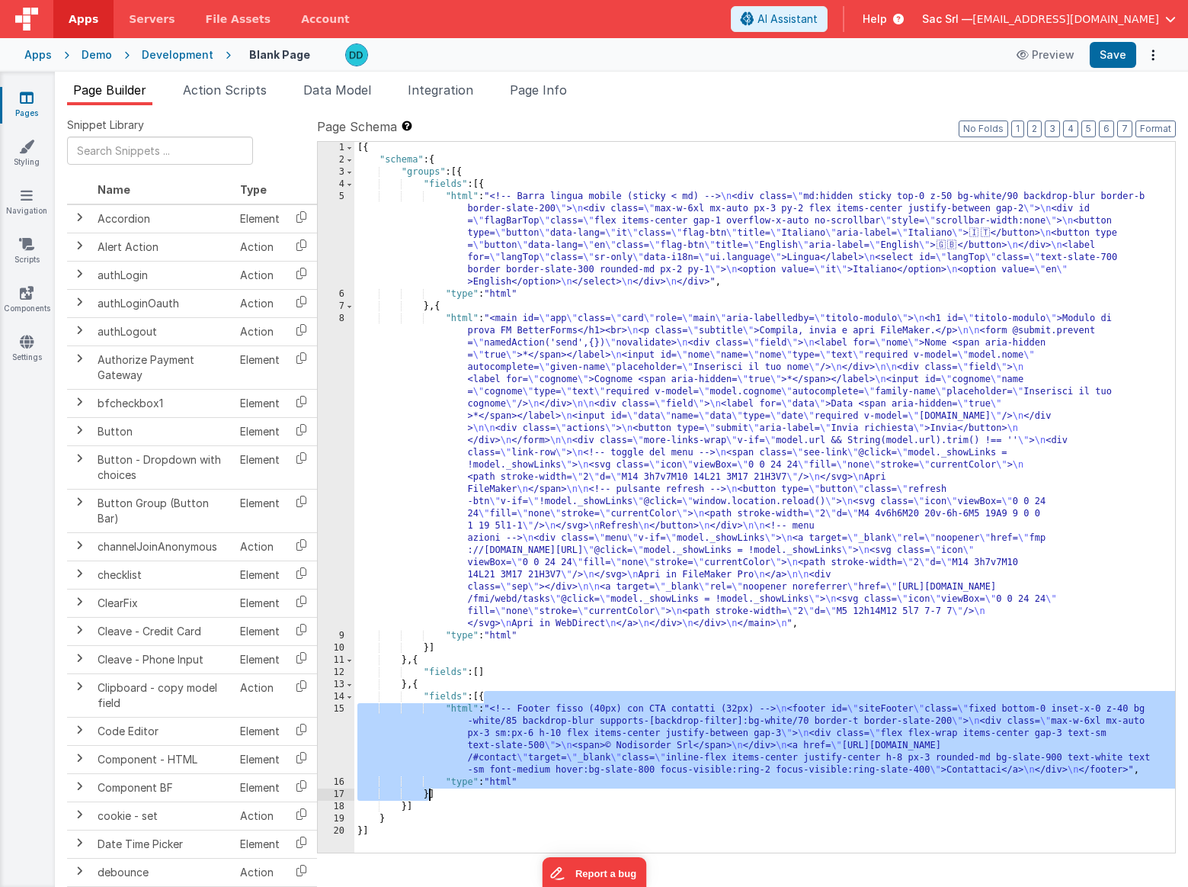
click at [430, 796] on div "[{ "schema" : { "groups" : [{ "fields" : [{ "html" : "<!-- Barra lingua mobile …" at bounding box center [764, 509] width 821 height 735
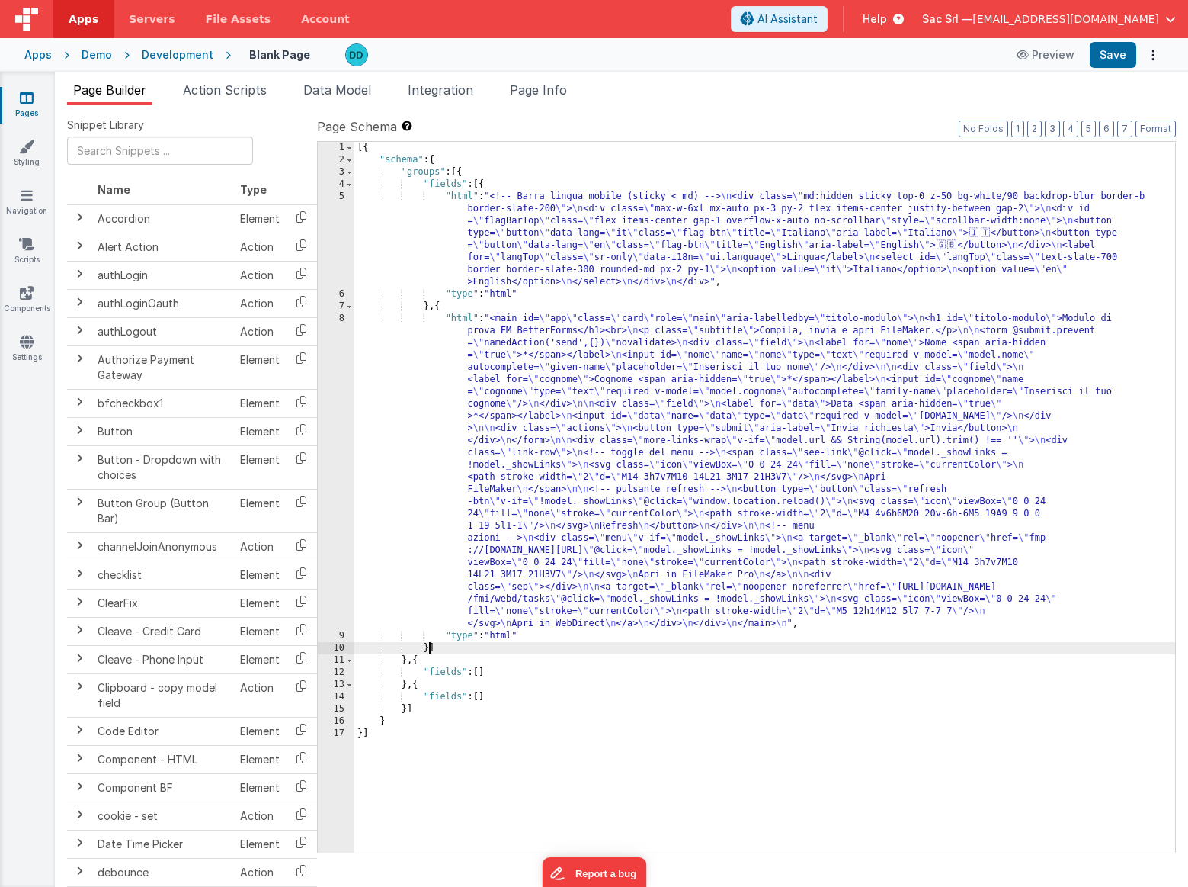
click at [428, 649] on div "[{ "schema" : { "groups" : [{ "fields" : [{ "html" : "<!-- Barra lingua mobile …" at bounding box center [764, 509] width 821 height 735
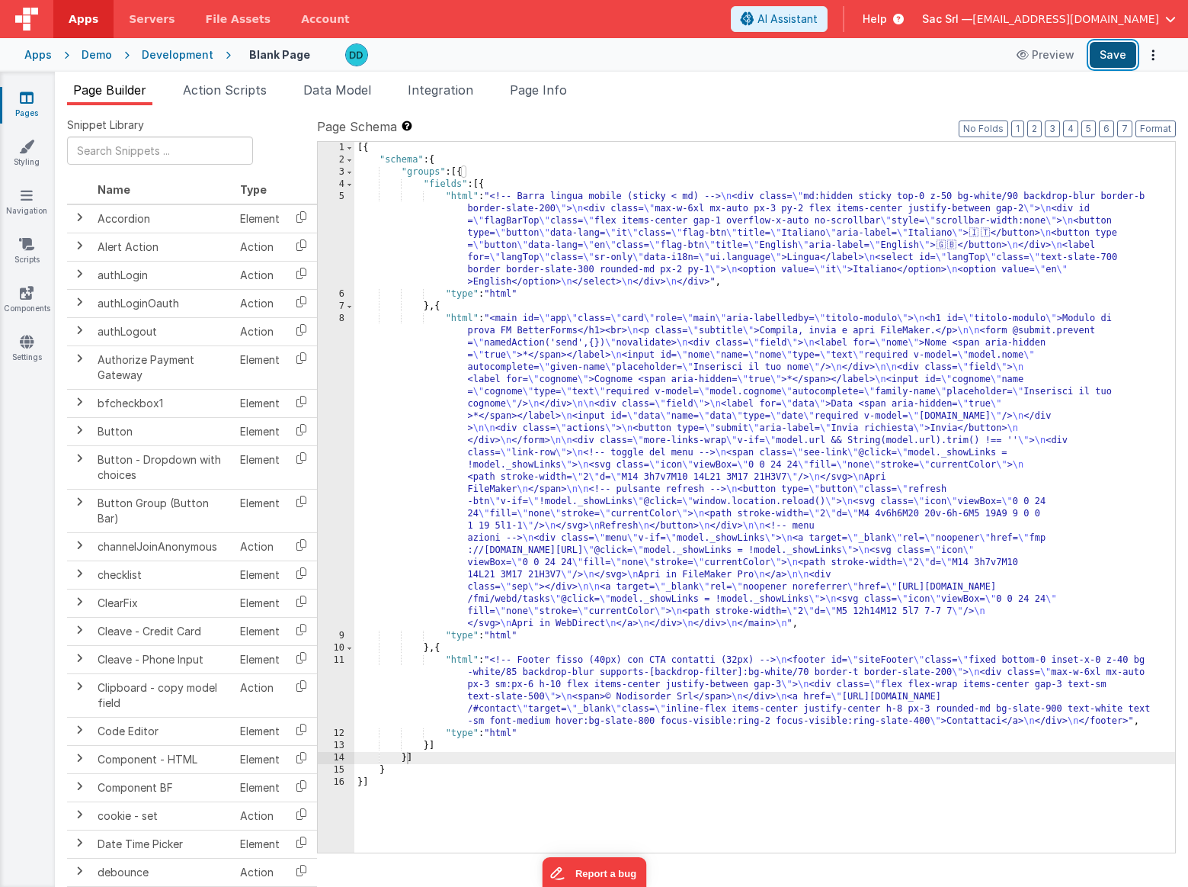
click at [1123, 59] on button "Save" at bounding box center [1113, 55] width 46 height 26
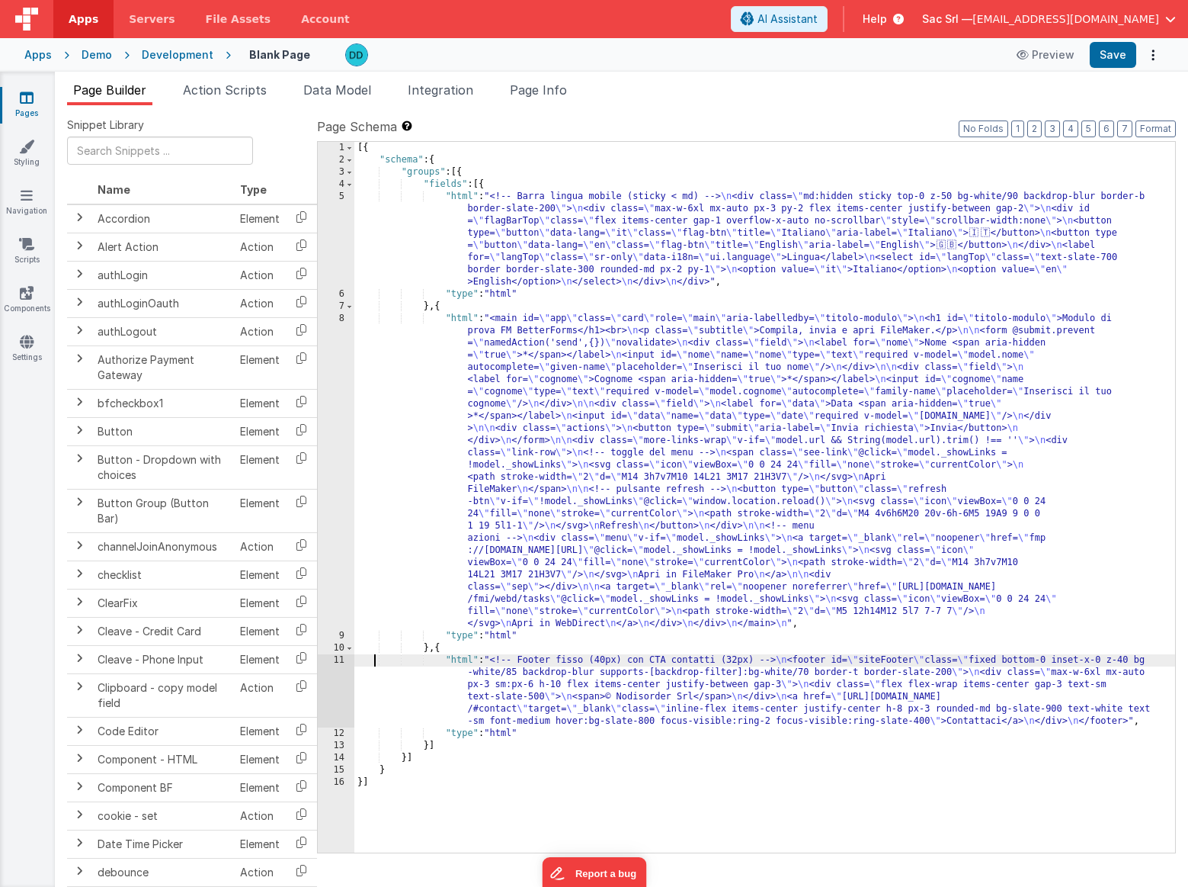
click at [376, 662] on div "[{ "schema" : { "groups" : [{ "fields" : [{ "html" : "<!-- Barra lingua mobile …" at bounding box center [764, 509] width 821 height 735
click at [336, 661] on div "11" at bounding box center [336, 690] width 37 height 73
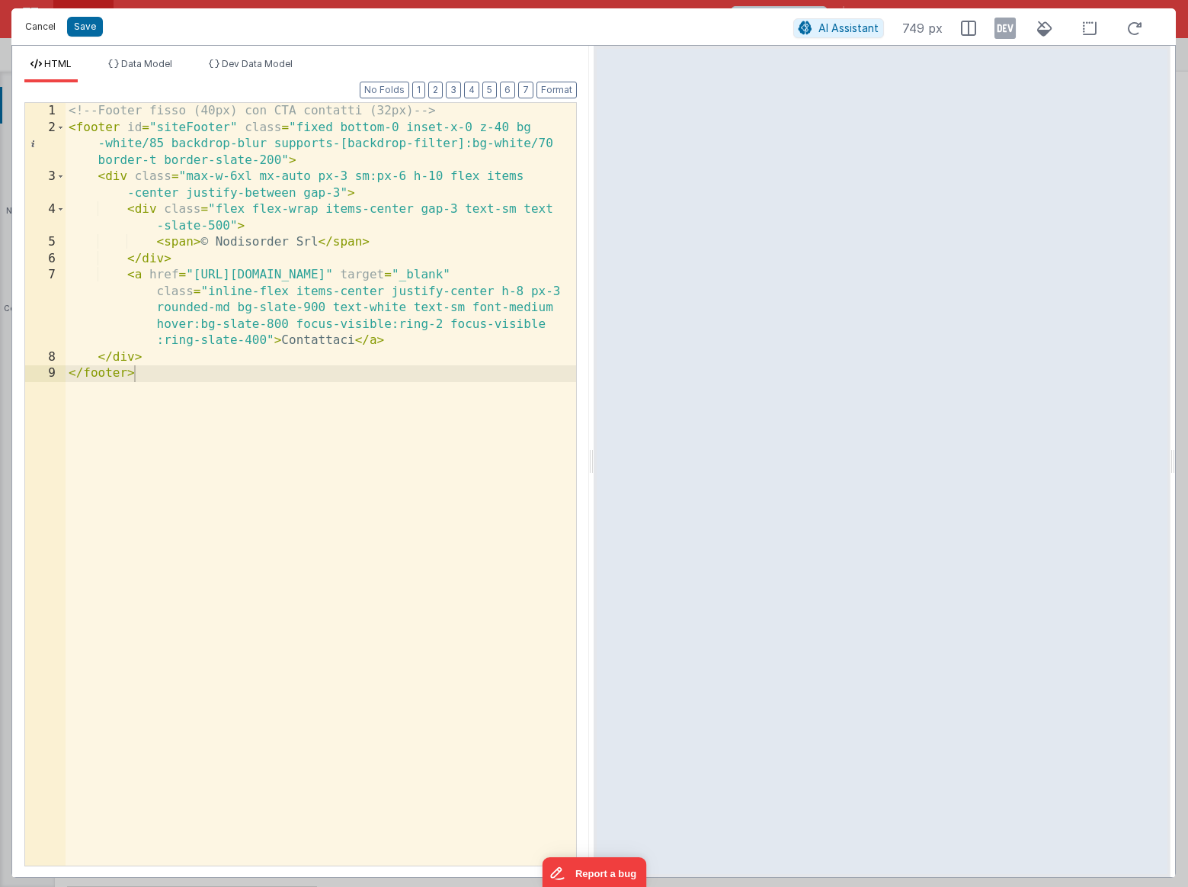
click at [44, 23] on button "Cancel" at bounding box center [41, 26] width 46 height 21
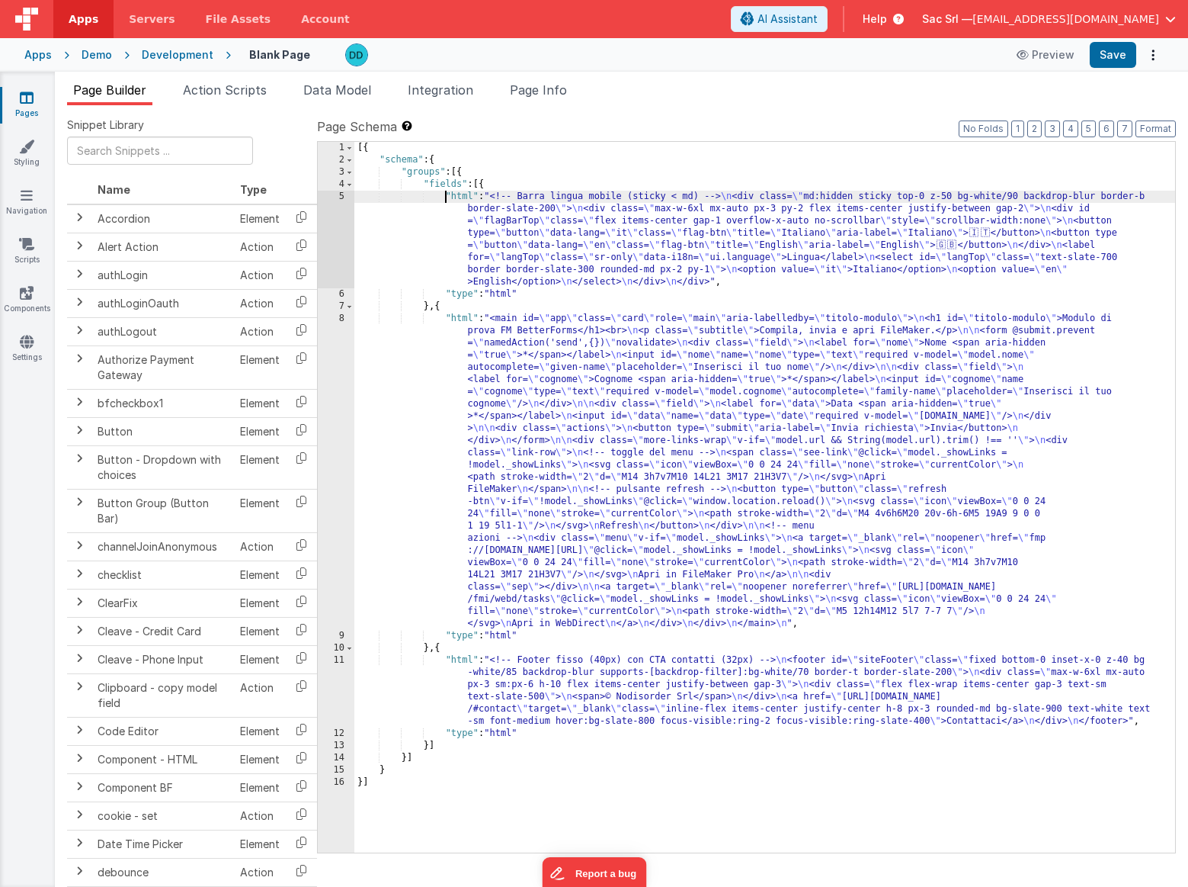
click at [444, 198] on div "[{ "schema" : { "groups" : [{ "fields" : [{ "html" : "<!-- Barra lingua mobile …" at bounding box center [764, 509] width 821 height 735
click at [346, 198] on div "5" at bounding box center [336, 240] width 37 height 98
click at [341, 196] on div "5" at bounding box center [336, 240] width 37 height 98
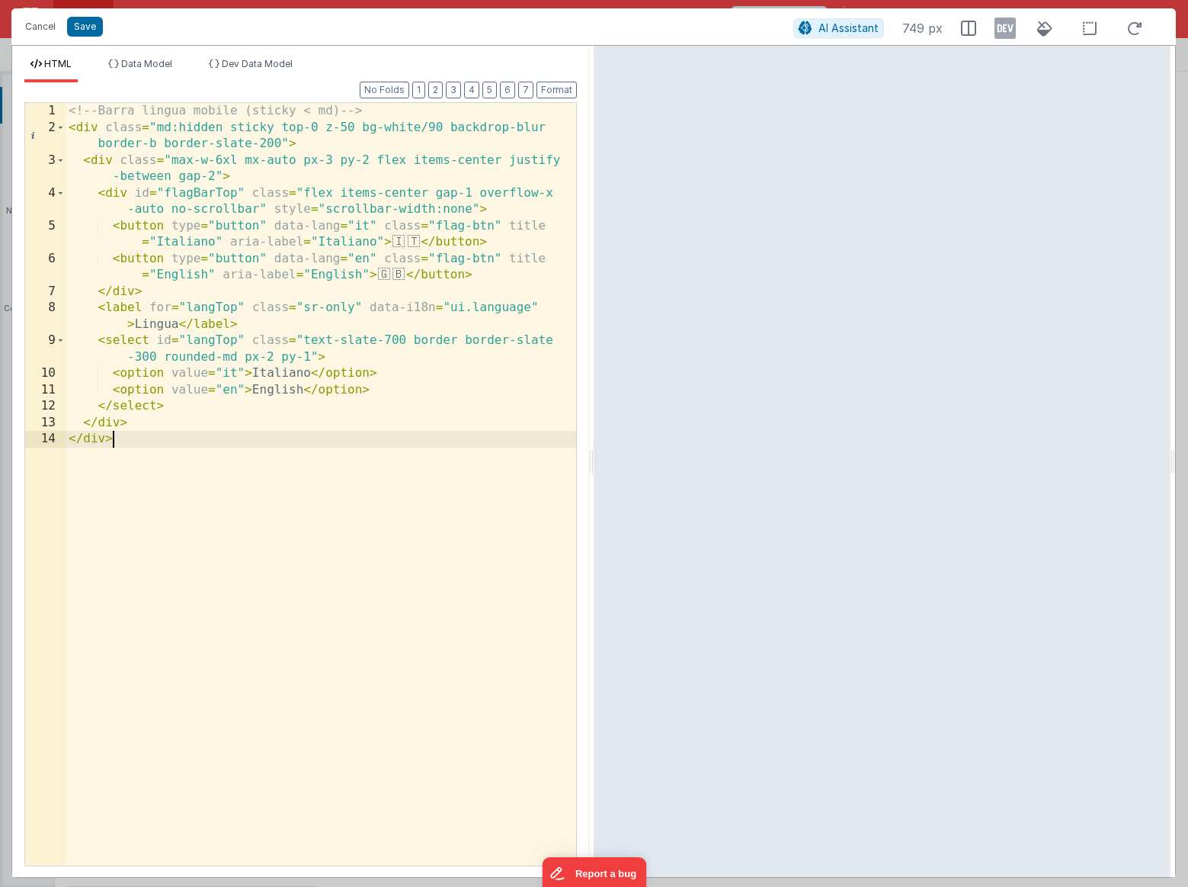
click at [263, 522] on div "<!-- Barra lingua mobile (sticky < md) --> < div class = "md:hidden sticky top-…" at bounding box center [321, 500] width 511 height 795
click at [403, 114] on div "<!-- Barra lingua mobile (sticky < md) --> < div class = "md:hidden sticky top-…" at bounding box center [321, 500] width 511 height 795
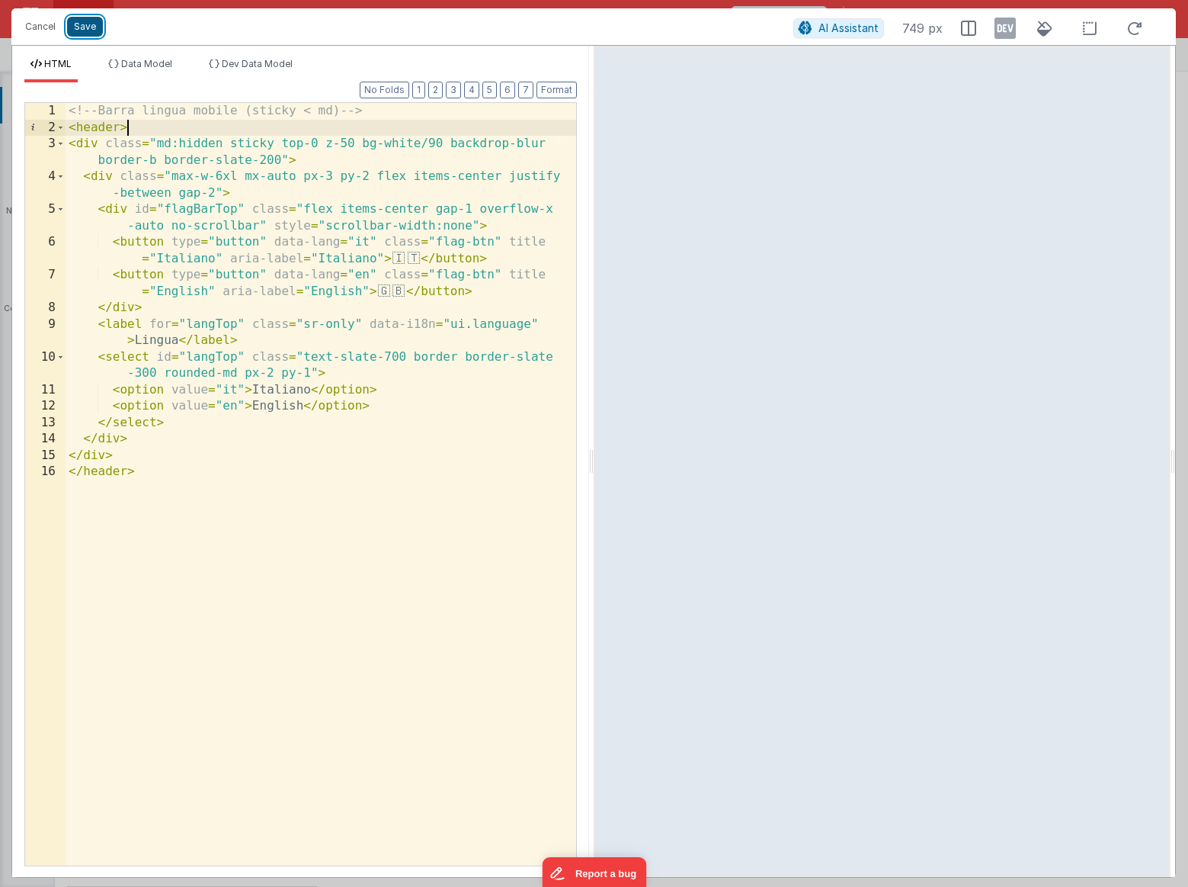
click at [86, 28] on button "Save" at bounding box center [85, 27] width 36 height 20
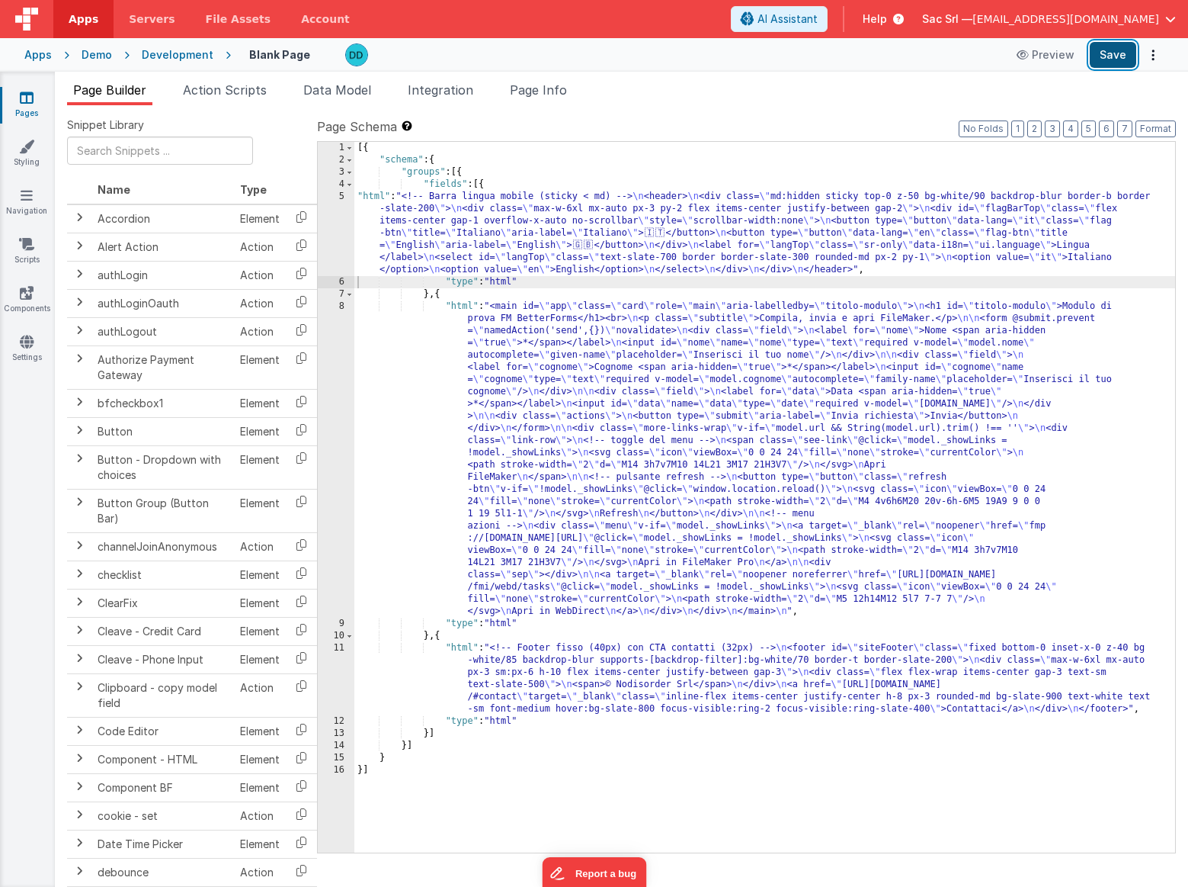
click at [1109, 56] on button "Save" at bounding box center [1113, 55] width 46 height 26
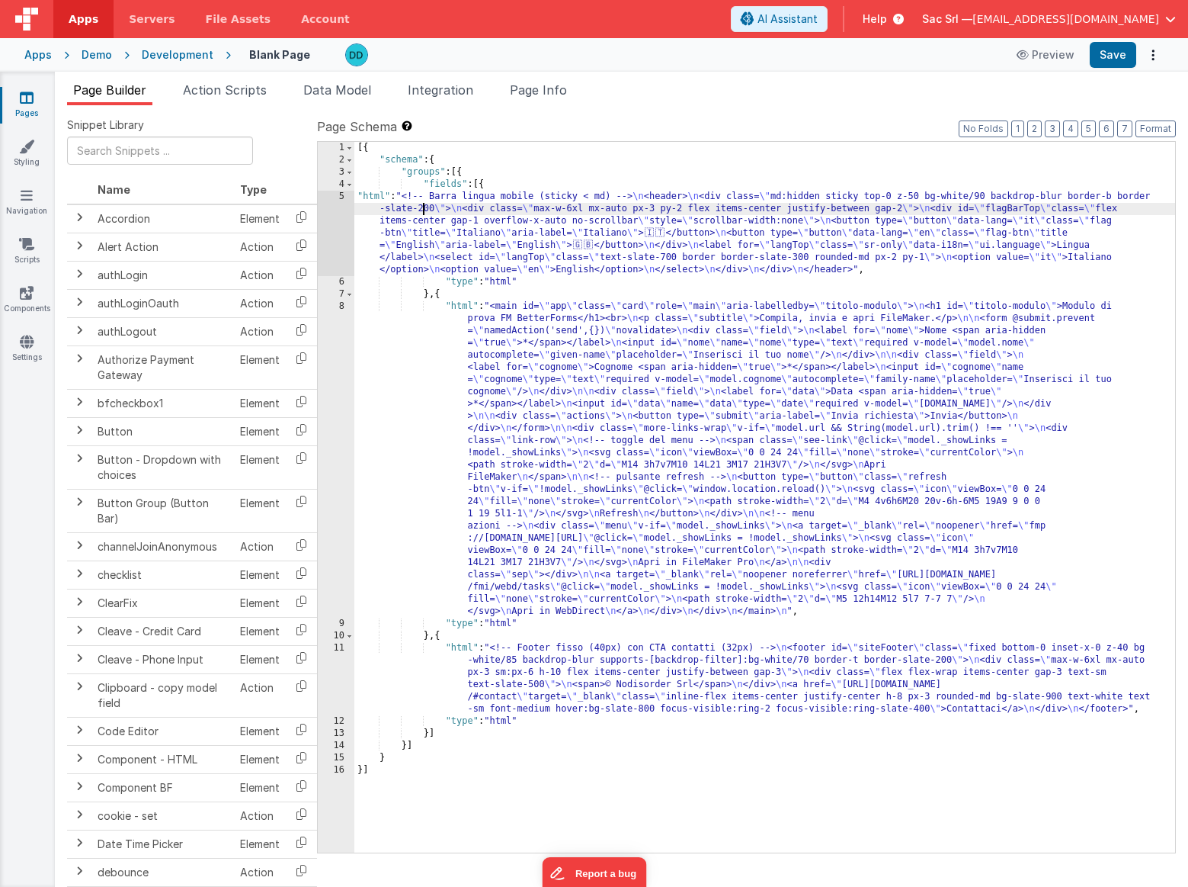
click at [421, 206] on div "[{ "schema" : { "groups" : [{ "fields" : [{ "html" : "<!-- Barra lingua mobile …" at bounding box center [764, 509] width 821 height 735
click at [344, 198] on div "5" at bounding box center [336, 233] width 37 height 85
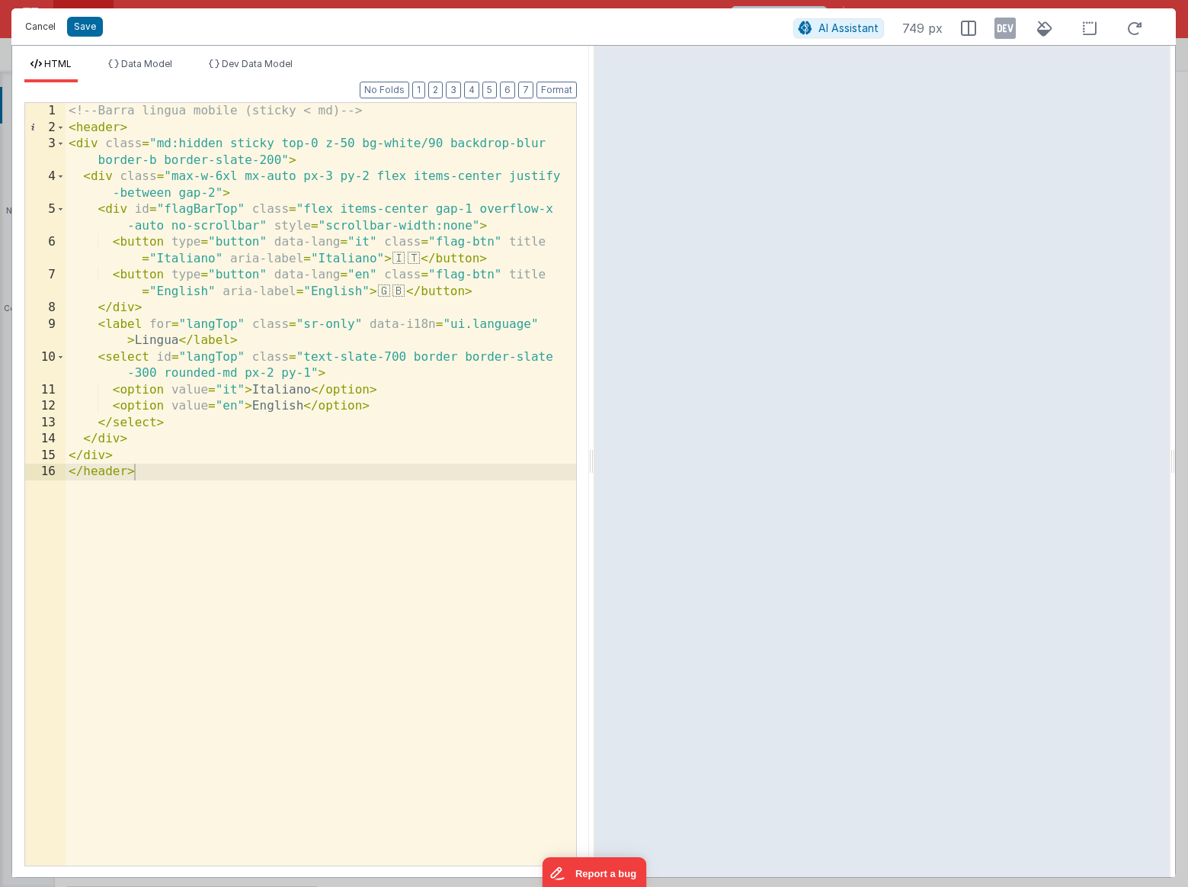
click at [37, 29] on button "Cancel" at bounding box center [41, 26] width 46 height 21
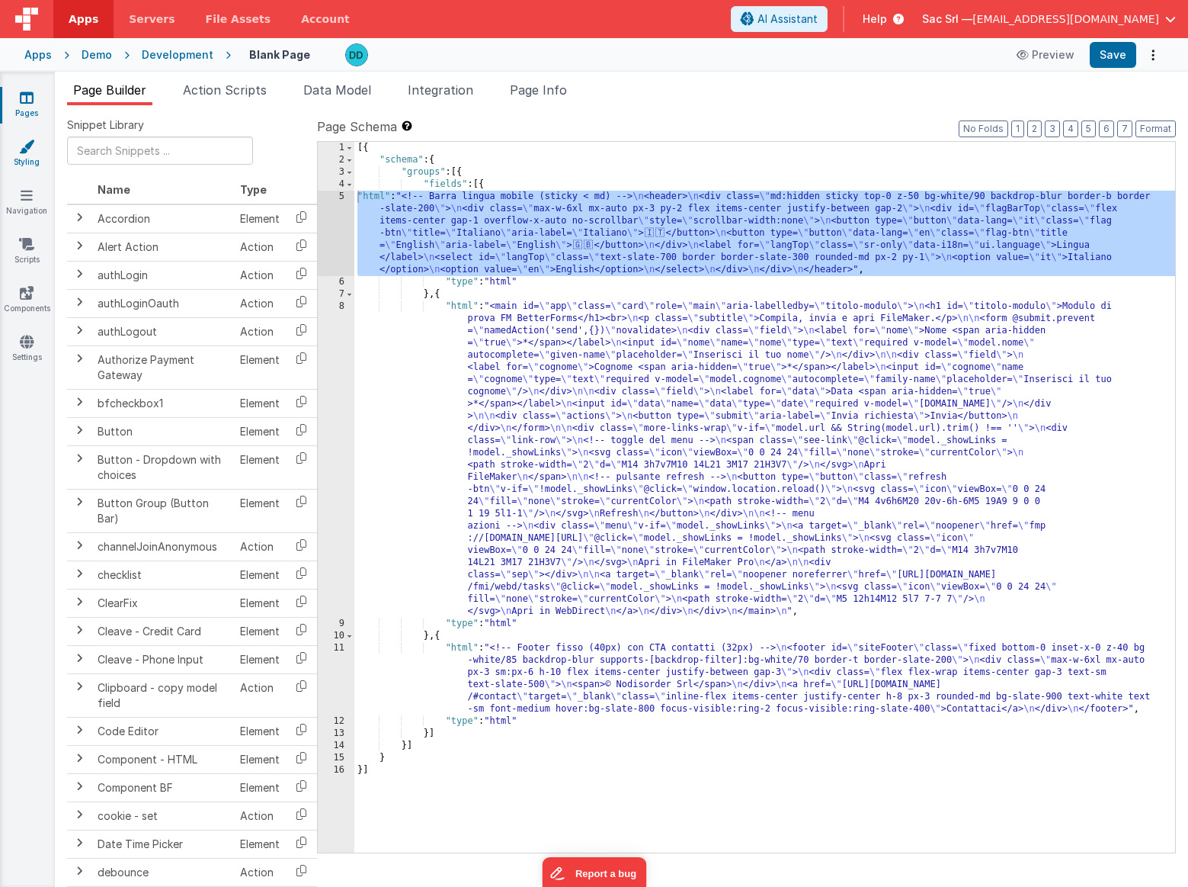
click at [29, 146] on icon at bounding box center [26, 146] width 15 height 15
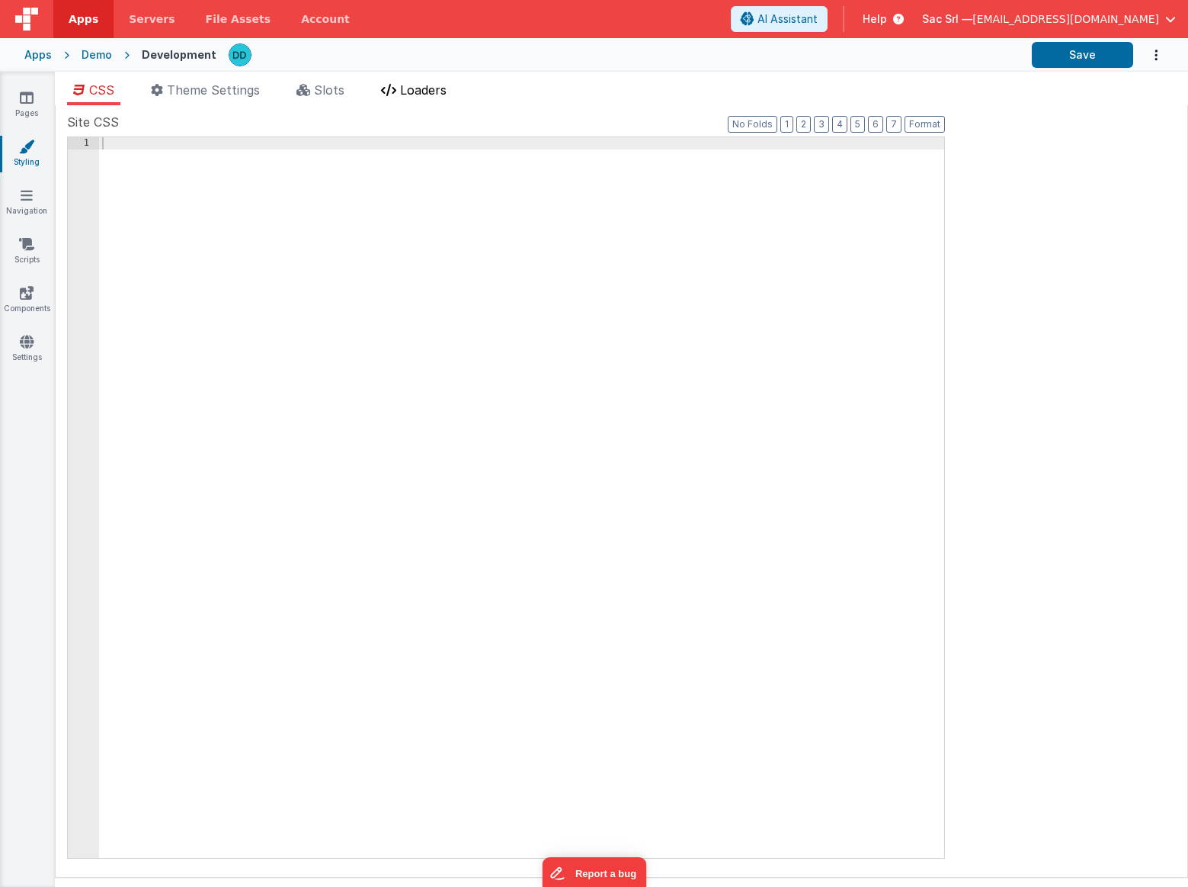
click at [430, 93] on span "Loaders" at bounding box center [423, 89] width 46 height 15
click at [232, 97] on li "Theme Settings" at bounding box center [205, 93] width 121 height 24
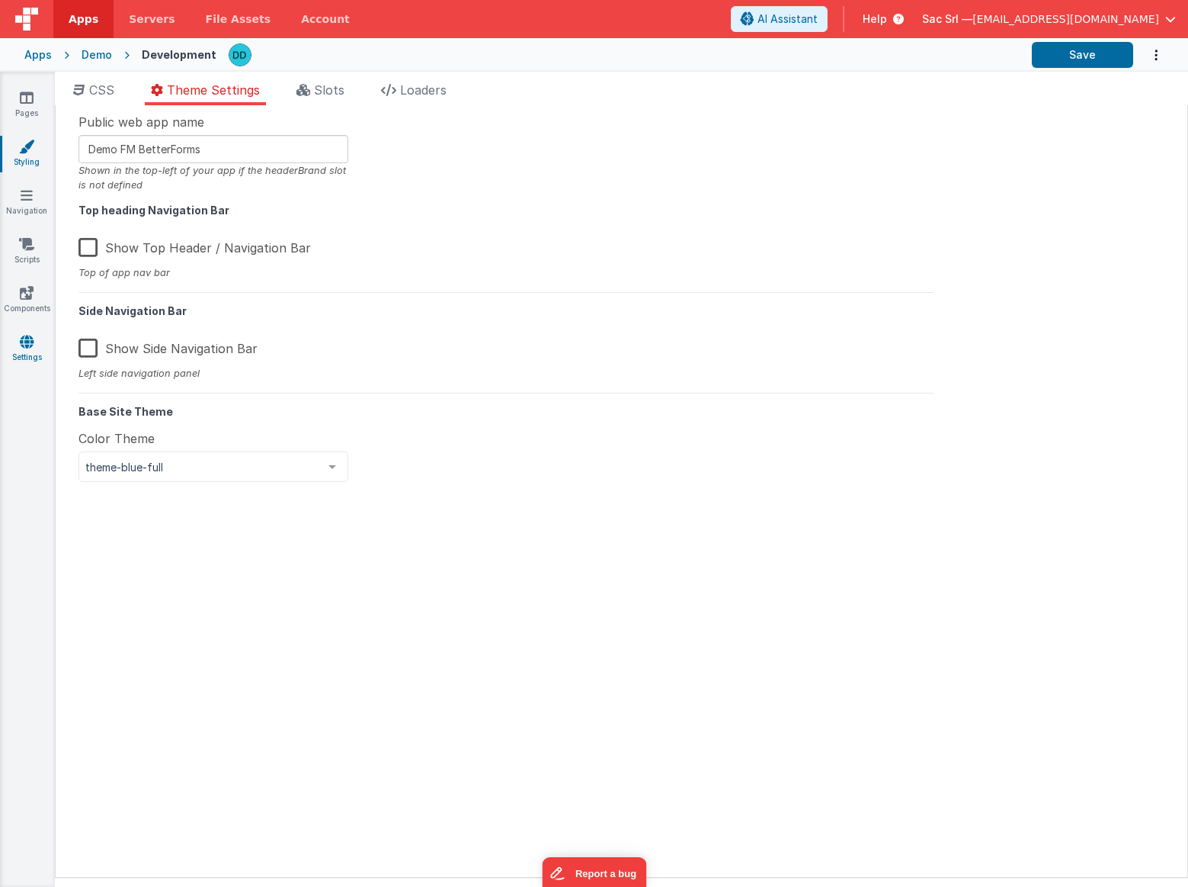
click at [24, 346] on icon at bounding box center [27, 341] width 14 height 15
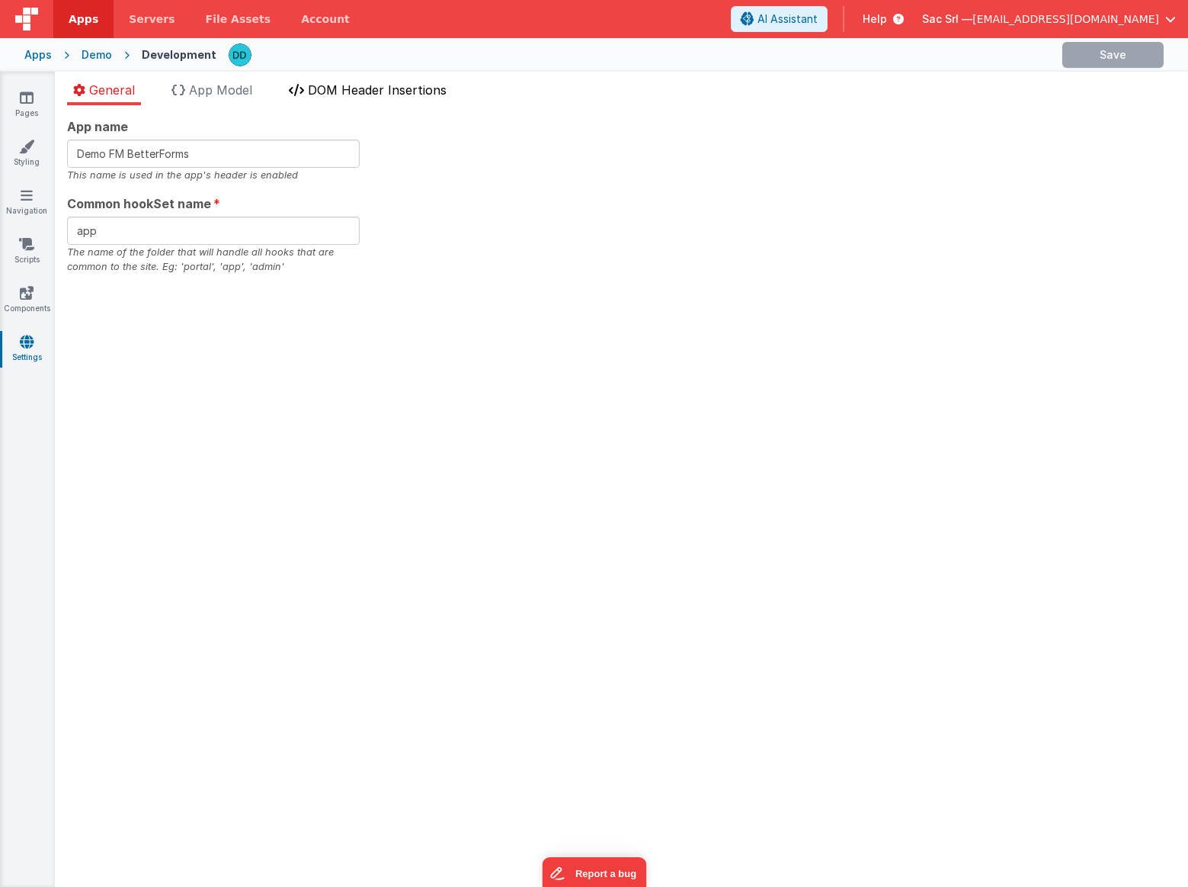
click at [360, 92] on span "DOM Header Insertions" at bounding box center [377, 89] width 139 height 15
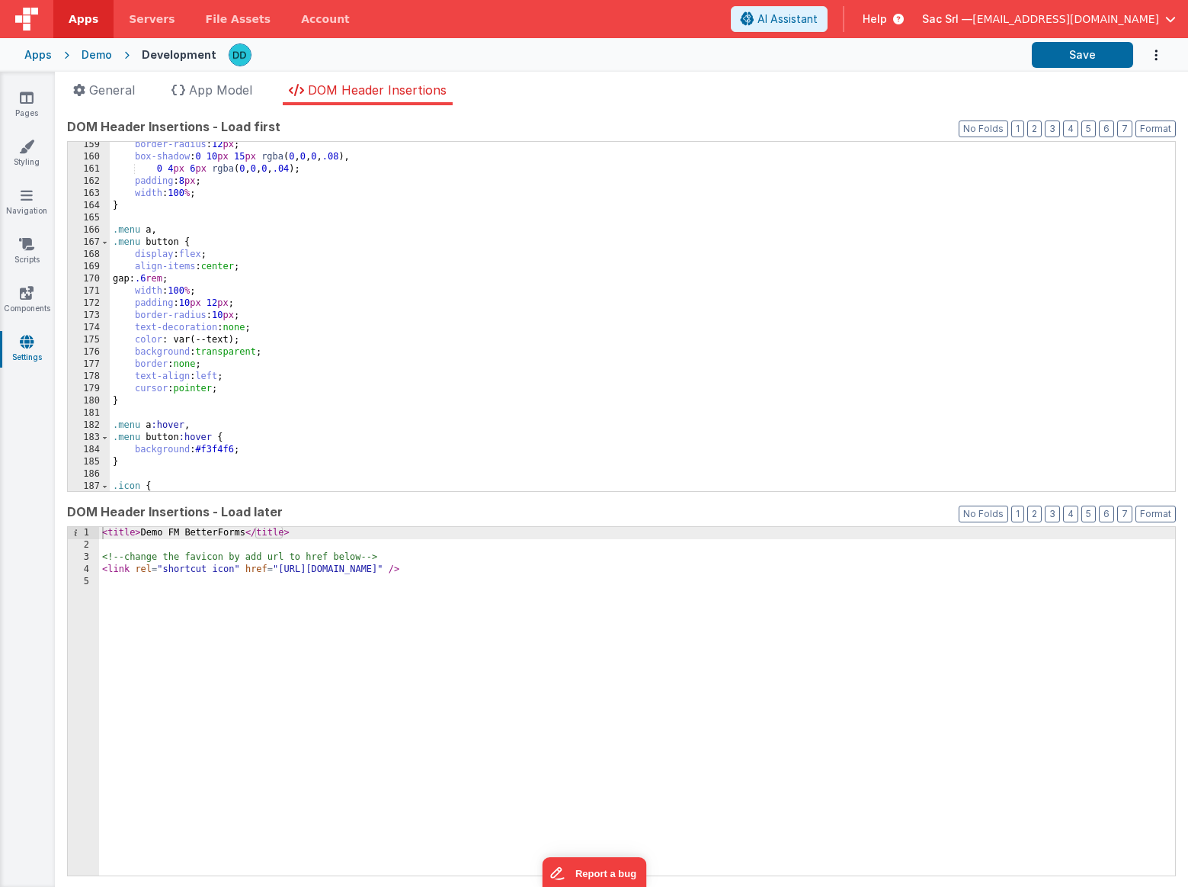
scroll to position [2188, 0]
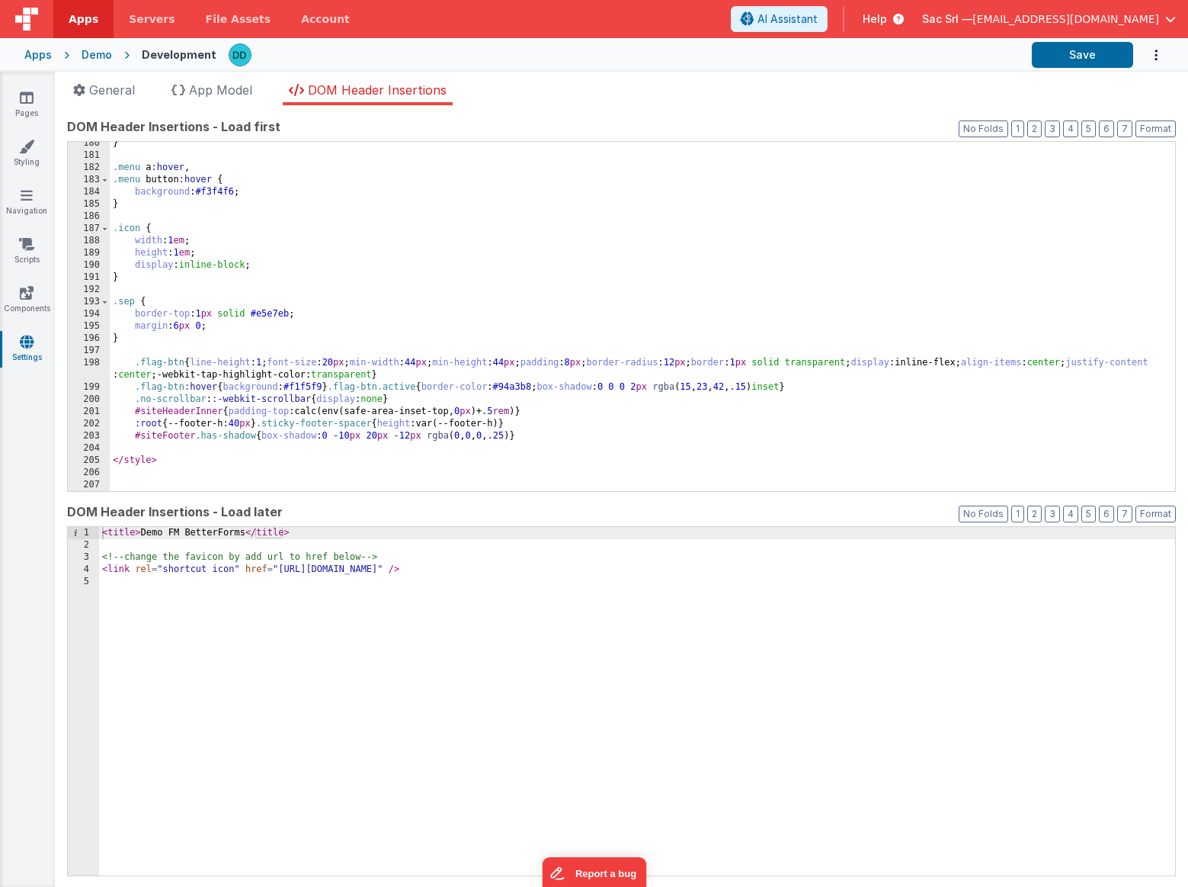
click at [91, 50] on div "Demo" at bounding box center [97, 54] width 30 height 15
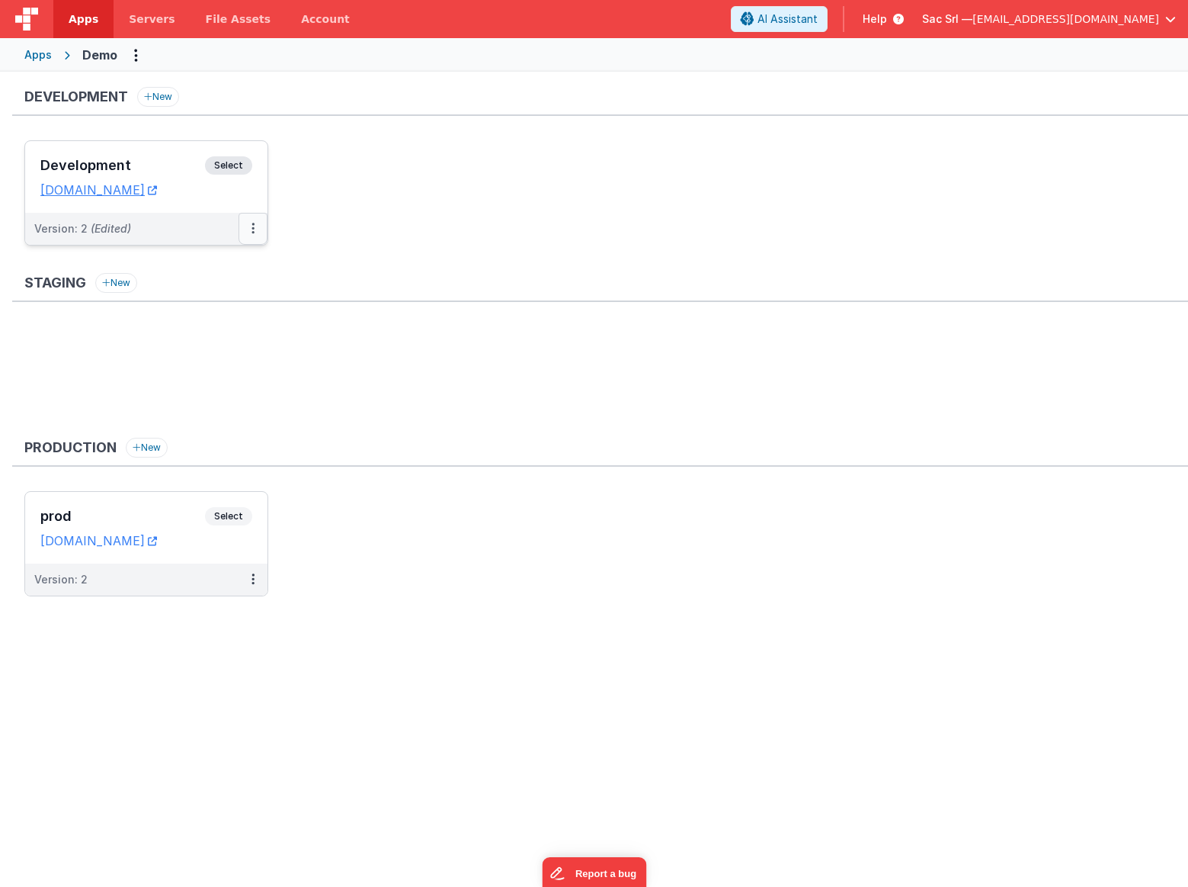
click at [251, 230] on button at bounding box center [253, 229] width 29 height 32
click at [219, 342] on link "Rollback" at bounding box center [200, 345] width 134 height 27
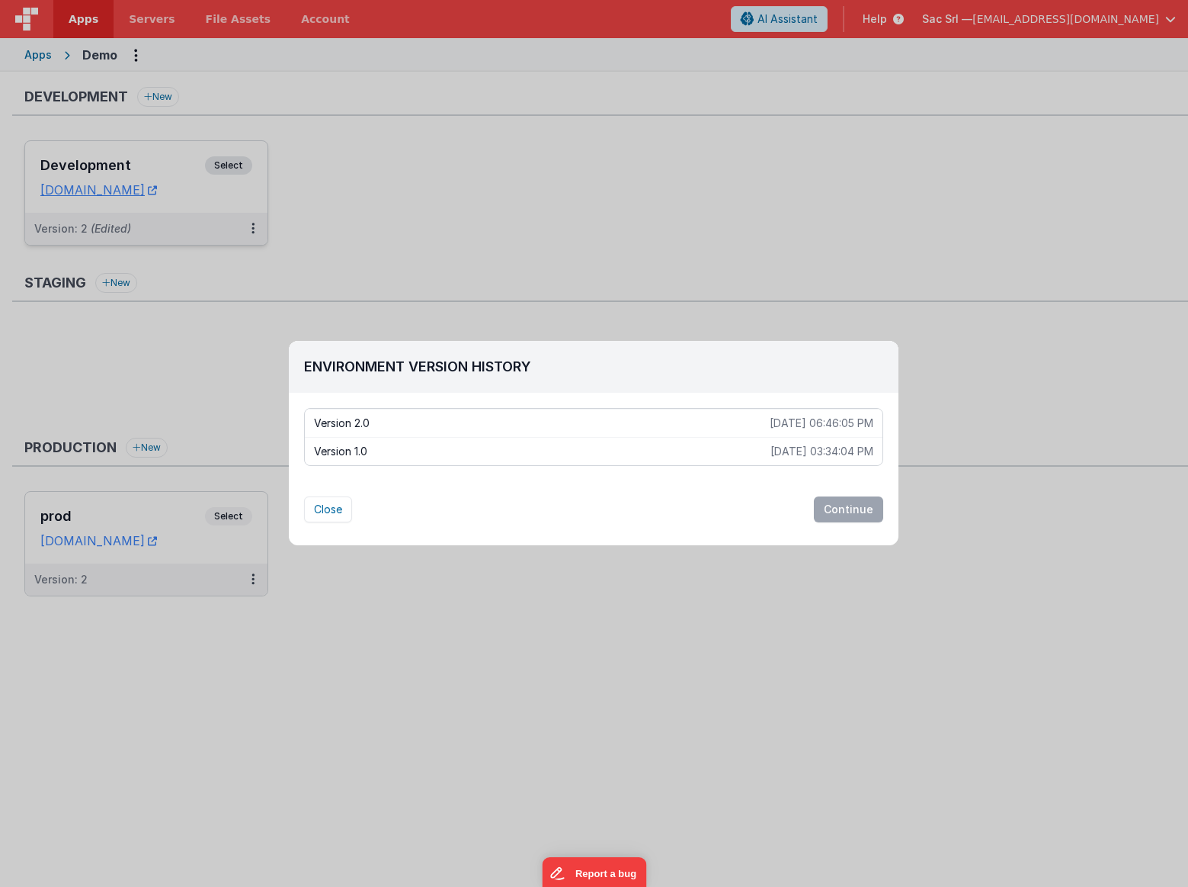
click at [654, 422] on p "Version 2.0" at bounding box center [542, 422] width 456 height 15
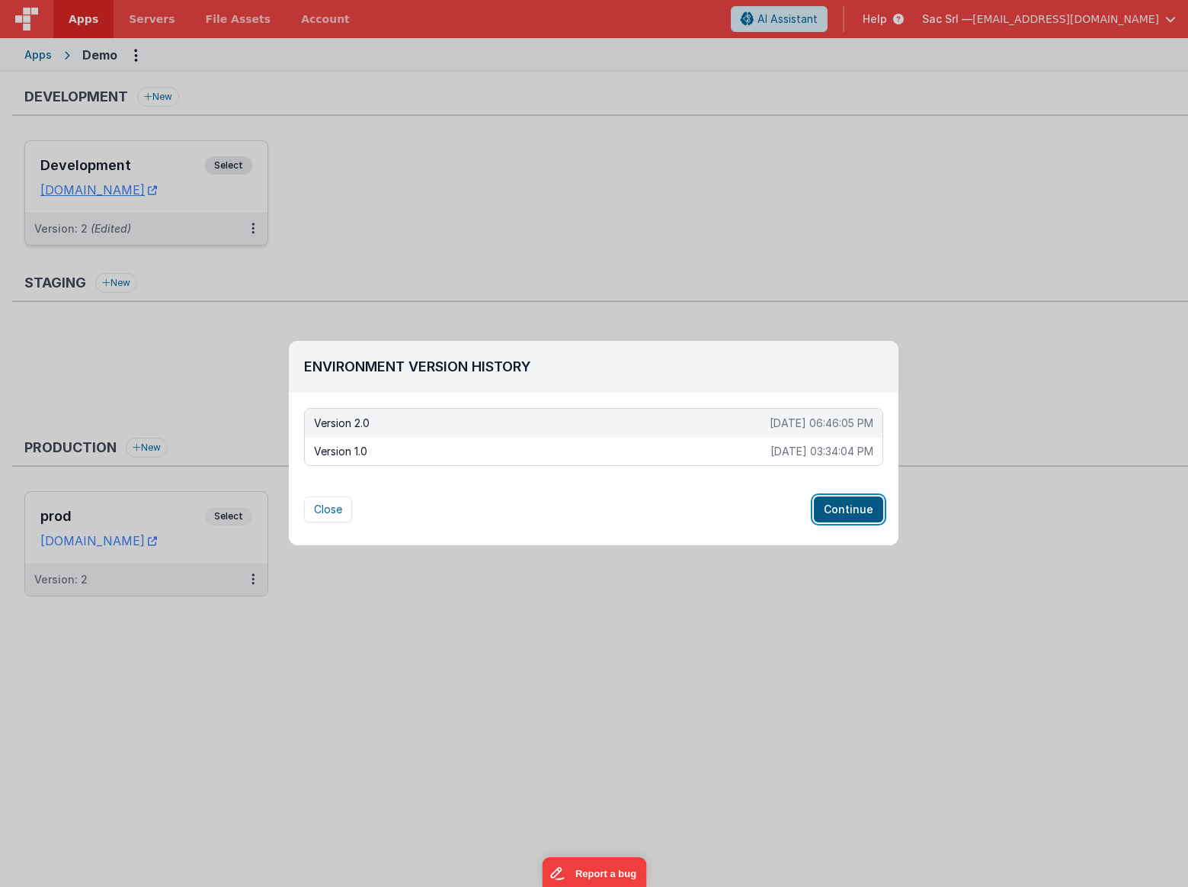
click at [867, 515] on button "Continue" at bounding box center [848, 509] width 69 height 26
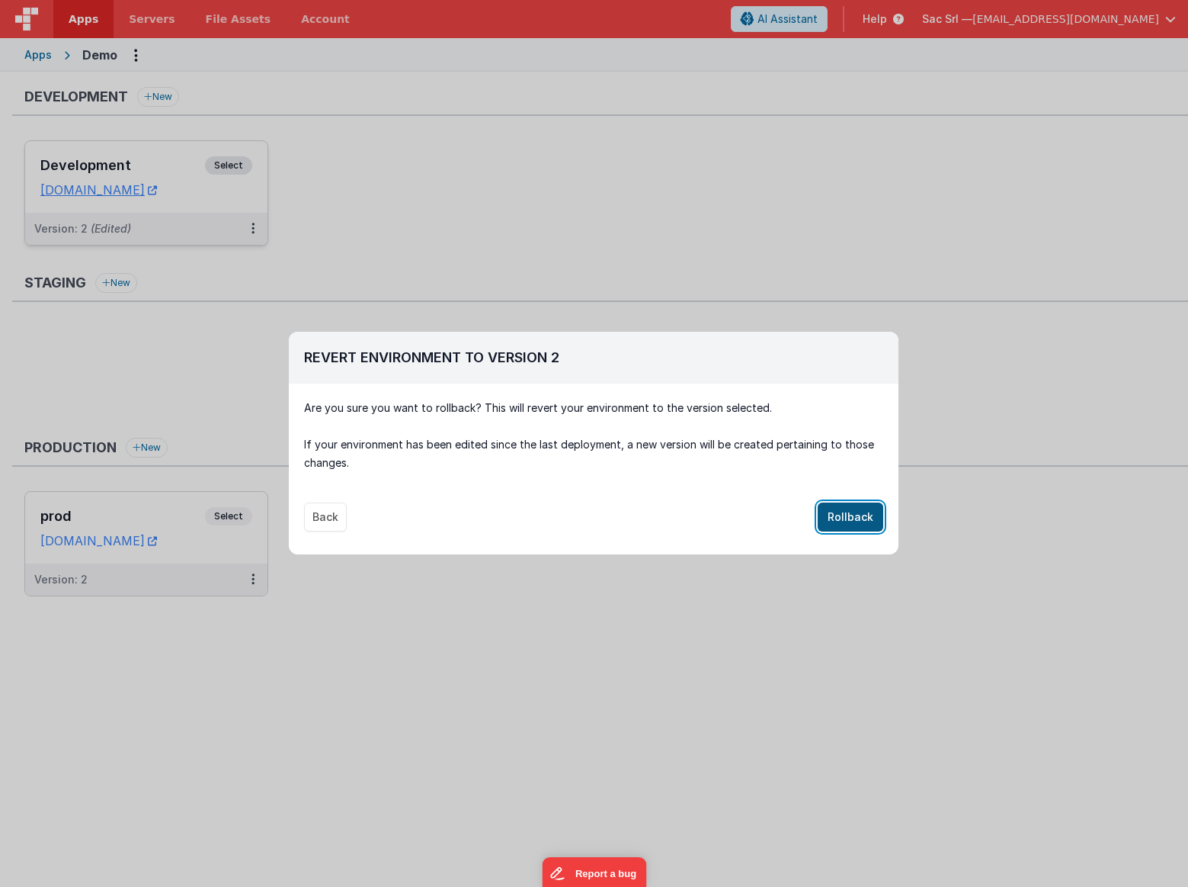
click at [859, 517] on button "Rollback" at bounding box center [851, 516] width 66 height 29
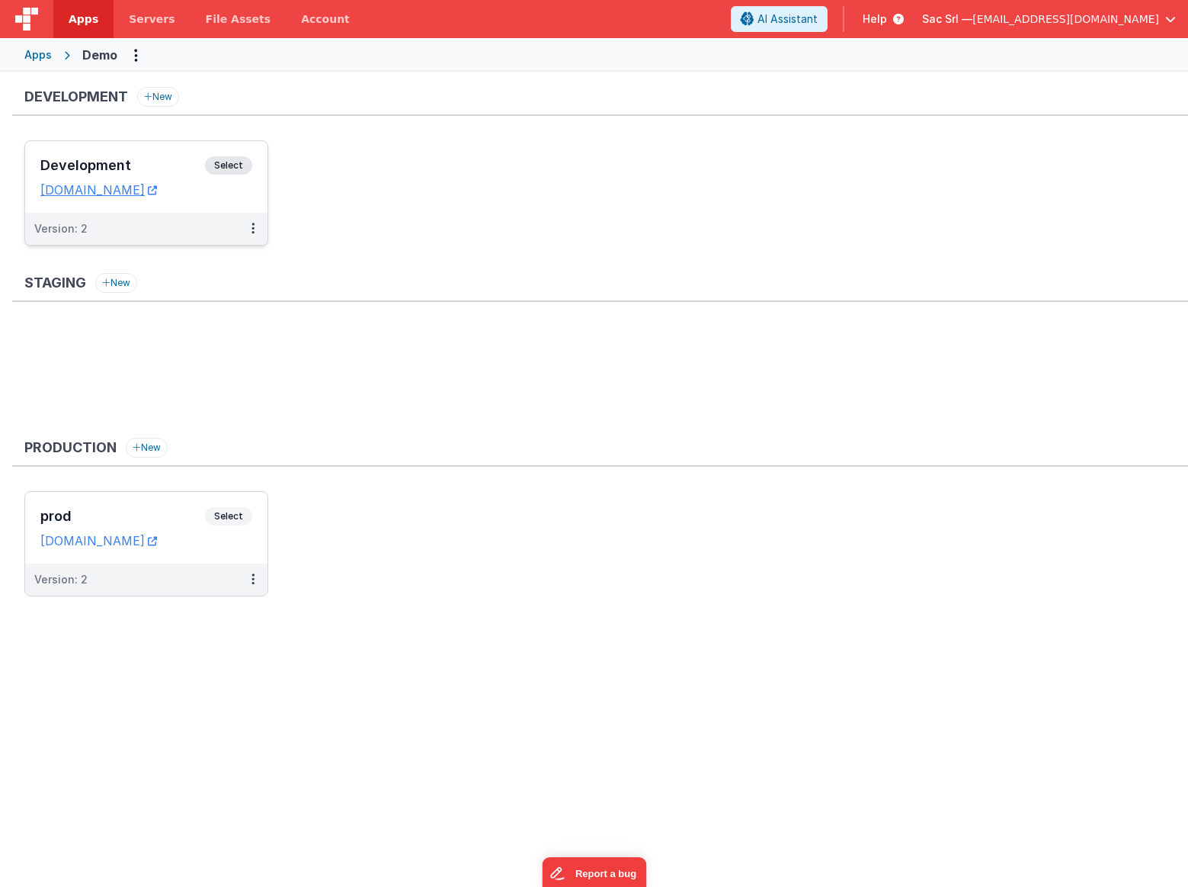
click at [537, 202] on ul "Development Select URLs [DOMAIN_NAME] Version: 2" at bounding box center [606, 200] width 1164 height 120
click at [242, 198] on div "Development Select URLs [DOMAIN_NAME]" at bounding box center [146, 177] width 242 height 72
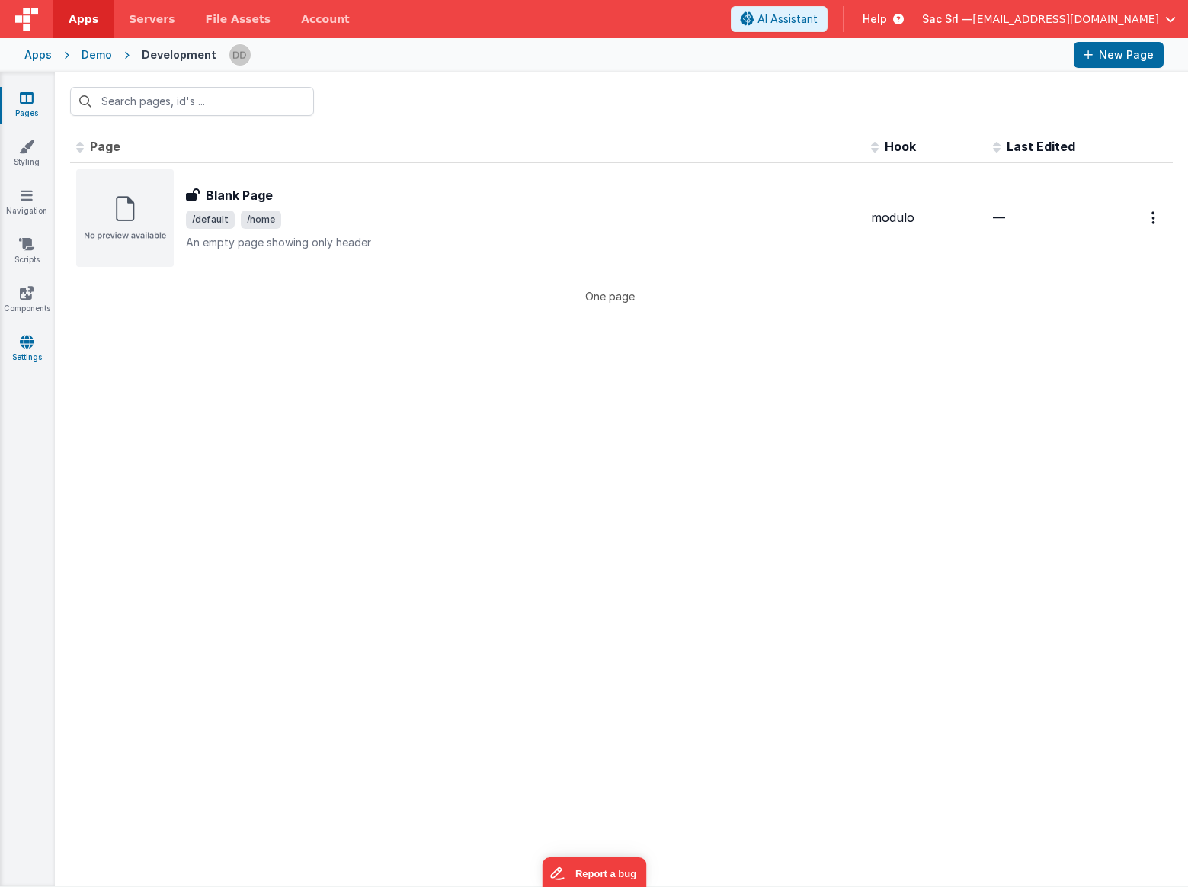
click at [24, 341] on icon at bounding box center [27, 341] width 14 height 15
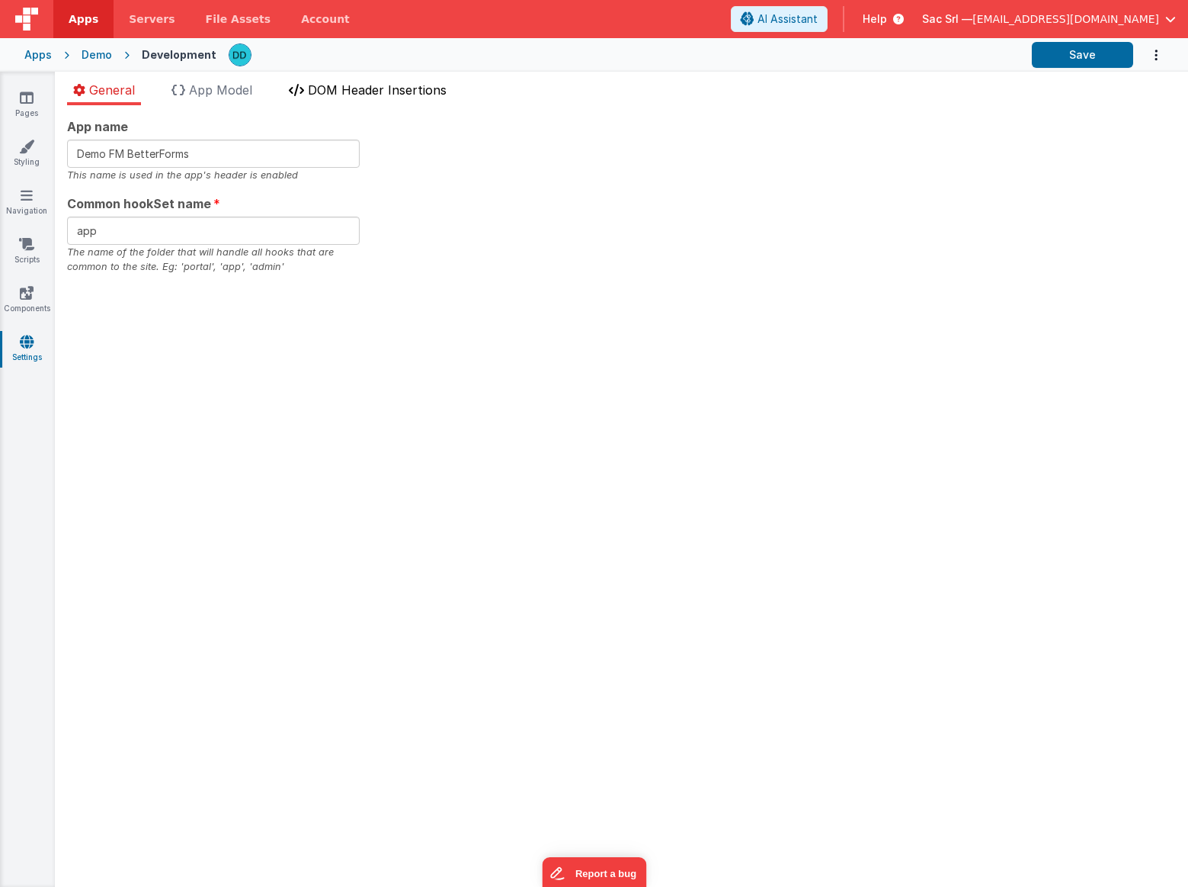
click at [397, 83] on span "DOM Header Insertions" at bounding box center [377, 89] width 139 height 15
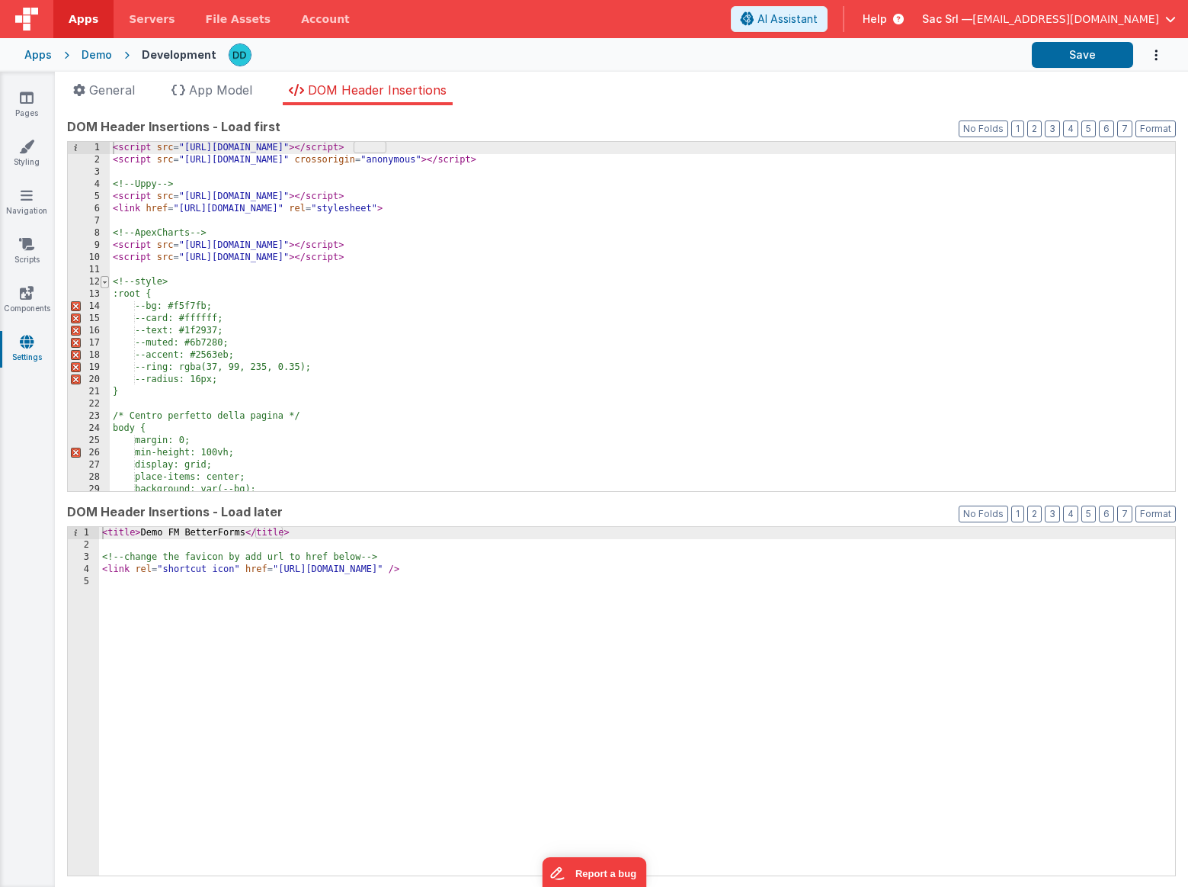
click at [104, 282] on span at bounding box center [105, 282] width 8 height 12
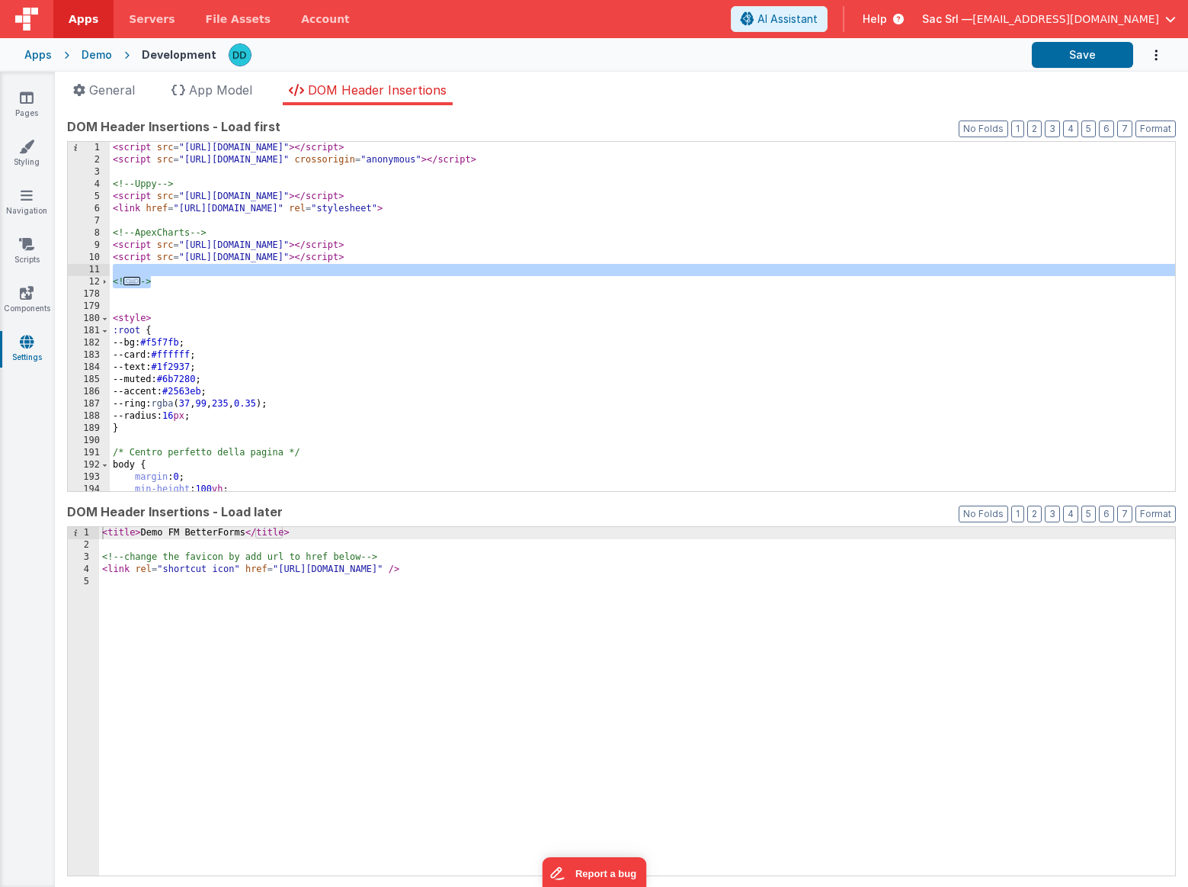
drag, startPoint x: 210, startPoint y: 284, endPoint x: 104, endPoint y: 272, distance: 106.6
click at [104, 272] on div "1 2 3 4 5 6 7 8 9 10 11 12 178 179 180 181 182 183 184 185 186 187 188 189 190 …" at bounding box center [621, 316] width 1109 height 351
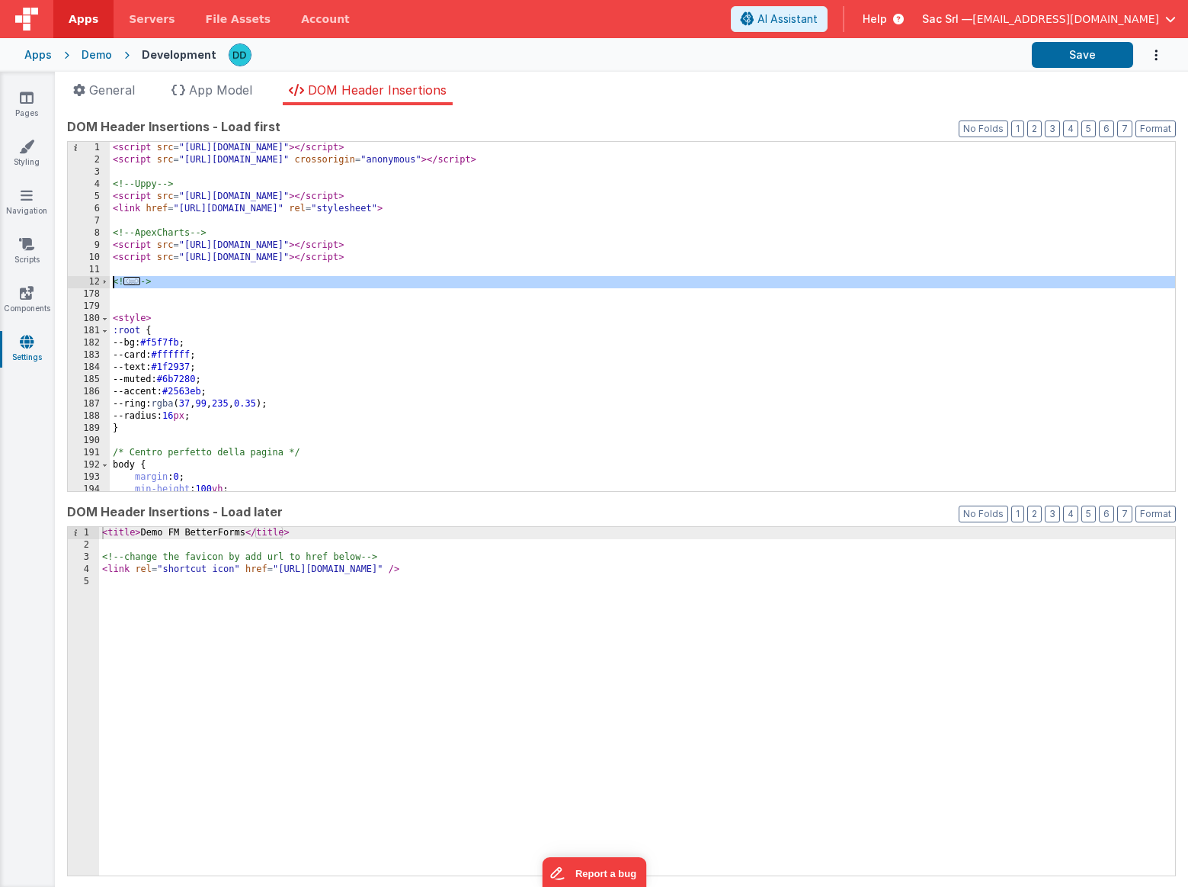
drag, startPoint x: 215, startPoint y: 296, endPoint x: 94, endPoint y: 276, distance: 122.8
click at [94, 276] on div "1 2 3 4 5 6 7 8 9 10 11 12 178 179 180 181 182 183 184 185 186 187 188 189 190 …" at bounding box center [621, 316] width 1109 height 351
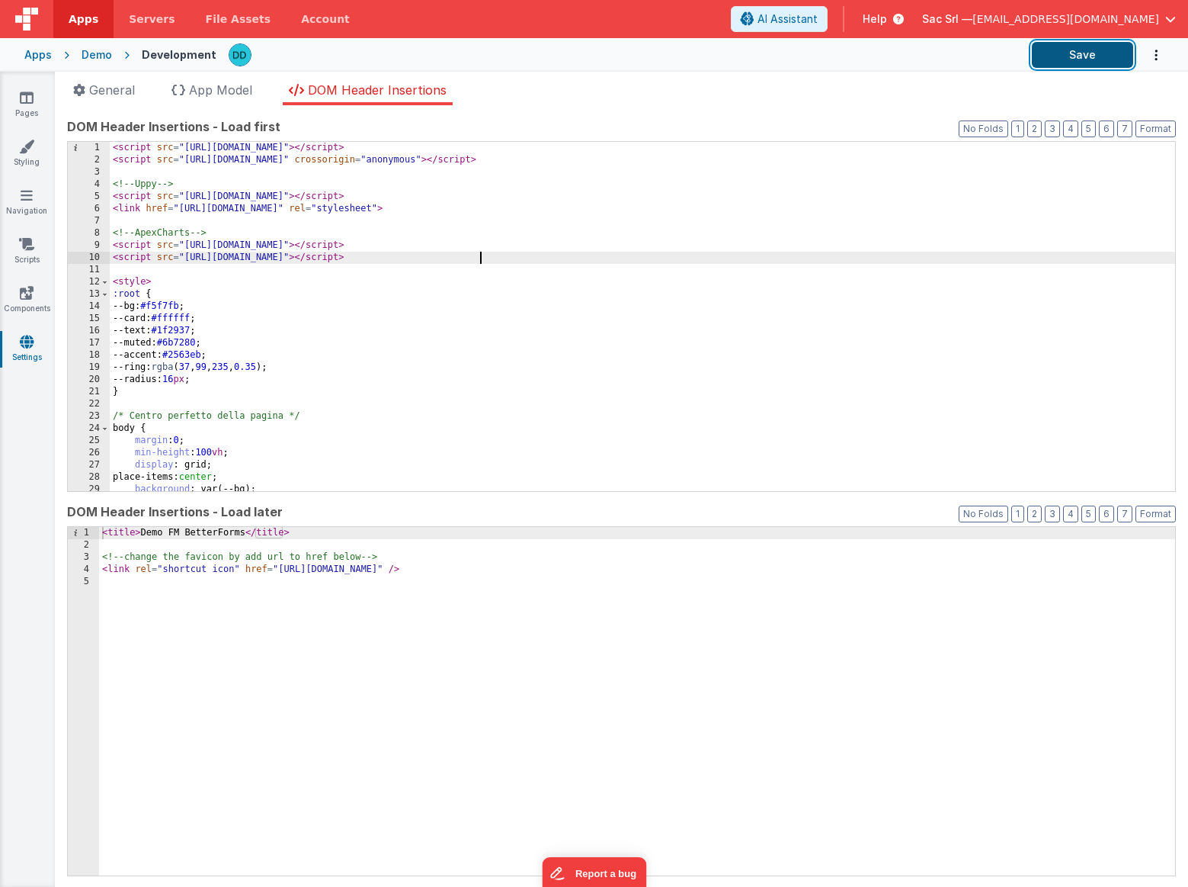
click at [1077, 53] on button "Save" at bounding box center [1082, 55] width 101 height 26
click at [103, 53] on div "Demo" at bounding box center [97, 54] width 30 height 15
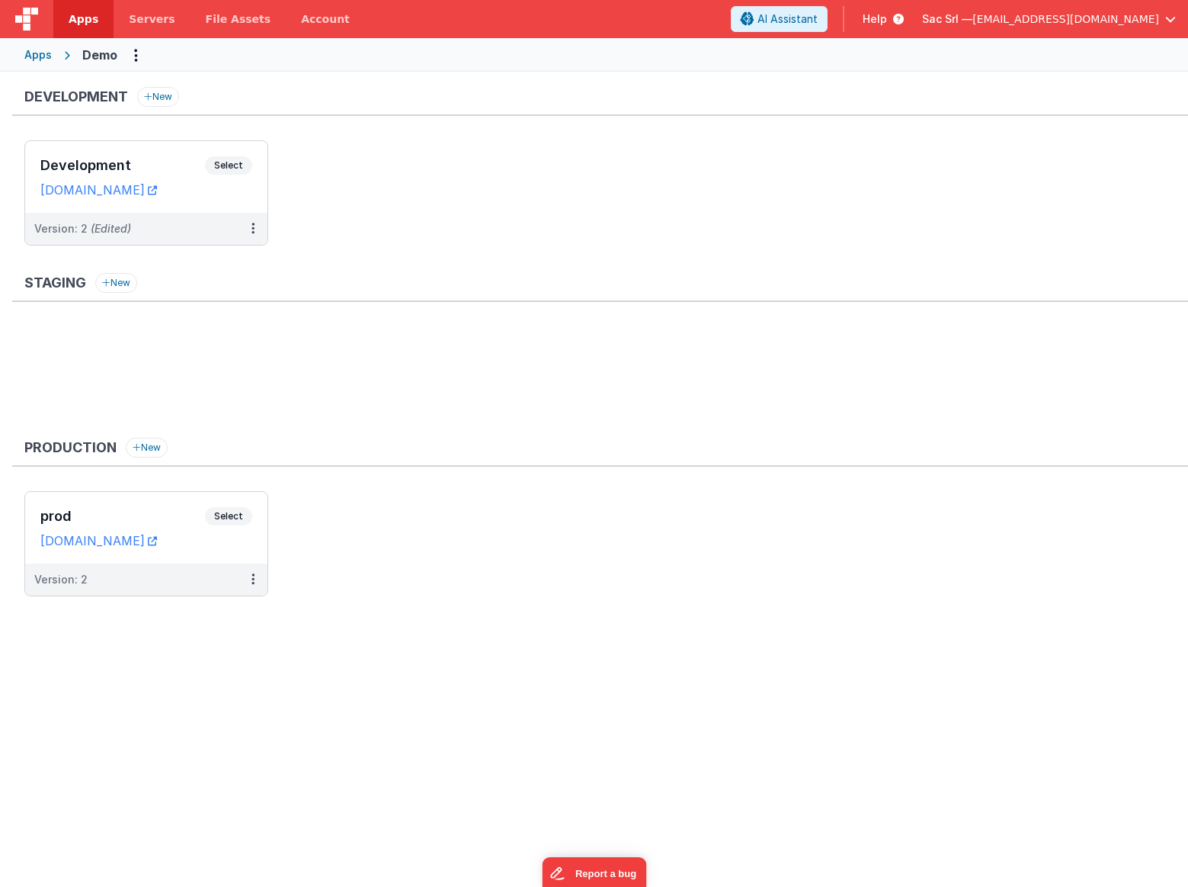
click at [305, 191] on ul "Development Select URLs [DOMAIN_NAME] Version: 2 (Edited)" at bounding box center [606, 200] width 1164 height 120
click at [249, 196] on dd "[DOMAIN_NAME]" at bounding box center [146, 189] width 212 height 15
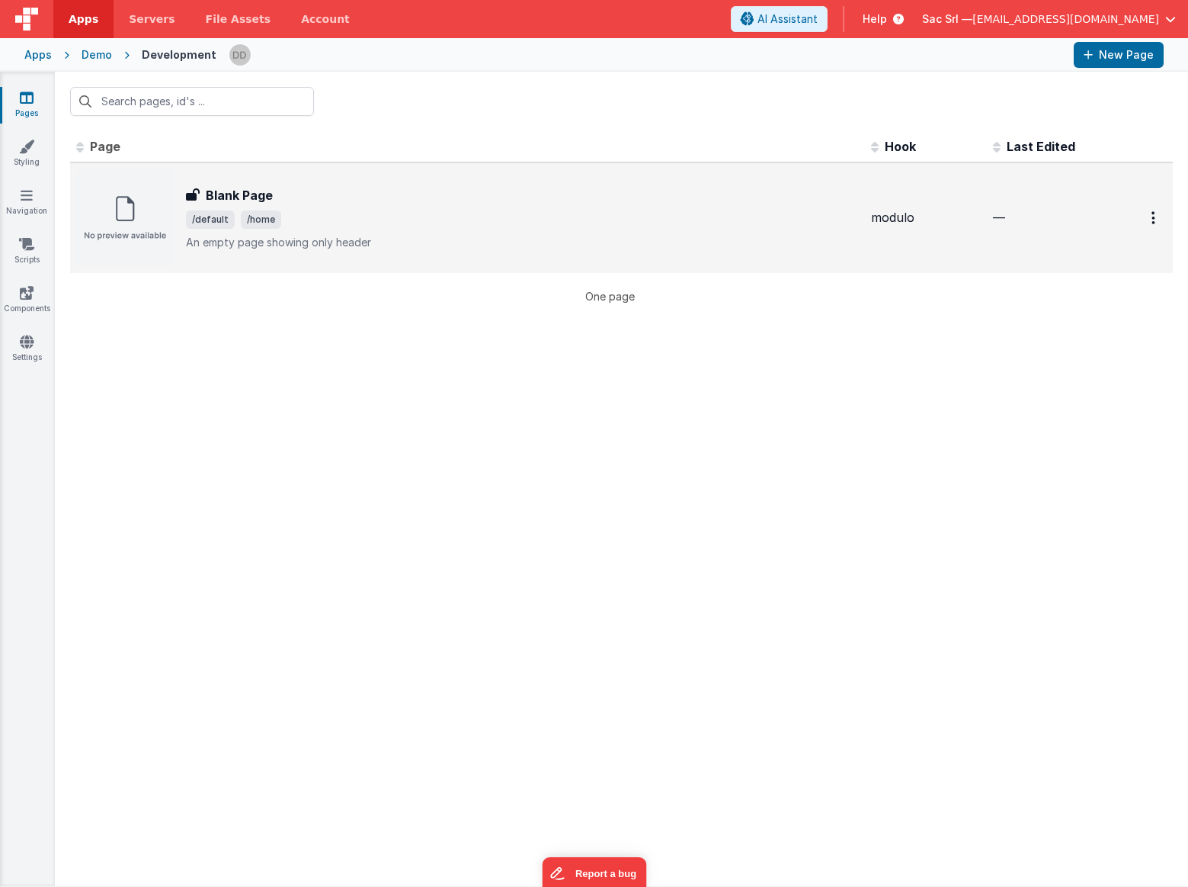
click at [352, 209] on div "Blank Page Blank Page /default /home An empty page showing only header" at bounding box center [522, 218] width 673 height 64
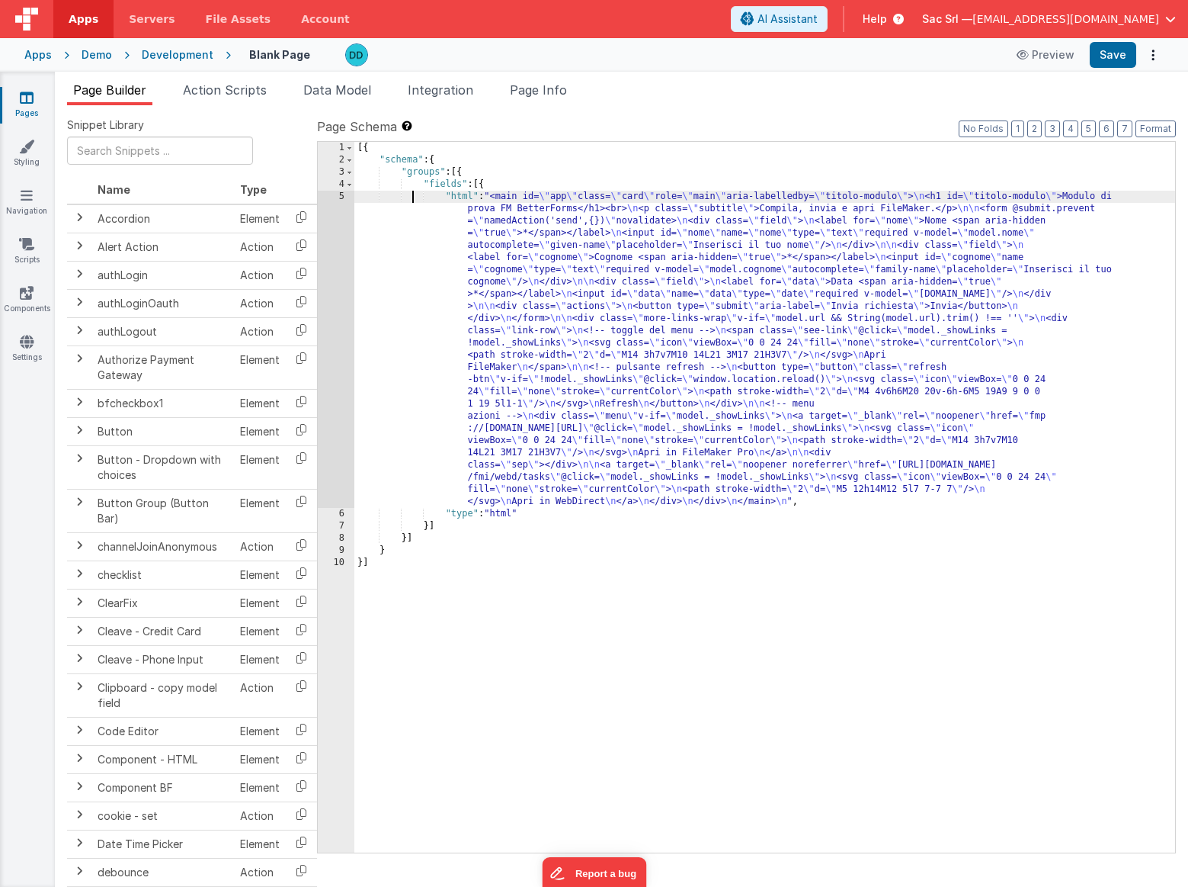
click at [411, 197] on div "[{ "schema" : { "groups" : [{ "fields" : [{ "html" : "<main id= \" app \" class…" at bounding box center [764, 509] width 821 height 735
click at [338, 196] on div "5" at bounding box center [336, 349] width 37 height 317
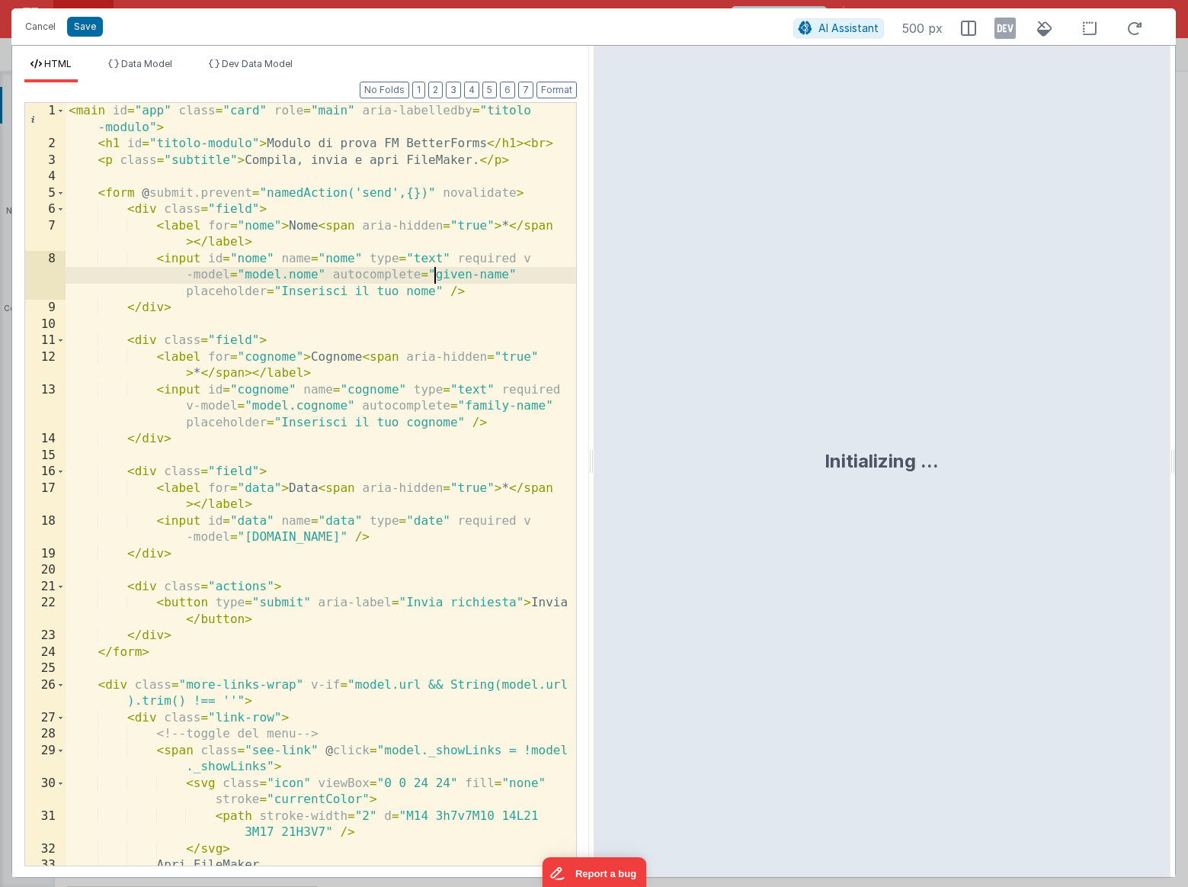
click at [434, 279] on div "< main id = "app" class = "card" role = "main" aria-labelledby = "titolo -modul…" at bounding box center [321, 509] width 511 height 812
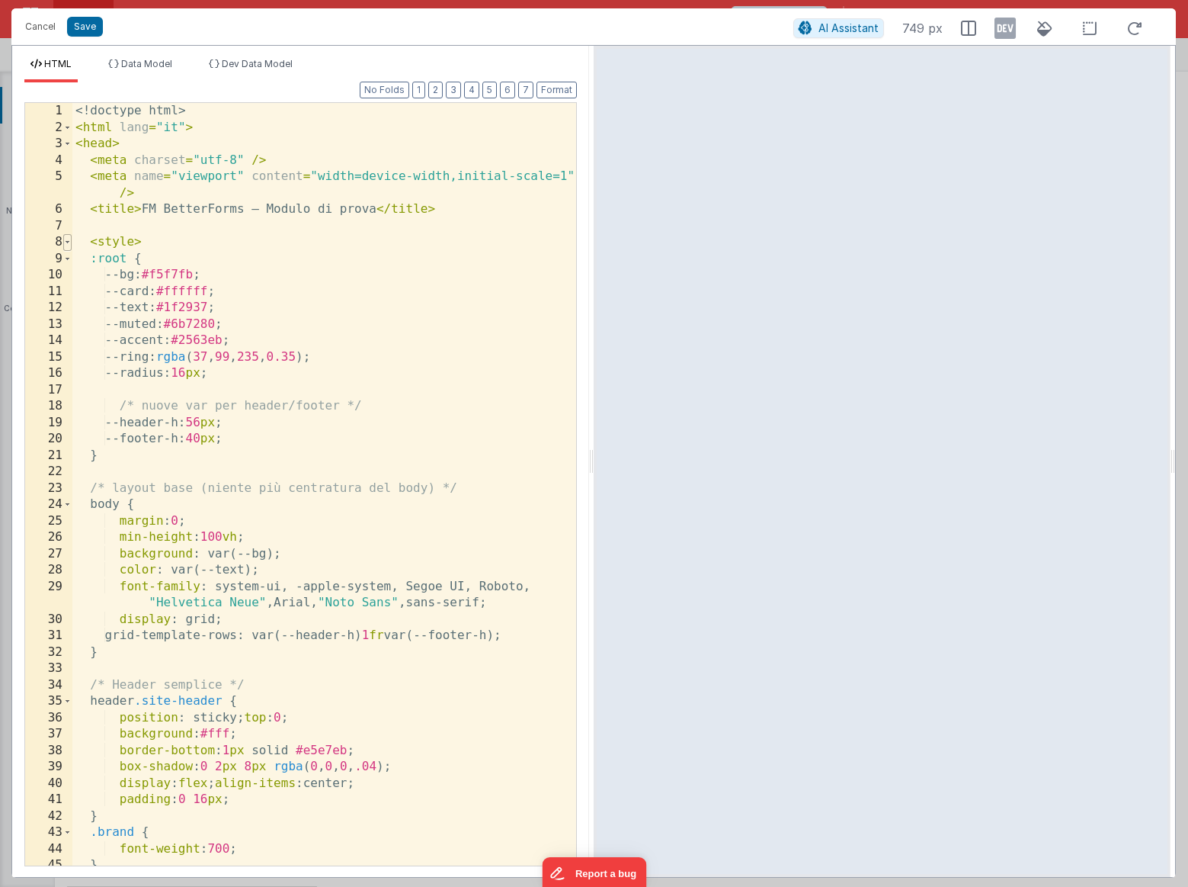
click at [69, 244] on span at bounding box center [67, 242] width 8 height 17
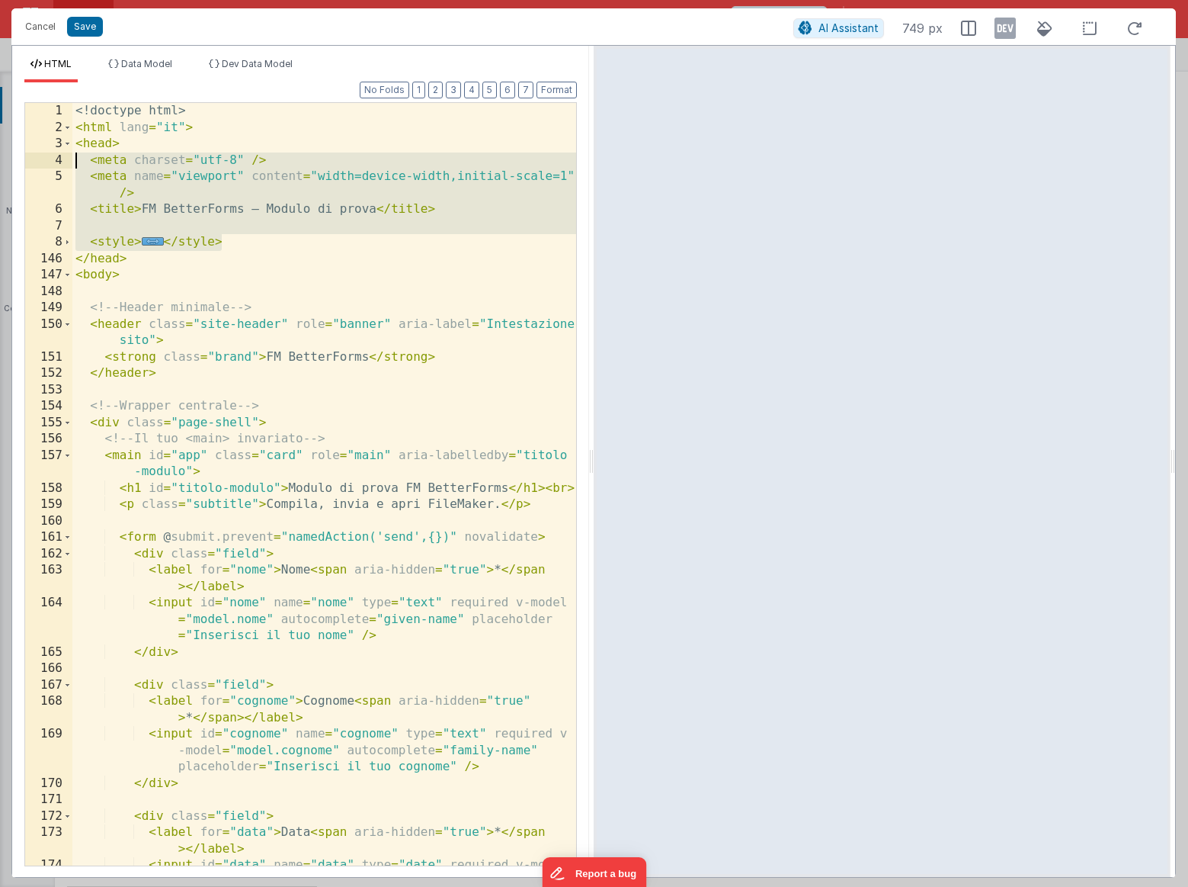
drag, startPoint x: 229, startPoint y: 245, endPoint x: 66, endPoint y: 154, distance: 187.0
click at [66, 154] on div "1 2 3 4 5 6 7 8 146 147 148 149 150 151 152 153 154 155 156 157 158 159 160 161…" at bounding box center [300, 484] width 553 height 764
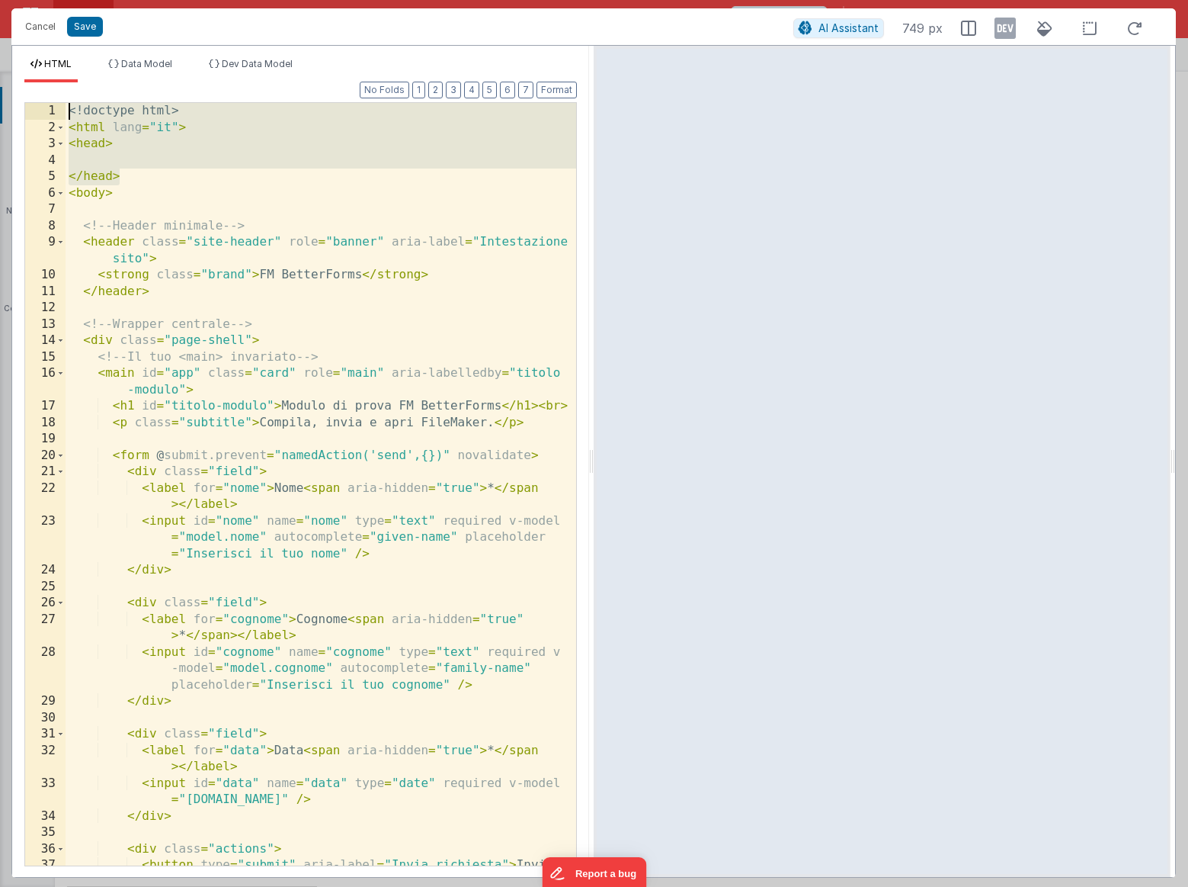
drag, startPoint x: 136, startPoint y: 179, endPoint x: 37, endPoint y: 112, distance: 119.7
click at [37, 112] on div "1 2 3 4 5 6 7 8 9 10 11 12 13 14 15 16 17 18 19 20 21 22 23 24 25 26 27 28 29 3…" at bounding box center [300, 484] width 553 height 764
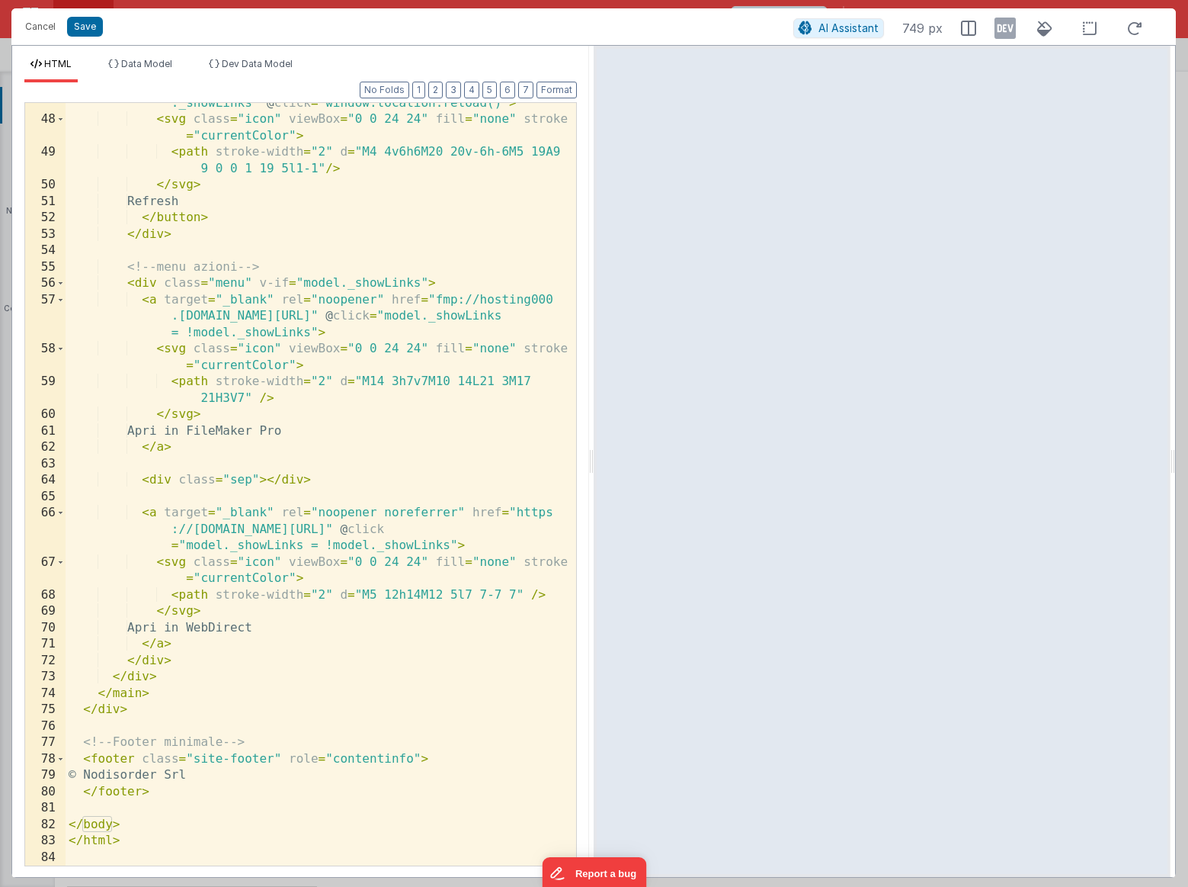
scroll to position [1024, 0]
click at [174, 794] on div "< button type = "button" class = "refresh-btn" v-if = "!model ._showLinks" @ cl…" at bounding box center [321, 485] width 511 height 812
click at [177, 803] on div "< button type = "button" class = "refresh-btn" v-if = "!model ._showLinks" @ cl…" at bounding box center [321, 485] width 511 height 812
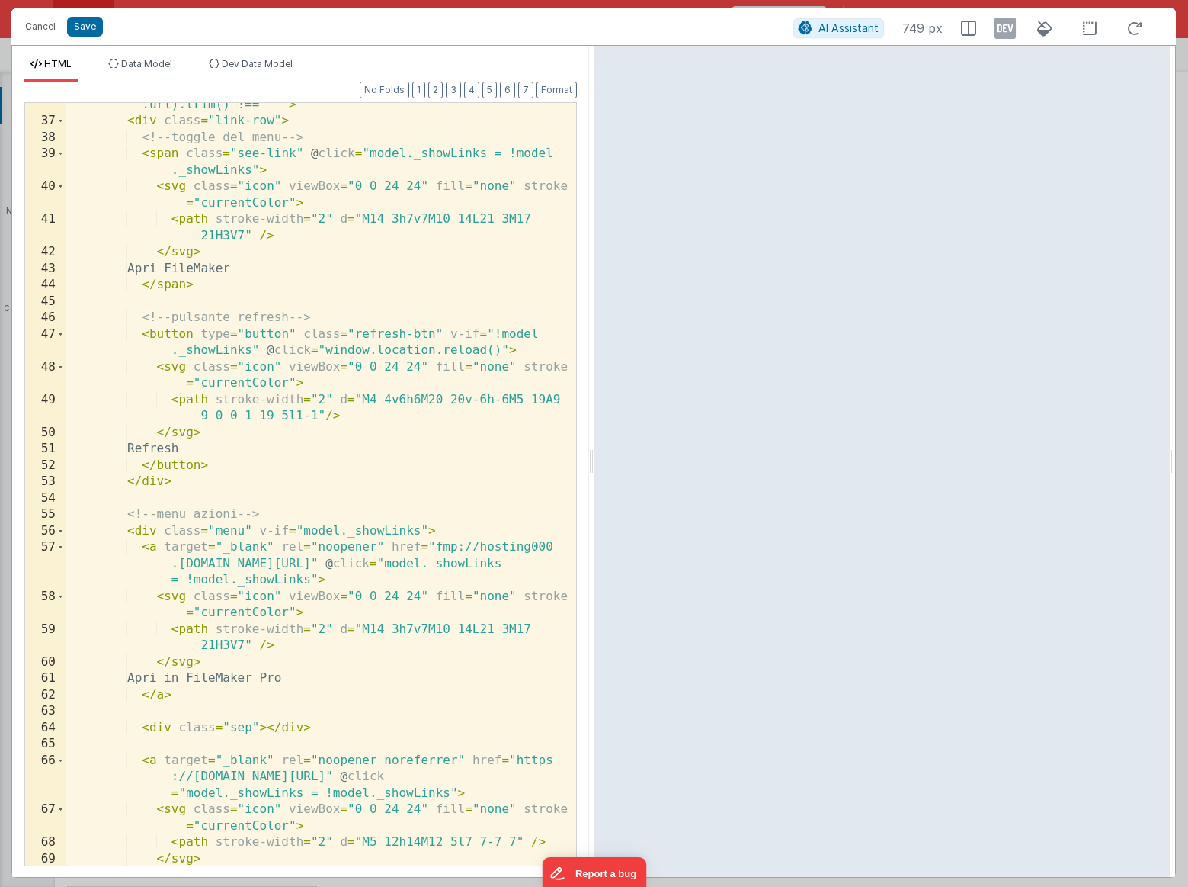
scroll to position [0, 0]
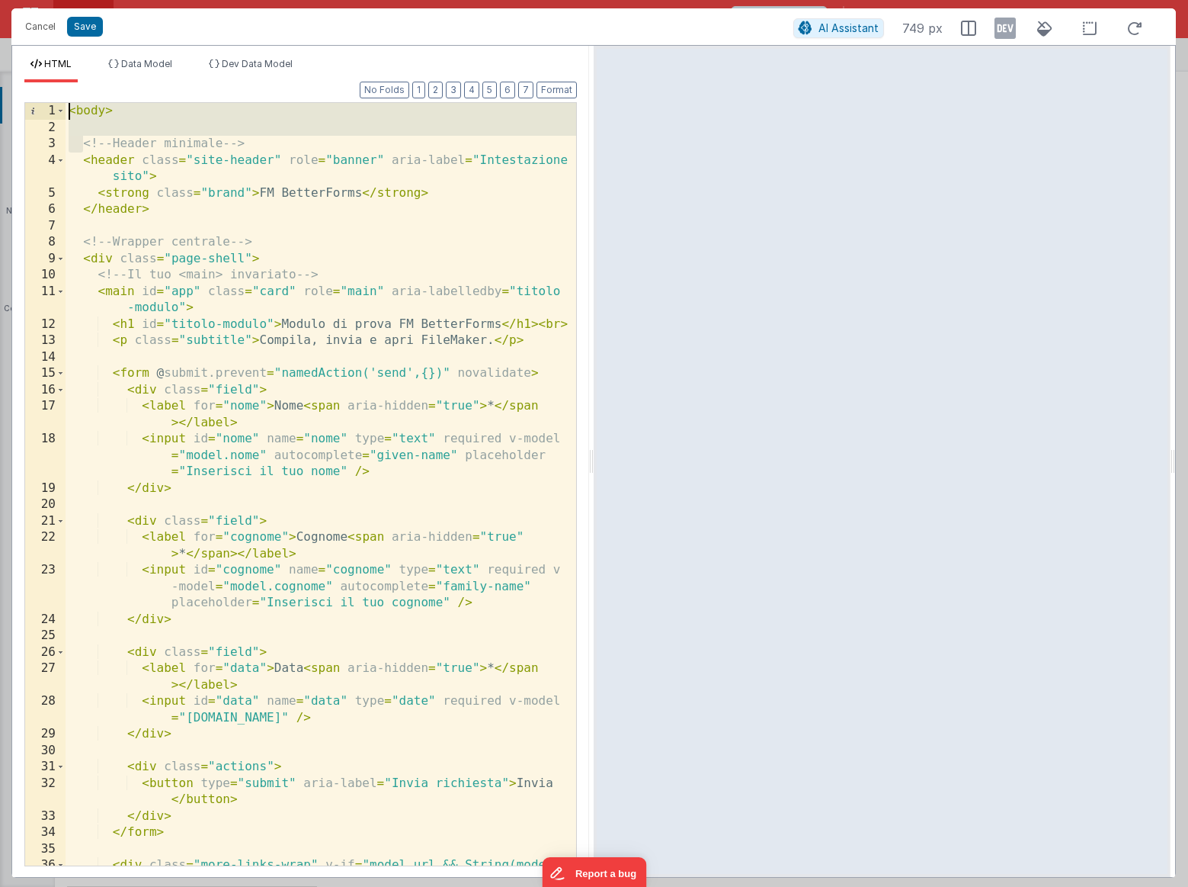
drag, startPoint x: 84, startPoint y: 146, endPoint x: 39, endPoint y: 67, distance: 91.1
click at [39, 67] on div "HTML Data Model Dev Data Model Format 7 6 5 4 3 2 1 No Folds 1 2 3 4 5 6 7 8 9 …" at bounding box center [300, 467] width 577 height 819
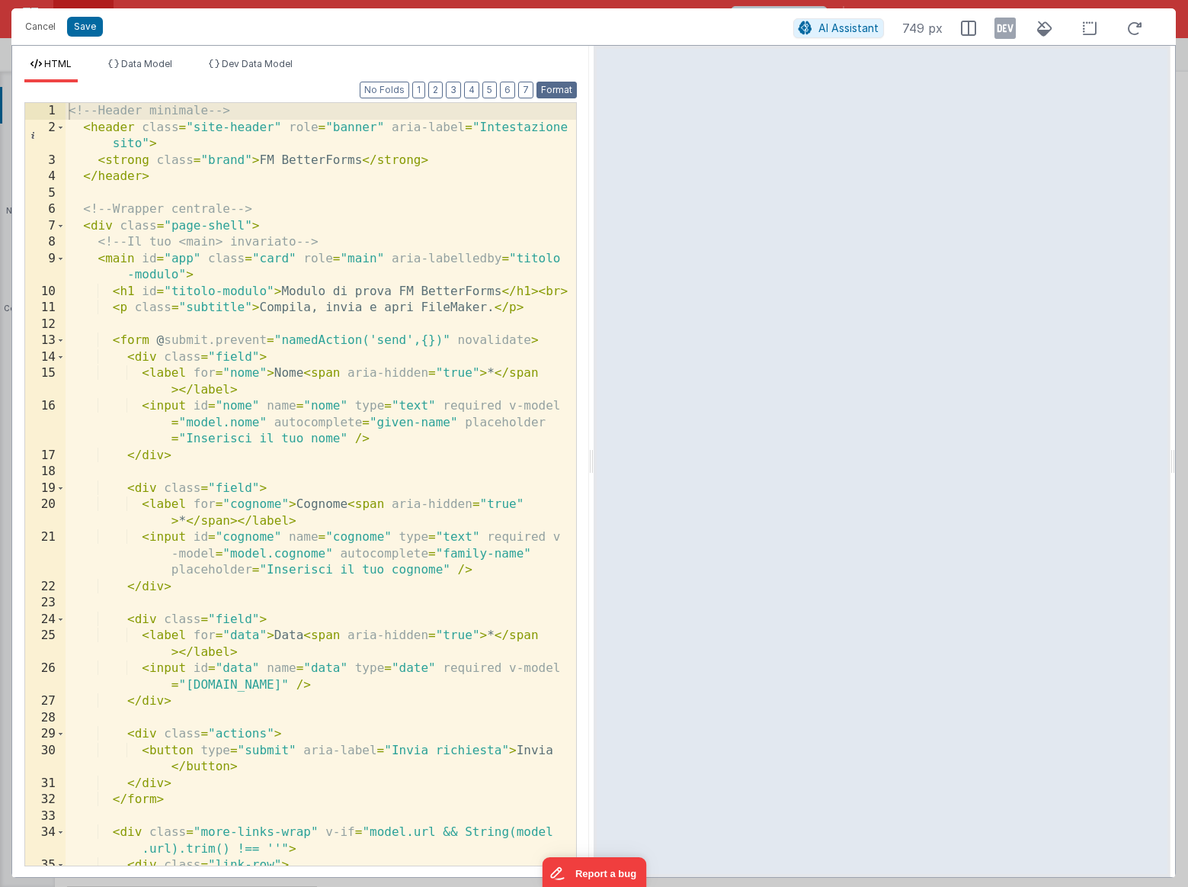
click at [559, 86] on button "Format" at bounding box center [557, 90] width 40 height 17
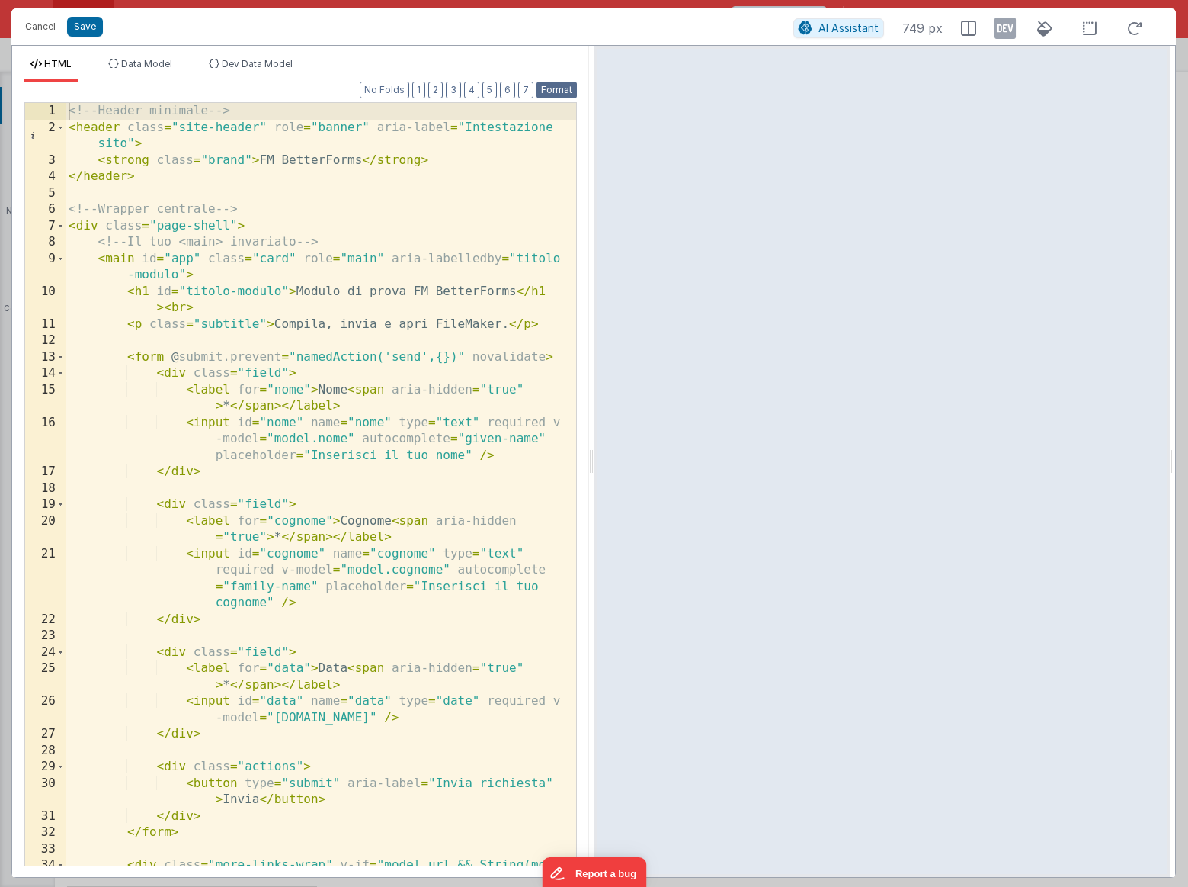
click at [558, 93] on button "Format" at bounding box center [557, 90] width 40 height 17
click at [88, 32] on button "Save" at bounding box center [85, 27] width 36 height 20
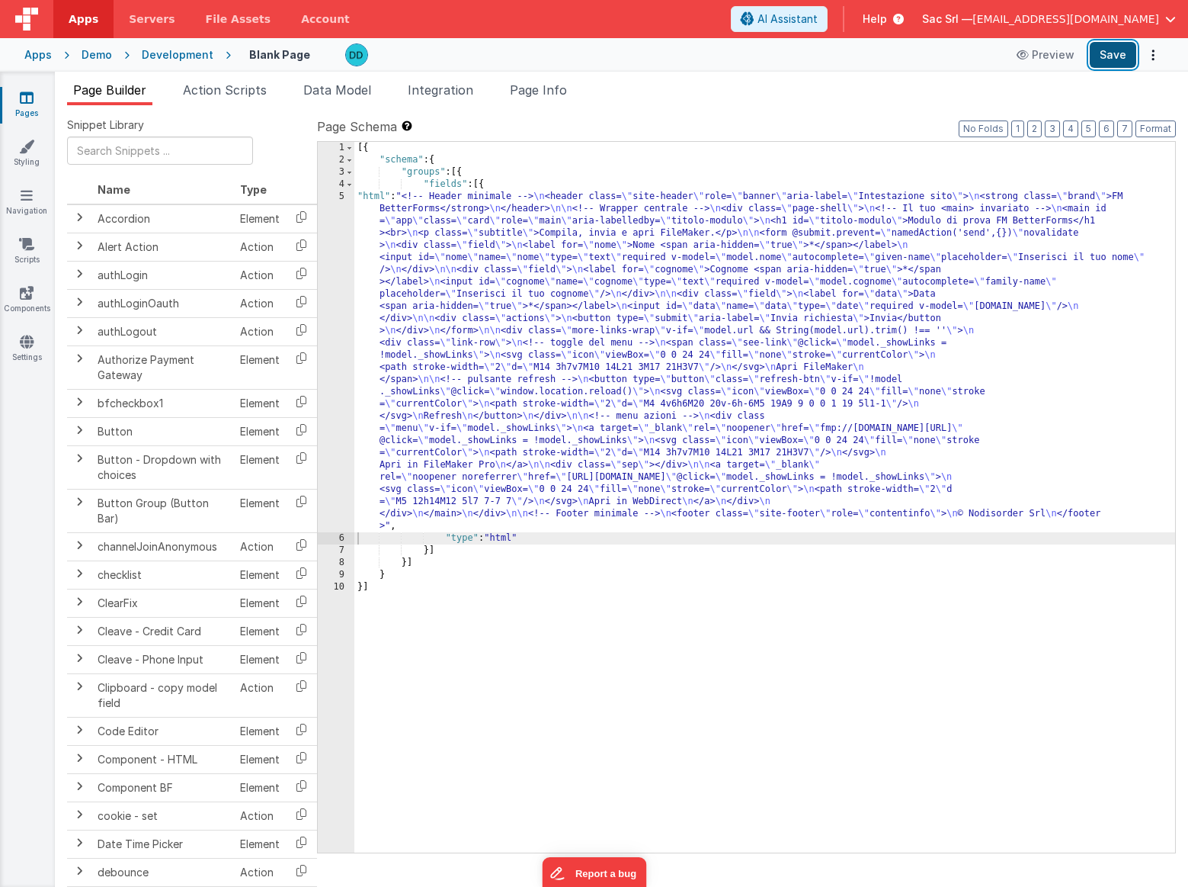
click at [1116, 56] on button "Save" at bounding box center [1113, 55] width 46 height 26
click at [26, 147] on icon at bounding box center [26, 146] width 15 height 15
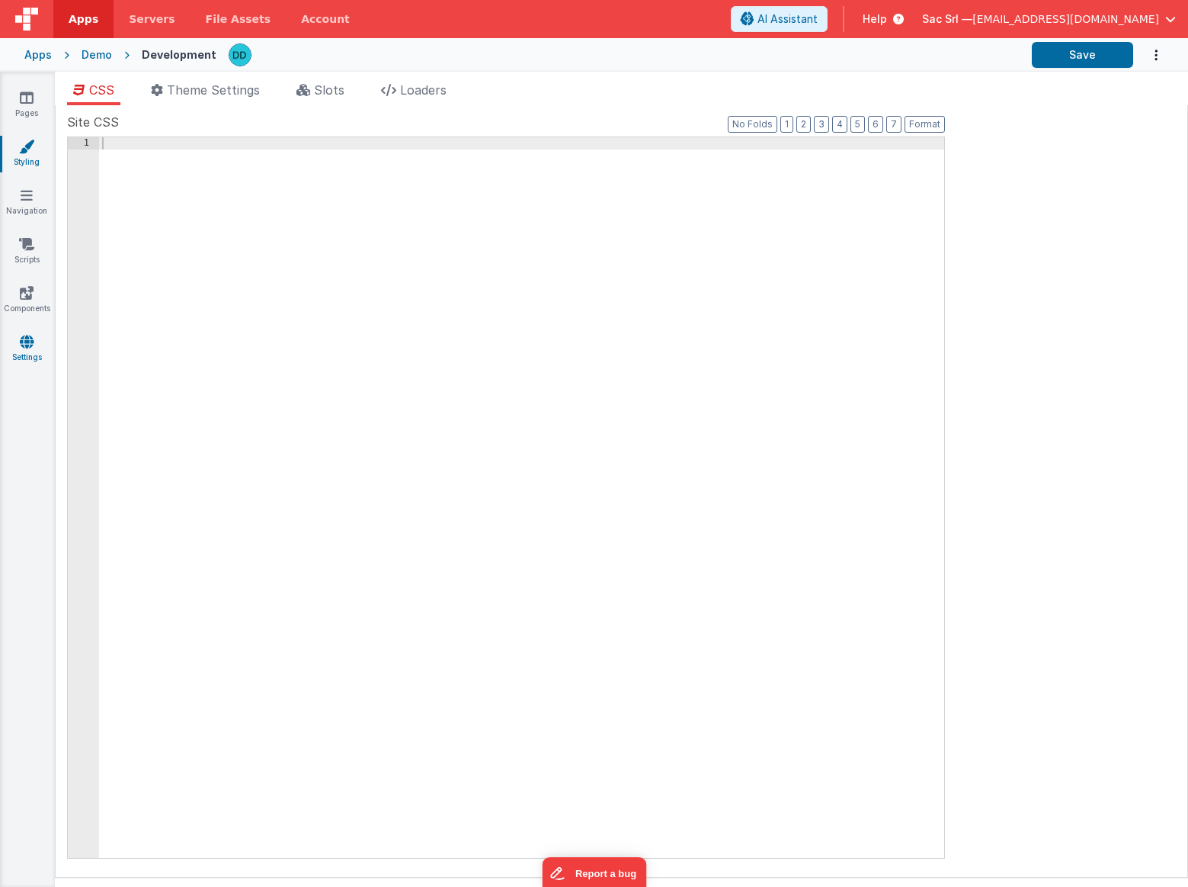
click at [26, 343] on icon at bounding box center [27, 341] width 14 height 15
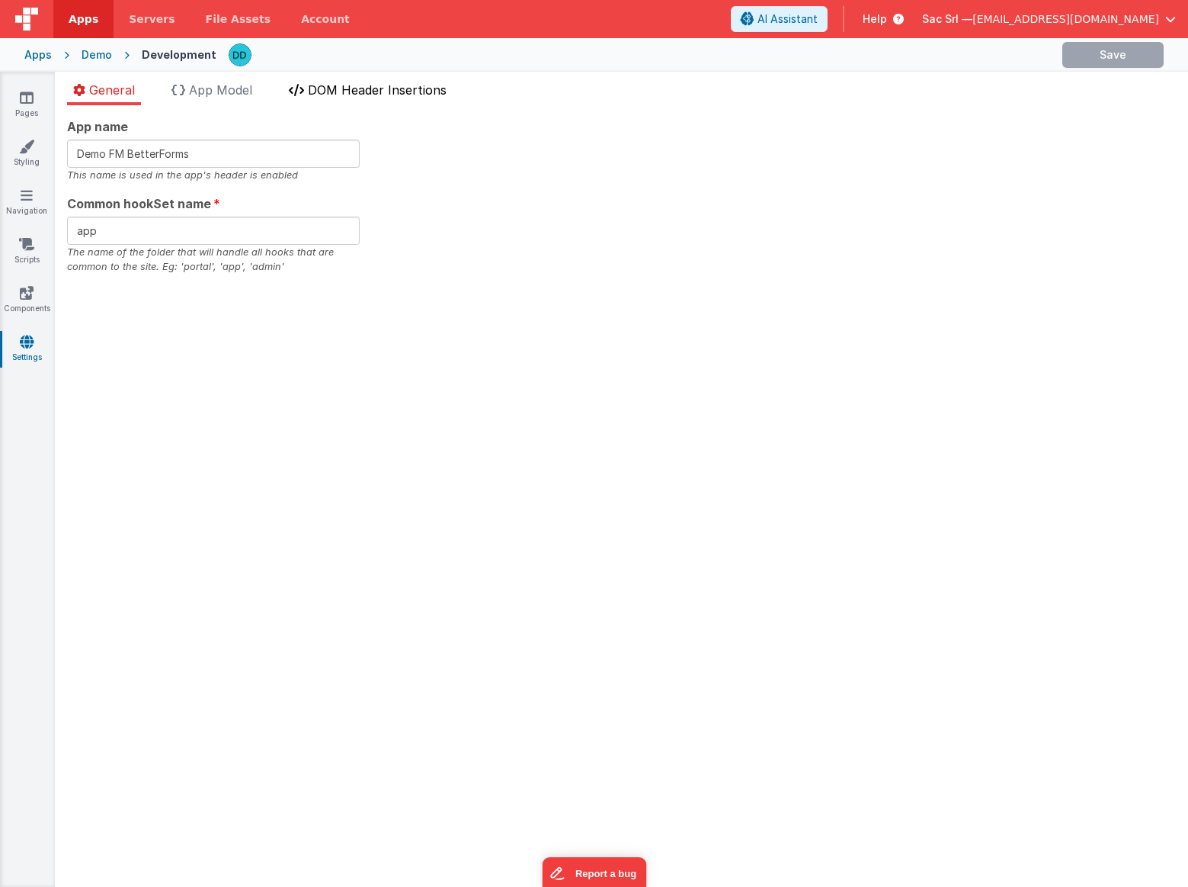
click at [362, 95] on span "DOM Header Insertions" at bounding box center [377, 89] width 139 height 15
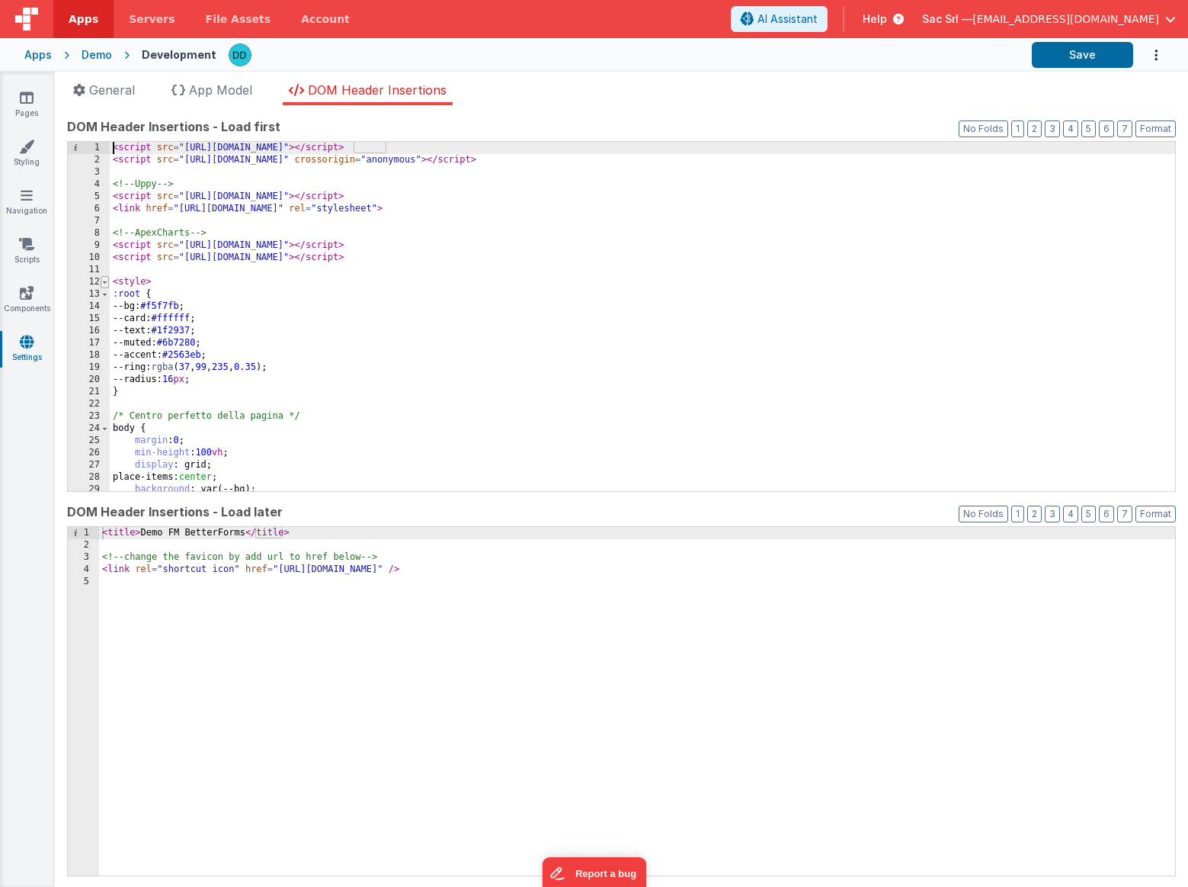
click at [103, 283] on span at bounding box center [105, 282] width 8 height 12
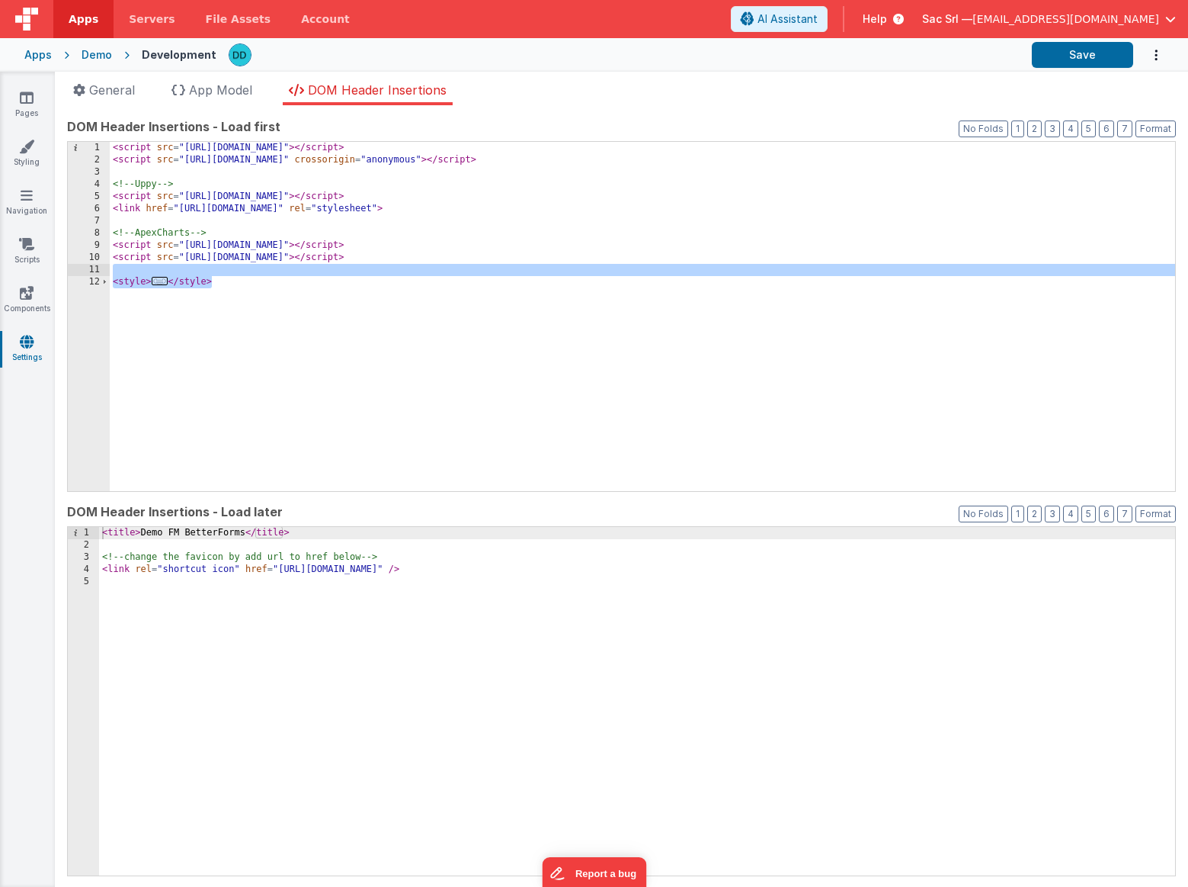
drag, startPoint x: 258, startPoint y: 355, endPoint x: 95, endPoint y: 271, distance: 183.1
click at [95, 271] on div "1 2 3 4 5 6 7 8 9 10 11 12 < script src = "[URL][DOMAIN_NAME]" > </ script > < …" at bounding box center [621, 316] width 1109 height 351
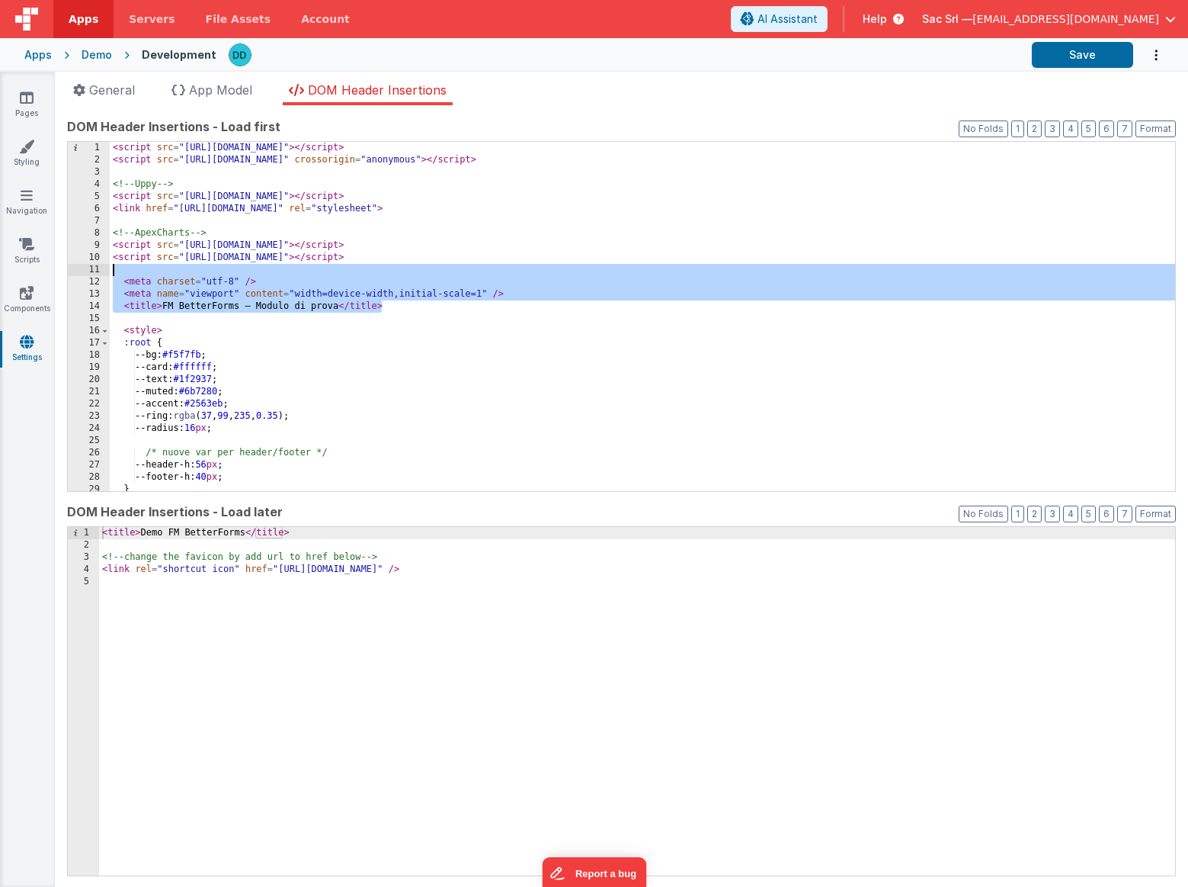
drag, startPoint x: 399, startPoint y: 307, endPoint x: 65, endPoint y: 274, distance: 335.5
click at [65, 274] on div "App name Demo FM BetterForms This name is used in the app's header is enabled C…" at bounding box center [622, 495] width 1134 height 781
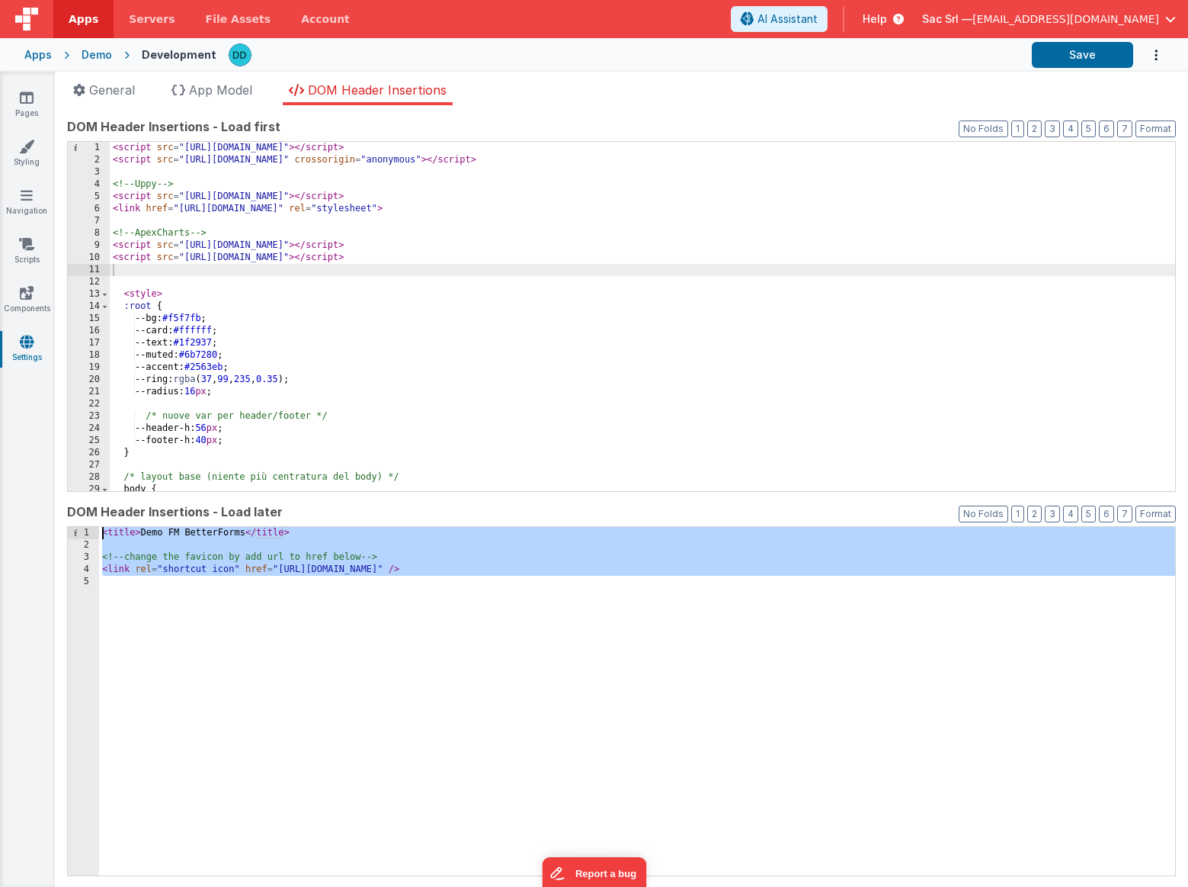
drag, startPoint x: 228, startPoint y: 643, endPoint x: 87, endPoint y: 502, distance: 199.4
click at [87, 502] on div "DOM Header Insertions - Load later Format 7 6 5 4 3 2 1 No Folds 1 2 3 4 5 < ti…" at bounding box center [621, 688] width 1109 height 373
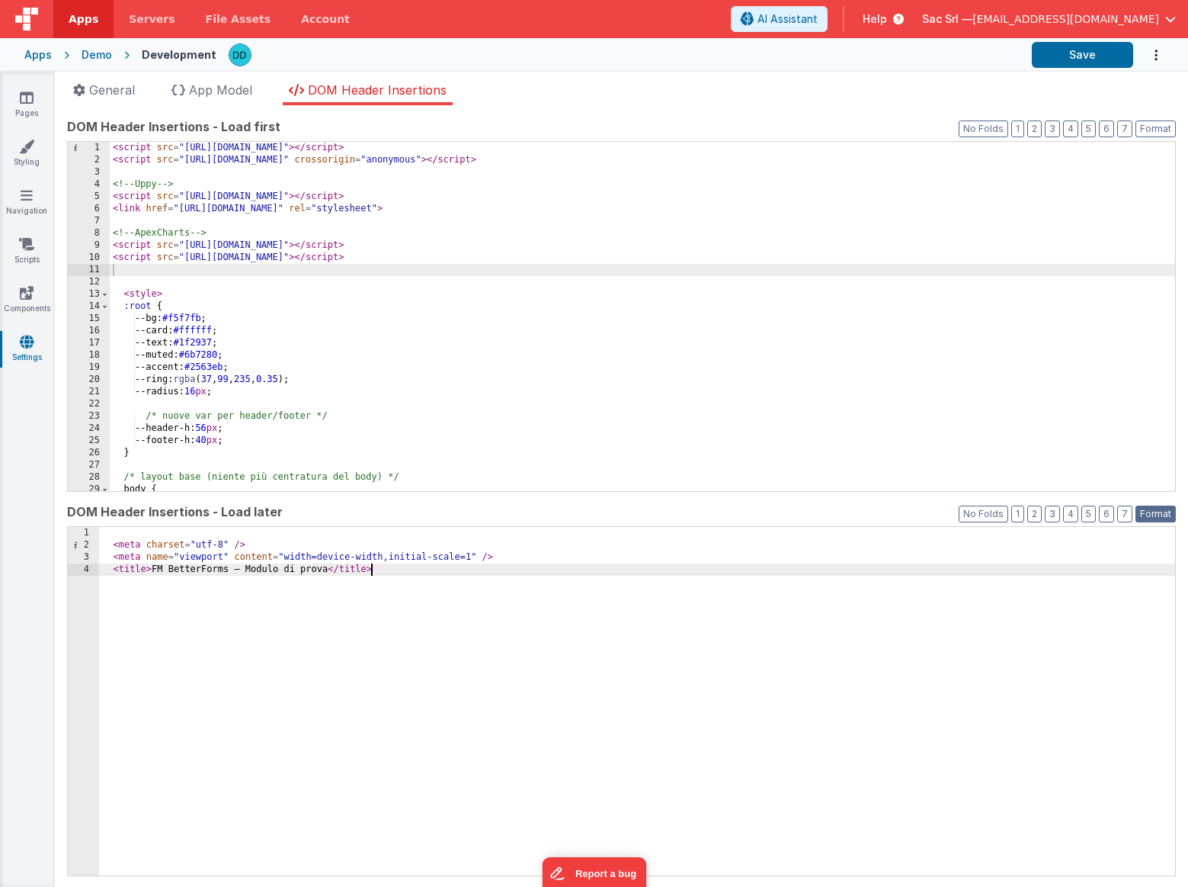
click at [1153, 510] on button "Format" at bounding box center [1156, 513] width 40 height 17
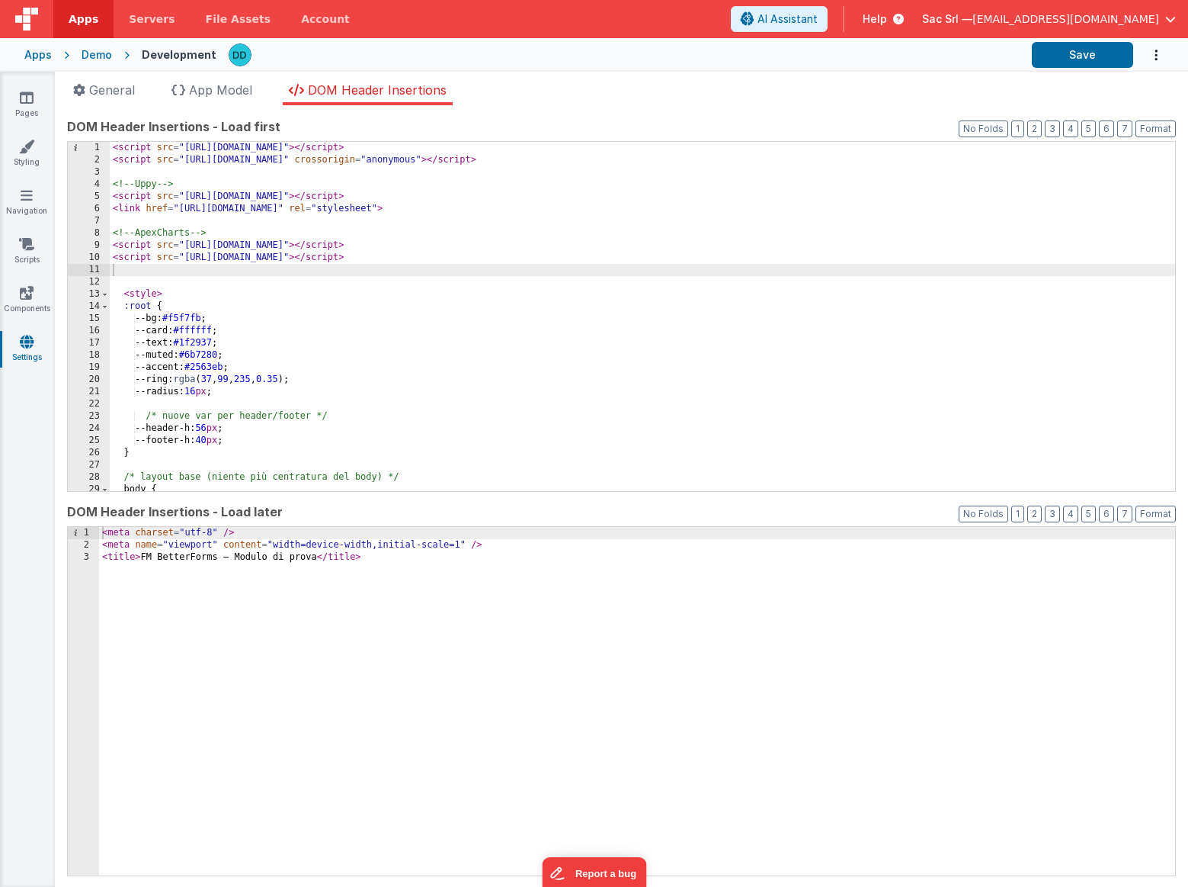
click at [826, 617] on div "< meta charset = "utf-8" /> < meta name = "viewport" content = "width=device-wi…" at bounding box center [637, 714] width 1076 height 374
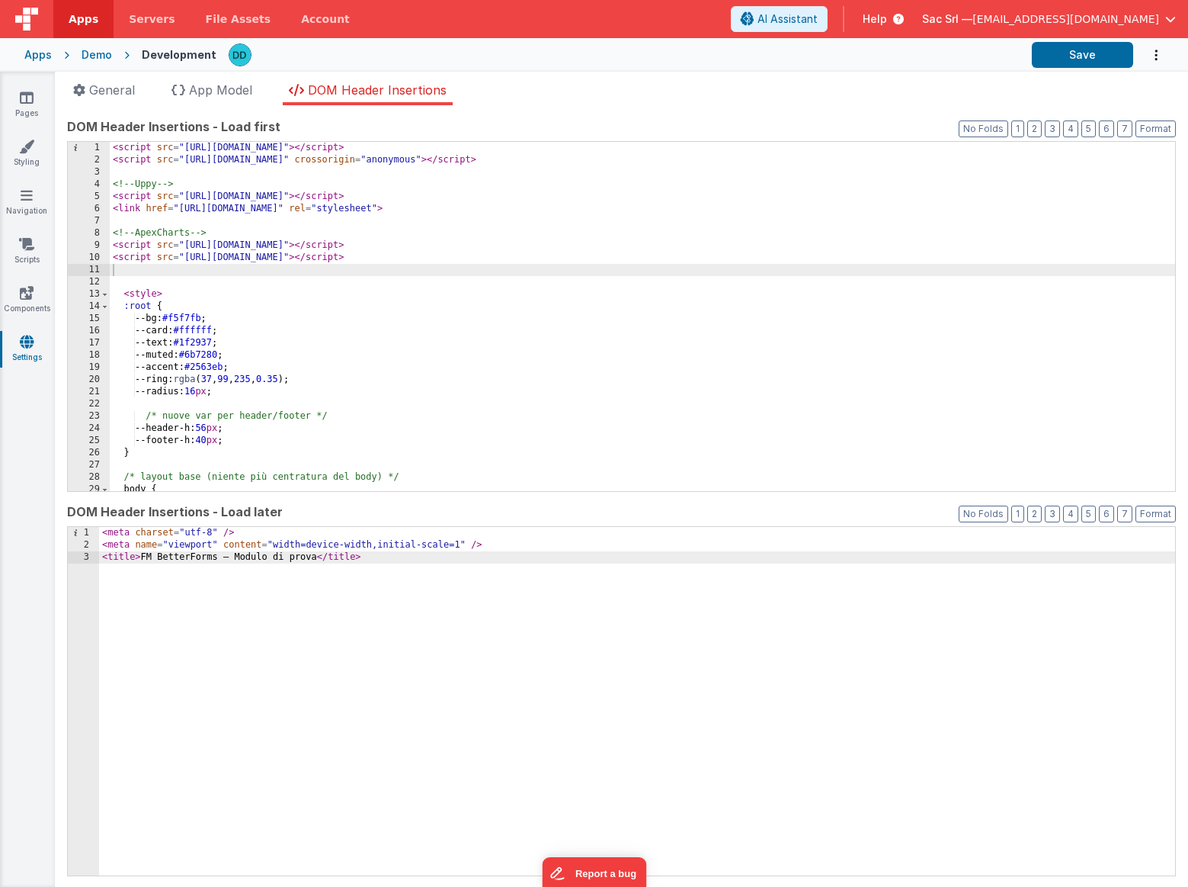
click at [595, 701] on div "< meta charset = "utf-8" /> < meta name = "viewport" content = "width=device-wi…" at bounding box center [637, 714] width 1076 height 374
click at [1152, 131] on button "Format" at bounding box center [1156, 128] width 40 height 17
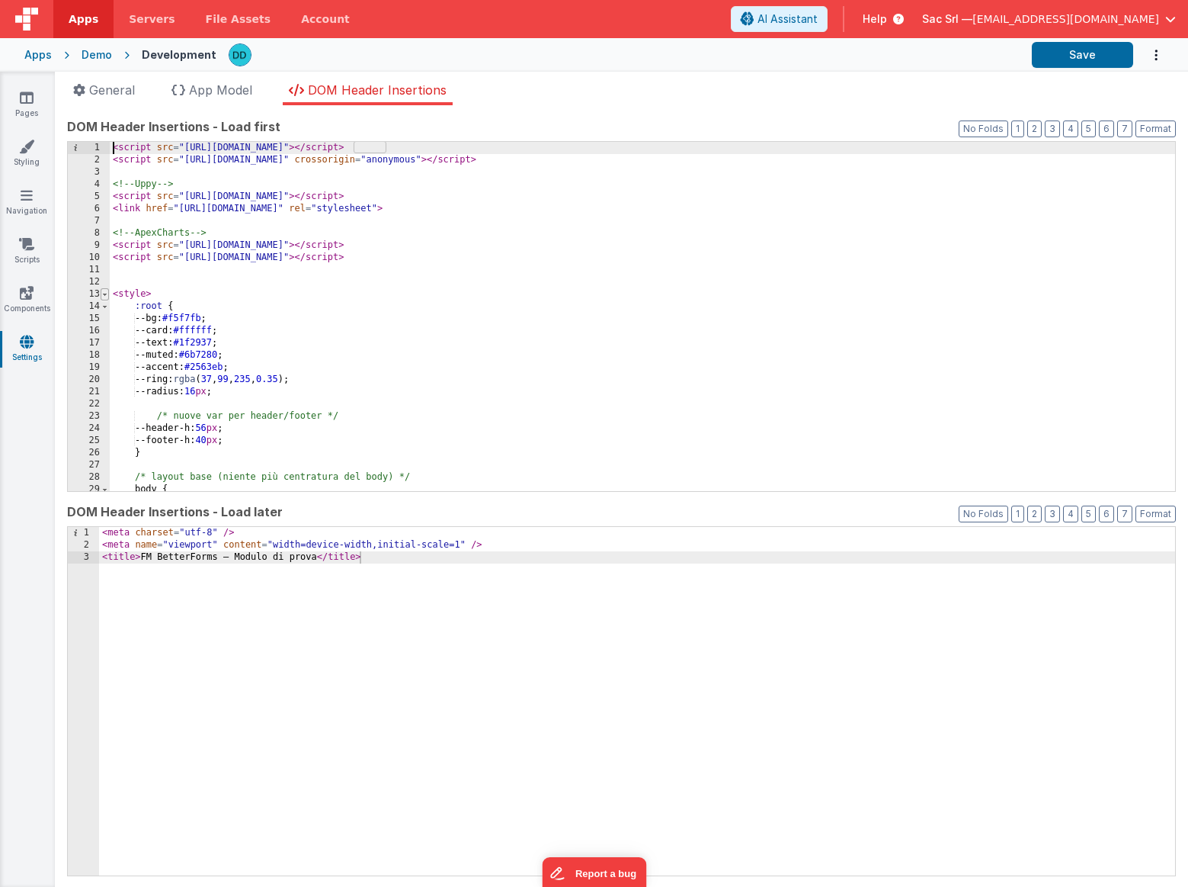
click at [105, 294] on span at bounding box center [105, 294] width 8 height 12
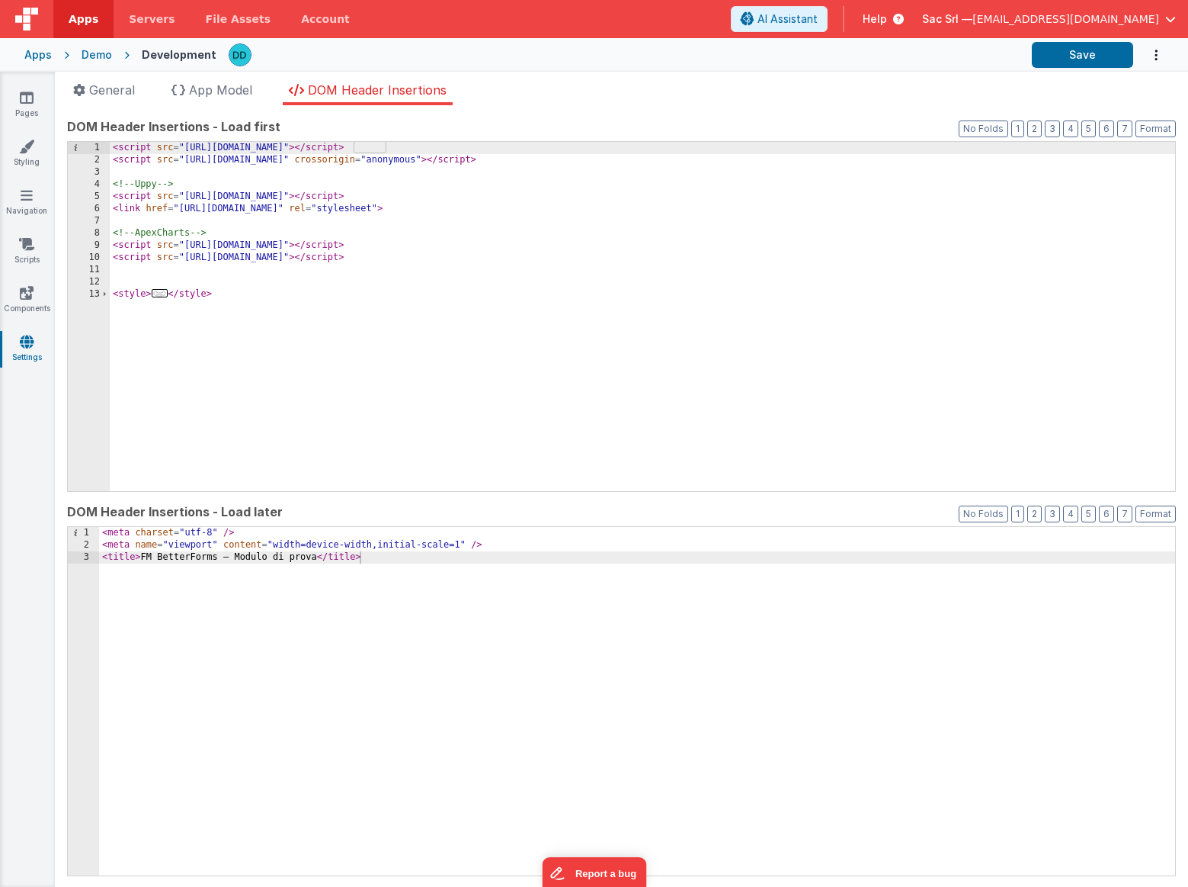
click at [165, 280] on div "< script src = "[URL][DOMAIN_NAME]" > </ script > < script src = "[URL][DOMAIN_…" at bounding box center [643, 329] width 1066 height 374
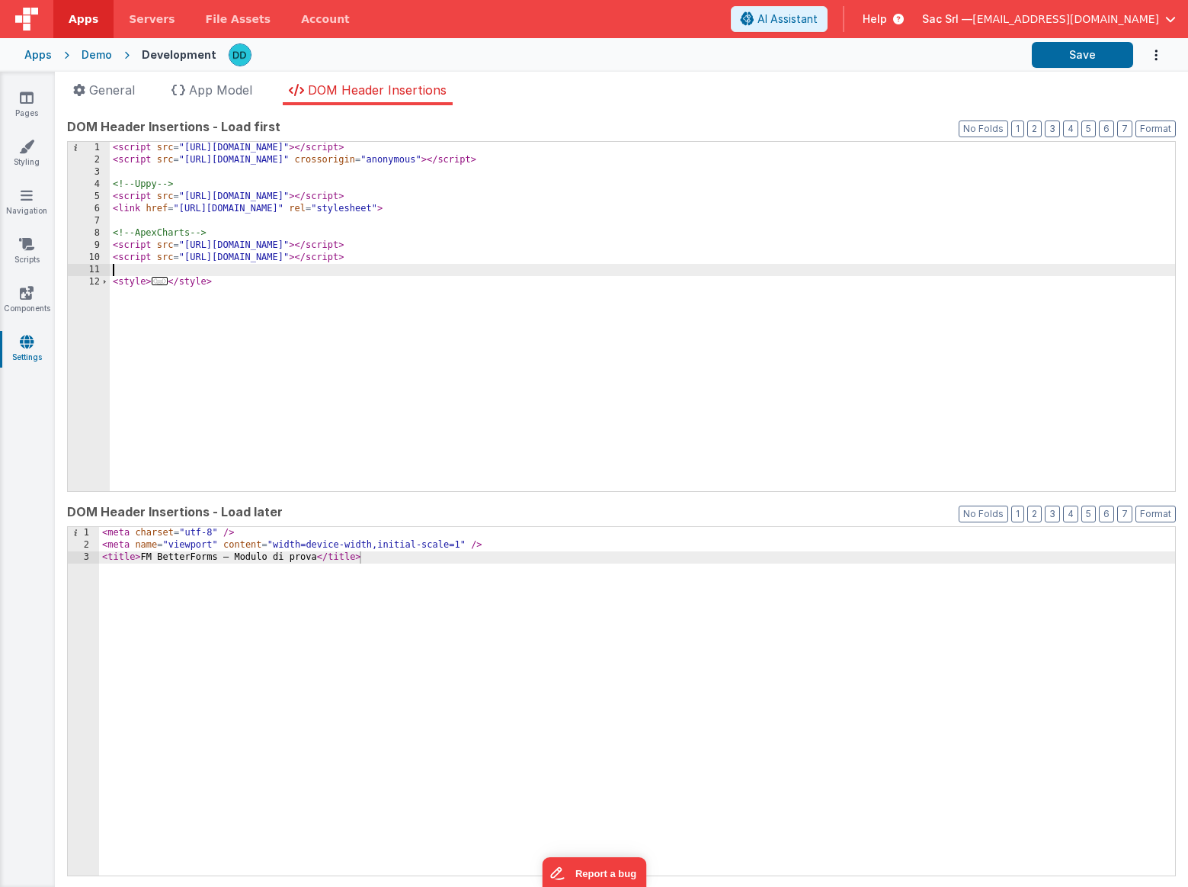
click at [120, 159] on div "< script src = "[URL][DOMAIN_NAME]" > </ script > < script src = "[URL][DOMAIN_…" at bounding box center [643, 329] width 1066 height 374
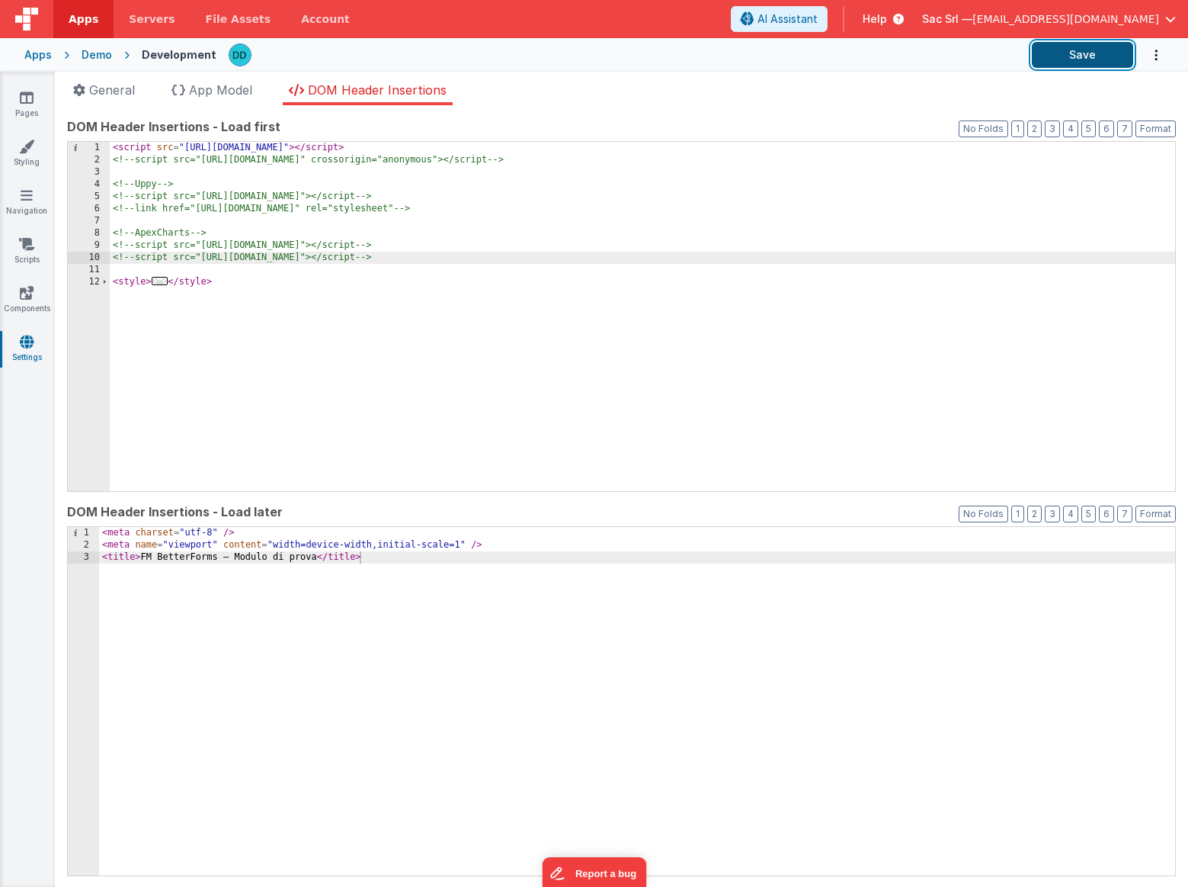
click at [1071, 62] on button "Save" at bounding box center [1082, 55] width 101 height 26
click at [91, 56] on div "Demo" at bounding box center [97, 54] width 30 height 15
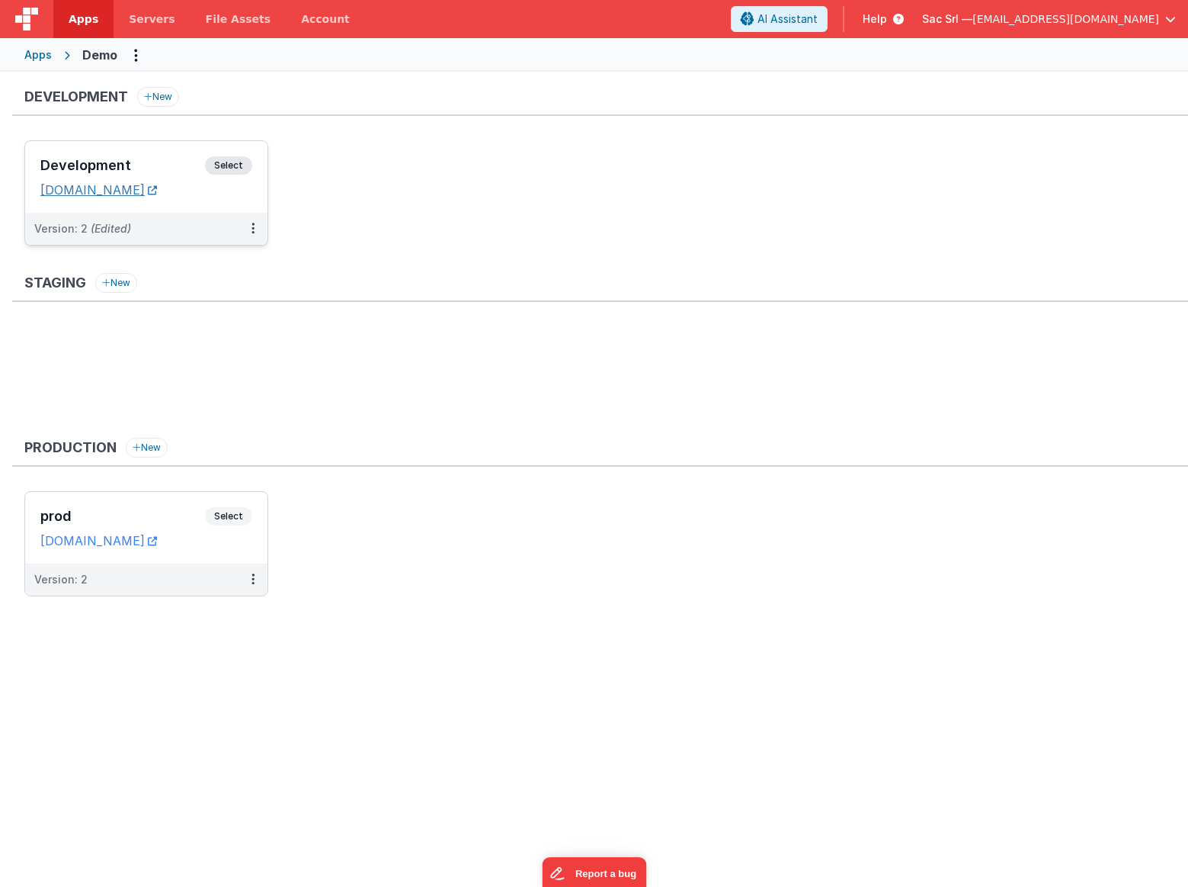
click at [157, 190] on link "[DOMAIN_NAME]" at bounding box center [98, 189] width 117 height 15
click at [236, 197] on dd "[DOMAIN_NAME]" at bounding box center [146, 189] width 212 height 15
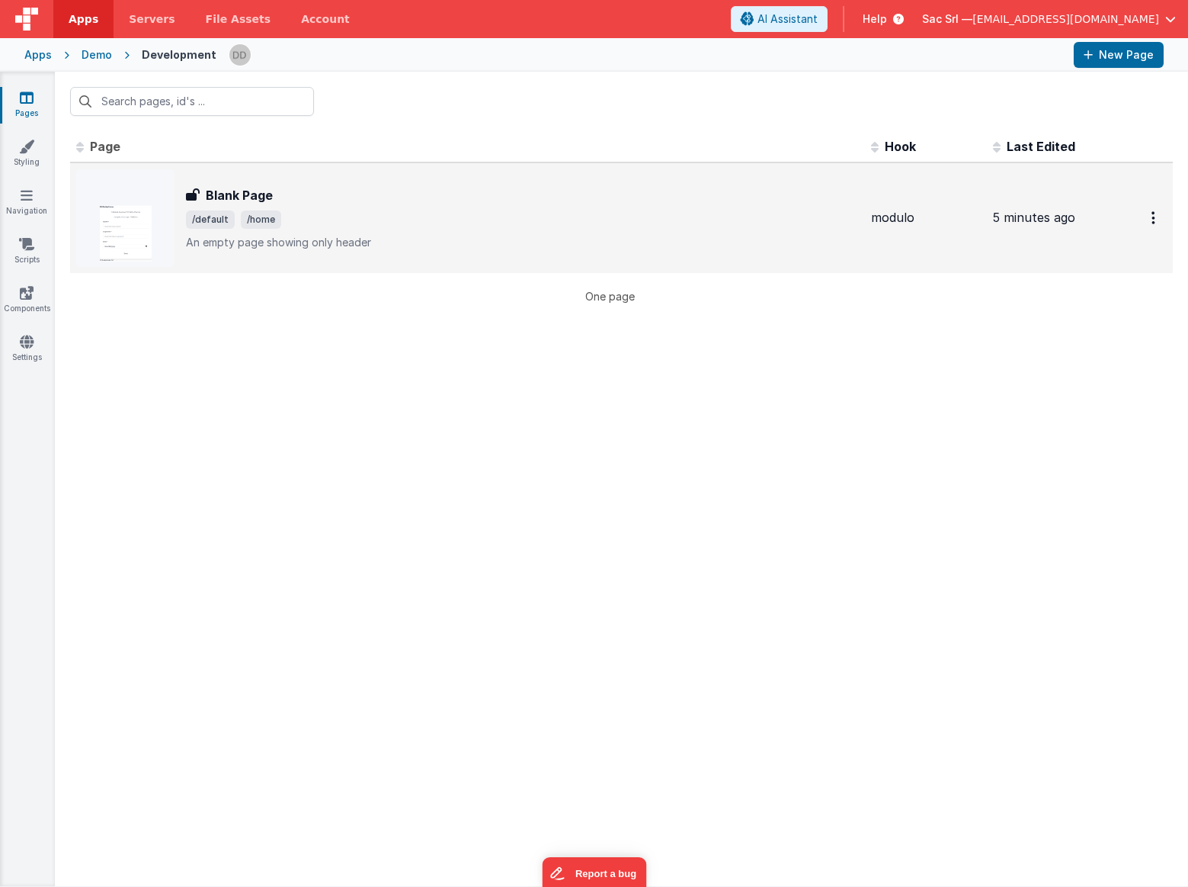
click at [400, 209] on div "Blank Page Blank Page /default /home An empty page showing only header" at bounding box center [522, 218] width 673 height 64
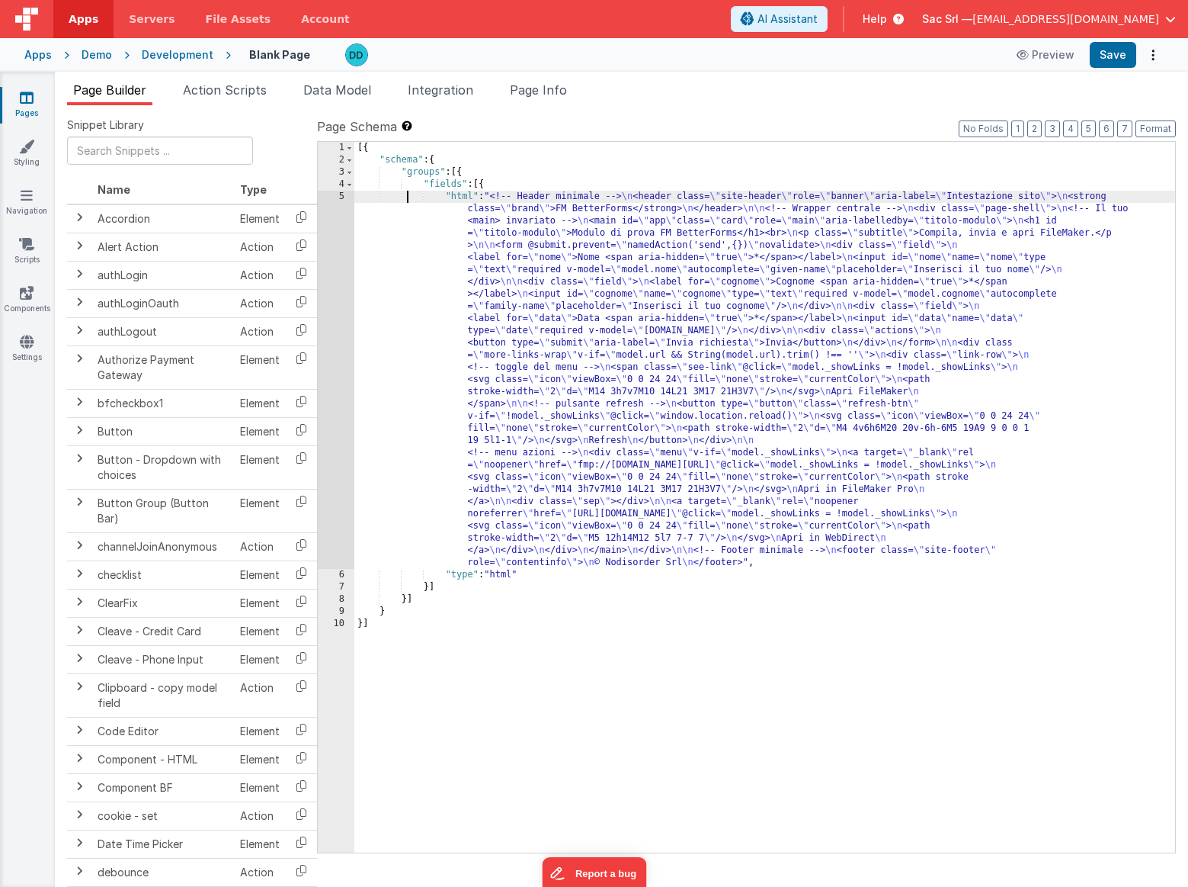
click at [408, 194] on div "[{ "schema" : { "groups" : [{ "fields" : [{ "html" : "<!-- Header minimale --> …" at bounding box center [764, 509] width 821 height 735
click at [338, 196] on div "5" at bounding box center [336, 380] width 37 height 378
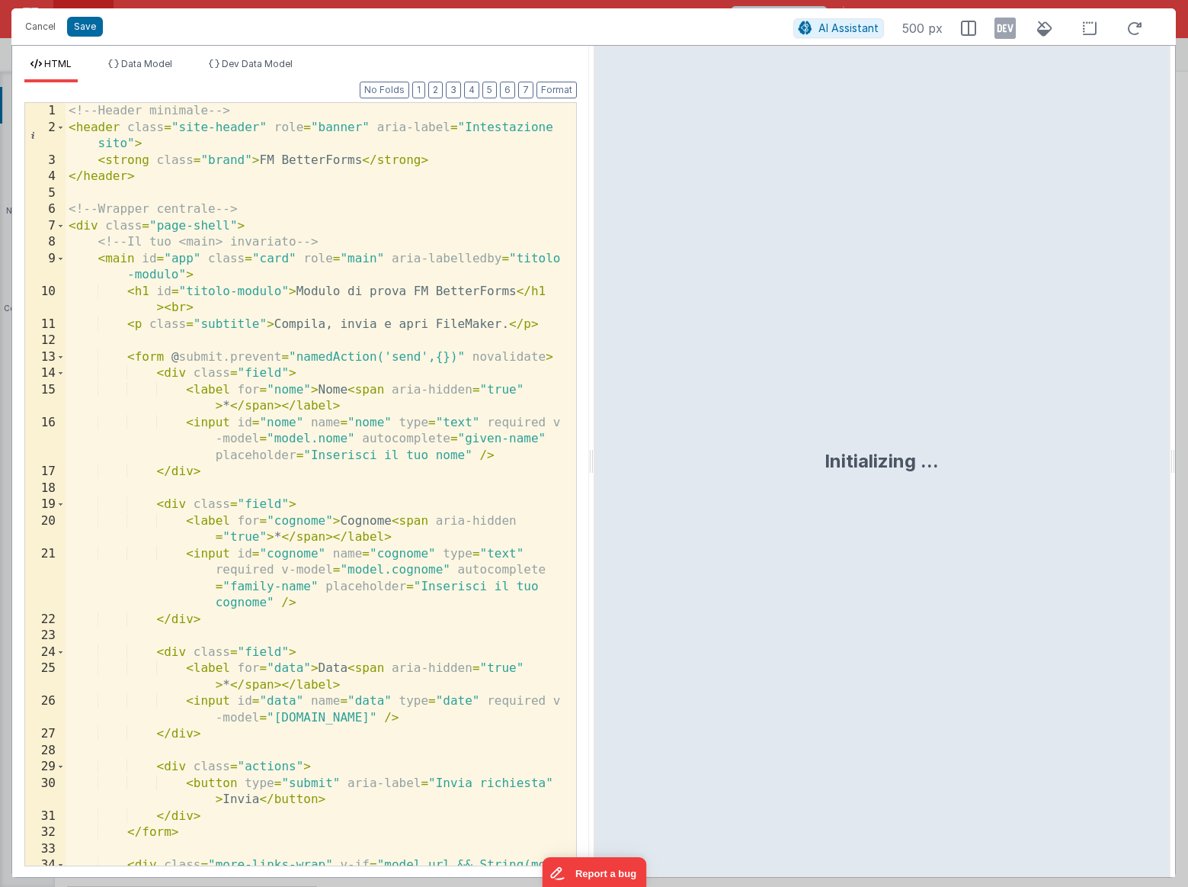
click at [448, 266] on div "<!-- Header minimale --> < header class = "site-header" role = "banner" aria-la…" at bounding box center [321, 509] width 511 height 812
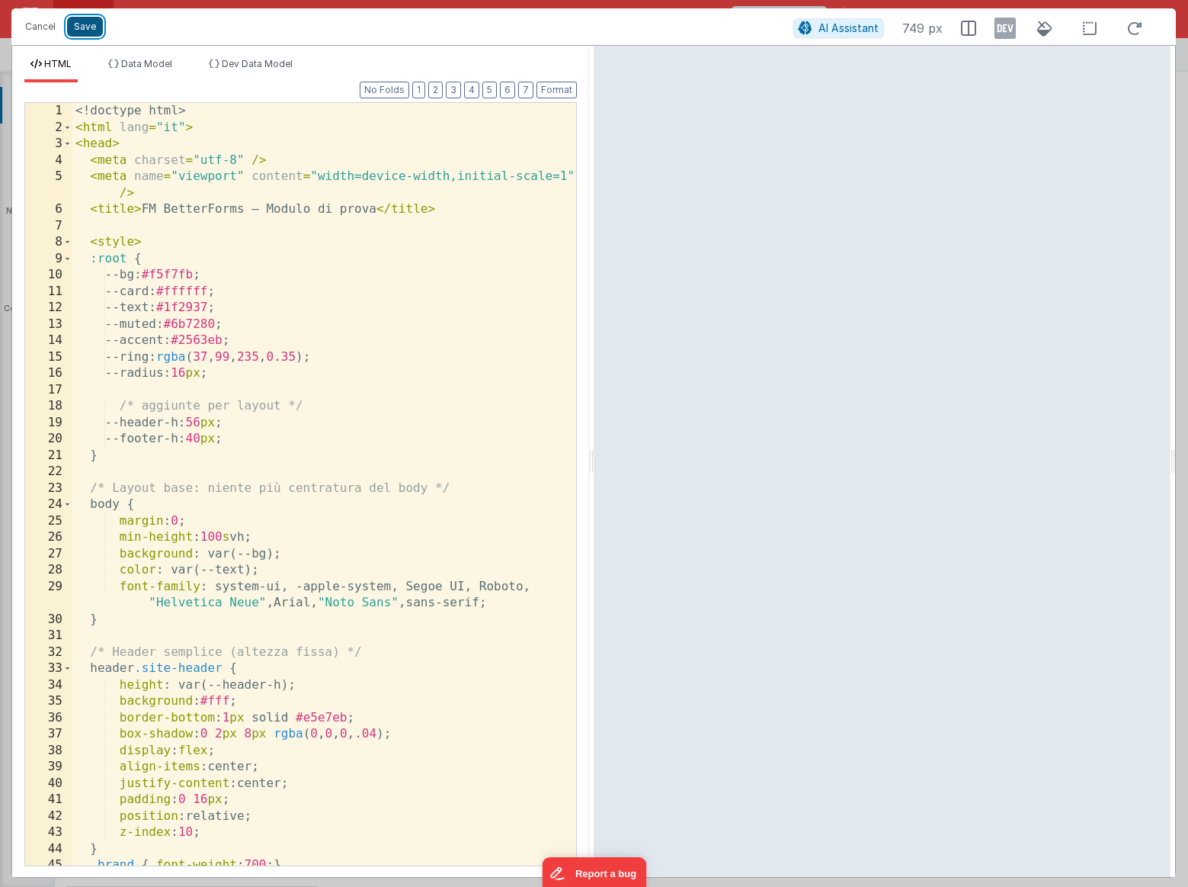
click at [85, 27] on button "Save" at bounding box center [85, 27] width 36 height 20
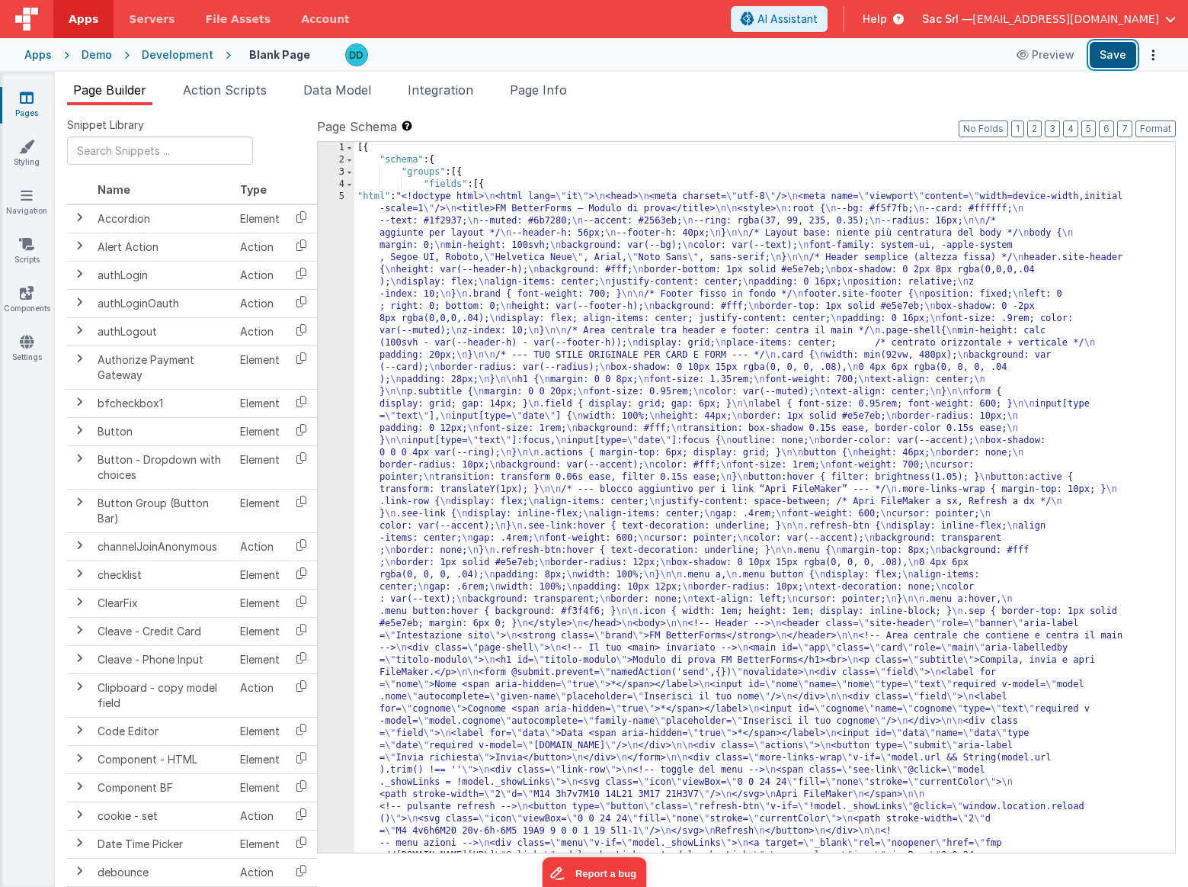
click at [1109, 50] on button "Save" at bounding box center [1113, 55] width 46 height 26
